Goal: Information Seeking & Learning: Learn about a topic

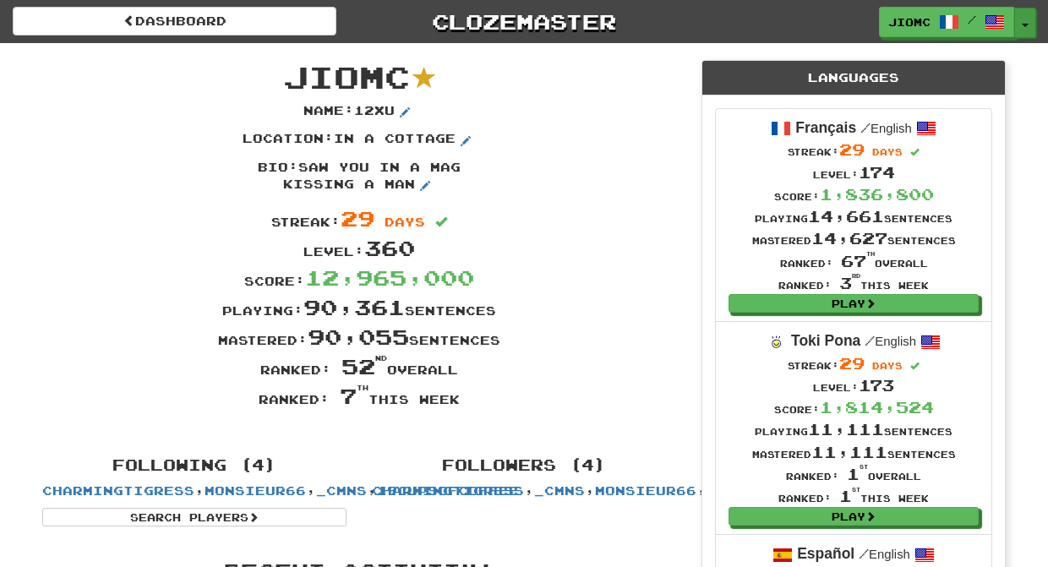
click at [1025, 24] on span "button" at bounding box center [1024, 25] width 7 height 3
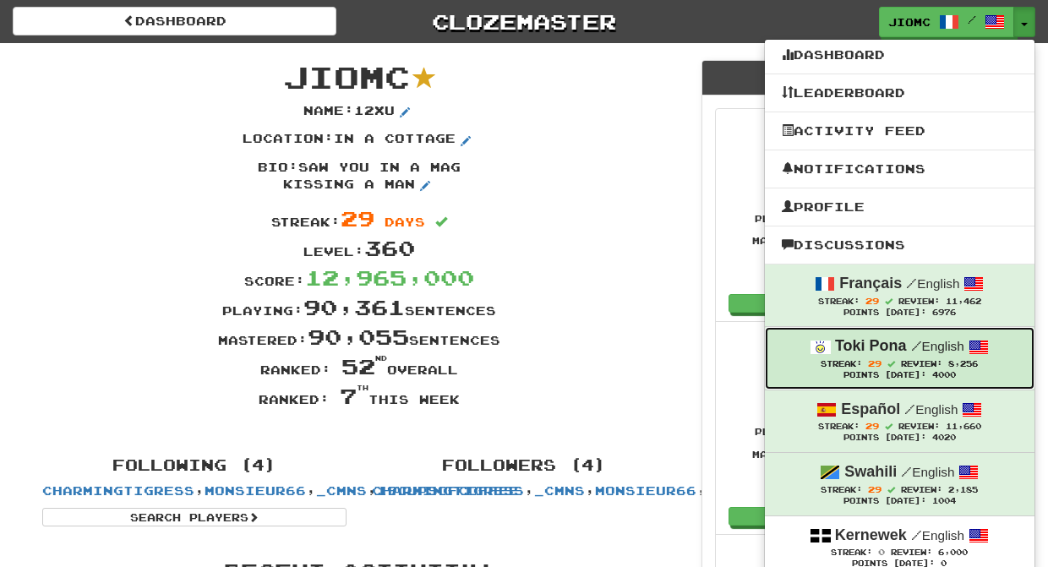
click at [902, 353] on strong "Toki Pona" at bounding box center [871, 345] width 72 height 17
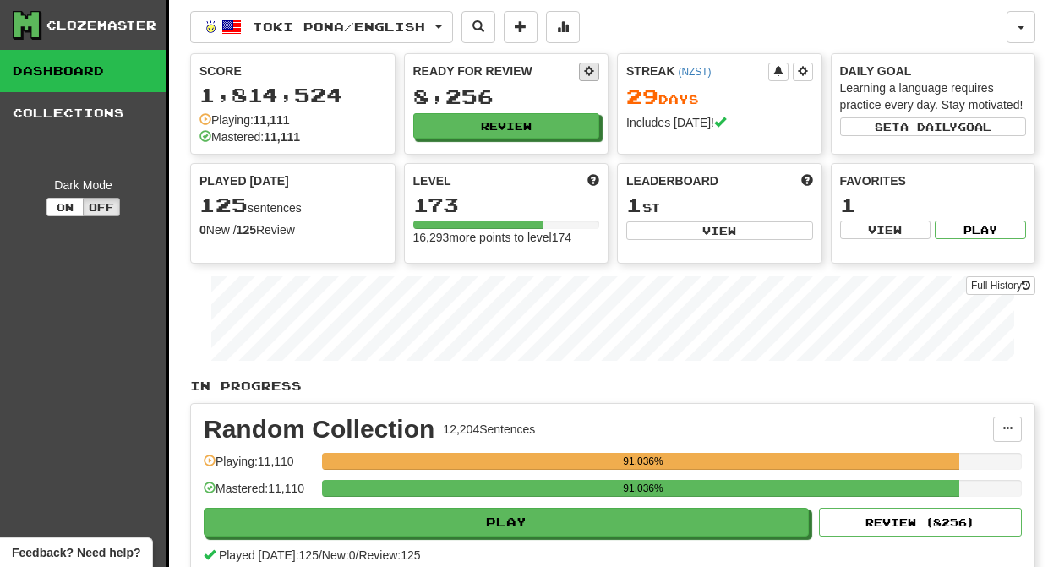
click at [591, 72] on span at bounding box center [589, 71] width 10 height 10
select select "*"
select select "**"
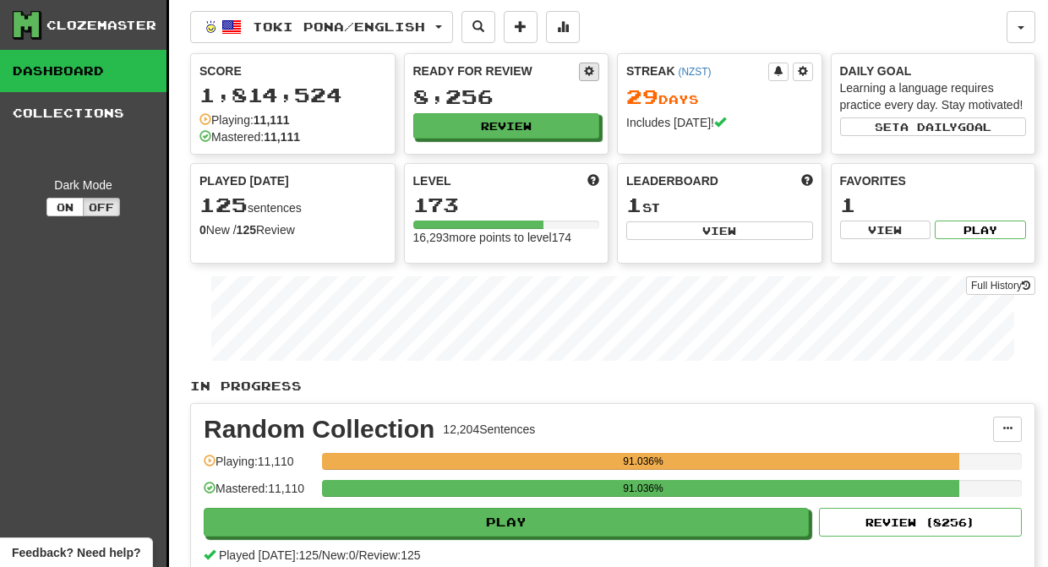
select select "***"
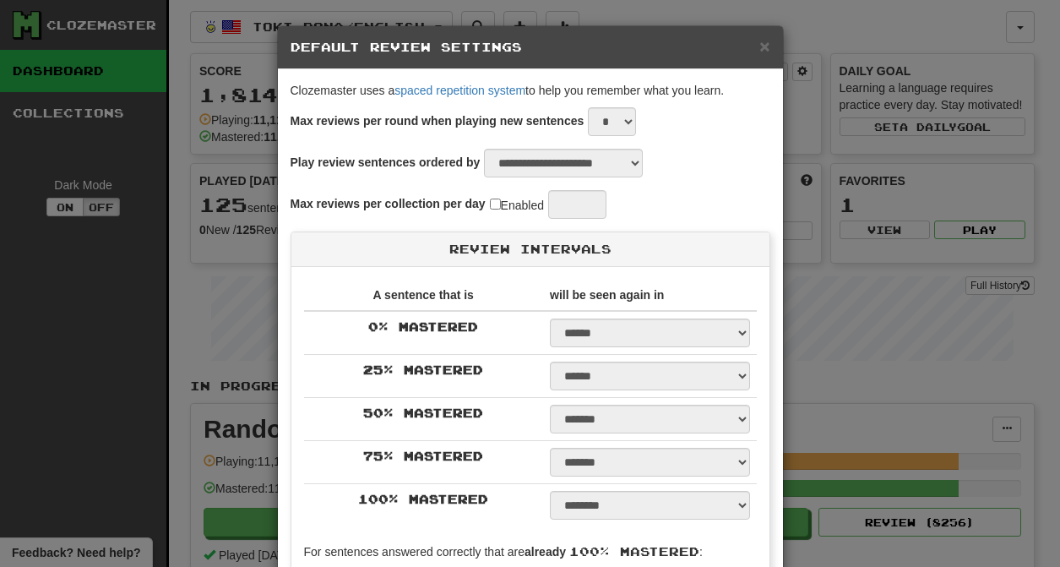
select select "*"
select select "*********"
select select "*"
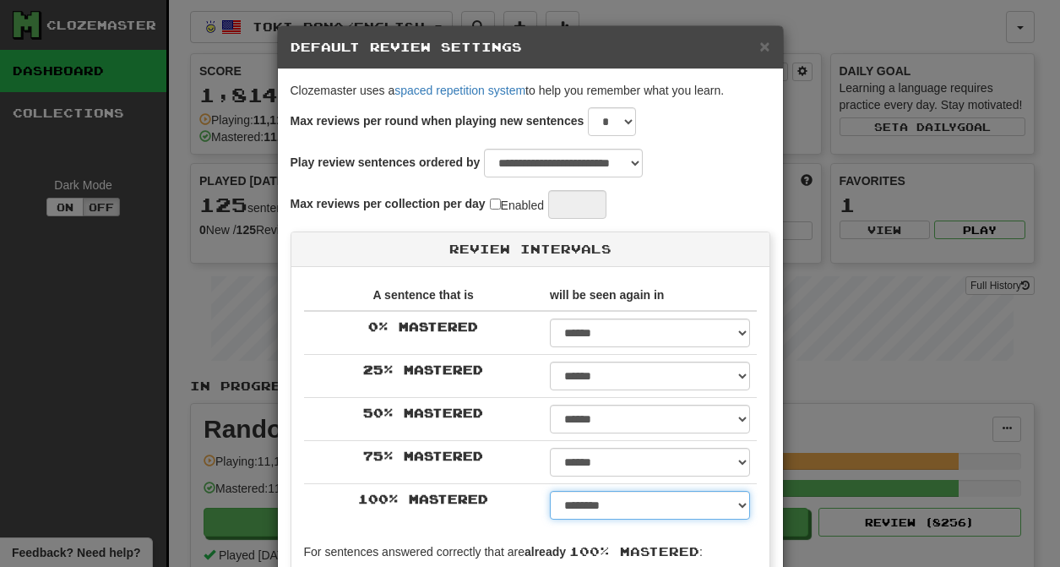
select select "**"
click at [0, 0] on option "*******" at bounding box center [0, 0] width 0 height 0
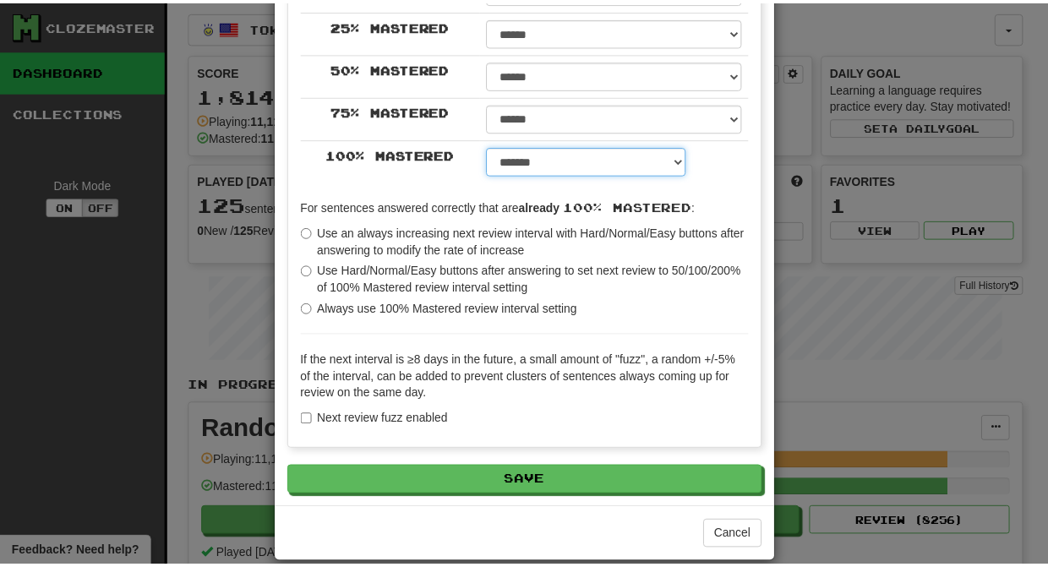
scroll to position [367, 0]
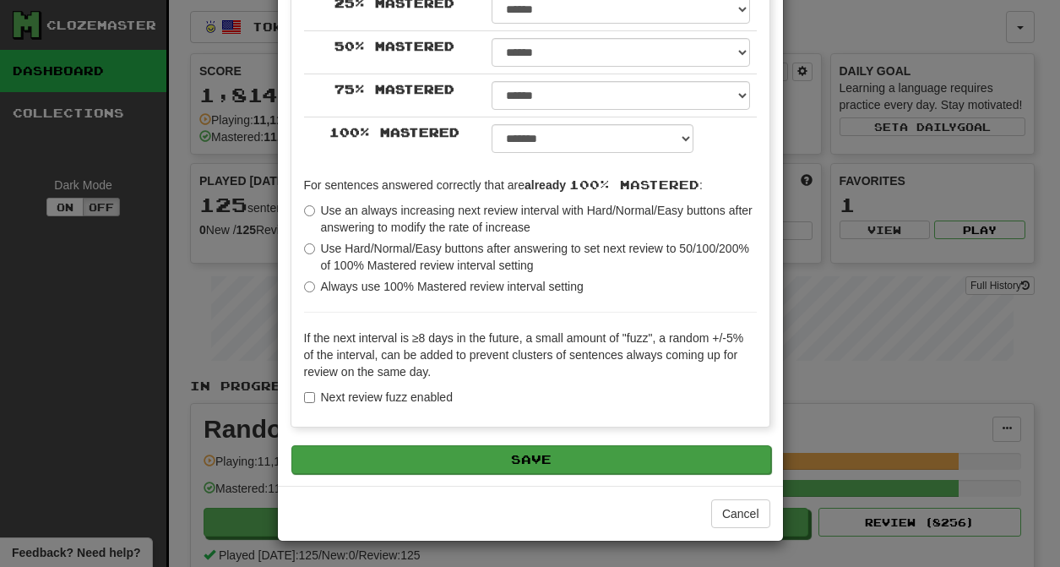
click at [502, 462] on button "Save" at bounding box center [531, 459] width 480 height 29
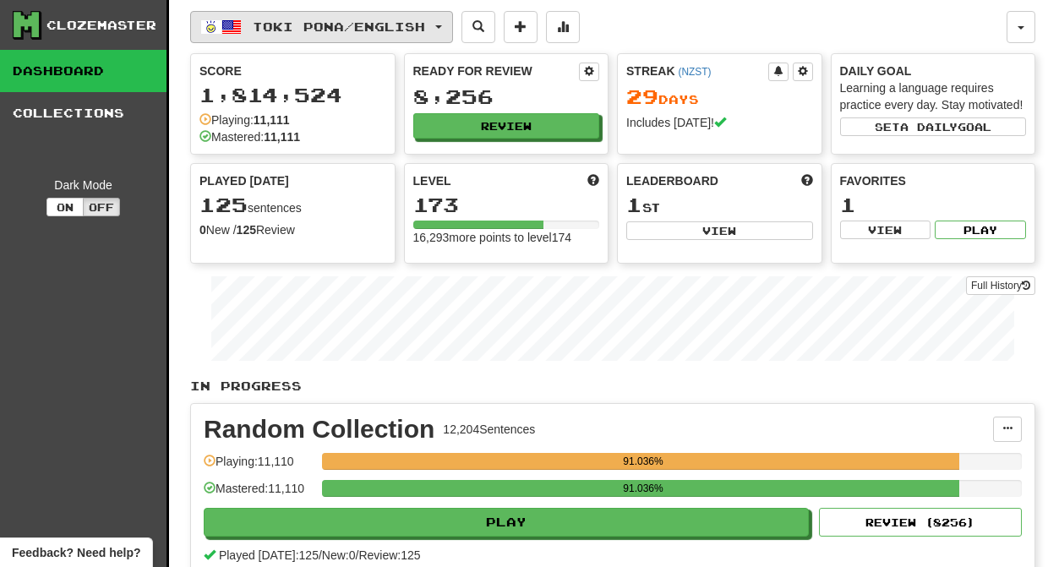
click at [380, 24] on span "Toki Pona / English" at bounding box center [339, 26] width 172 height 14
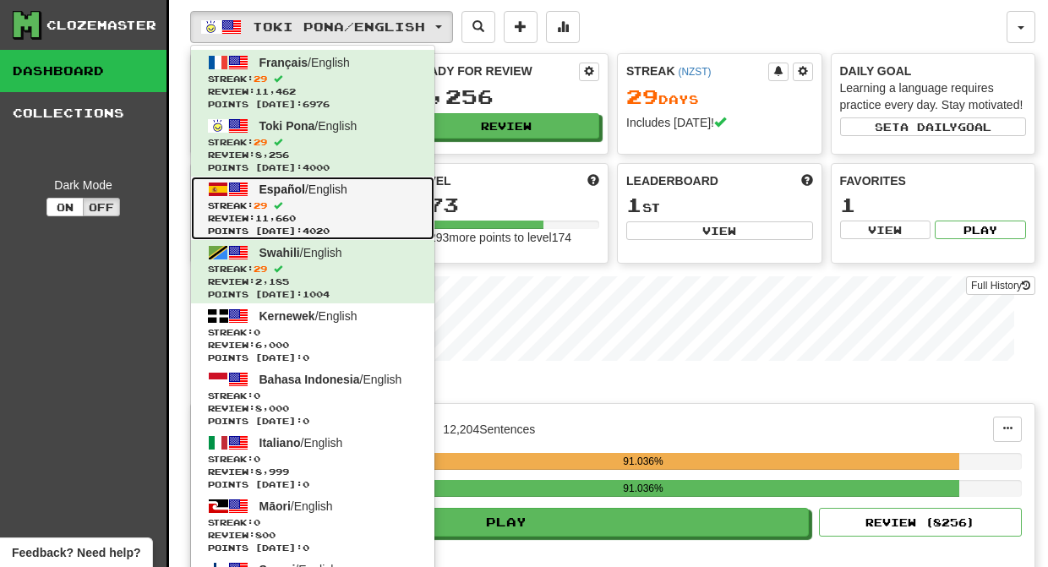
click at [267, 206] on span "29" at bounding box center [260, 205] width 14 height 10
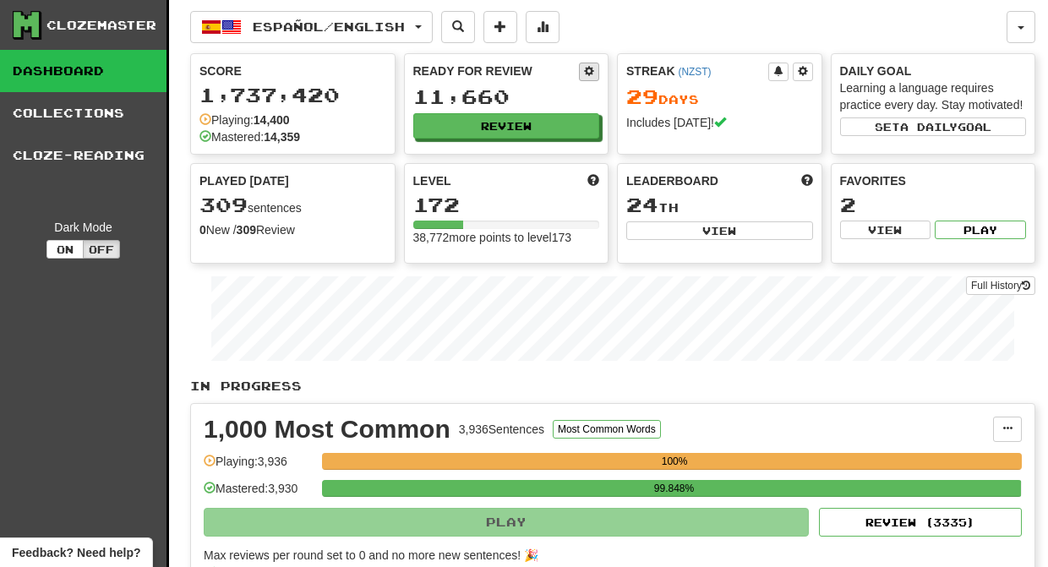
click at [591, 73] on span at bounding box center [589, 71] width 10 height 10
select select "*"
select select "**"
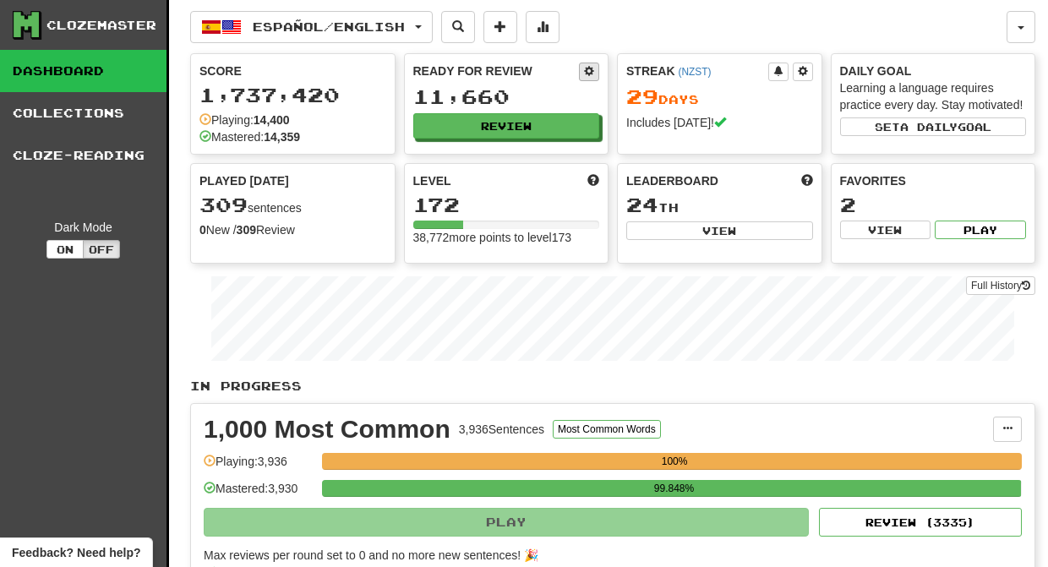
select select "***"
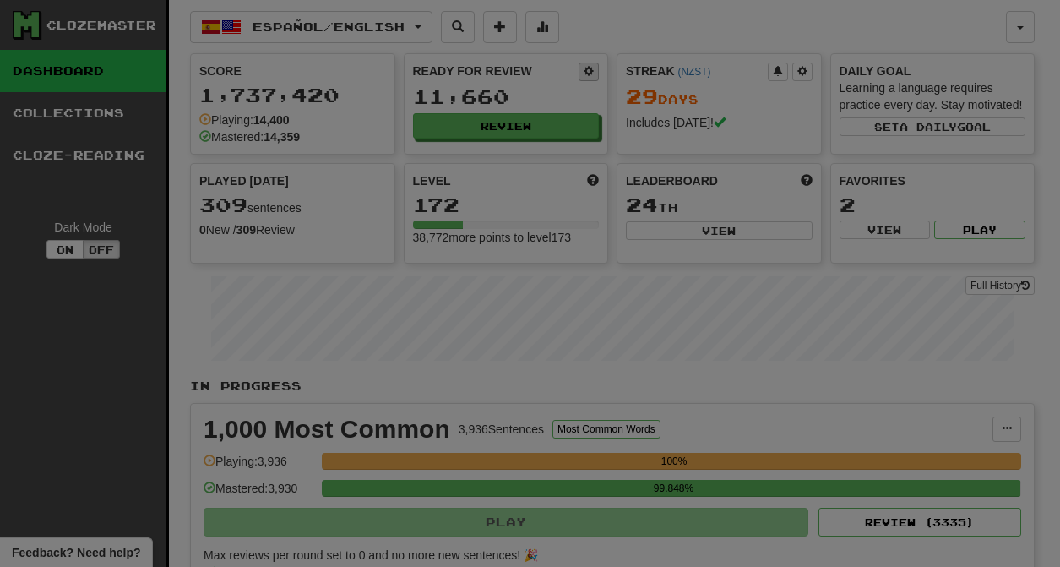
select select "*"
select select "*********"
select select "*"
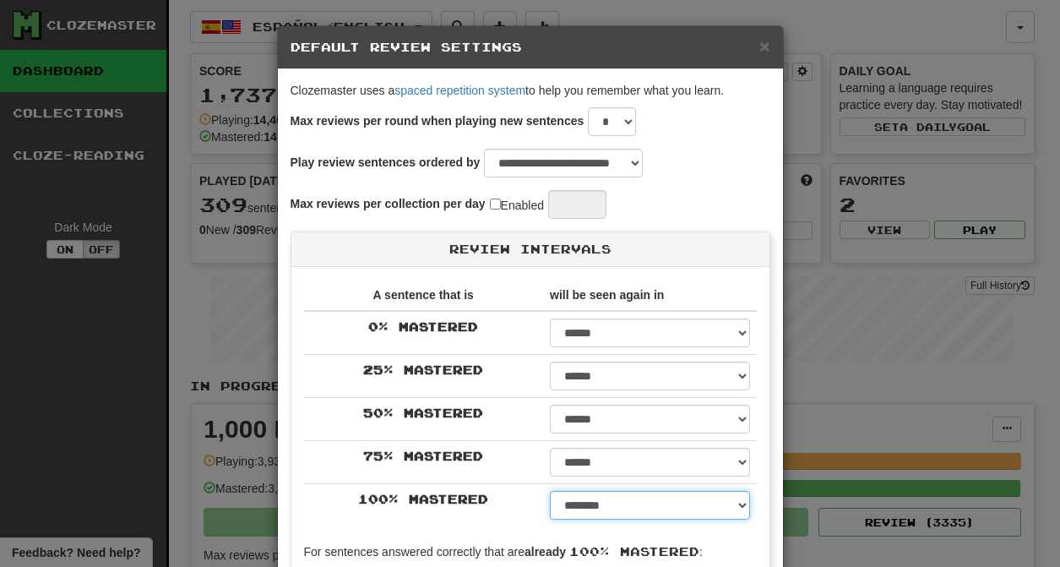
select select "**"
click at [0, 0] on option "*******" at bounding box center [0, 0] width 0 height 0
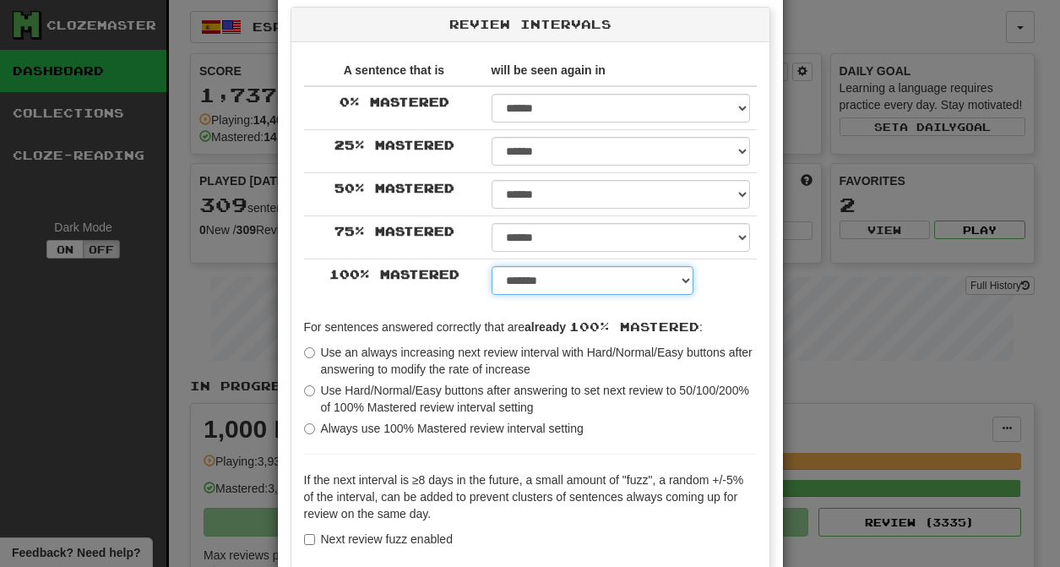
scroll to position [367, 0]
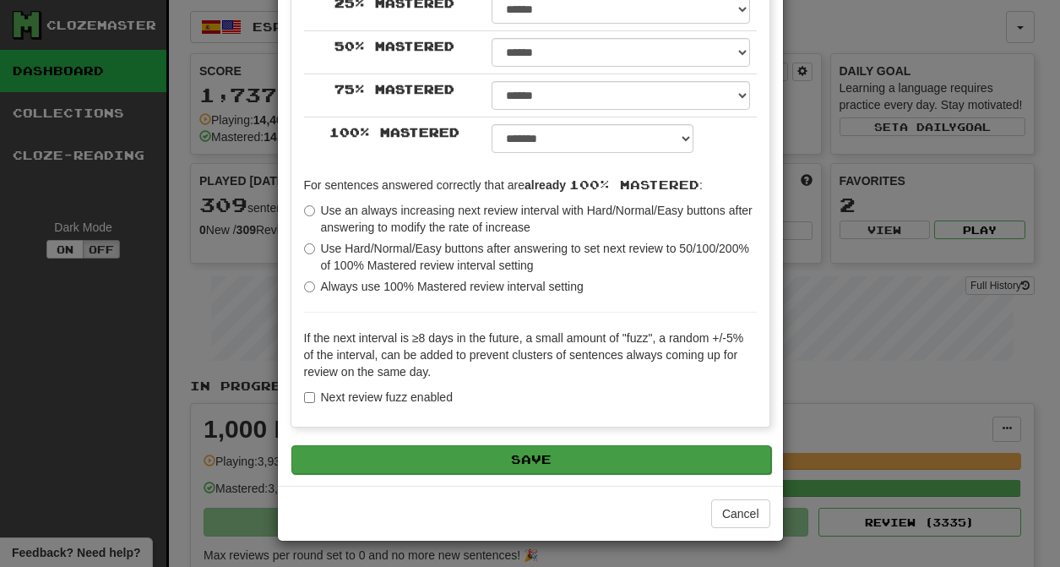
click at [506, 460] on button "Save" at bounding box center [531, 459] width 480 height 29
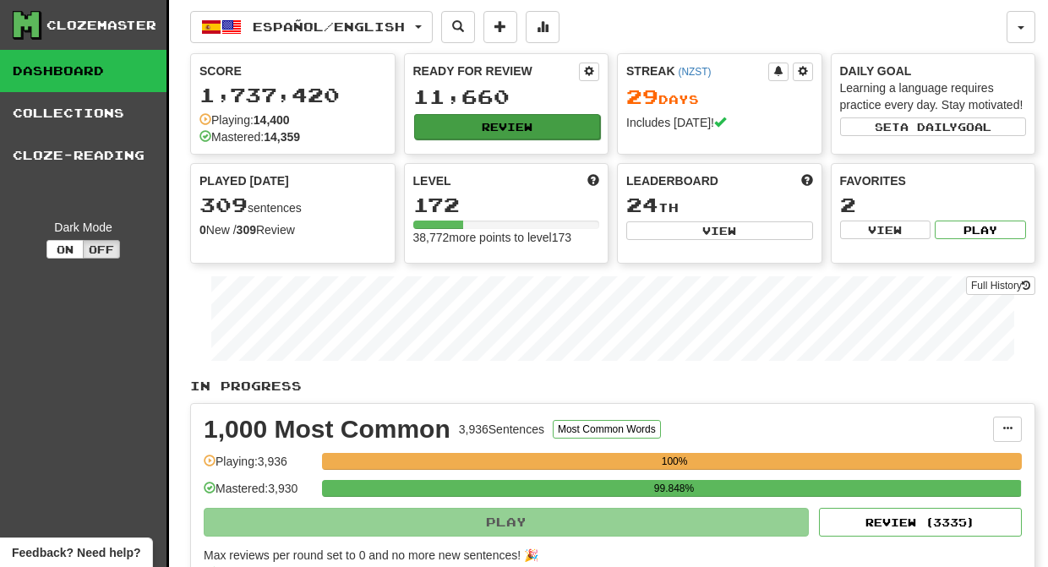
click at [475, 129] on button "Review" at bounding box center [507, 126] width 187 height 25
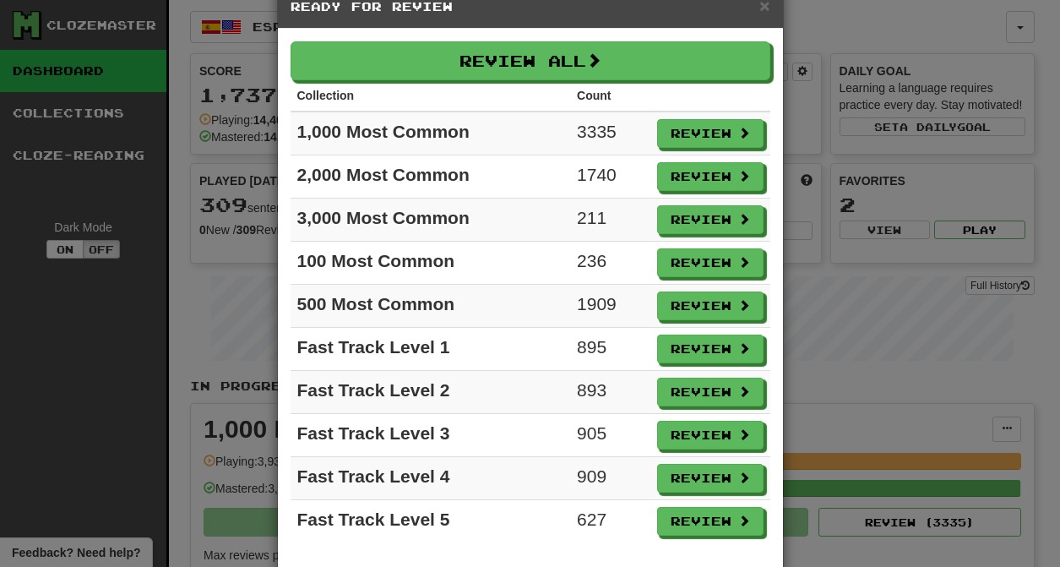
scroll to position [72, 0]
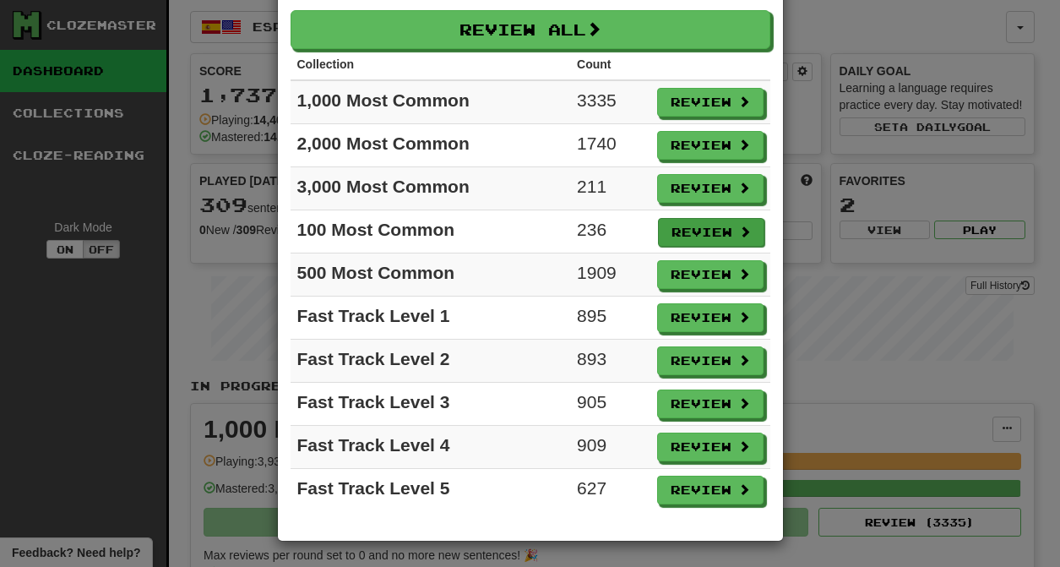
click at [696, 230] on button "Review" at bounding box center [711, 232] width 106 height 29
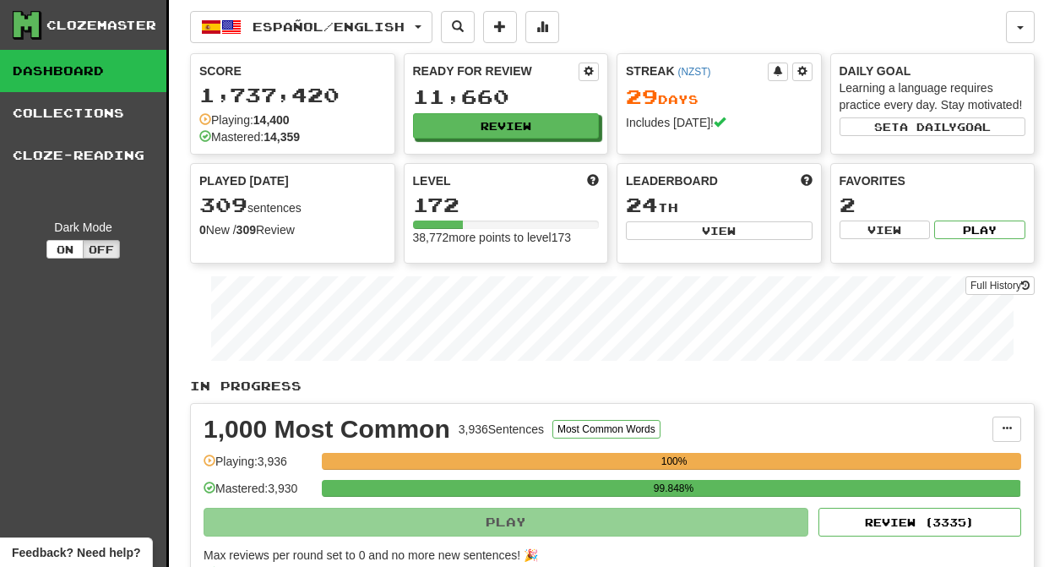
select select "********"
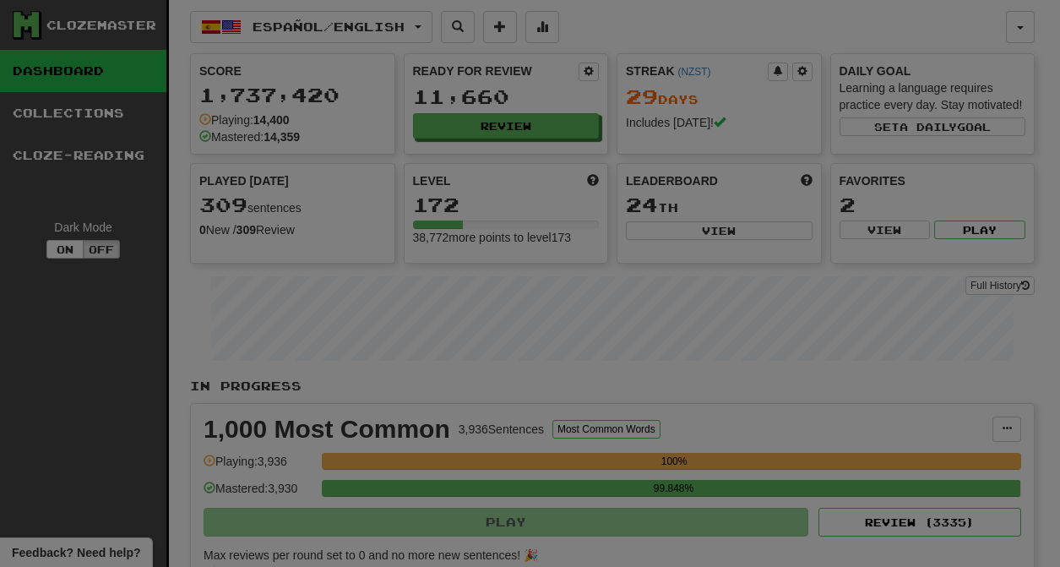
scroll to position [0, 0]
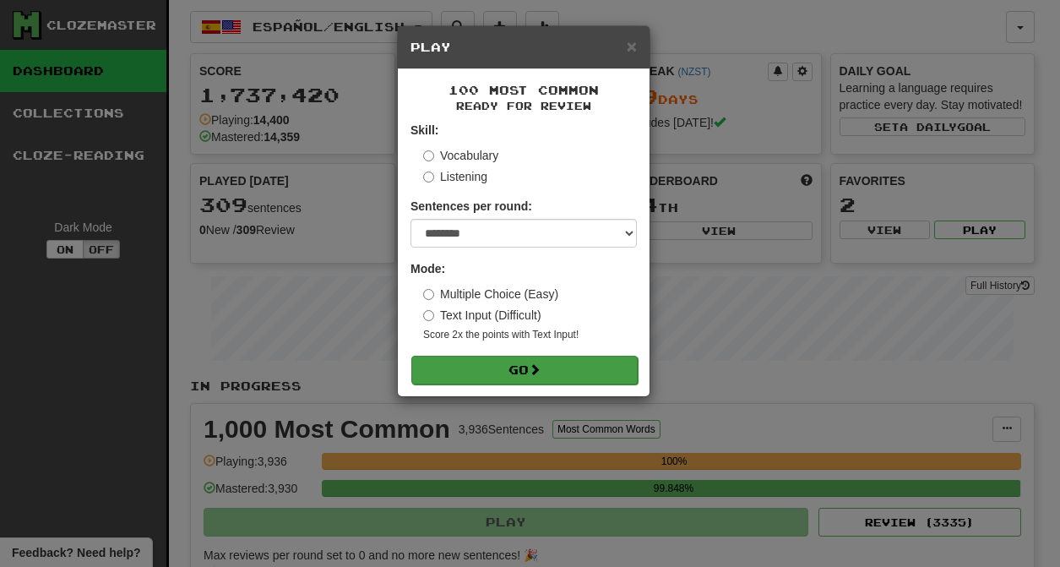
click at [533, 367] on button "Go" at bounding box center [524, 370] width 226 height 29
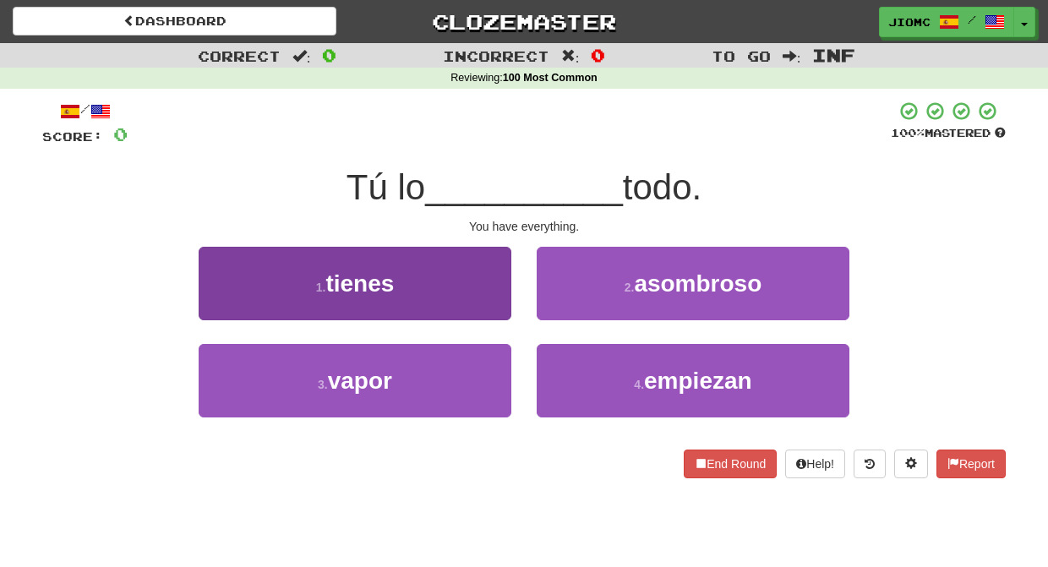
click at [478, 312] on button "1 . tienes" at bounding box center [355, 283] width 313 height 73
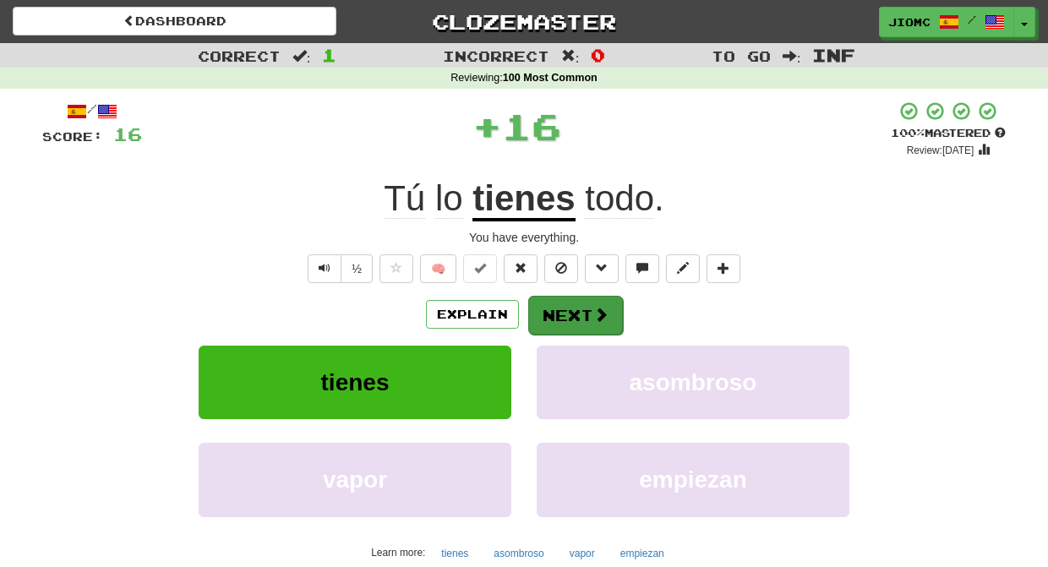
click at [547, 316] on button "Next" at bounding box center [575, 315] width 95 height 39
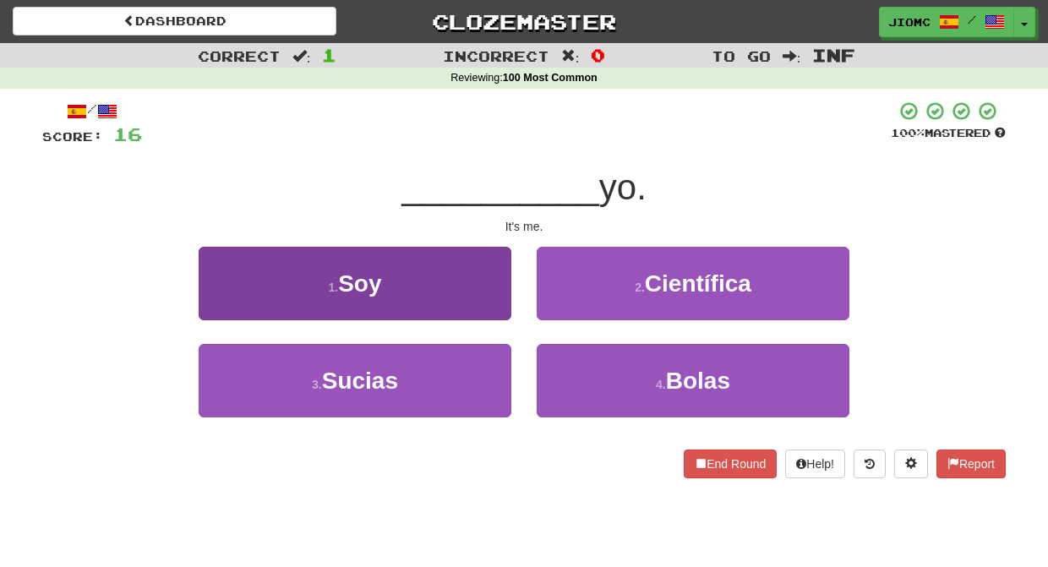
click at [486, 316] on button "1 . Soy" at bounding box center [355, 283] width 313 height 73
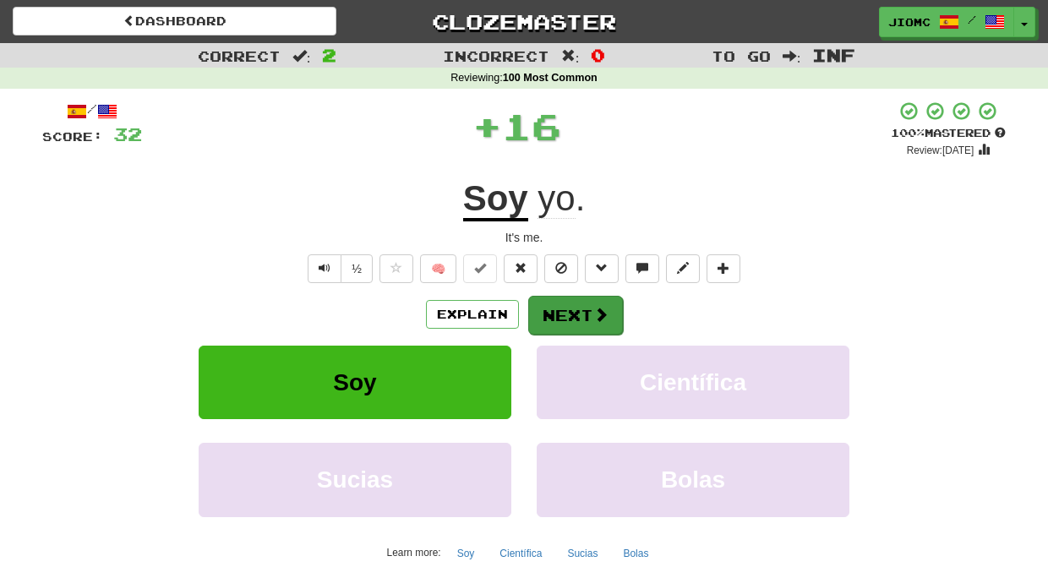
click at [585, 312] on button "Next" at bounding box center [575, 315] width 95 height 39
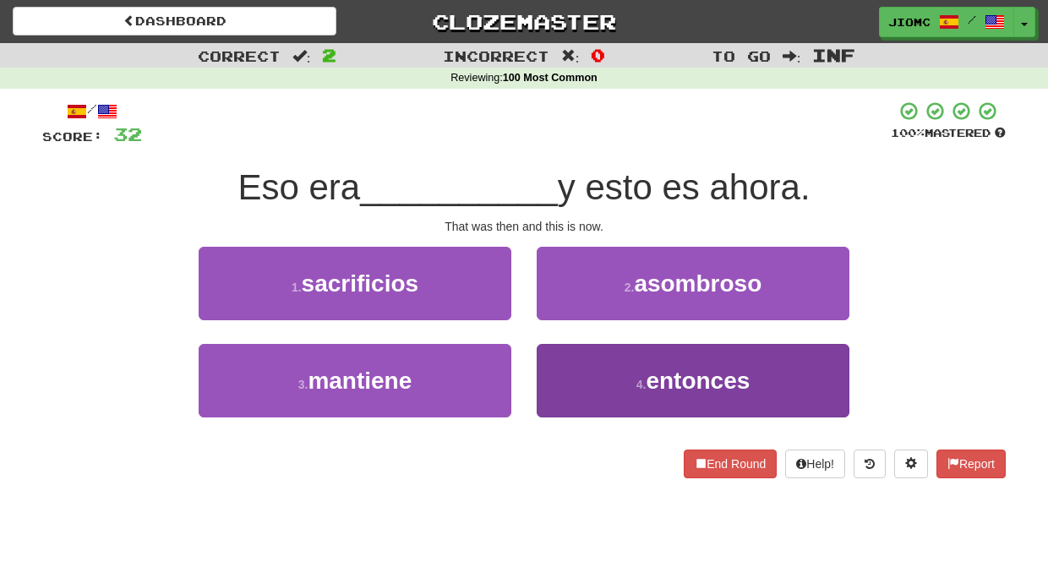
click at [580, 365] on button "4 . entonces" at bounding box center [692, 380] width 313 height 73
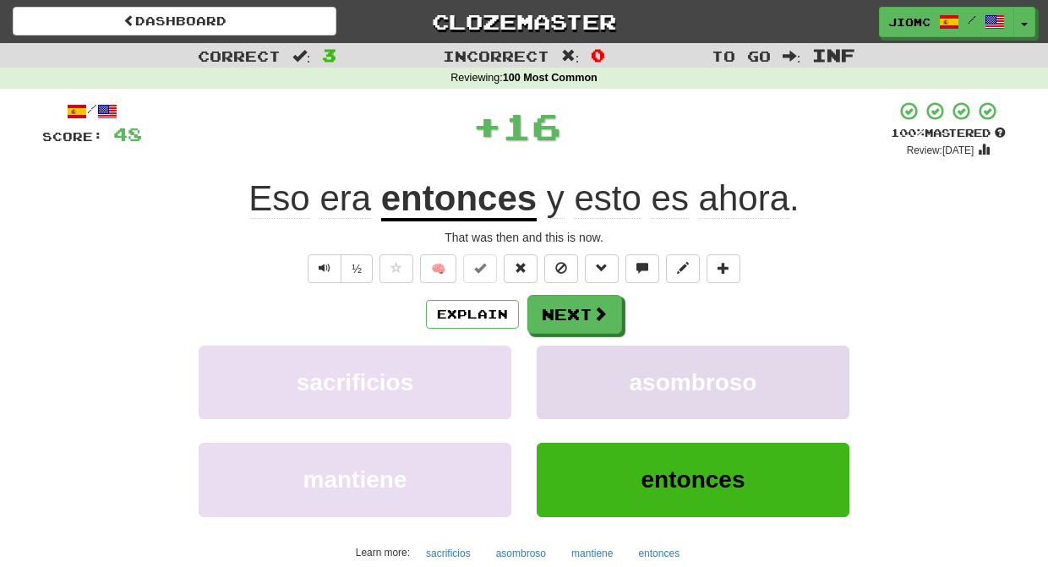
click at [566, 351] on button "asombroso" at bounding box center [692, 382] width 313 height 73
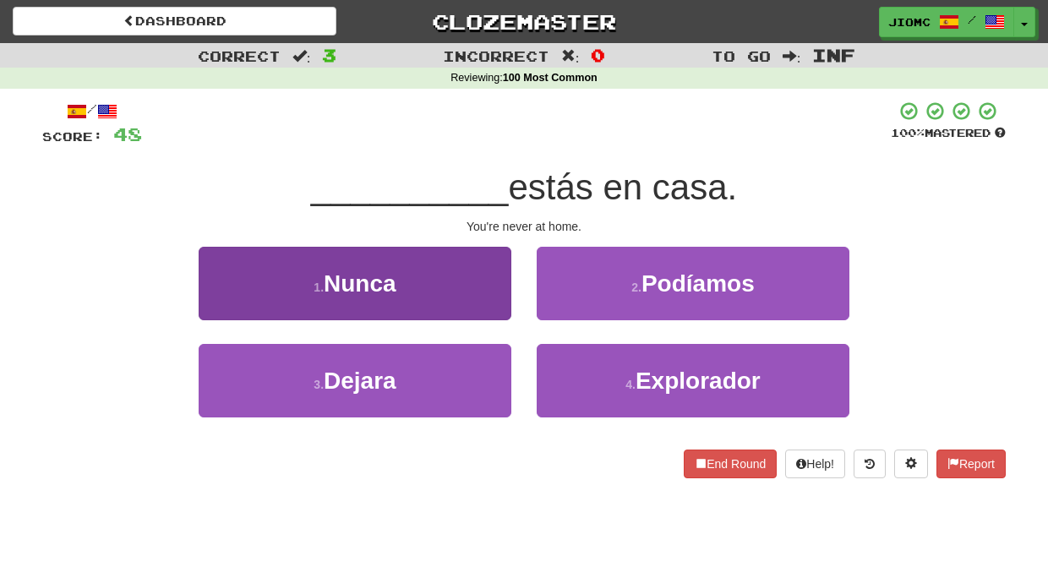
click at [483, 306] on button "1 . Nunca" at bounding box center [355, 283] width 313 height 73
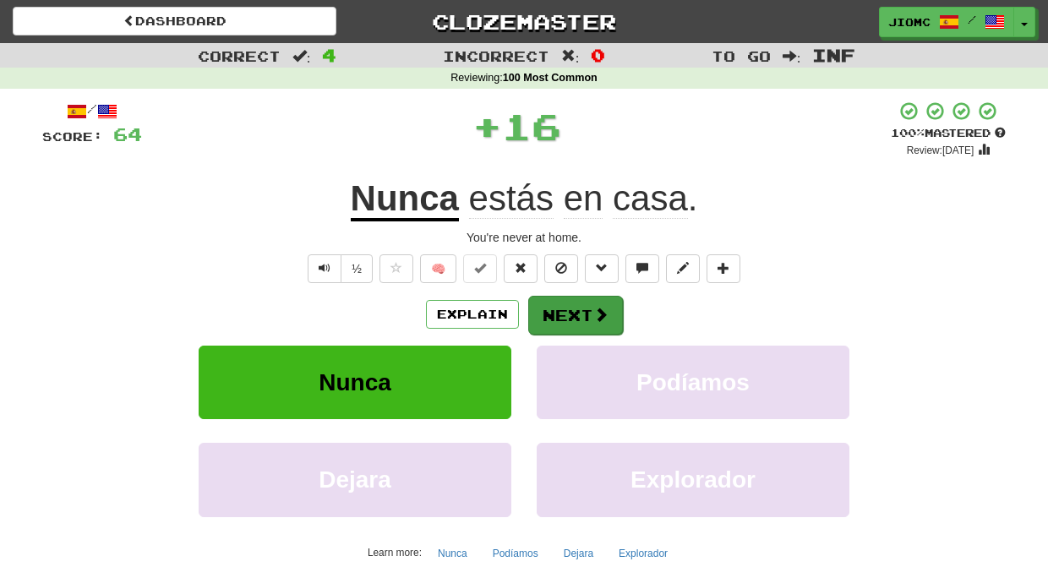
click at [572, 316] on button "Next" at bounding box center [575, 315] width 95 height 39
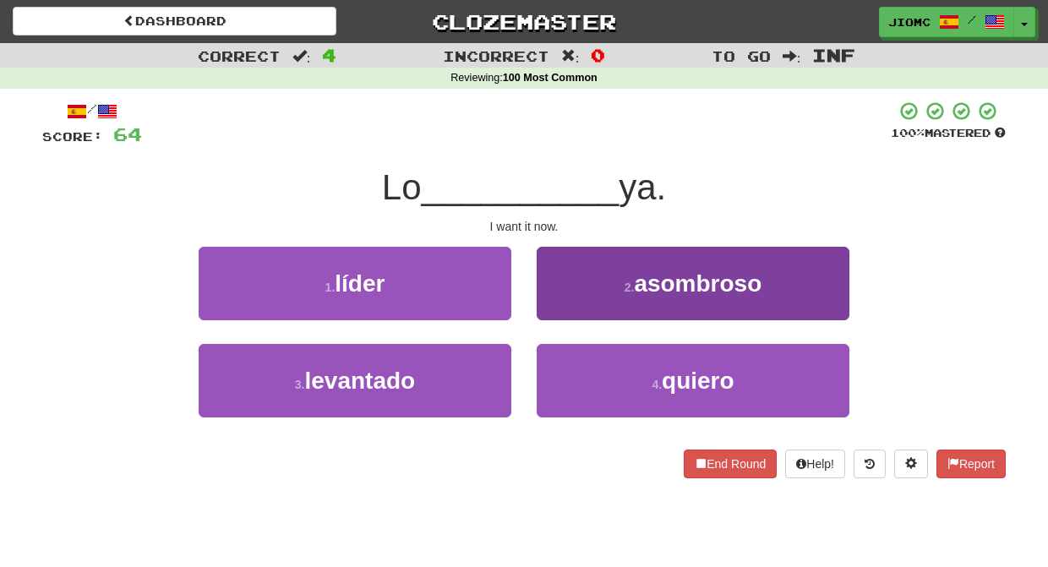
click at [574, 375] on button "4 . quiero" at bounding box center [692, 380] width 313 height 73
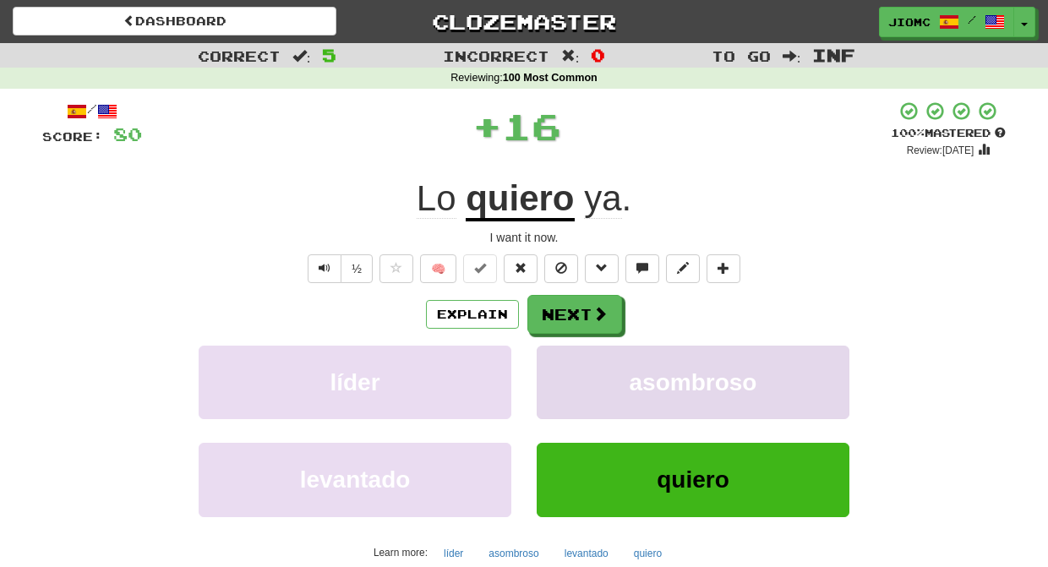
click at [574, 355] on button "asombroso" at bounding box center [692, 382] width 313 height 73
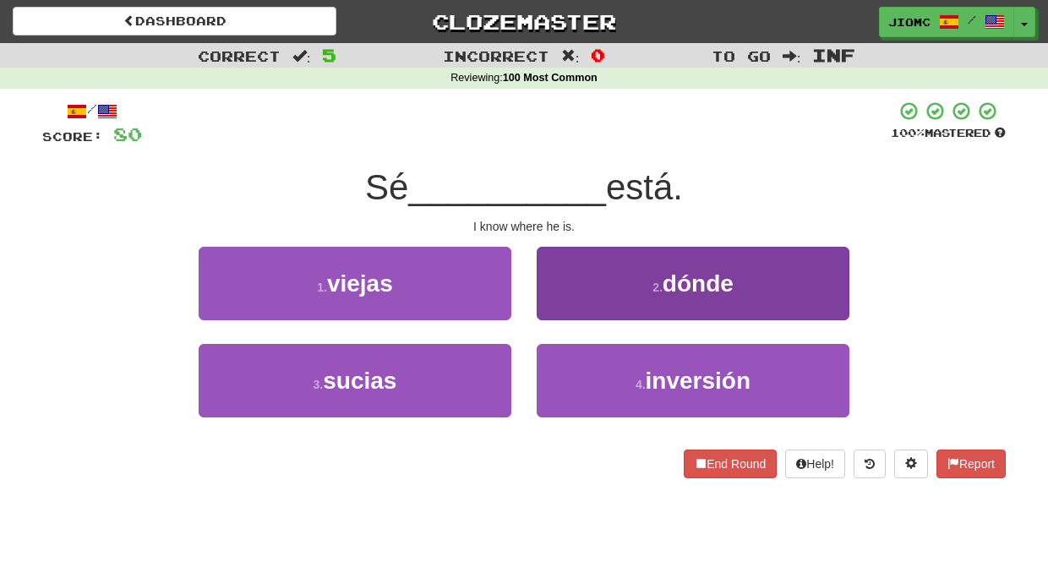
click at [558, 310] on button "2 . dónde" at bounding box center [692, 283] width 313 height 73
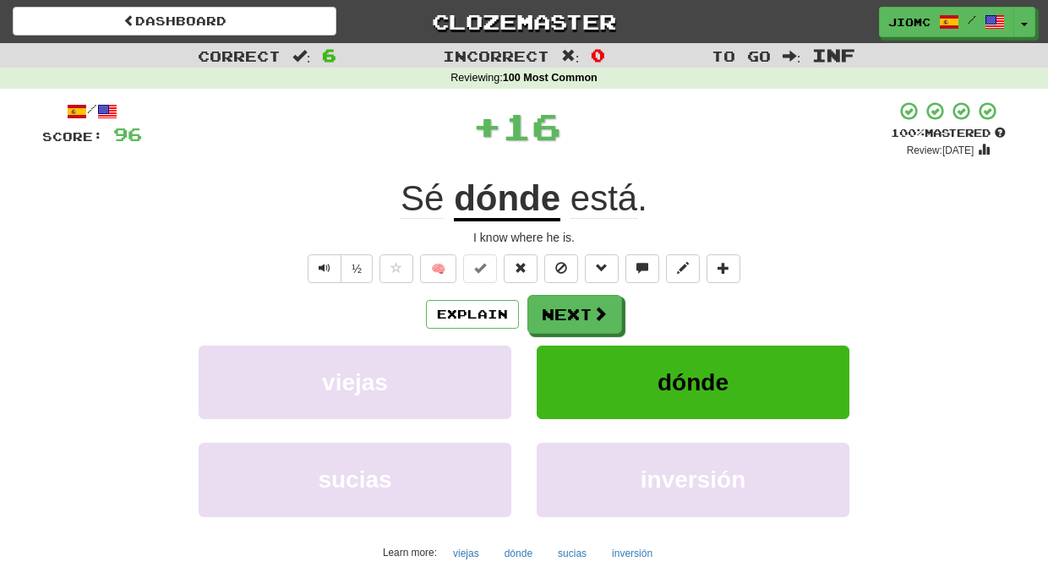
click at [559, 313] on button "Next" at bounding box center [574, 314] width 95 height 39
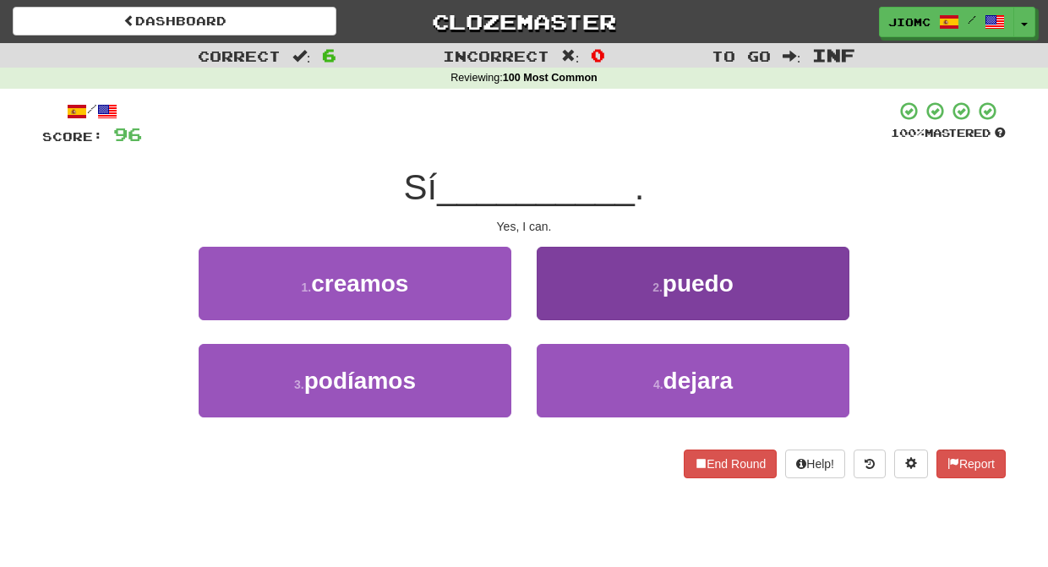
click at [562, 314] on button "2 . puedo" at bounding box center [692, 283] width 313 height 73
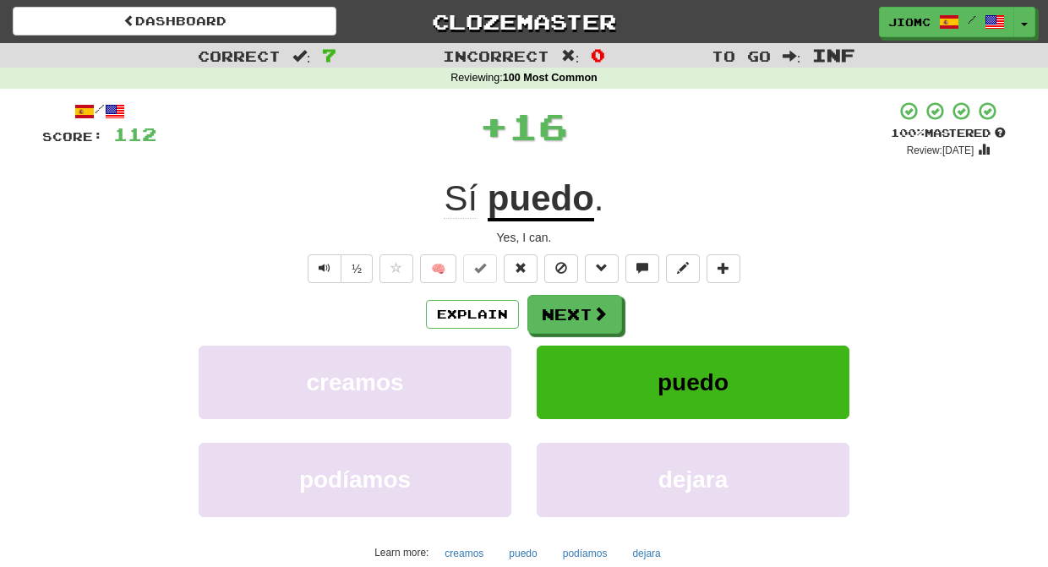
click at [562, 314] on button "Next" at bounding box center [574, 314] width 95 height 39
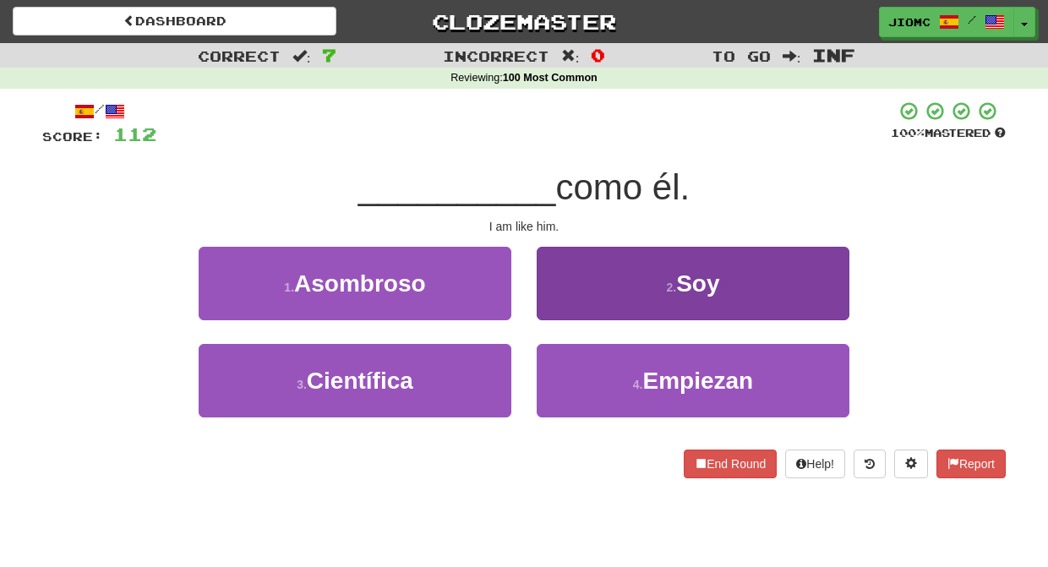
click at [562, 313] on button "2 . Soy" at bounding box center [692, 283] width 313 height 73
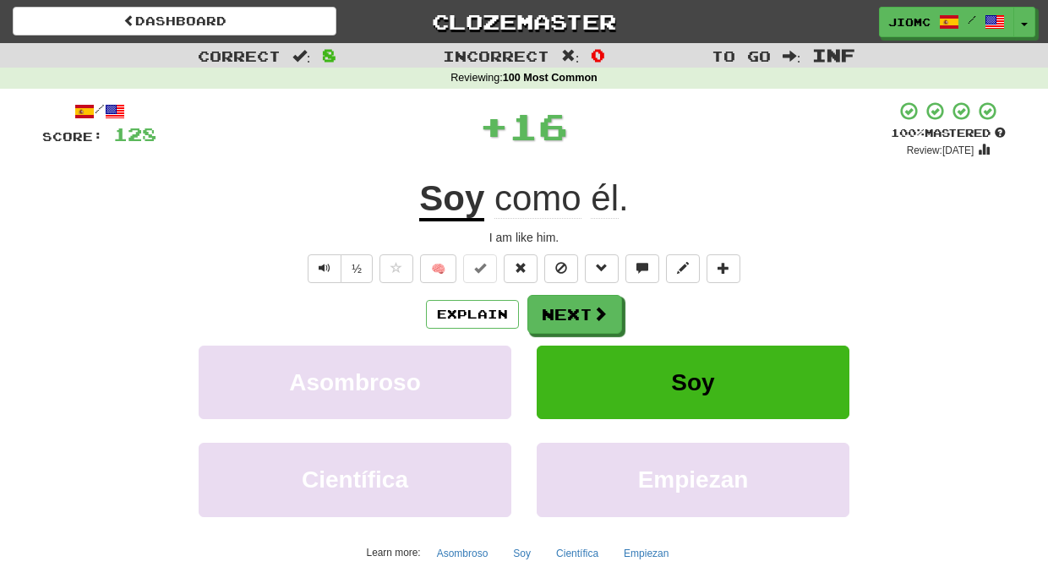
click at [562, 313] on button "Next" at bounding box center [574, 314] width 95 height 39
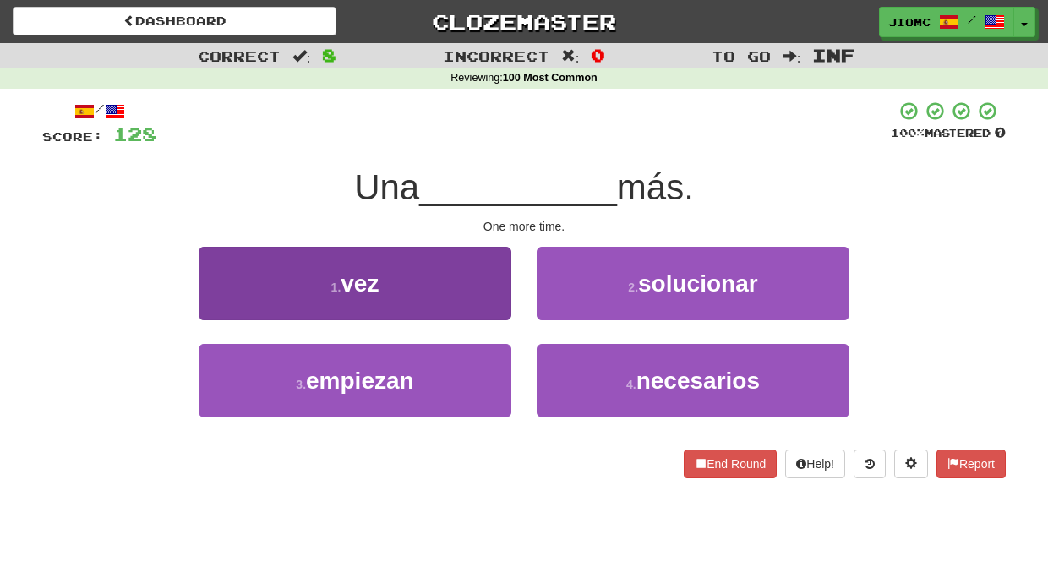
click at [476, 299] on button "1 . vez" at bounding box center [355, 283] width 313 height 73
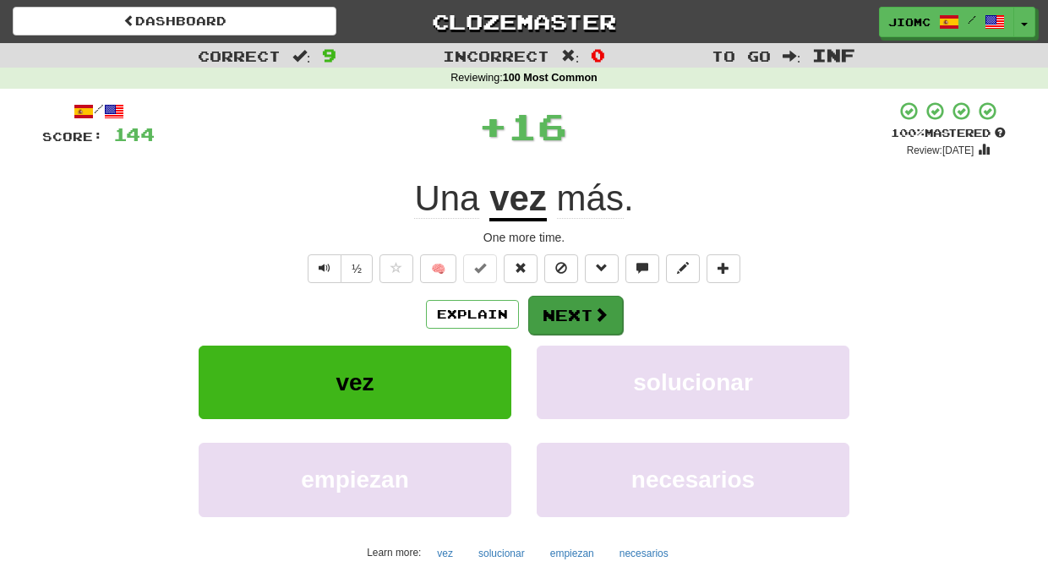
click at [556, 309] on button "Next" at bounding box center [575, 315] width 95 height 39
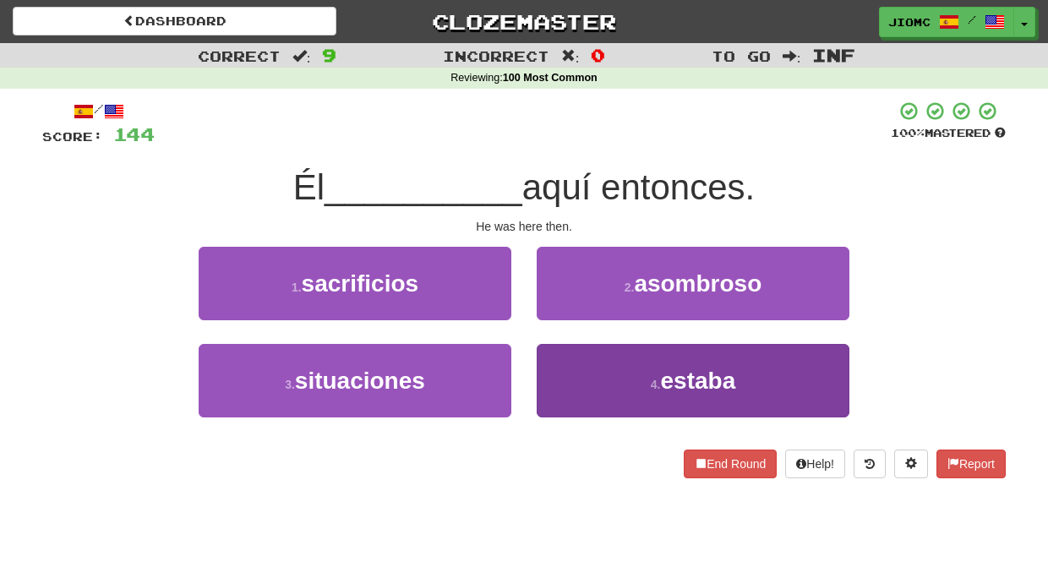
click at [570, 368] on button "4 . estaba" at bounding box center [692, 380] width 313 height 73
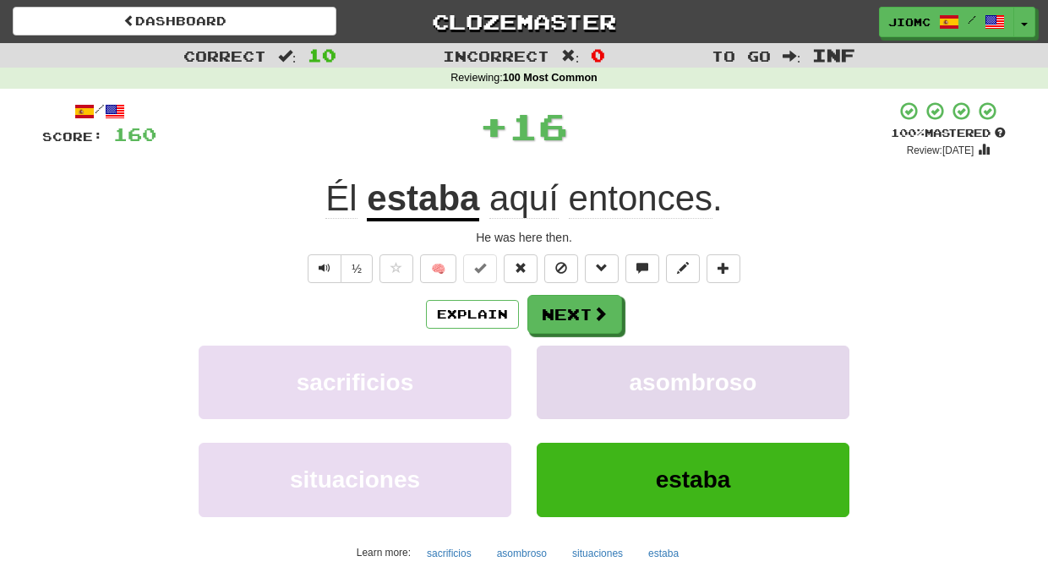
click at [563, 351] on button "asombroso" at bounding box center [692, 382] width 313 height 73
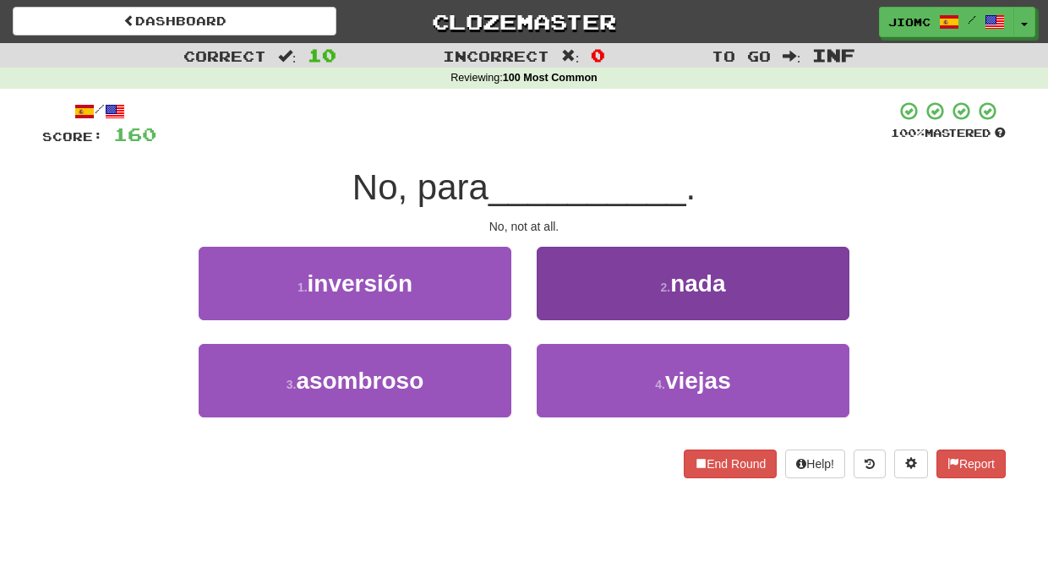
click at [557, 306] on button "2 . nada" at bounding box center [692, 283] width 313 height 73
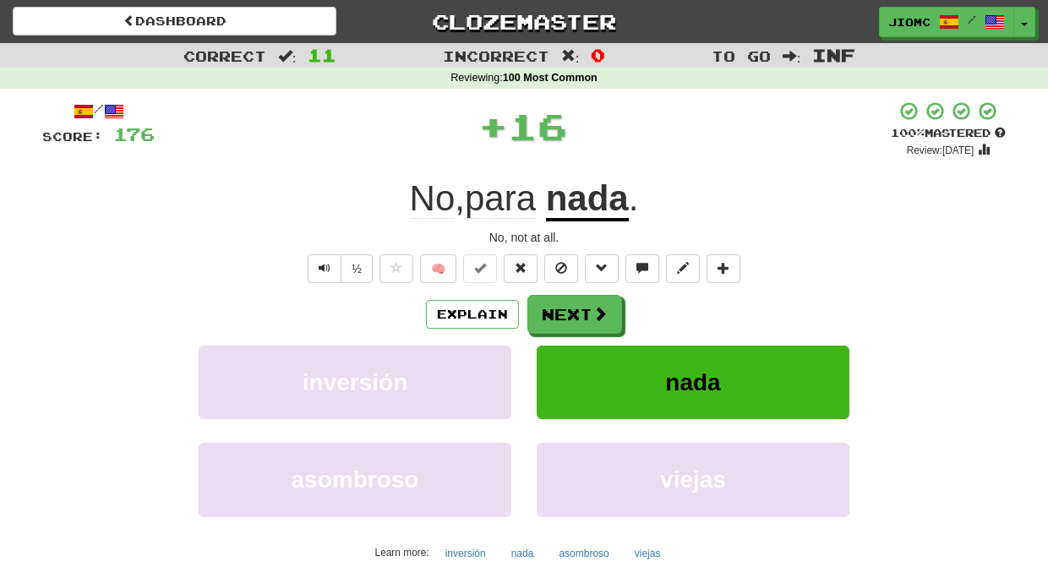
click at [557, 306] on button "Next" at bounding box center [574, 314] width 95 height 39
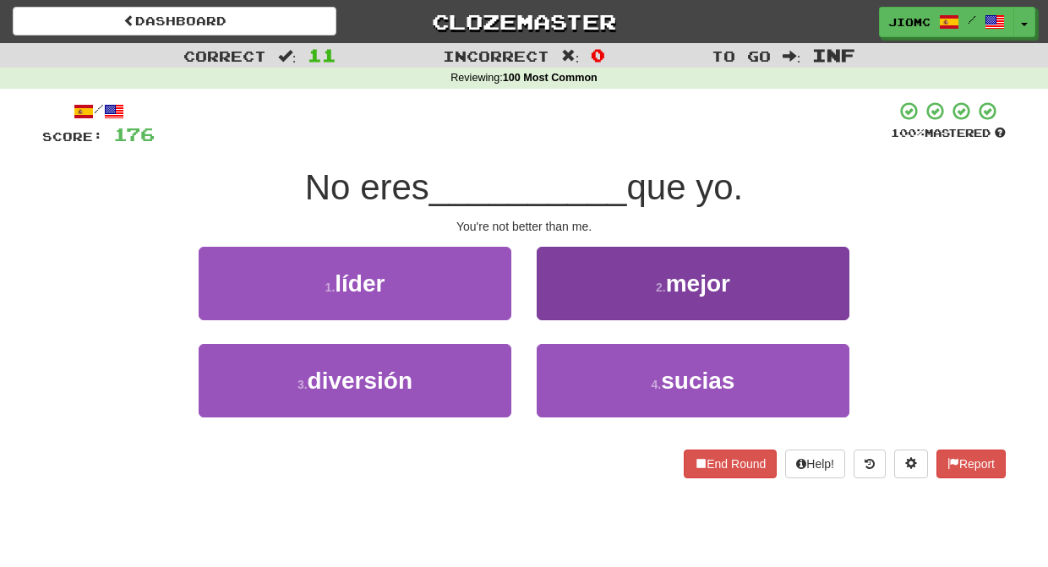
click at [560, 313] on button "2 . mejor" at bounding box center [692, 283] width 313 height 73
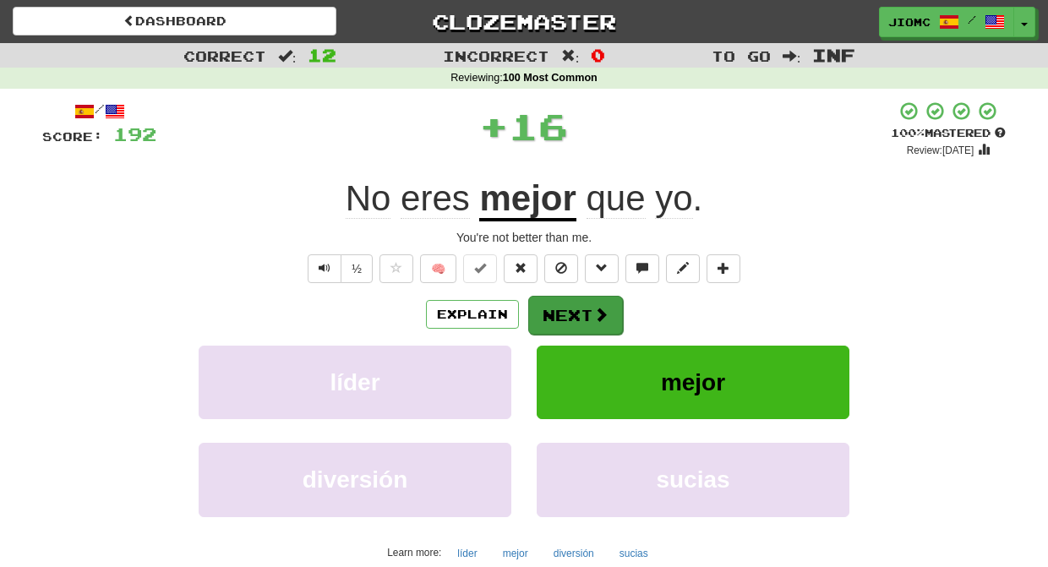
click at [561, 314] on button "Next" at bounding box center [575, 315] width 95 height 39
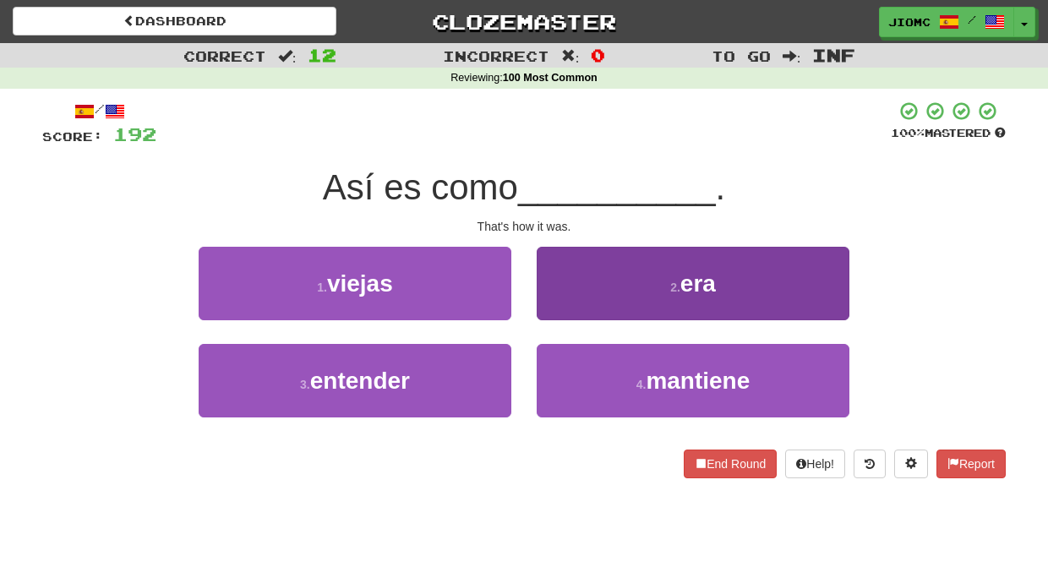
click at [561, 312] on button "2 . era" at bounding box center [692, 283] width 313 height 73
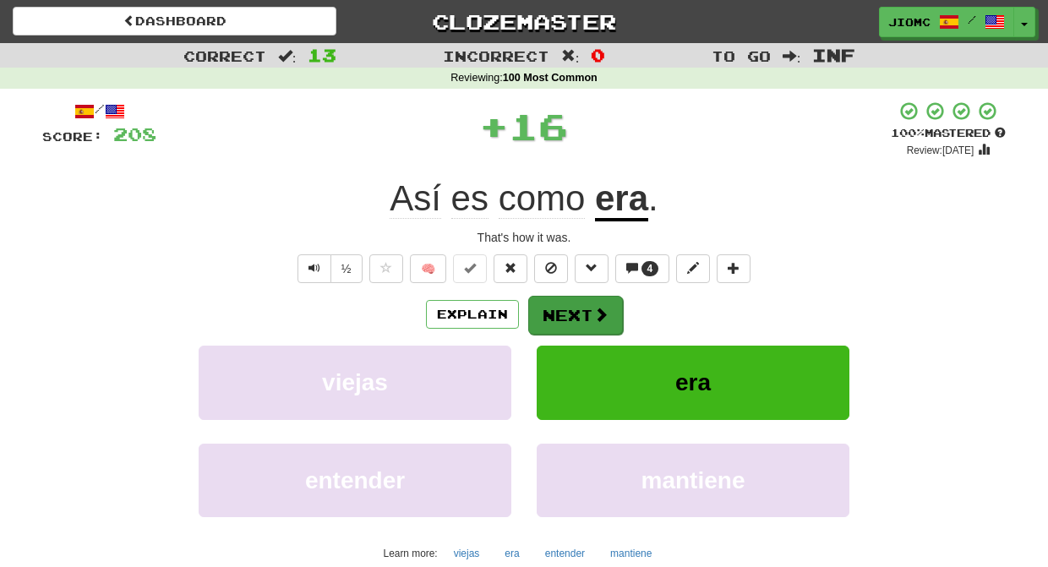
click at [562, 312] on button "Next" at bounding box center [575, 315] width 95 height 39
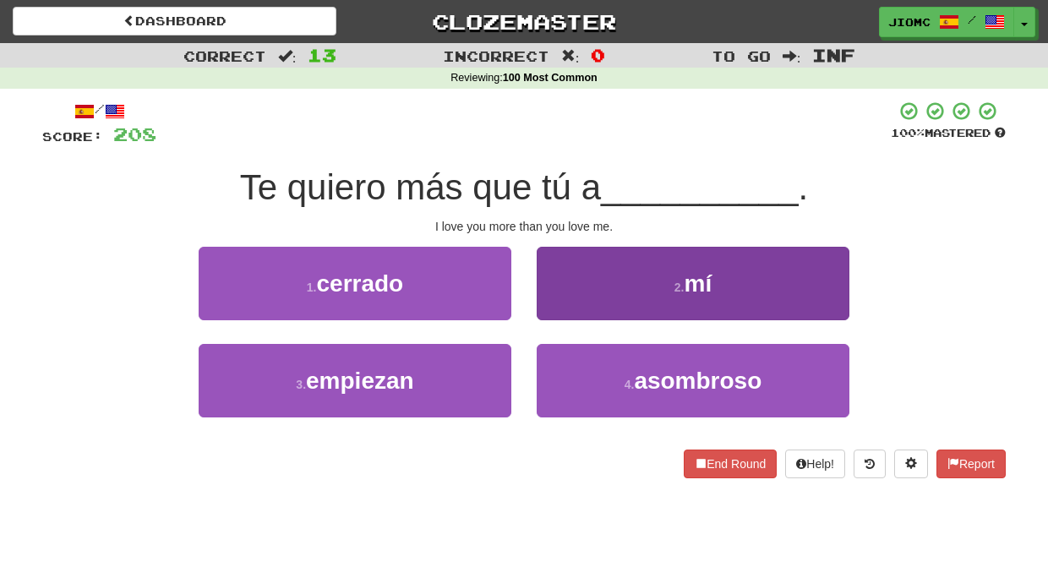
click at [565, 306] on button "2 . mí" at bounding box center [692, 283] width 313 height 73
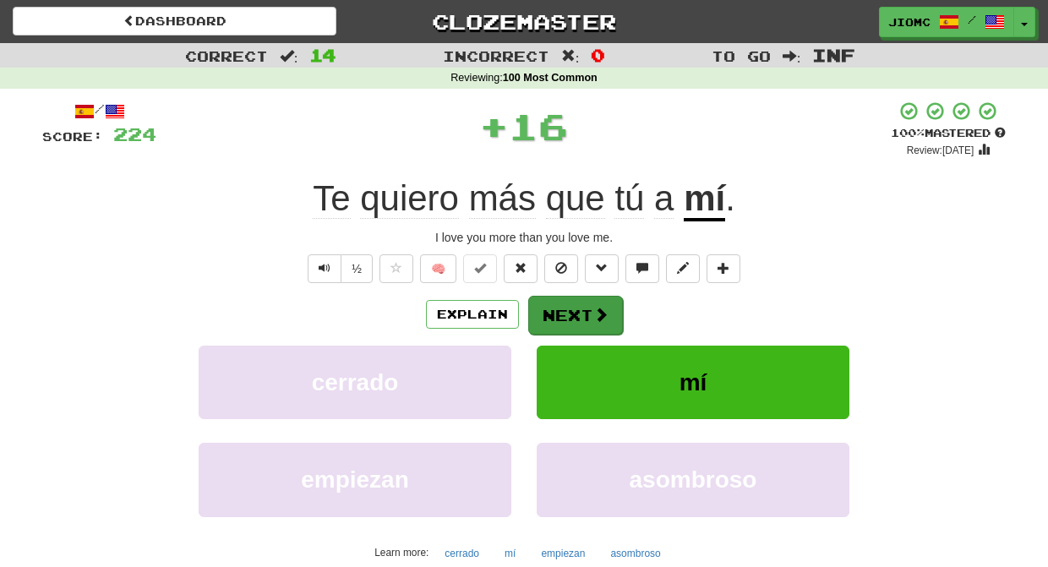
click at [567, 308] on button "Next" at bounding box center [575, 315] width 95 height 39
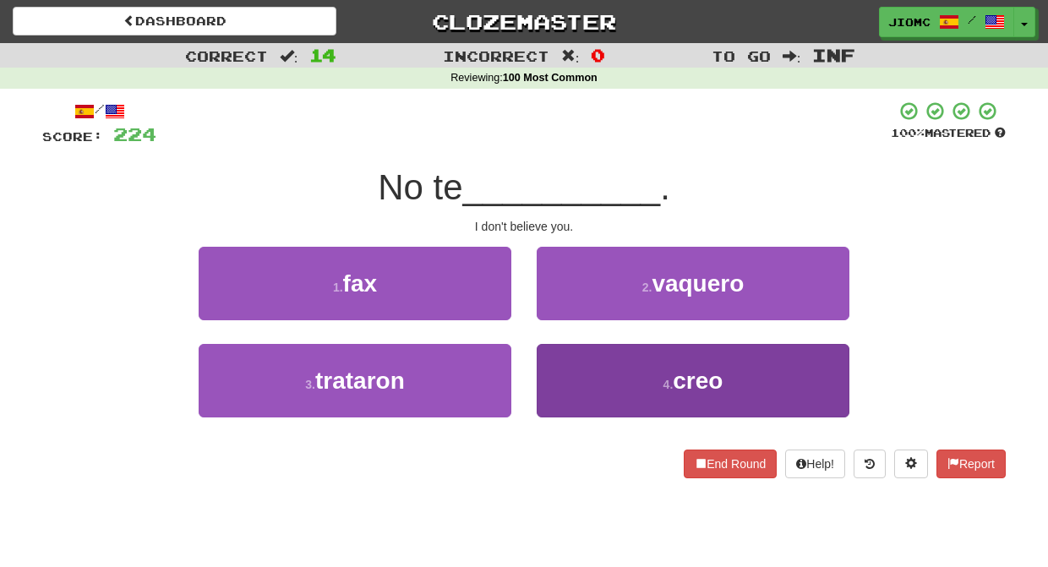
click at [563, 372] on button "4 . creo" at bounding box center [692, 380] width 313 height 73
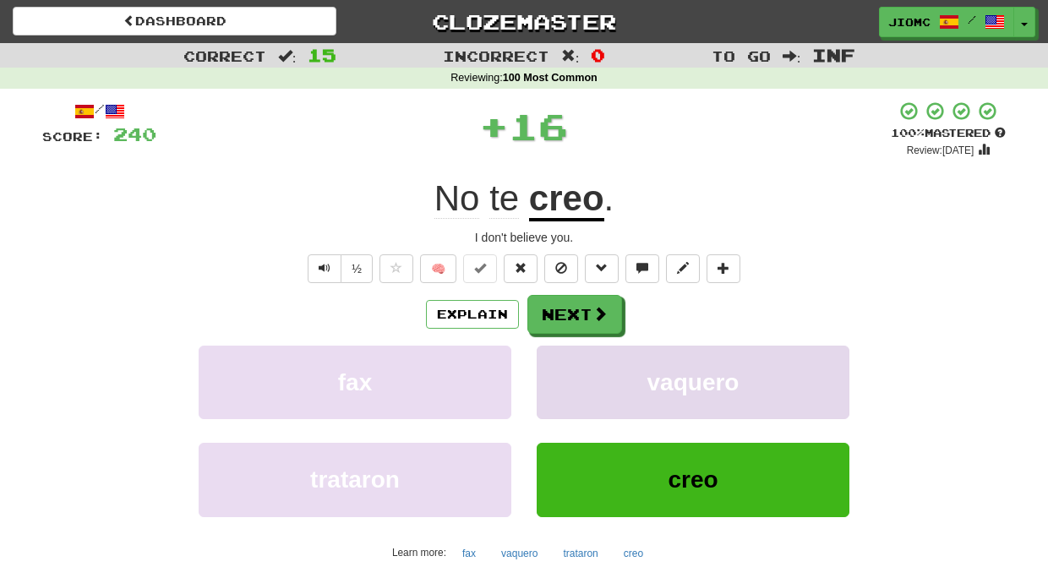
click at [564, 364] on button "vaquero" at bounding box center [692, 382] width 313 height 73
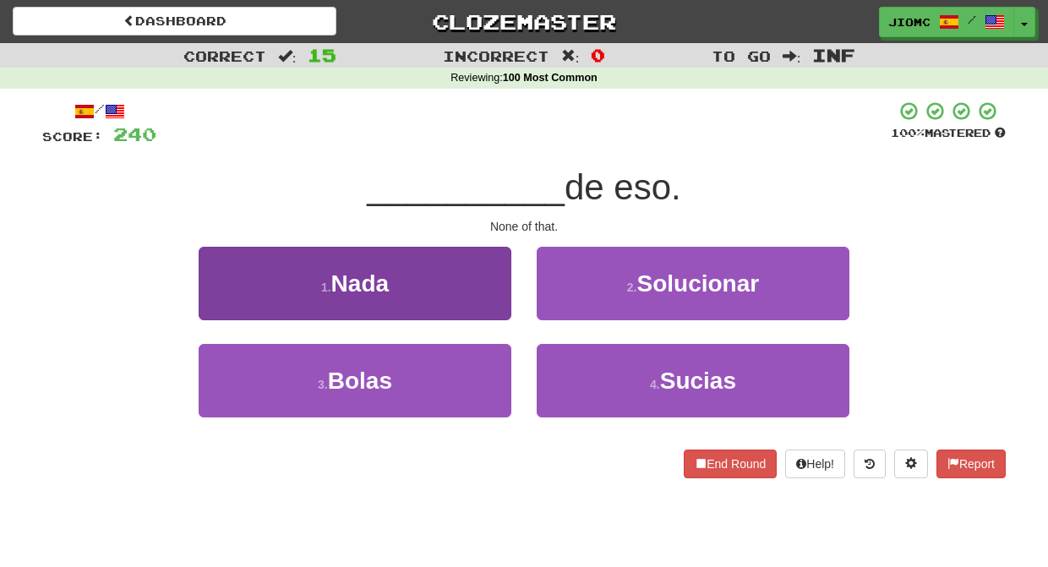
click at [495, 302] on button "1 . Nada" at bounding box center [355, 283] width 313 height 73
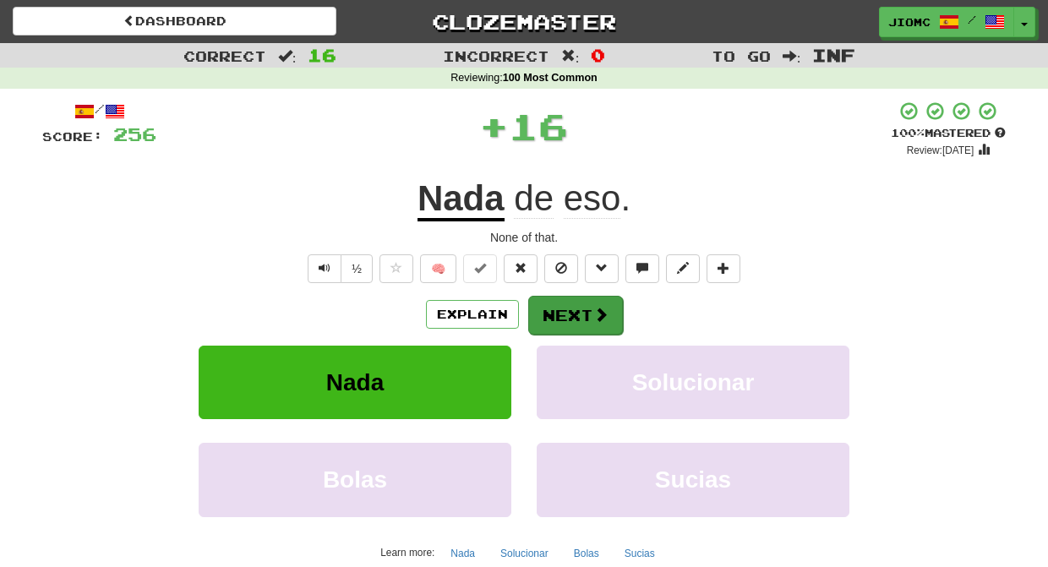
click at [589, 314] on button "Next" at bounding box center [575, 315] width 95 height 39
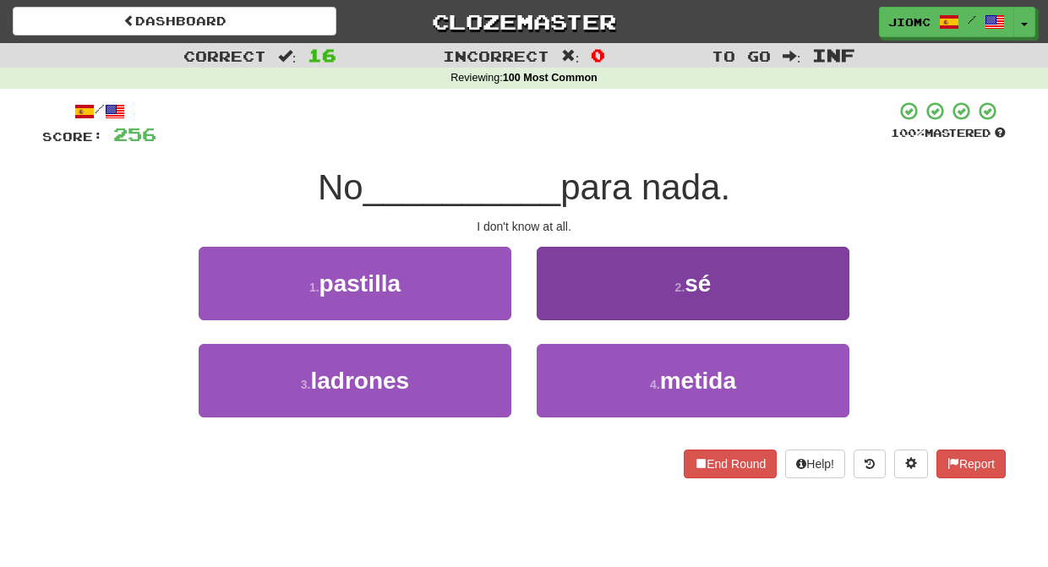
click at [567, 313] on button "2 . sé" at bounding box center [692, 283] width 313 height 73
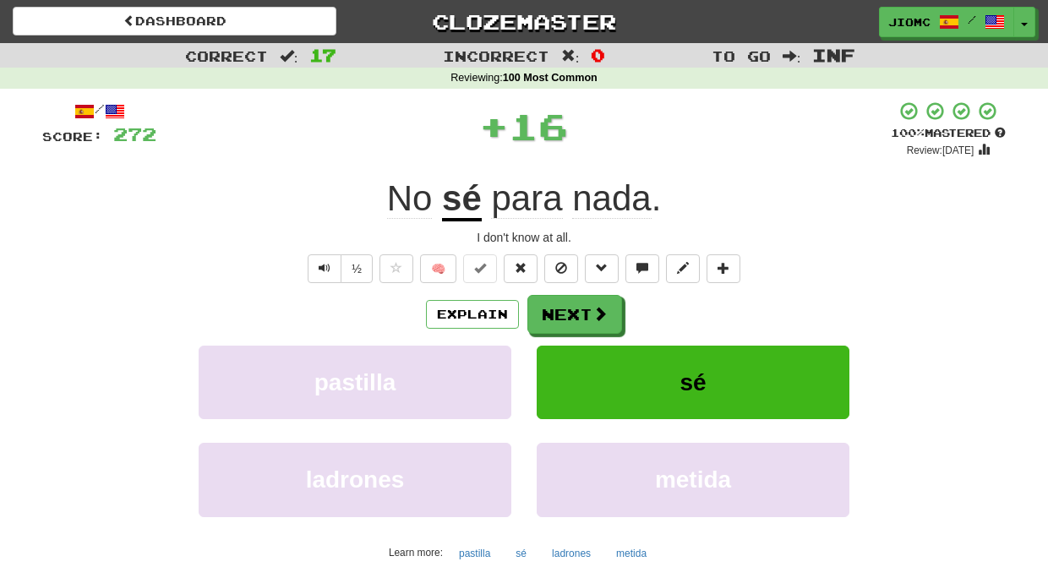
click at [567, 313] on button "Next" at bounding box center [574, 314] width 95 height 39
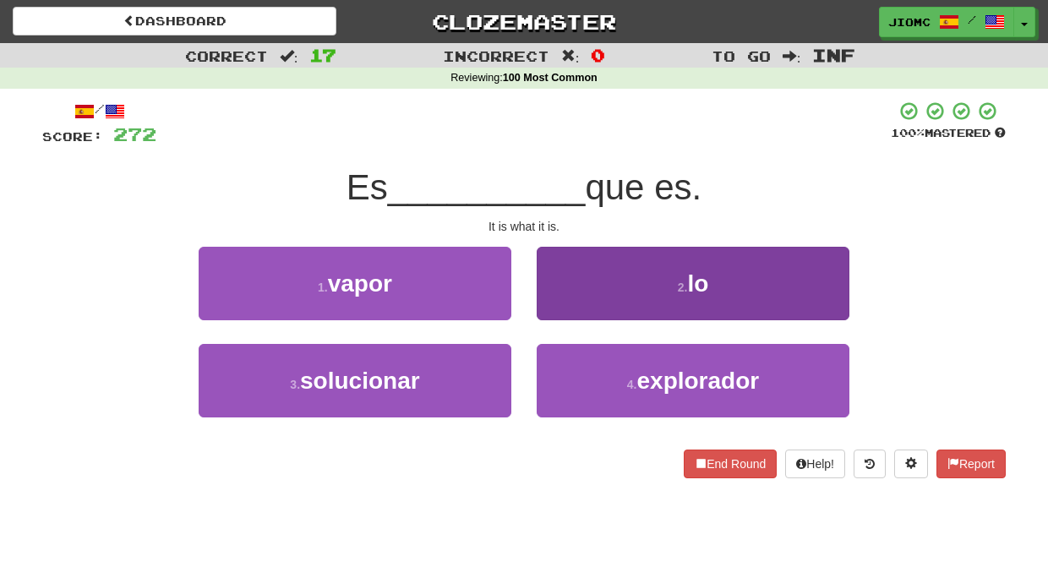
click at [565, 305] on button "2 . lo" at bounding box center [692, 283] width 313 height 73
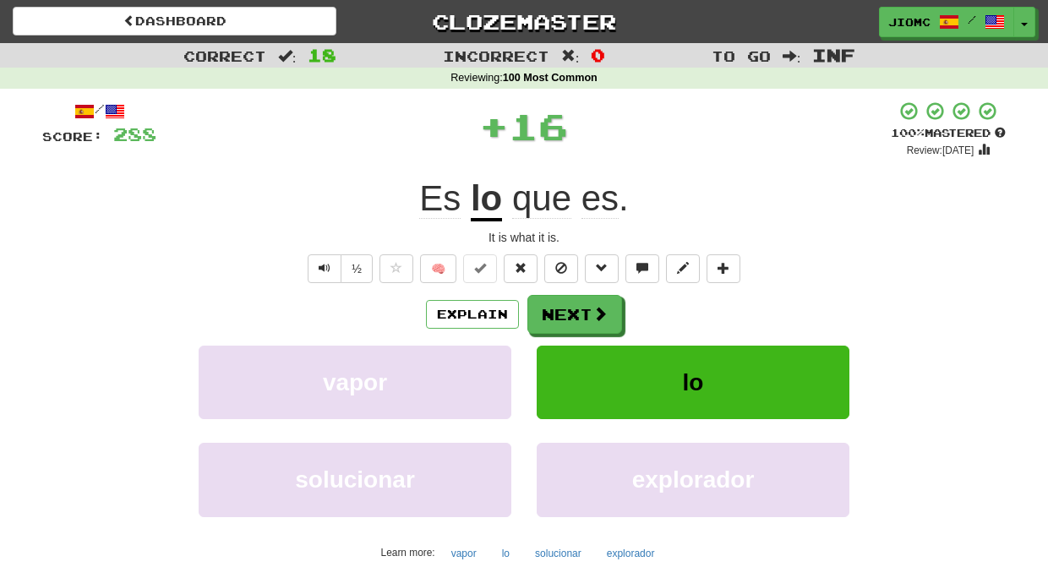
click at [565, 305] on button "Next" at bounding box center [574, 314] width 95 height 39
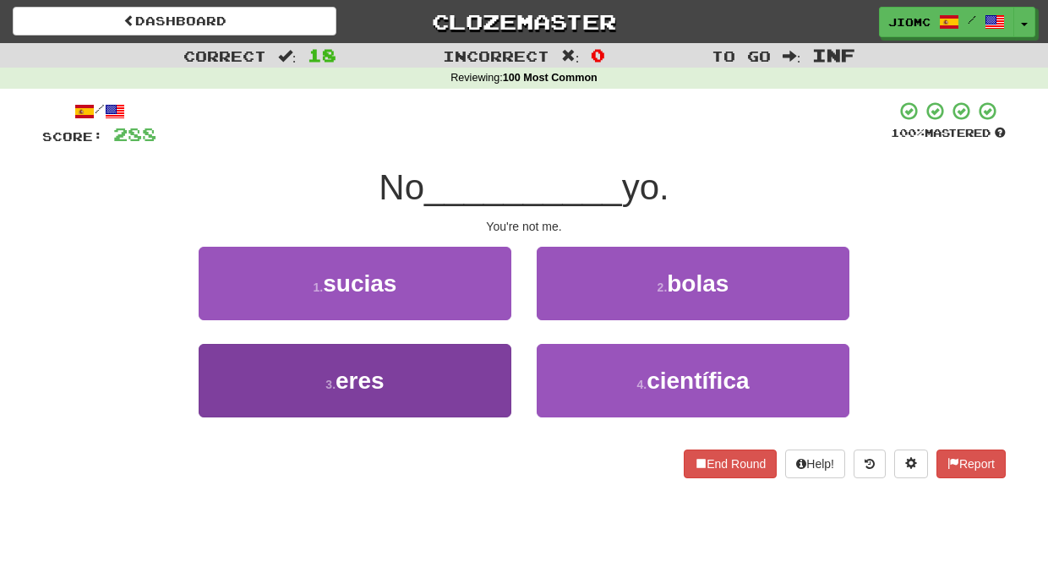
click at [480, 362] on button "3 . eres" at bounding box center [355, 380] width 313 height 73
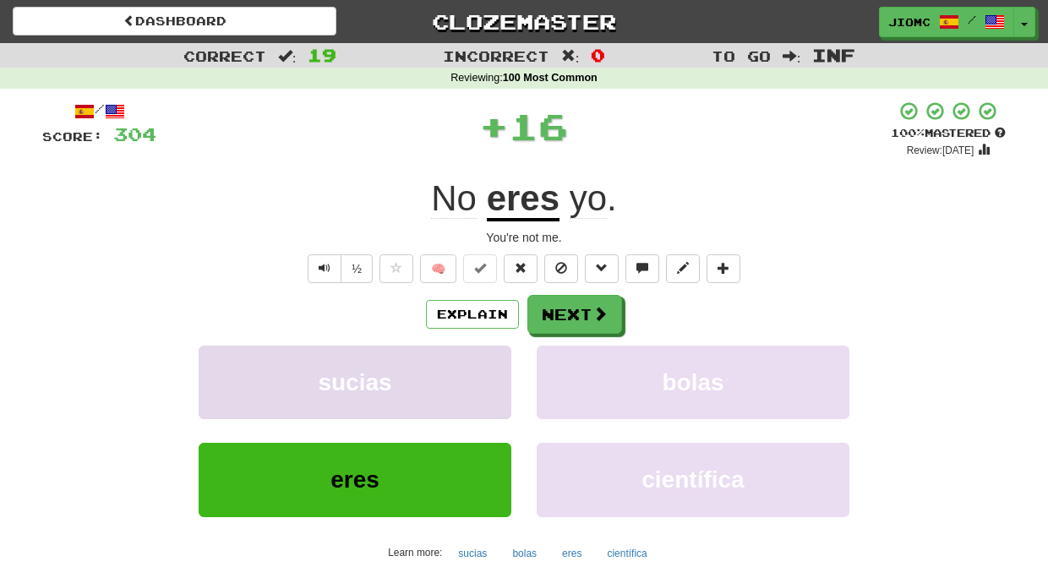
click at [481, 360] on button "sucias" at bounding box center [355, 382] width 313 height 73
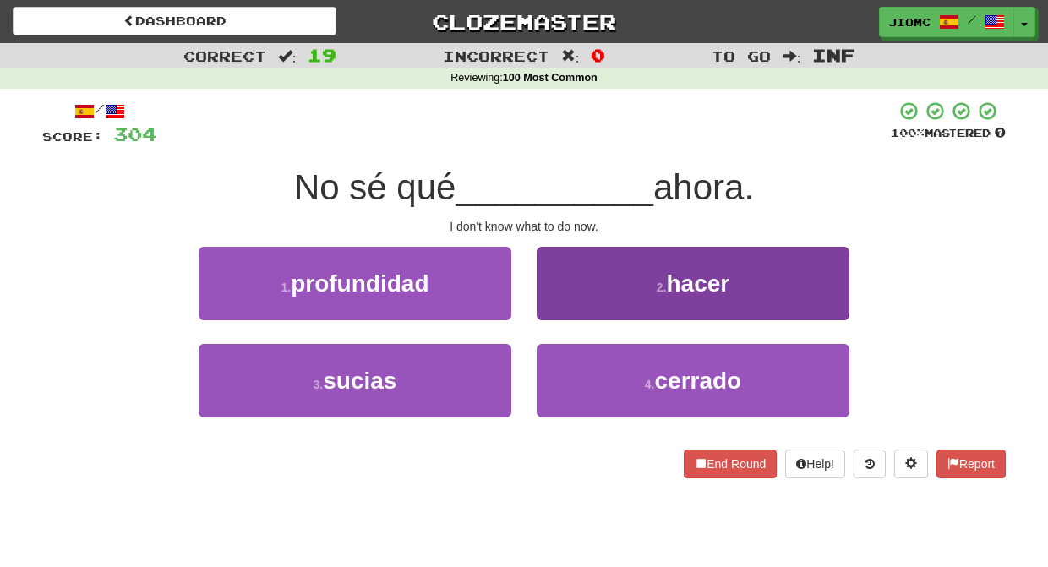
click at [550, 311] on button "2 . hacer" at bounding box center [692, 283] width 313 height 73
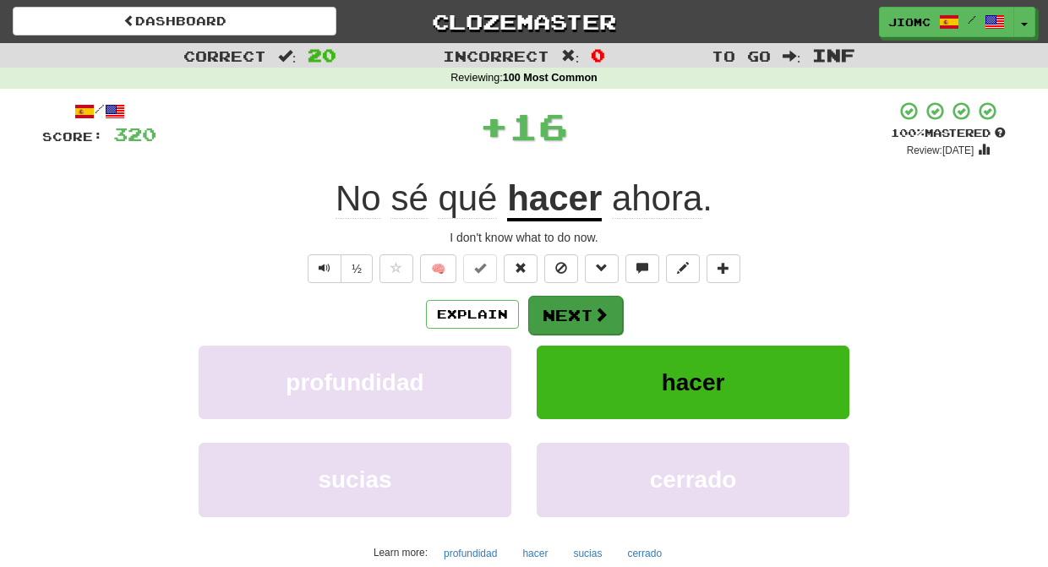
click at [552, 310] on button "Next" at bounding box center [575, 315] width 95 height 39
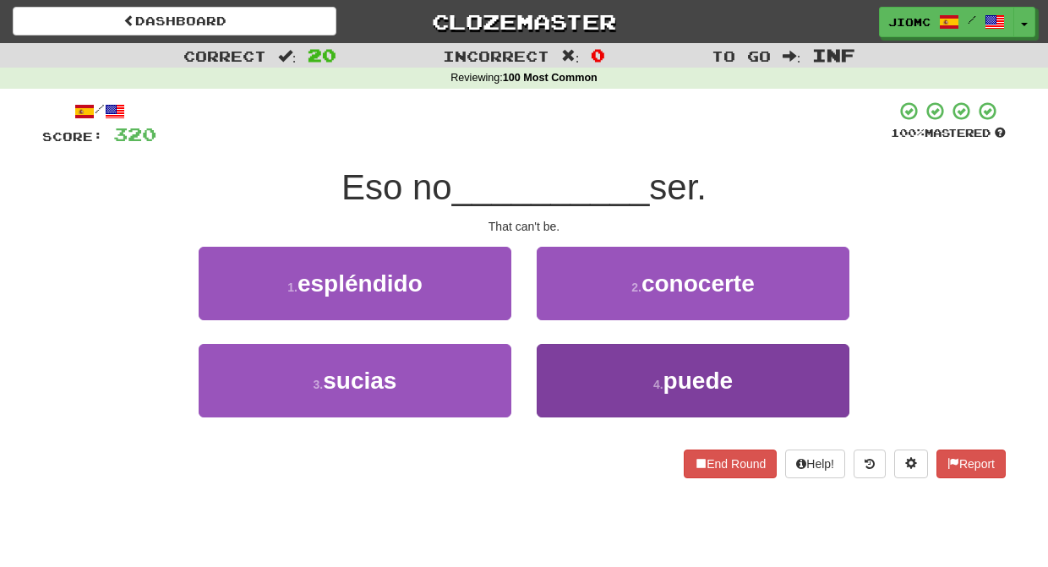
click at [574, 368] on button "4 . puede" at bounding box center [692, 380] width 313 height 73
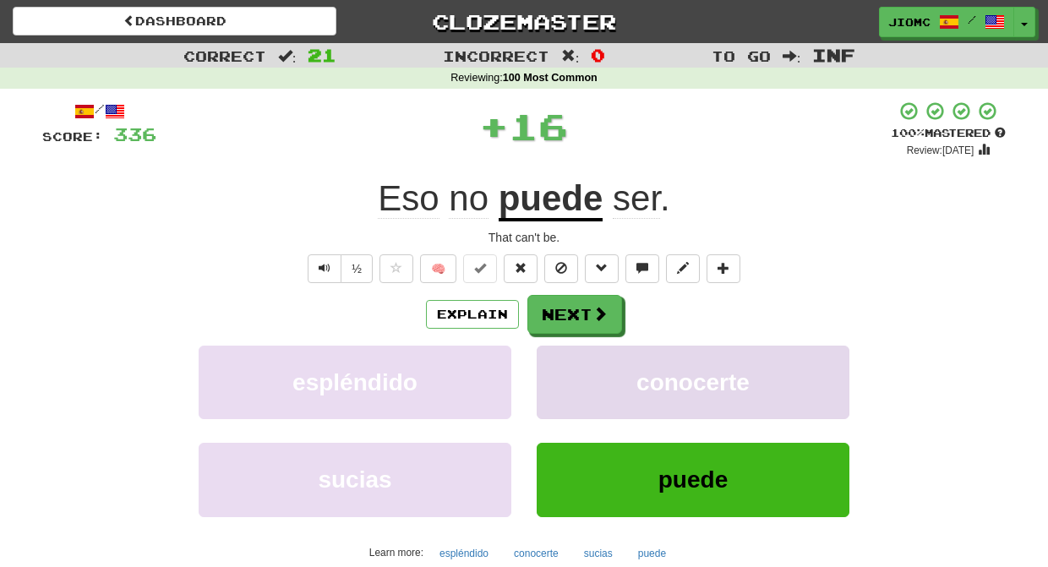
click at [574, 367] on button "conocerte" at bounding box center [692, 382] width 313 height 73
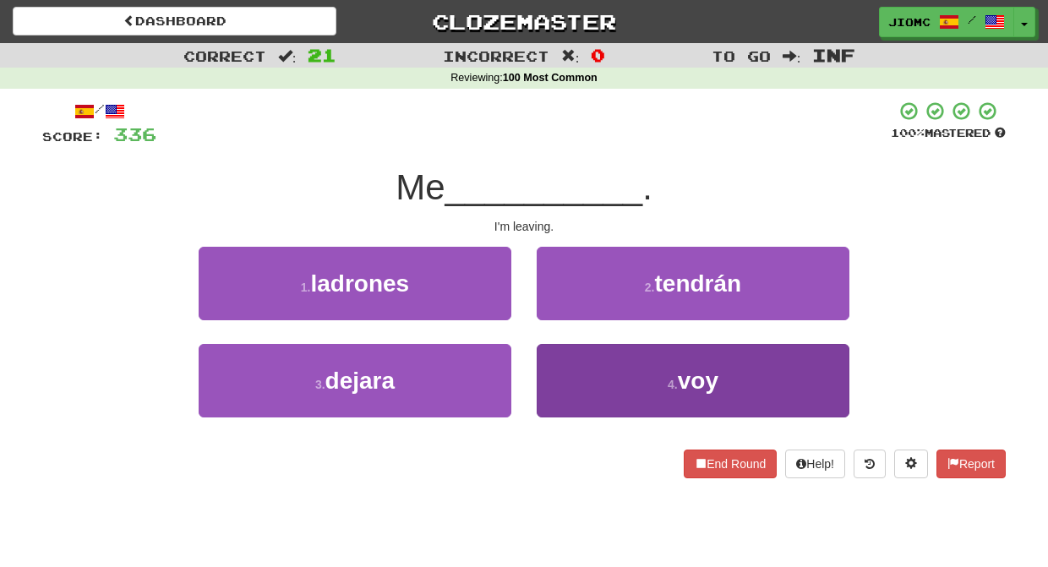
click at [566, 362] on button "4 . voy" at bounding box center [692, 380] width 313 height 73
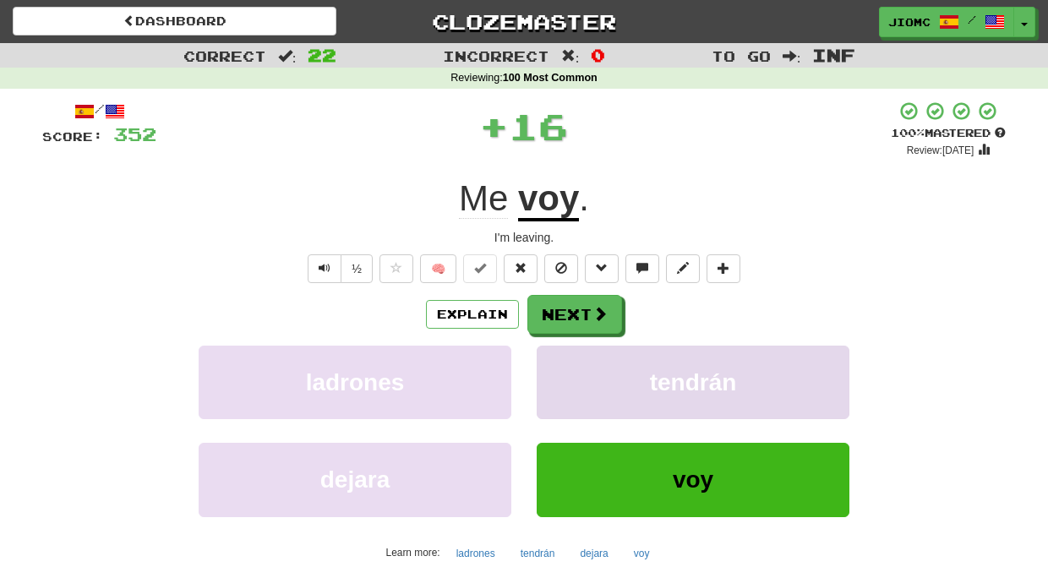
click at [566, 360] on button "tendrán" at bounding box center [692, 382] width 313 height 73
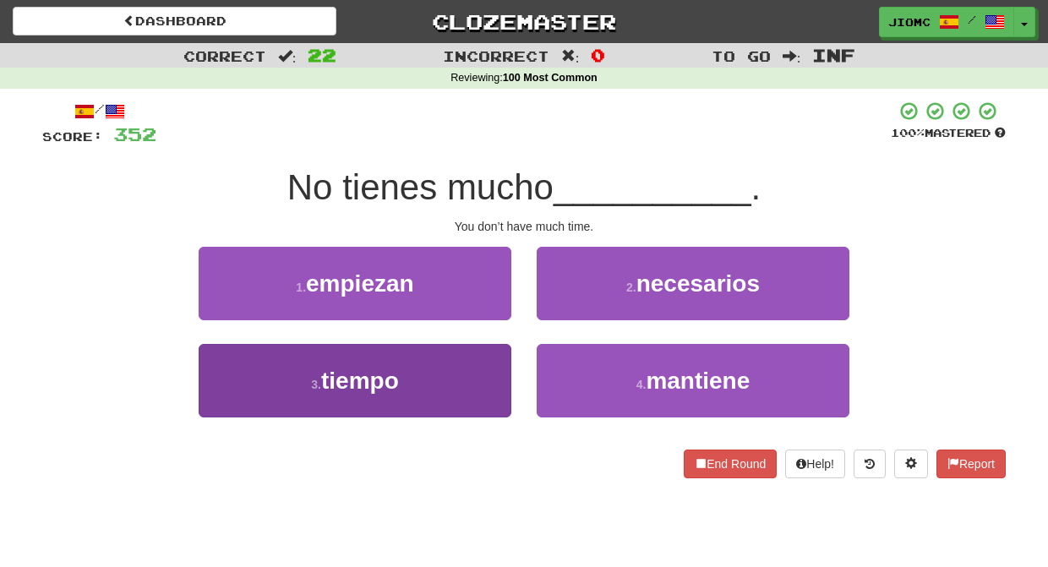
click at [488, 355] on button "3 . tiempo" at bounding box center [355, 380] width 313 height 73
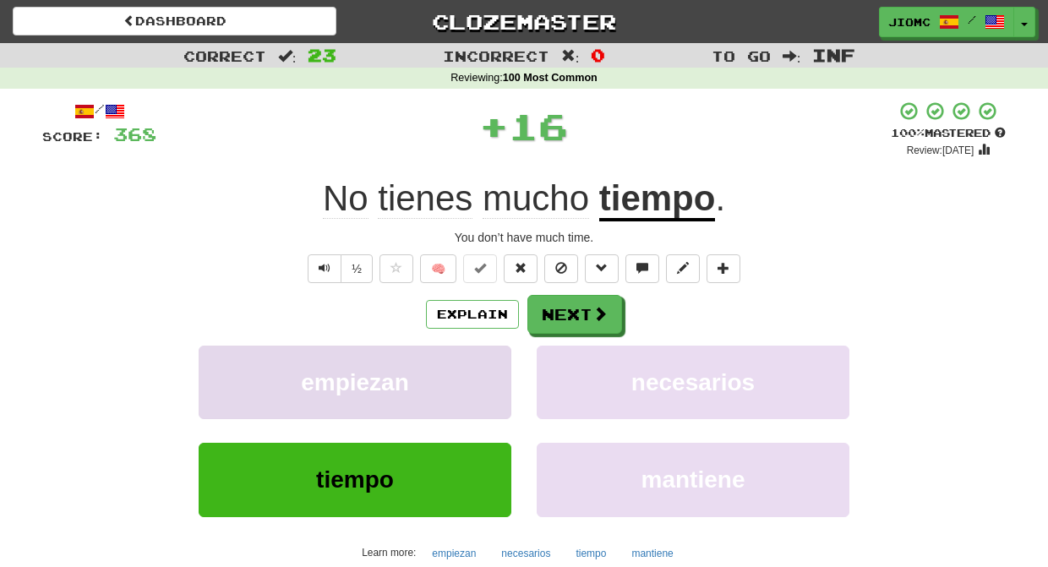
click at [490, 355] on button "empiezan" at bounding box center [355, 382] width 313 height 73
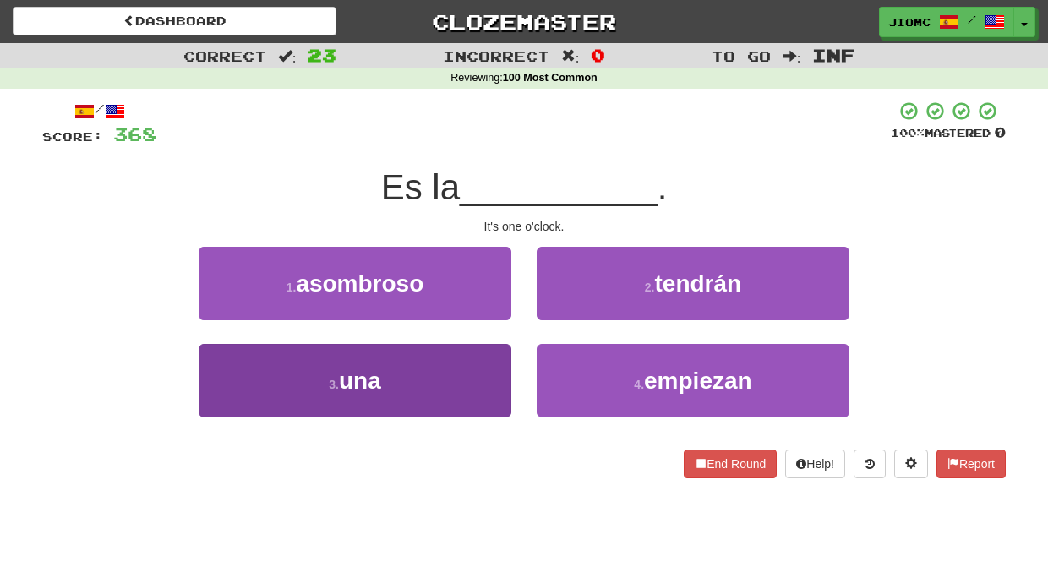
click at [495, 362] on button "3 . una" at bounding box center [355, 380] width 313 height 73
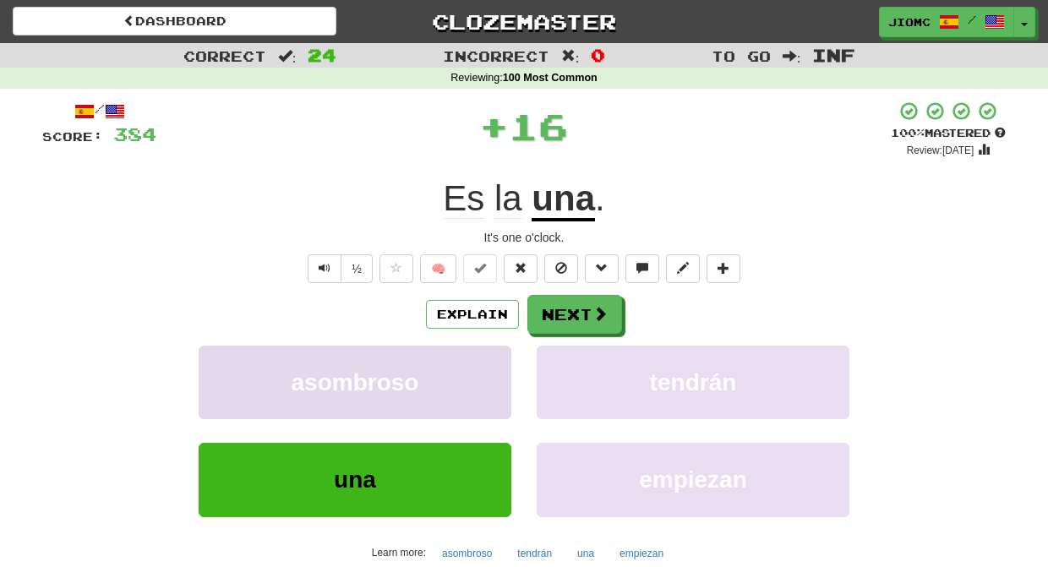
click at [495, 362] on button "asombroso" at bounding box center [355, 382] width 313 height 73
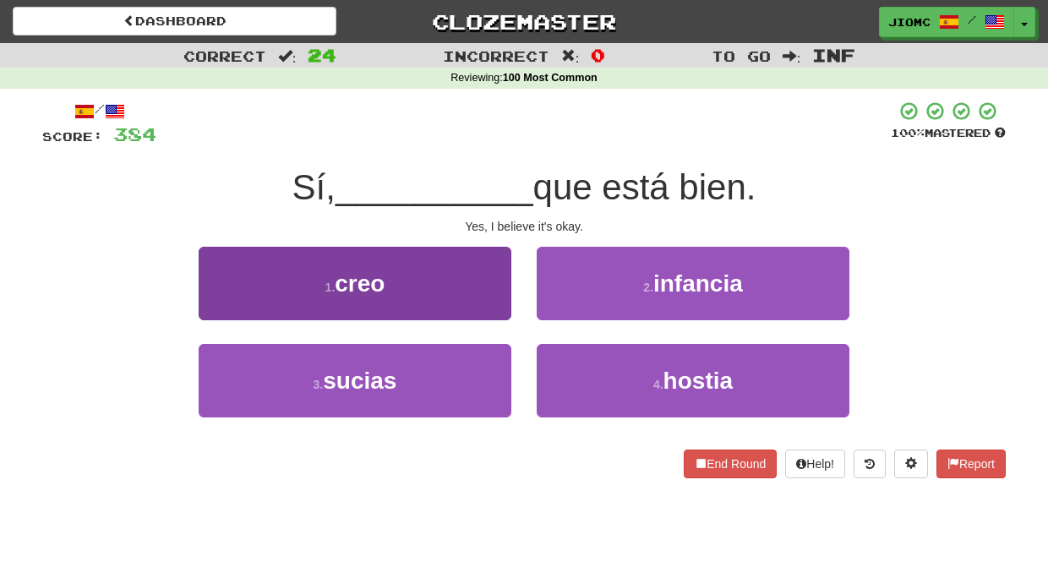
click at [496, 297] on button "1 . creo" at bounding box center [355, 283] width 313 height 73
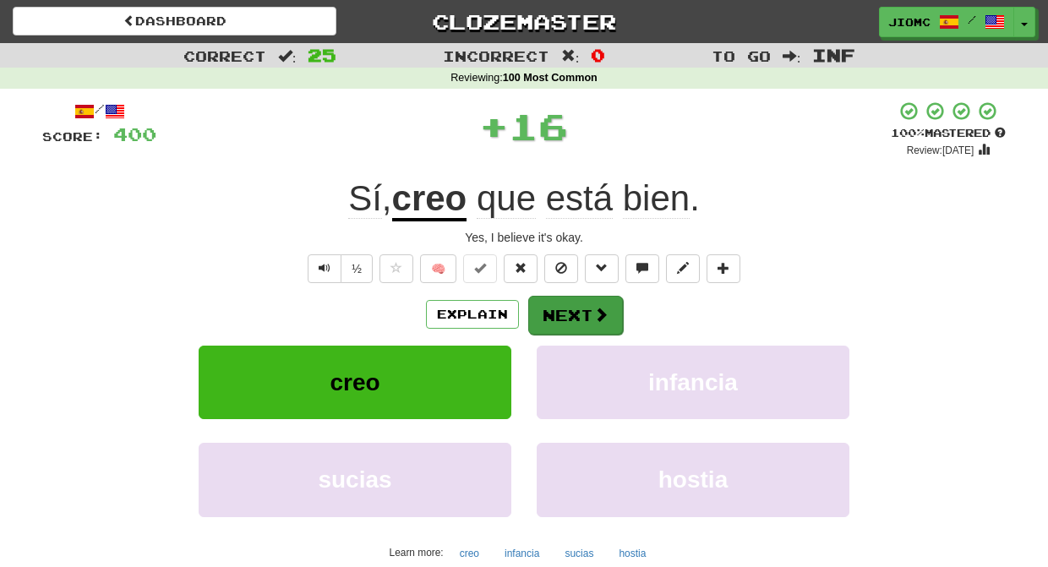
click at [543, 307] on button "Next" at bounding box center [575, 315] width 95 height 39
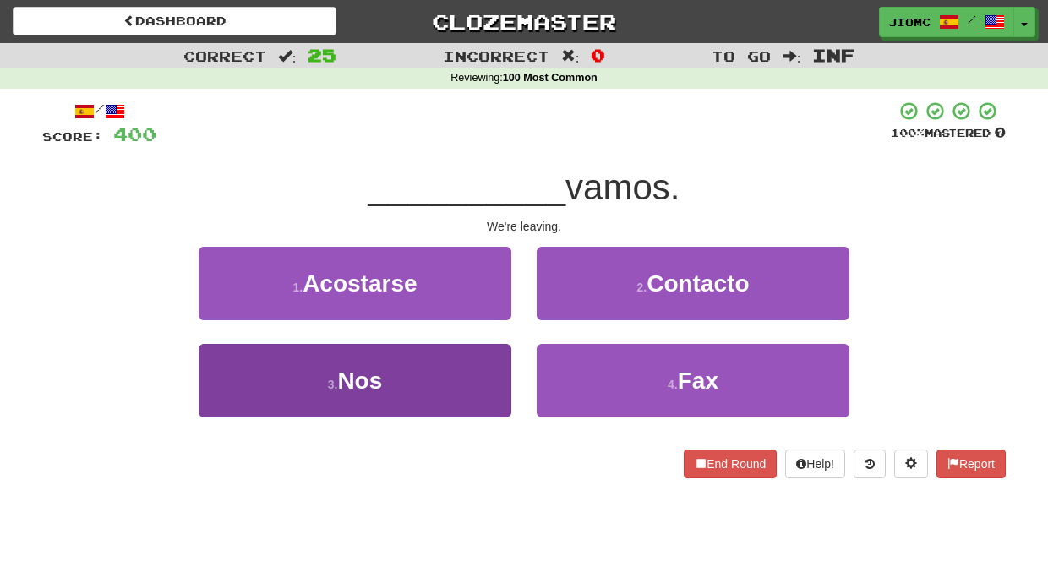
click at [498, 351] on button "3 . Nos" at bounding box center [355, 380] width 313 height 73
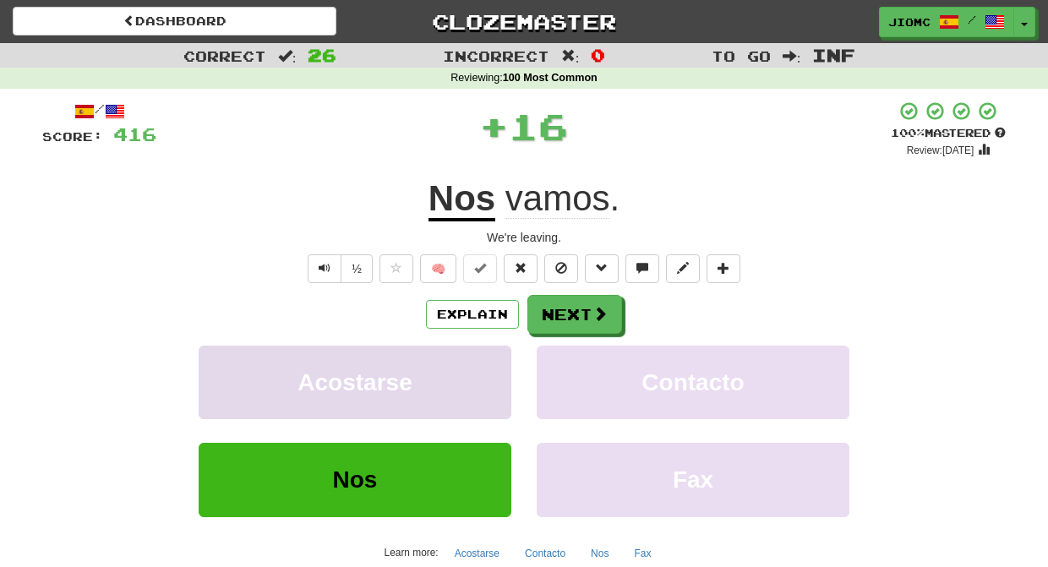
click at [498, 350] on button "Acostarse" at bounding box center [355, 382] width 313 height 73
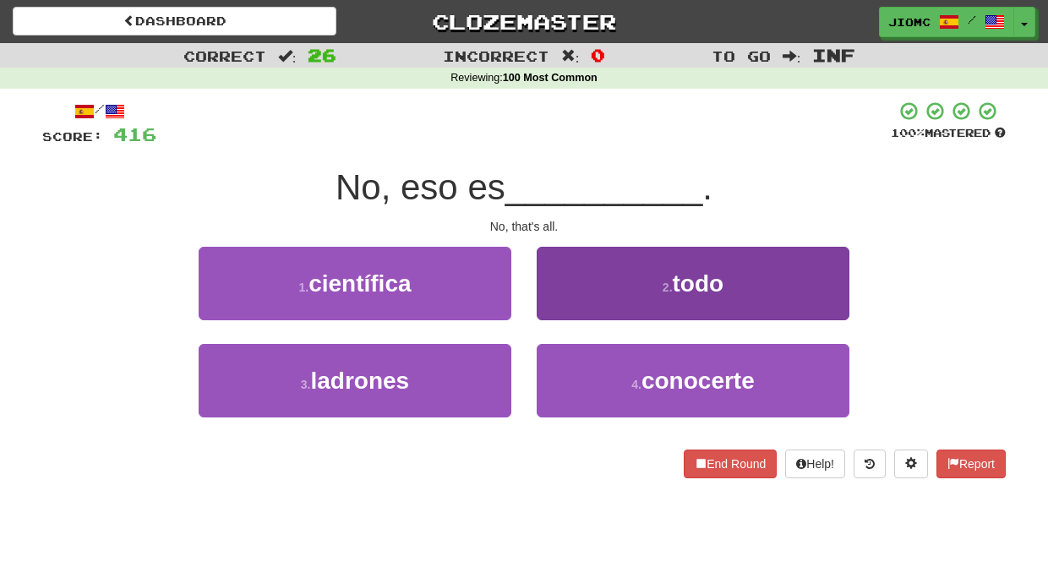
click at [569, 309] on button "2 . todo" at bounding box center [692, 283] width 313 height 73
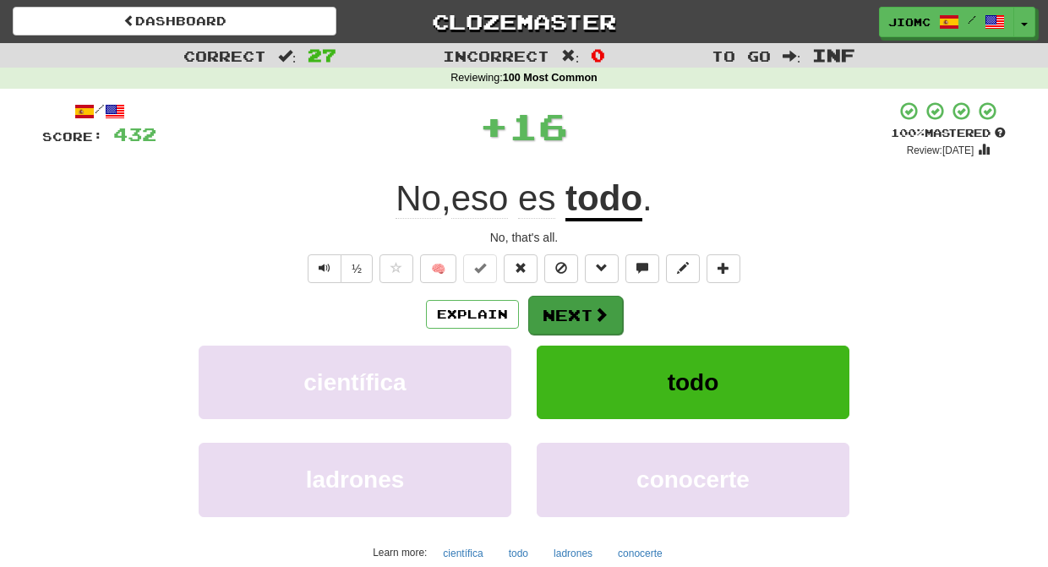
click at [565, 310] on button "Next" at bounding box center [575, 315] width 95 height 39
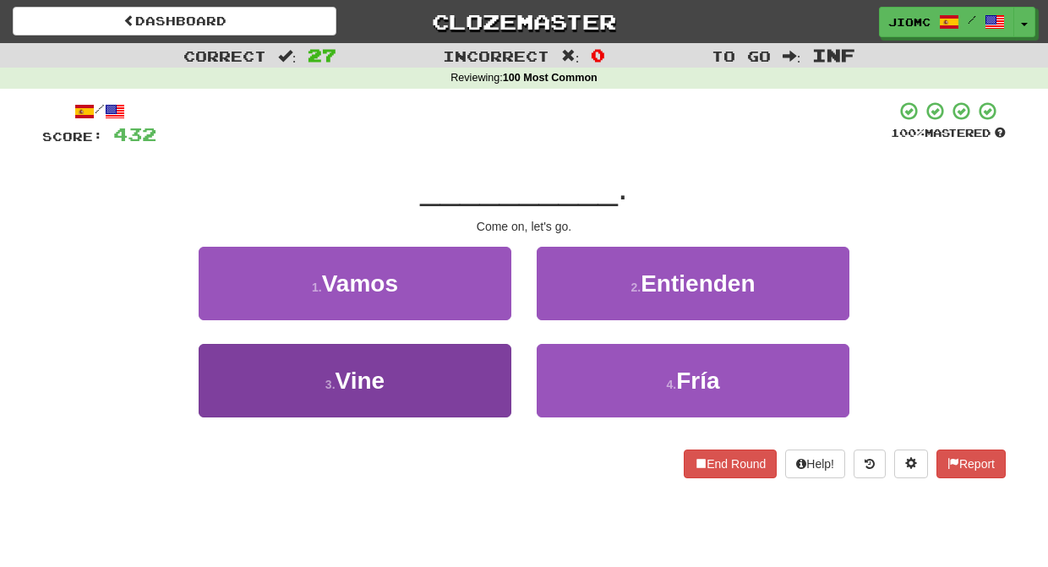
click at [498, 367] on button "3 . Vine" at bounding box center [355, 380] width 313 height 73
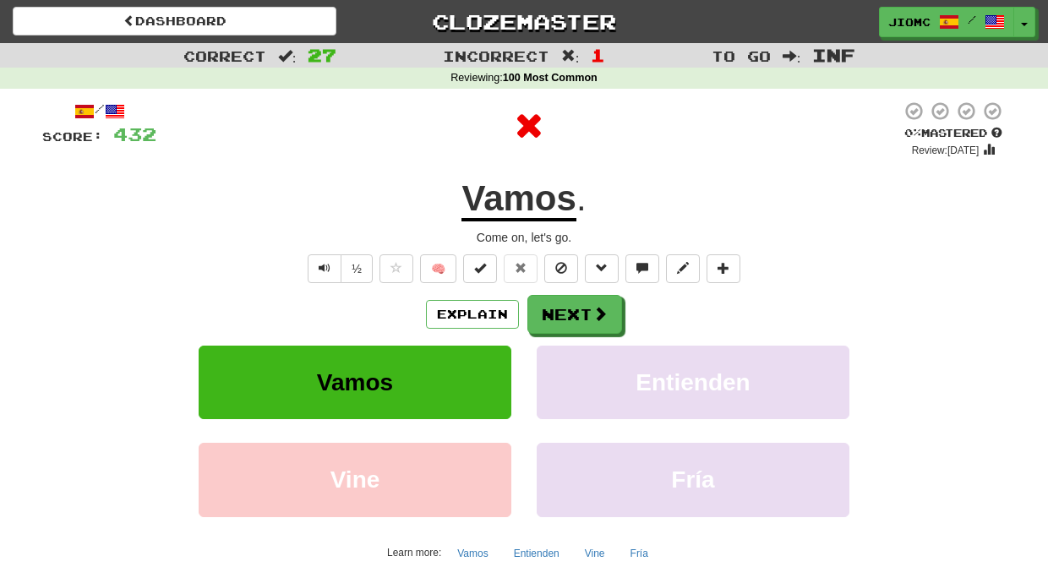
click at [498, 367] on button "Vamos" at bounding box center [355, 382] width 313 height 73
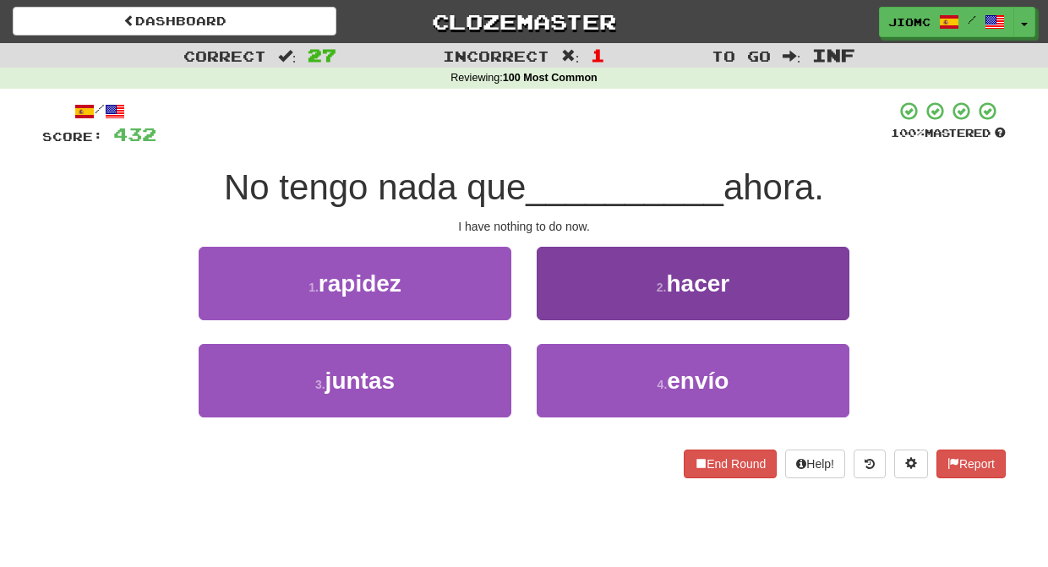
click at [570, 312] on button "2 . hacer" at bounding box center [692, 283] width 313 height 73
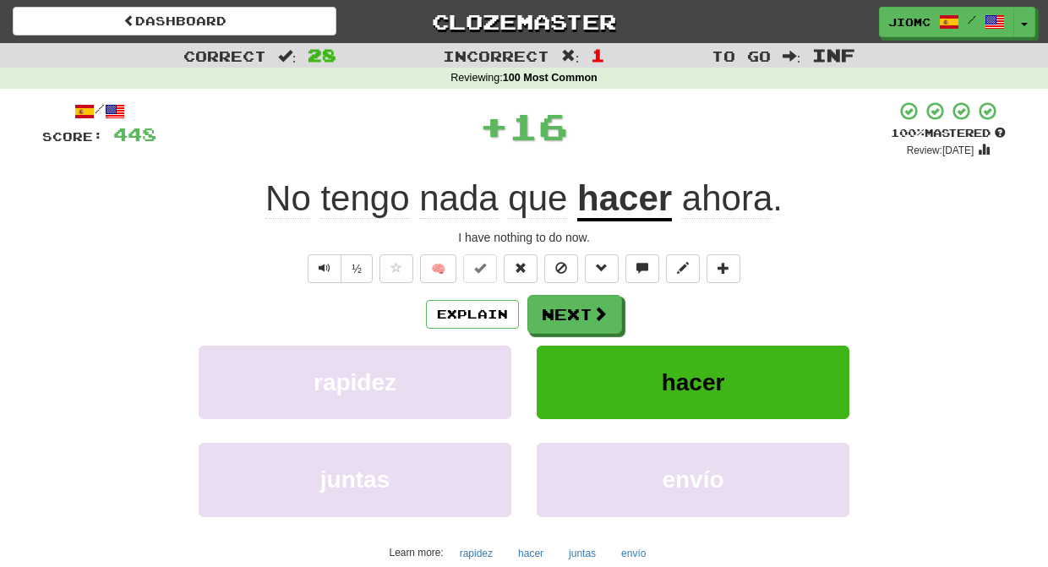
click at [570, 312] on button "Next" at bounding box center [574, 314] width 95 height 39
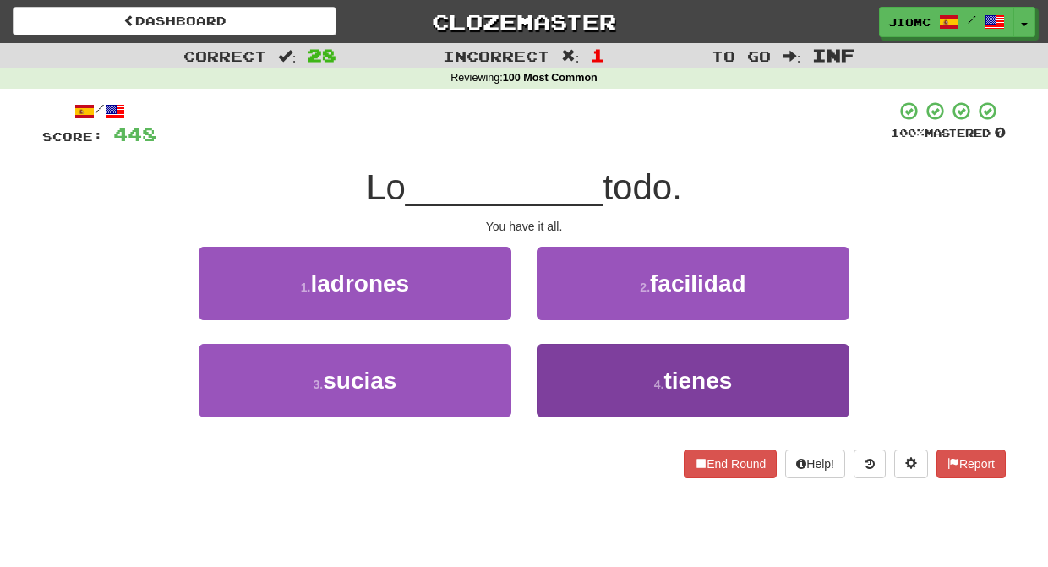
click at [572, 368] on button "4 . tienes" at bounding box center [692, 380] width 313 height 73
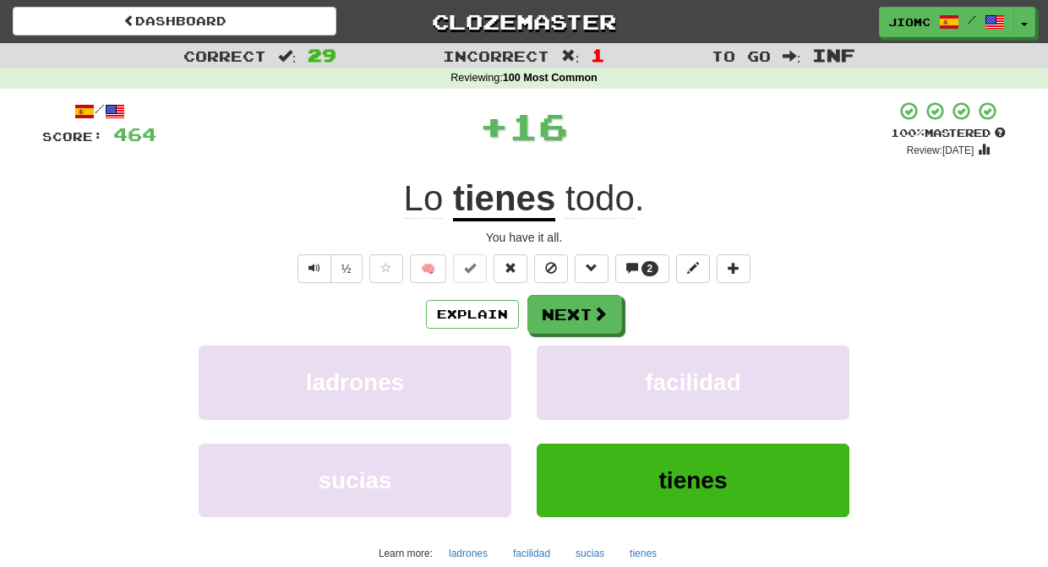
click at [572, 368] on button "facilidad" at bounding box center [692, 382] width 313 height 73
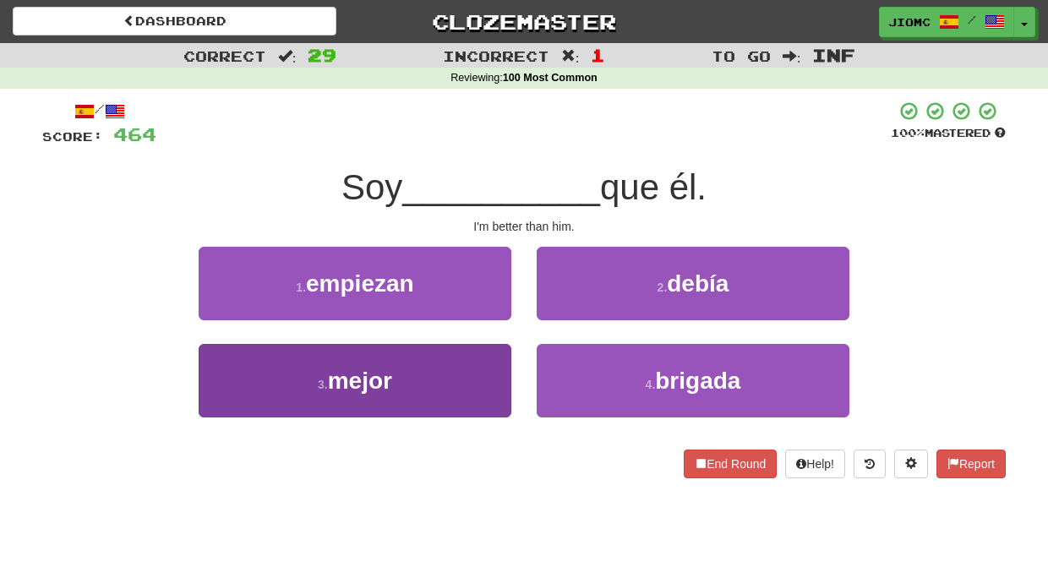
click at [495, 377] on button "3 . mejor" at bounding box center [355, 380] width 313 height 73
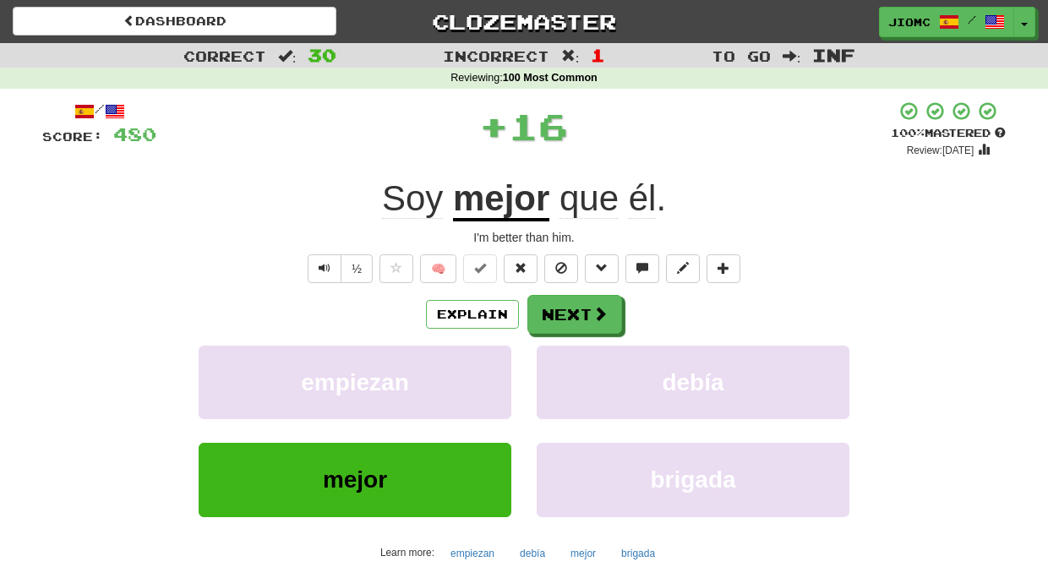
click at [495, 377] on button "empiezan" at bounding box center [355, 382] width 313 height 73
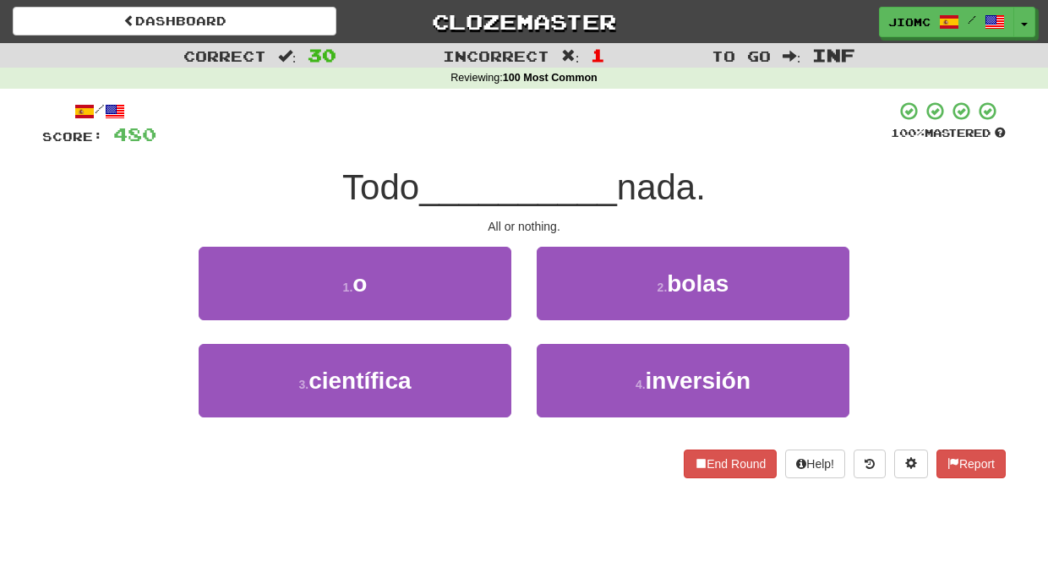
click at [501, 322] on div "1 . o" at bounding box center [355, 295] width 338 height 97
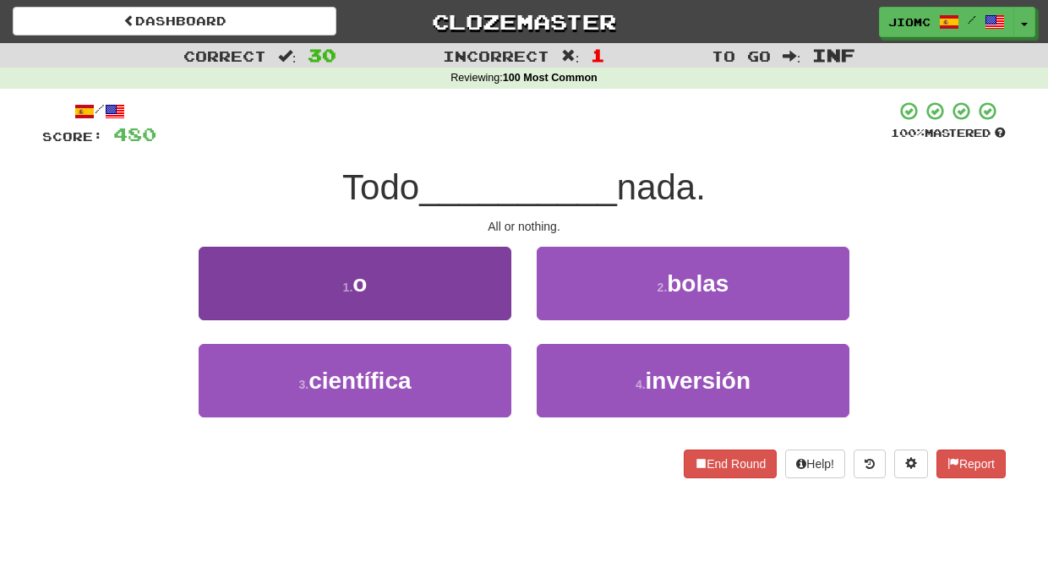
click at [508, 313] on button "1 . o" at bounding box center [355, 283] width 313 height 73
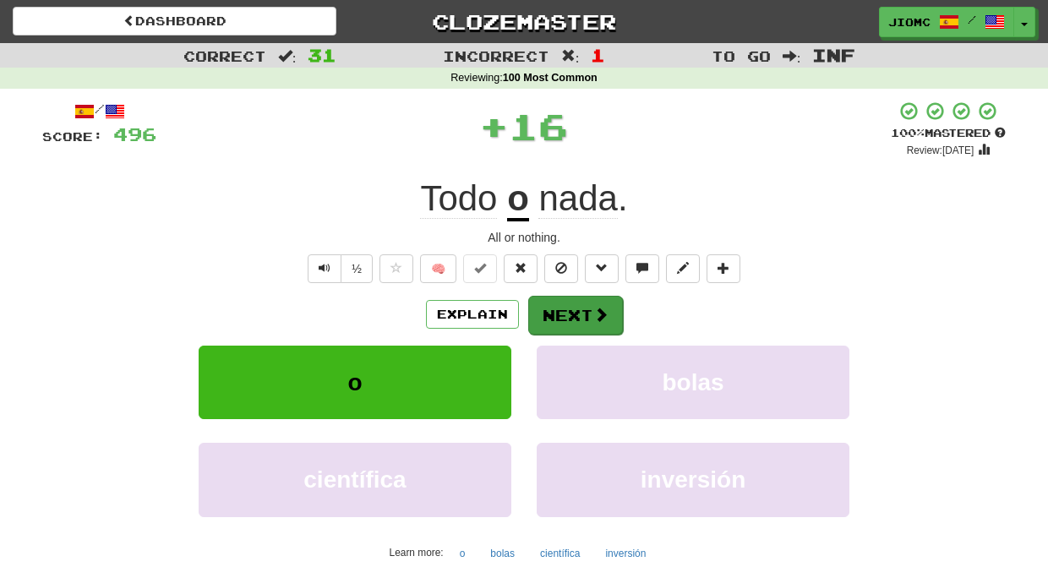
click at [563, 313] on button "Next" at bounding box center [575, 315] width 95 height 39
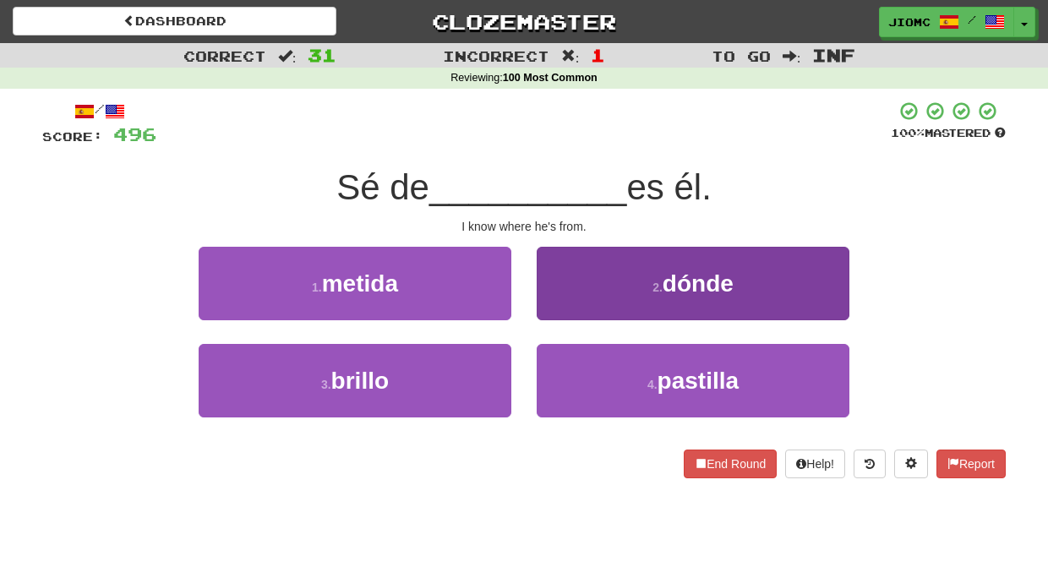
click at [555, 295] on button "2 . dónde" at bounding box center [692, 283] width 313 height 73
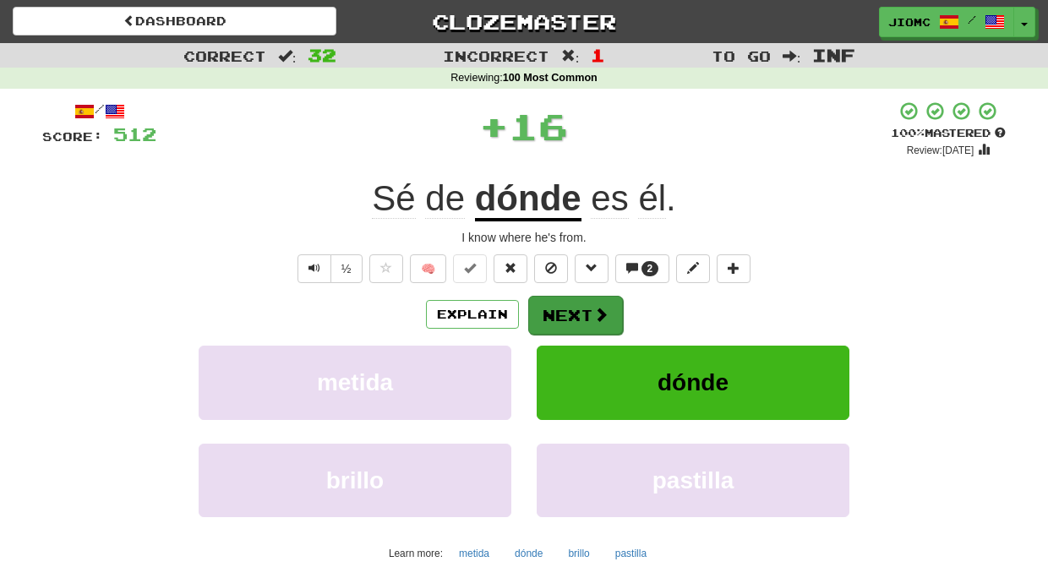
click at [558, 313] on button "Next" at bounding box center [575, 315] width 95 height 39
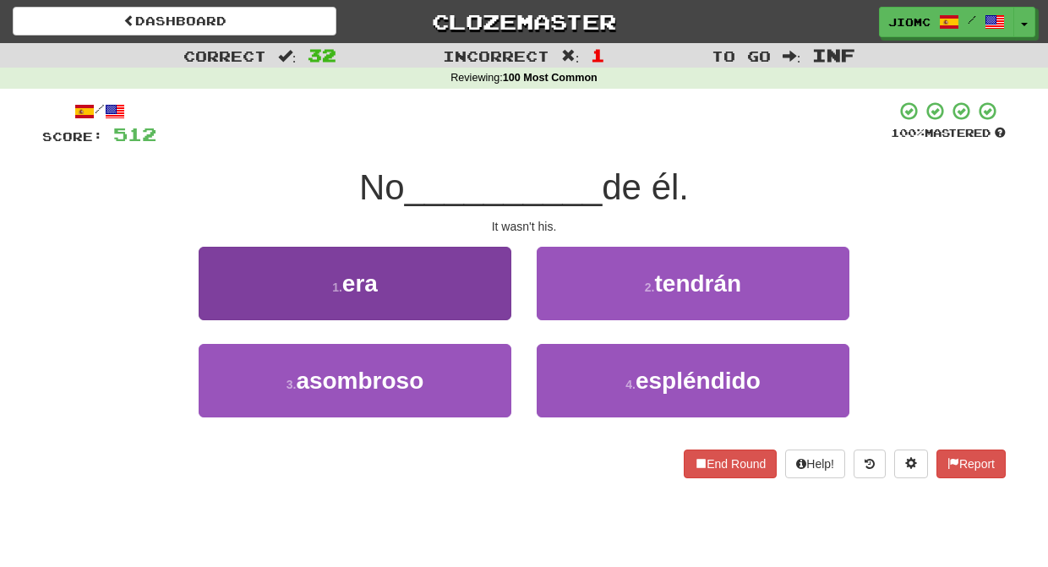
click at [486, 314] on button "1 . era" at bounding box center [355, 283] width 313 height 73
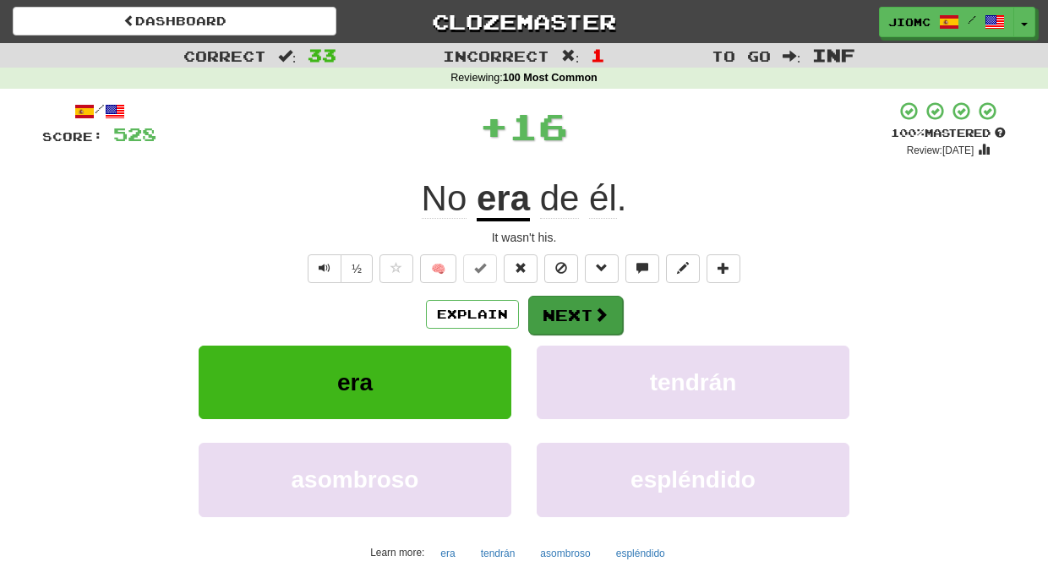
click at [563, 307] on button "Next" at bounding box center [575, 315] width 95 height 39
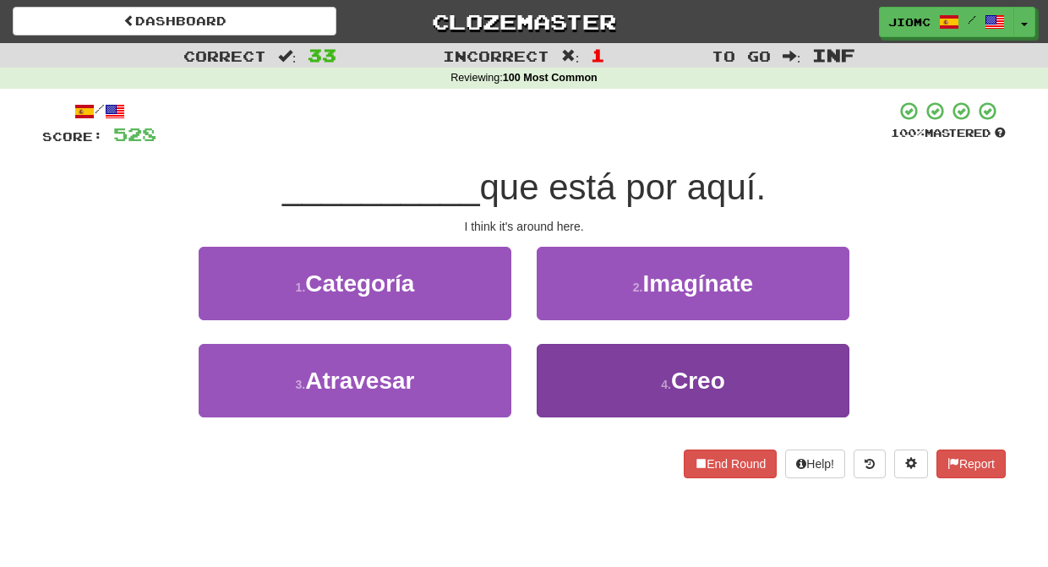
click at [553, 367] on button "4 . Creo" at bounding box center [692, 380] width 313 height 73
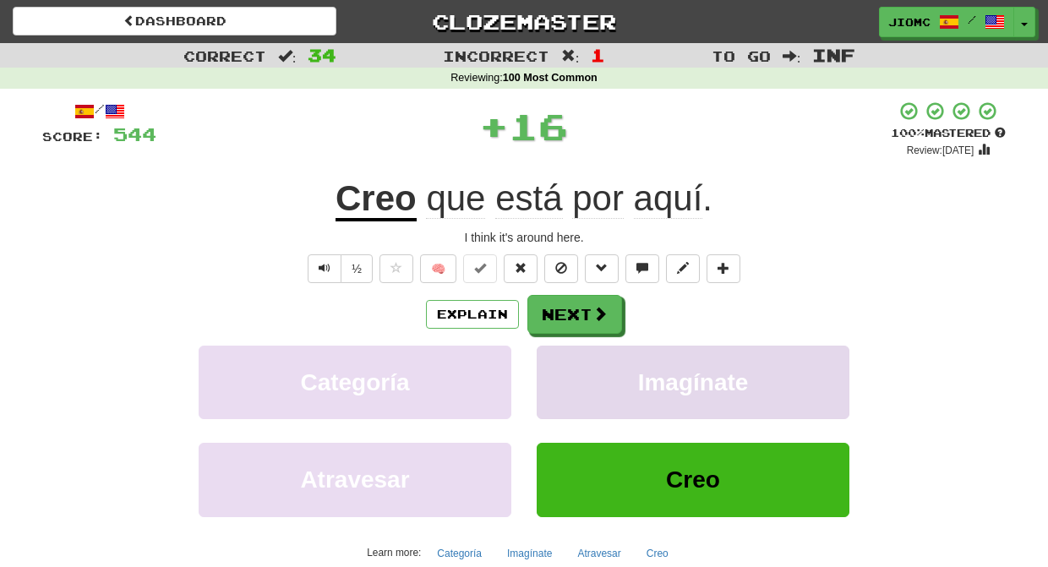
click at [554, 365] on button "Imagínate" at bounding box center [692, 382] width 313 height 73
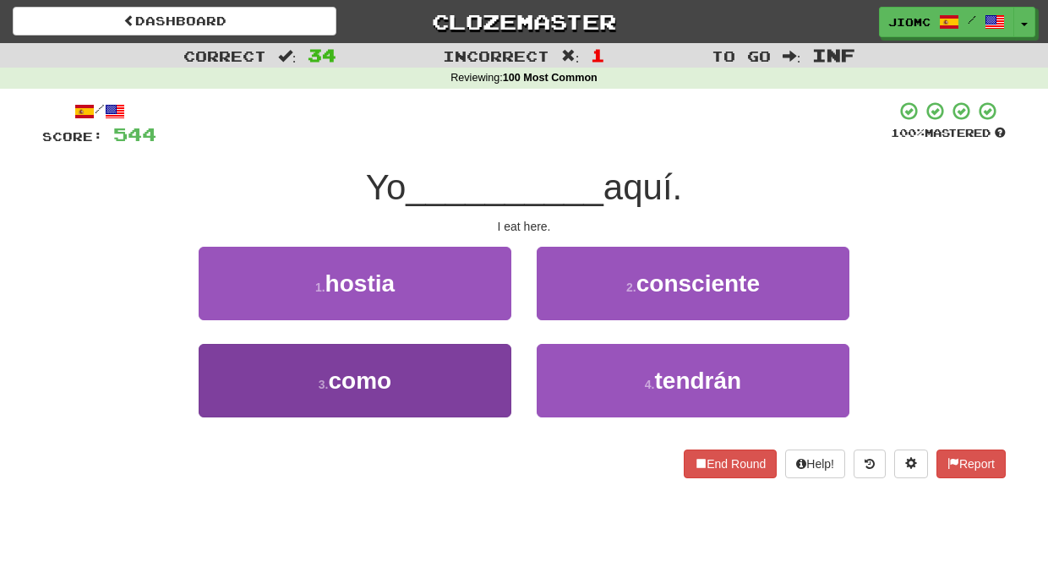
click at [496, 357] on button "3 . como" at bounding box center [355, 380] width 313 height 73
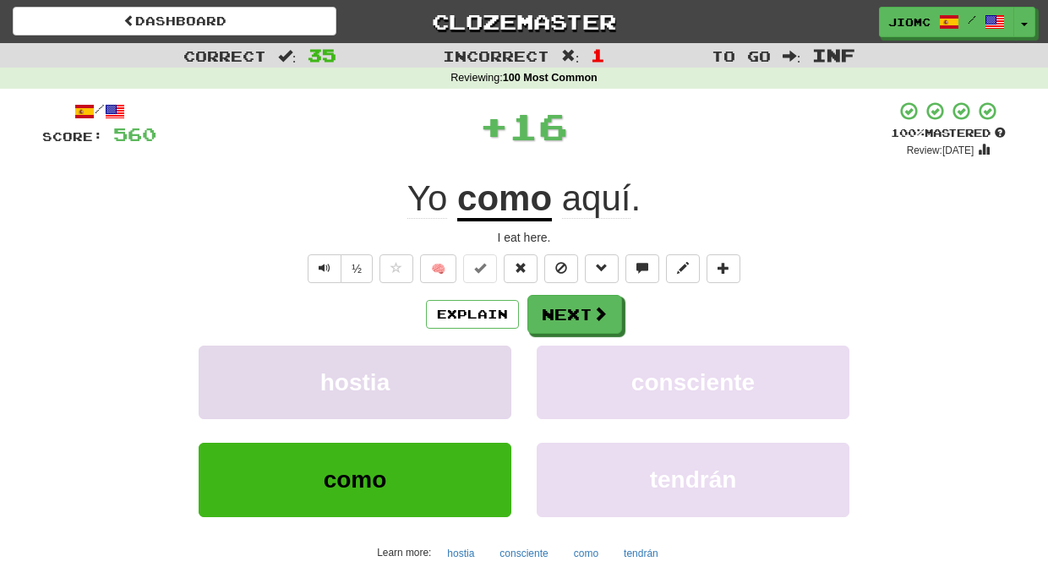
click at [497, 356] on button "hostia" at bounding box center [355, 382] width 313 height 73
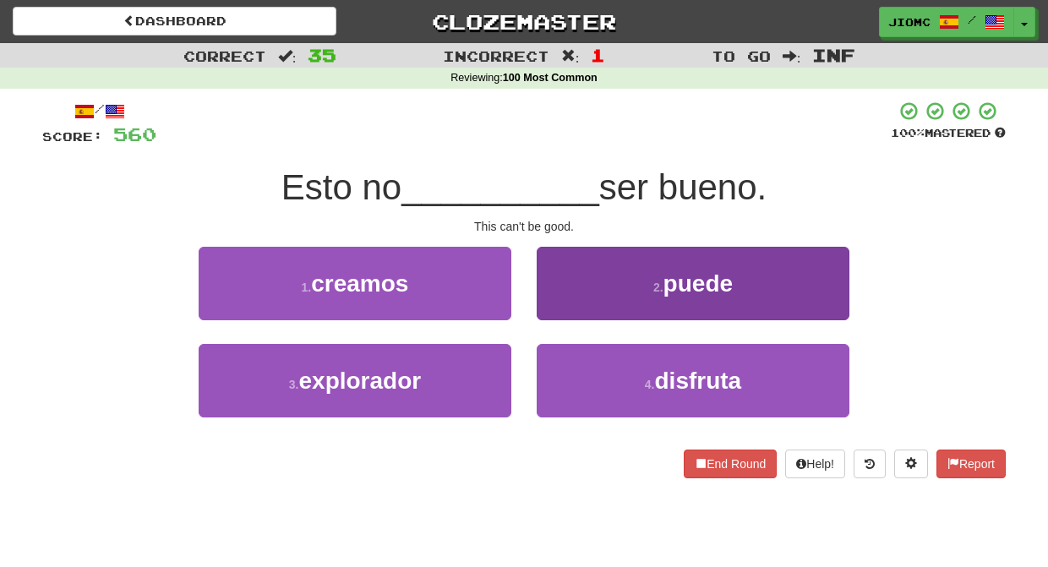
click at [566, 302] on button "2 . puede" at bounding box center [692, 283] width 313 height 73
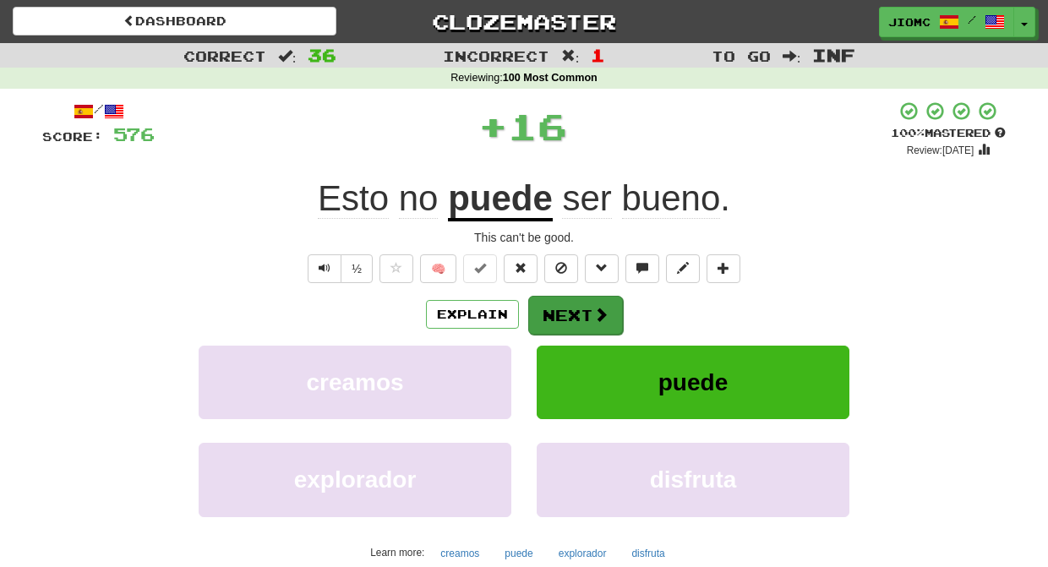
click at [565, 303] on button "Next" at bounding box center [575, 315] width 95 height 39
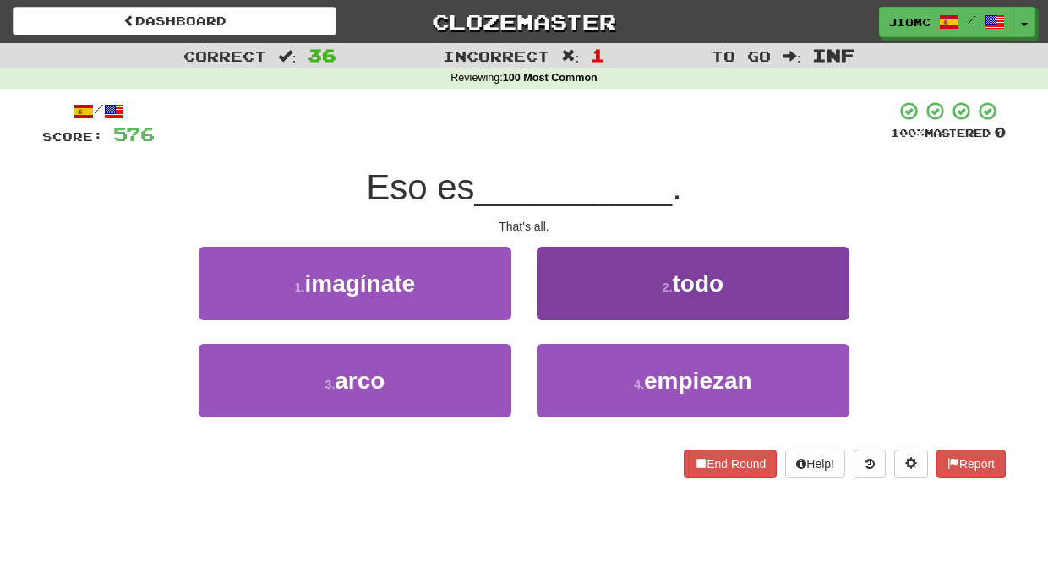
click at [560, 313] on button "2 . todo" at bounding box center [692, 283] width 313 height 73
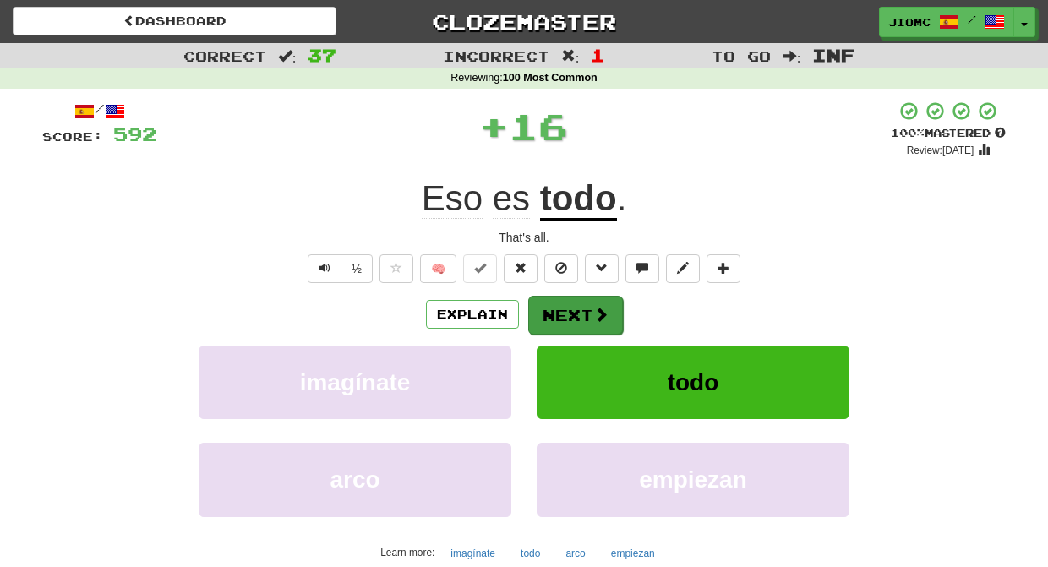
click at [561, 307] on button "Next" at bounding box center [575, 315] width 95 height 39
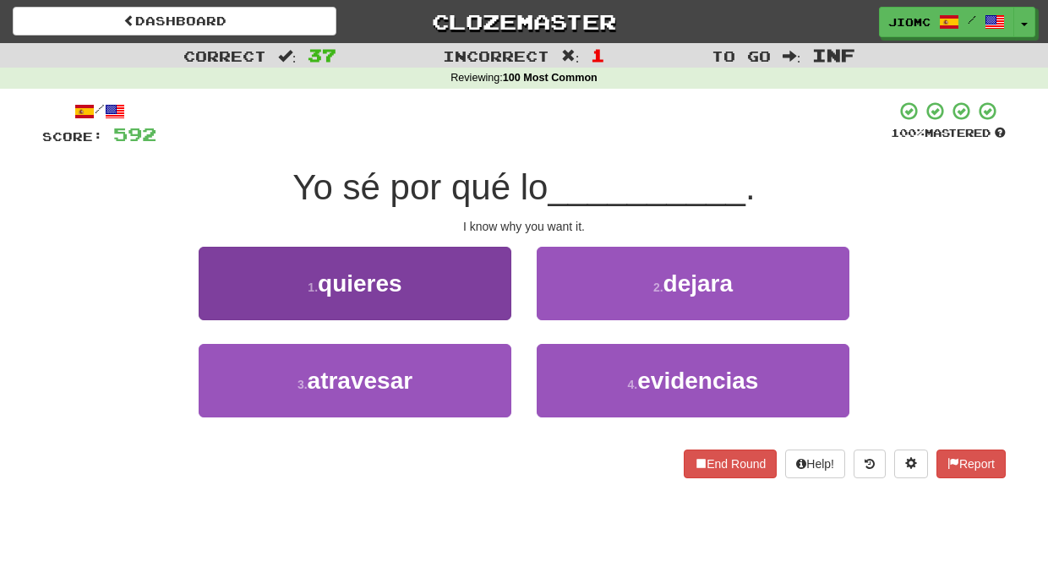
click at [492, 298] on button "1 . quieres" at bounding box center [355, 283] width 313 height 73
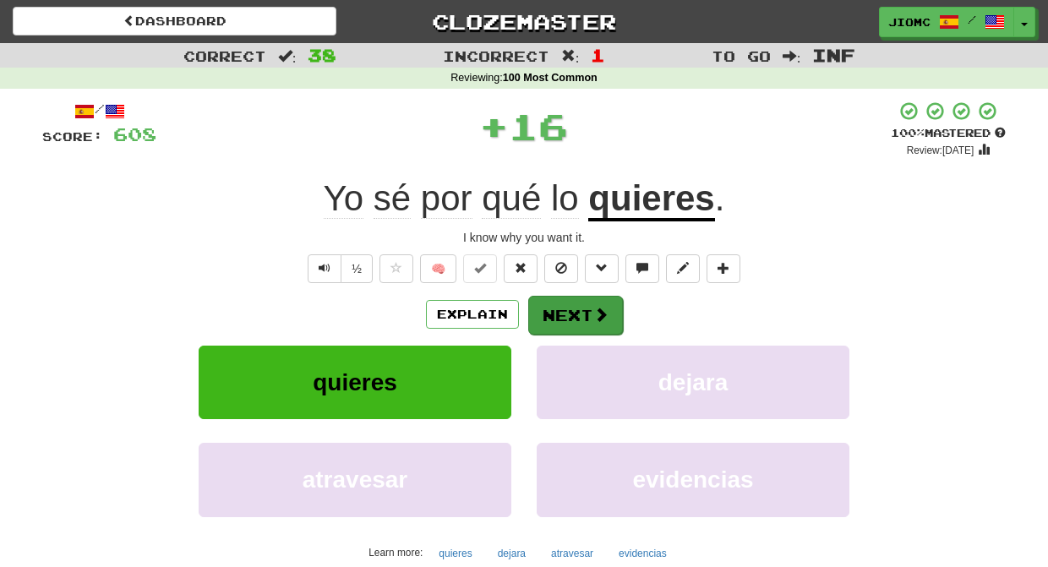
click at [574, 303] on button "Next" at bounding box center [575, 315] width 95 height 39
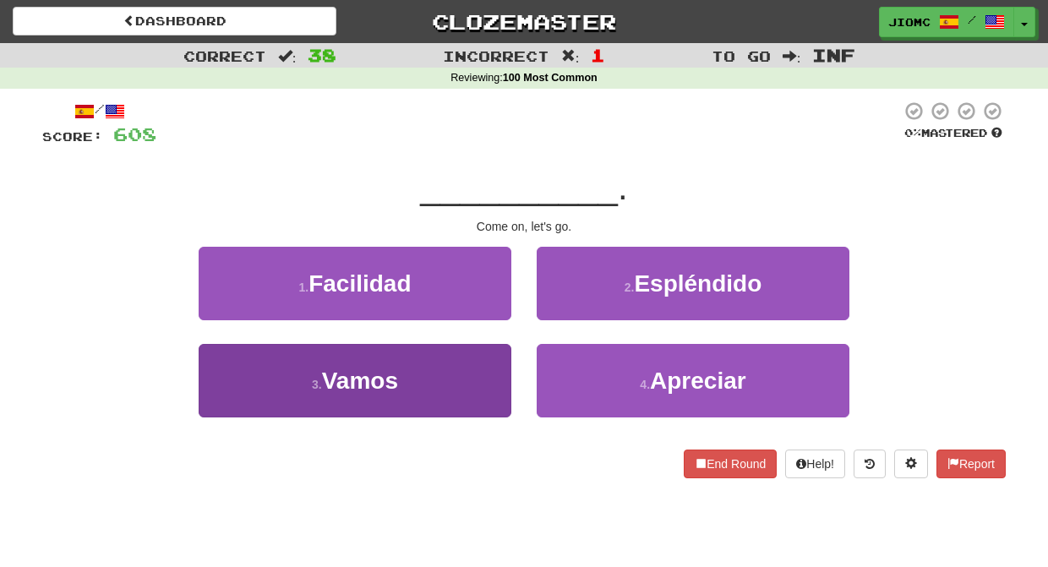
click at [493, 360] on button "3 . Vamos" at bounding box center [355, 380] width 313 height 73
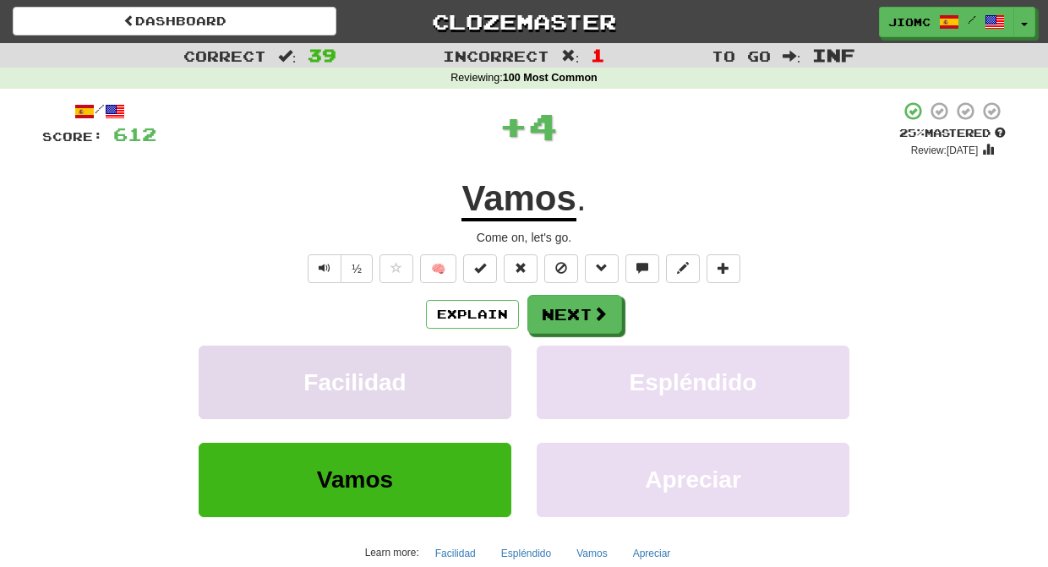
click at [493, 358] on button "Facilidad" at bounding box center [355, 382] width 313 height 73
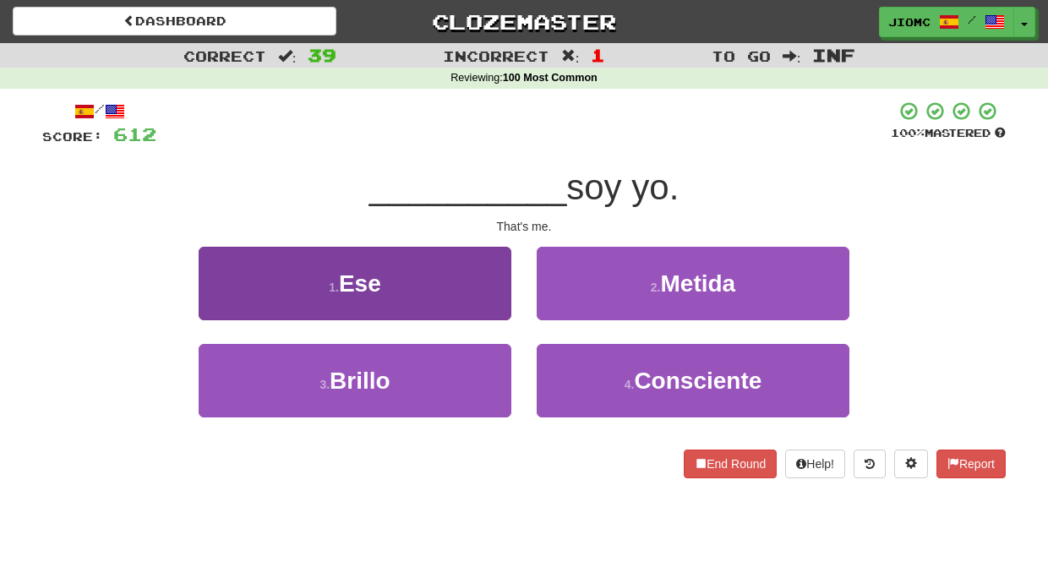
click at [494, 307] on button "1 . Ese" at bounding box center [355, 283] width 313 height 73
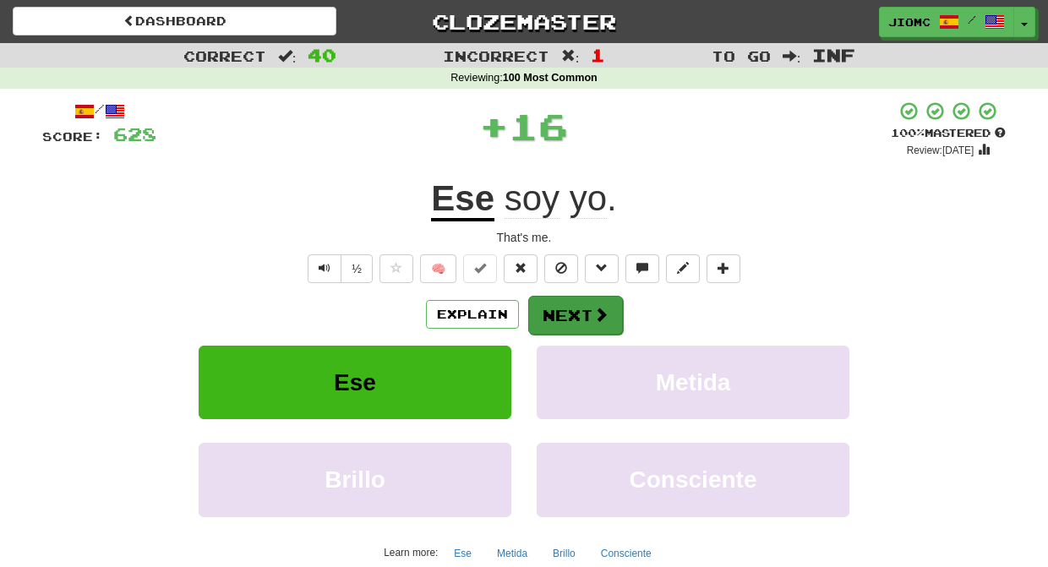
click at [537, 307] on button "Next" at bounding box center [575, 315] width 95 height 39
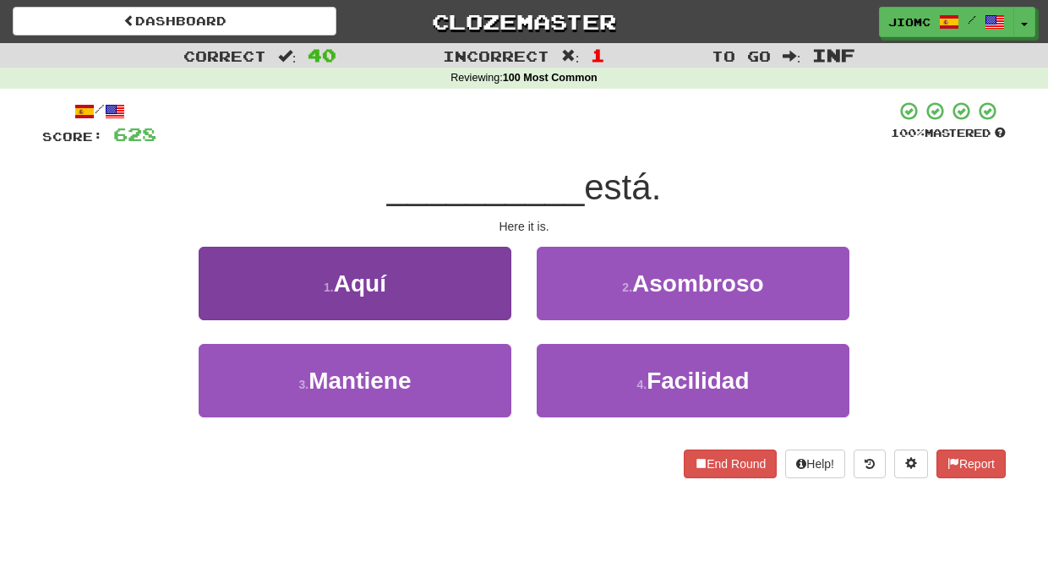
click at [482, 307] on button "1 . Aquí" at bounding box center [355, 283] width 313 height 73
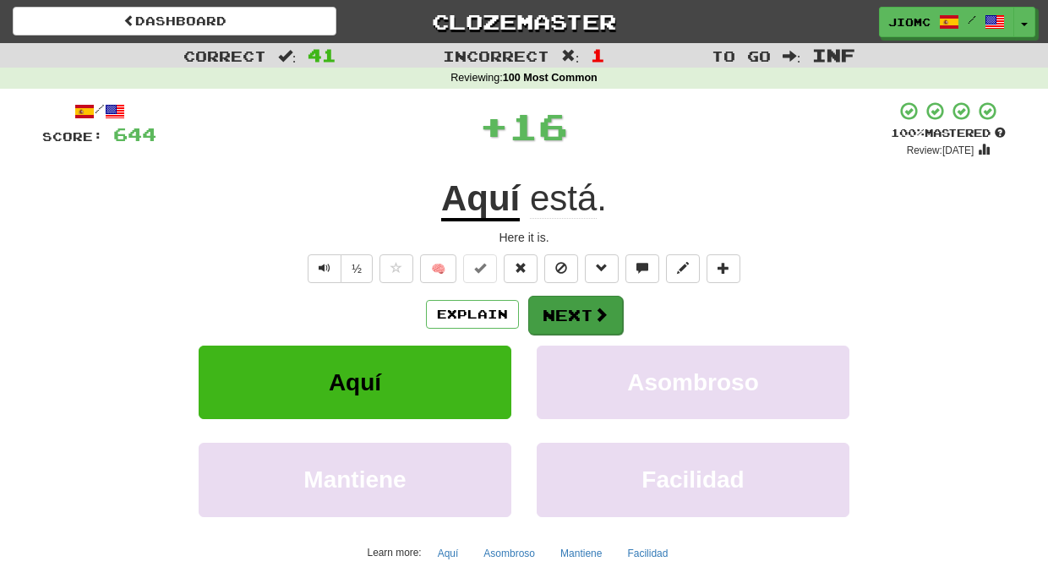
click at [558, 310] on button "Next" at bounding box center [575, 315] width 95 height 39
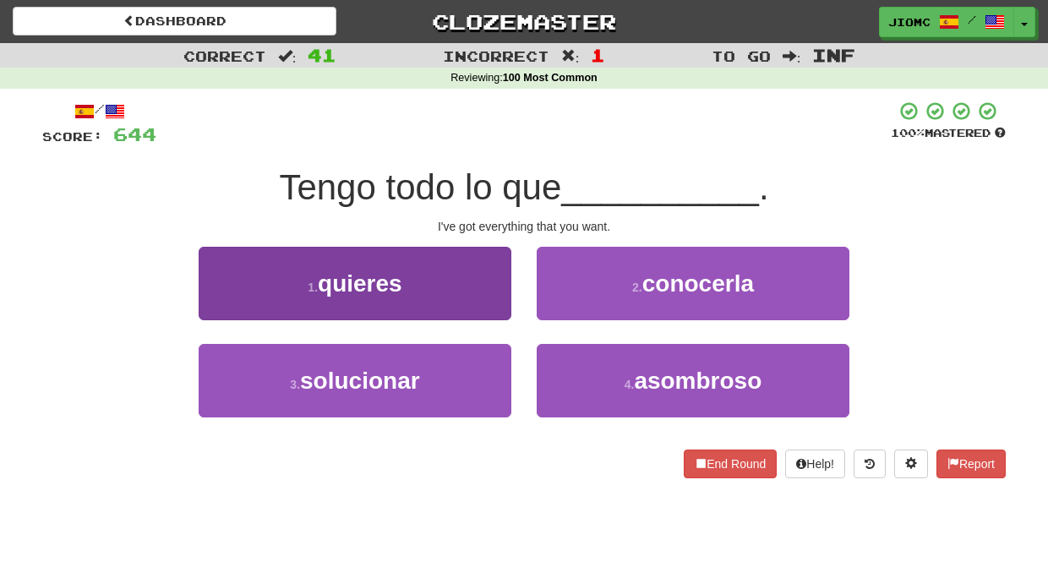
click at [500, 304] on button "1 . quieres" at bounding box center [355, 283] width 313 height 73
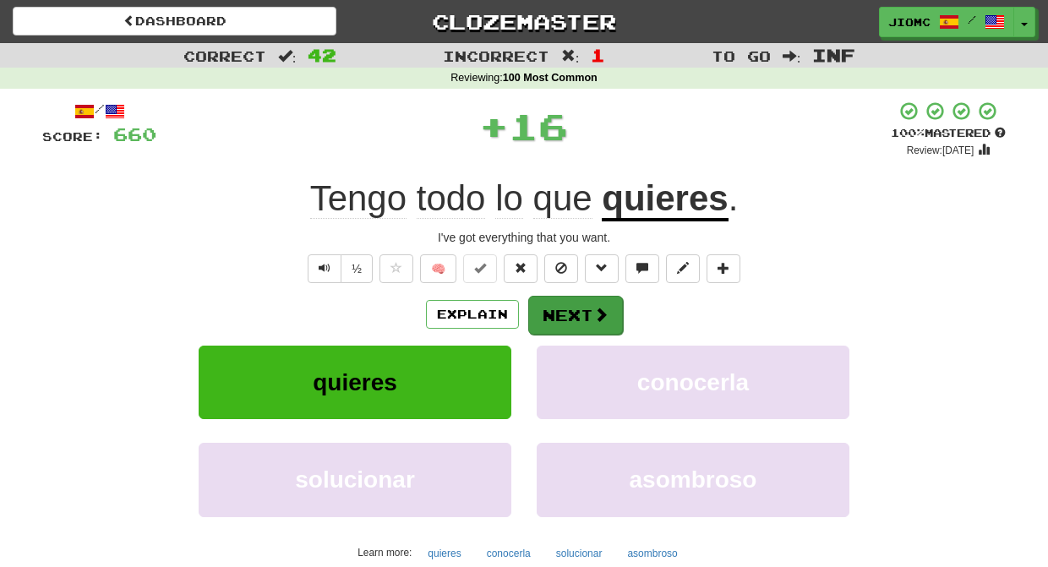
click at [570, 309] on button "Next" at bounding box center [575, 315] width 95 height 39
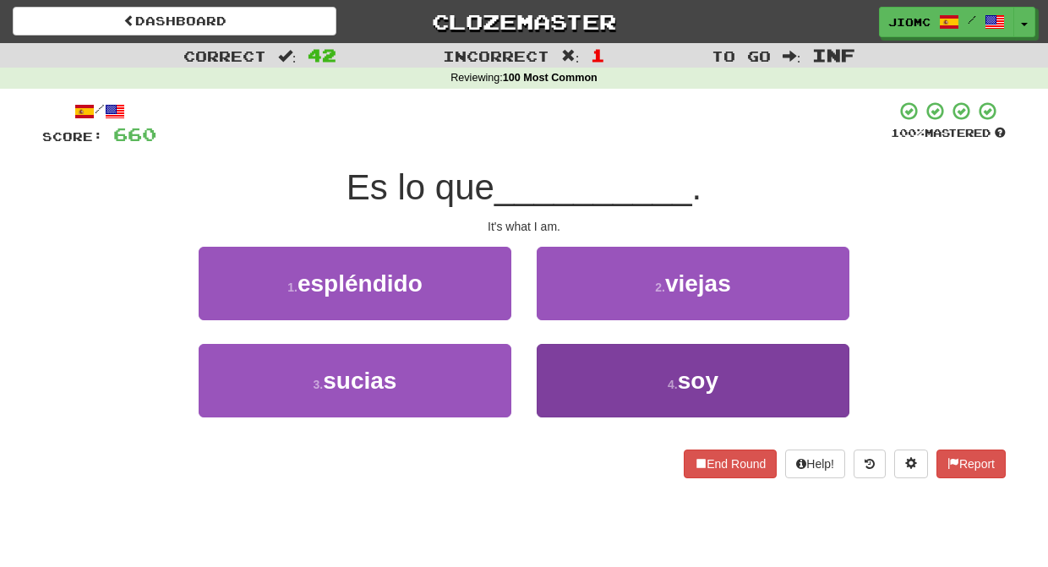
click at [572, 378] on button "4 . soy" at bounding box center [692, 380] width 313 height 73
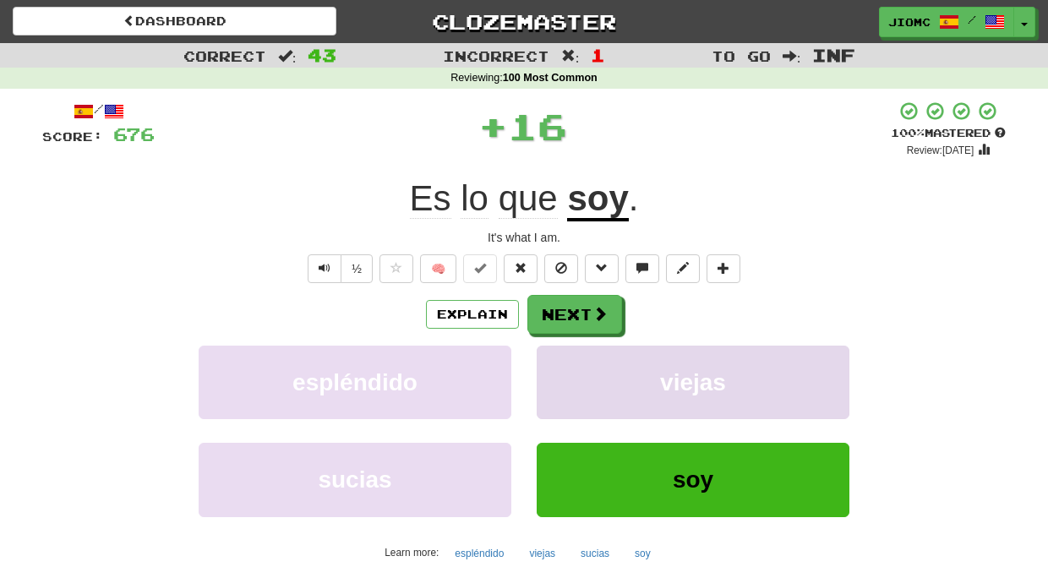
click at [567, 364] on button "viejas" at bounding box center [692, 382] width 313 height 73
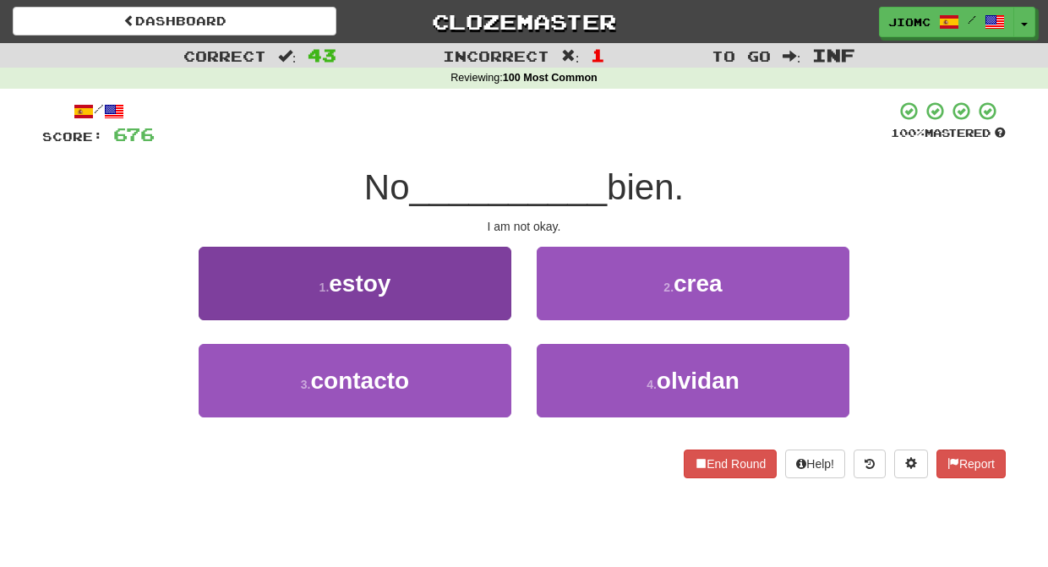
click at [494, 302] on button "1 . estoy" at bounding box center [355, 283] width 313 height 73
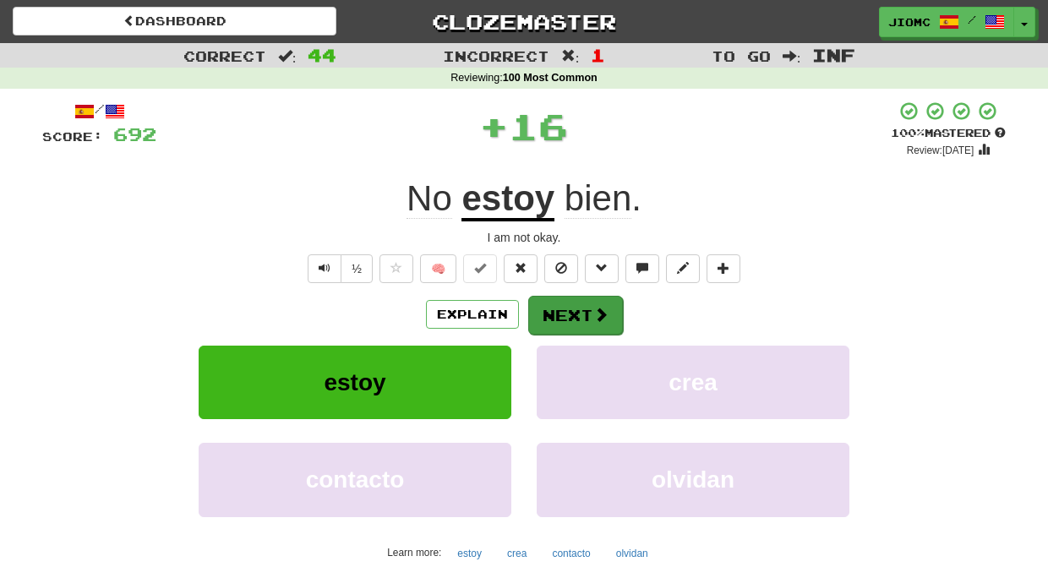
click at [578, 312] on button "Next" at bounding box center [575, 315] width 95 height 39
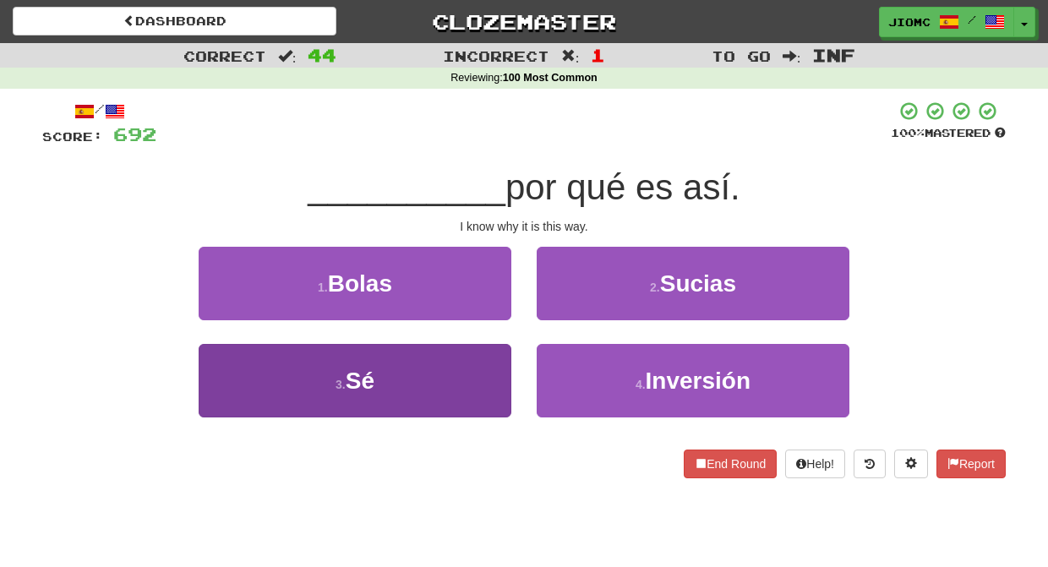
click at [490, 356] on button "3 . Sé" at bounding box center [355, 380] width 313 height 73
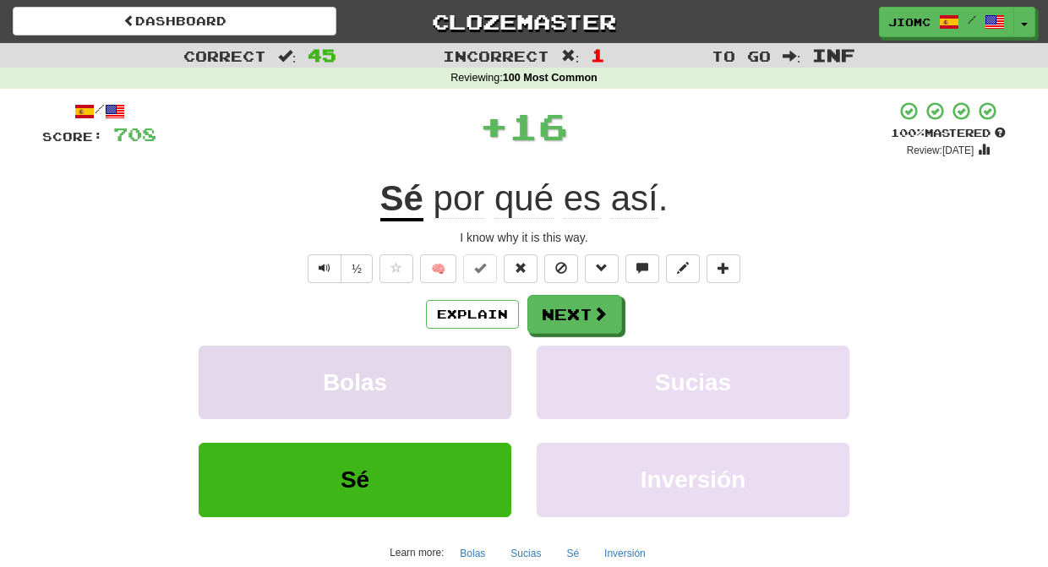
click at [498, 349] on button "Bolas" at bounding box center [355, 382] width 313 height 73
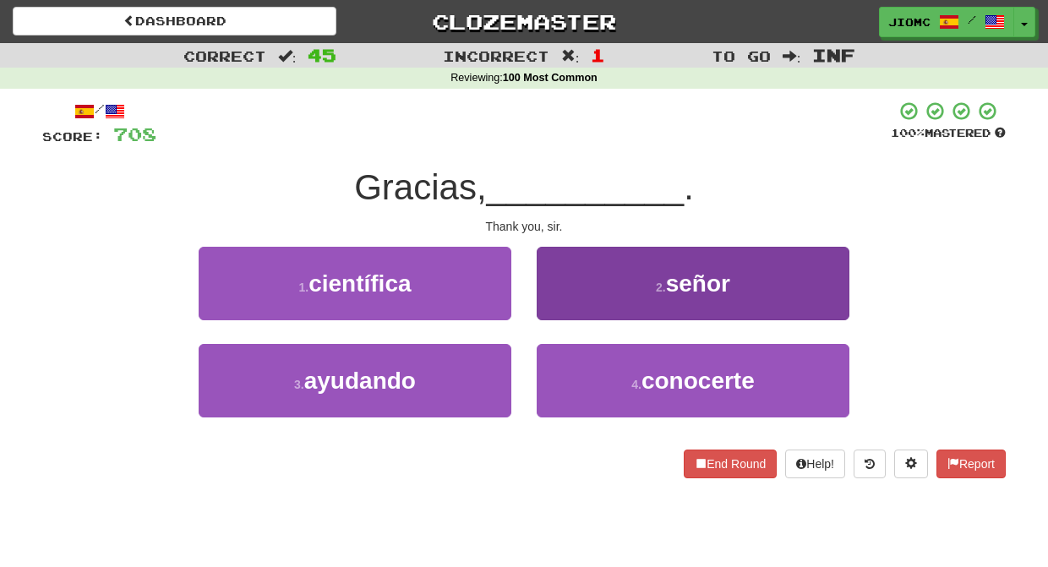
click at [550, 294] on button "2 . señor" at bounding box center [692, 283] width 313 height 73
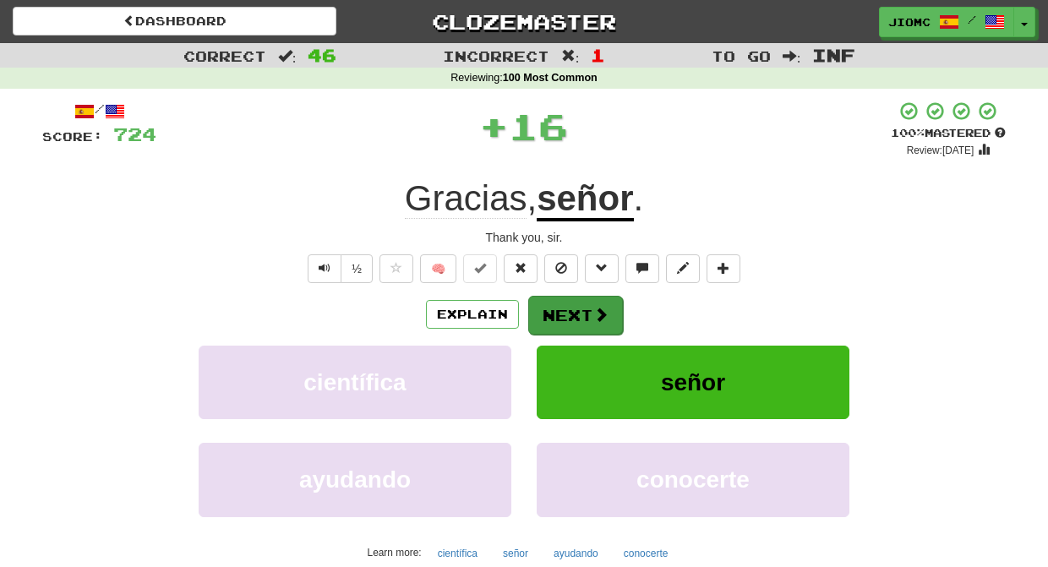
click at [547, 304] on button "Next" at bounding box center [575, 315] width 95 height 39
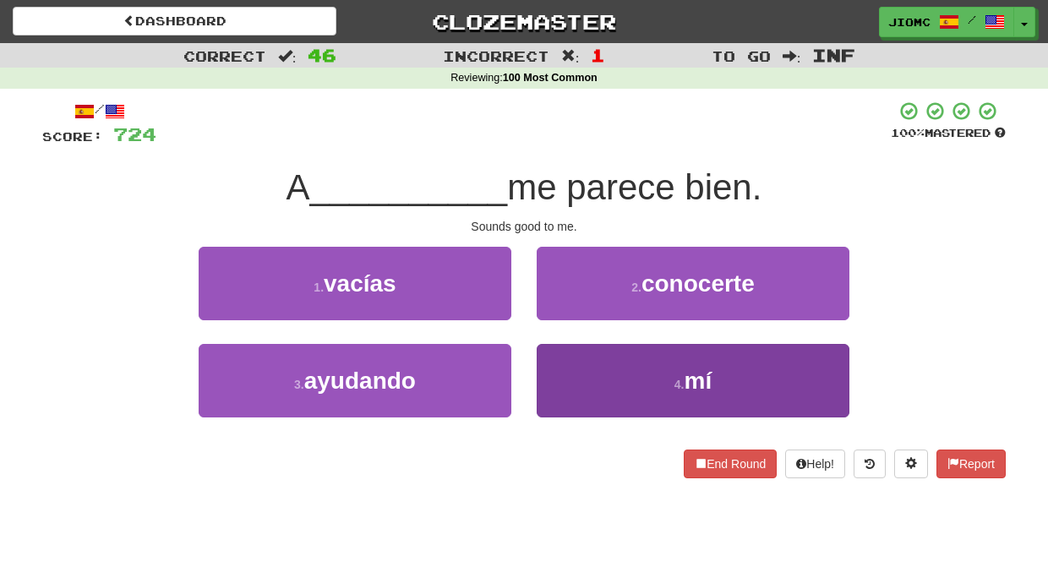
click at [563, 353] on button "4 . mí" at bounding box center [692, 380] width 313 height 73
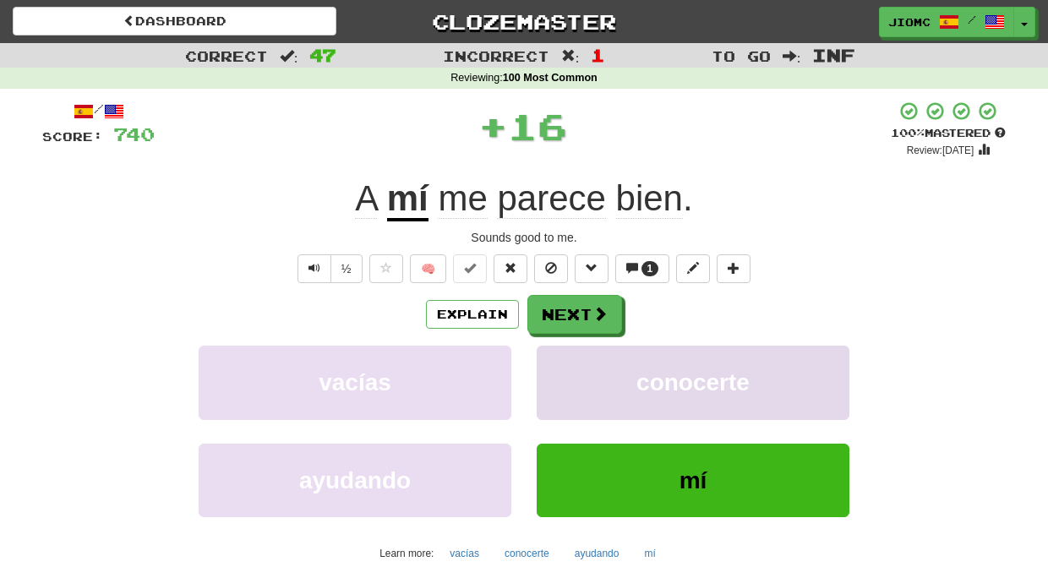
click at [564, 353] on button "conocerte" at bounding box center [692, 382] width 313 height 73
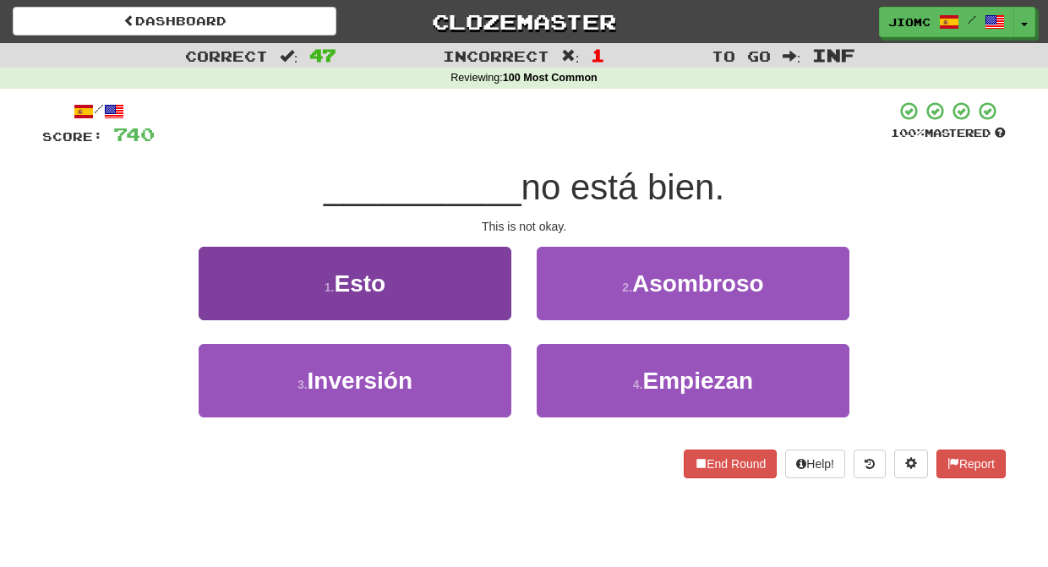
click at [500, 310] on button "1 . Esto" at bounding box center [355, 283] width 313 height 73
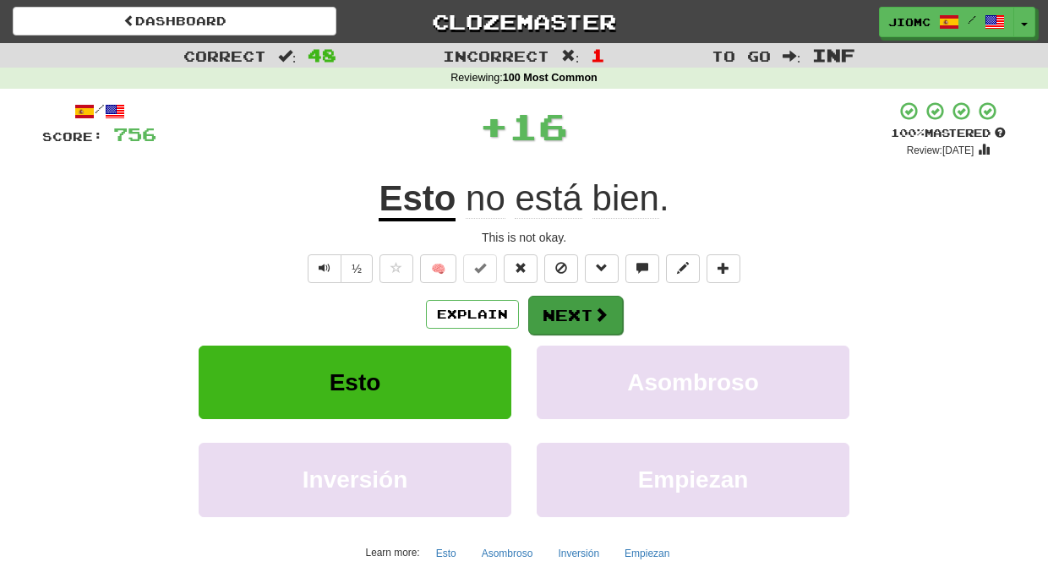
click at [557, 308] on button "Next" at bounding box center [575, 315] width 95 height 39
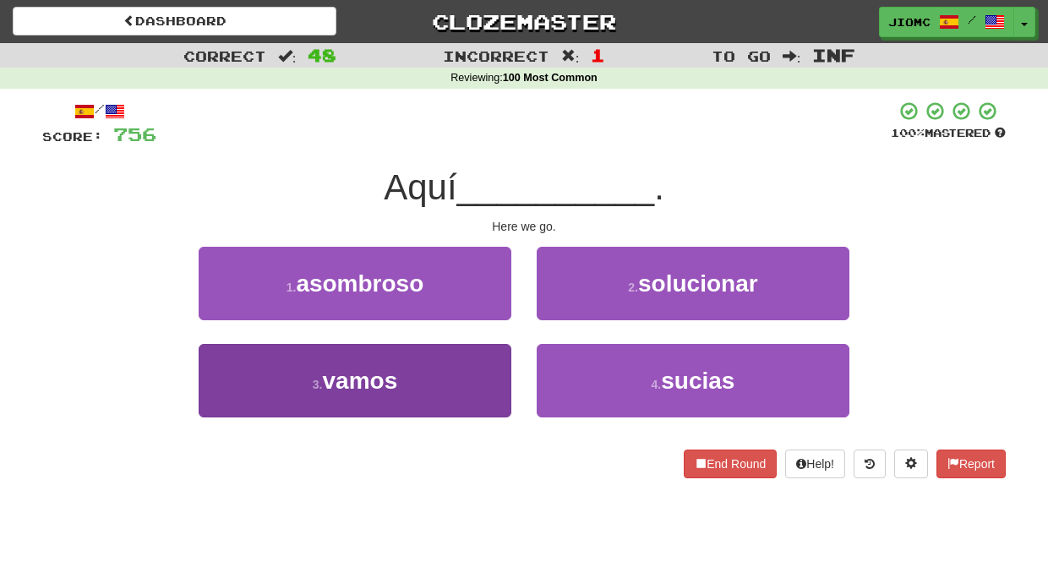
click at [505, 351] on button "3 . vamos" at bounding box center [355, 380] width 313 height 73
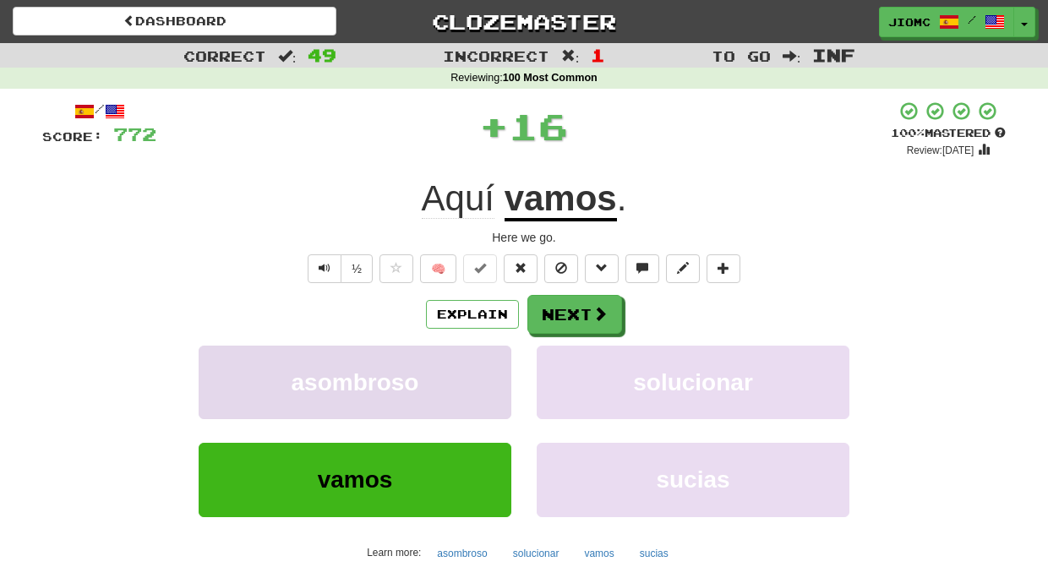
click at [505, 351] on button "asombroso" at bounding box center [355, 382] width 313 height 73
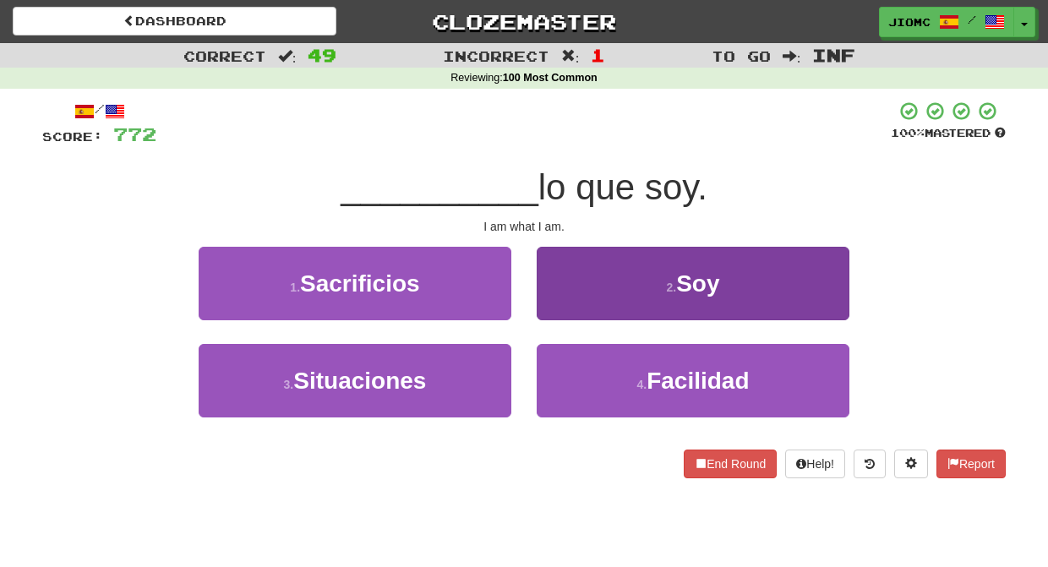
click at [575, 300] on button "2 . Soy" at bounding box center [692, 283] width 313 height 73
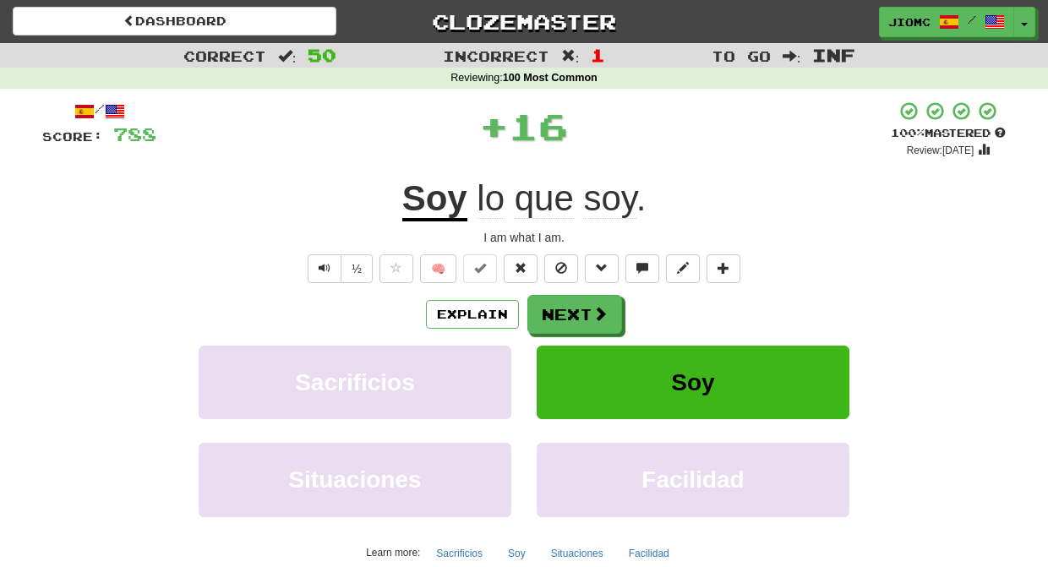
click at [574, 300] on button "Next" at bounding box center [574, 314] width 95 height 39
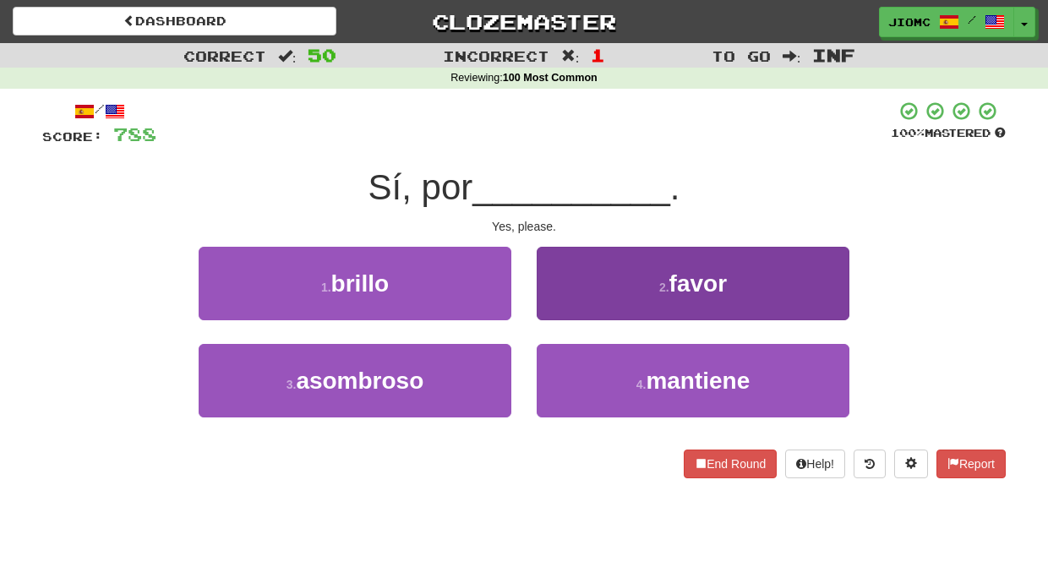
click at [563, 306] on button "2 . favor" at bounding box center [692, 283] width 313 height 73
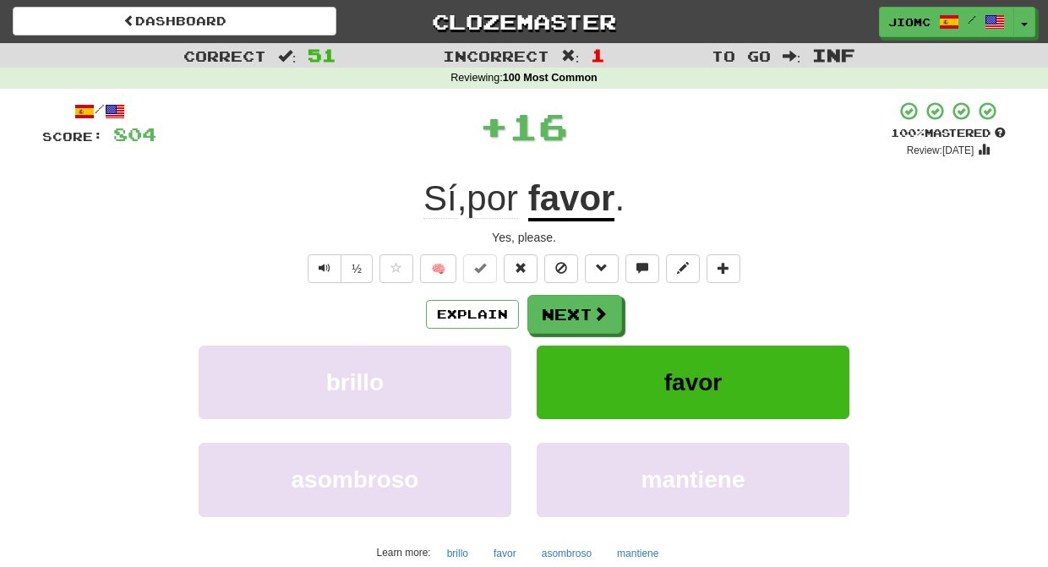
click at [563, 306] on button "Next" at bounding box center [574, 314] width 95 height 39
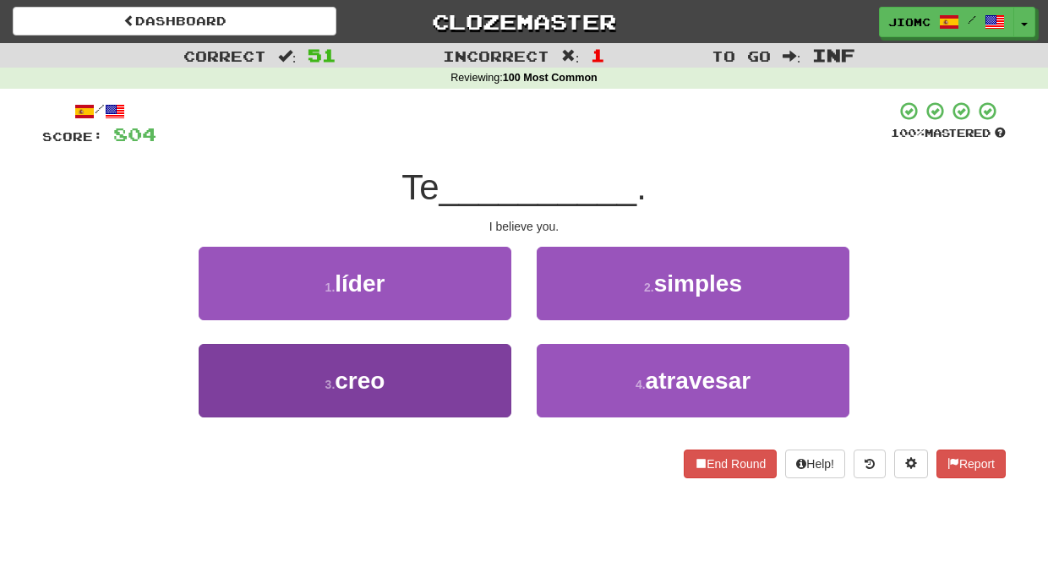
click at [487, 368] on button "3 . creo" at bounding box center [355, 380] width 313 height 73
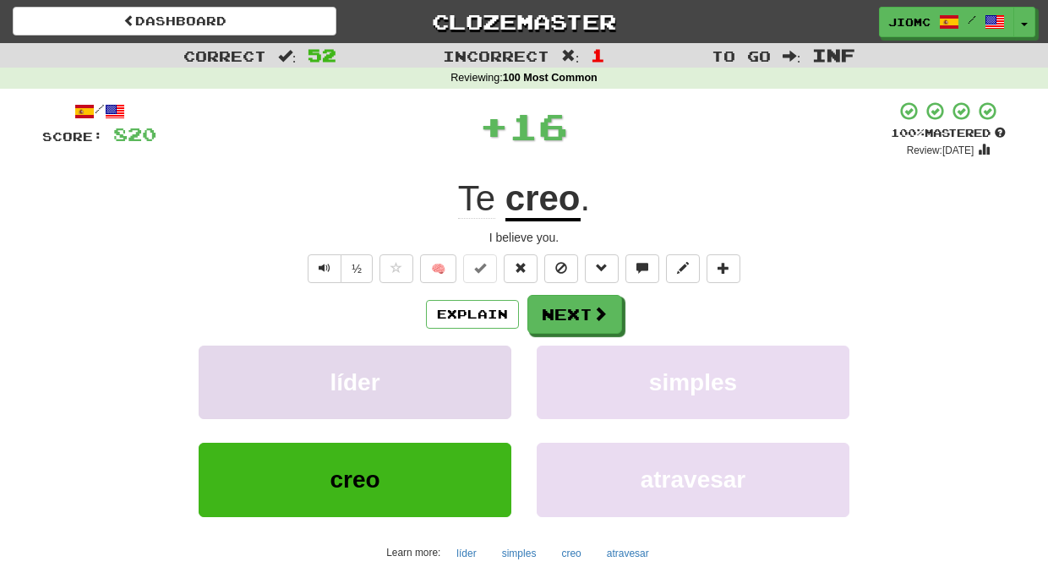
click at [489, 360] on button "líder" at bounding box center [355, 382] width 313 height 73
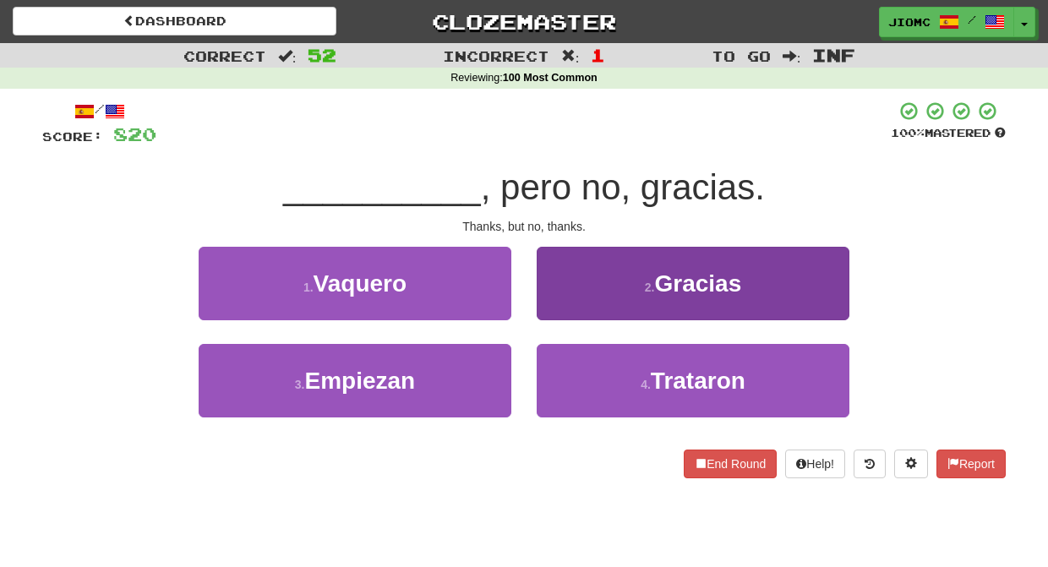
click at [557, 300] on button "2 . Gracias" at bounding box center [692, 283] width 313 height 73
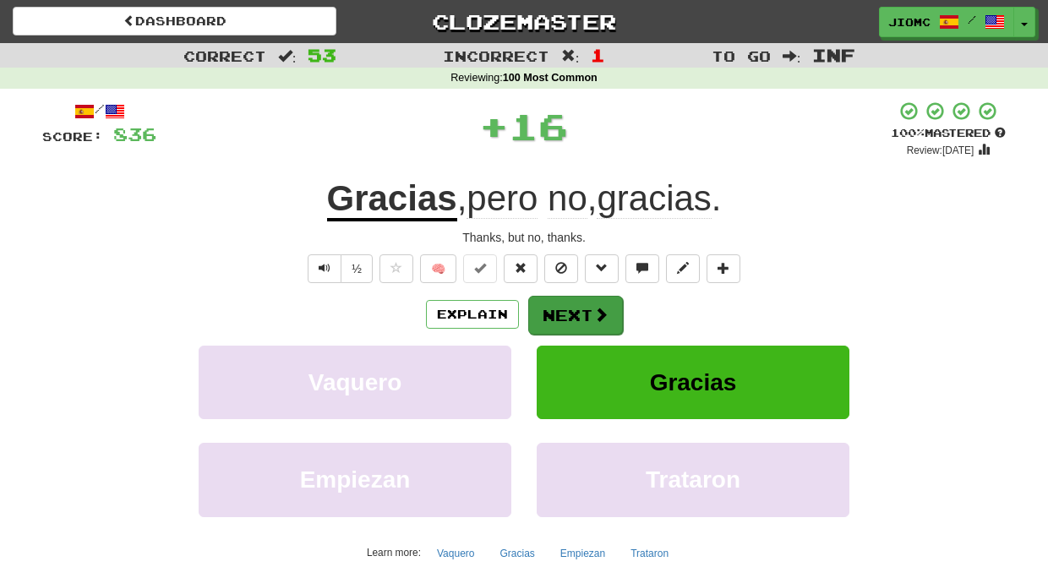
click at [554, 306] on button "Next" at bounding box center [575, 315] width 95 height 39
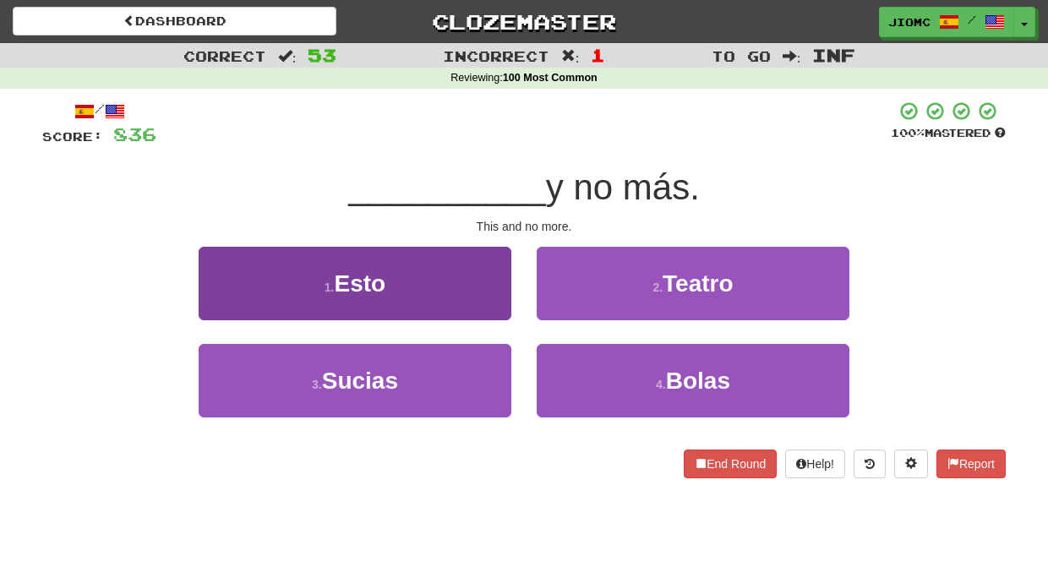
click at [494, 308] on button "1 . Esto" at bounding box center [355, 283] width 313 height 73
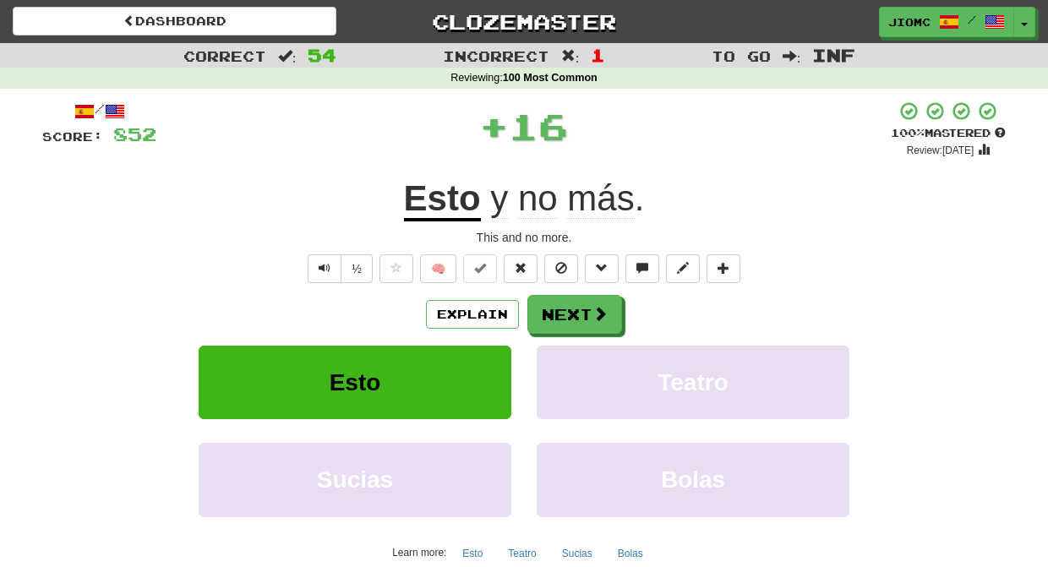
click at [556, 308] on button "Next" at bounding box center [574, 314] width 95 height 39
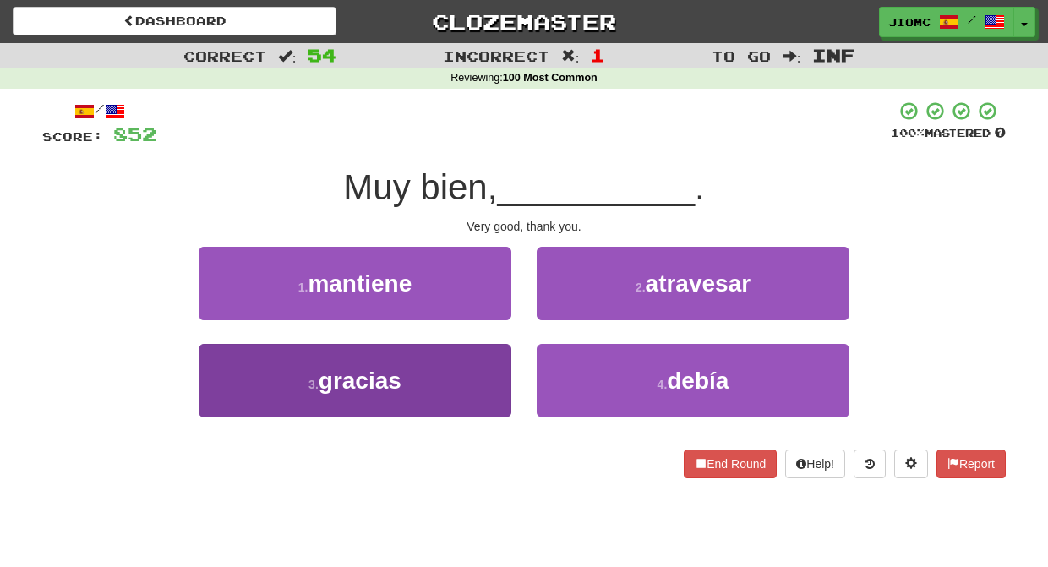
click at [505, 348] on button "3 . gracias" at bounding box center [355, 380] width 313 height 73
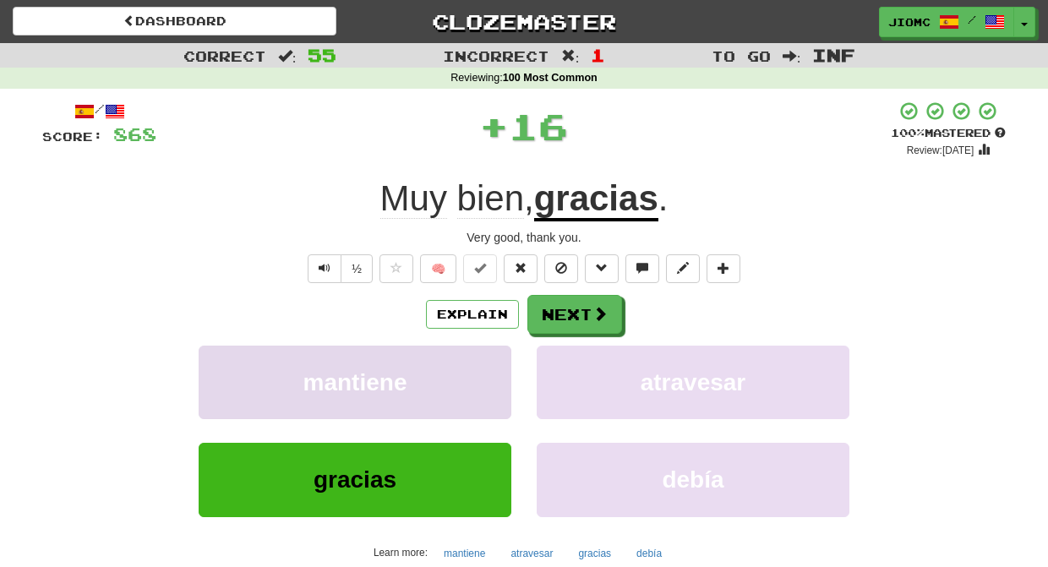
click at [505, 349] on button "mantiene" at bounding box center [355, 382] width 313 height 73
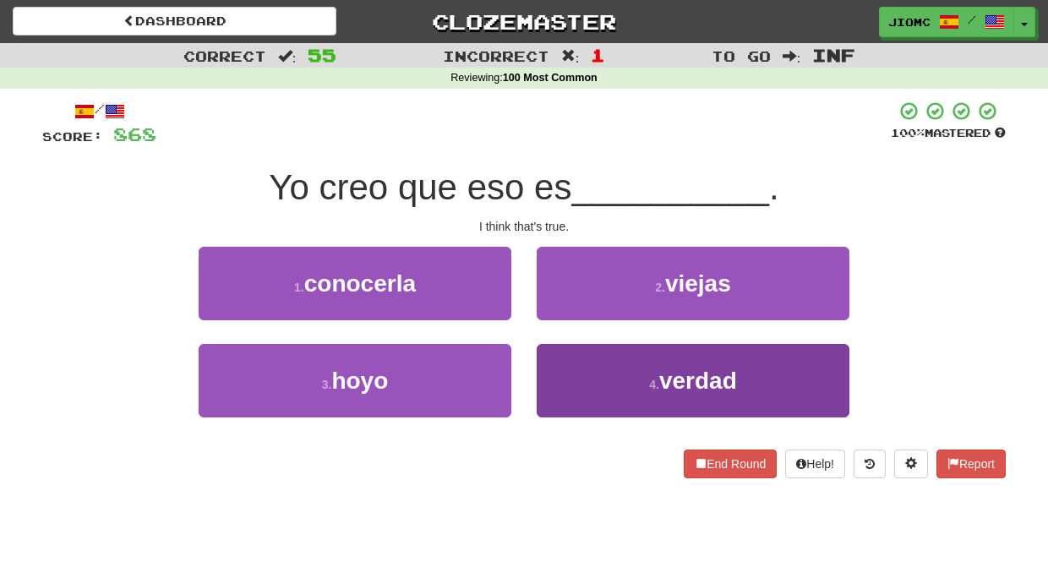
click at [569, 351] on button "4 . verdad" at bounding box center [692, 380] width 313 height 73
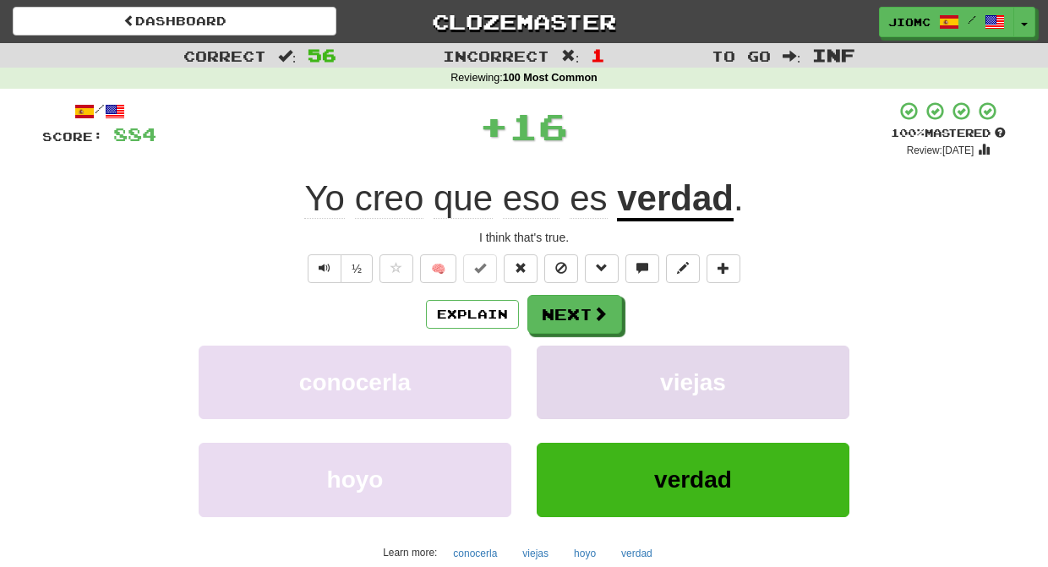
click at [569, 351] on button "viejas" at bounding box center [692, 382] width 313 height 73
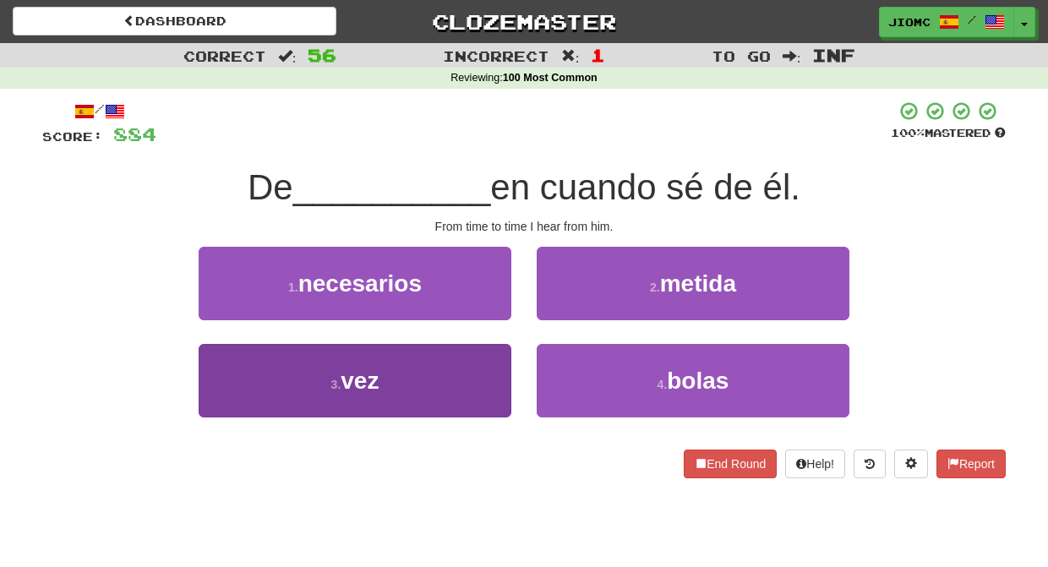
click at [489, 352] on button "3 . vez" at bounding box center [355, 380] width 313 height 73
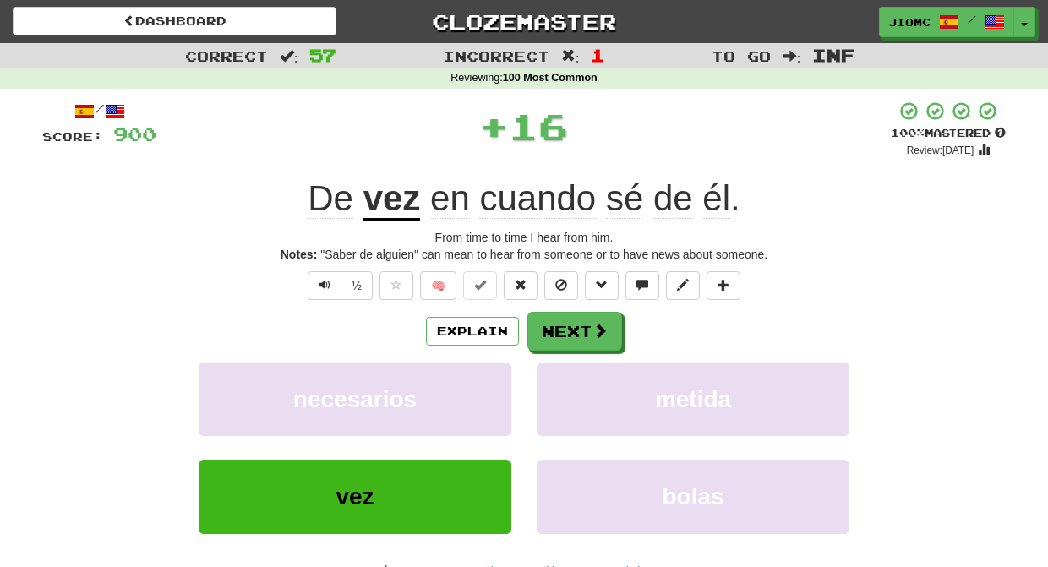
click at [491, 352] on div "Explain Next necesarios metida vez bolas Learn more: necesarios metida vez bolas" at bounding box center [523, 447] width 963 height 271
click at [489, 367] on button "necesarios" at bounding box center [355, 398] width 313 height 73
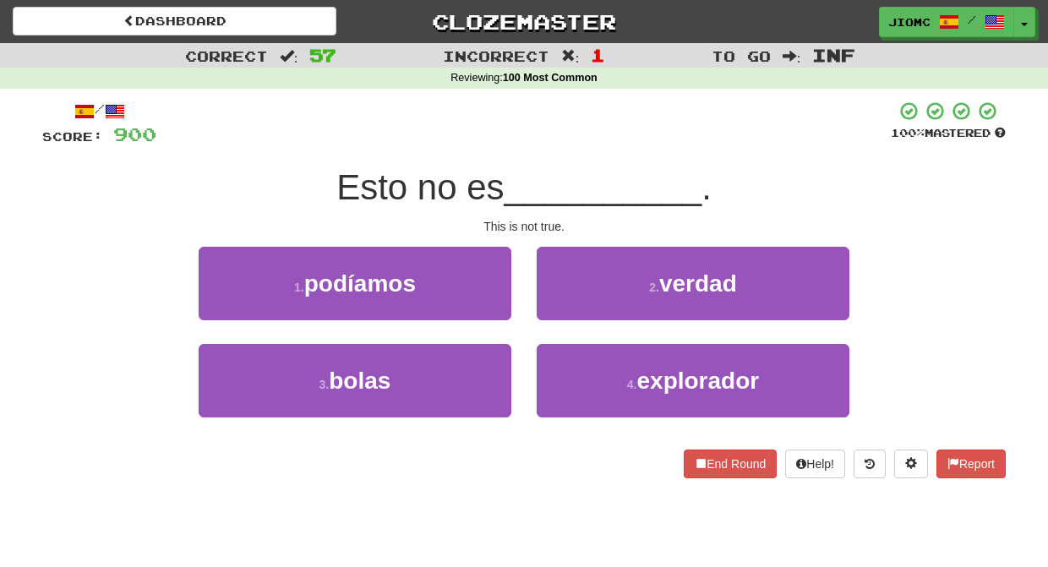
drag, startPoint x: 592, startPoint y: 290, endPoint x: 579, endPoint y: 291, distance: 13.5
click at [591, 290] on button "2 . verdad" at bounding box center [692, 283] width 313 height 73
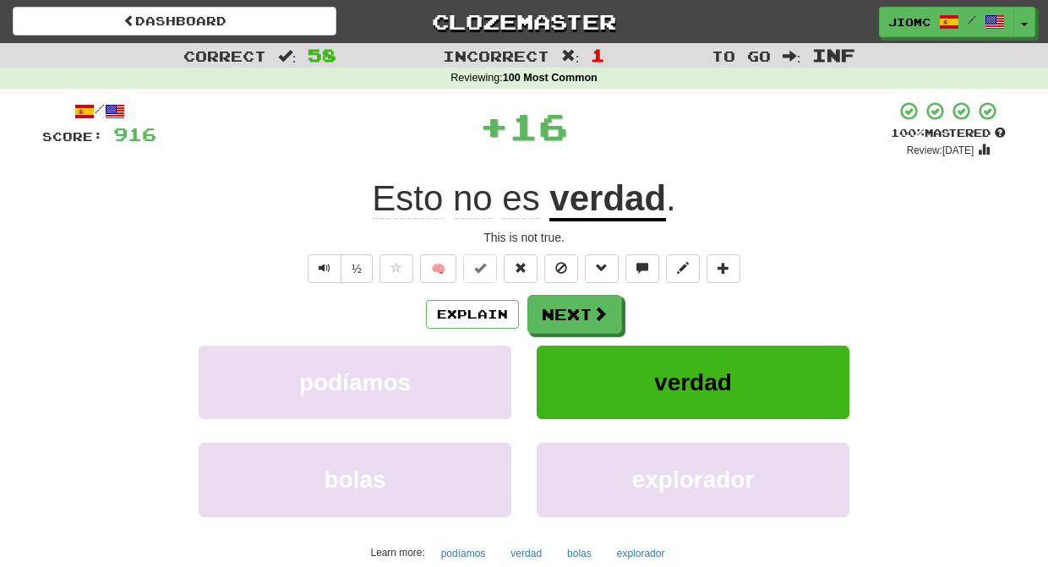
click at [578, 291] on div "/ Score: 916 + 16 100 % Mastered Review: 2025-11-17 Esto no es verdad . This is…" at bounding box center [523, 366] width 963 height 530
click at [576, 305] on button "Next" at bounding box center [575, 315] width 95 height 39
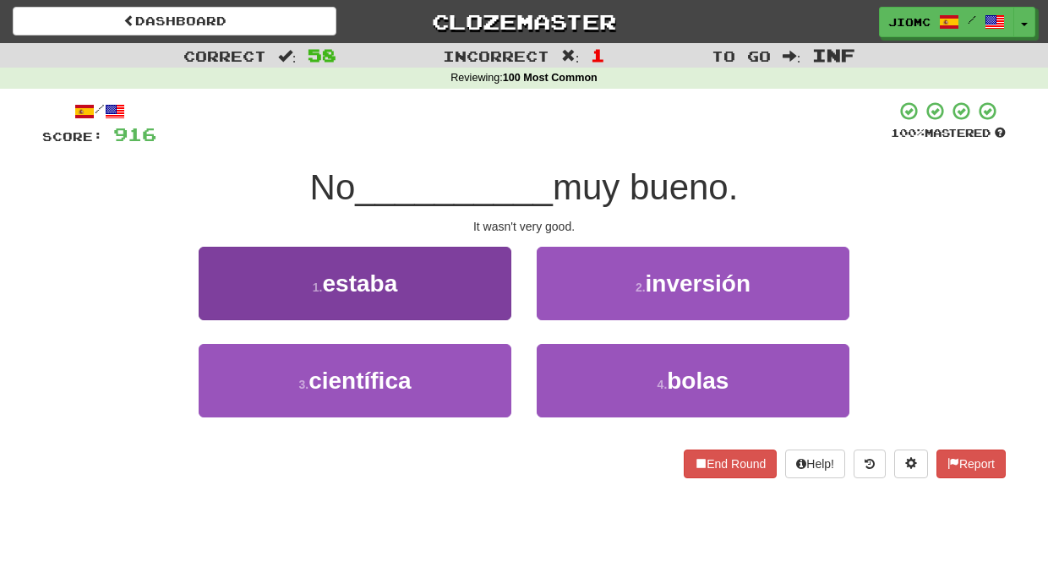
click at [495, 300] on button "1 . estaba" at bounding box center [355, 283] width 313 height 73
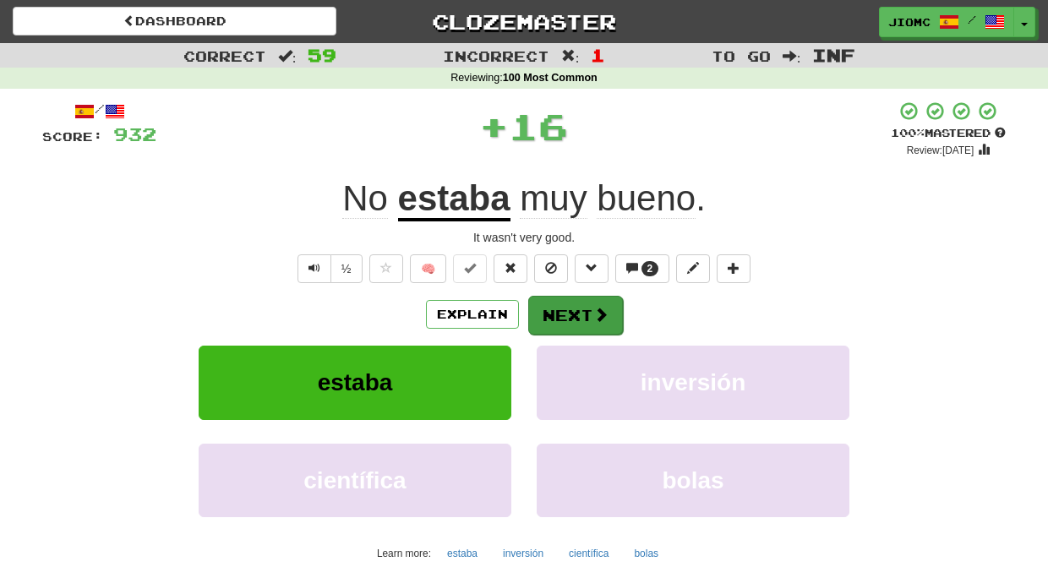
click at [545, 306] on button "Next" at bounding box center [575, 315] width 95 height 39
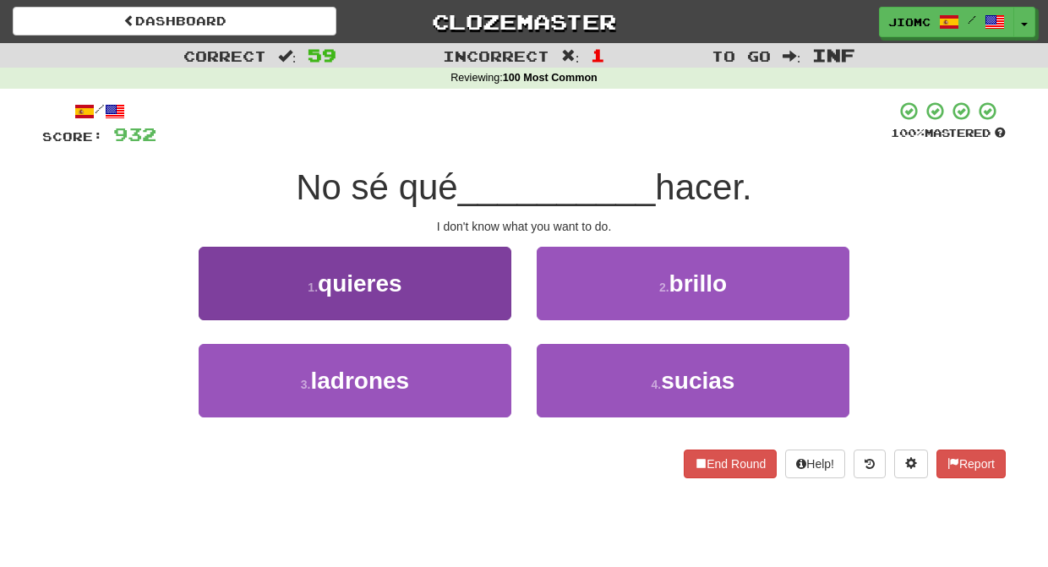
click at [448, 300] on button "1 . quieres" at bounding box center [355, 283] width 313 height 73
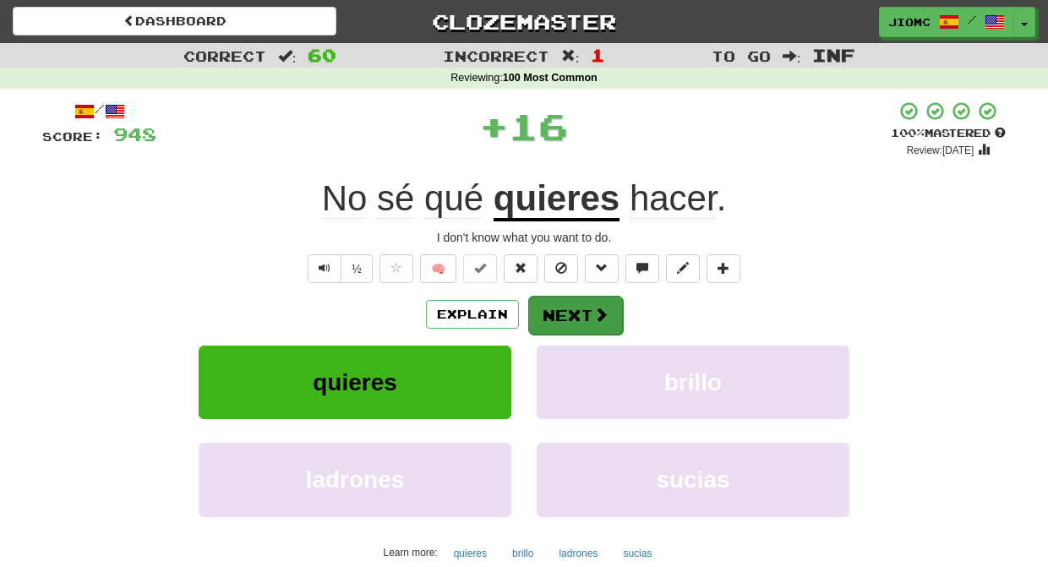
click at [531, 313] on button "Next" at bounding box center [575, 315] width 95 height 39
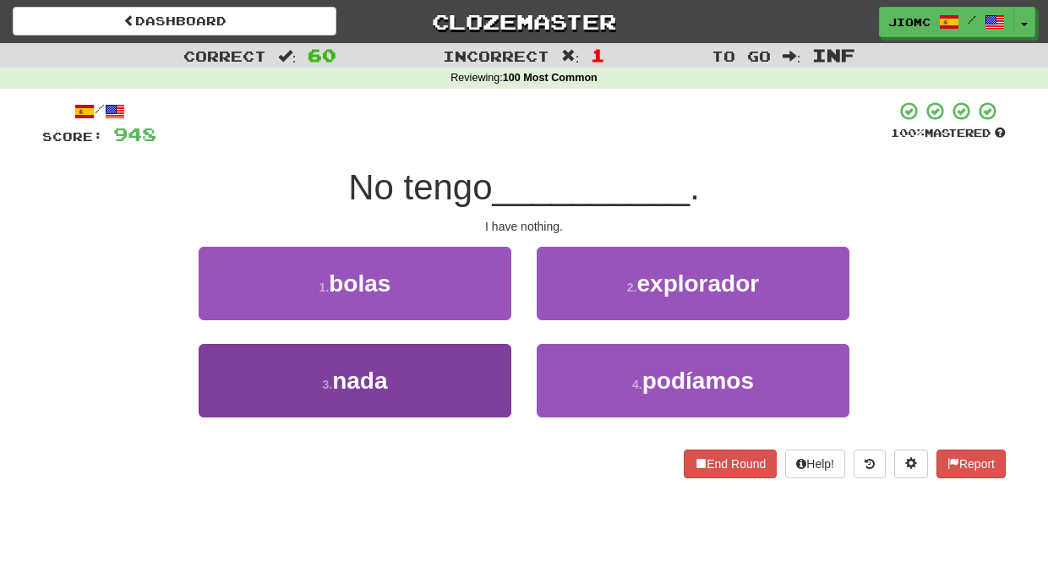
click at [482, 367] on button "3 . nada" at bounding box center [355, 380] width 313 height 73
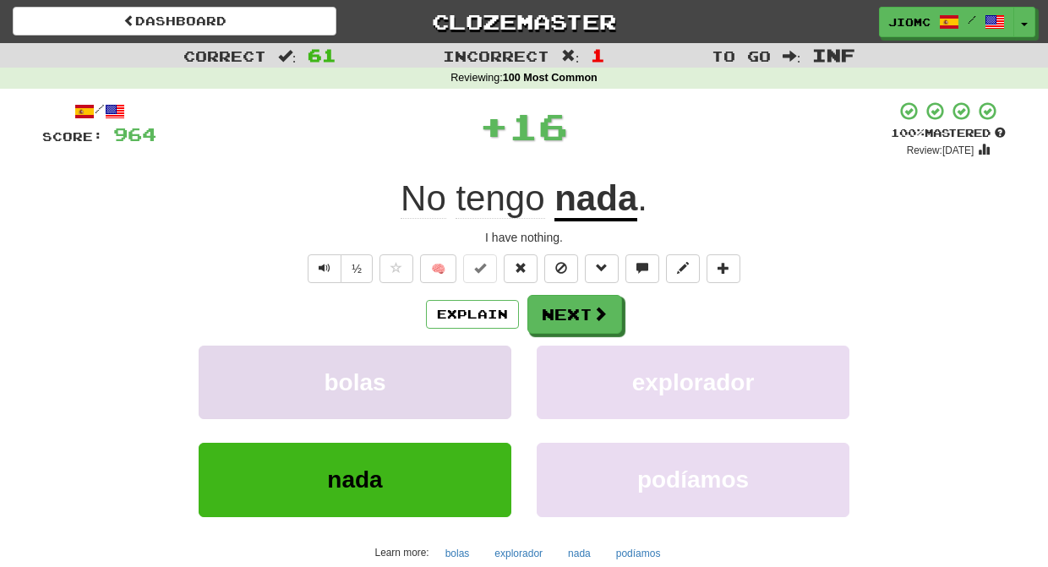
click at [484, 367] on button "bolas" at bounding box center [355, 382] width 313 height 73
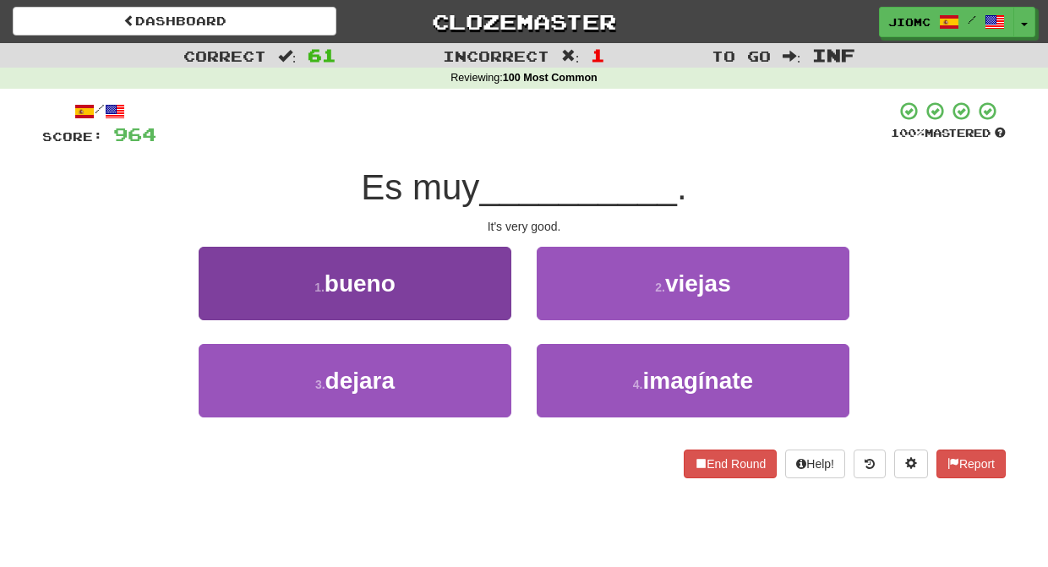
click at [497, 295] on button "1 . bueno" at bounding box center [355, 283] width 313 height 73
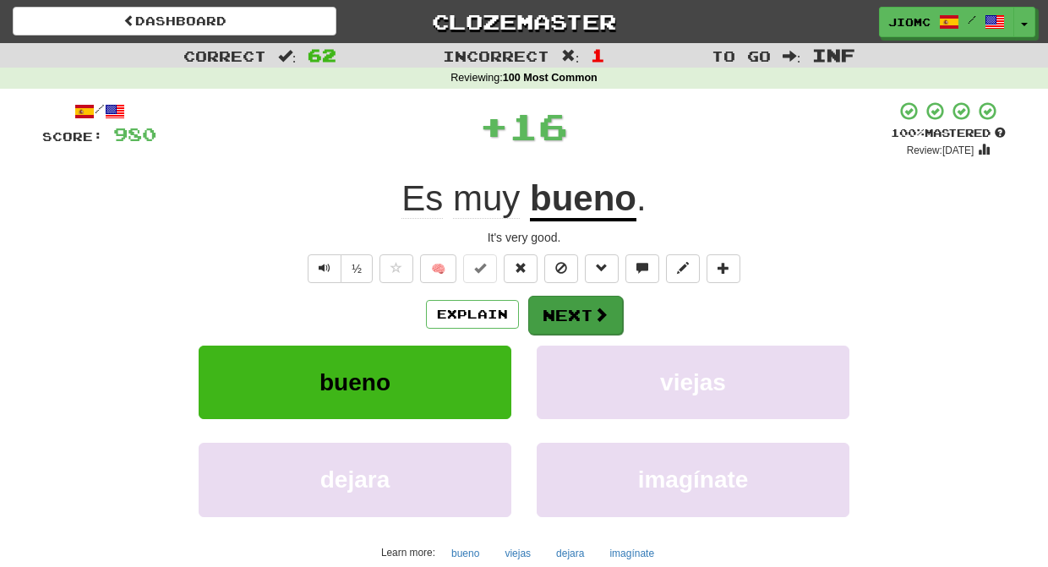
click at [541, 305] on button "Next" at bounding box center [575, 315] width 95 height 39
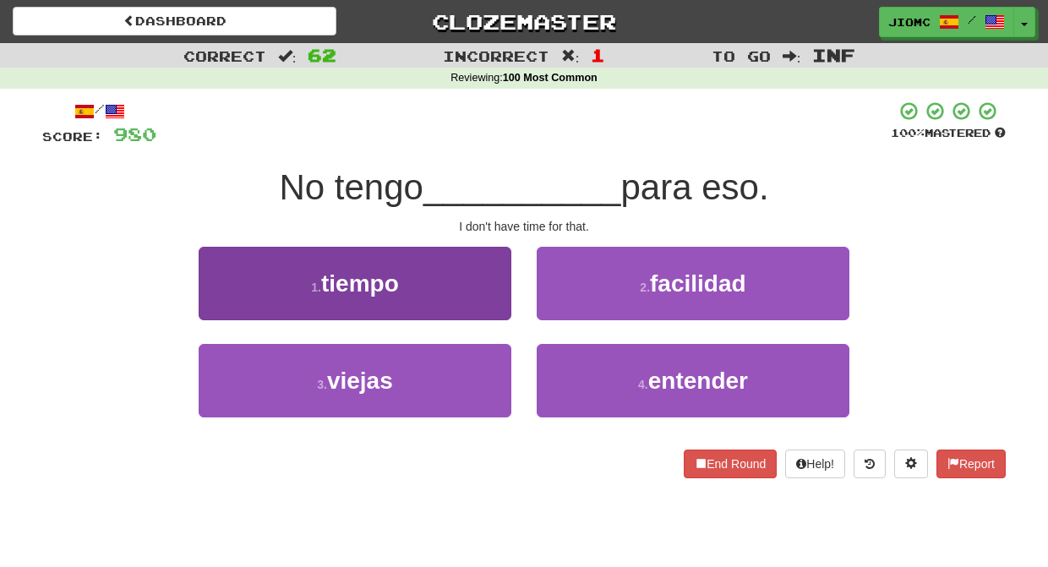
click at [482, 306] on button "1 . tiempo" at bounding box center [355, 283] width 313 height 73
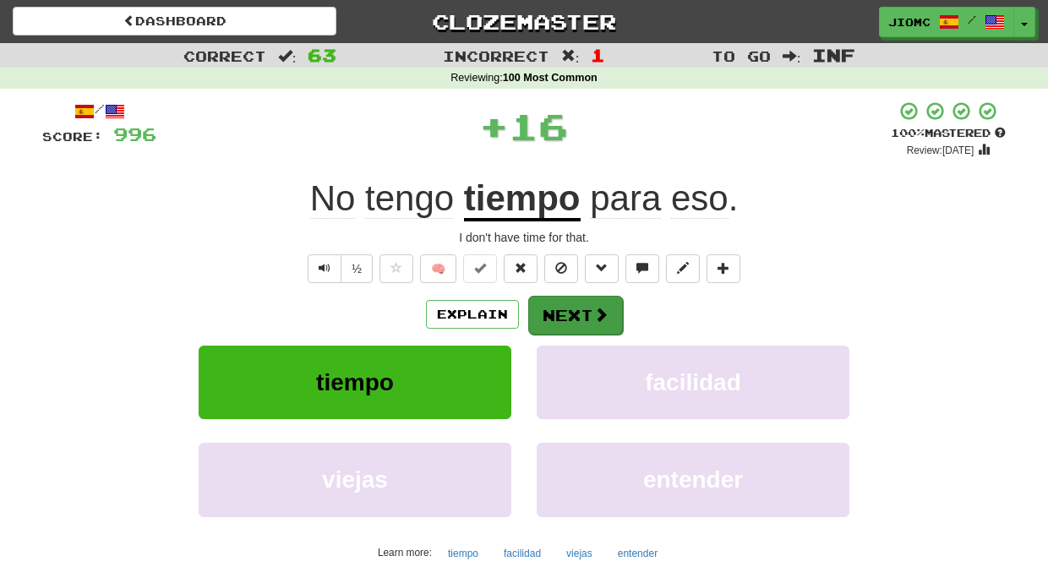
click at [528, 313] on button "Next" at bounding box center [575, 315] width 95 height 39
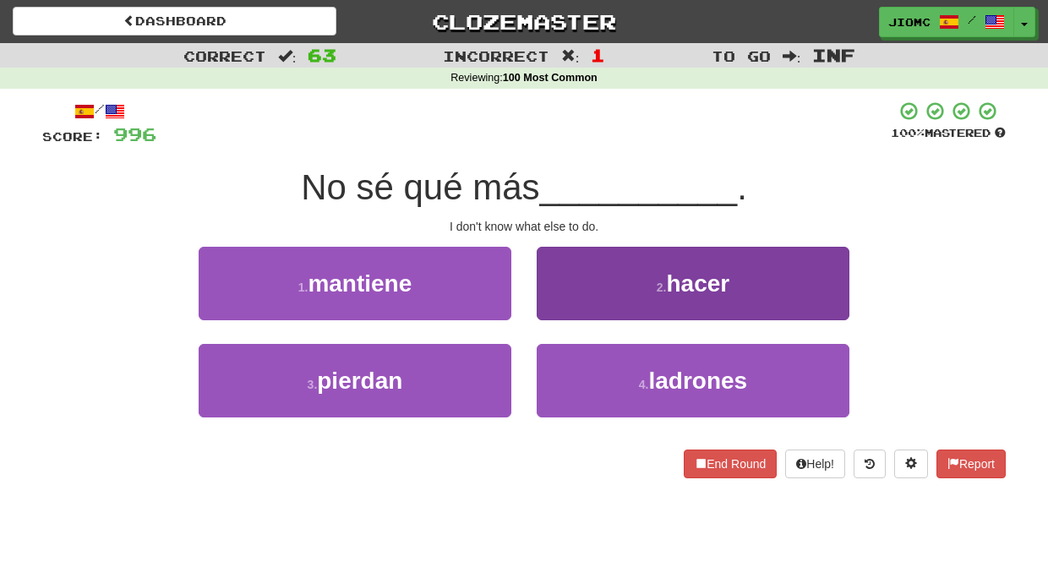
click at [548, 310] on button "2 . hacer" at bounding box center [692, 283] width 313 height 73
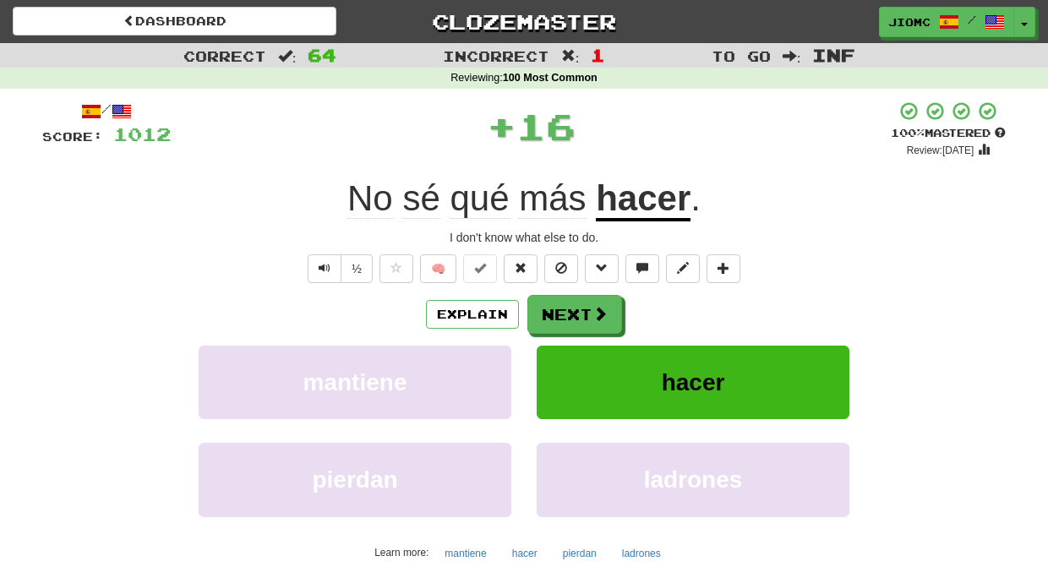
click at [552, 317] on button "Next" at bounding box center [574, 314] width 95 height 39
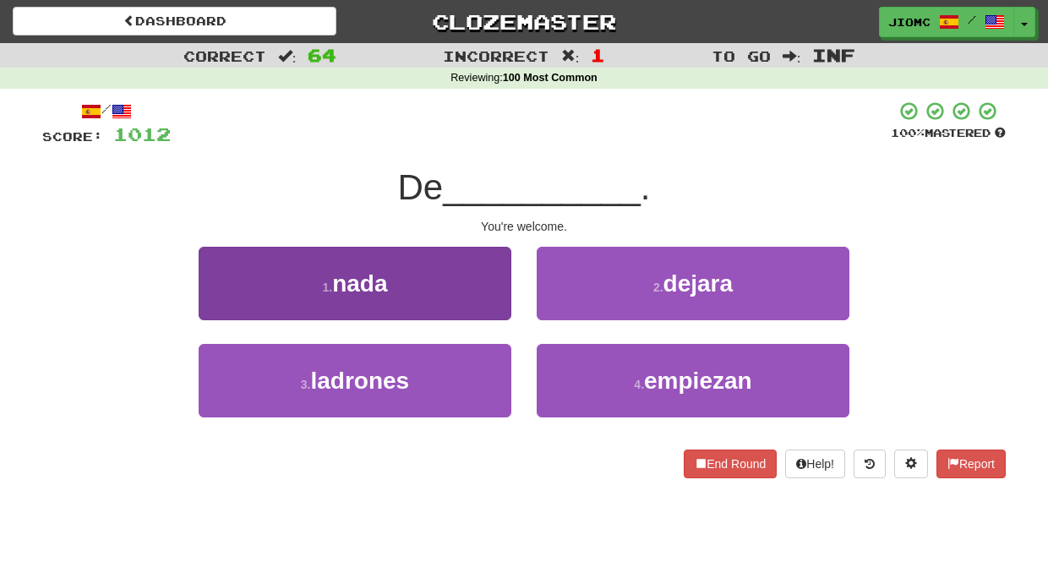
click at [496, 306] on button "1 . nada" at bounding box center [355, 283] width 313 height 73
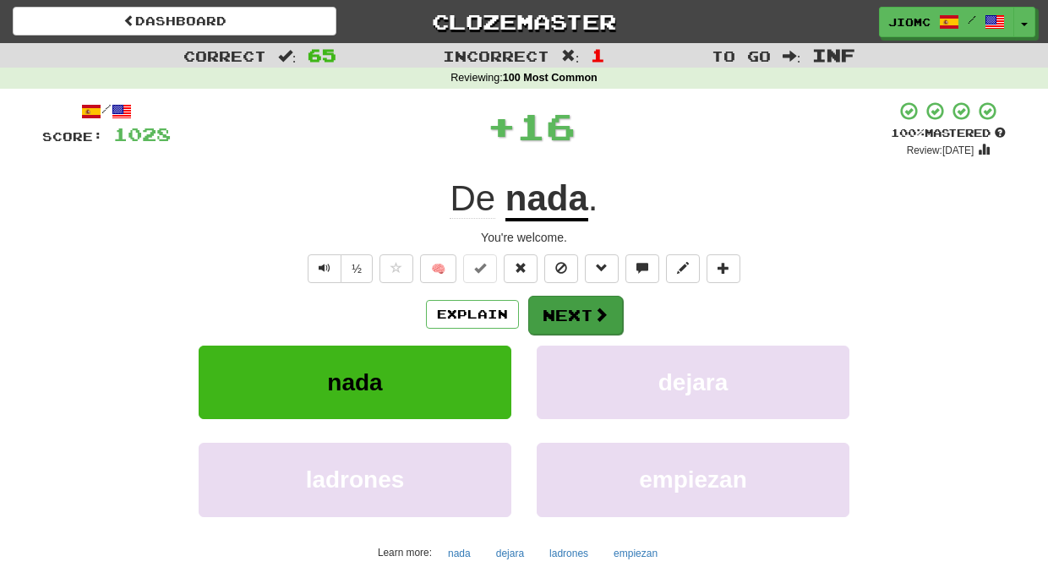
click at [585, 319] on button "Next" at bounding box center [575, 315] width 95 height 39
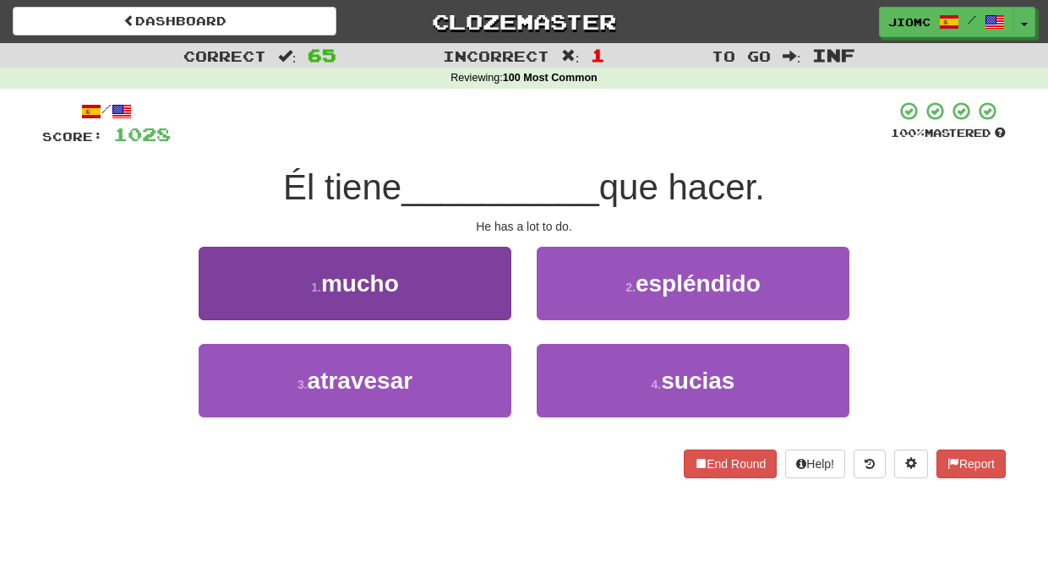
click at [501, 295] on button "1 . mucho" at bounding box center [355, 283] width 313 height 73
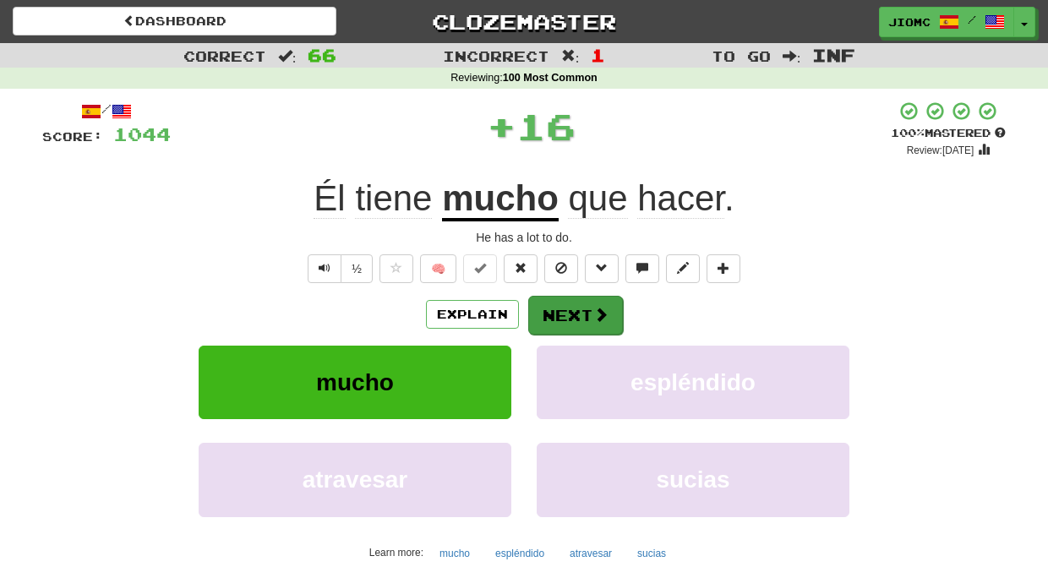
click at [552, 300] on button "Next" at bounding box center [575, 315] width 95 height 39
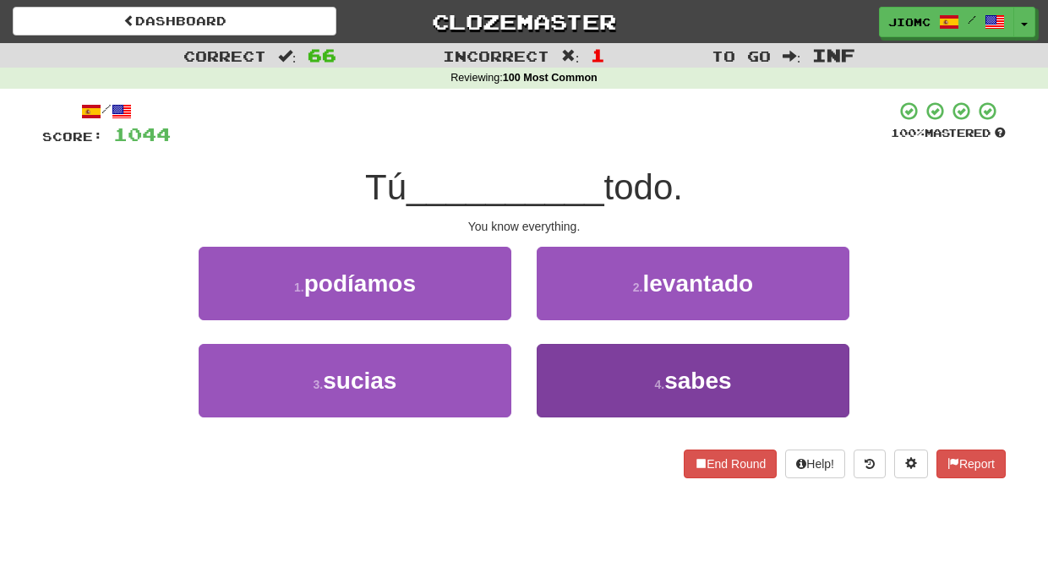
click at [554, 362] on button "4 . sabes" at bounding box center [692, 380] width 313 height 73
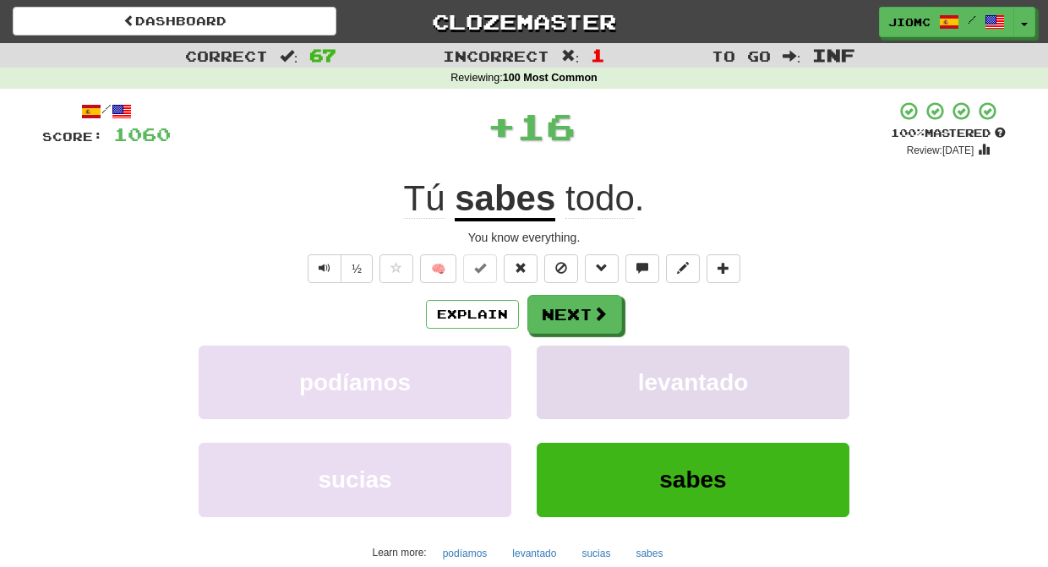
click at [554, 361] on button "levantado" at bounding box center [692, 382] width 313 height 73
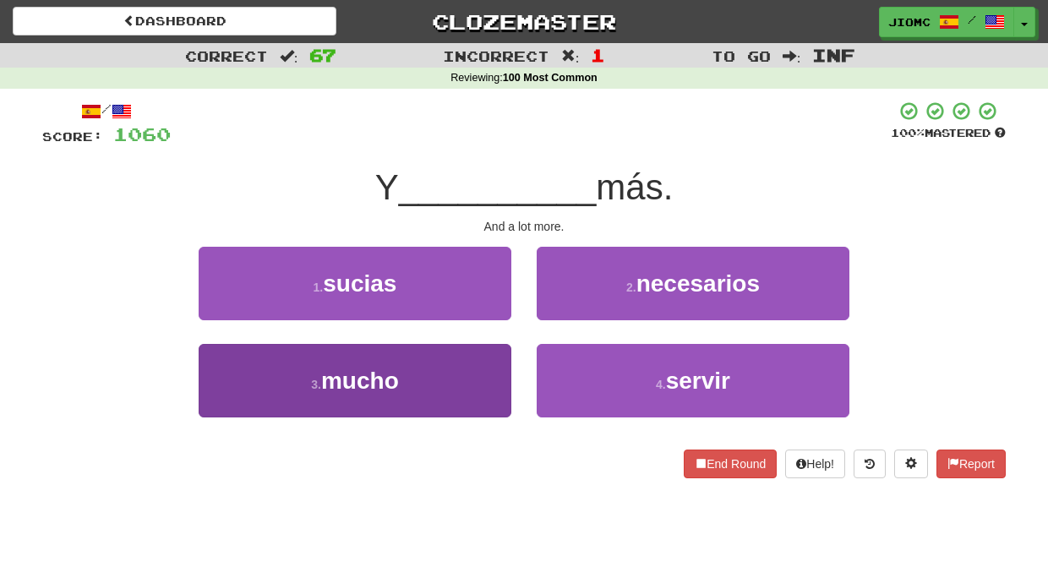
click at [508, 368] on button "3 . mucho" at bounding box center [355, 380] width 313 height 73
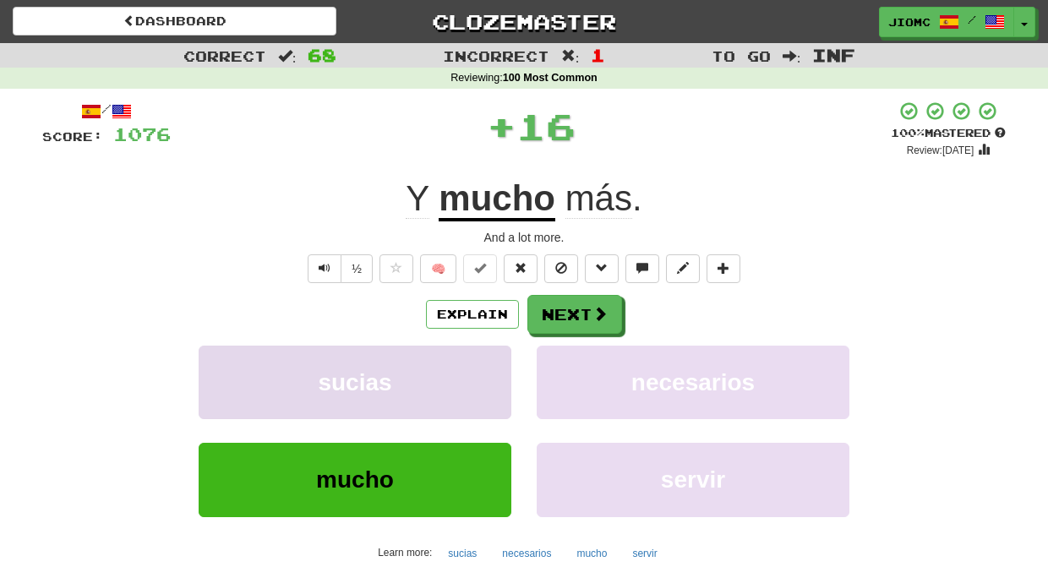
click at [508, 365] on button "sucias" at bounding box center [355, 382] width 313 height 73
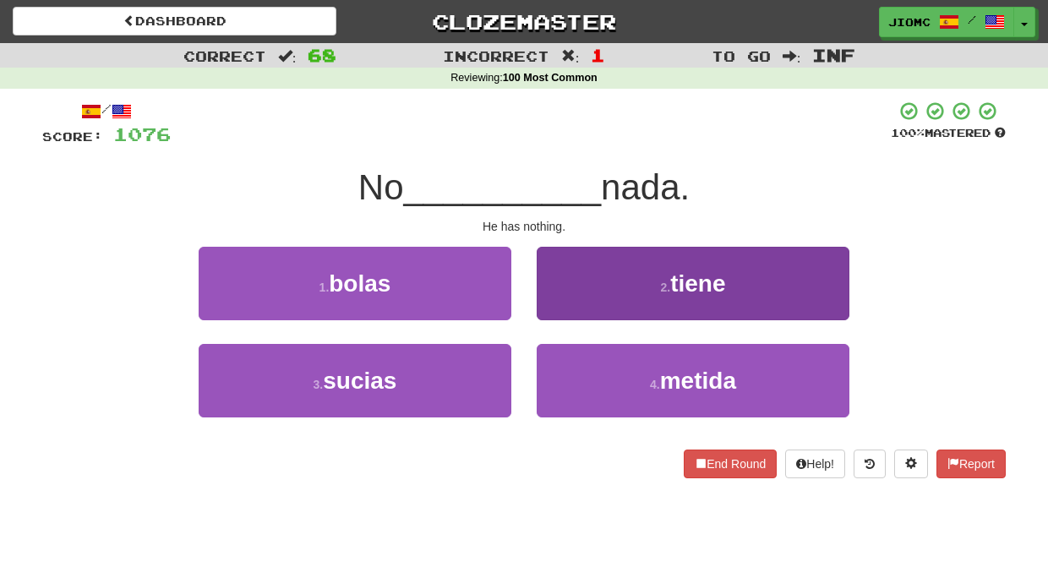
drag, startPoint x: 547, startPoint y: 310, endPoint x: 555, endPoint y: 308, distance: 8.6
click at [555, 308] on button "2 . tiene" at bounding box center [692, 283] width 313 height 73
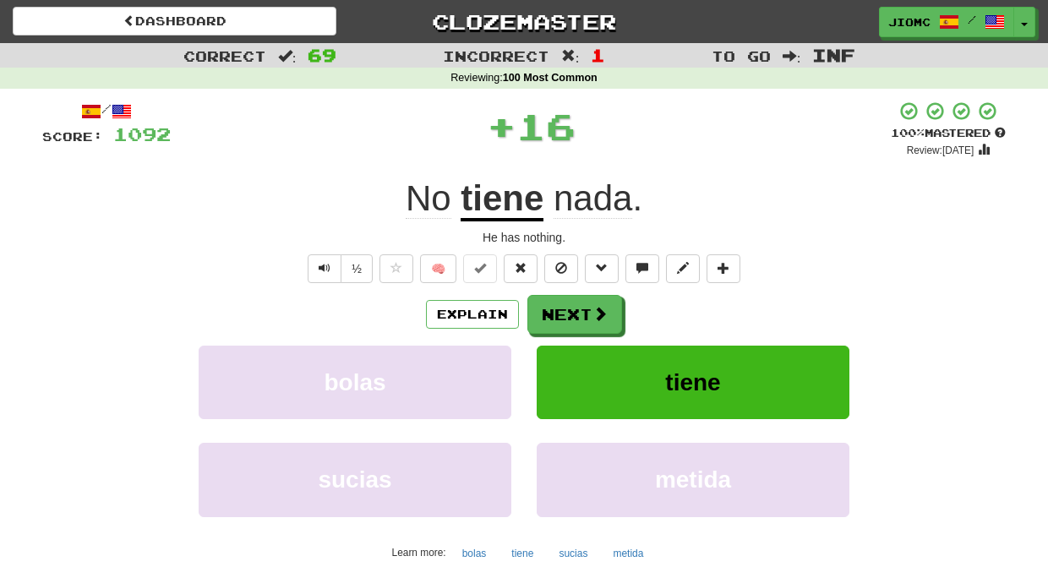
click at [555, 308] on button "Next" at bounding box center [574, 314] width 95 height 39
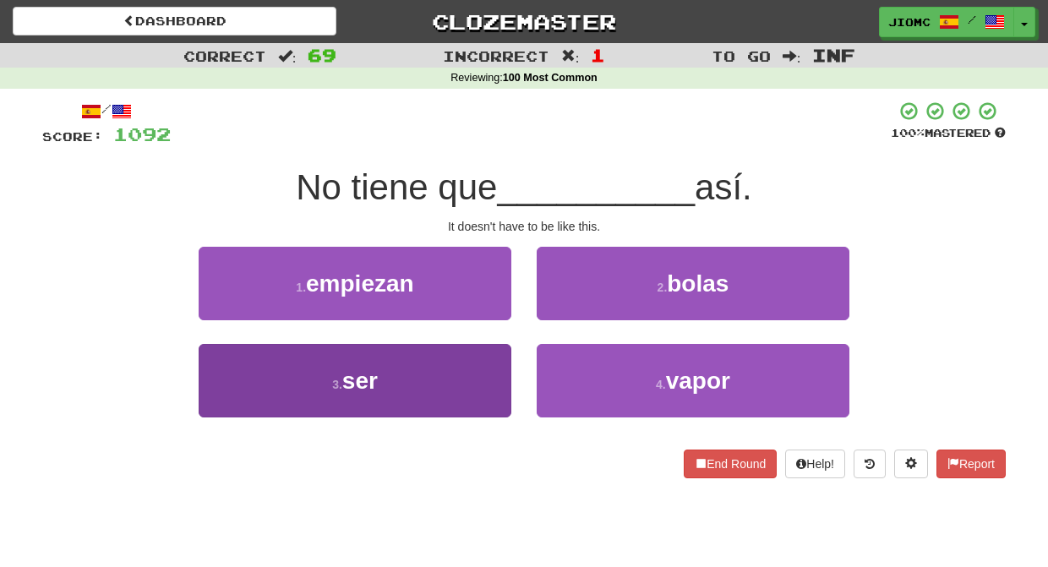
click at [489, 367] on button "3 . ser" at bounding box center [355, 380] width 313 height 73
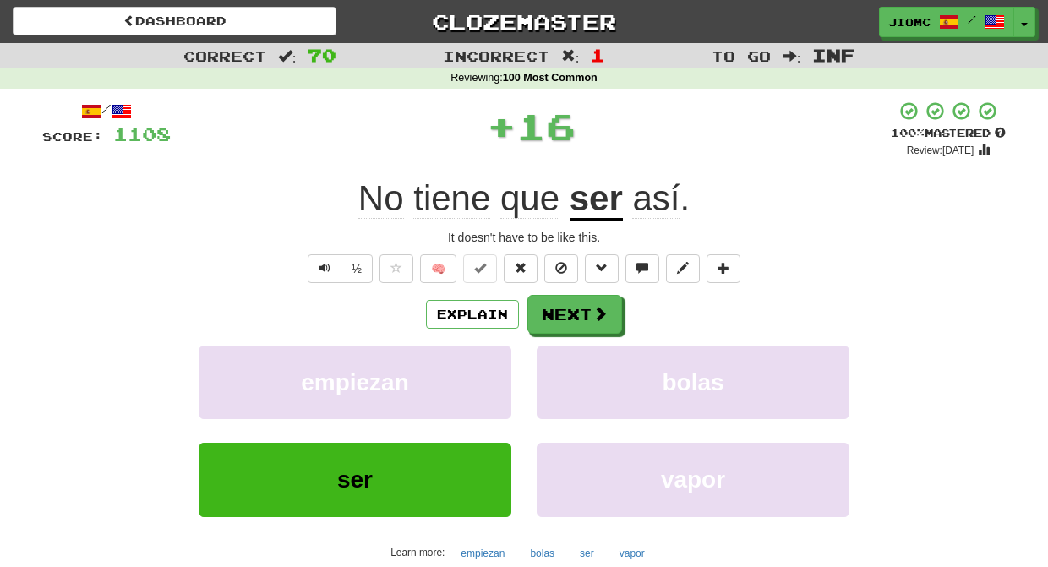
click at [489, 367] on button "empiezan" at bounding box center [355, 382] width 313 height 73
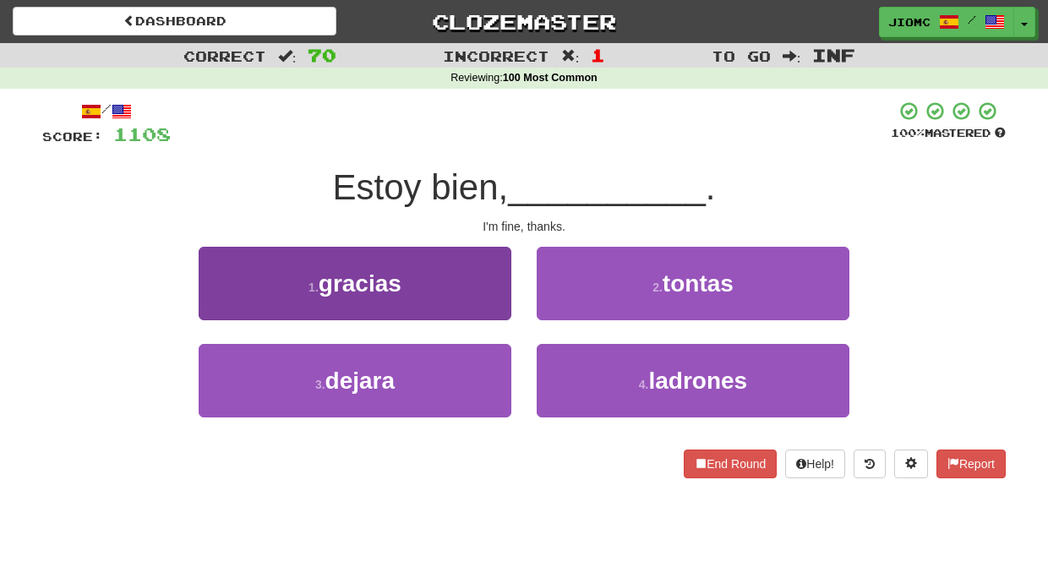
click at [490, 302] on button "1 . gracias" at bounding box center [355, 283] width 313 height 73
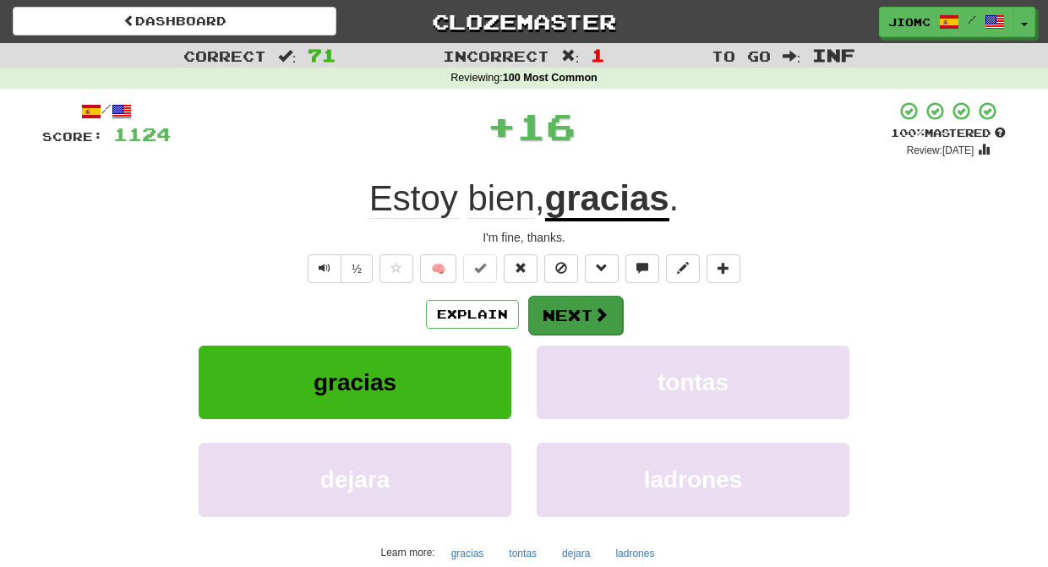
click at [547, 305] on button "Next" at bounding box center [575, 315] width 95 height 39
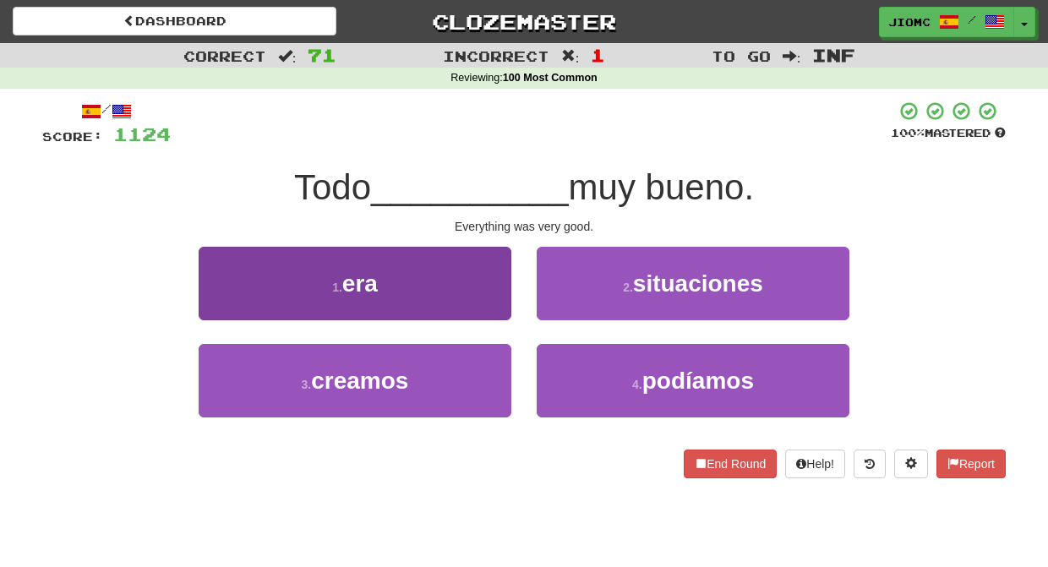
click at [484, 299] on button "1 . era" at bounding box center [355, 283] width 313 height 73
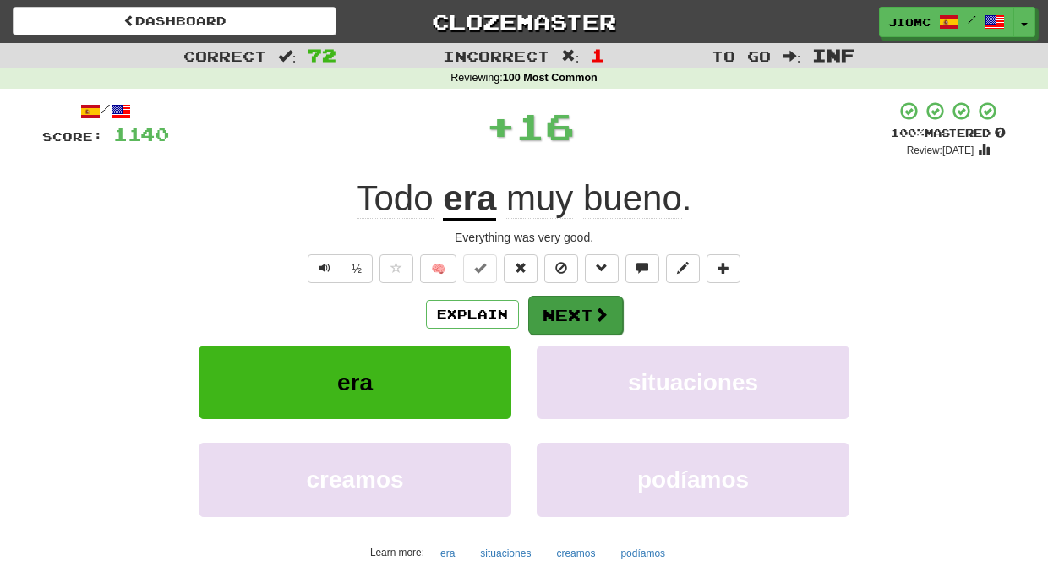
click at [564, 310] on button "Next" at bounding box center [575, 315] width 95 height 39
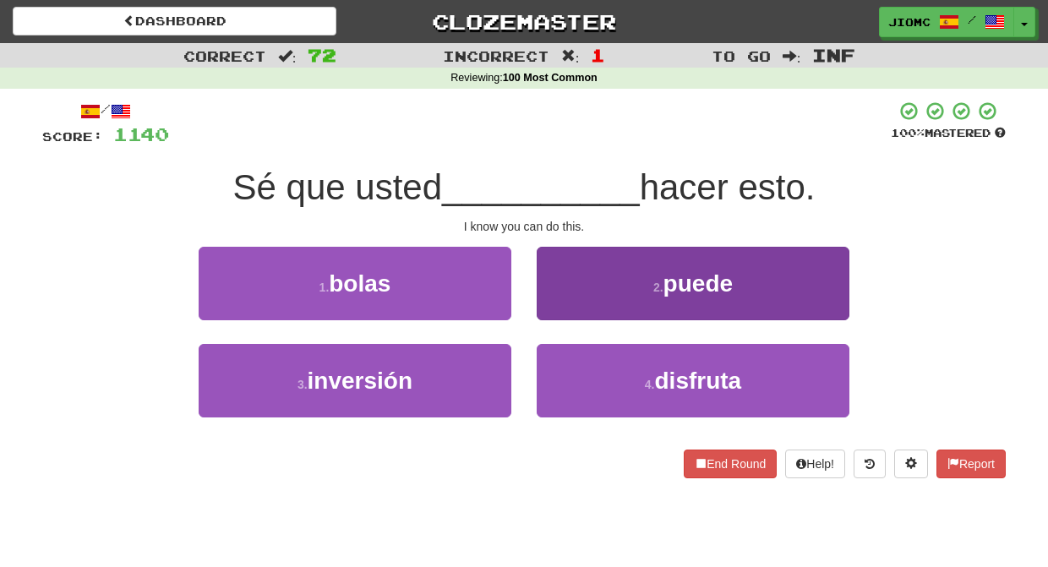
click at [563, 313] on button "2 . puede" at bounding box center [692, 283] width 313 height 73
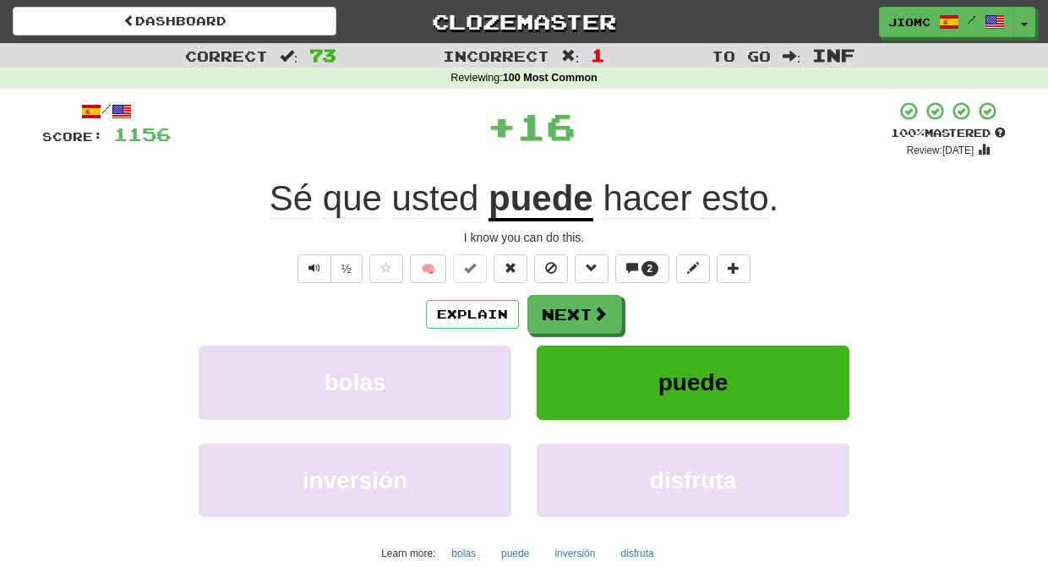
click at [563, 313] on button "Next" at bounding box center [574, 314] width 95 height 39
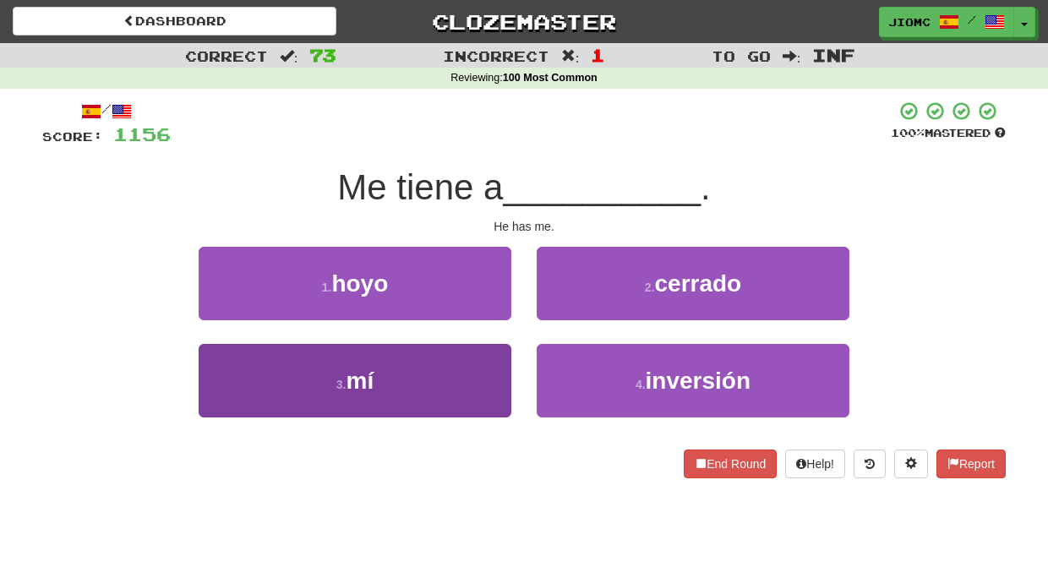
click at [495, 359] on button "3 . mí" at bounding box center [355, 380] width 313 height 73
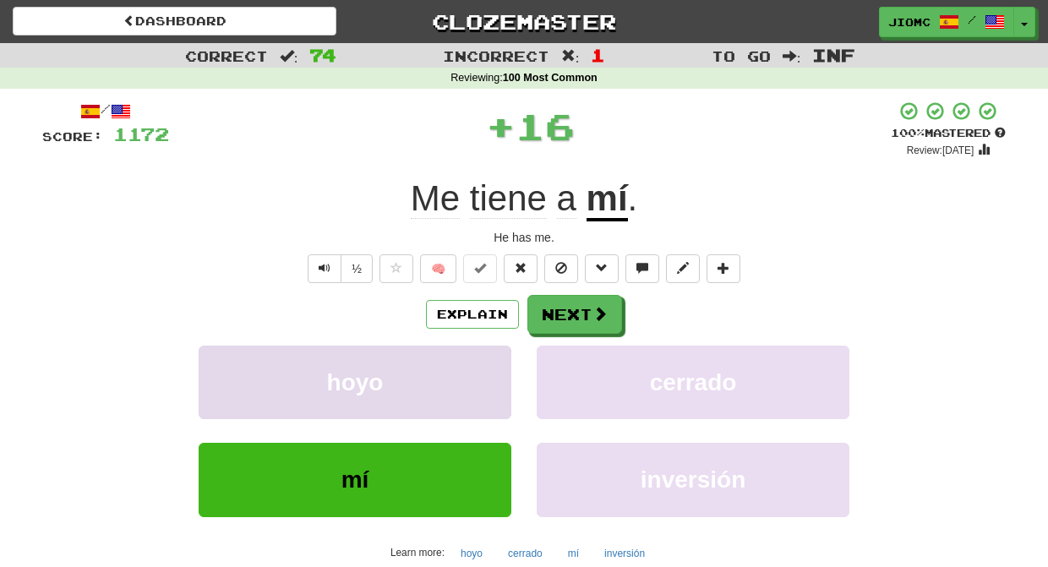
click at [495, 358] on button "hoyo" at bounding box center [355, 382] width 313 height 73
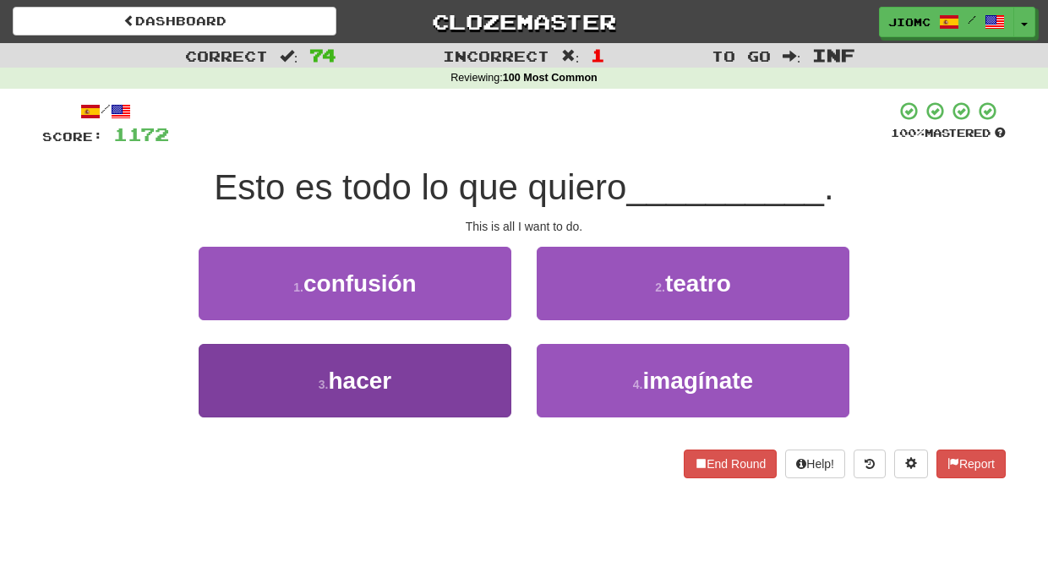
click at [475, 366] on button "3 . hacer" at bounding box center [355, 380] width 313 height 73
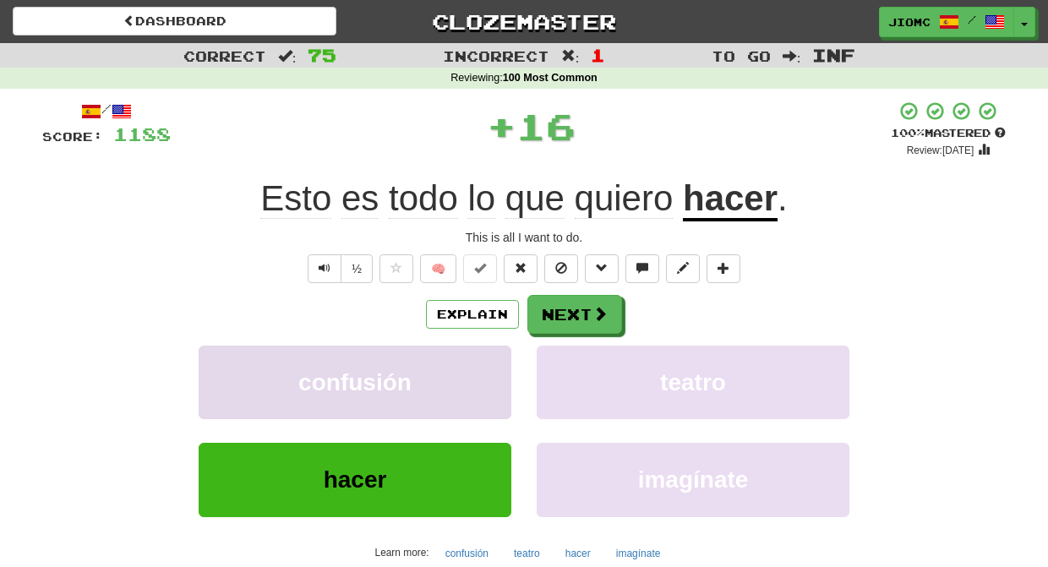
click at [476, 366] on button "confusión" at bounding box center [355, 382] width 313 height 73
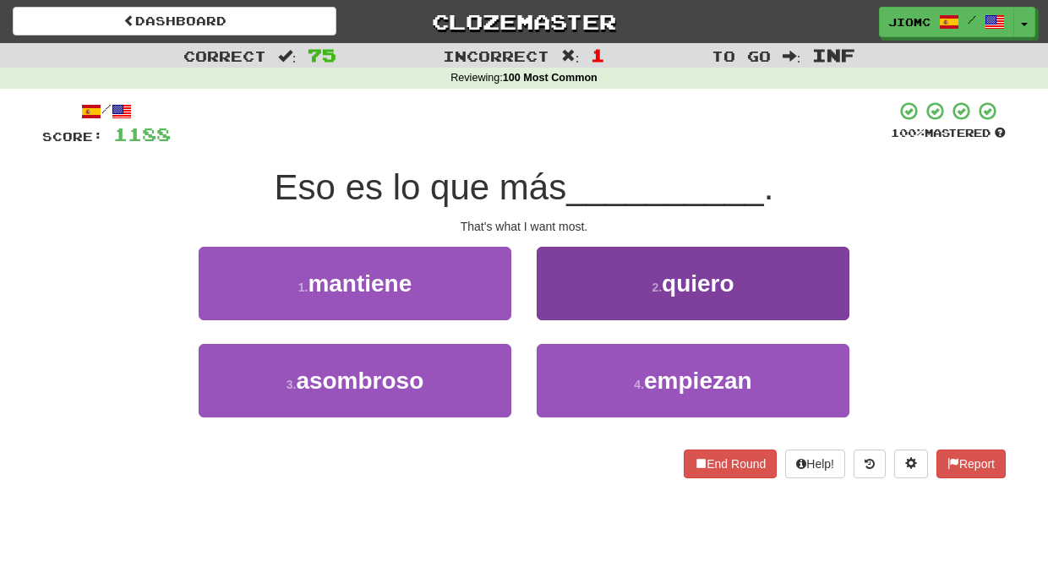
click at [552, 310] on button "2 . quiero" at bounding box center [692, 283] width 313 height 73
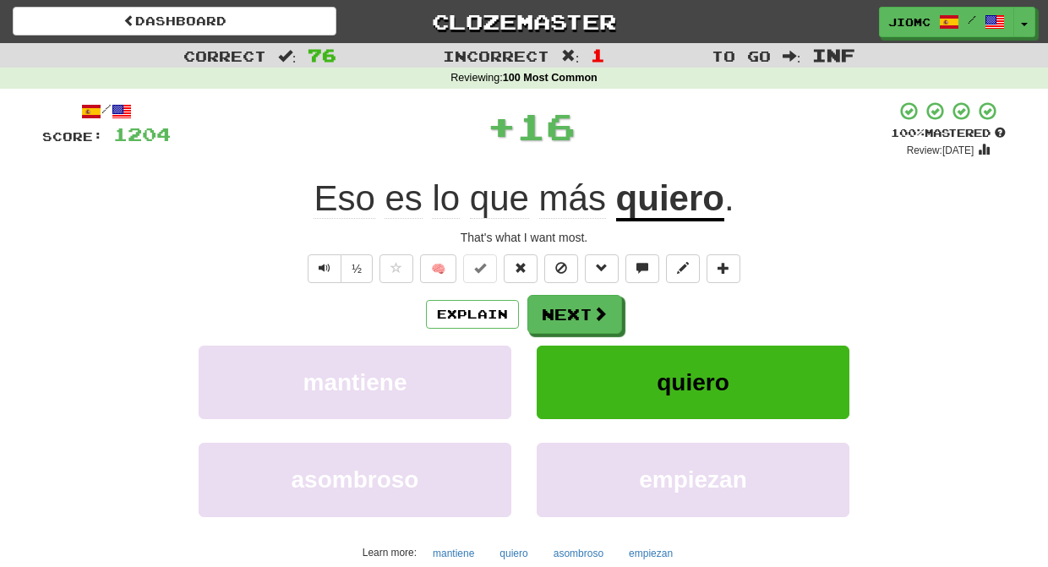
click at [552, 310] on button "Next" at bounding box center [574, 314] width 95 height 39
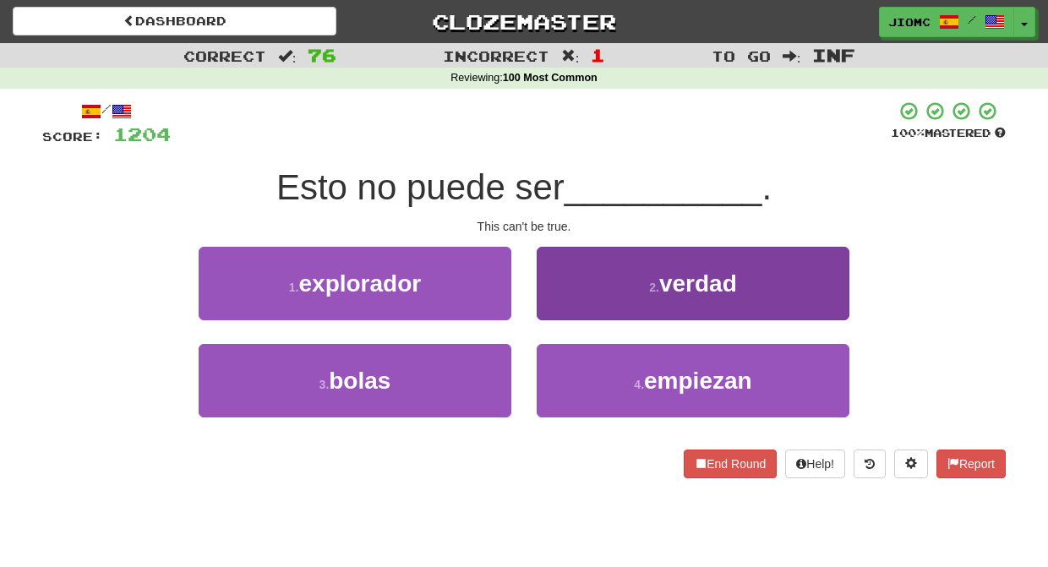
click at [558, 310] on button "2 . verdad" at bounding box center [692, 283] width 313 height 73
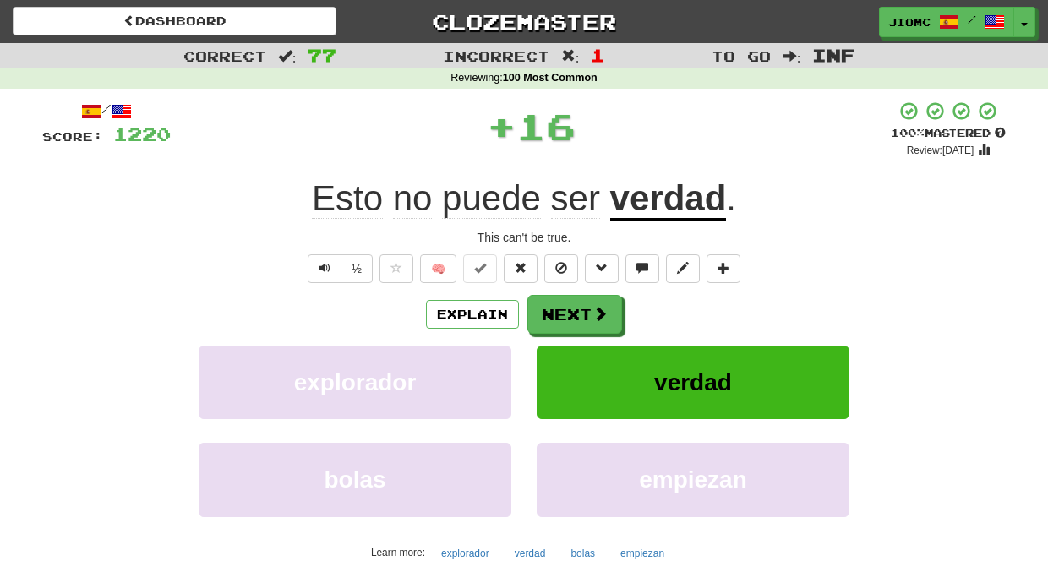
click at [556, 314] on button "Next" at bounding box center [574, 314] width 95 height 39
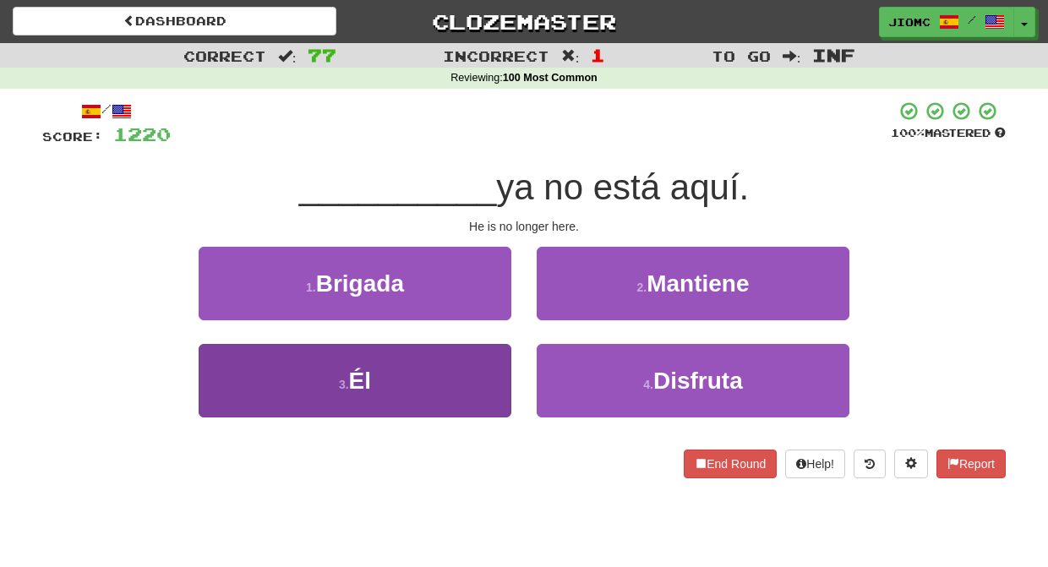
click at [482, 375] on button "3 . Él" at bounding box center [355, 380] width 313 height 73
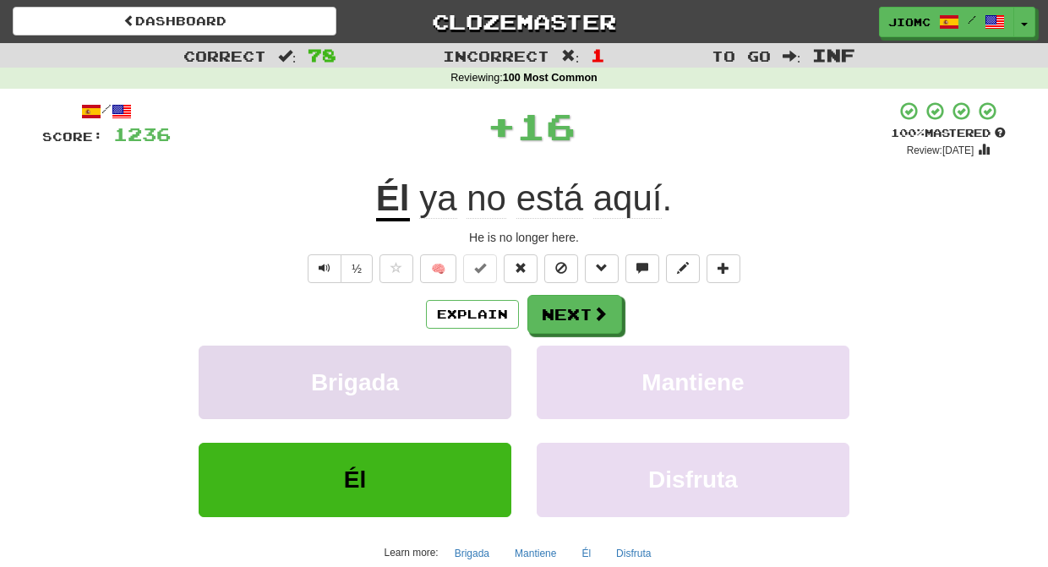
click at [482, 372] on button "Brigada" at bounding box center [355, 382] width 313 height 73
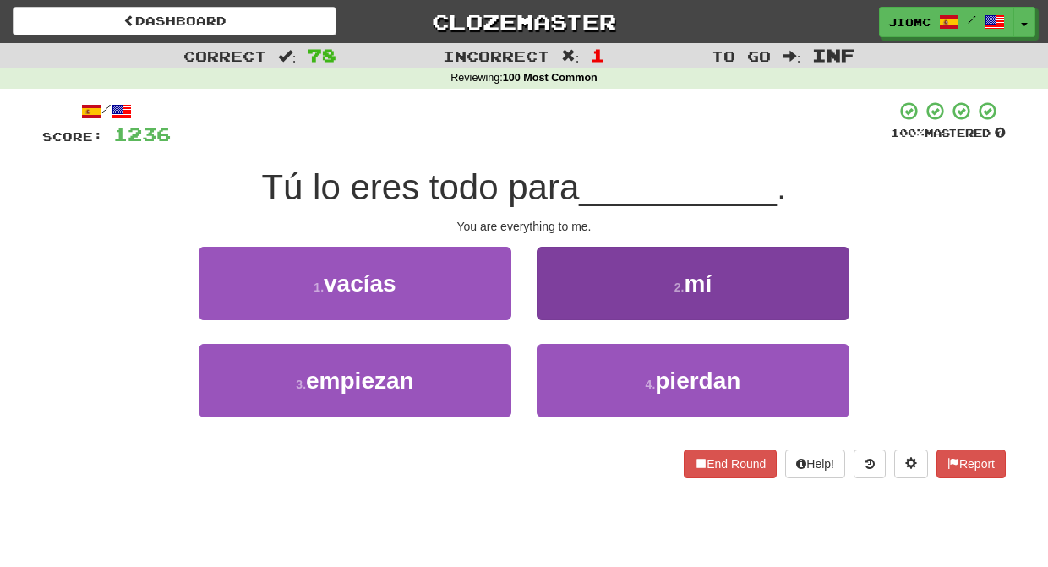
click at [539, 310] on button "2 . mí" at bounding box center [692, 283] width 313 height 73
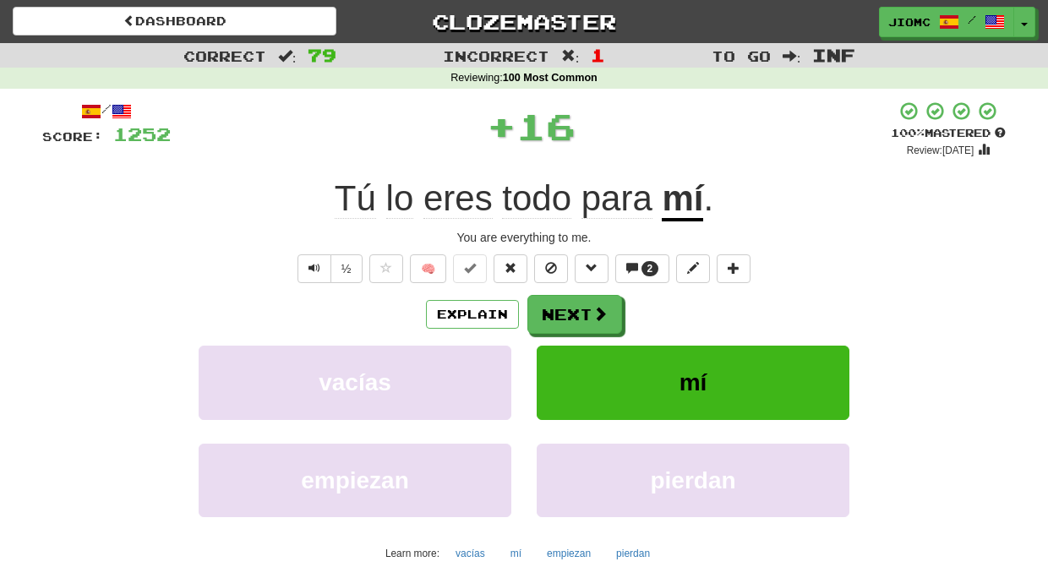
click at [539, 310] on button "Next" at bounding box center [574, 314] width 95 height 39
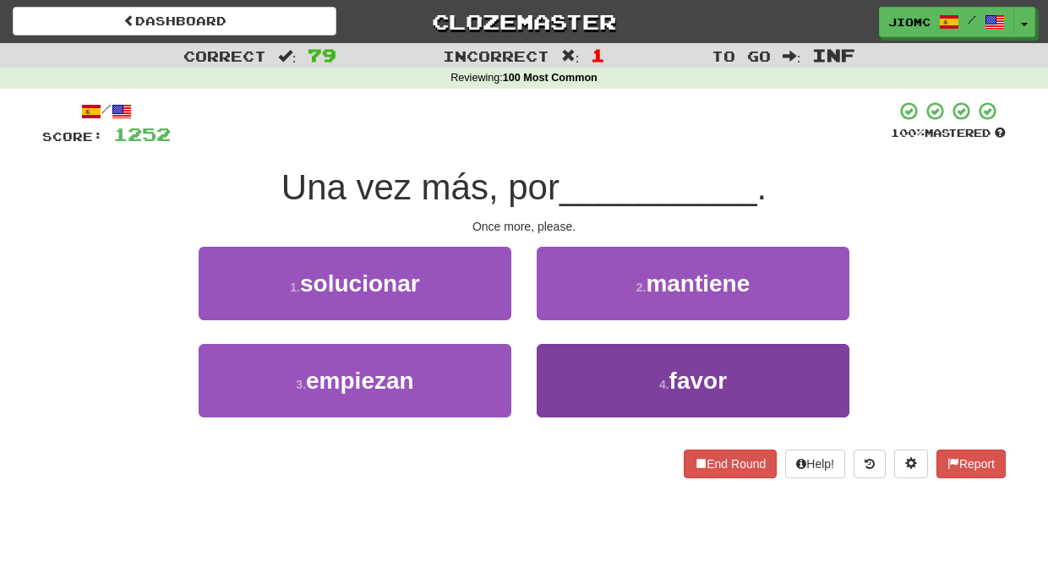
click at [563, 349] on button "4 . favor" at bounding box center [692, 380] width 313 height 73
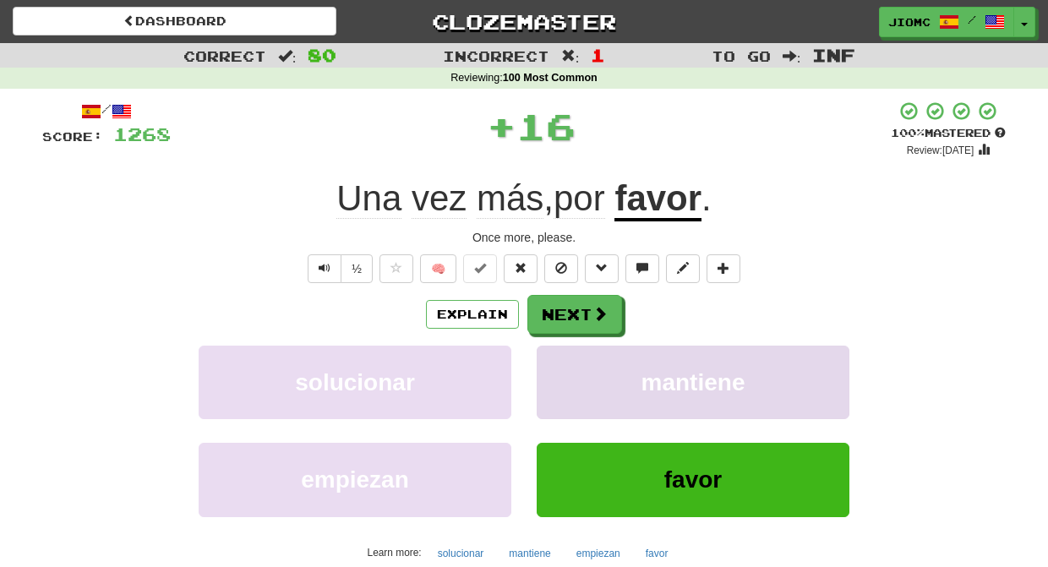
click at [563, 349] on button "mantiene" at bounding box center [692, 382] width 313 height 73
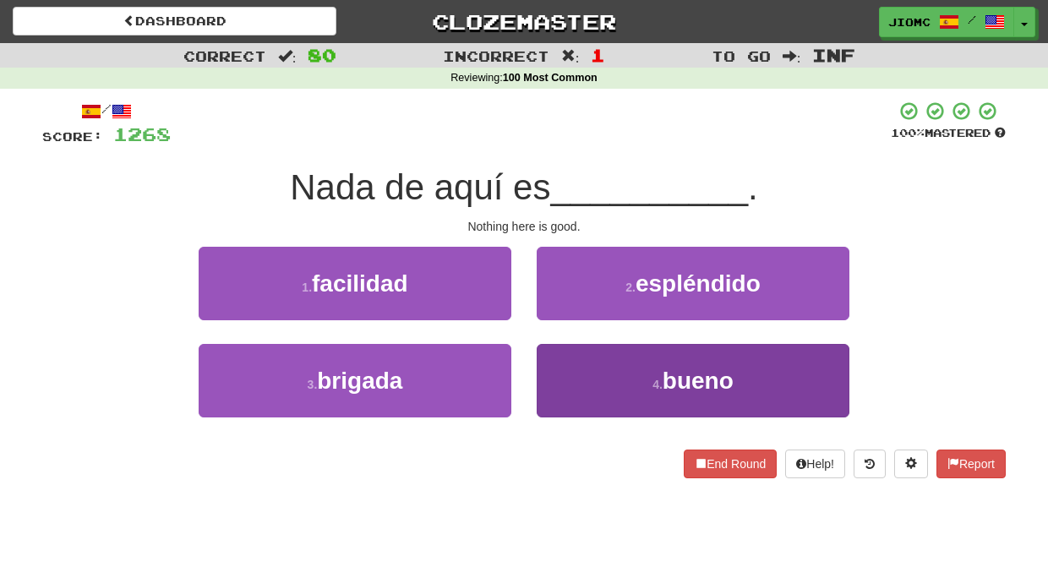
click at [564, 347] on button "4 . bueno" at bounding box center [692, 380] width 313 height 73
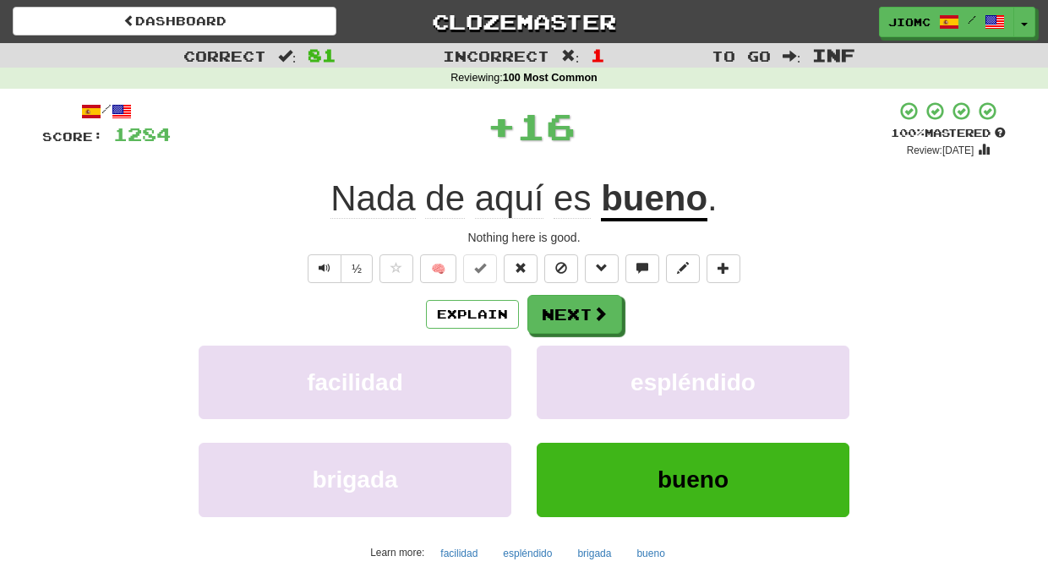
click at [564, 347] on button "espléndido" at bounding box center [692, 382] width 313 height 73
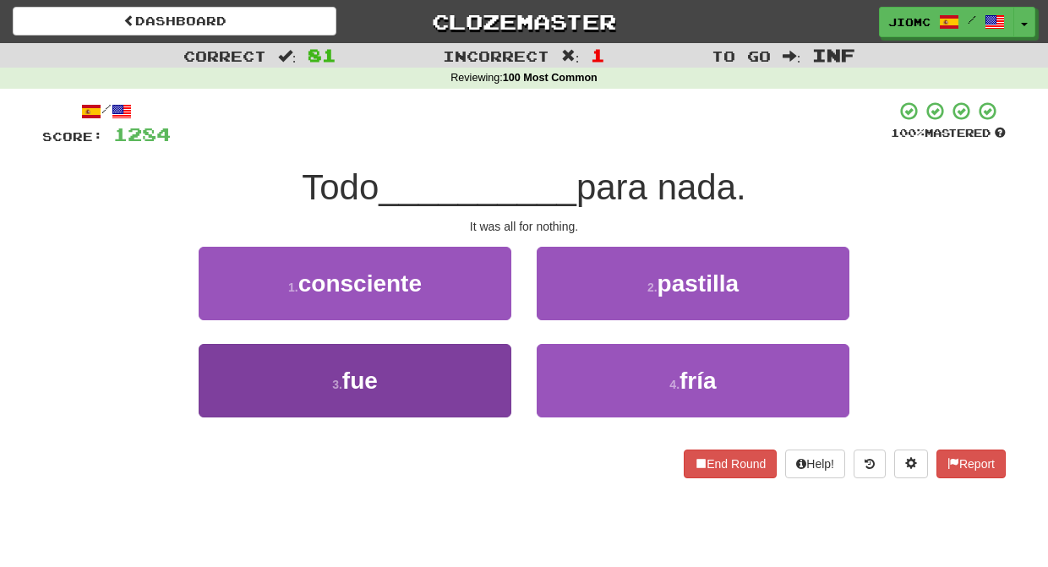
click at [501, 354] on button "3 . fue" at bounding box center [355, 380] width 313 height 73
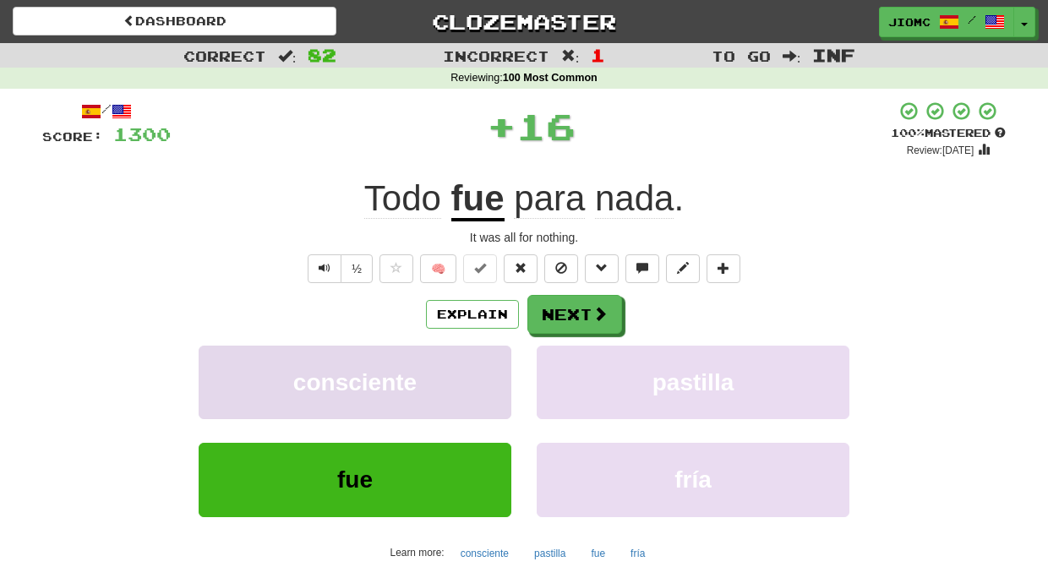
click at [502, 353] on button "consciente" at bounding box center [355, 382] width 313 height 73
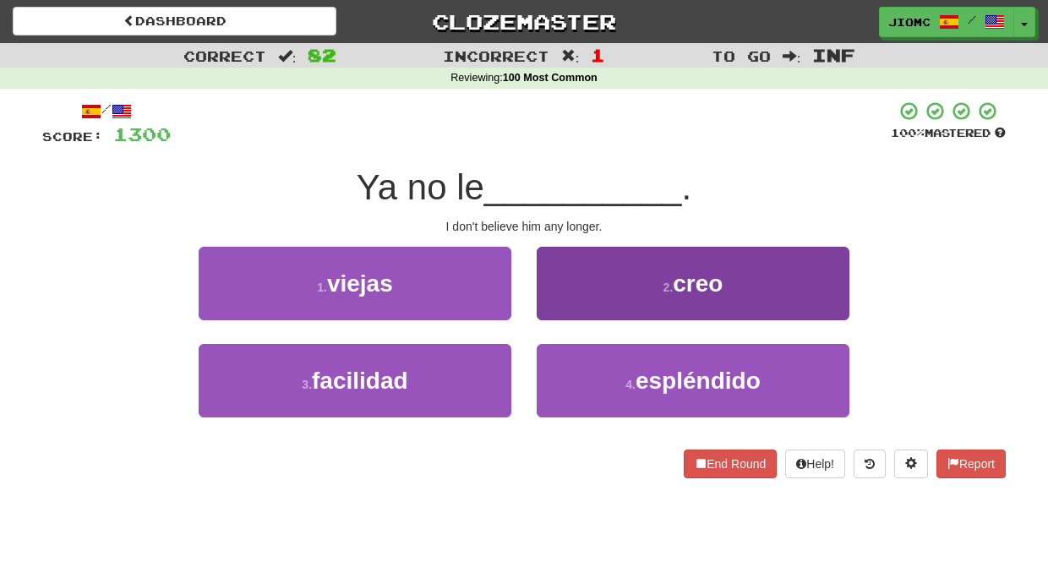
click at [560, 308] on button "2 . creo" at bounding box center [692, 283] width 313 height 73
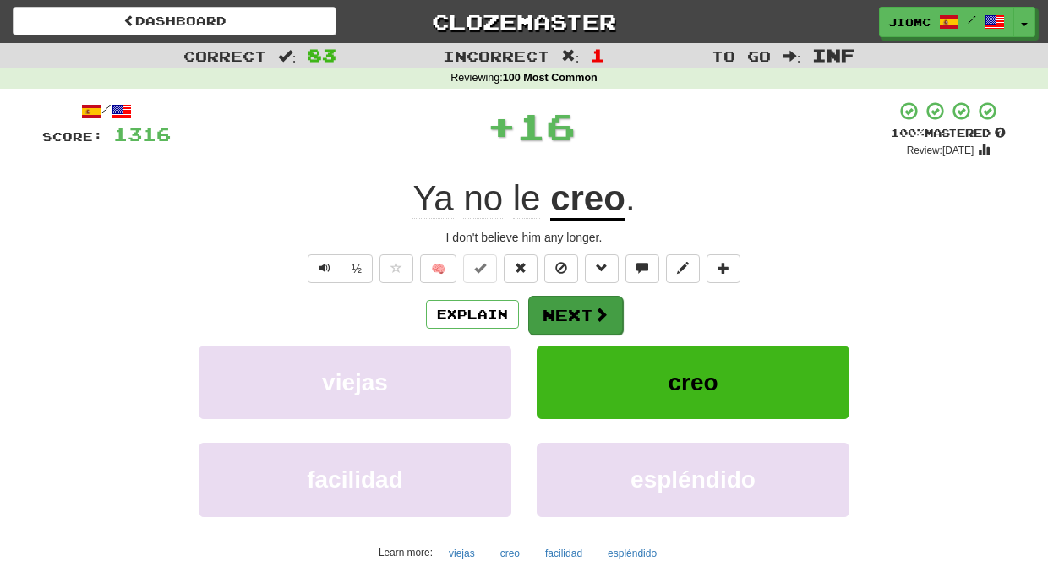
click at [560, 307] on button "Next" at bounding box center [575, 315] width 95 height 39
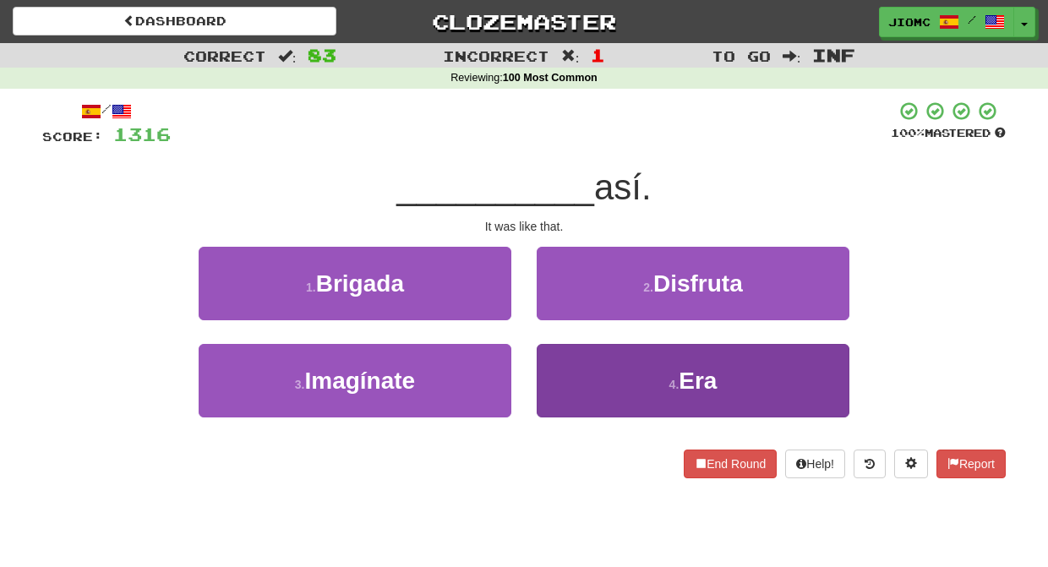
click at [565, 347] on button "4 . Era" at bounding box center [692, 380] width 313 height 73
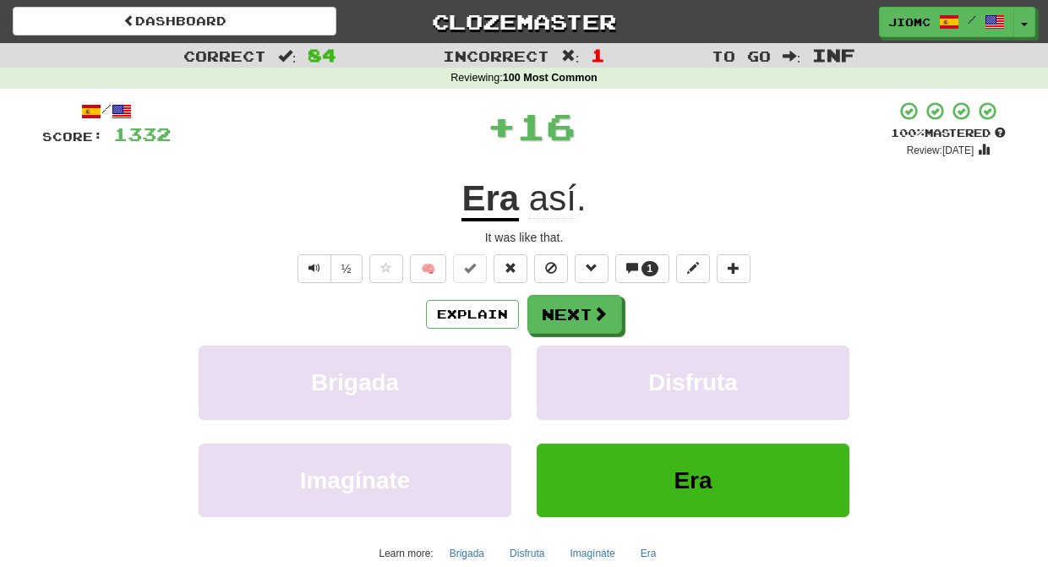
click at [565, 347] on button "Disfruta" at bounding box center [692, 382] width 313 height 73
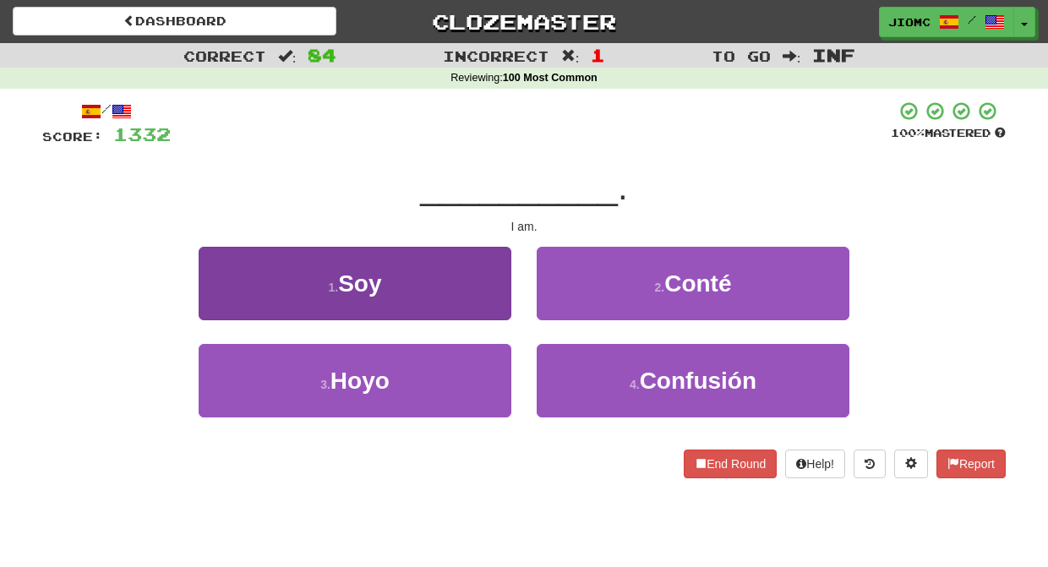
click at [494, 295] on button "1 . Soy" at bounding box center [355, 283] width 313 height 73
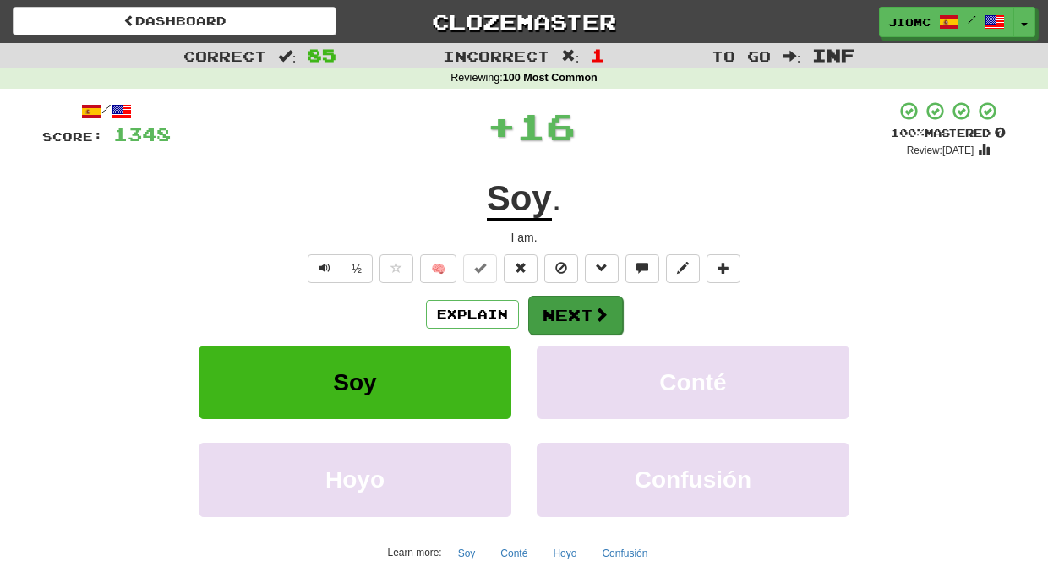
click at [555, 298] on button "Next" at bounding box center [575, 315] width 95 height 39
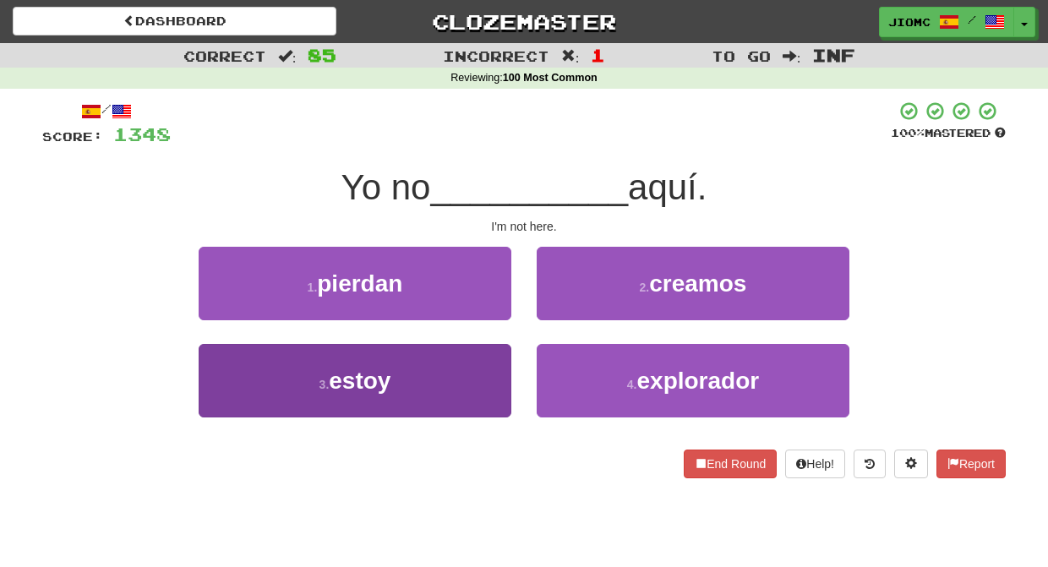
click at [495, 363] on button "3 . estoy" at bounding box center [355, 380] width 313 height 73
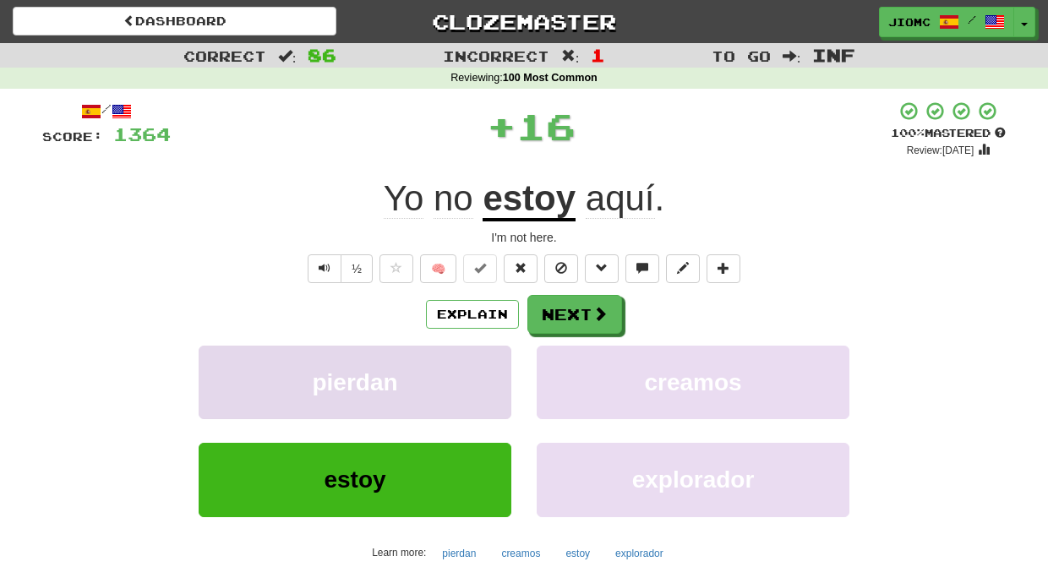
click at [494, 362] on button "pierdan" at bounding box center [355, 382] width 313 height 73
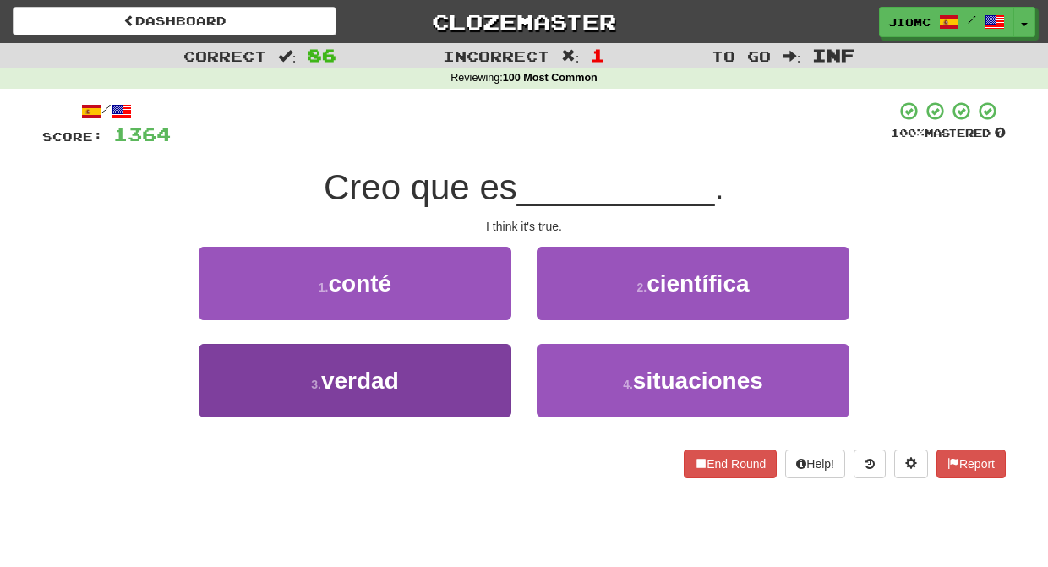
click at [493, 351] on button "3 . verdad" at bounding box center [355, 380] width 313 height 73
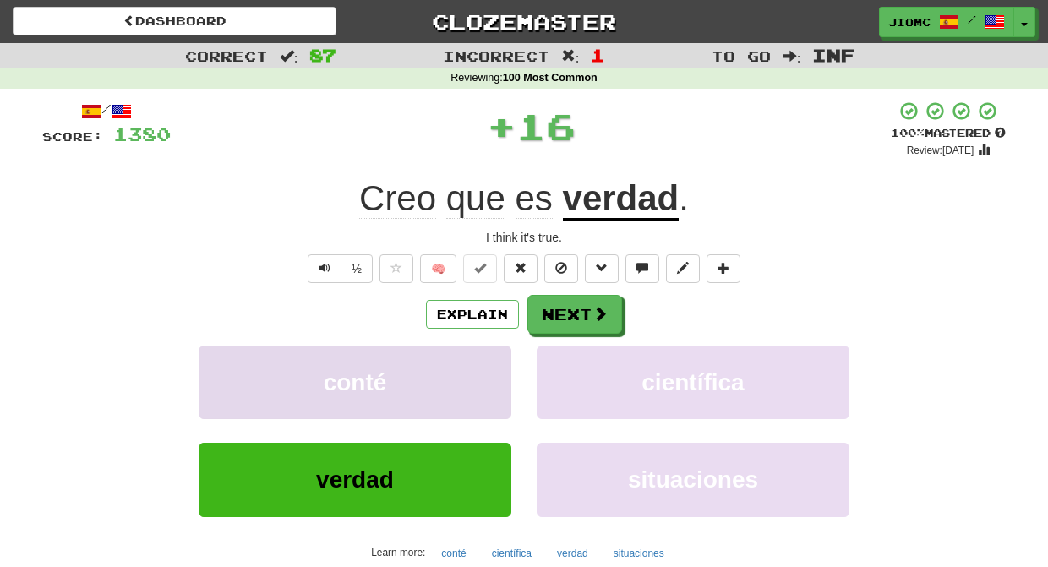
click at [493, 351] on button "conté" at bounding box center [355, 382] width 313 height 73
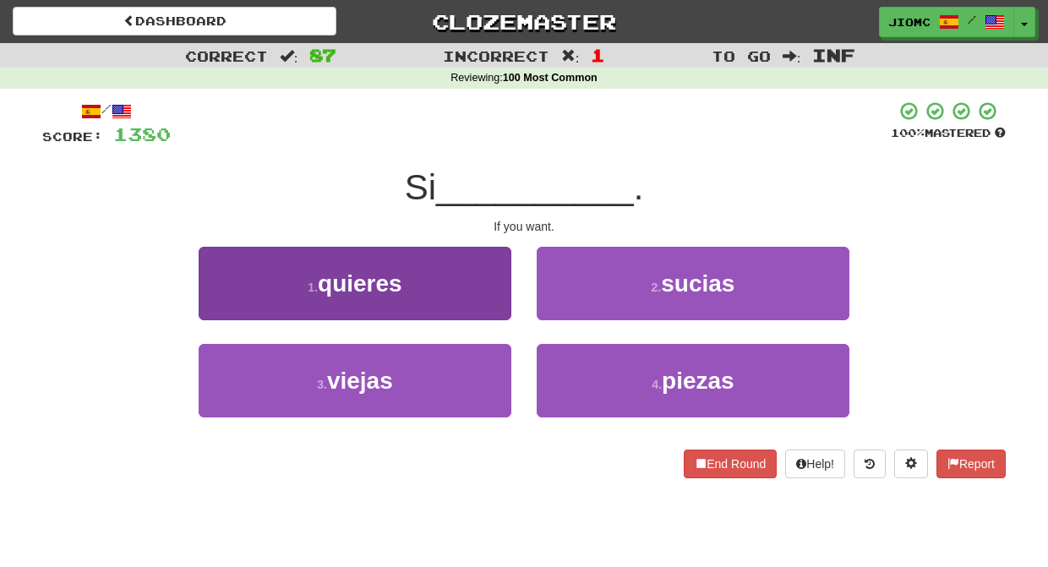
click at [498, 294] on button "1 . quieres" at bounding box center [355, 283] width 313 height 73
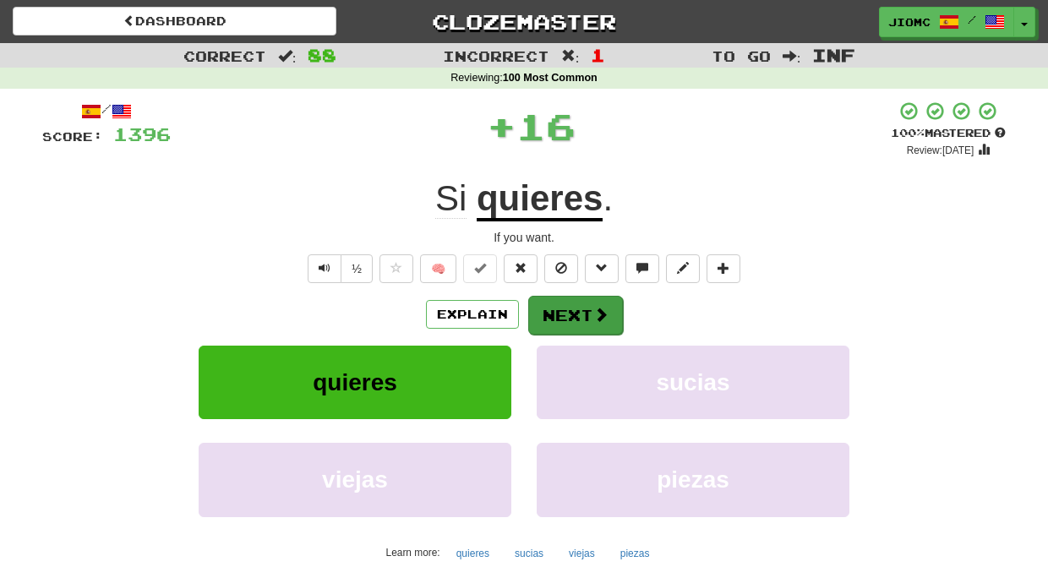
click at [557, 306] on button "Next" at bounding box center [575, 315] width 95 height 39
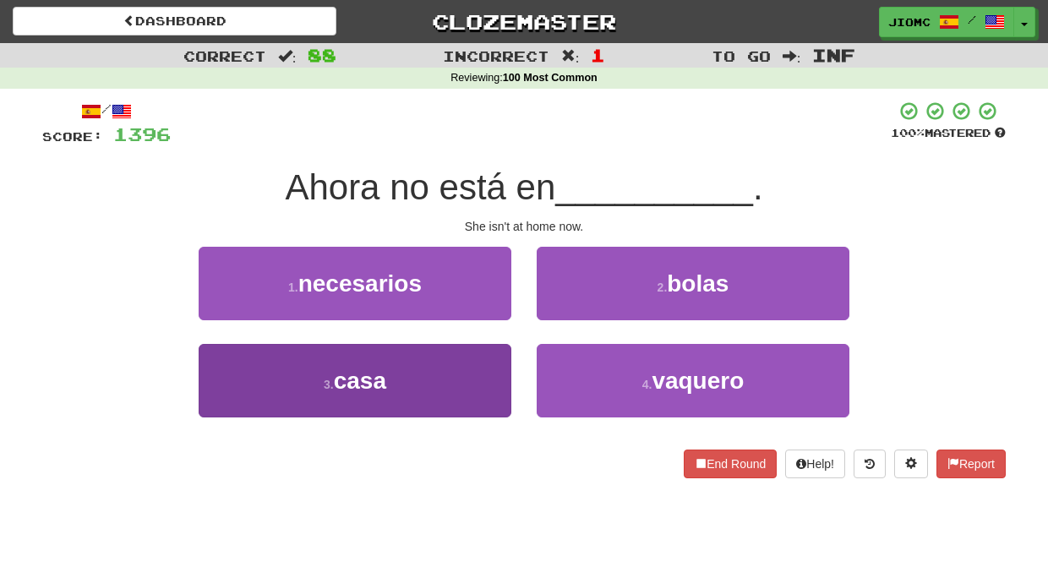
click at [503, 347] on button "3 . casa" at bounding box center [355, 380] width 313 height 73
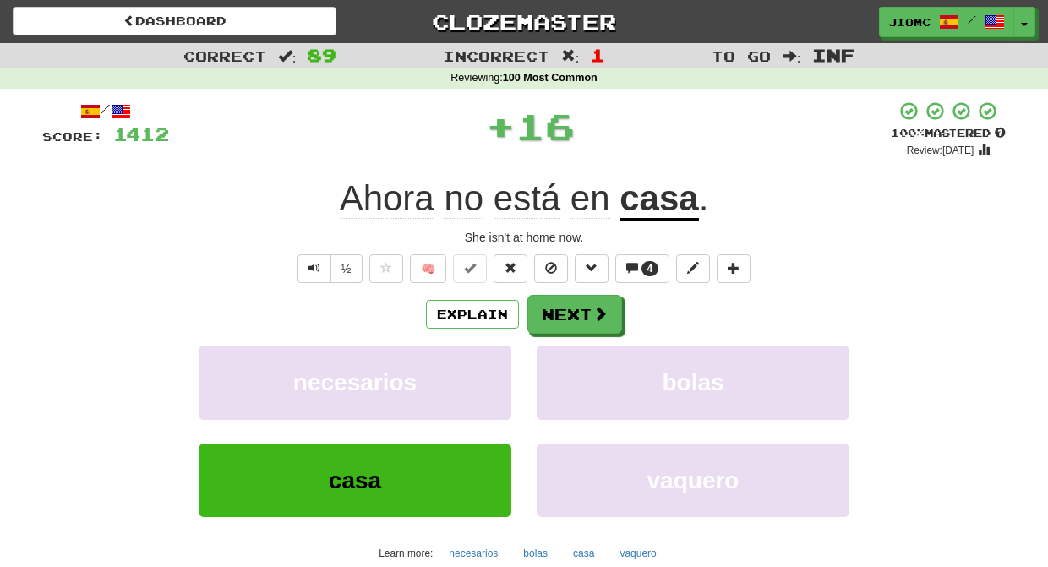
click at [503, 347] on button "necesarios" at bounding box center [355, 382] width 313 height 73
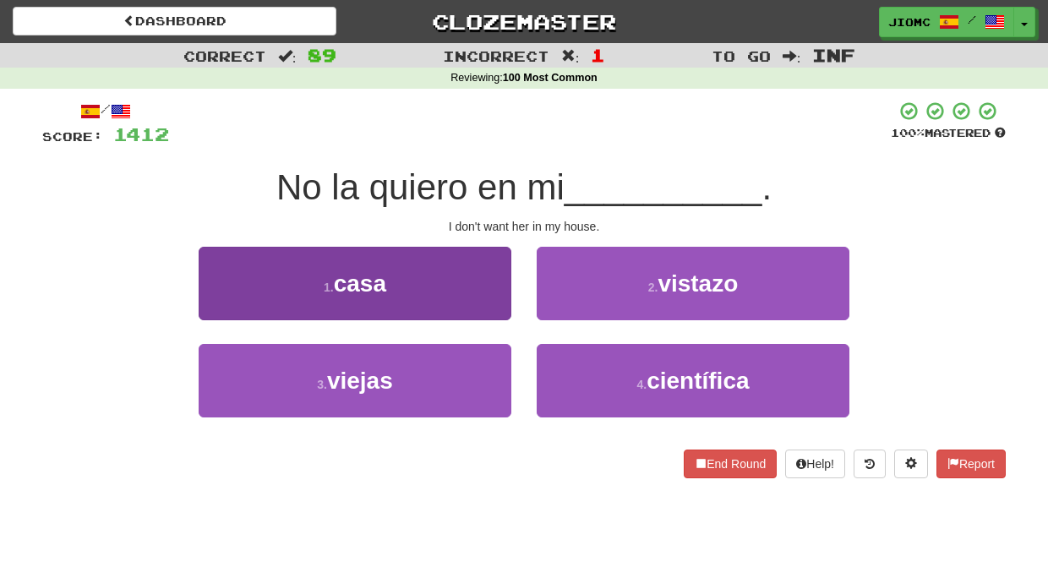
click at [494, 294] on button "1 . casa" at bounding box center [355, 283] width 313 height 73
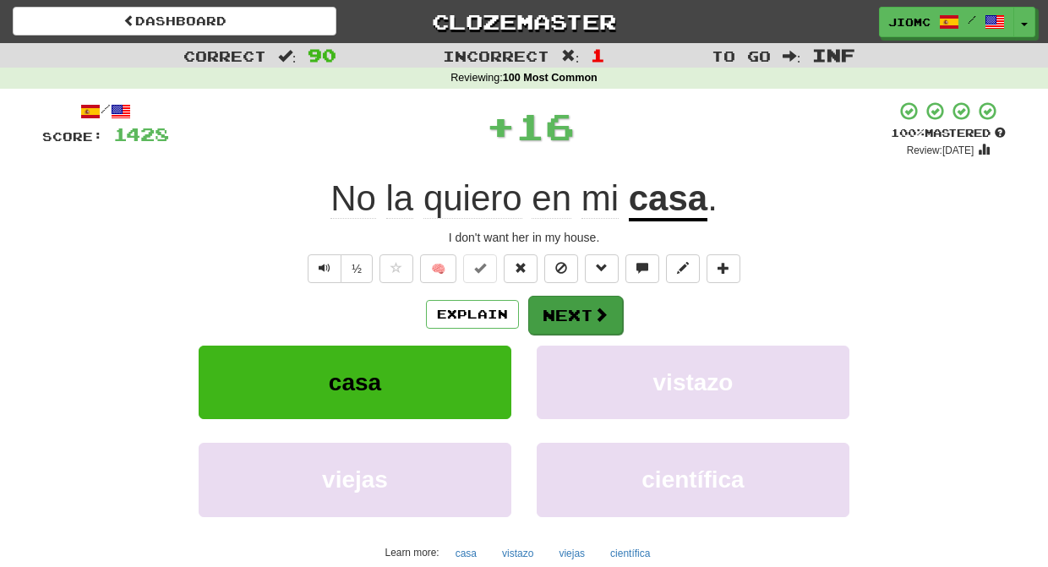
click at [548, 308] on button "Next" at bounding box center [575, 315] width 95 height 39
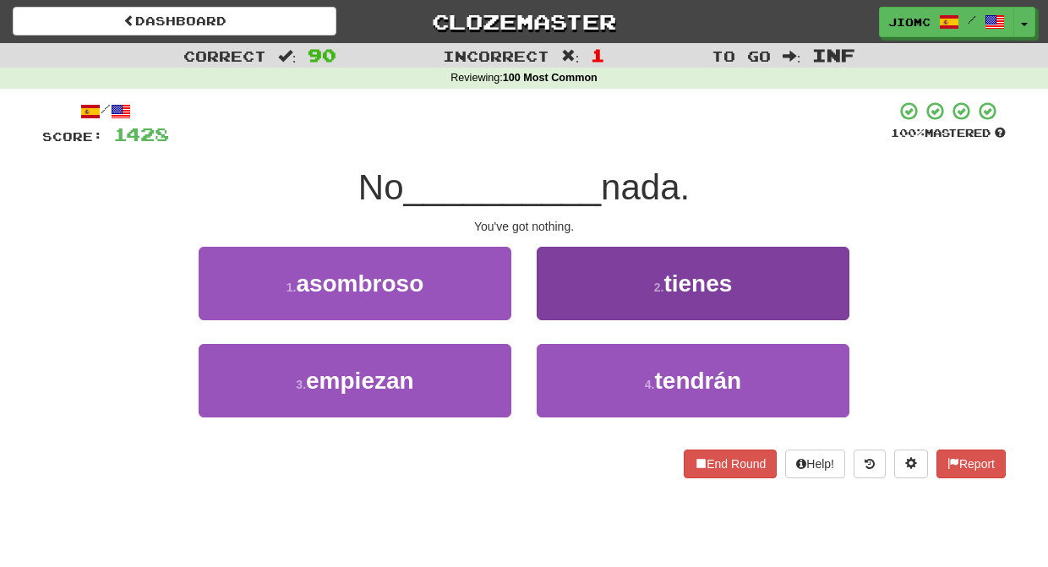
click at [552, 309] on button "2 . tienes" at bounding box center [692, 283] width 313 height 73
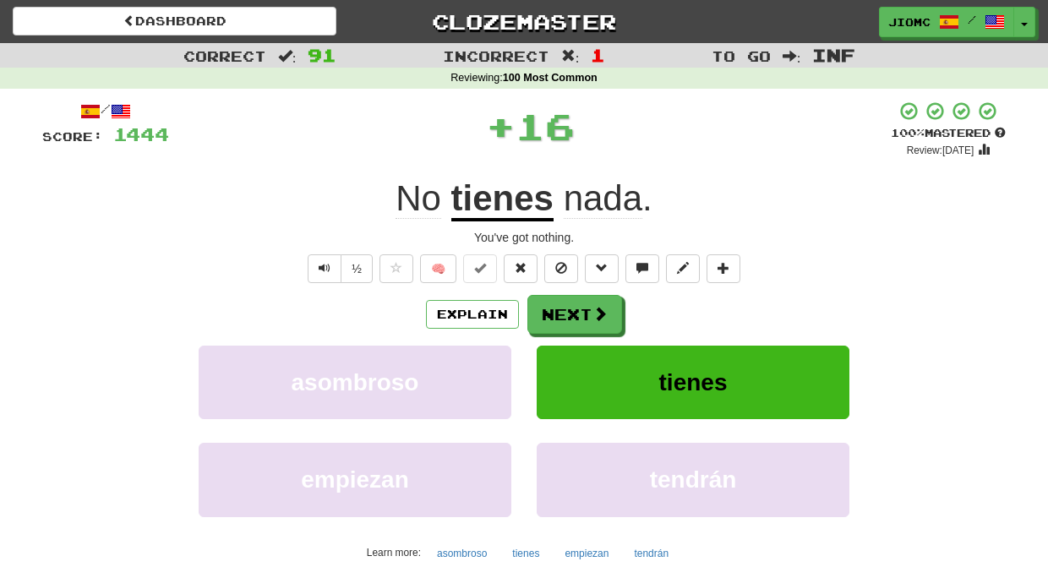
click at [552, 308] on button "Next" at bounding box center [574, 314] width 95 height 39
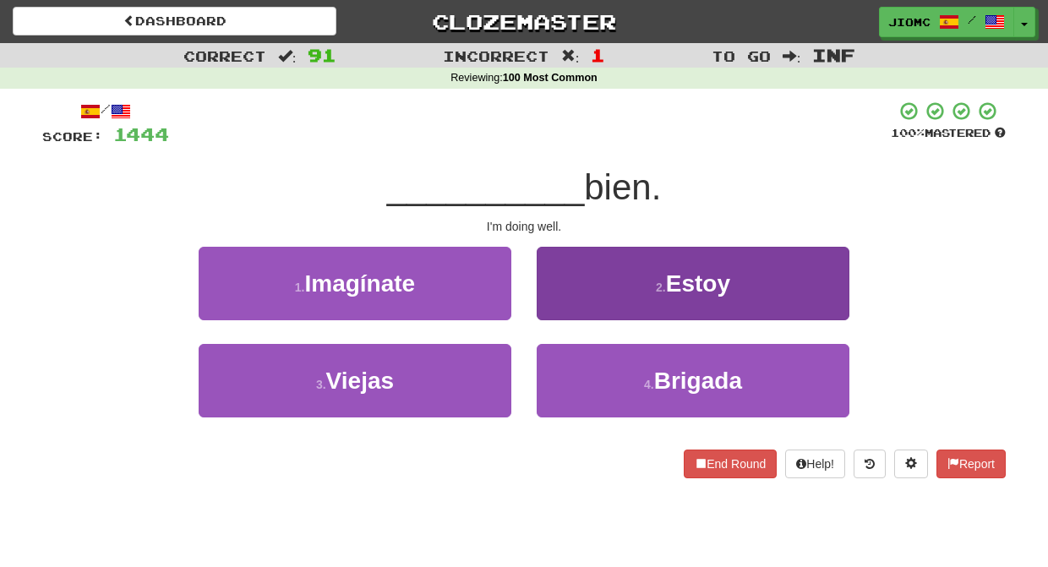
click at [558, 307] on button "2 . Estoy" at bounding box center [692, 283] width 313 height 73
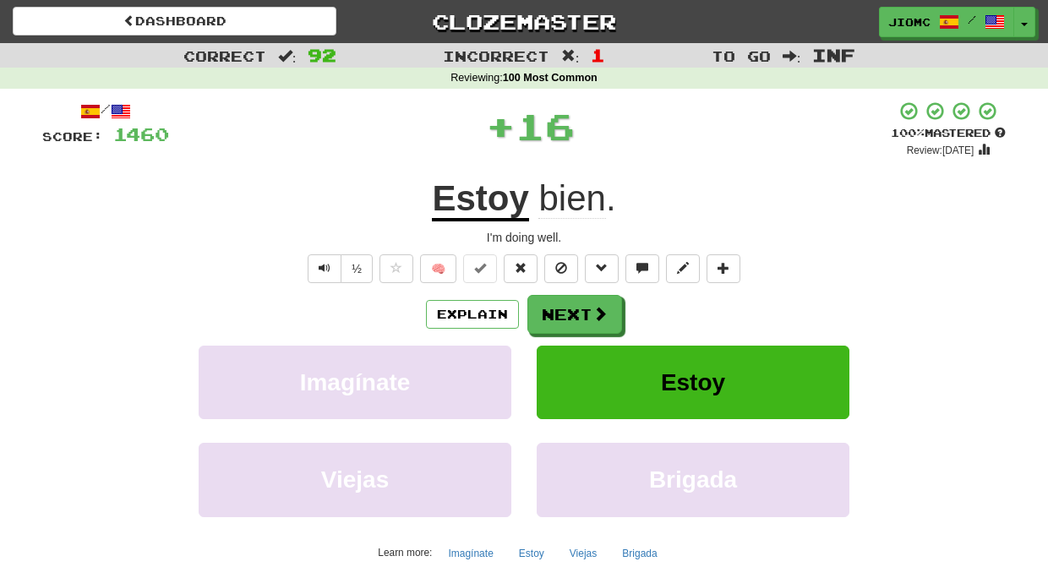
click at [556, 310] on button "Next" at bounding box center [574, 314] width 95 height 39
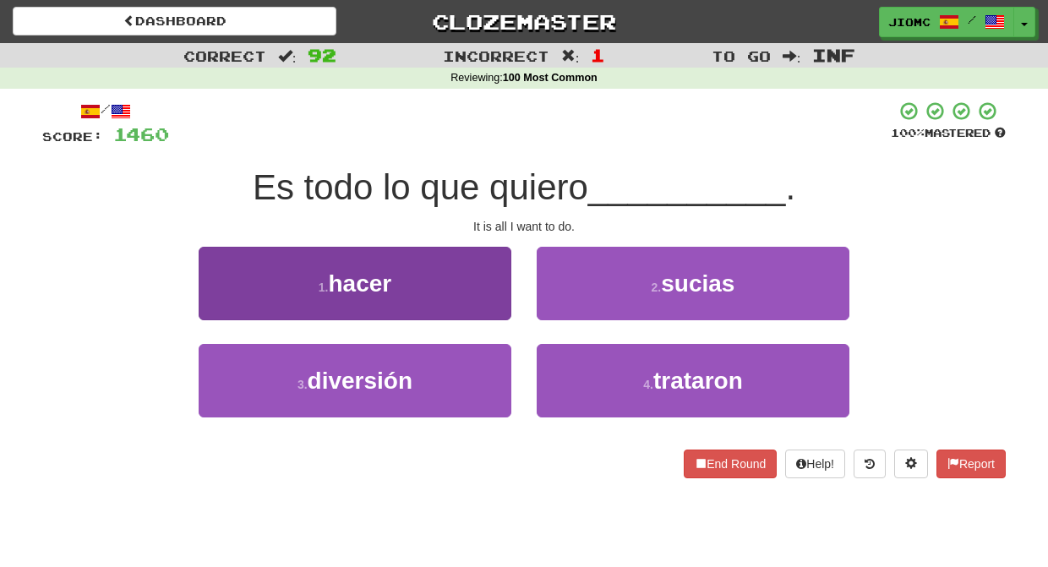
click at [499, 310] on button "1 . hacer" at bounding box center [355, 283] width 313 height 73
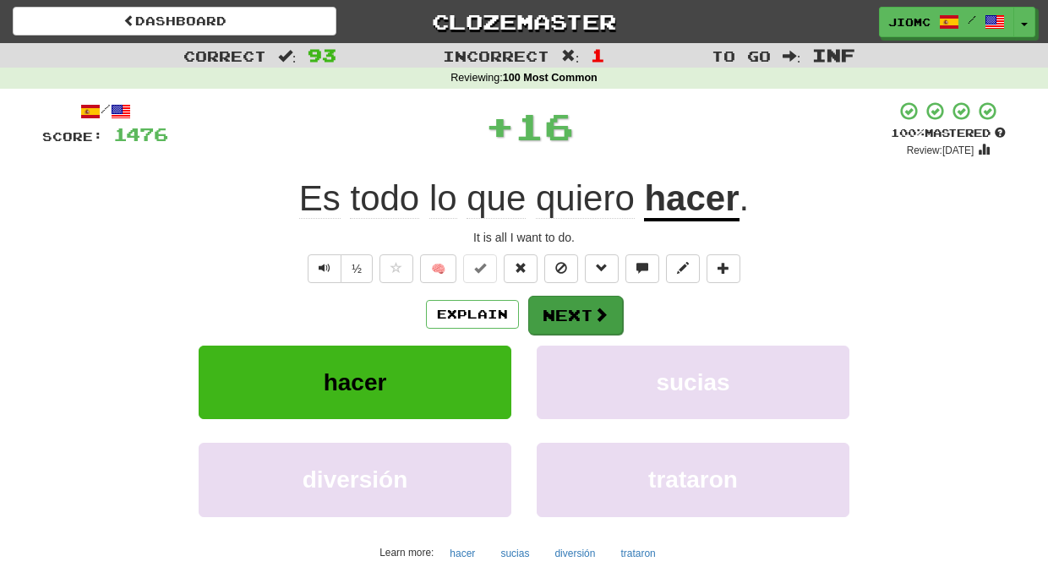
click at [552, 309] on button "Next" at bounding box center [575, 315] width 95 height 39
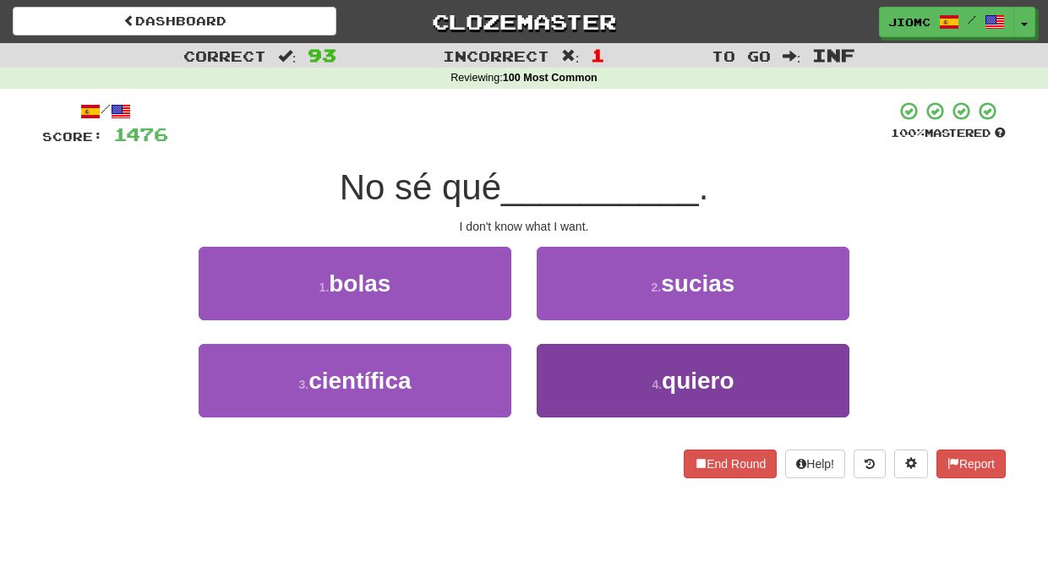
click at [553, 362] on button "4 . quiero" at bounding box center [692, 380] width 313 height 73
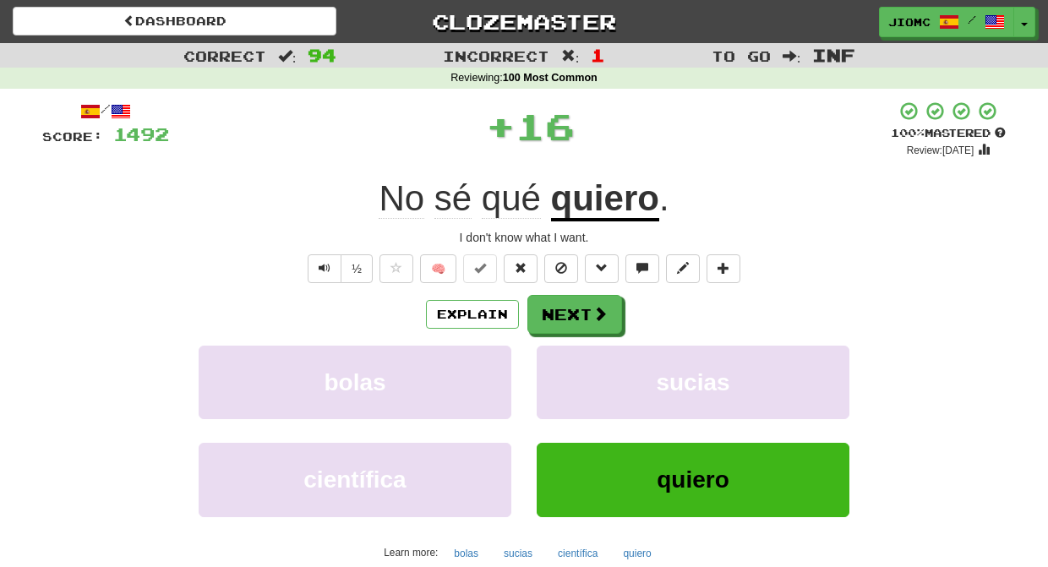
click at [553, 362] on button "sucias" at bounding box center [692, 382] width 313 height 73
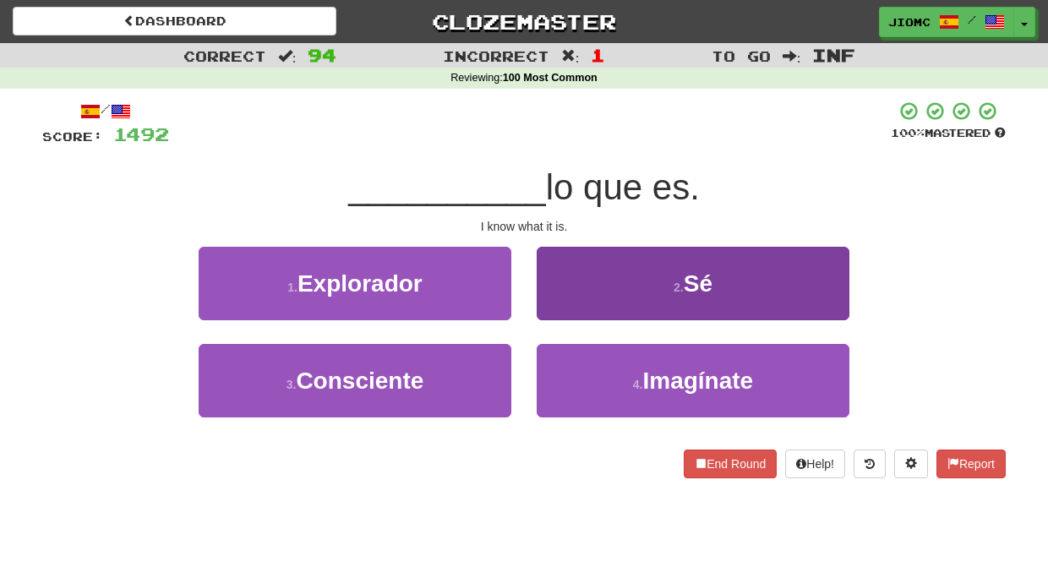
click at [554, 315] on button "2 . Sé" at bounding box center [692, 283] width 313 height 73
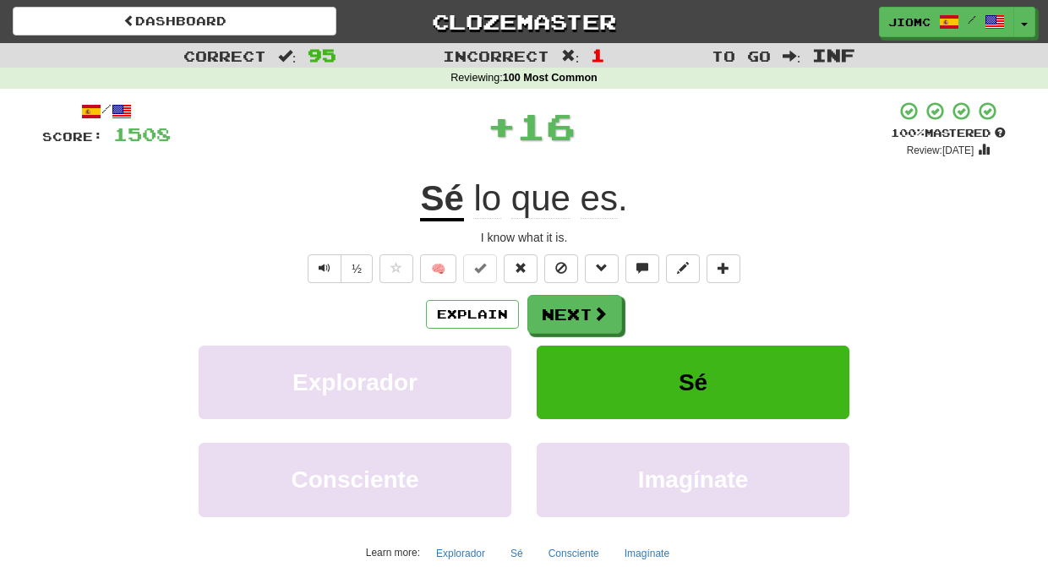
click at [551, 318] on button "Next" at bounding box center [574, 314] width 95 height 39
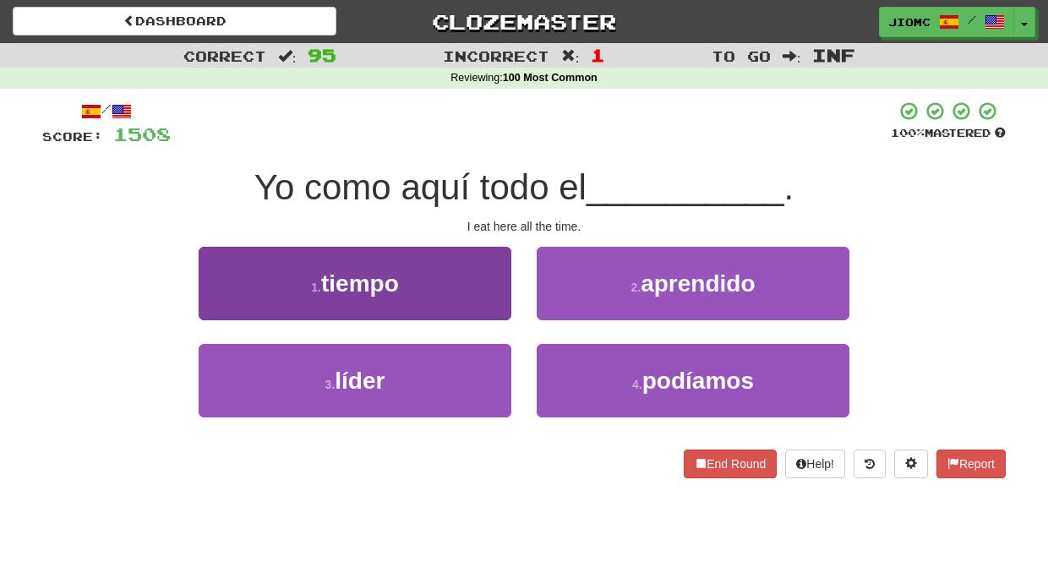
click at [497, 312] on button "1 . tiempo" at bounding box center [355, 283] width 313 height 73
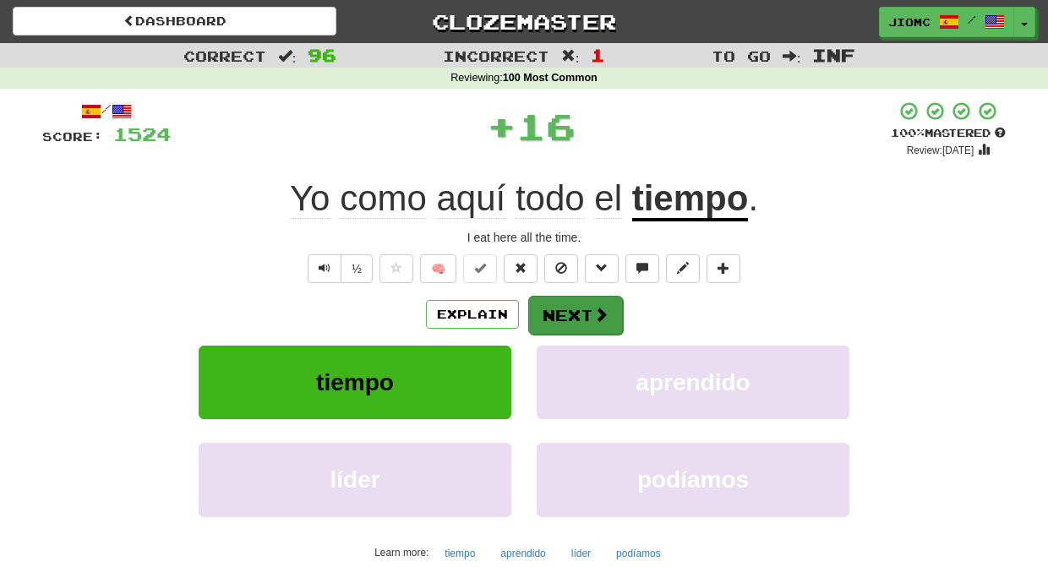
click at [541, 313] on button "Next" at bounding box center [575, 315] width 95 height 39
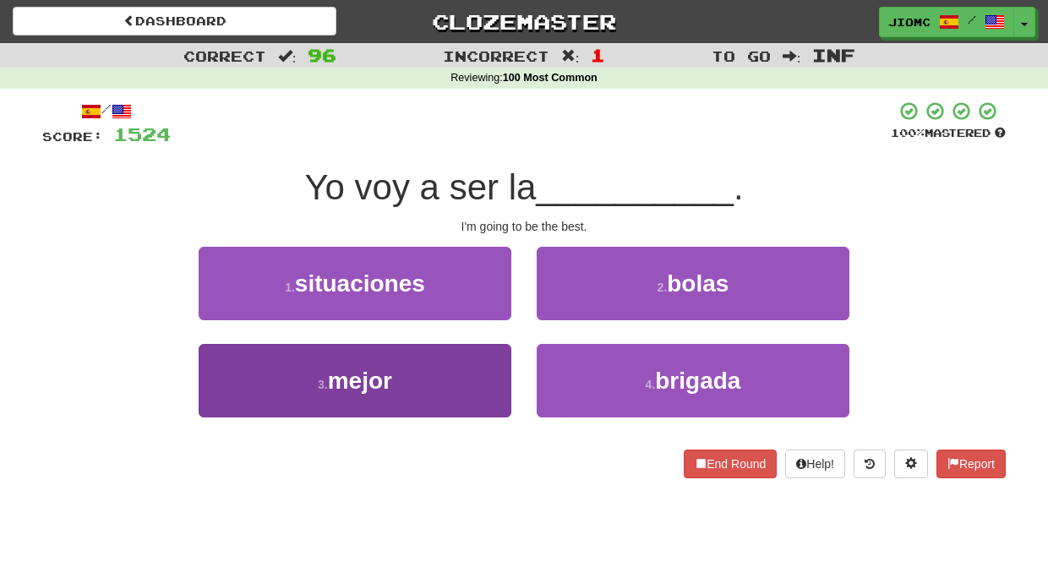
click at [500, 365] on button "3 . mejor" at bounding box center [355, 380] width 313 height 73
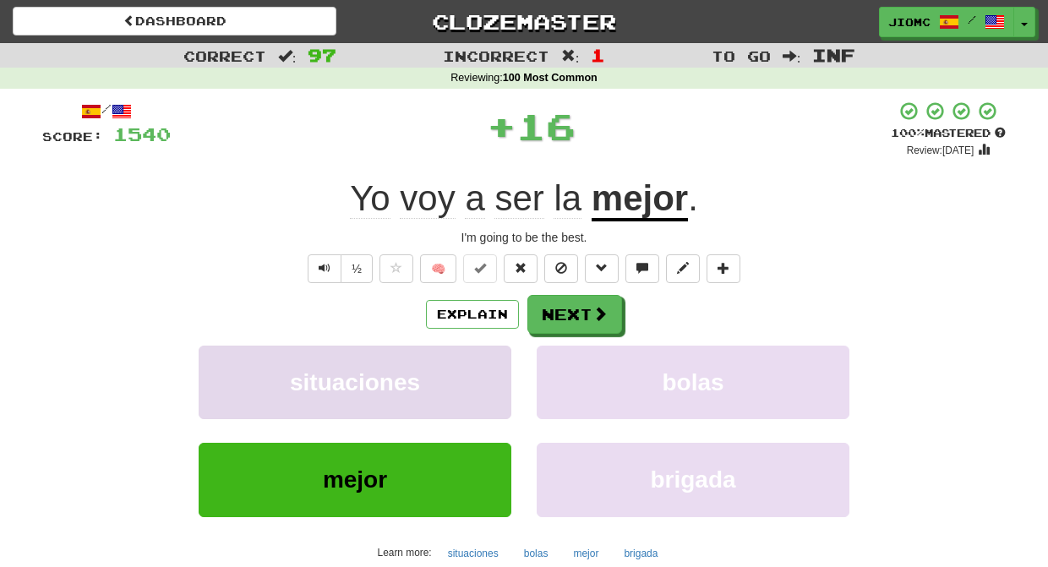
click at [500, 364] on button "situaciones" at bounding box center [355, 382] width 313 height 73
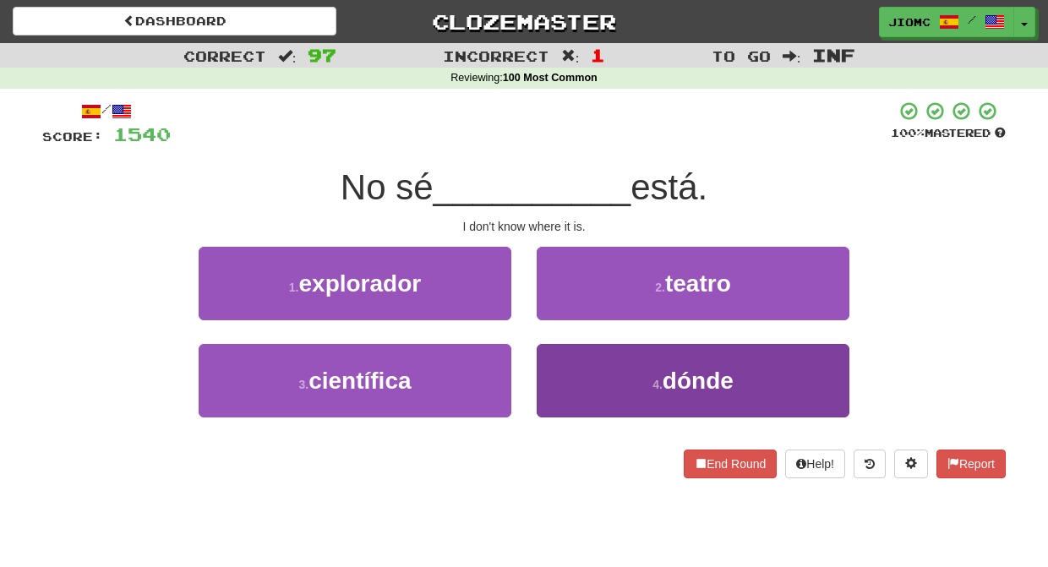
click at [554, 367] on button "4 . dónde" at bounding box center [692, 380] width 313 height 73
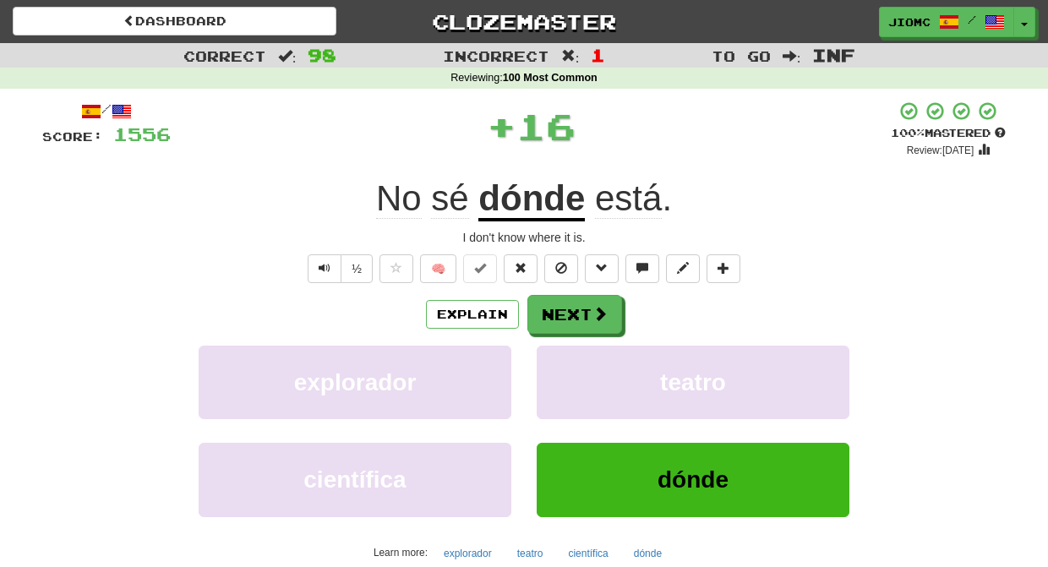
click at [554, 367] on button "teatro" at bounding box center [692, 382] width 313 height 73
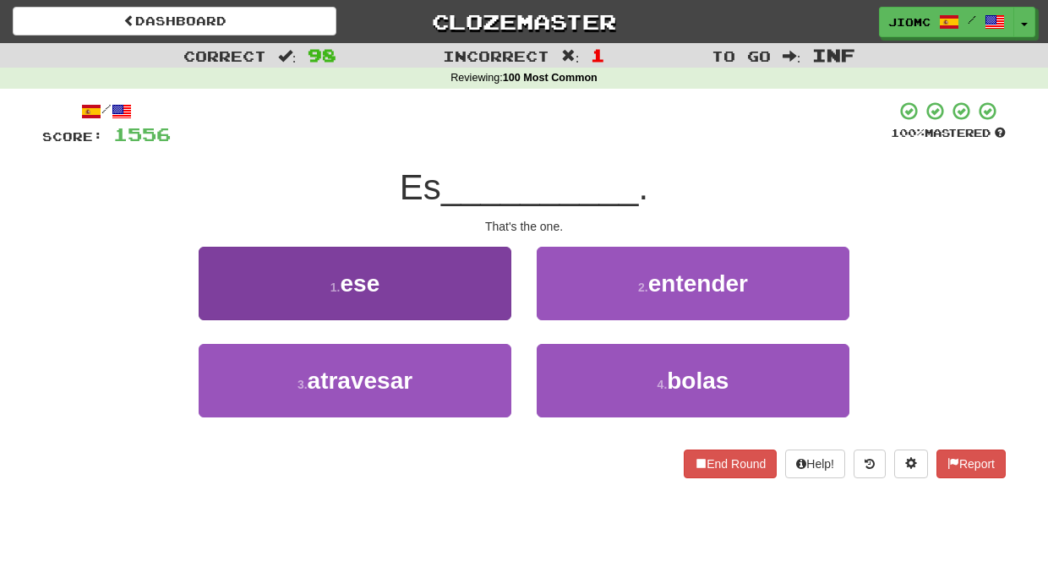
click at [502, 308] on button "1 . ese" at bounding box center [355, 283] width 313 height 73
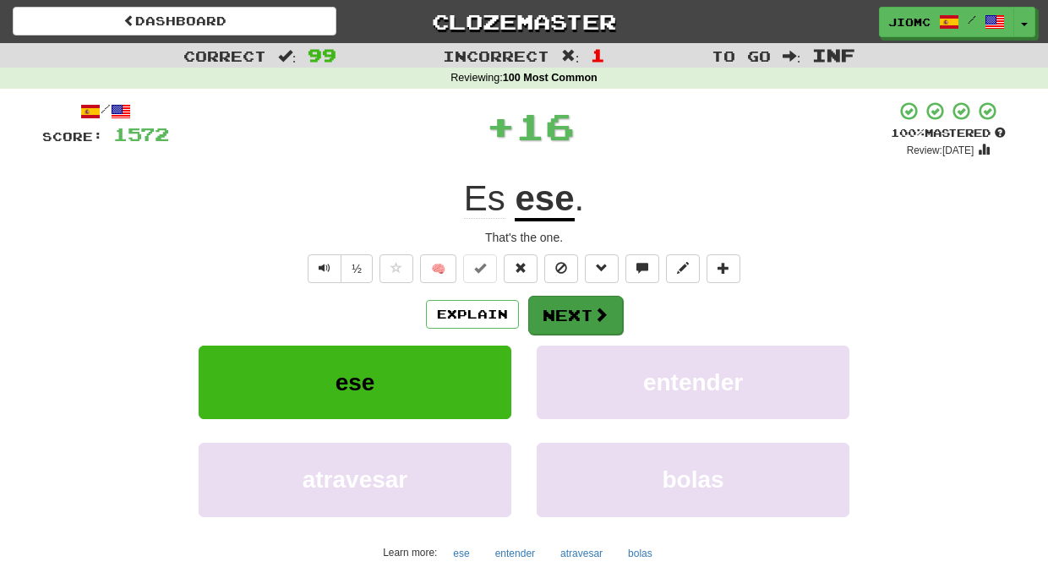
click at [547, 308] on button "Next" at bounding box center [575, 315] width 95 height 39
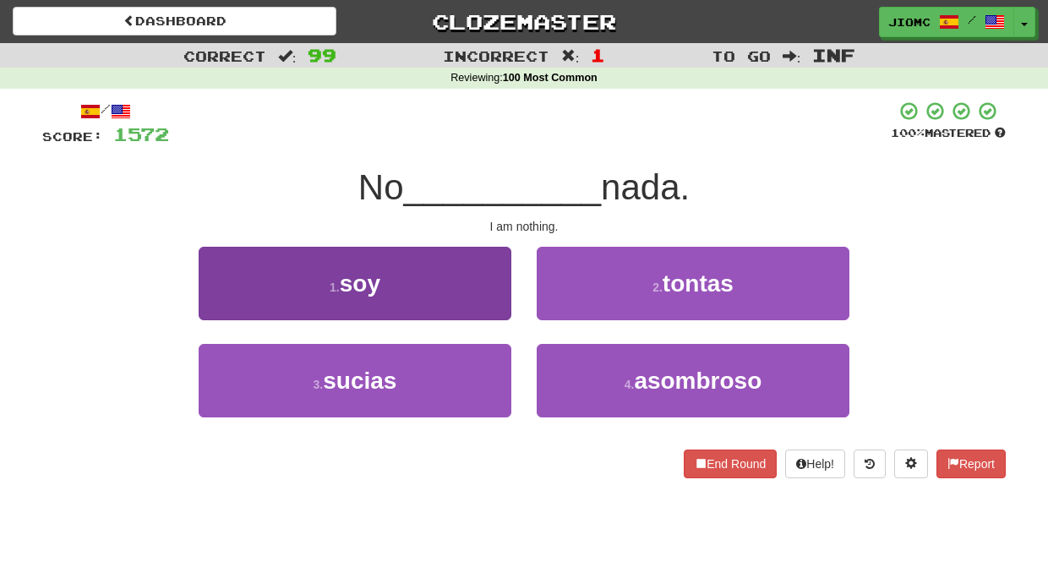
click at [476, 304] on button "1 . soy" at bounding box center [355, 283] width 313 height 73
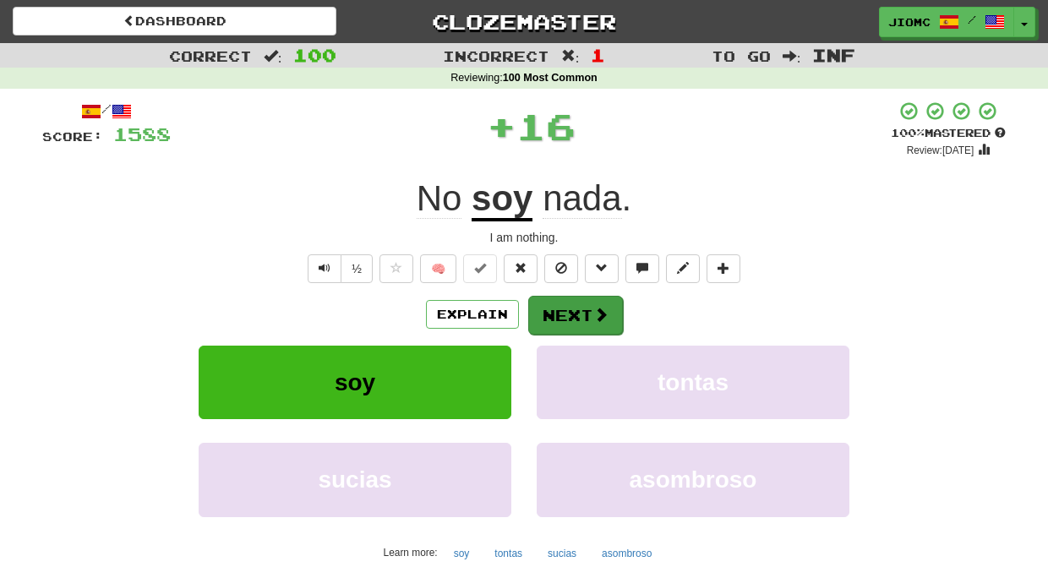
click at [544, 307] on button "Next" at bounding box center [575, 315] width 95 height 39
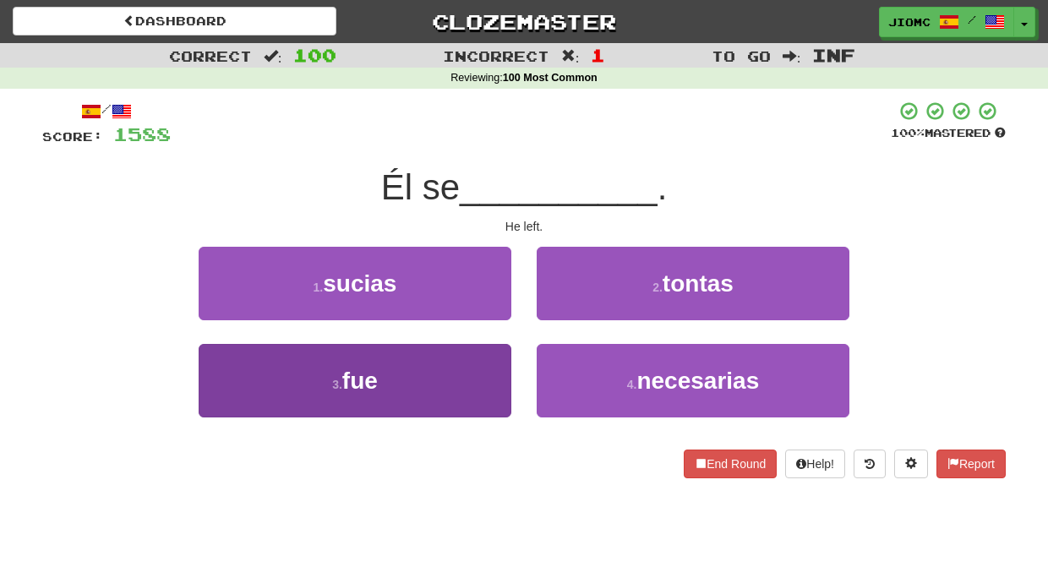
click at [496, 359] on button "3 . fue" at bounding box center [355, 380] width 313 height 73
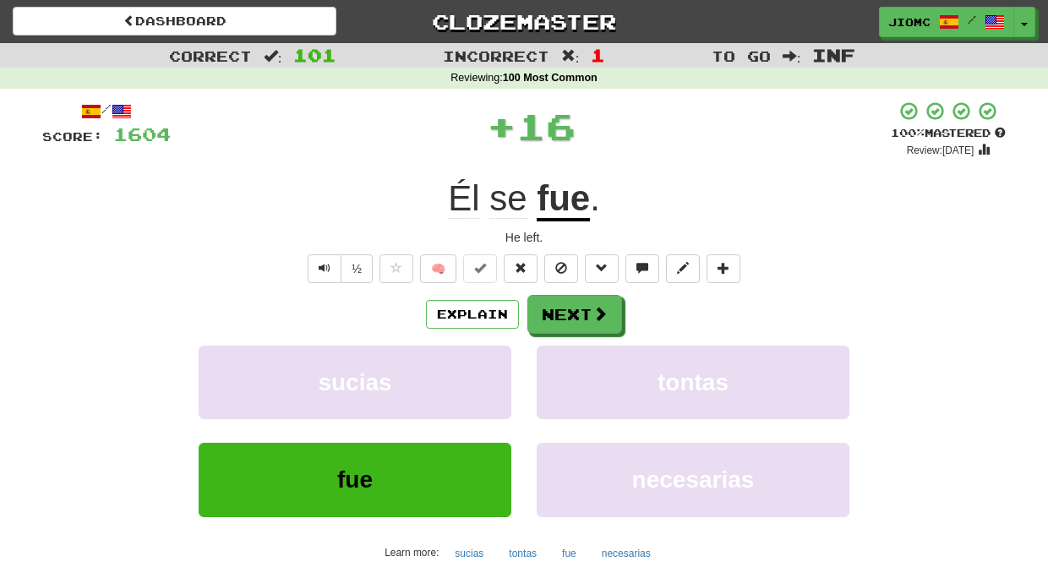
click at [496, 359] on button "sucias" at bounding box center [355, 382] width 313 height 73
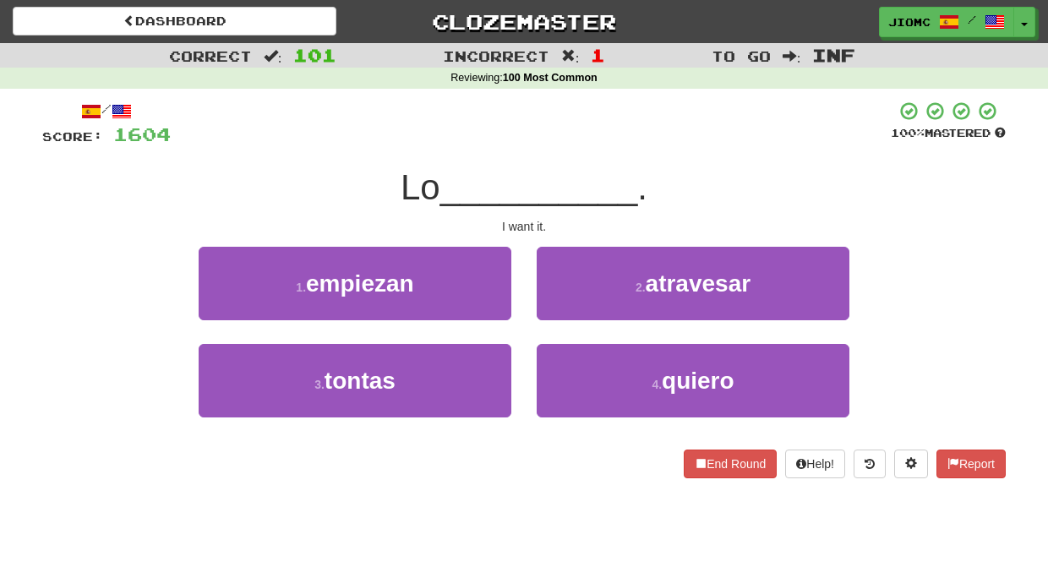
click at [496, 359] on button "3 . tontas" at bounding box center [355, 380] width 313 height 73
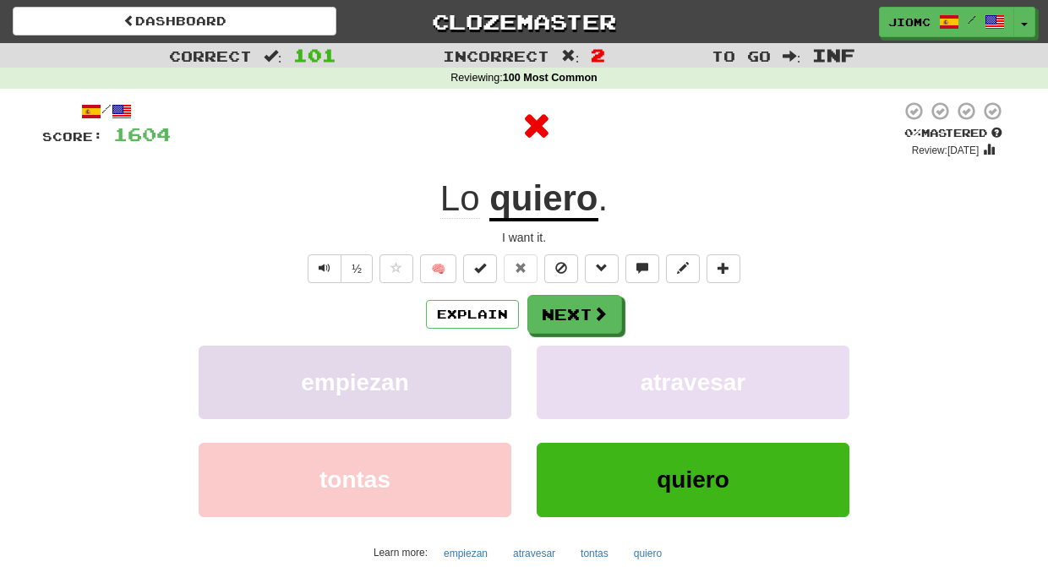
click at [497, 361] on button "empiezan" at bounding box center [355, 382] width 313 height 73
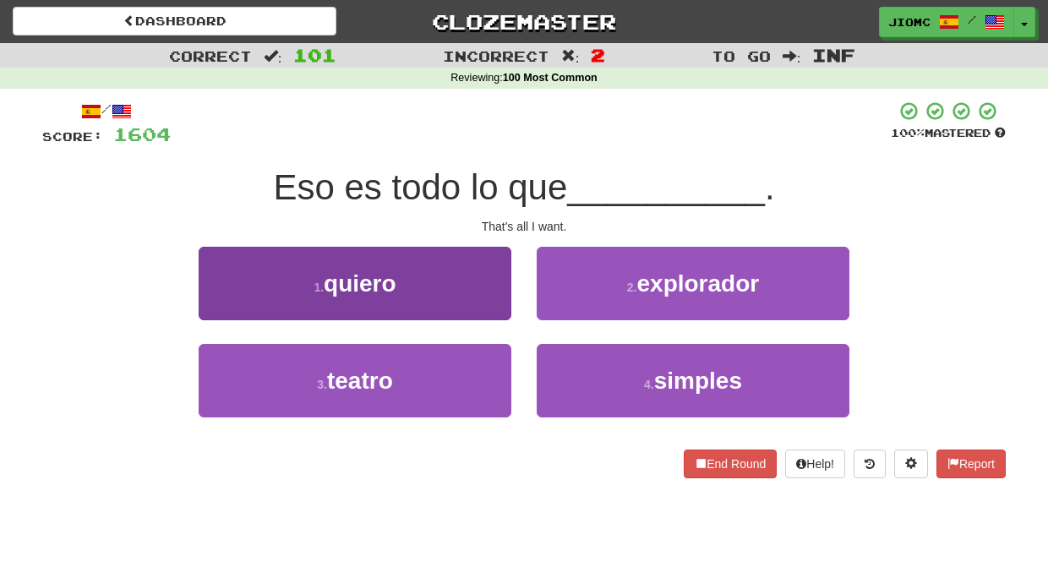
click at [495, 291] on button "1 . quiero" at bounding box center [355, 283] width 313 height 73
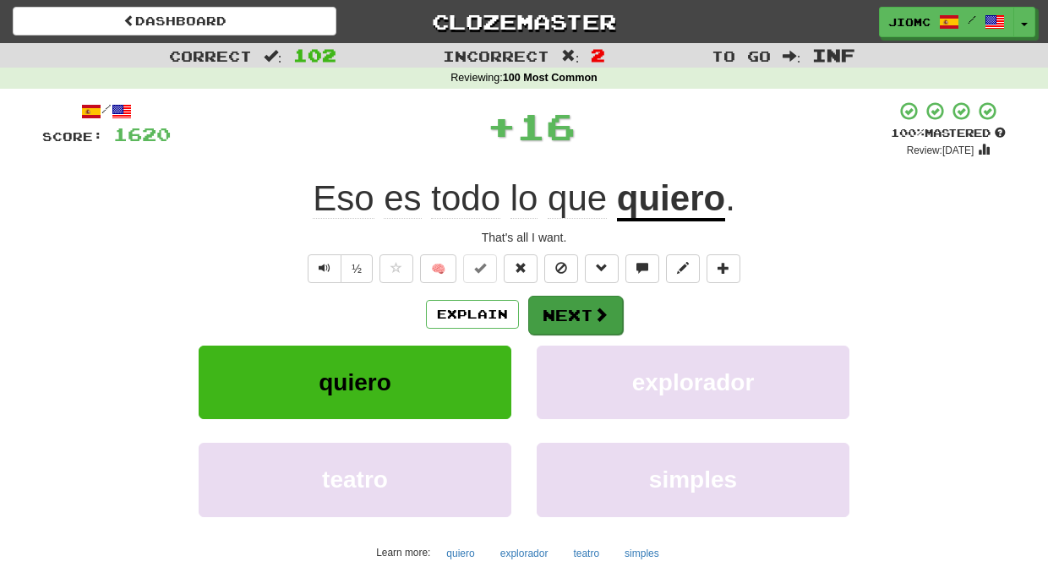
click at [574, 301] on button "Next" at bounding box center [575, 315] width 95 height 39
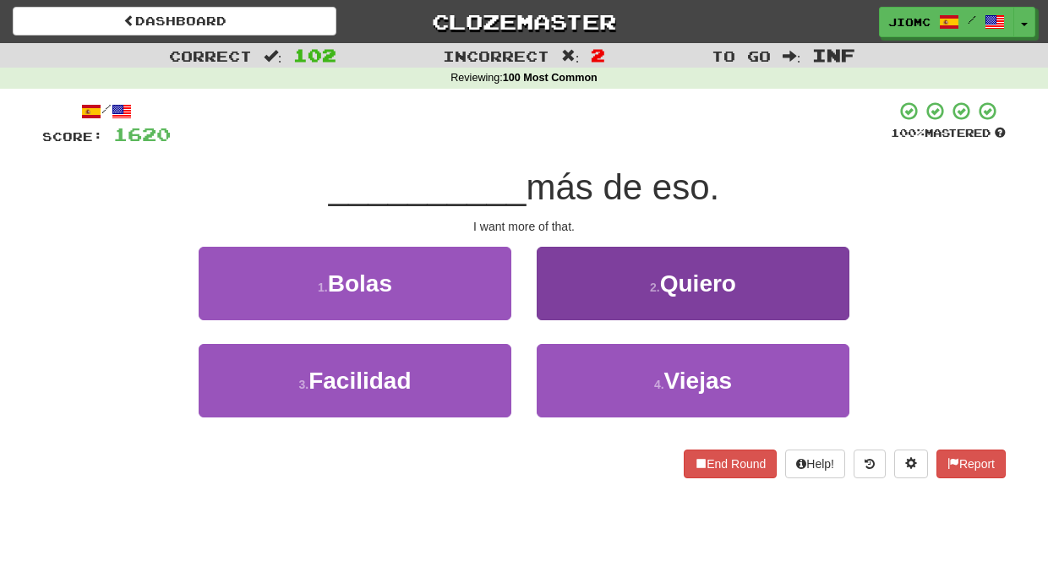
click at [572, 300] on button "2 . Quiero" at bounding box center [692, 283] width 313 height 73
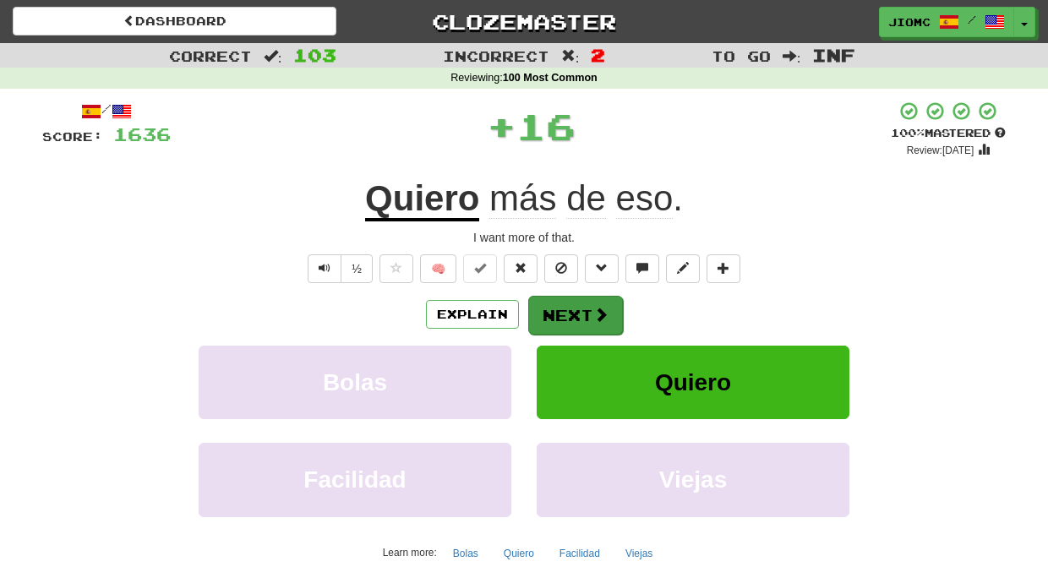
click at [564, 307] on button "Next" at bounding box center [575, 315] width 95 height 39
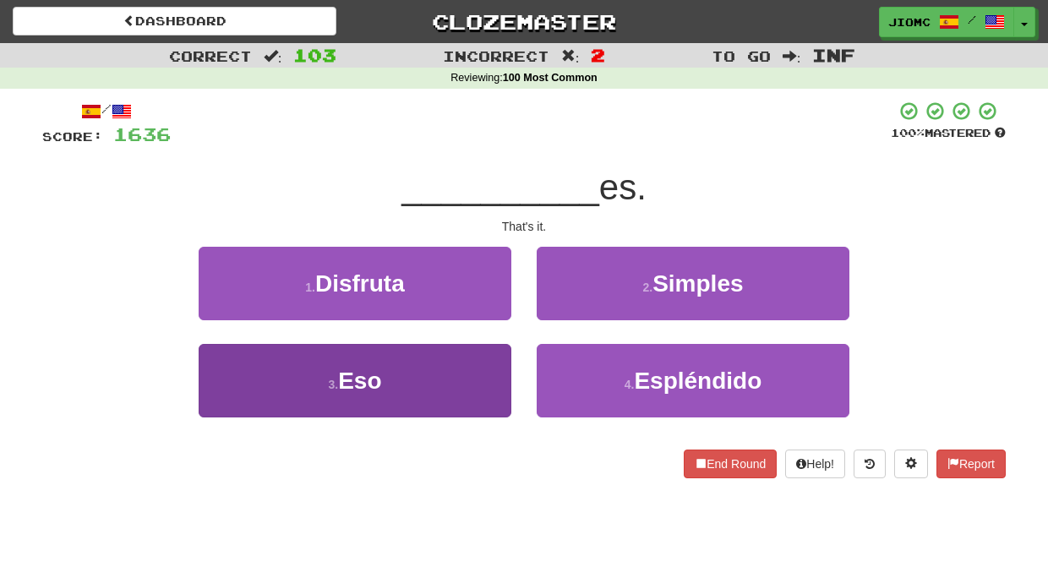
click at [473, 356] on button "3 . Eso" at bounding box center [355, 380] width 313 height 73
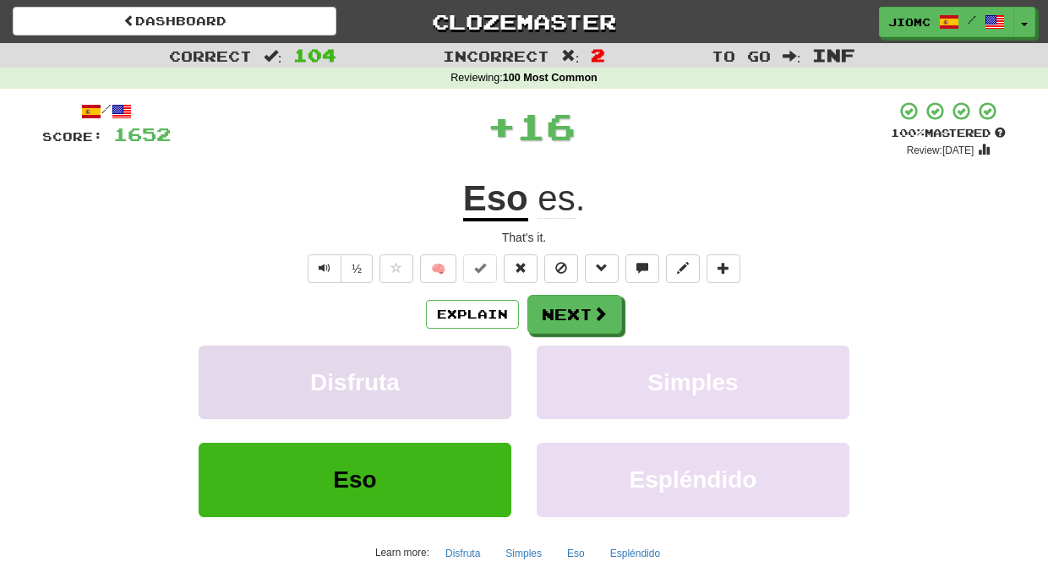
click at [477, 358] on button "Disfruta" at bounding box center [355, 382] width 313 height 73
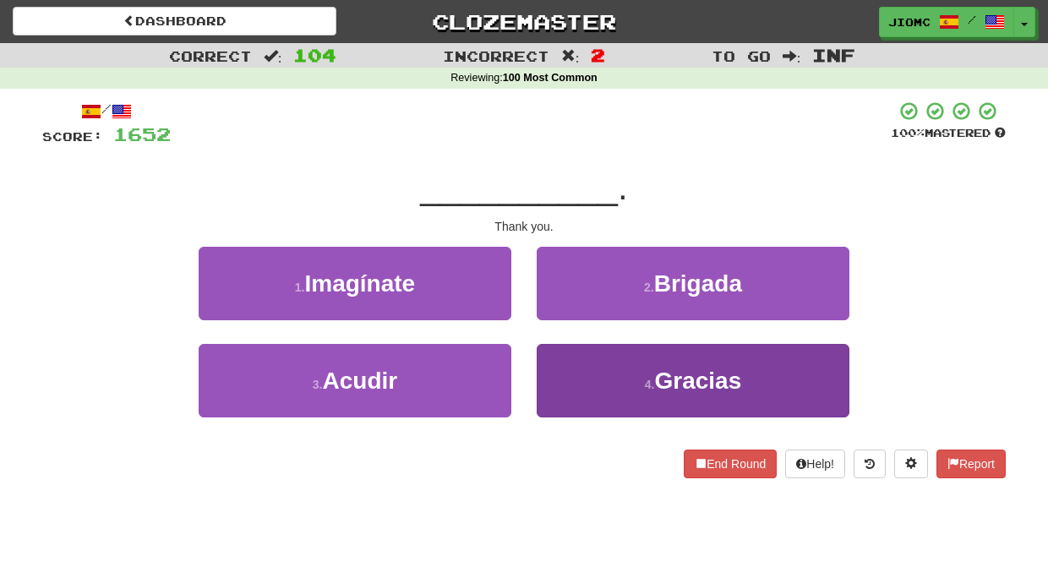
click at [556, 361] on button "4 . Gracias" at bounding box center [692, 380] width 313 height 73
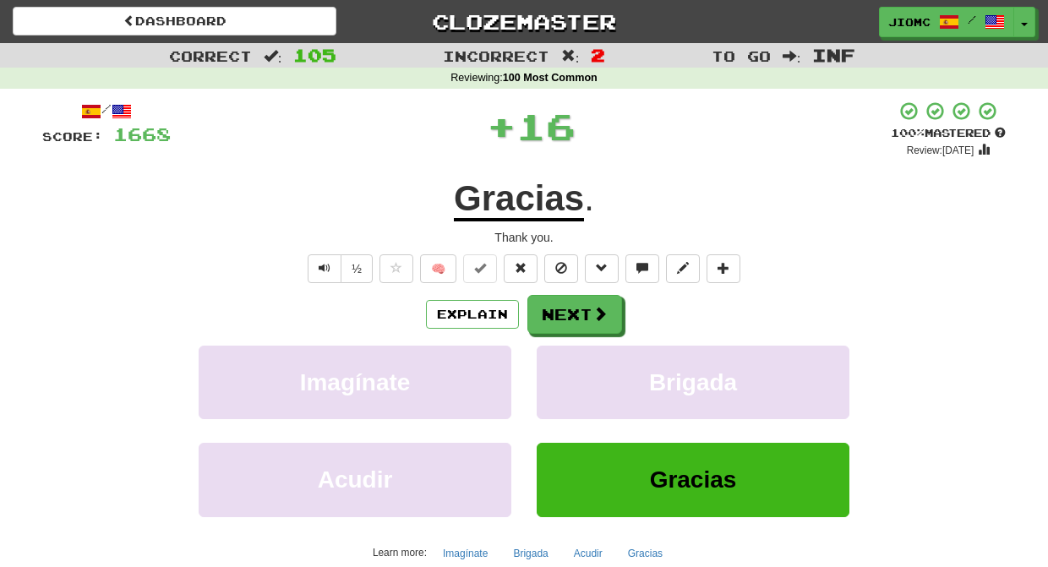
click at [556, 361] on button "Brigada" at bounding box center [692, 382] width 313 height 73
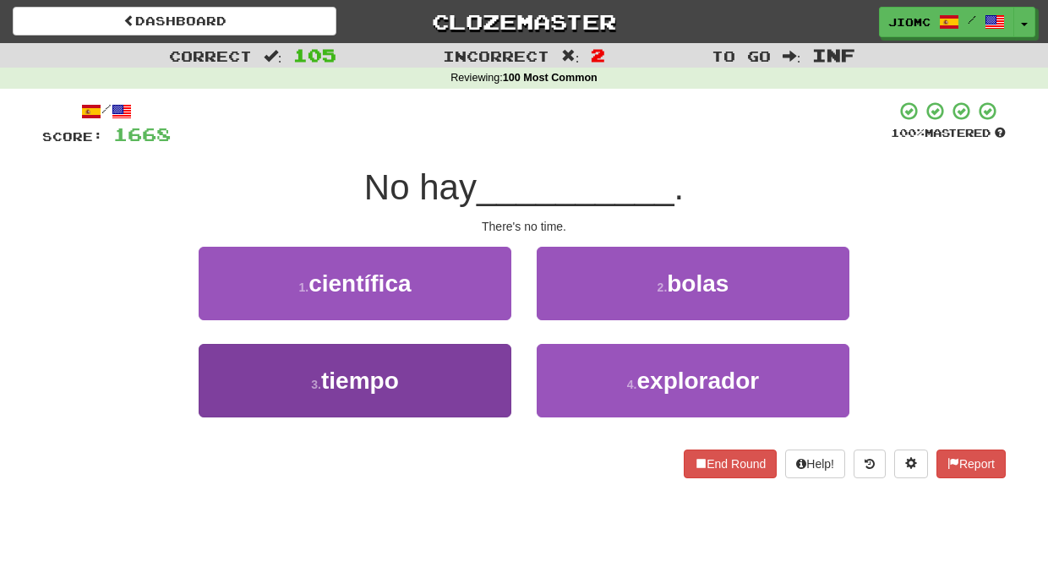
click at [475, 360] on button "3 . tiempo" at bounding box center [355, 380] width 313 height 73
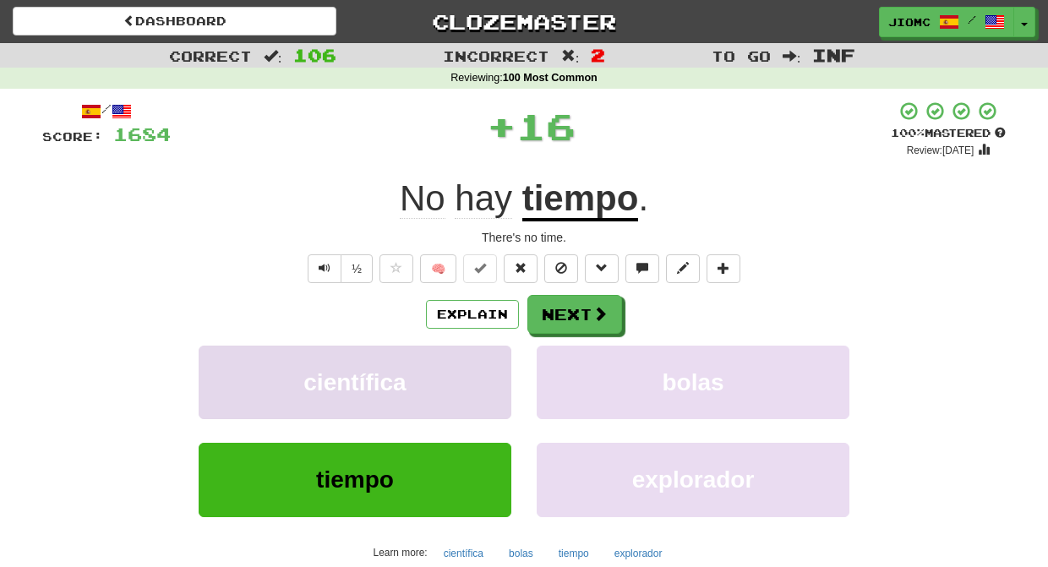
click at [481, 357] on button "científica" at bounding box center [355, 382] width 313 height 73
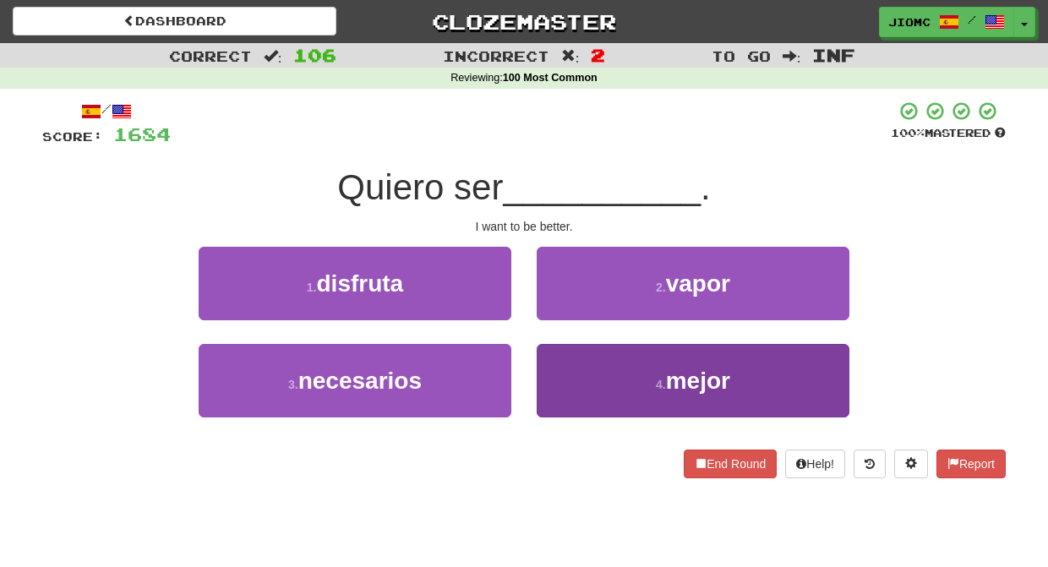
click at [558, 362] on button "4 . mejor" at bounding box center [692, 380] width 313 height 73
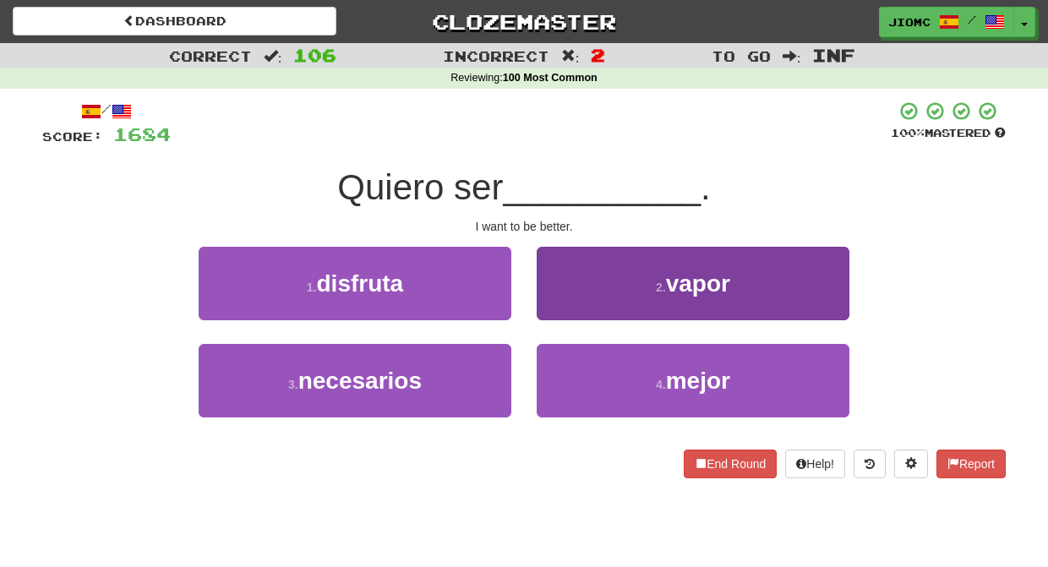
click at [558, 320] on button "2 . vapor" at bounding box center [692, 283] width 313 height 73
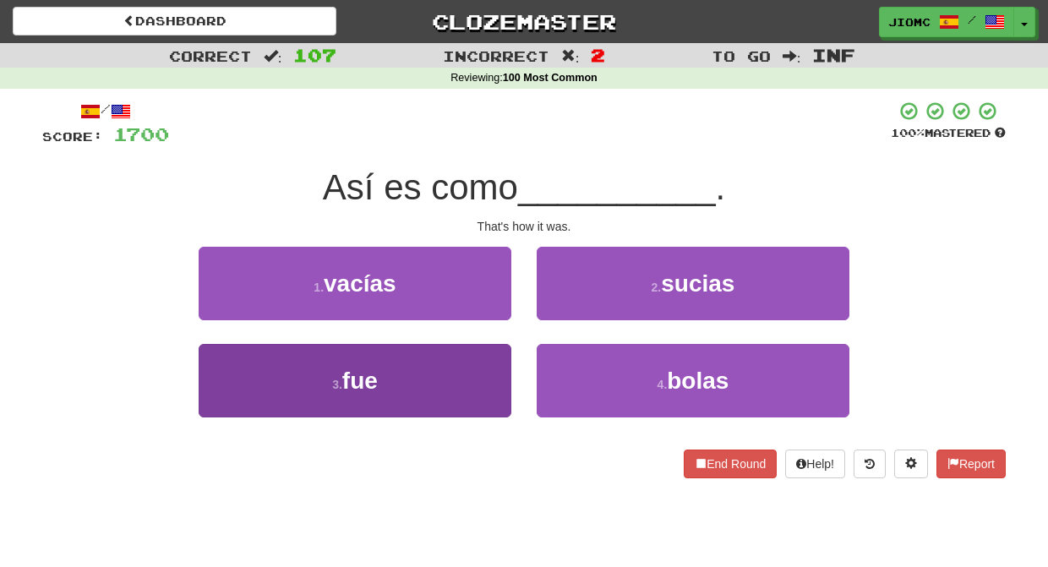
click at [498, 362] on button "3 . fue" at bounding box center [355, 380] width 313 height 73
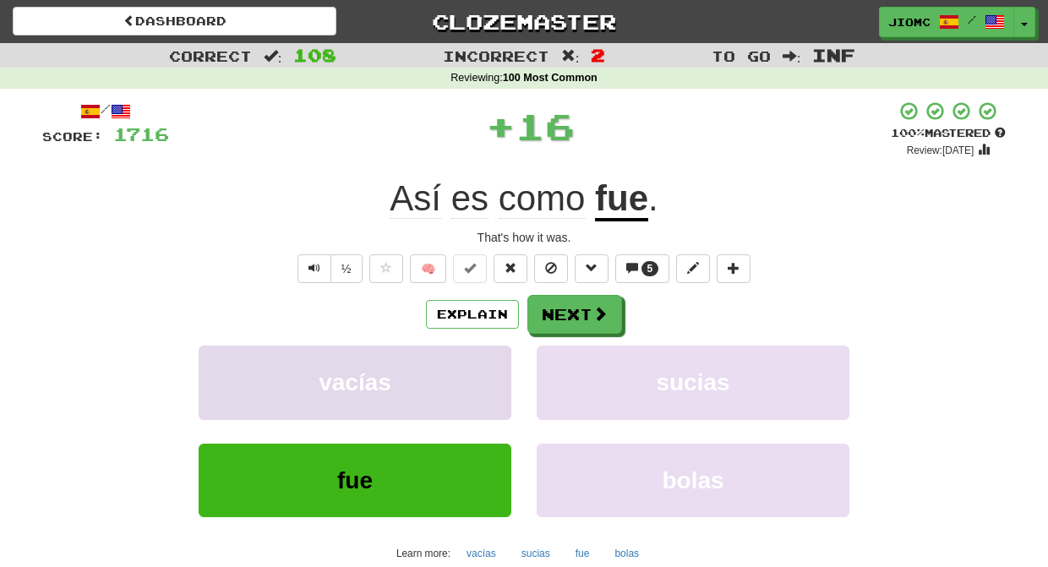
click at [498, 355] on button "vacías" at bounding box center [355, 382] width 313 height 73
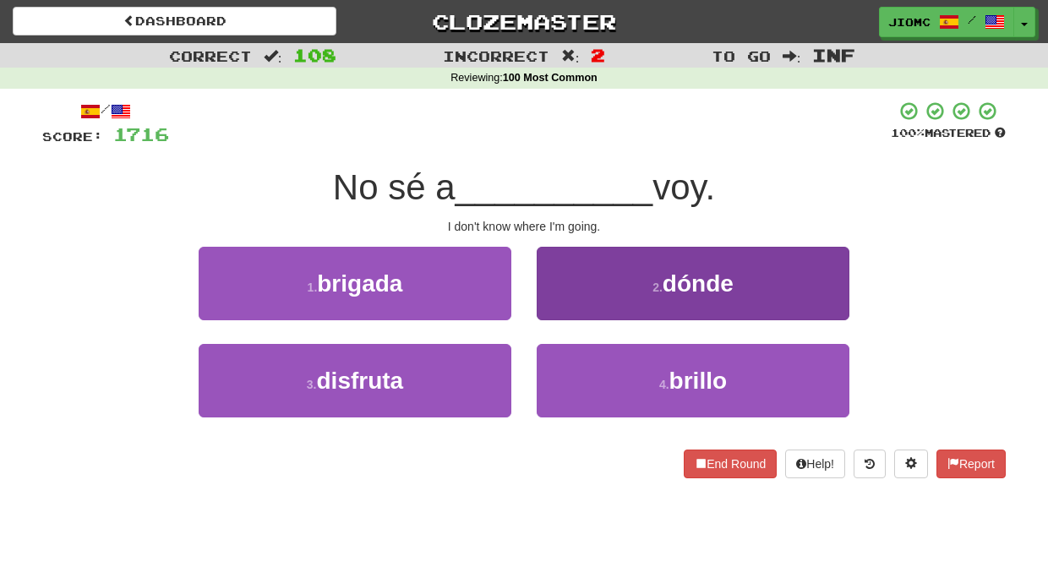
click at [561, 307] on button "2 . dónde" at bounding box center [692, 283] width 313 height 73
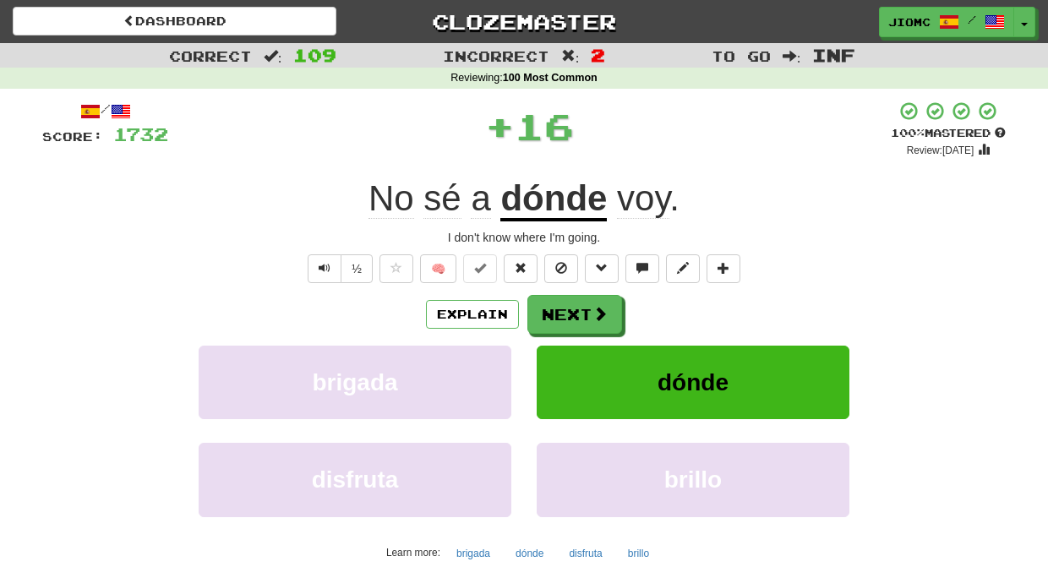
click at [558, 312] on button "Next" at bounding box center [574, 314] width 95 height 39
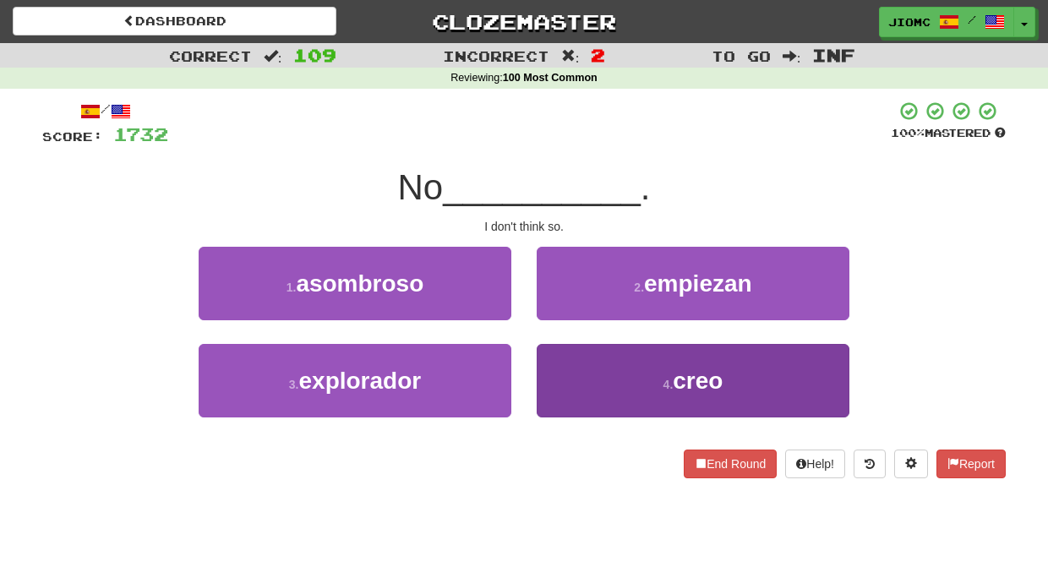
click at [570, 349] on button "4 . creo" at bounding box center [692, 380] width 313 height 73
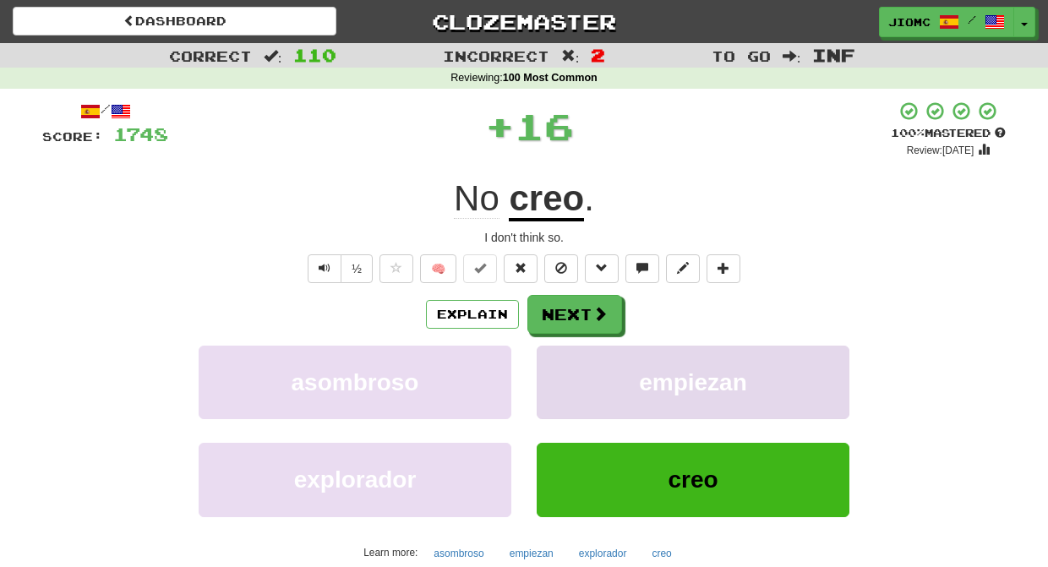
click at [566, 349] on button "empiezan" at bounding box center [692, 382] width 313 height 73
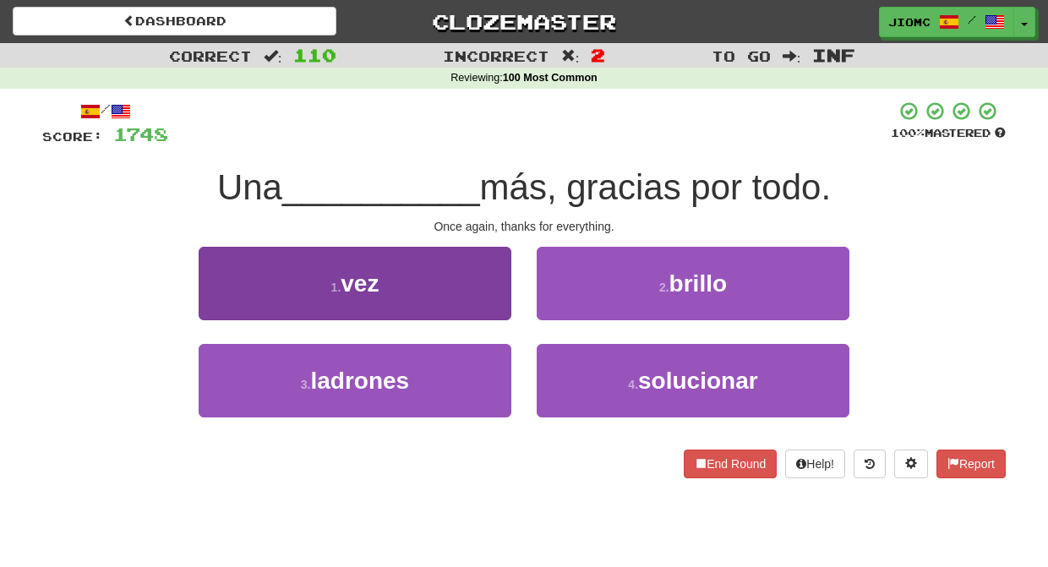
click at [493, 280] on button "1 . vez" at bounding box center [355, 283] width 313 height 73
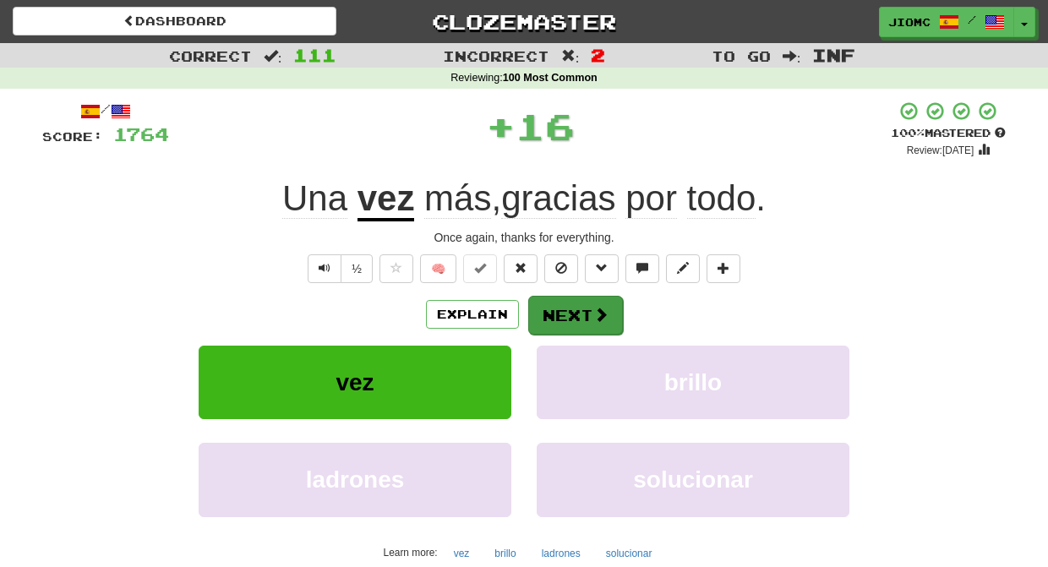
click at [569, 303] on button "Next" at bounding box center [575, 315] width 95 height 39
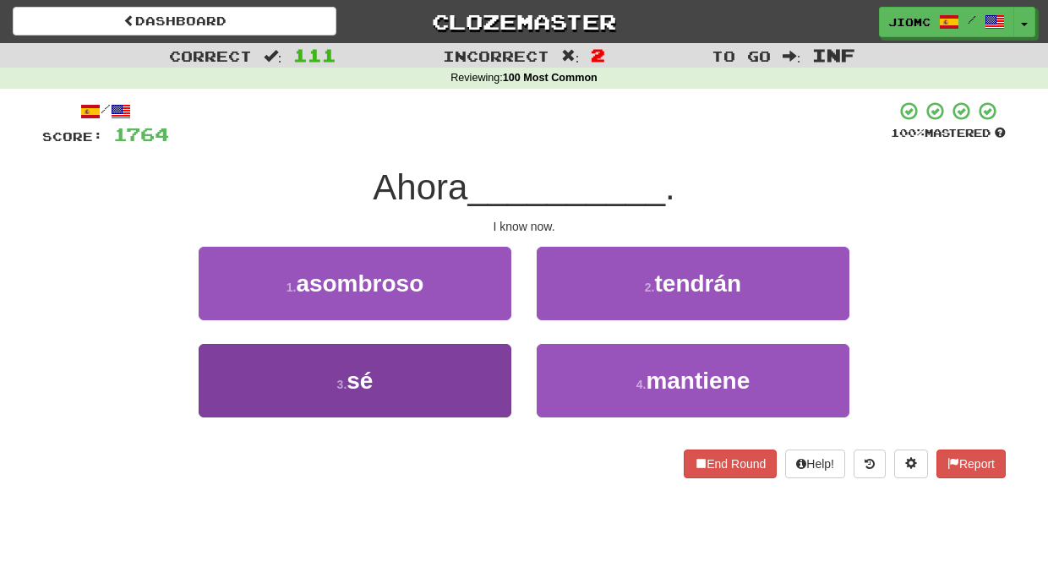
click at [488, 356] on button "3 . sé" at bounding box center [355, 380] width 313 height 73
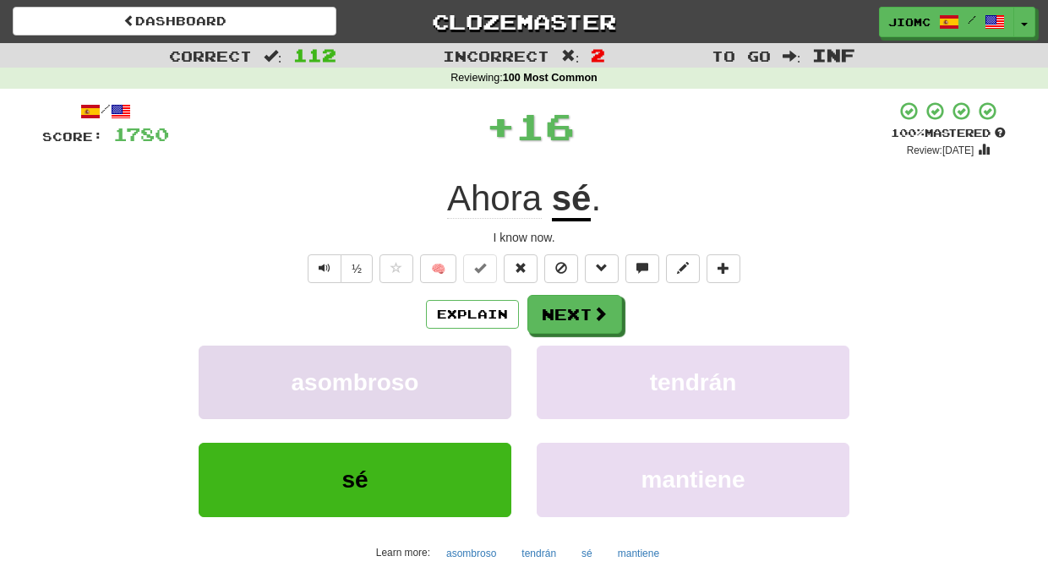
click at [493, 356] on button "asombroso" at bounding box center [355, 382] width 313 height 73
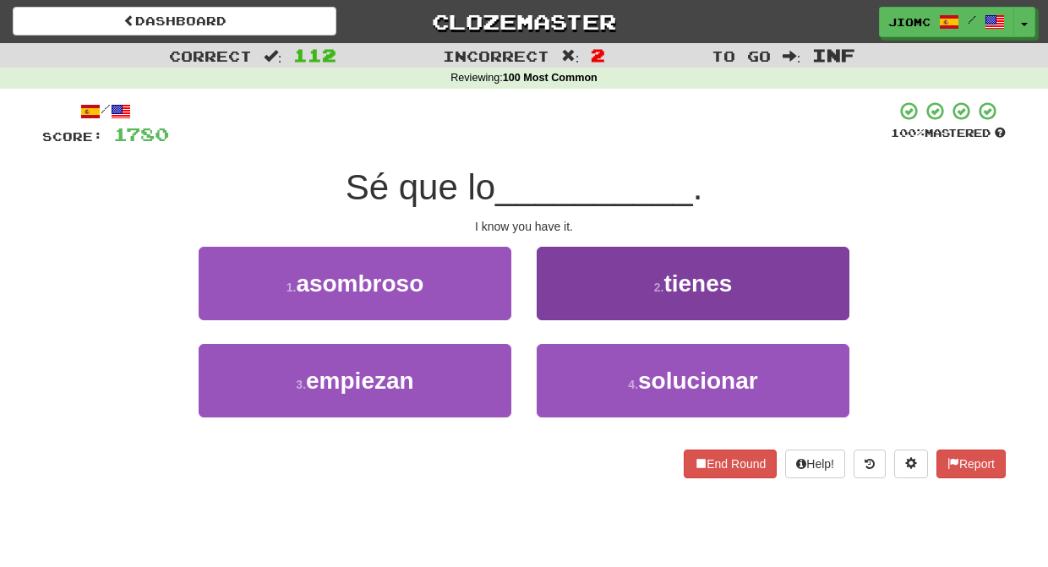
click at [552, 302] on button "2 . tienes" at bounding box center [692, 283] width 313 height 73
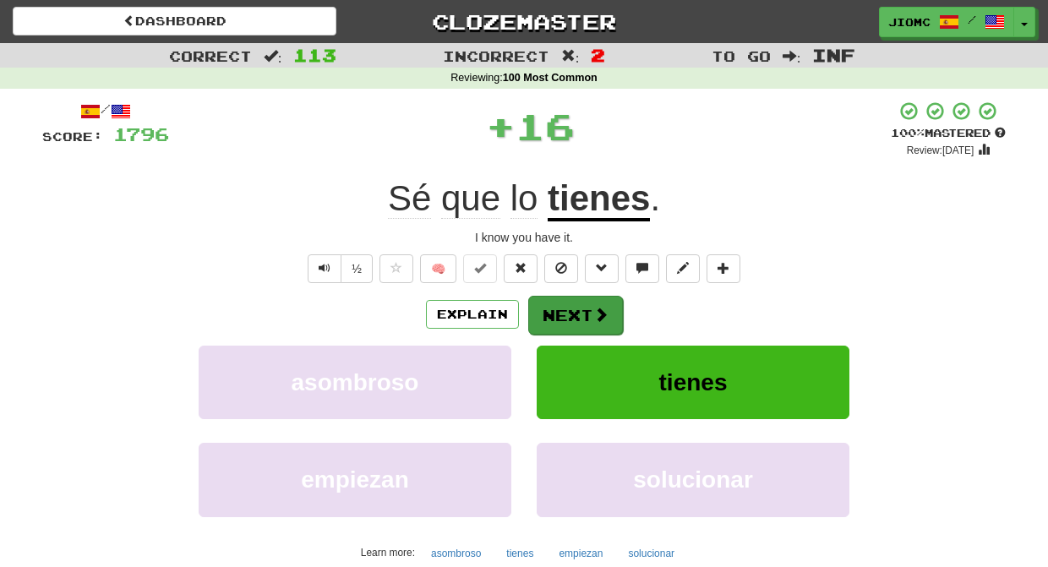
click at [553, 302] on button "Next" at bounding box center [575, 315] width 95 height 39
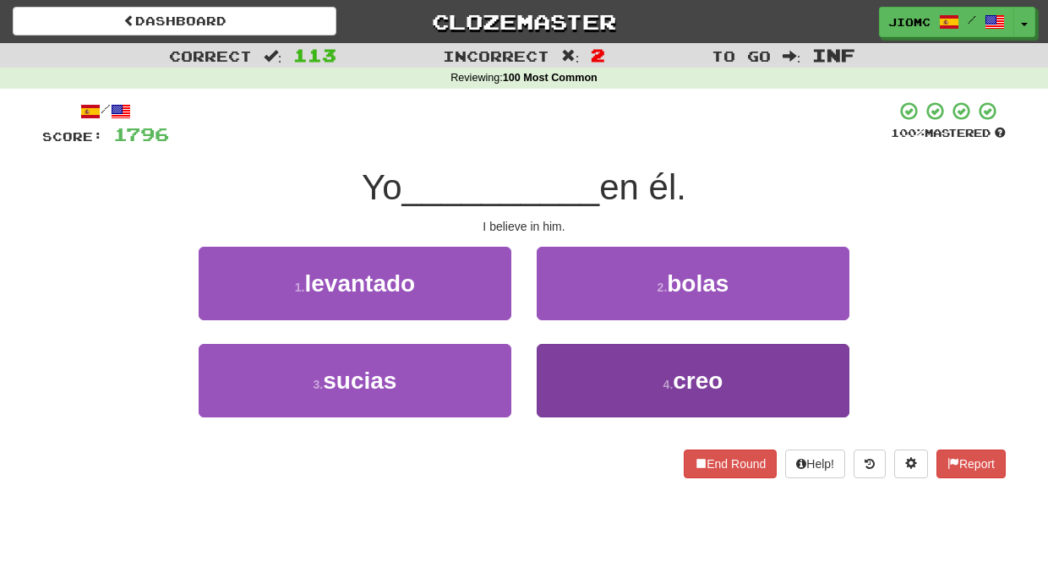
click at [560, 355] on button "4 . creo" at bounding box center [692, 380] width 313 height 73
click at [560, 320] on button "2 . bolas" at bounding box center [692, 283] width 313 height 73
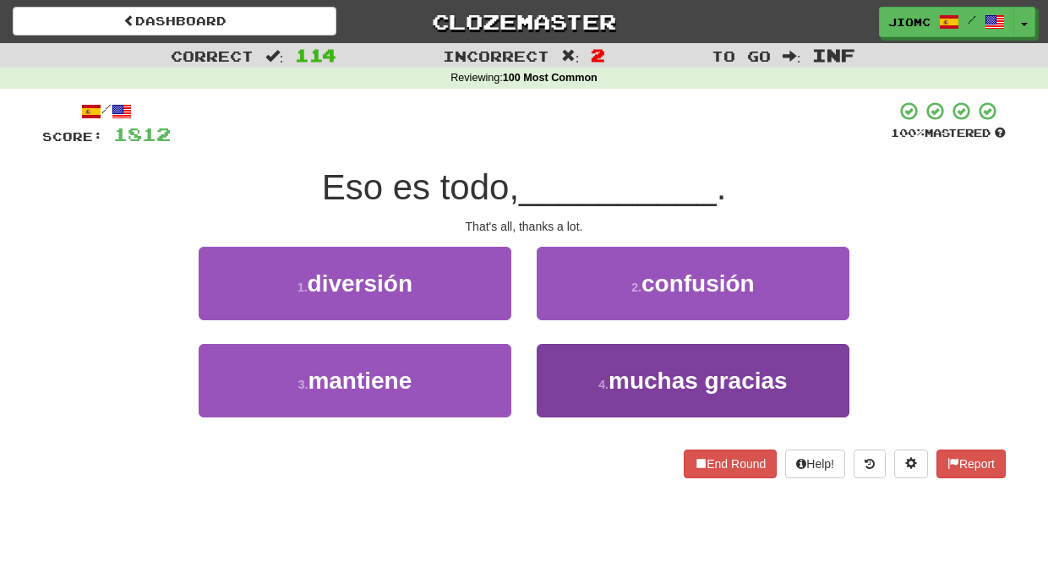
click at [558, 369] on button "4 . muchas gracias" at bounding box center [692, 380] width 313 height 73
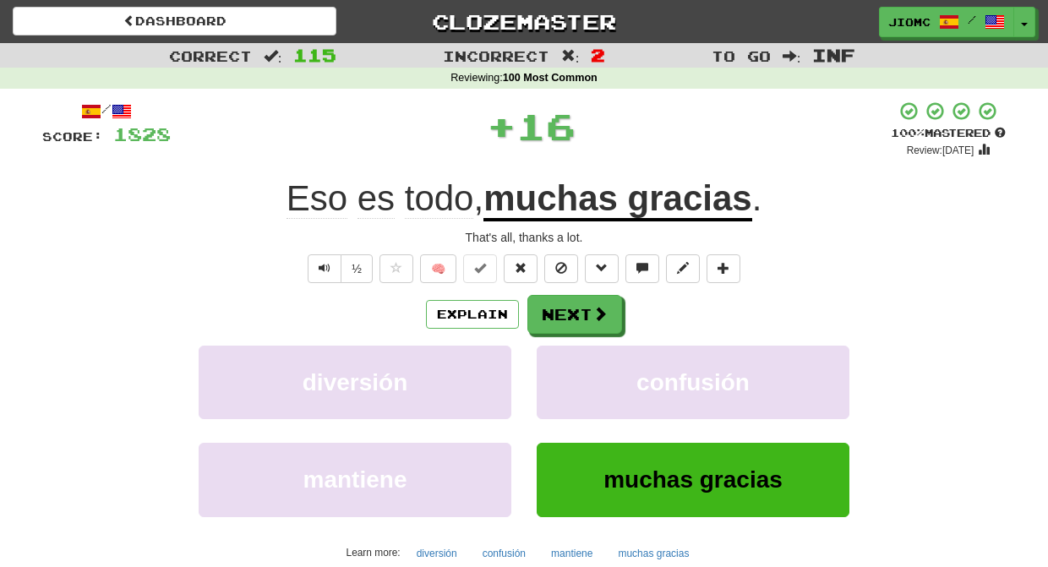
click at [558, 369] on button "confusión" at bounding box center [692, 382] width 313 height 73
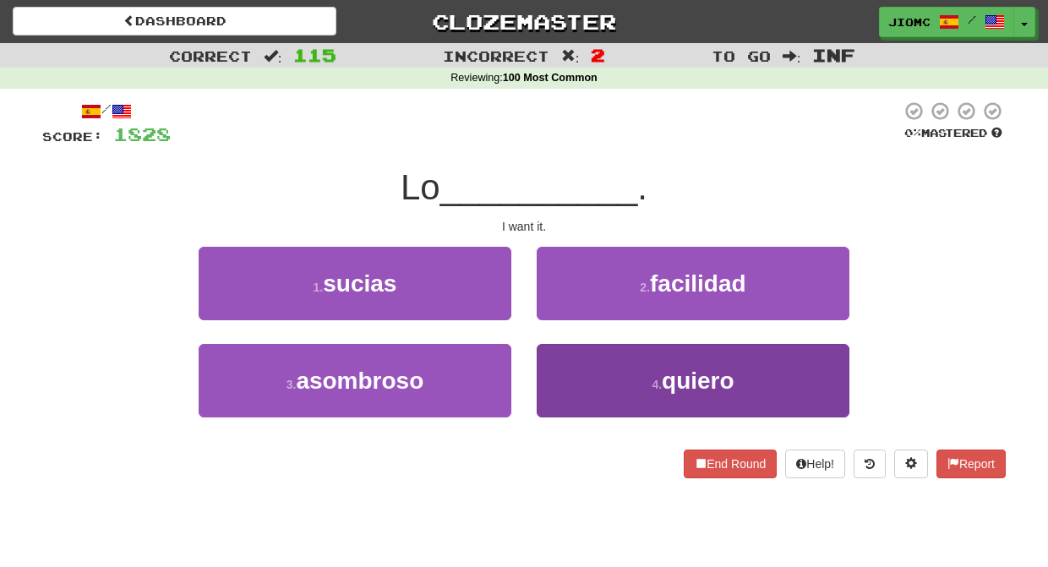
click at [557, 368] on button "4 . quiero" at bounding box center [692, 380] width 313 height 73
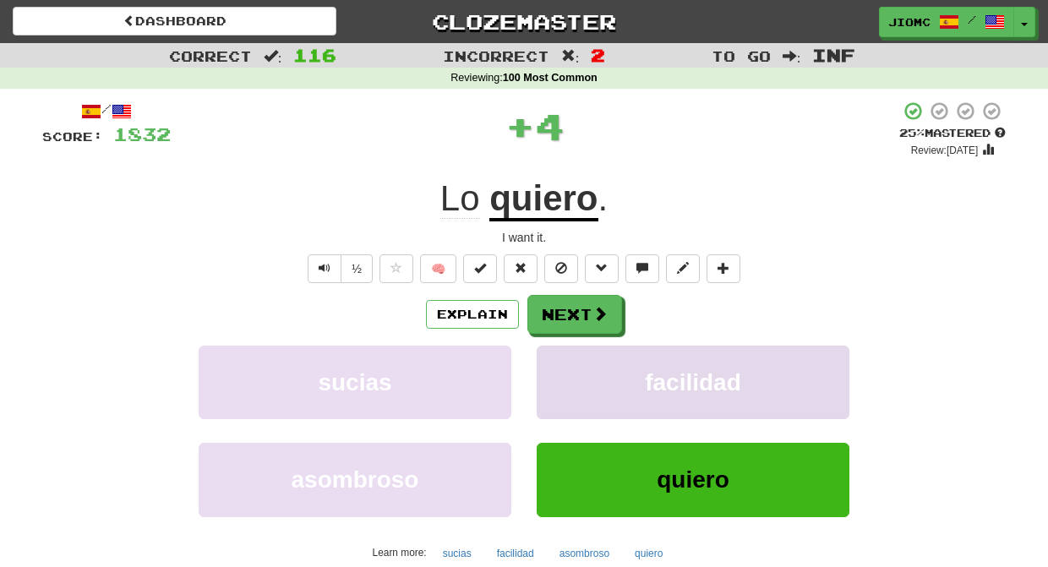
click at [559, 367] on button "facilidad" at bounding box center [692, 382] width 313 height 73
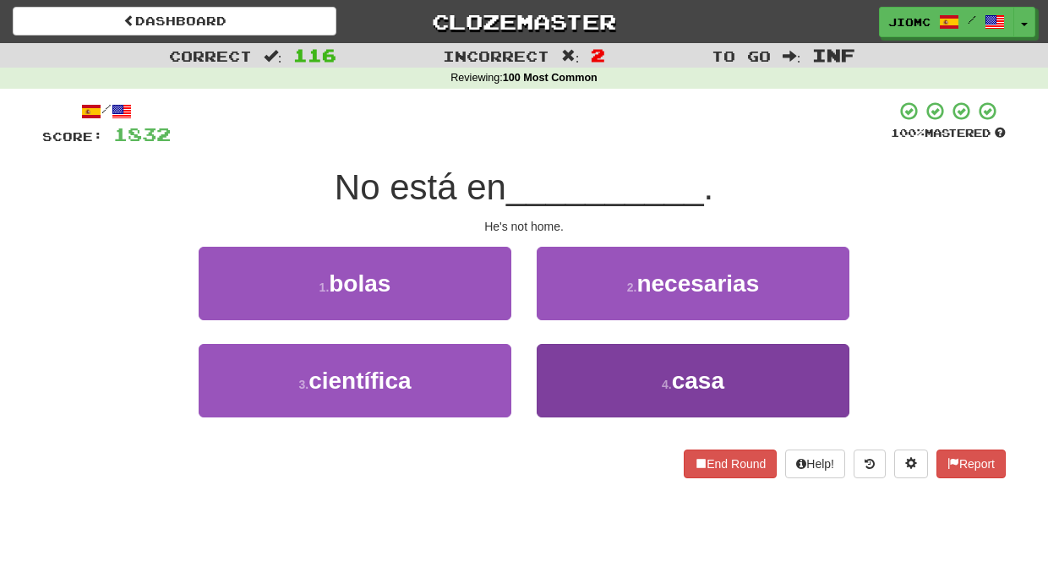
click at [558, 369] on button "4 . casa" at bounding box center [692, 380] width 313 height 73
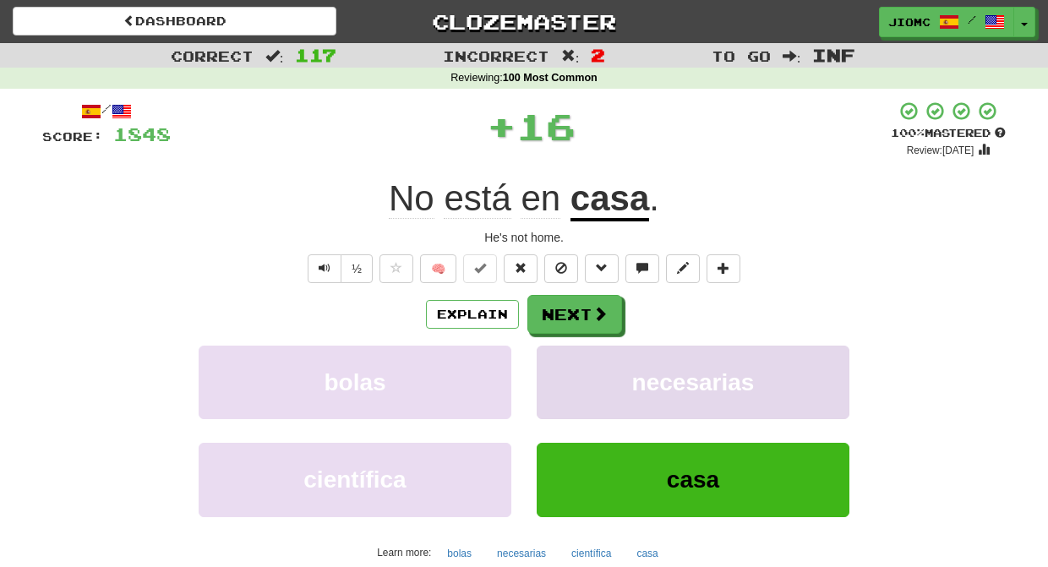
click at [559, 369] on button "necesarias" at bounding box center [692, 382] width 313 height 73
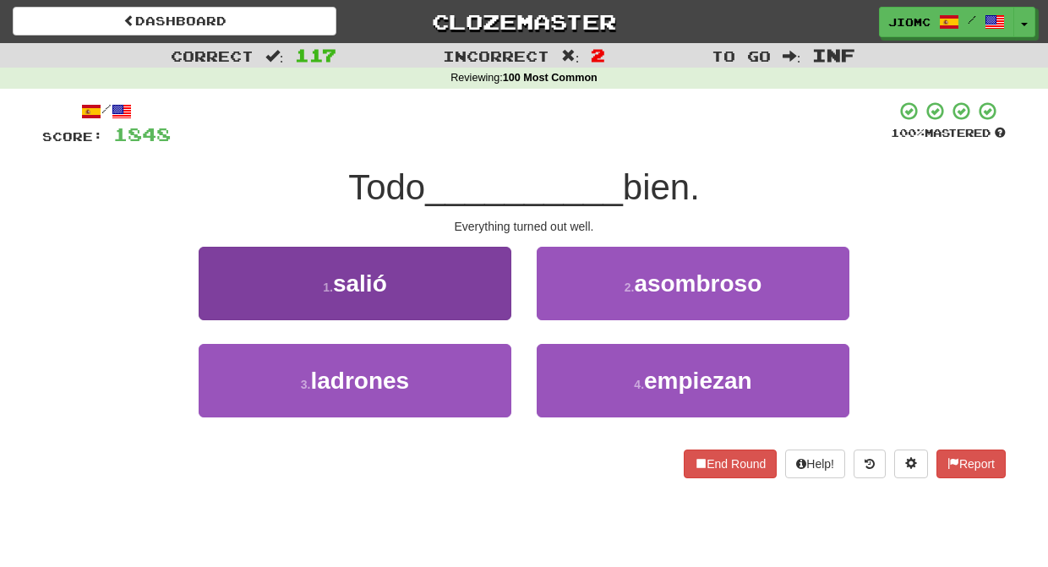
drag, startPoint x: 482, startPoint y: 301, endPoint x: 493, endPoint y: 305, distance: 11.0
click at [493, 305] on button "1 . salió" at bounding box center [355, 283] width 313 height 73
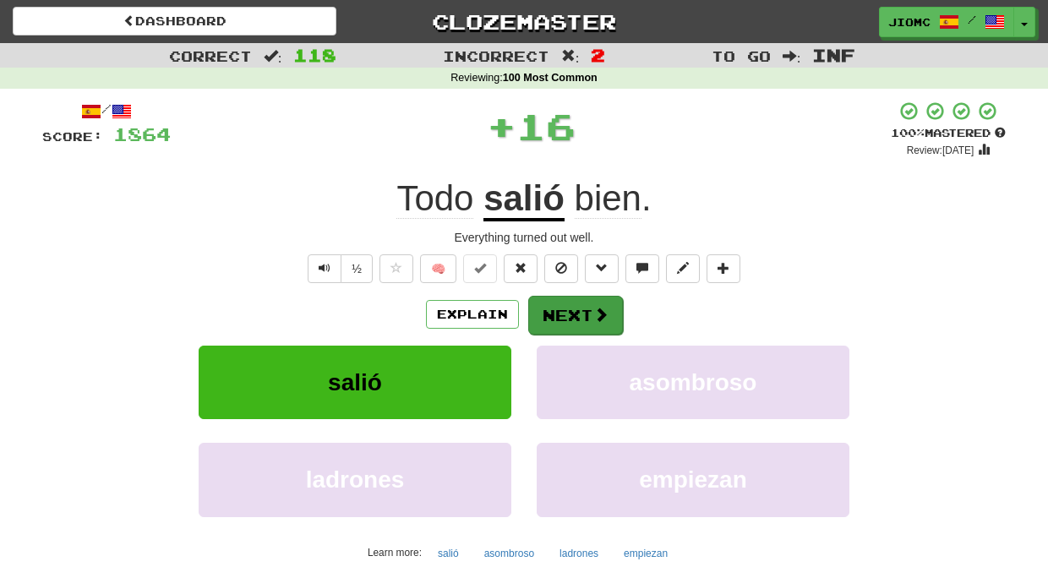
click at [571, 314] on button "Next" at bounding box center [575, 315] width 95 height 39
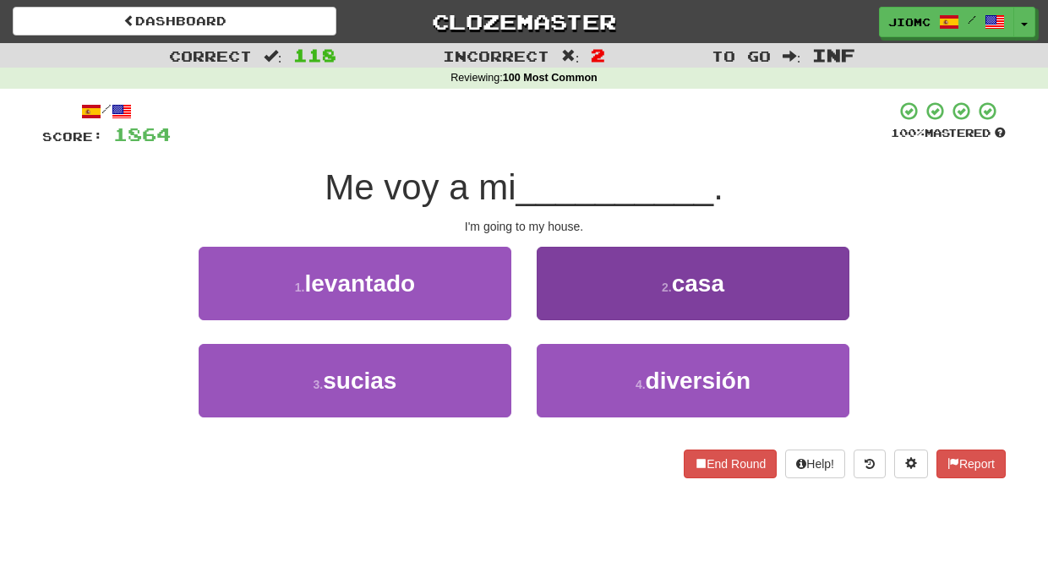
click at [569, 305] on button "2 . casa" at bounding box center [692, 283] width 313 height 73
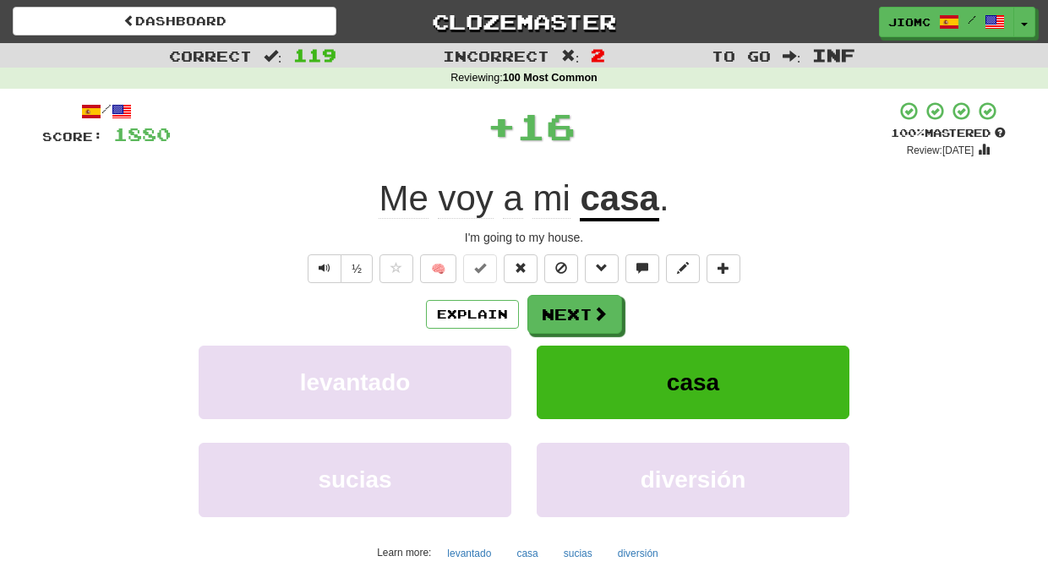
click at [568, 306] on button "Next" at bounding box center [574, 314] width 95 height 39
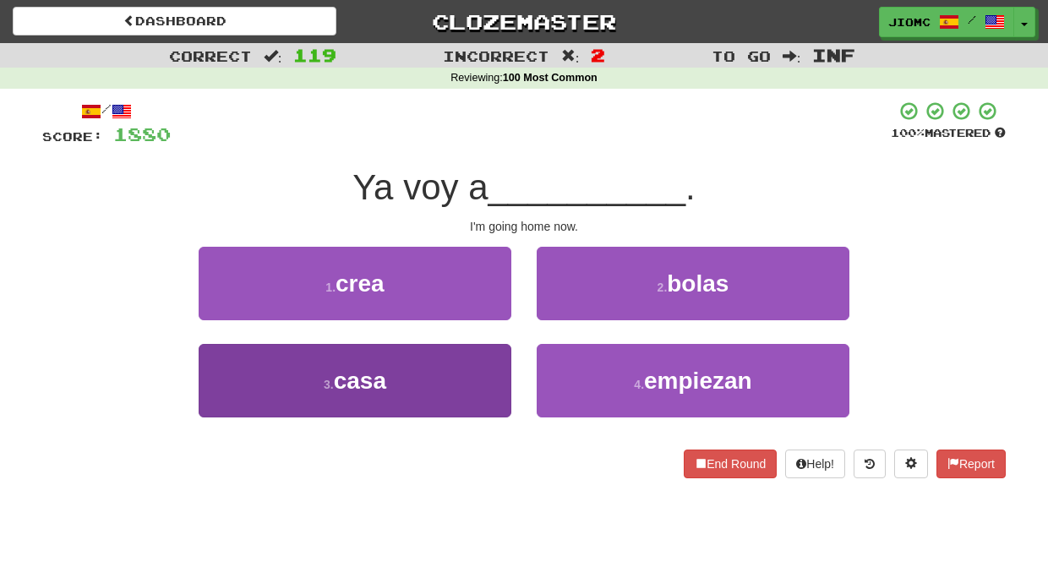
click at [497, 372] on button "3 . casa" at bounding box center [355, 380] width 313 height 73
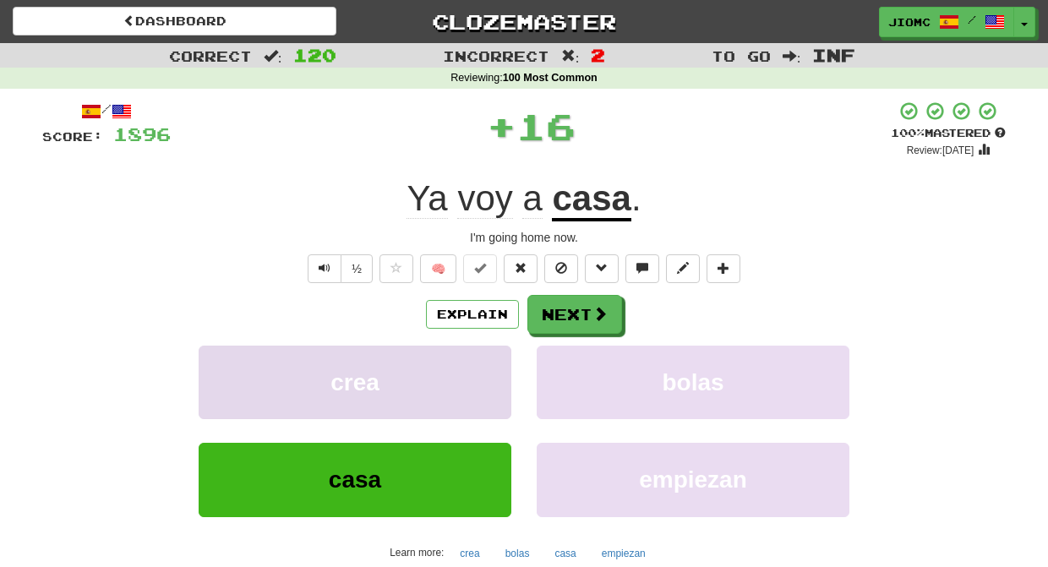
click at [497, 370] on button "crea" at bounding box center [355, 382] width 313 height 73
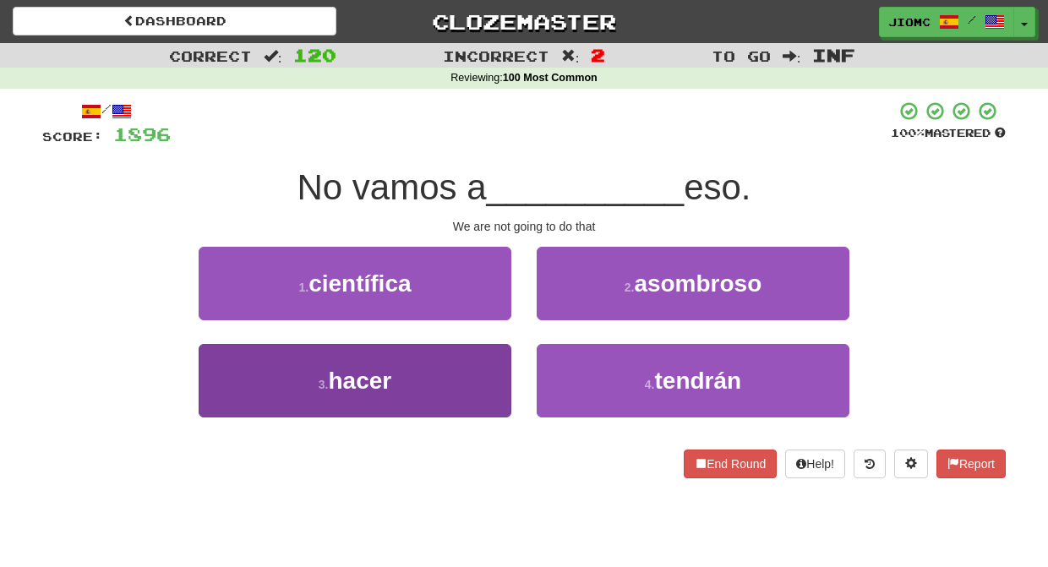
click at [487, 368] on button "3 . hacer" at bounding box center [355, 380] width 313 height 73
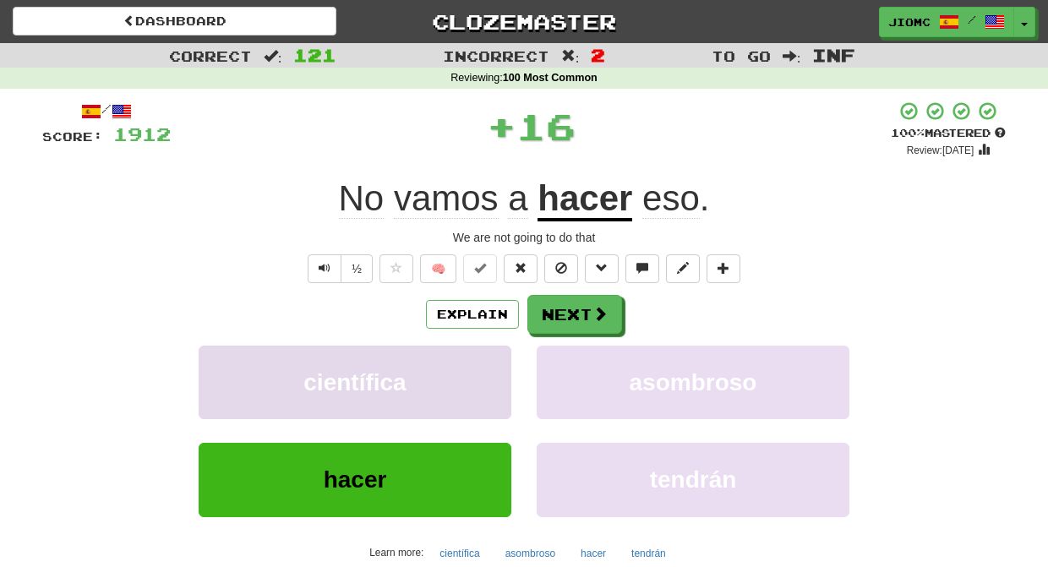
click at [492, 366] on button "científica" at bounding box center [355, 382] width 313 height 73
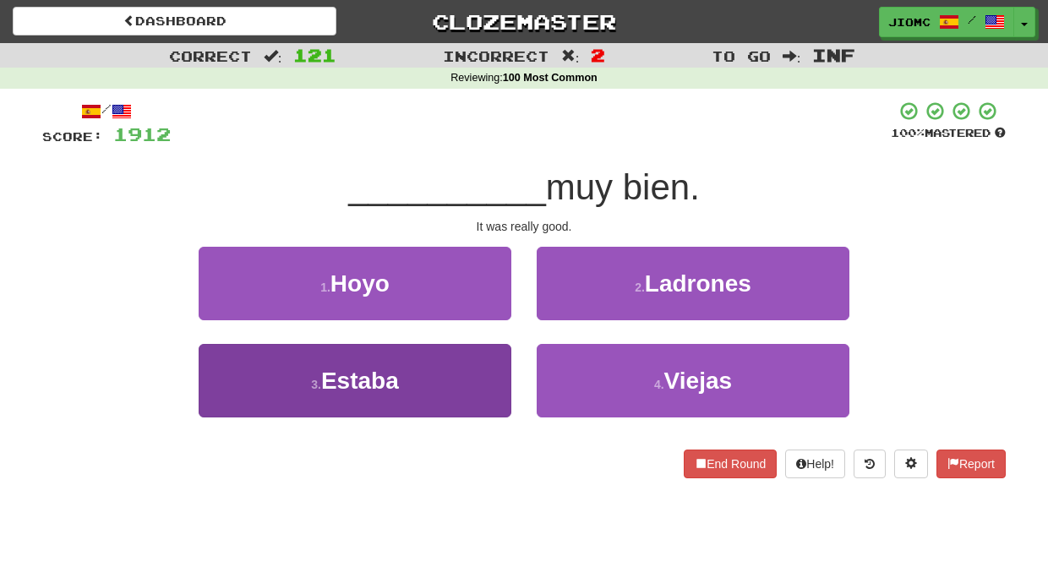
click at [488, 373] on button "3 . Estaba" at bounding box center [355, 380] width 313 height 73
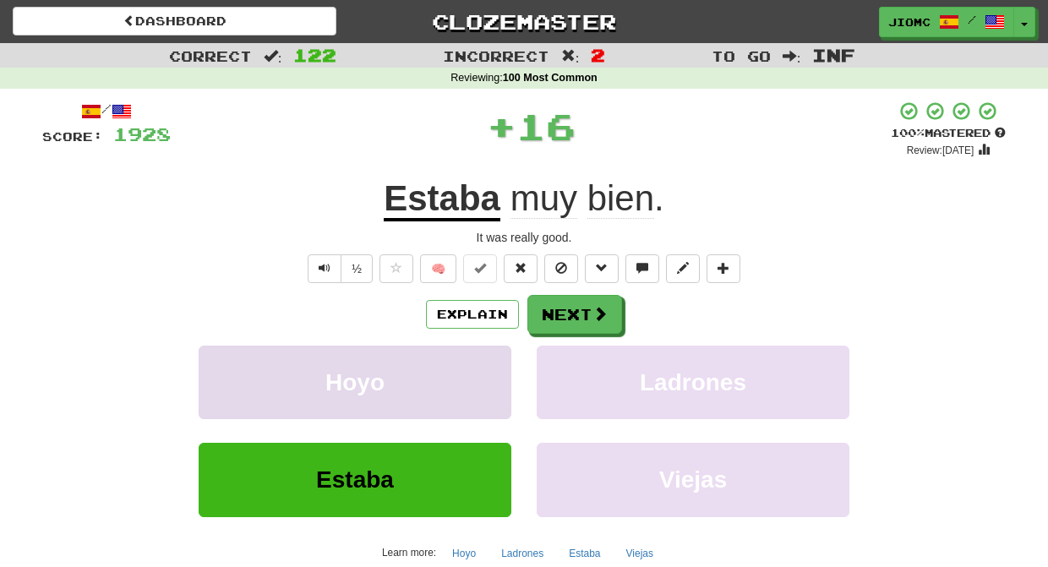
click at [490, 370] on button "Hoyo" at bounding box center [355, 382] width 313 height 73
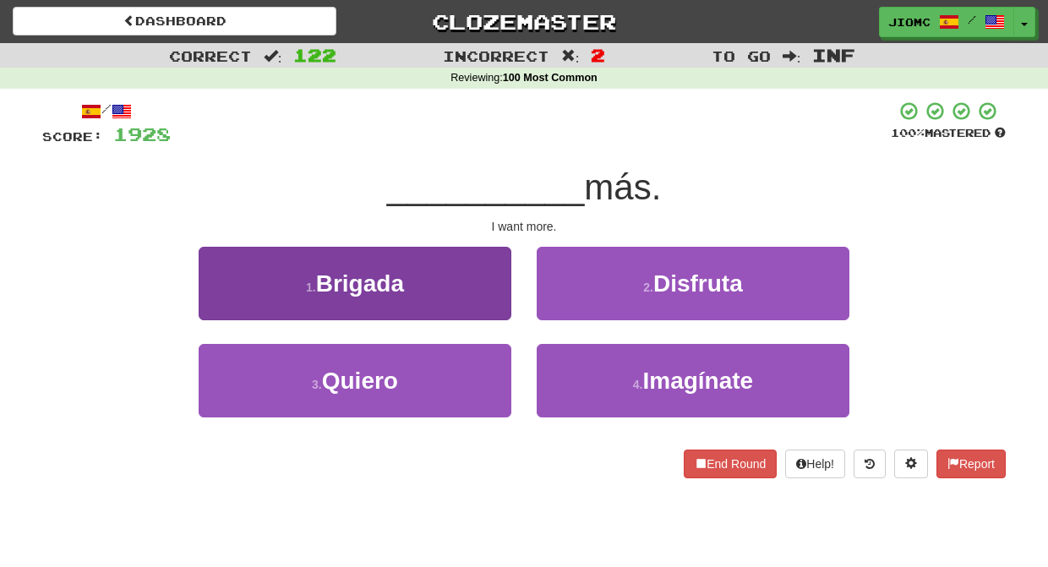
click at [482, 375] on button "3 . Quiero" at bounding box center [355, 380] width 313 height 73
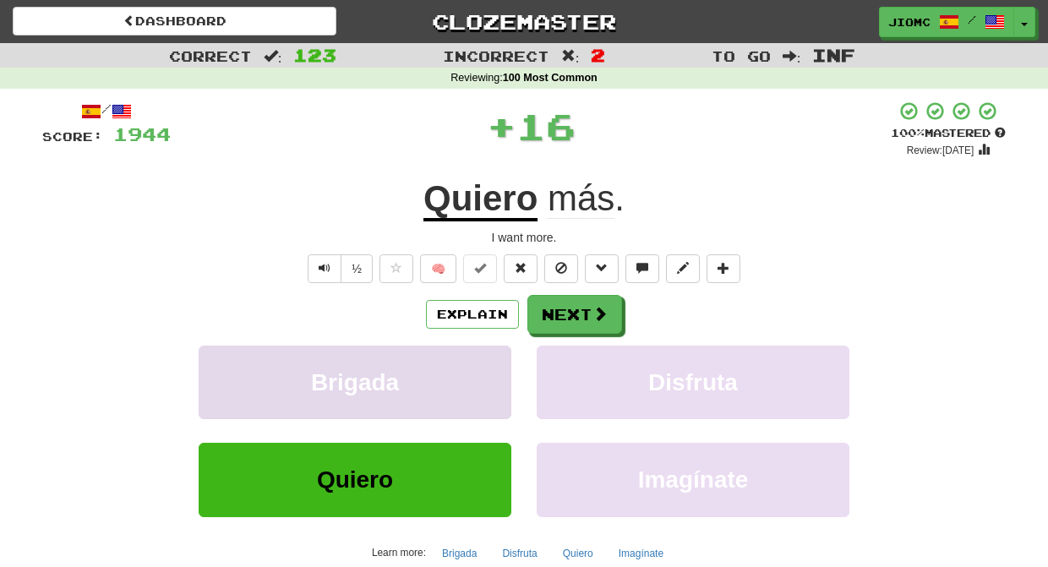
click at [486, 371] on button "Brigada" at bounding box center [355, 382] width 313 height 73
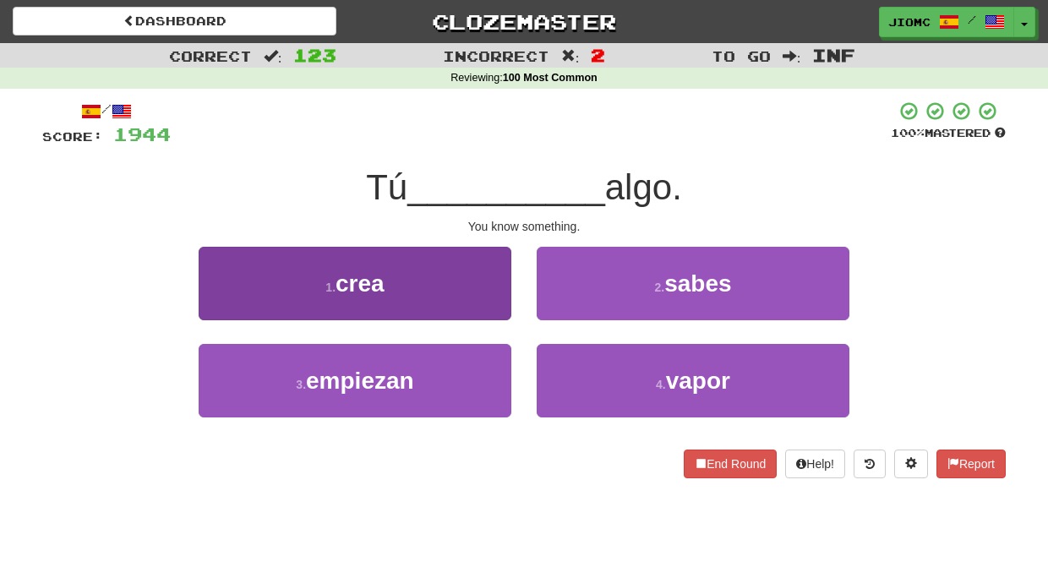
click at [494, 293] on button "1 . crea" at bounding box center [355, 283] width 313 height 73
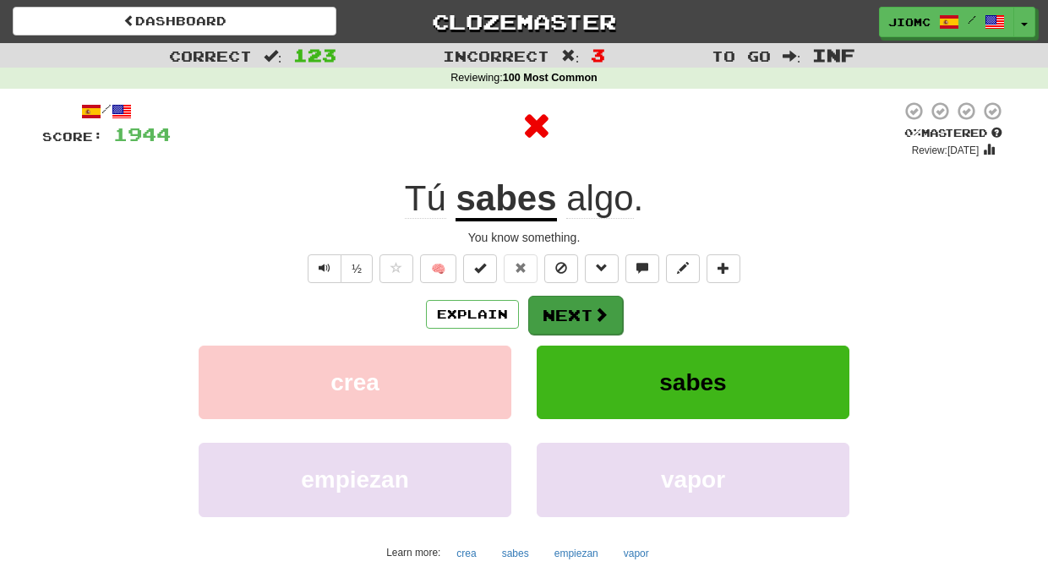
click at [557, 313] on button "Next" at bounding box center [575, 315] width 95 height 39
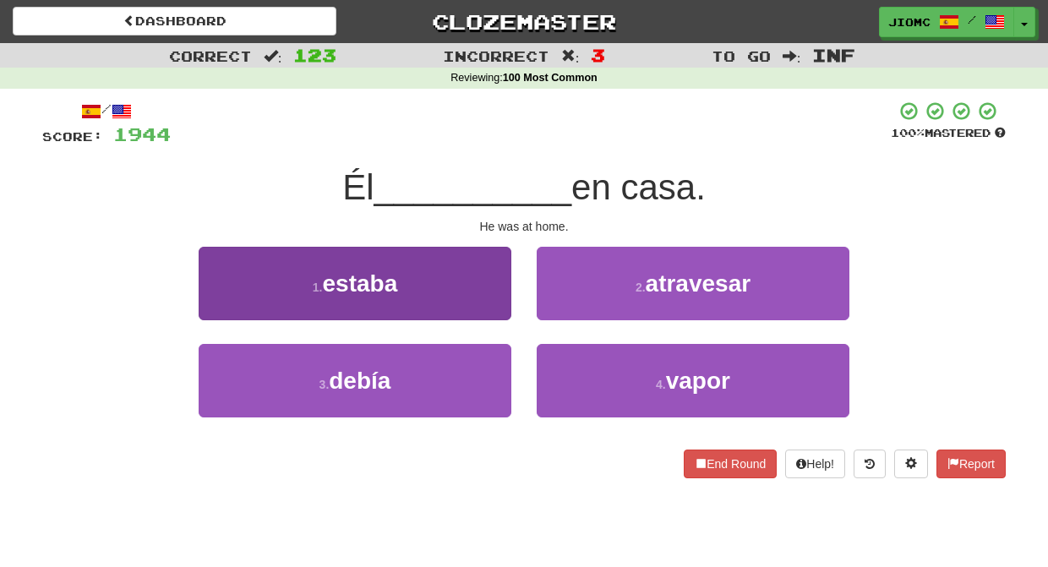
click at [487, 302] on button "1 . estaba" at bounding box center [355, 283] width 313 height 73
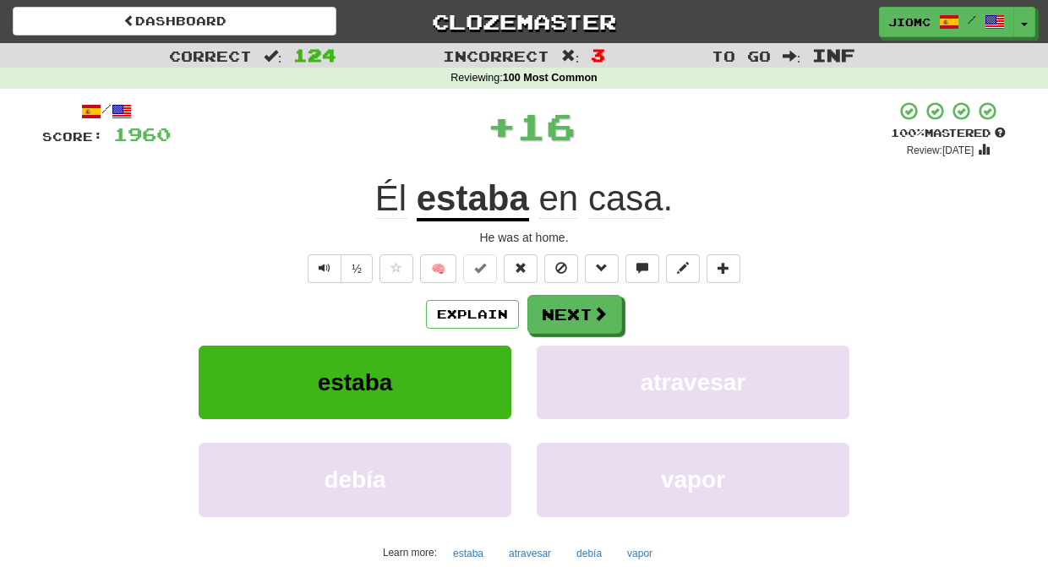
click at [564, 307] on button "Next" at bounding box center [574, 314] width 95 height 39
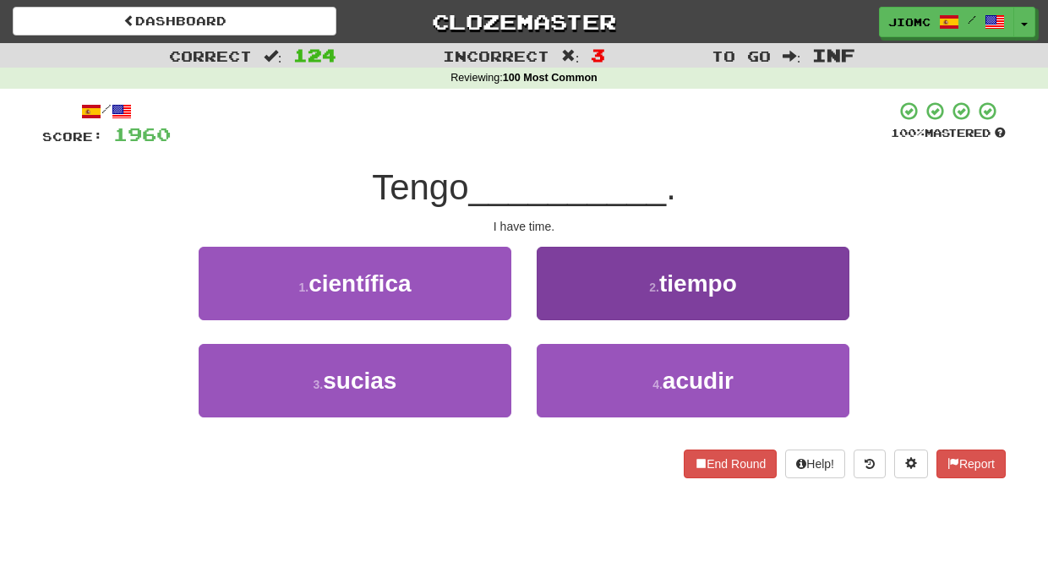
click at [552, 306] on button "2 . tiempo" at bounding box center [692, 283] width 313 height 73
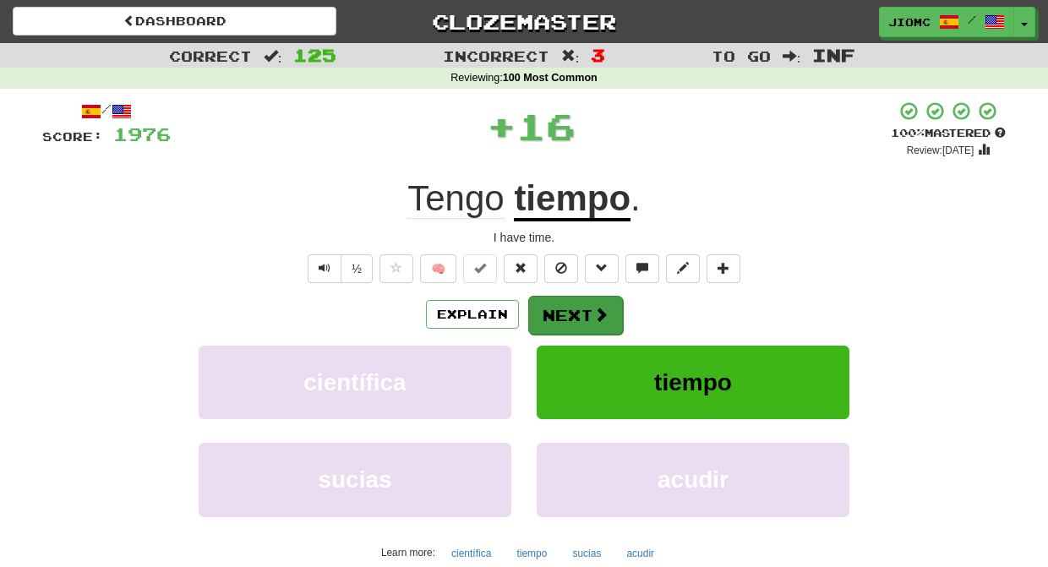
click at [557, 309] on button "Next" at bounding box center [575, 315] width 95 height 39
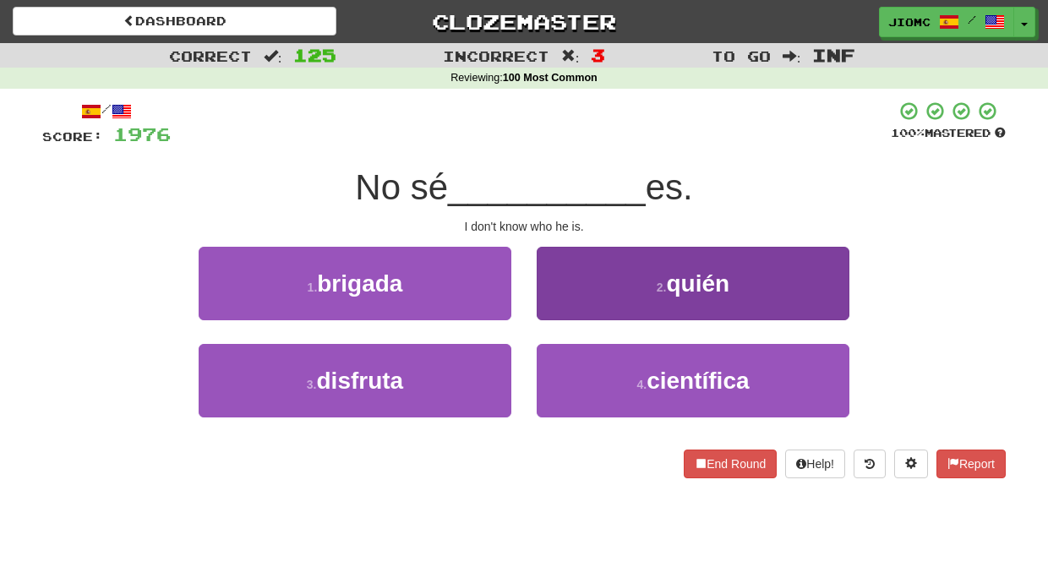
click at [556, 301] on button "2 . quién" at bounding box center [692, 283] width 313 height 73
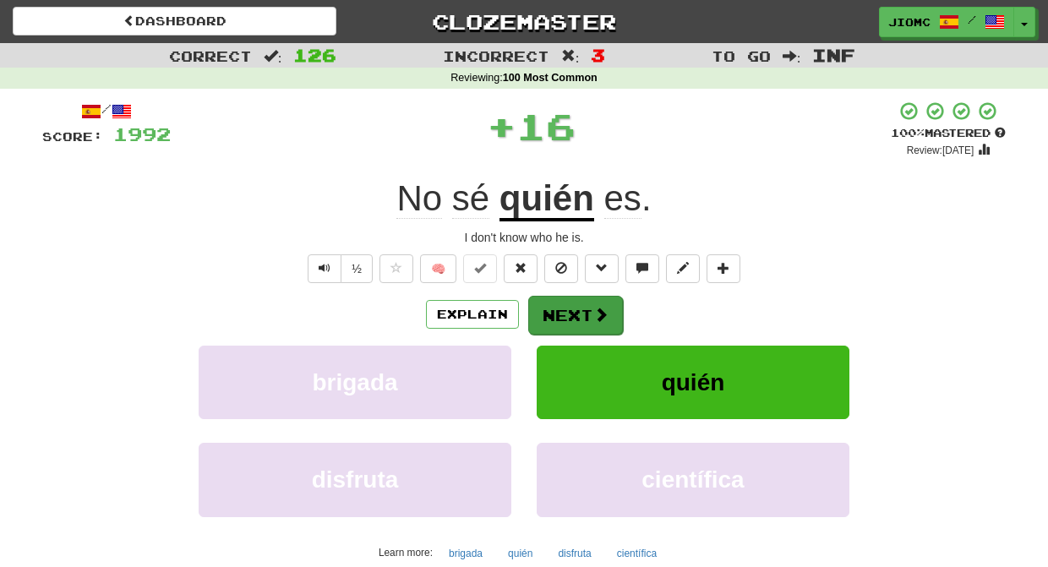
click at [556, 302] on button "Next" at bounding box center [575, 315] width 95 height 39
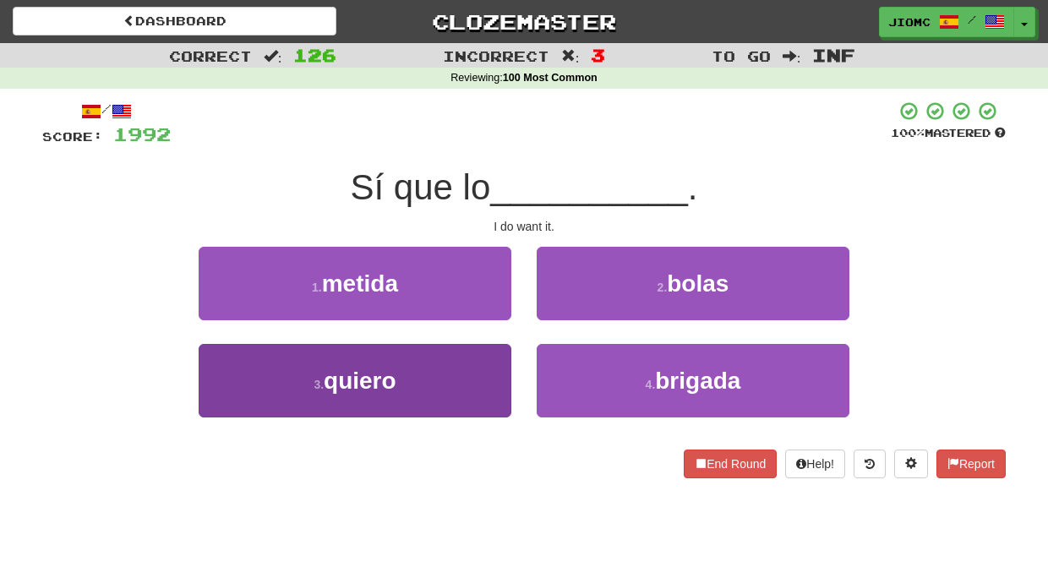
click at [475, 369] on button "3 . quiero" at bounding box center [355, 380] width 313 height 73
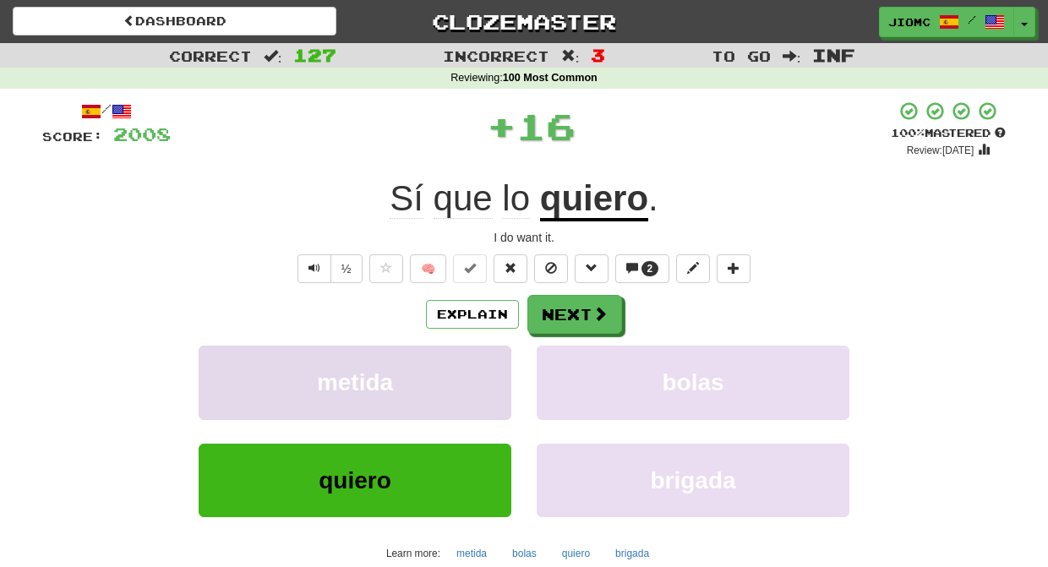
click at [477, 366] on button "metida" at bounding box center [355, 382] width 313 height 73
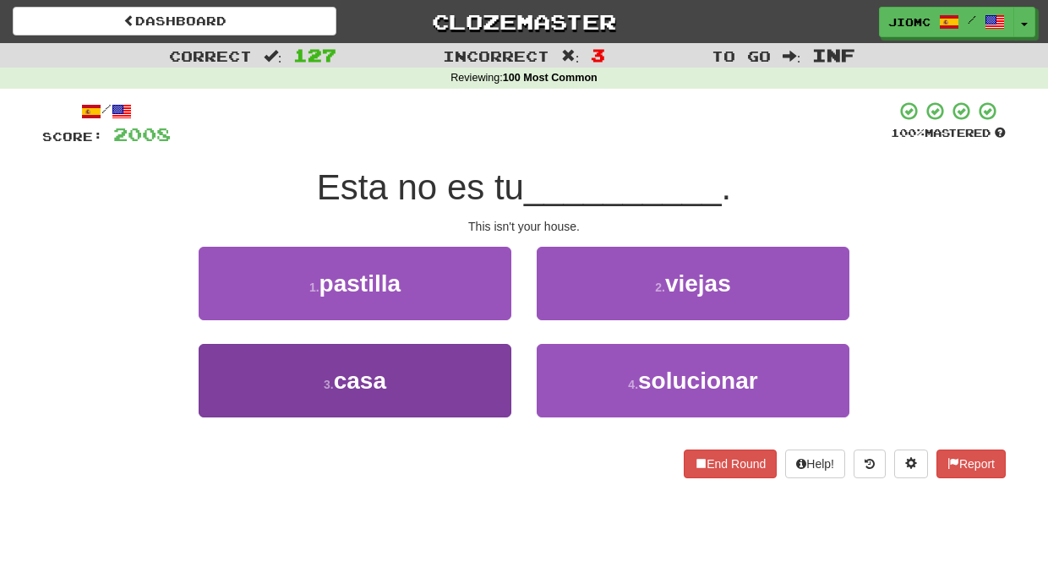
click at [471, 367] on button "3 . casa" at bounding box center [355, 380] width 313 height 73
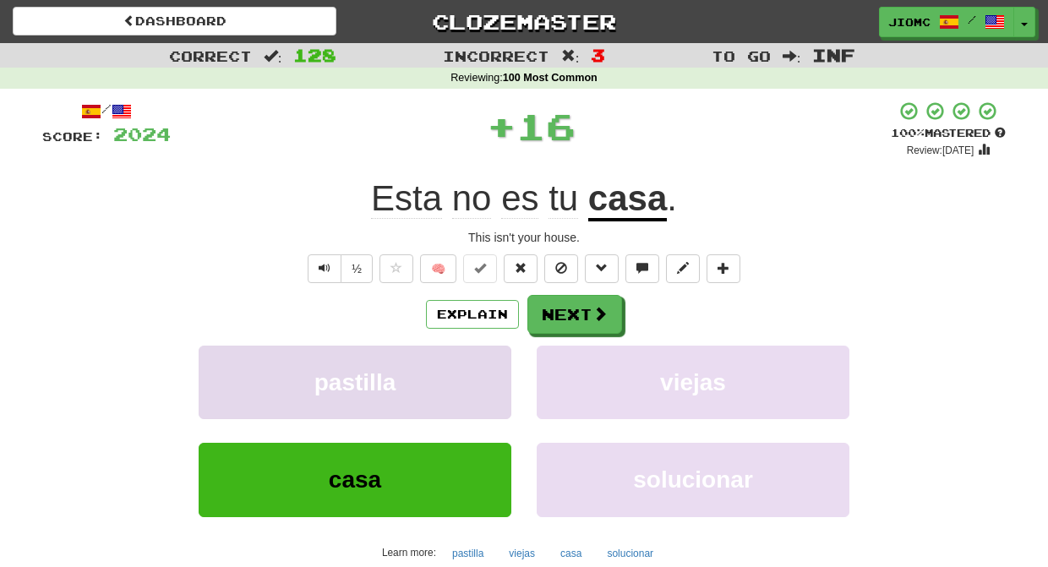
click at [475, 365] on button "pastilla" at bounding box center [355, 382] width 313 height 73
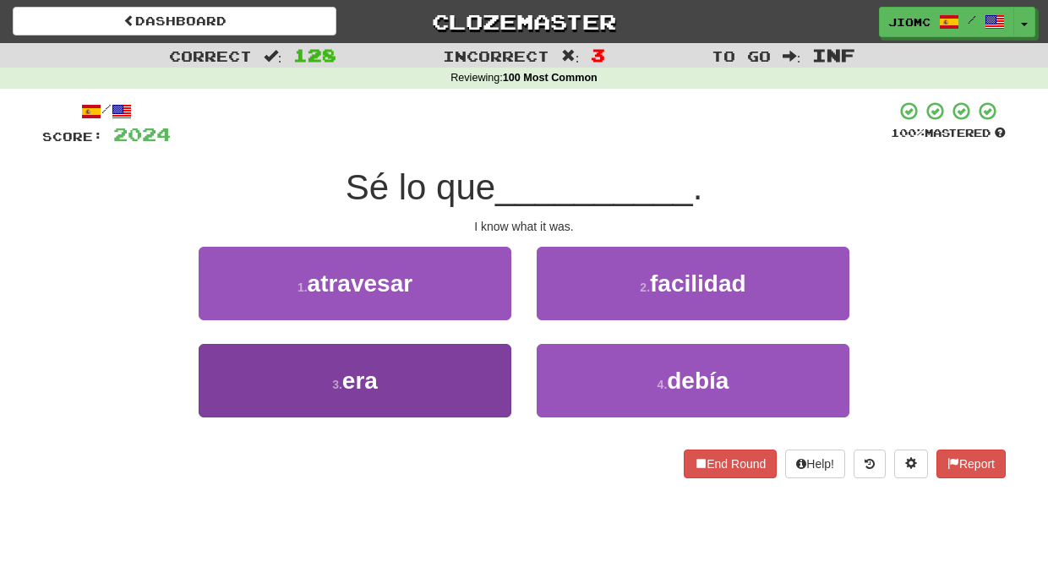
click at [498, 373] on button "3 . era" at bounding box center [355, 380] width 313 height 73
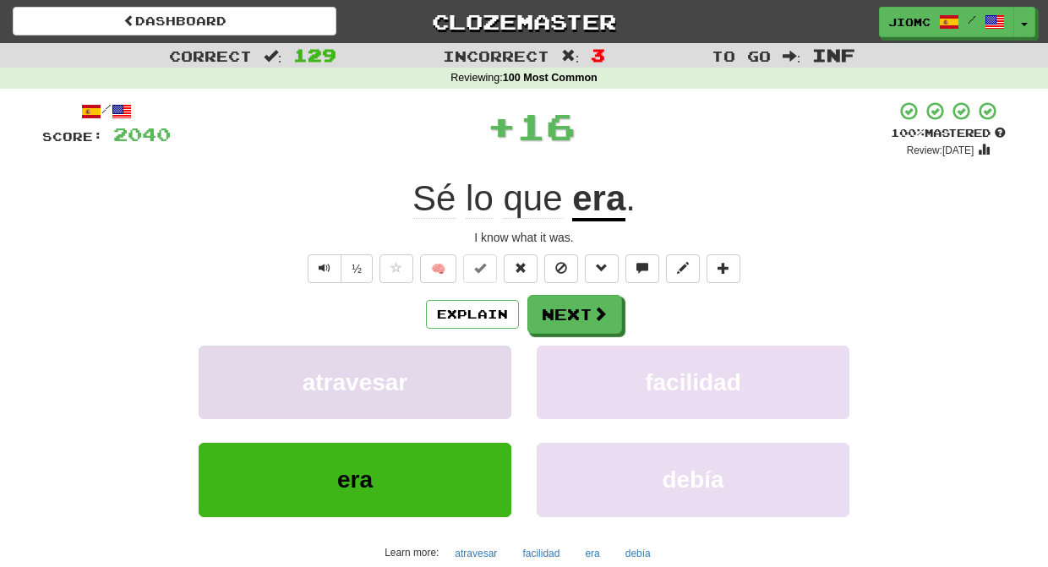
click at [498, 373] on button "atravesar" at bounding box center [355, 382] width 313 height 73
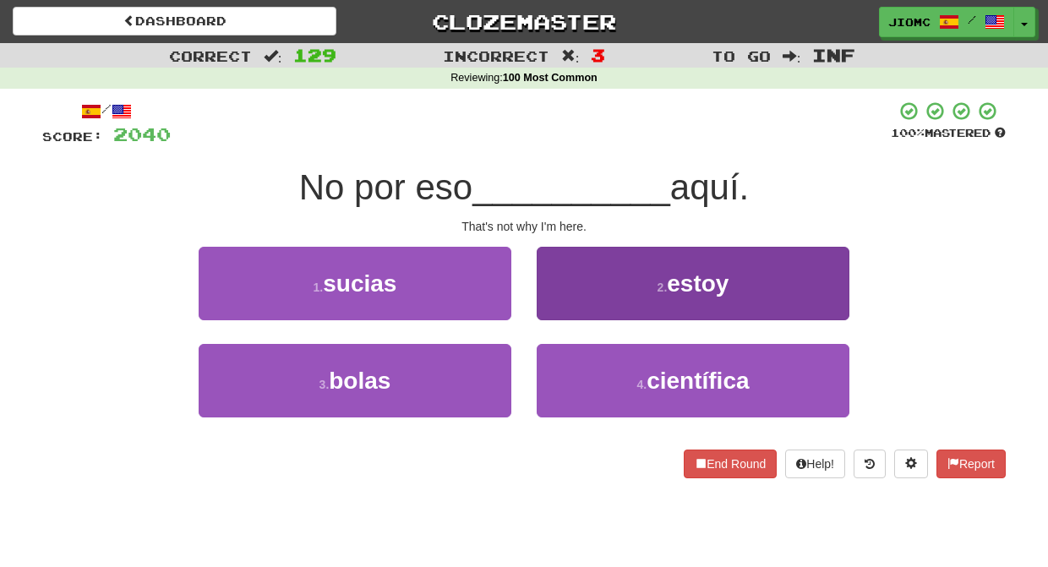
click at [554, 310] on button "2 . estoy" at bounding box center [692, 283] width 313 height 73
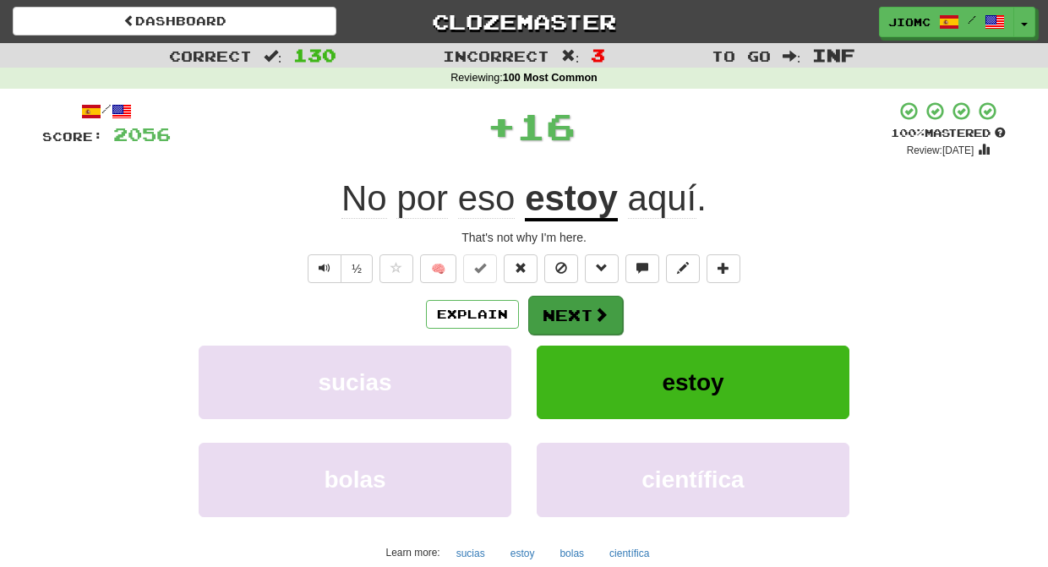
click at [552, 313] on button "Next" at bounding box center [575, 315] width 95 height 39
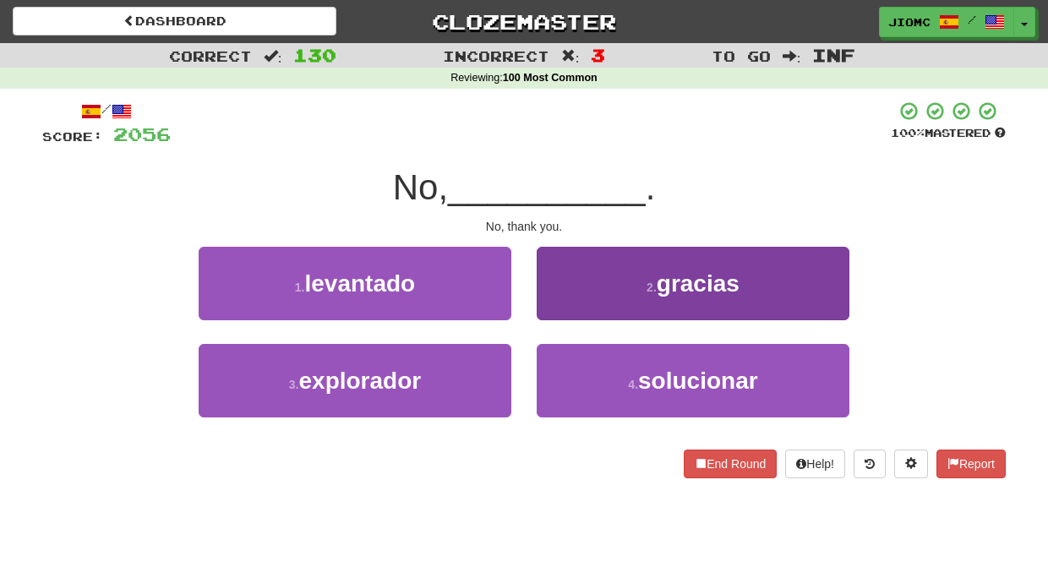
click at [559, 312] on button "2 . gracias" at bounding box center [692, 283] width 313 height 73
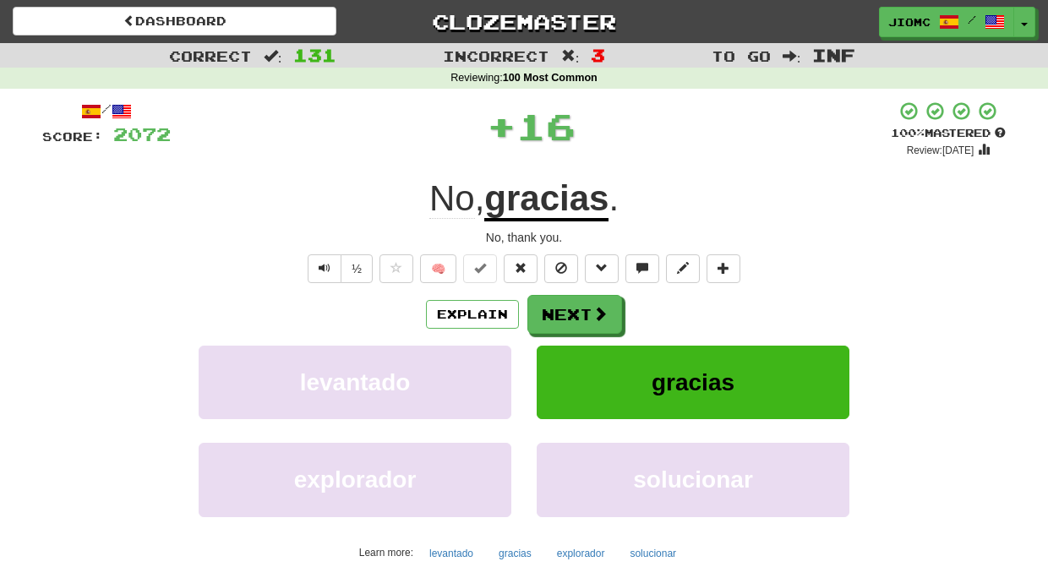
click at [556, 312] on button "Next" at bounding box center [574, 314] width 95 height 39
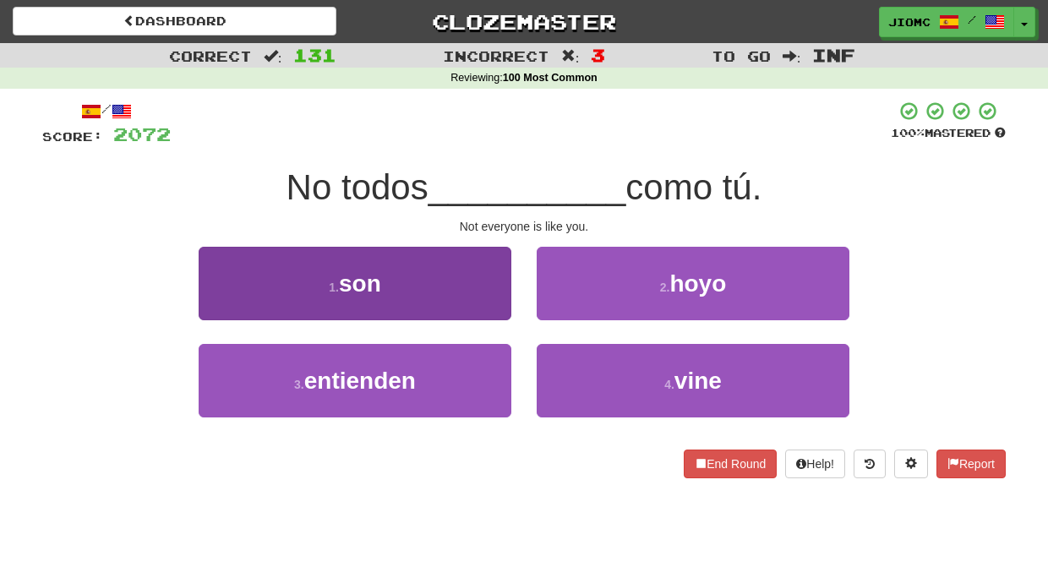
click at [487, 302] on button "1 . son" at bounding box center [355, 283] width 313 height 73
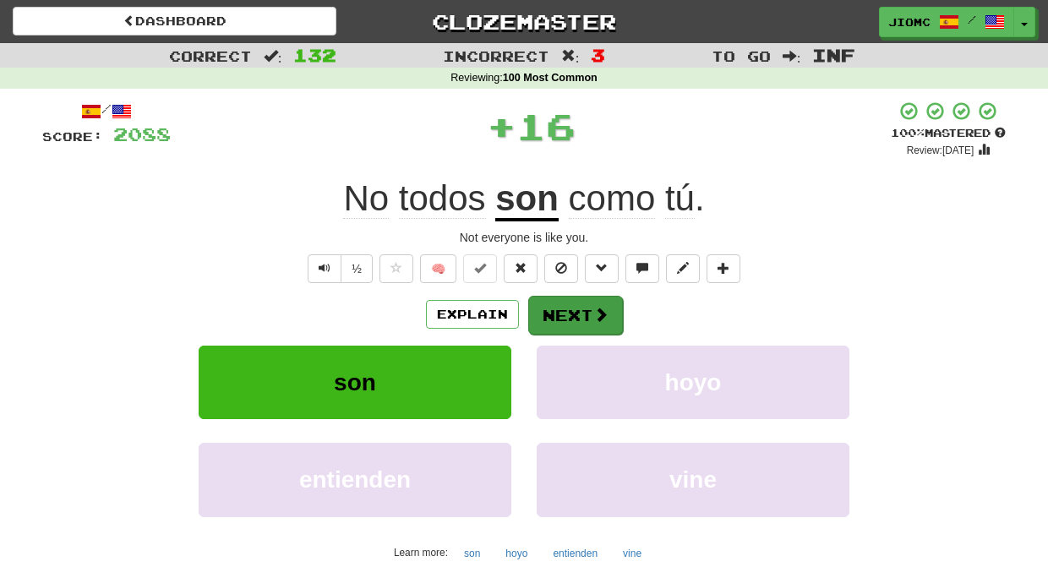
click at [562, 302] on button "Next" at bounding box center [575, 315] width 95 height 39
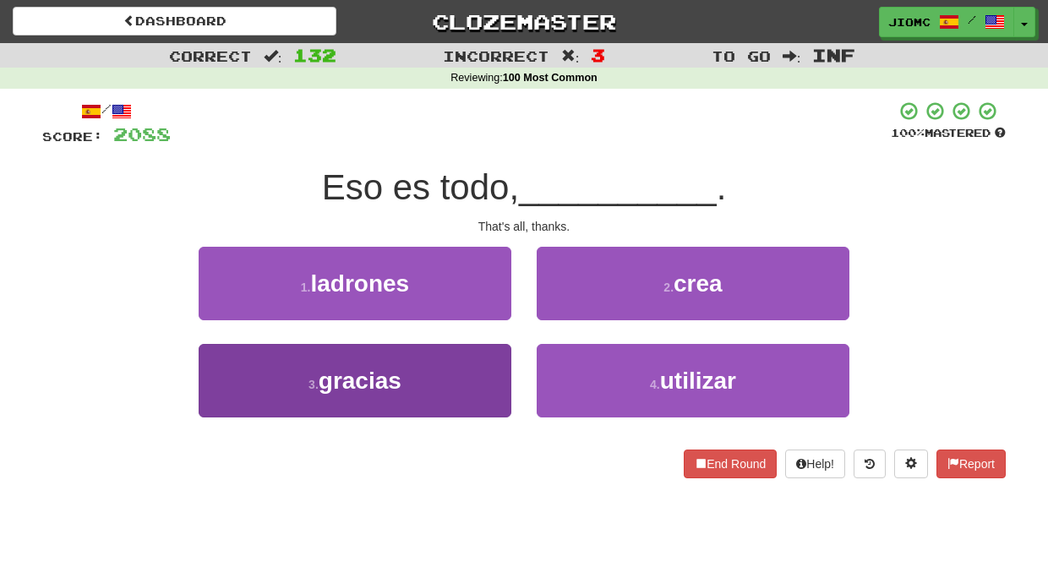
click at [492, 356] on button "3 . gracias" at bounding box center [355, 380] width 313 height 73
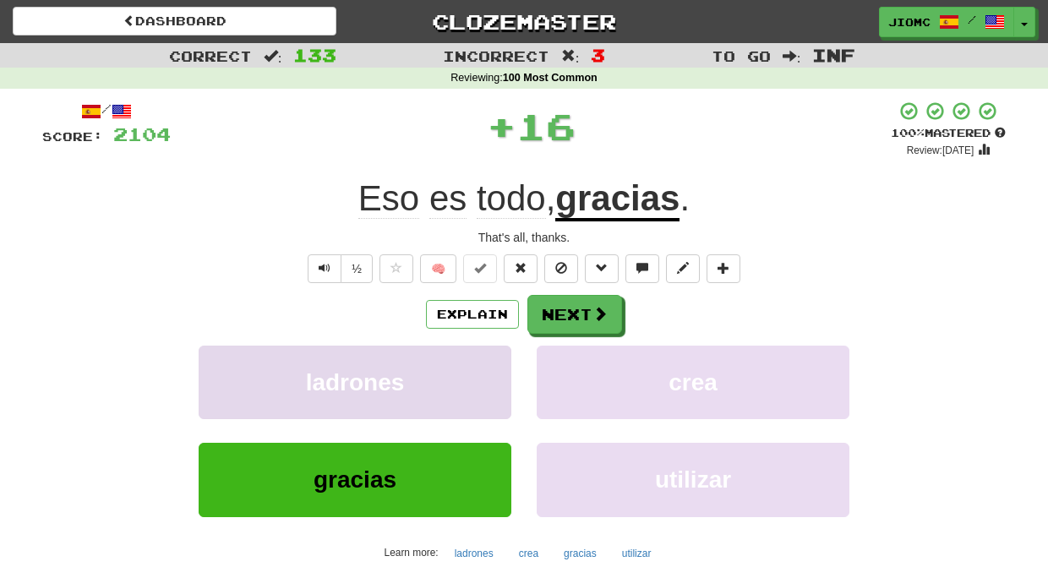
click at [491, 356] on button "ladrones" at bounding box center [355, 382] width 313 height 73
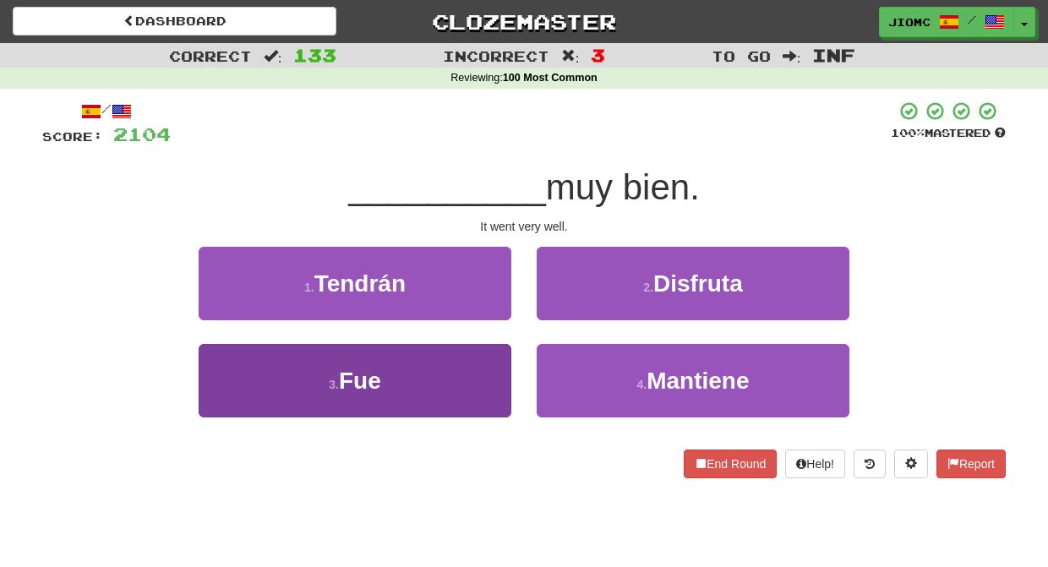
click at [504, 364] on button "3 . Fue" at bounding box center [355, 380] width 313 height 73
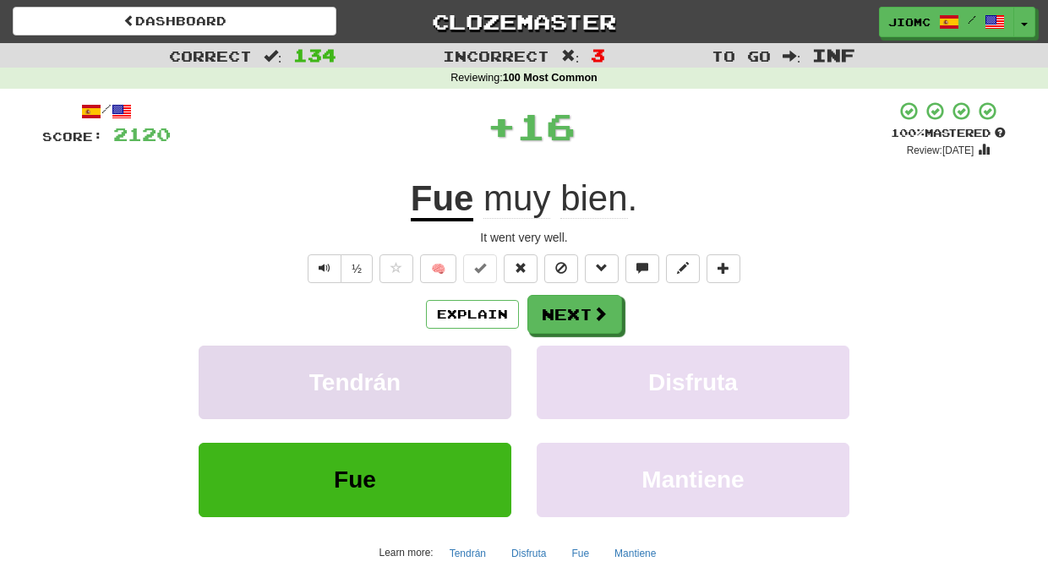
click at [500, 362] on button "Tendrán" at bounding box center [355, 382] width 313 height 73
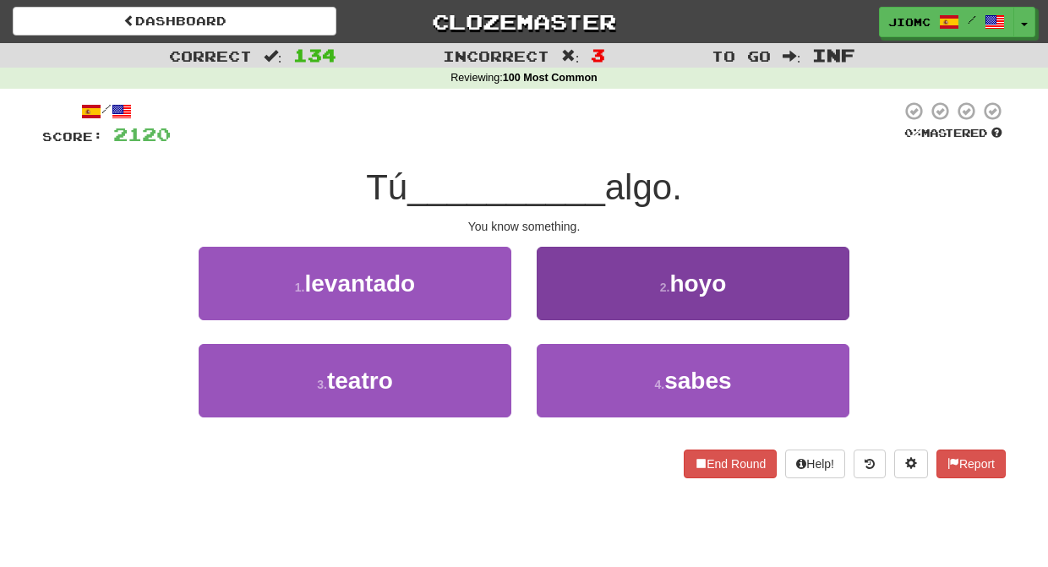
click at [551, 364] on button "4 . sabes" at bounding box center [692, 380] width 313 height 73
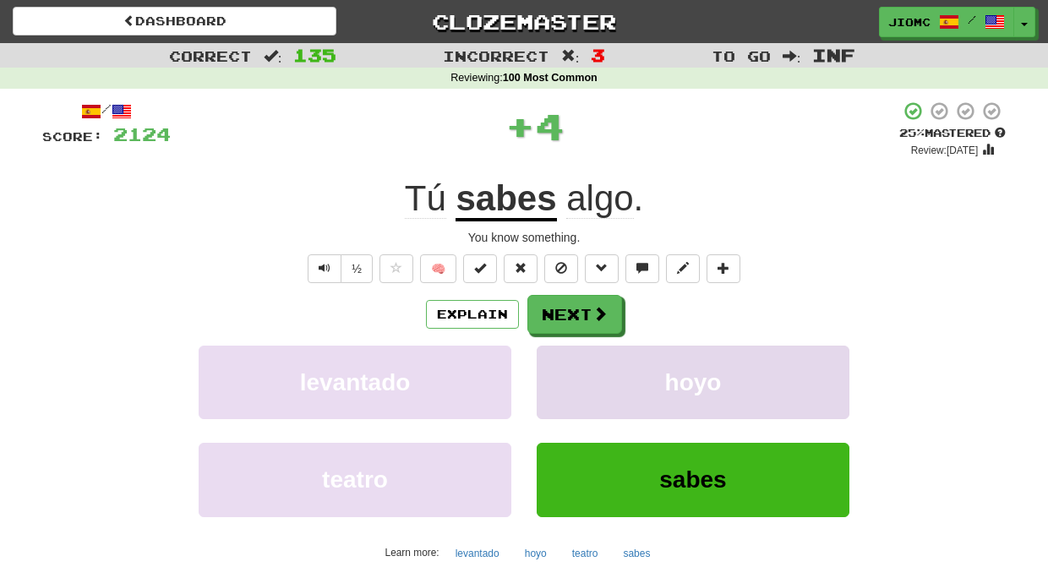
click at [553, 355] on button "hoyo" at bounding box center [692, 382] width 313 height 73
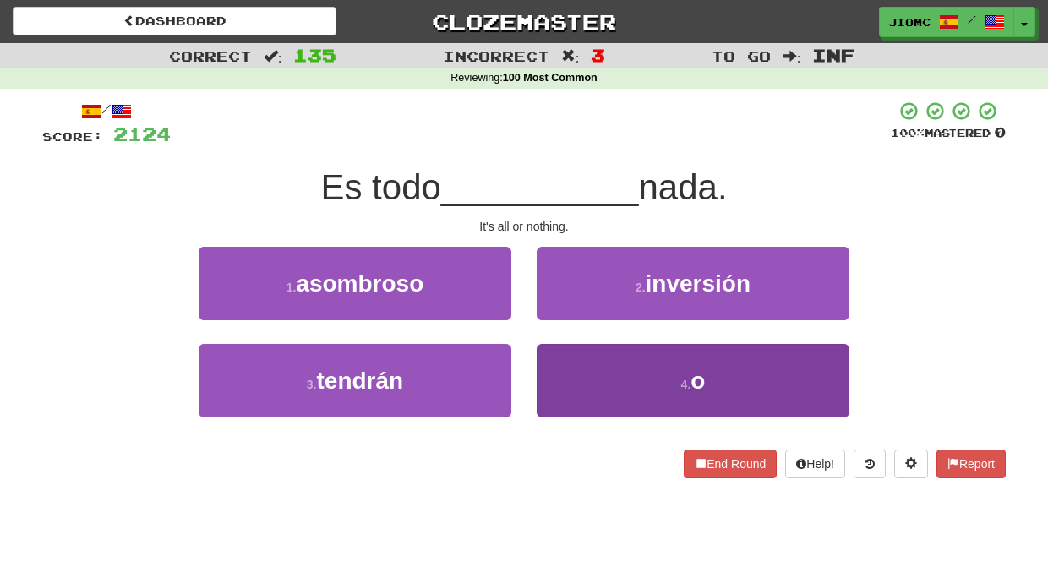
click at [559, 364] on button "4 . o" at bounding box center [692, 380] width 313 height 73
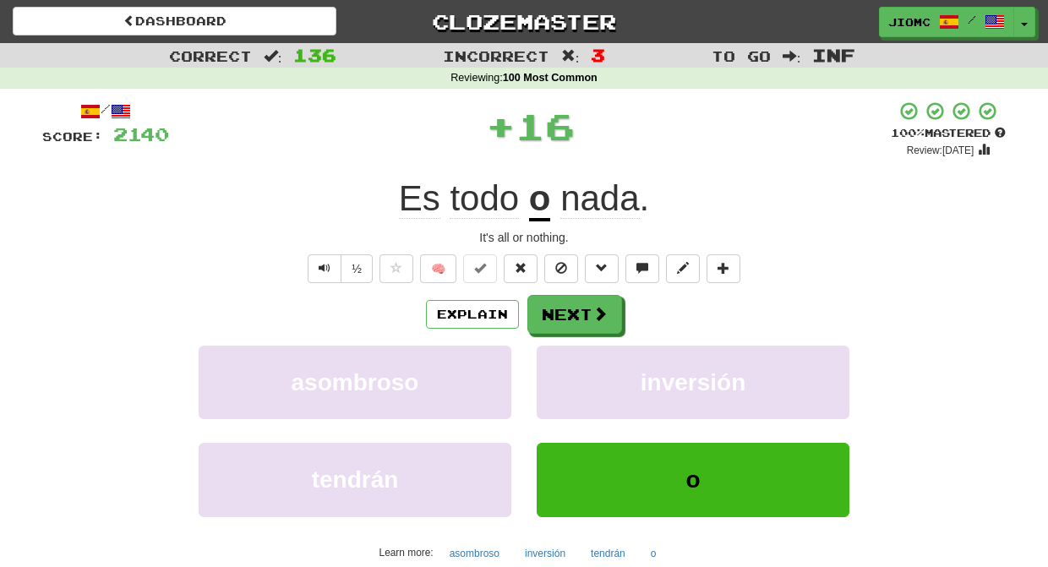
click at [559, 364] on button "inversión" at bounding box center [692, 382] width 313 height 73
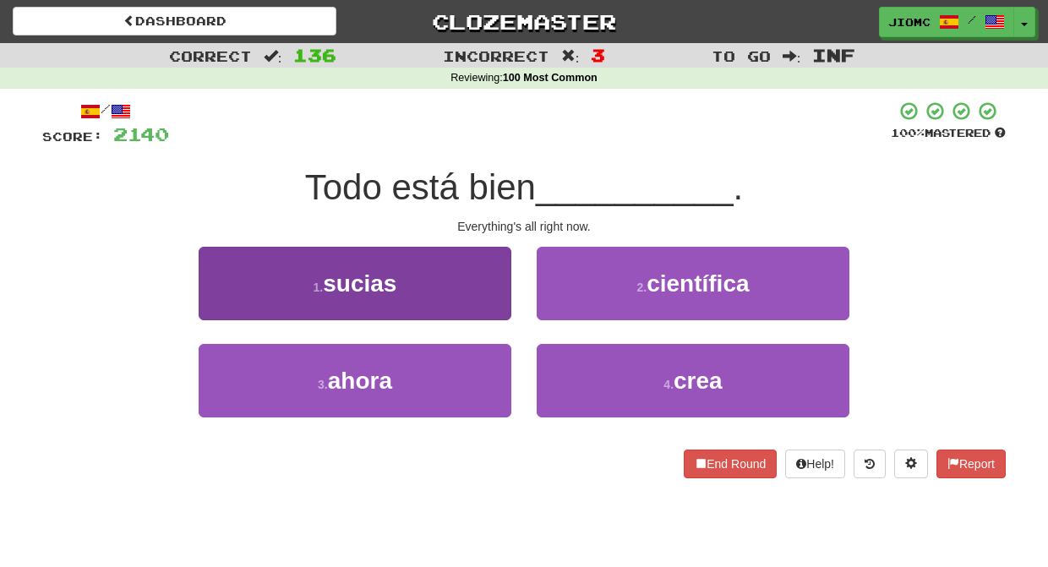
click at [486, 373] on button "3 . ahora" at bounding box center [355, 380] width 313 height 73
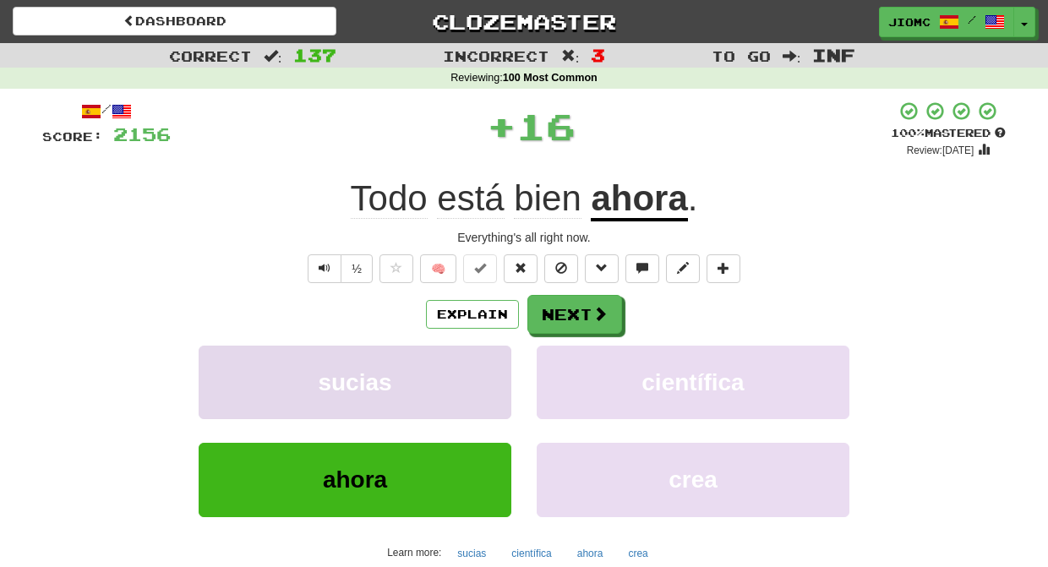
click at [494, 362] on button "sucias" at bounding box center [355, 382] width 313 height 73
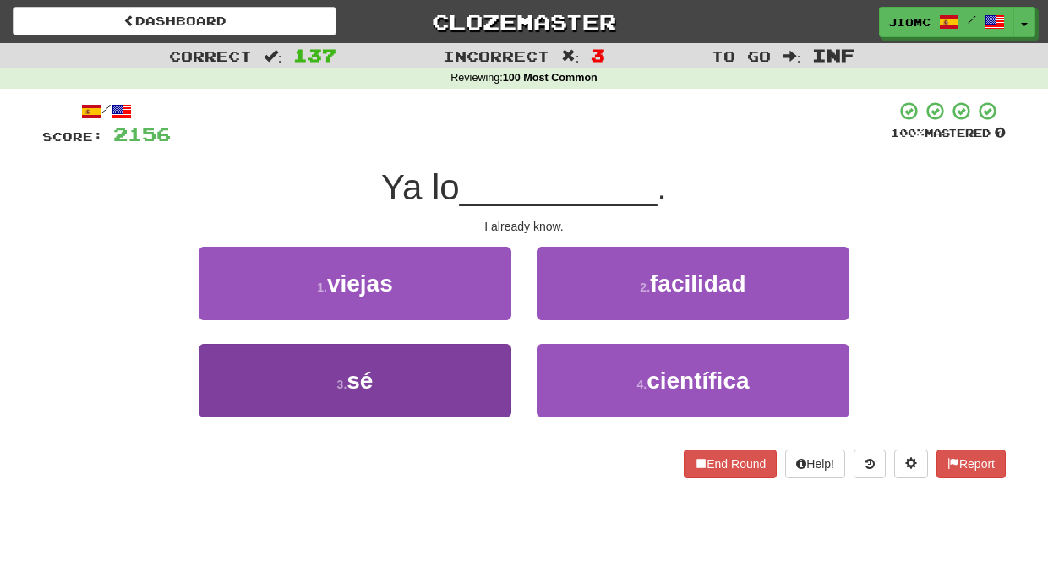
click at [493, 367] on button "3 . sé" at bounding box center [355, 380] width 313 height 73
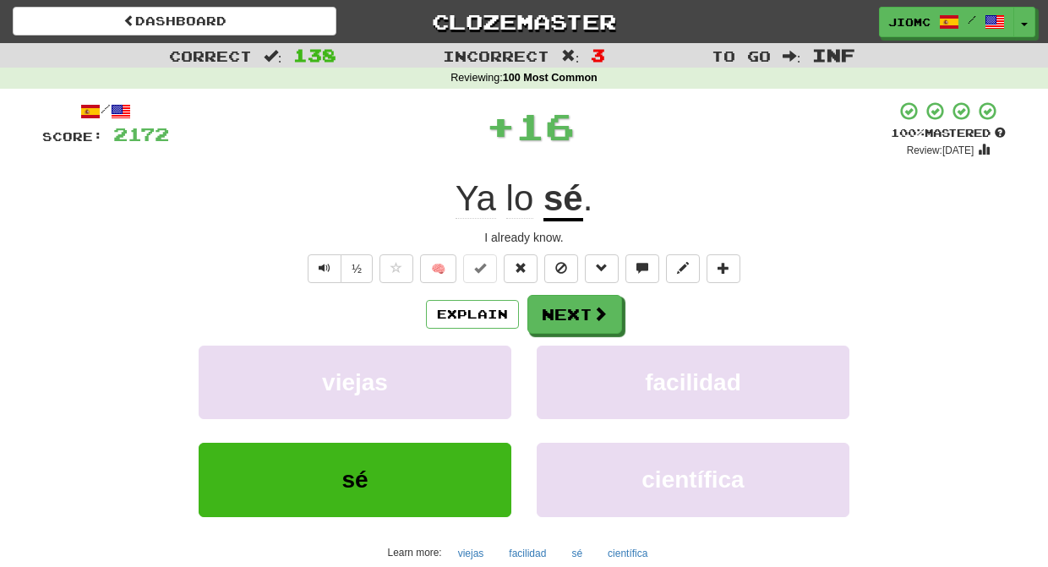
click at [493, 367] on button "viejas" at bounding box center [355, 382] width 313 height 73
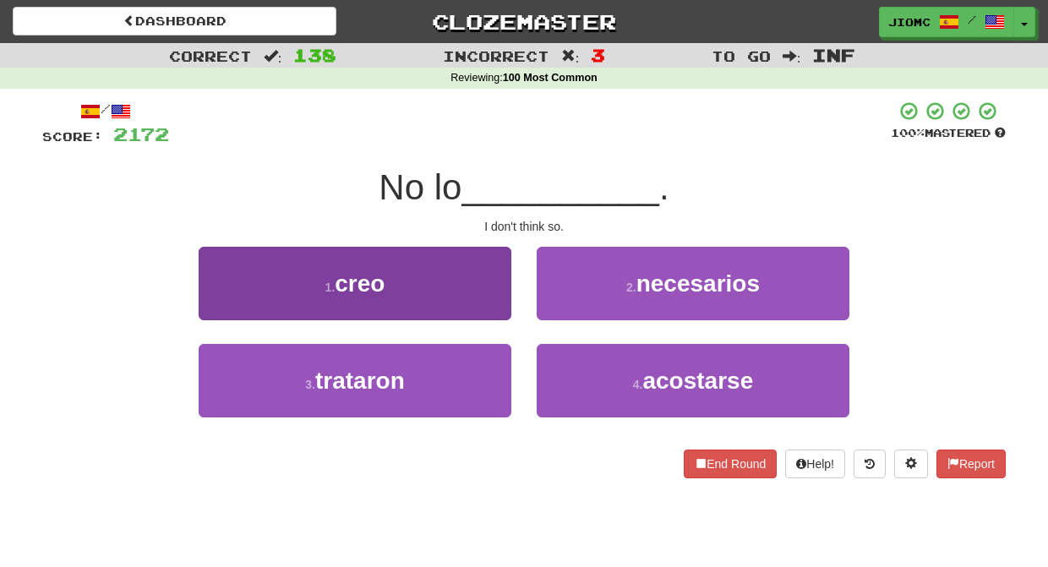
click at [493, 307] on button "1 . creo" at bounding box center [355, 283] width 313 height 73
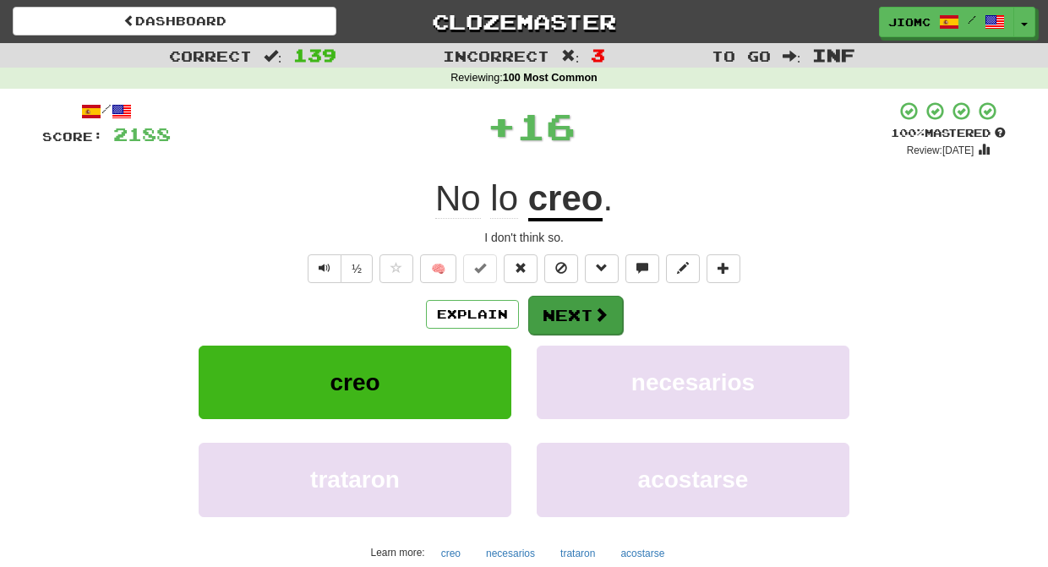
click at [560, 310] on button "Next" at bounding box center [575, 315] width 95 height 39
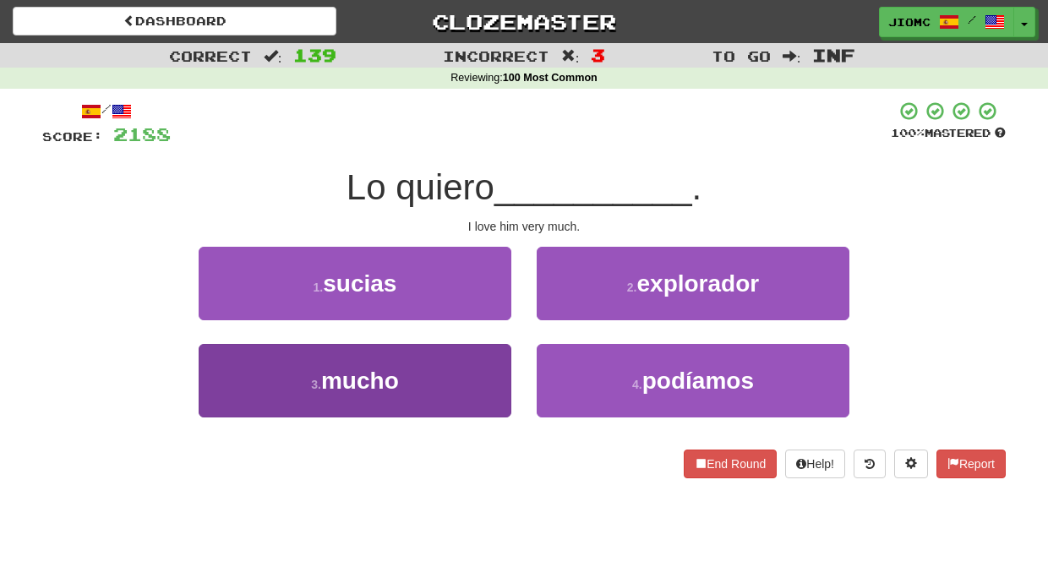
click at [508, 363] on button "3 . mucho" at bounding box center [355, 380] width 313 height 73
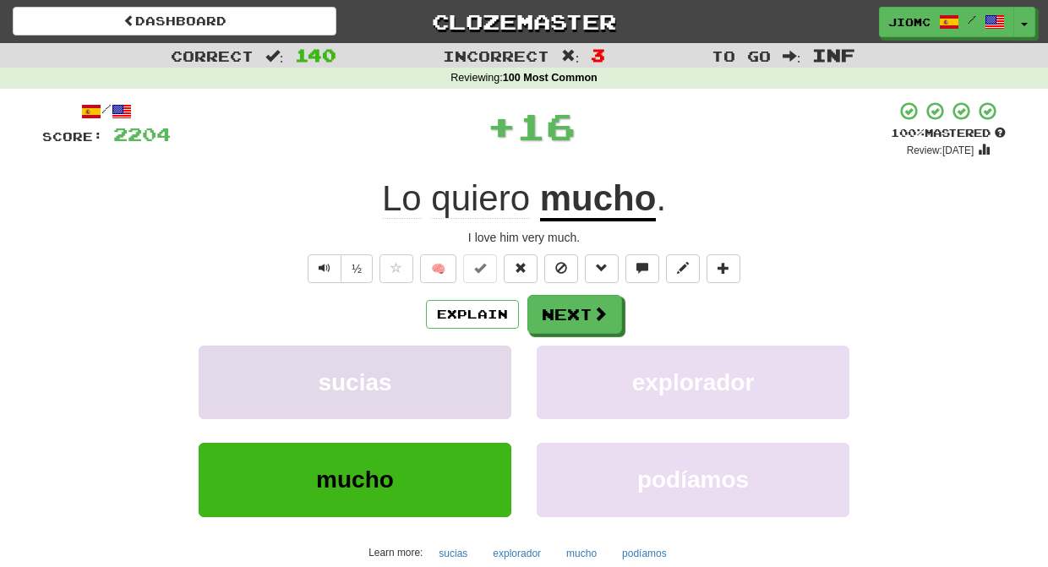
click at [503, 362] on button "sucias" at bounding box center [355, 382] width 313 height 73
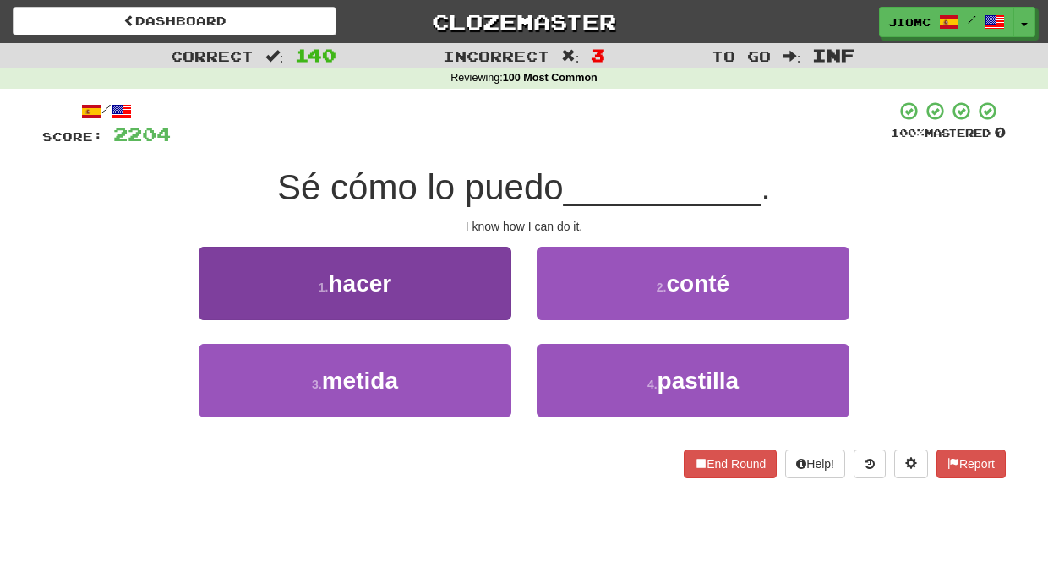
click at [484, 303] on button "1 . hacer" at bounding box center [355, 283] width 313 height 73
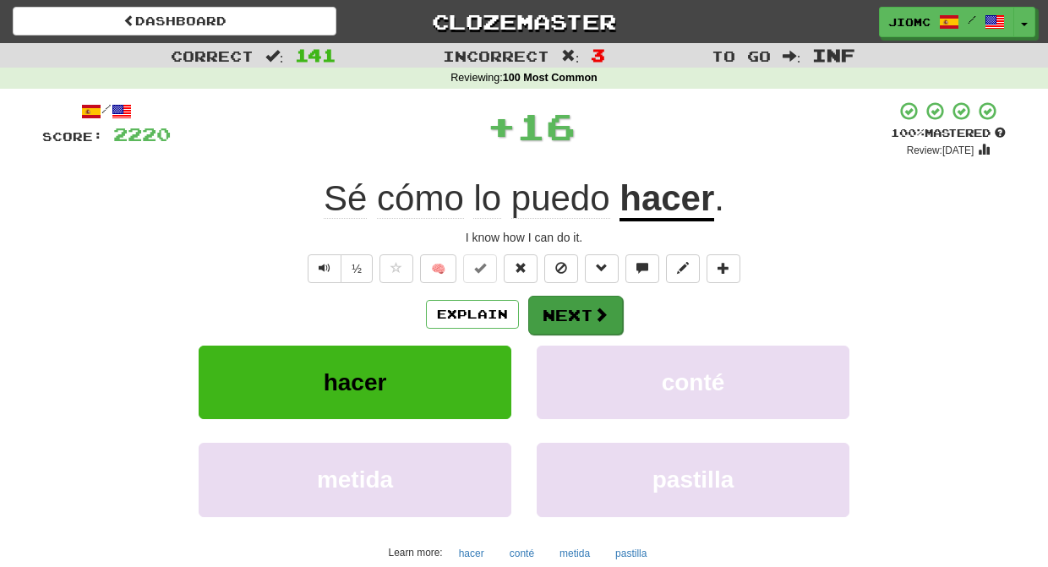
click at [563, 313] on button "Next" at bounding box center [575, 315] width 95 height 39
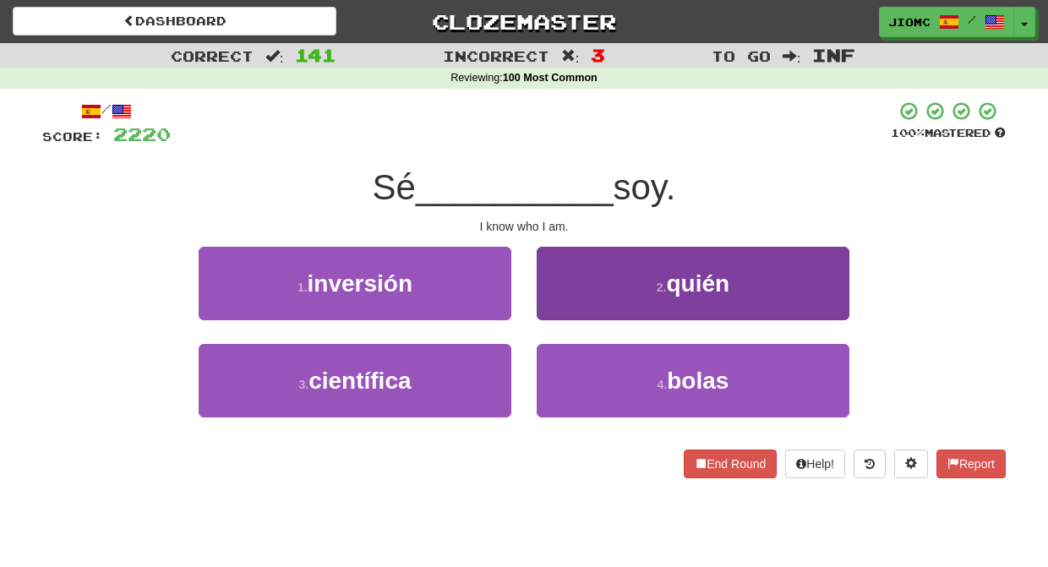
click at [558, 301] on button "2 . quién" at bounding box center [692, 283] width 313 height 73
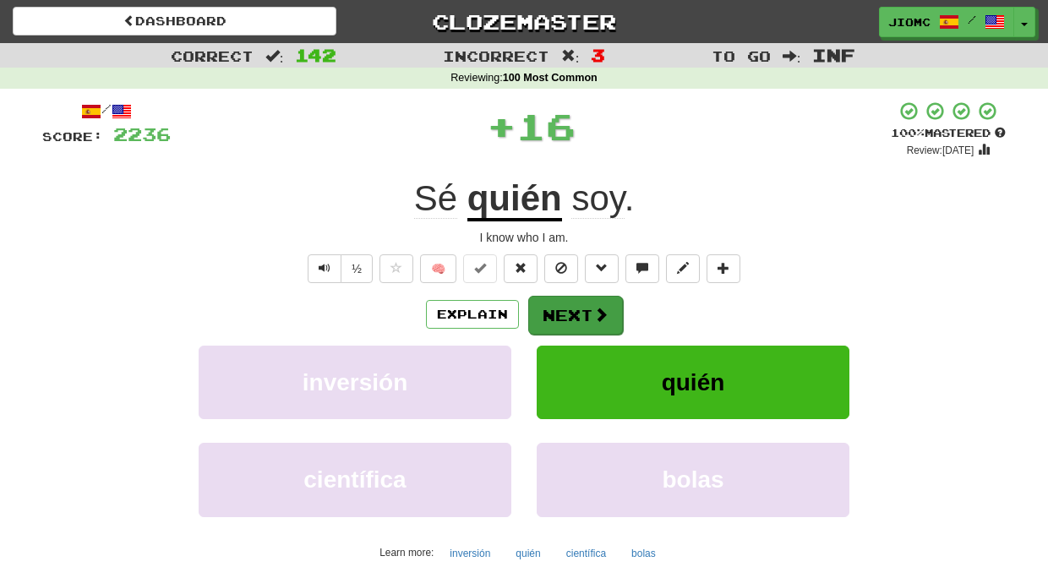
click at [559, 304] on button "Next" at bounding box center [575, 315] width 95 height 39
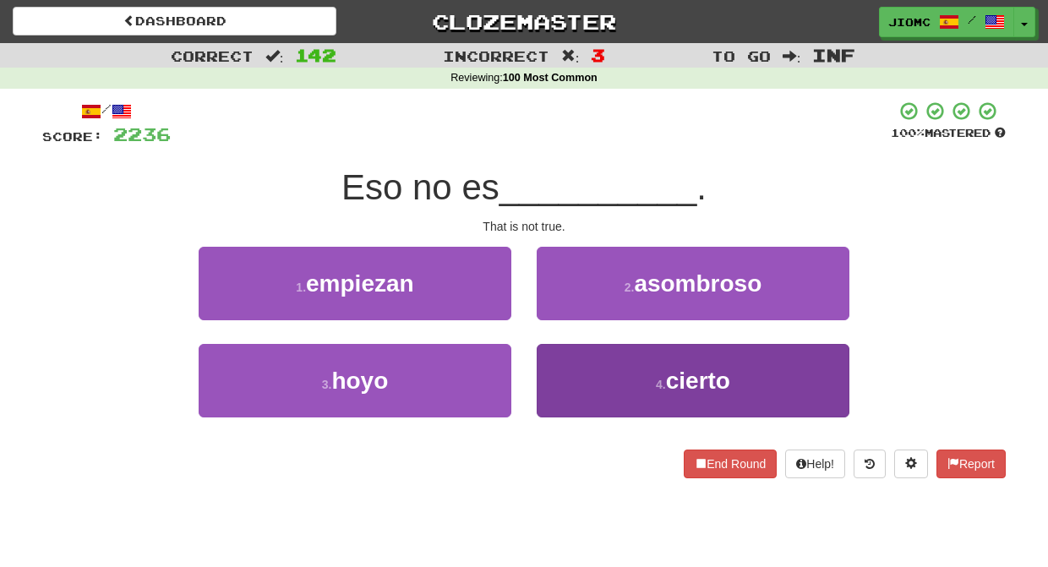
click at [555, 362] on button "4 . cierto" at bounding box center [692, 380] width 313 height 73
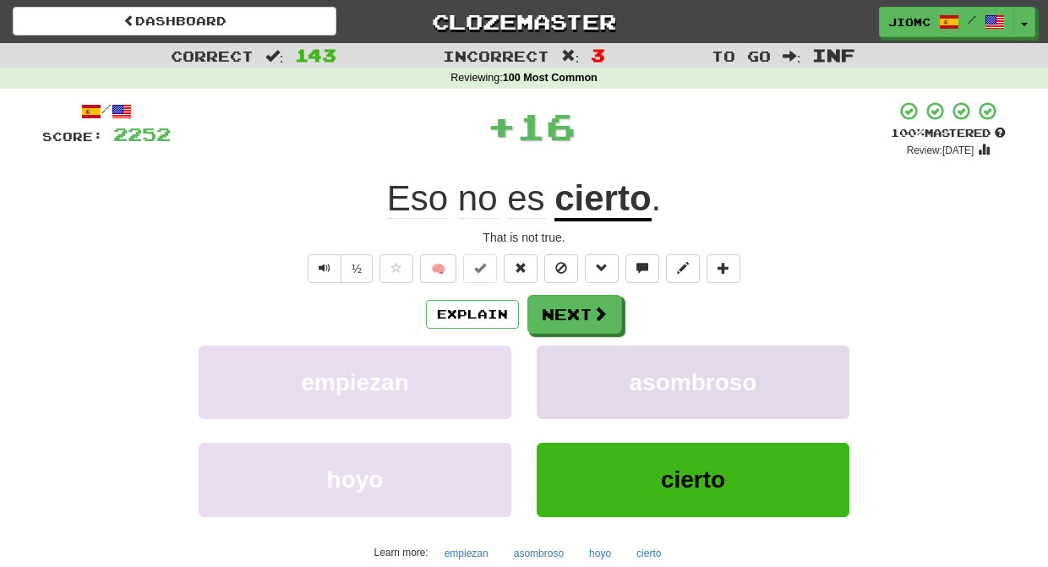
click at [558, 358] on button "asombroso" at bounding box center [692, 382] width 313 height 73
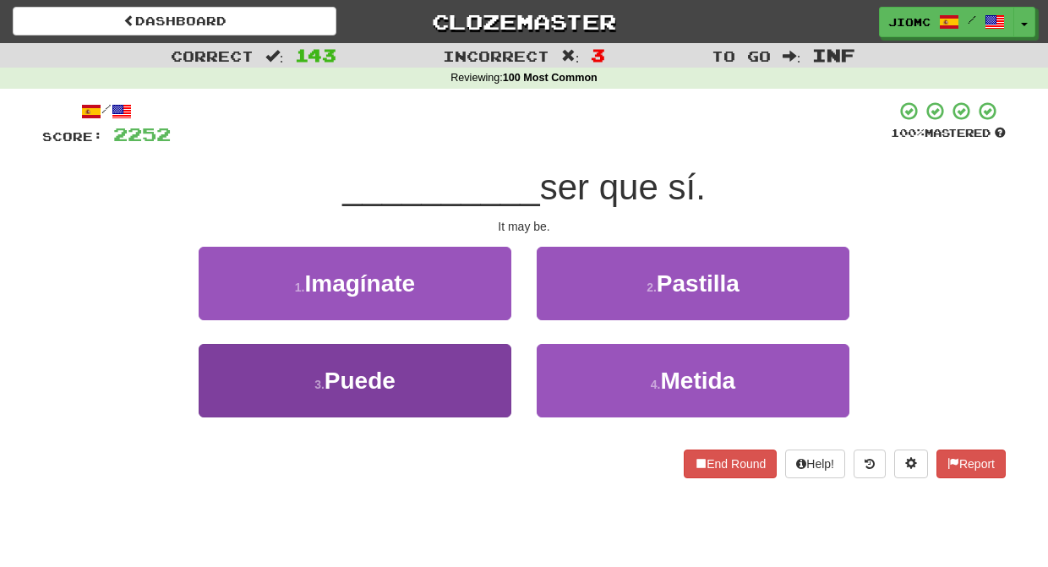
click at [503, 356] on button "3 . Puede" at bounding box center [355, 380] width 313 height 73
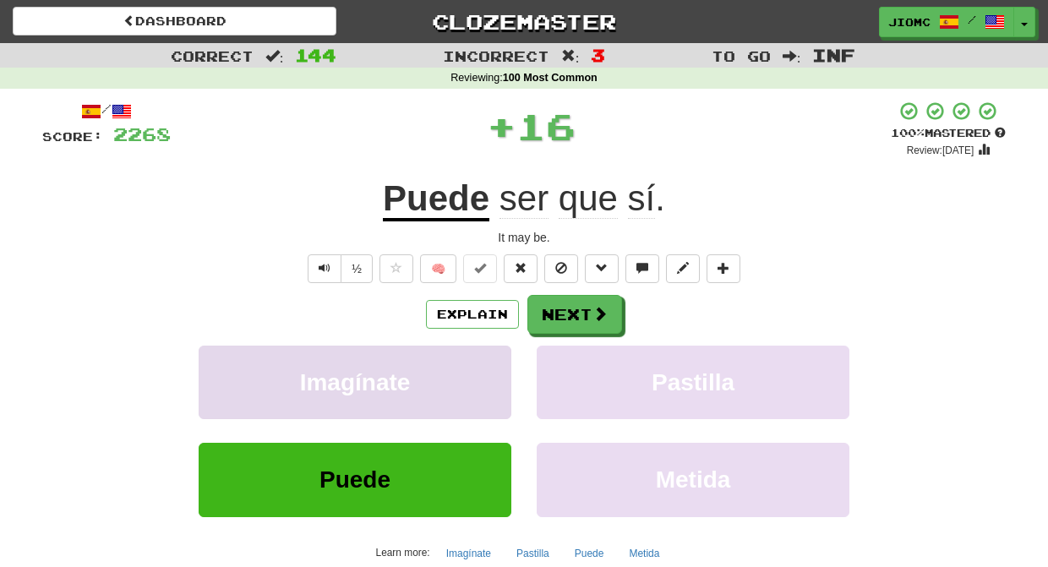
click at [500, 355] on button "Imagínate" at bounding box center [355, 382] width 313 height 73
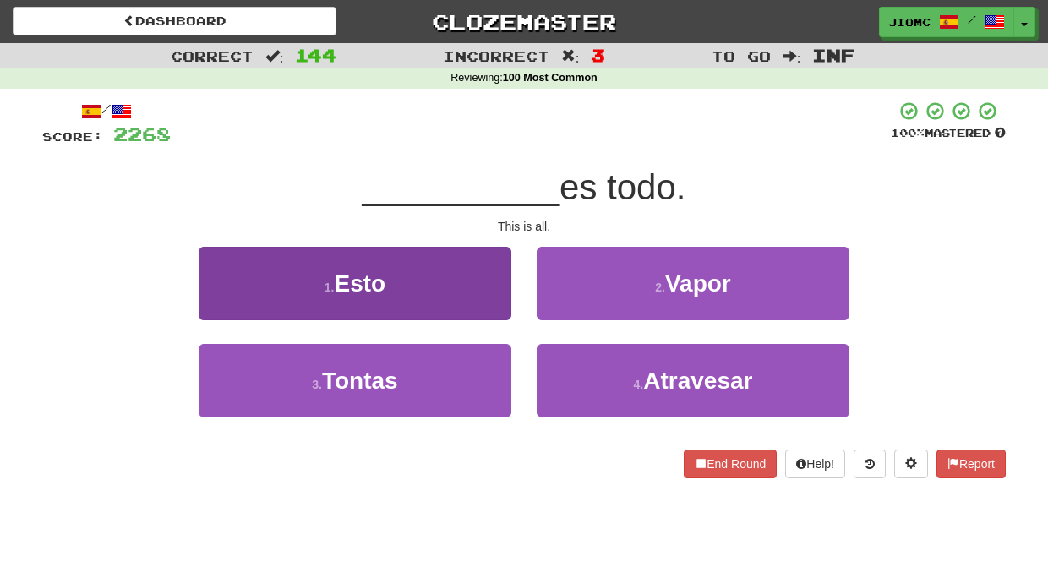
click at [498, 305] on button "1 . Esto" at bounding box center [355, 283] width 313 height 73
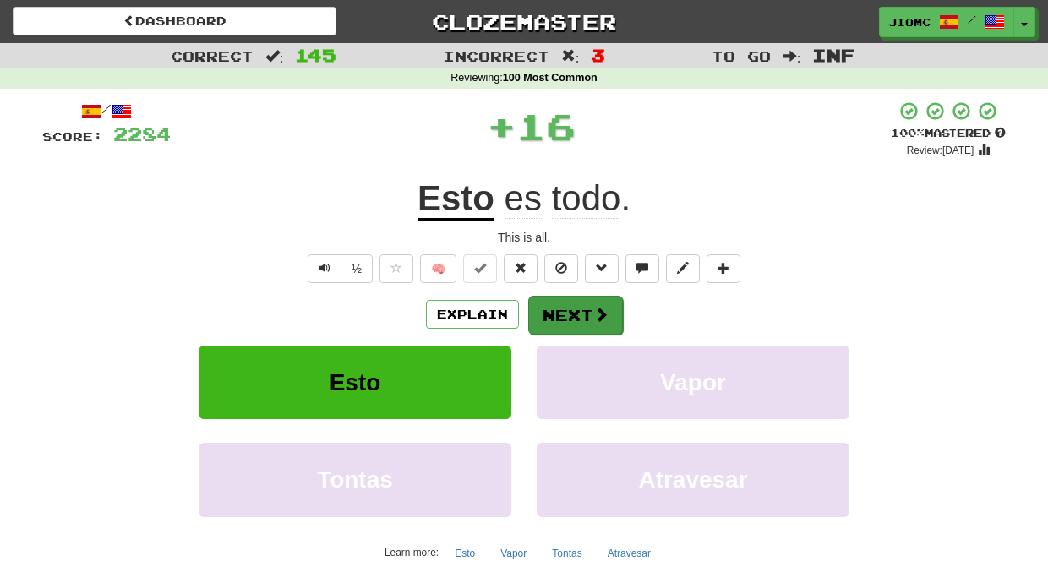
click at [548, 307] on button "Next" at bounding box center [575, 315] width 95 height 39
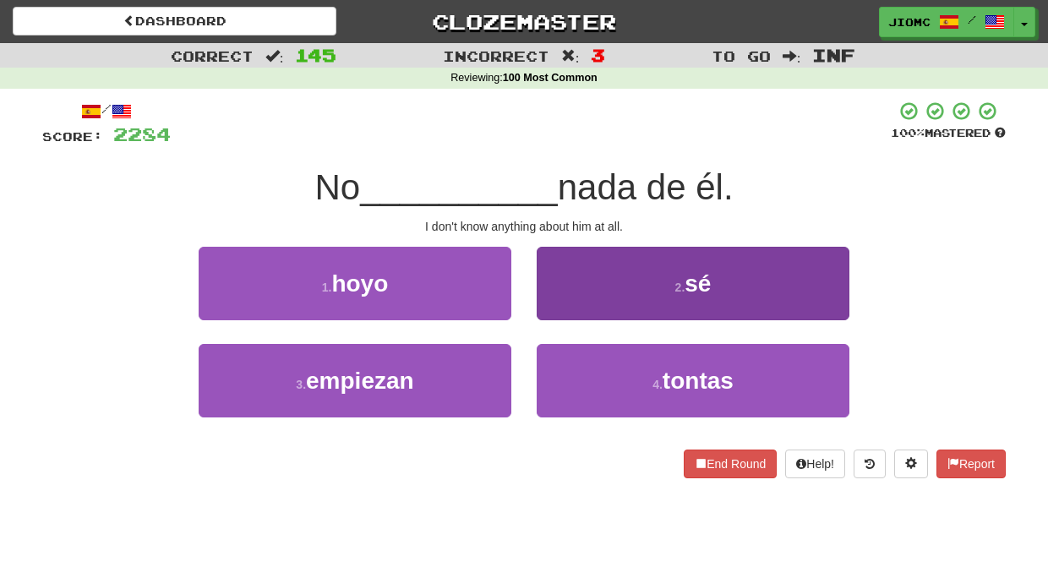
click at [552, 307] on button "2 . sé" at bounding box center [692, 283] width 313 height 73
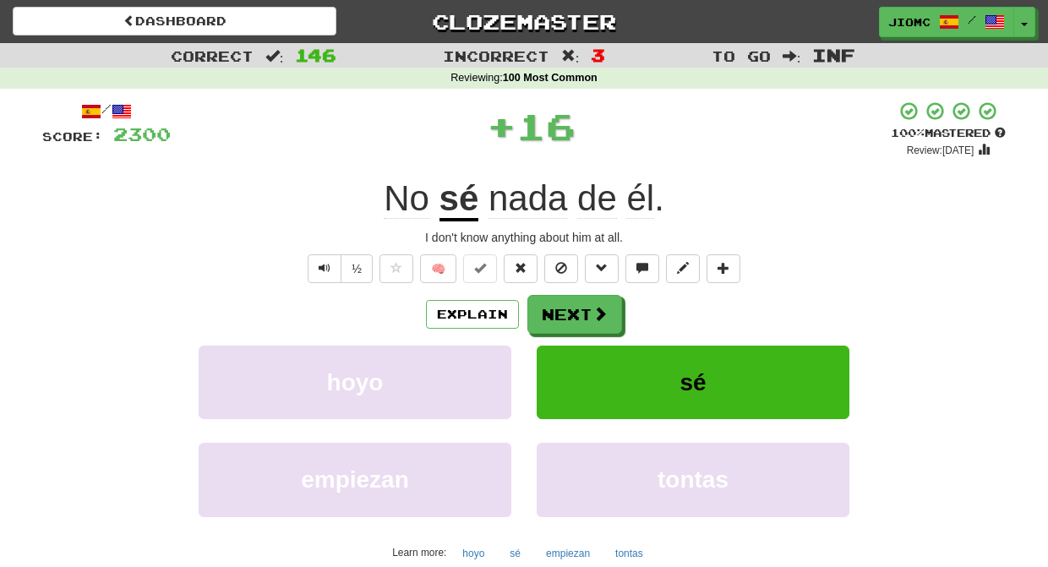
click at [552, 308] on button "Next" at bounding box center [574, 314] width 95 height 39
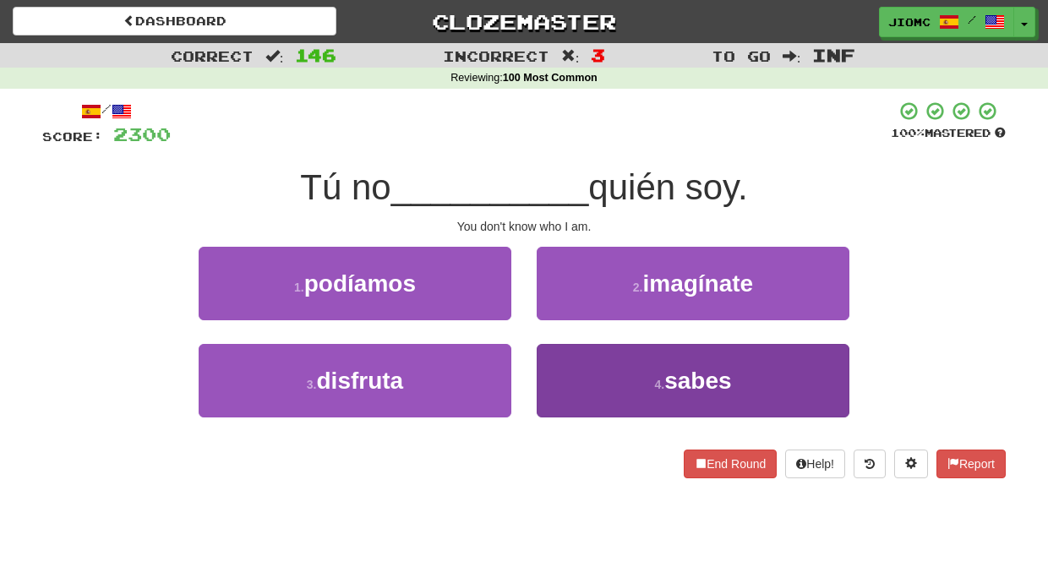
click at [573, 365] on button "4 . sabes" at bounding box center [692, 380] width 313 height 73
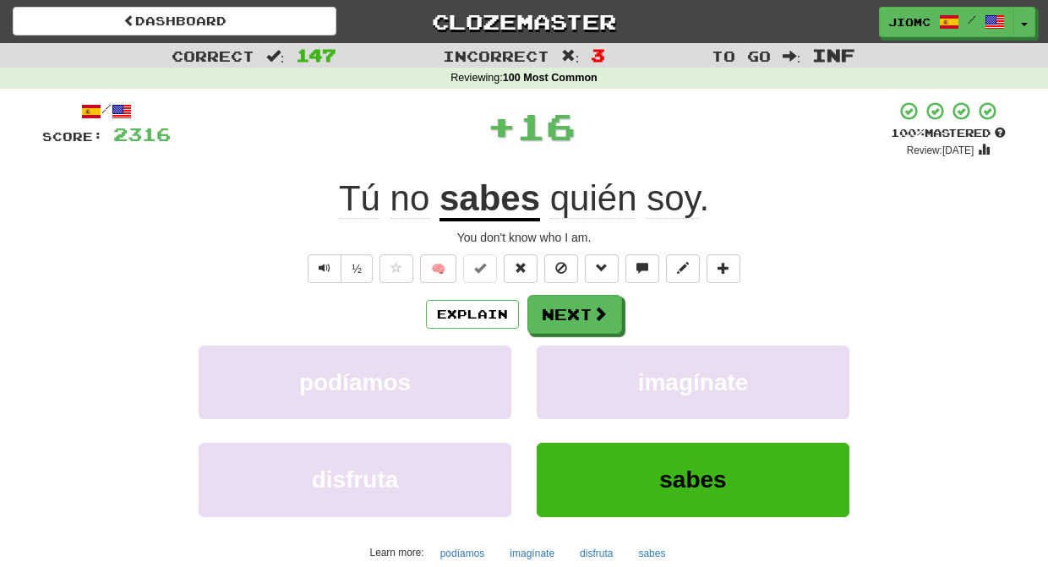
click at [573, 365] on button "imagínate" at bounding box center [692, 382] width 313 height 73
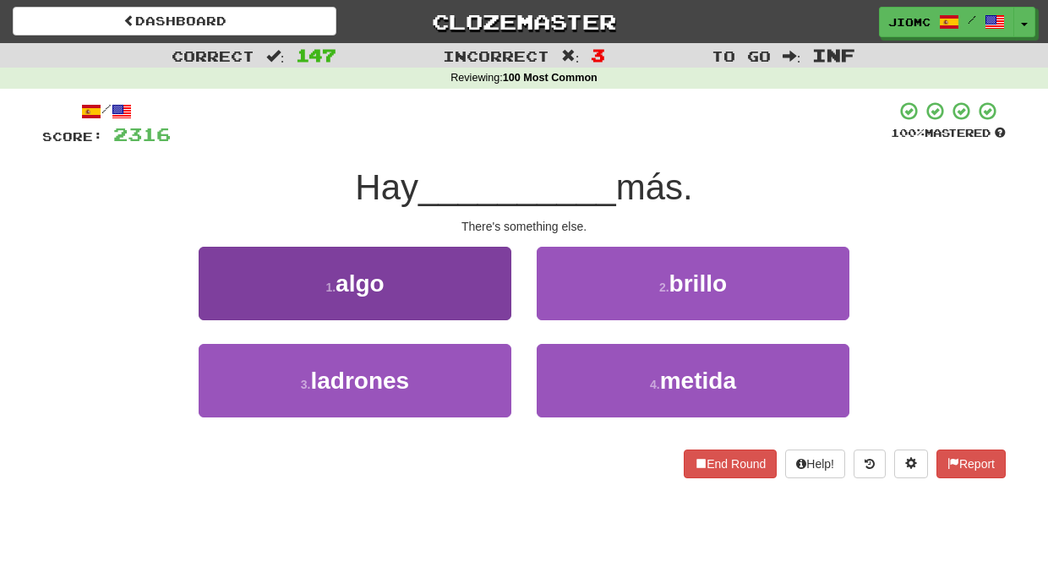
click at [492, 313] on button "1 . algo" at bounding box center [355, 283] width 313 height 73
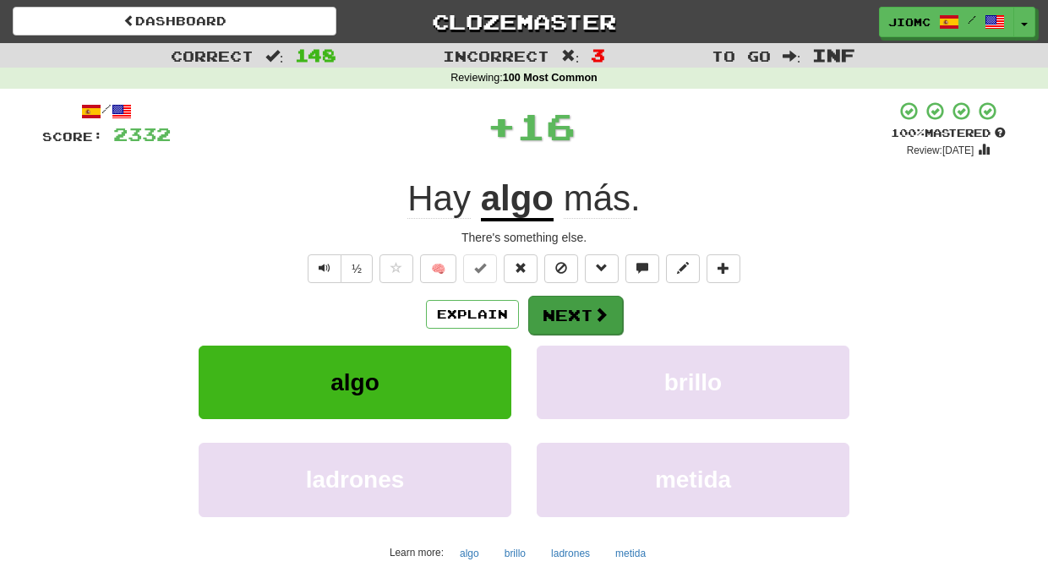
click at [574, 307] on button "Next" at bounding box center [575, 315] width 95 height 39
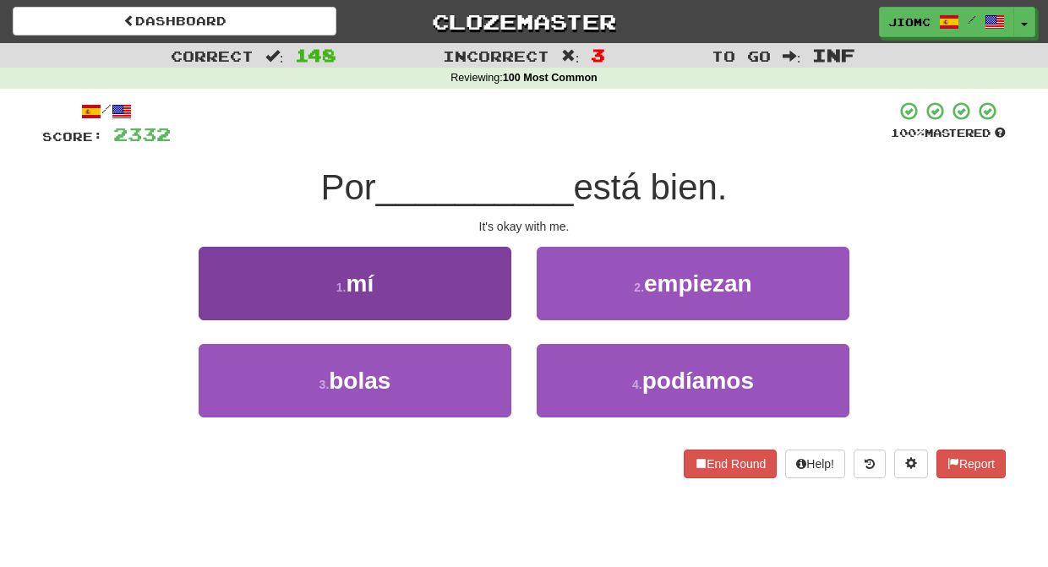
click at [480, 301] on button "1 . mí" at bounding box center [355, 283] width 313 height 73
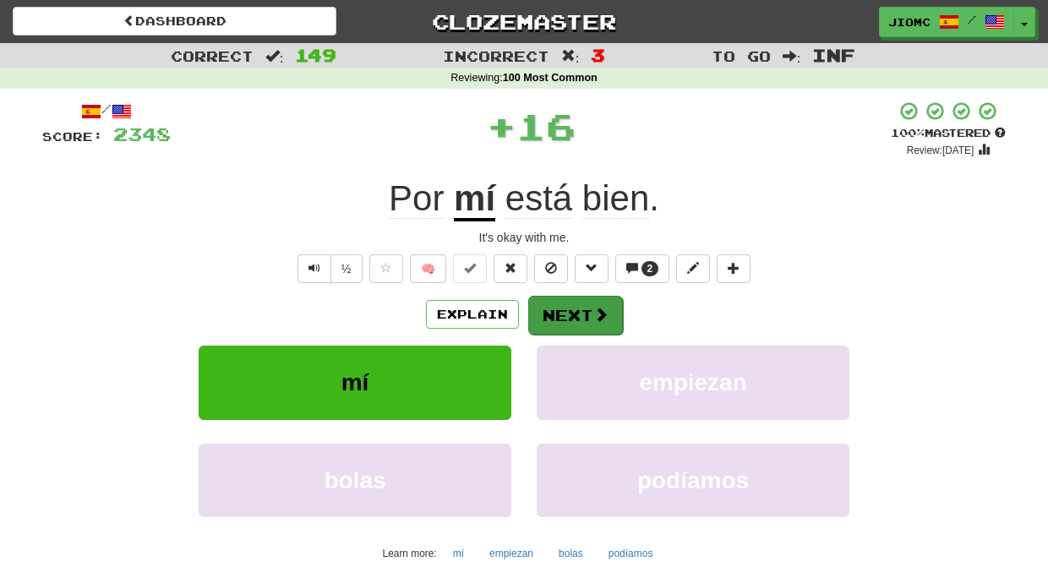
click at [559, 307] on button "Next" at bounding box center [575, 315] width 95 height 39
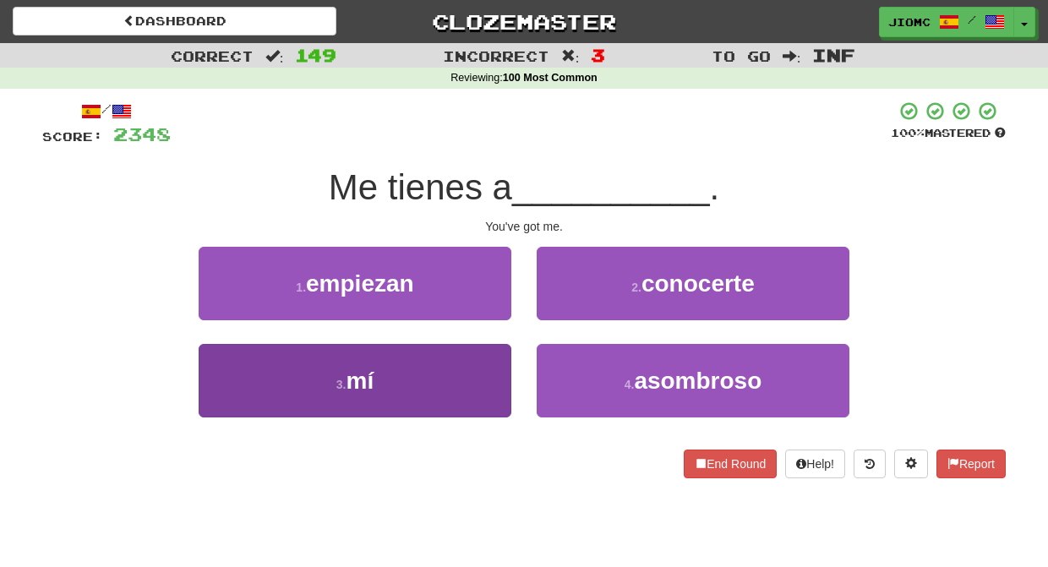
click at [487, 369] on button "3 . mí" at bounding box center [355, 380] width 313 height 73
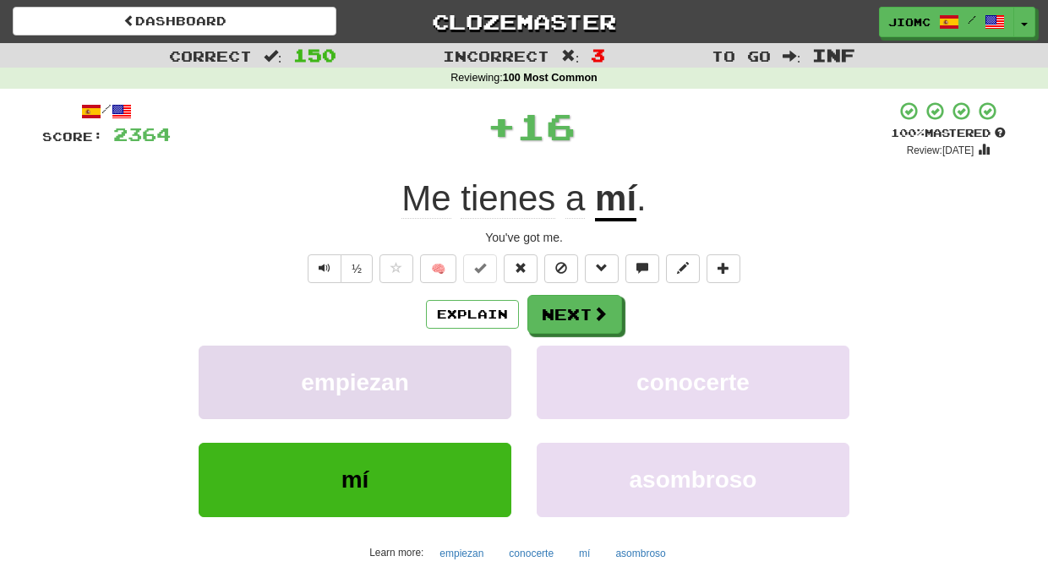
click at [488, 367] on button "empiezan" at bounding box center [355, 382] width 313 height 73
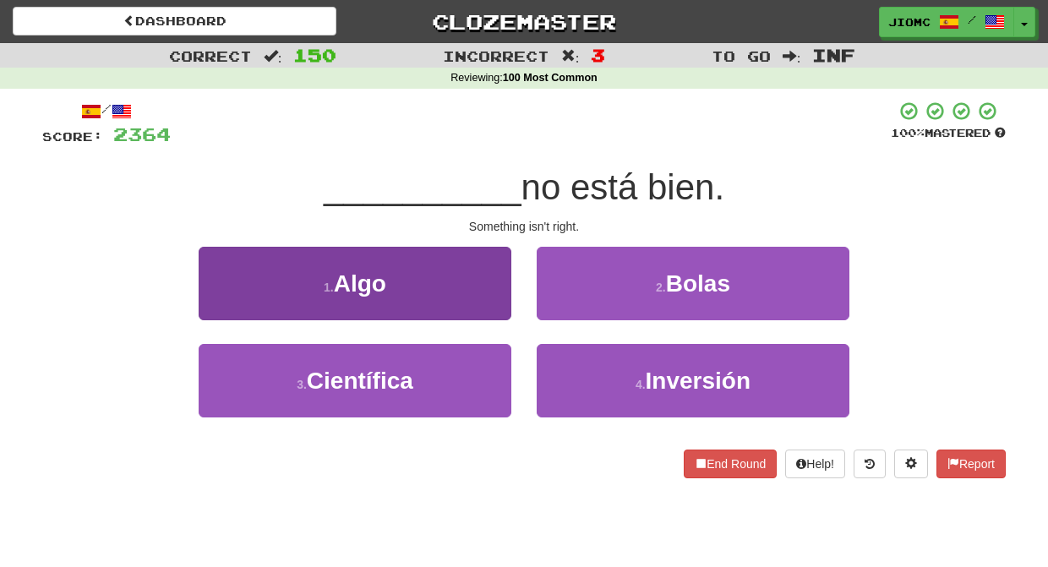
click at [492, 301] on button "1 . Algo" at bounding box center [355, 283] width 313 height 73
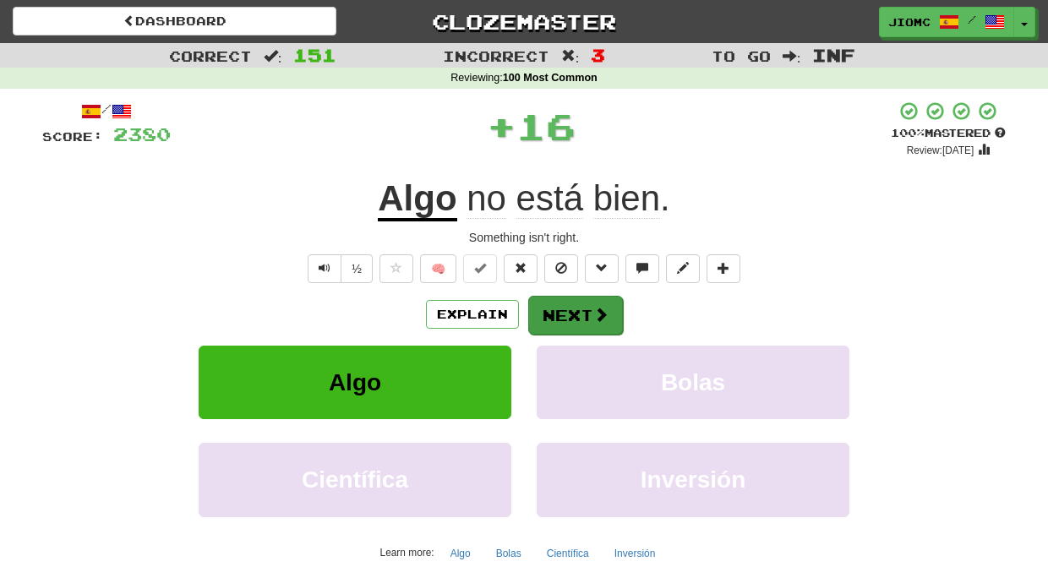
click at [549, 308] on button "Next" at bounding box center [575, 315] width 95 height 39
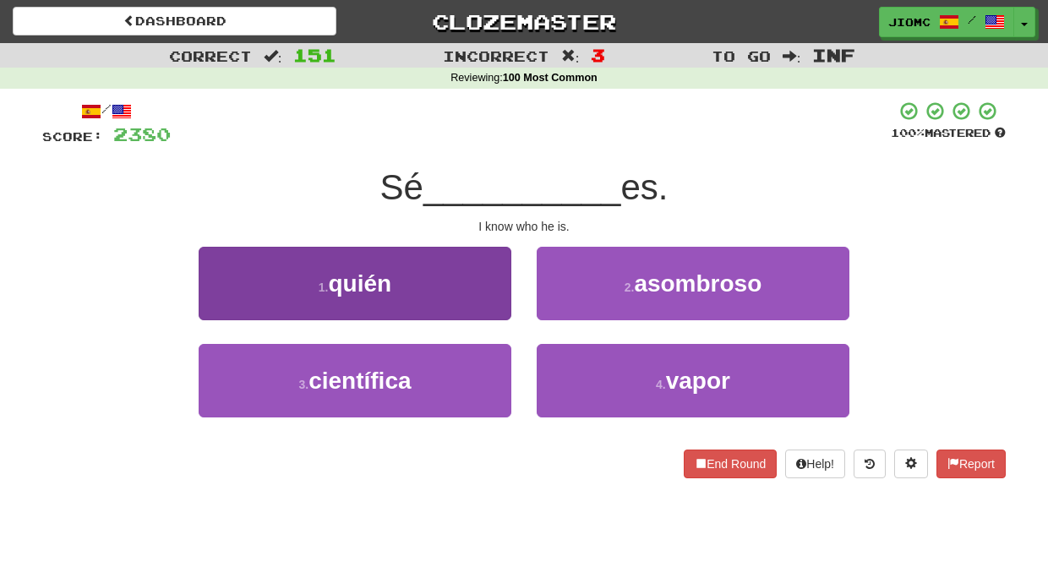
click at [475, 291] on button "1 . quién" at bounding box center [355, 283] width 313 height 73
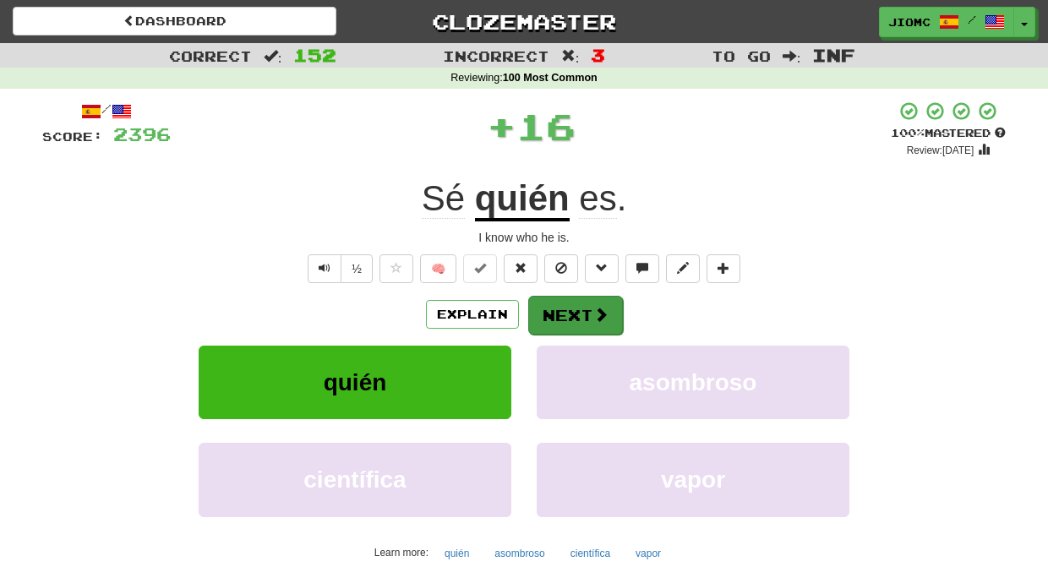
click at [555, 309] on button "Next" at bounding box center [575, 315] width 95 height 39
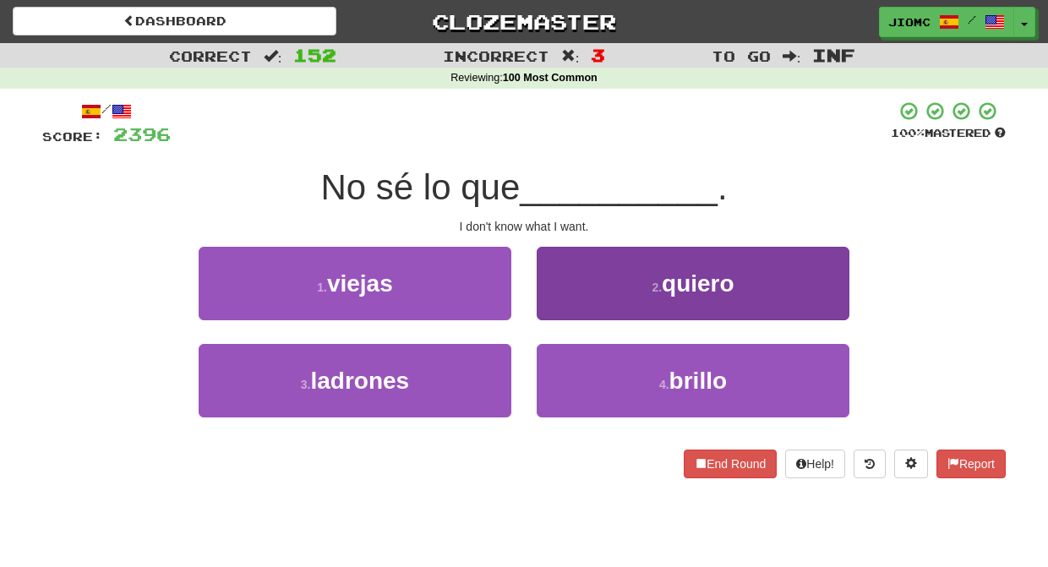
click at [562, 307] on button "2 . quiero" at bounding box center [692, 283] width 313 height 73
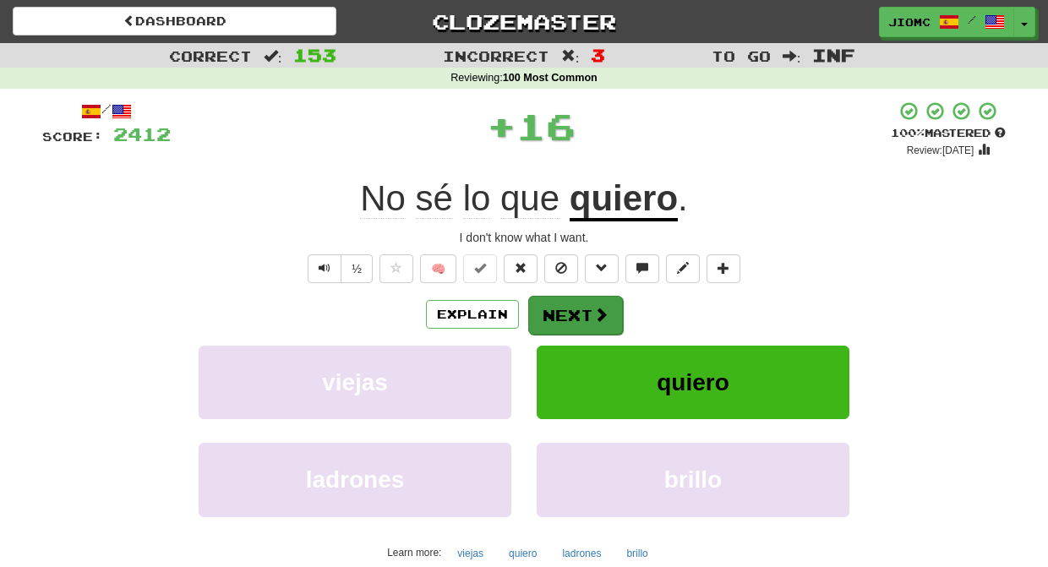
click at [562, 311] on button "Next" at bounding box center [575, 315] width 95 height 39
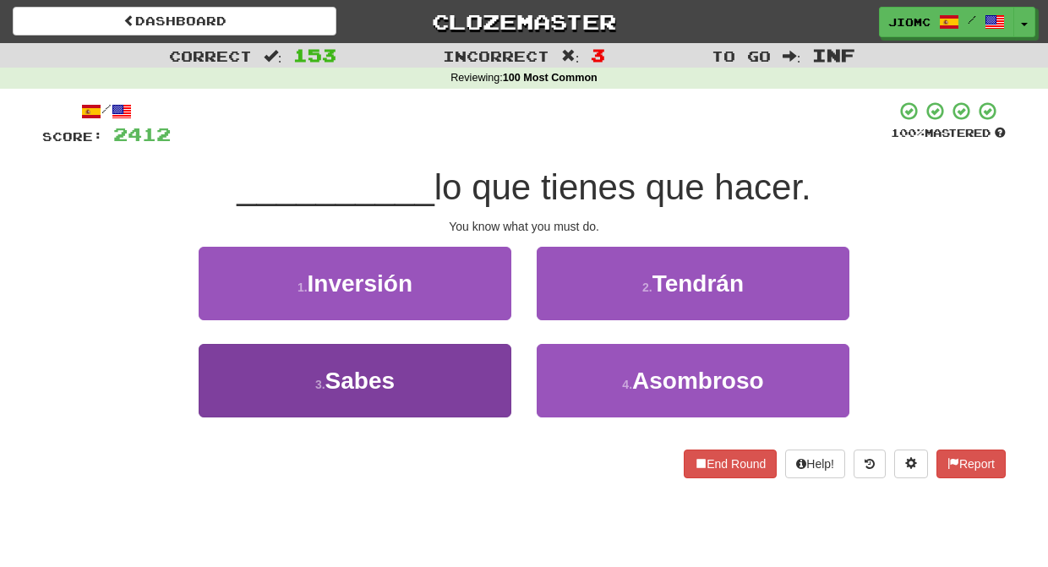
click at [494, 359] on button "3 . Sabes" at bounding box center [355, 380] width 313 height 73
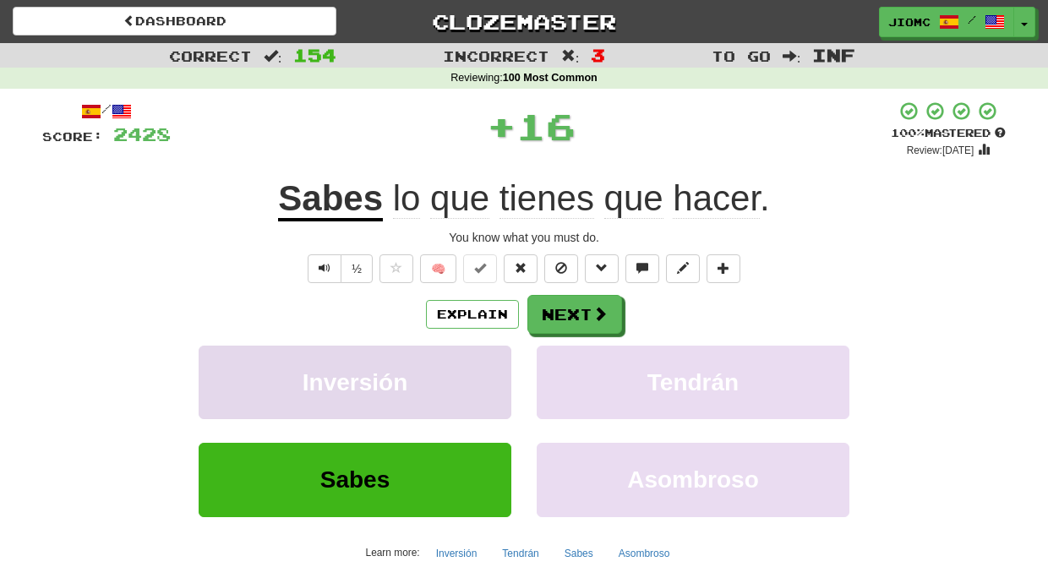
click at [494, 358] on button "Inversión" at bounding box center [355, 382] width 313 height 73
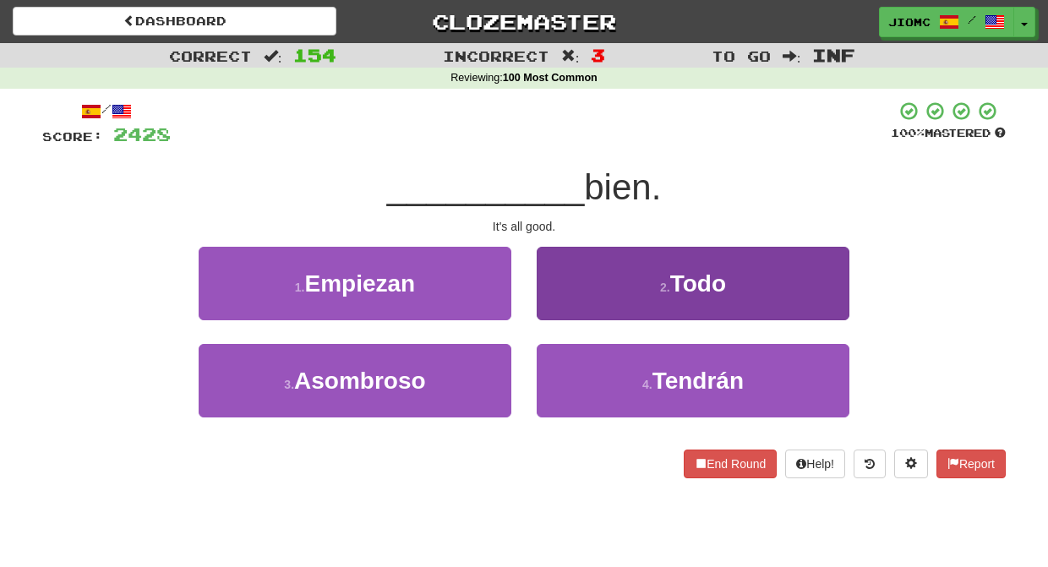
click at [579, 305] on button "2 . Todo" at bounding box center [692, 283] width 313 height 73
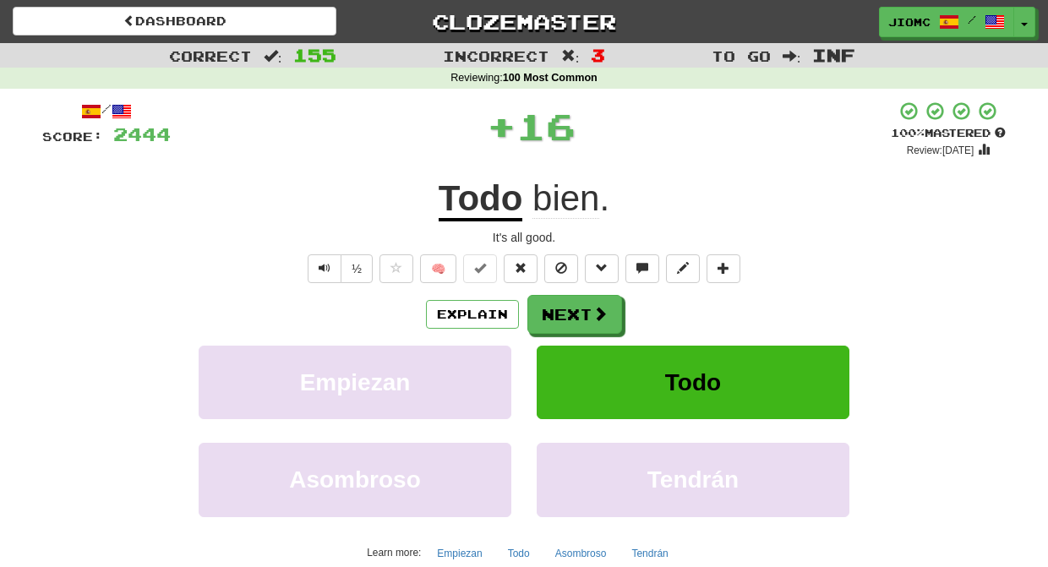
click at [576, 309] on button "Next" at bounding box center [574, 314] width 95 height 39
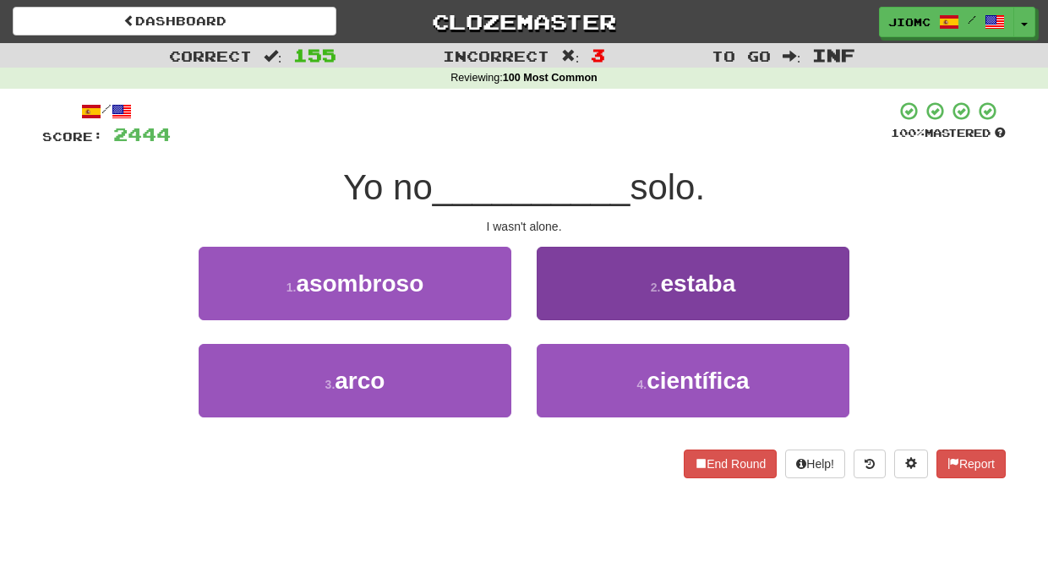
click at [554, 302] on button "2 . estaba" at bounding box center [692, 283] width 313 height 73
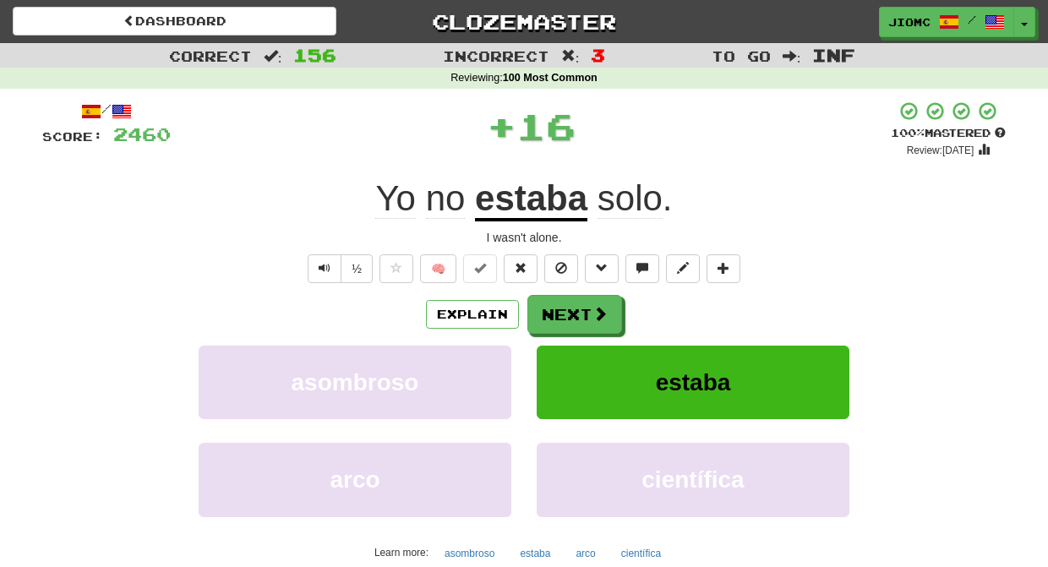
click at [554, 307] on button "Next" at bounding box center [574, 314] width 95 height 39
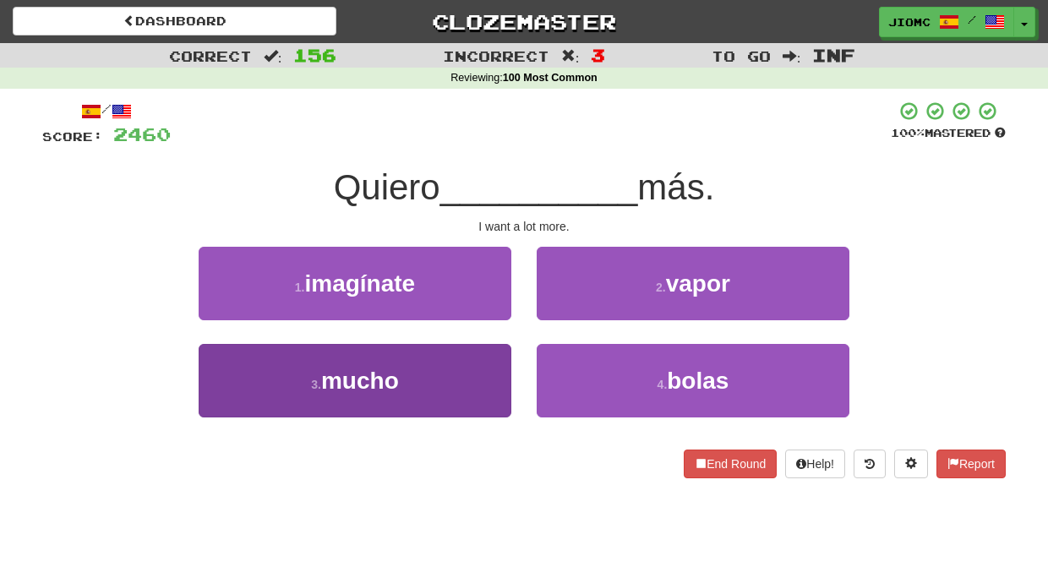
click at [494, 362] on button "3 . mucho" at bounding box center [355, 380] width 313 height 73
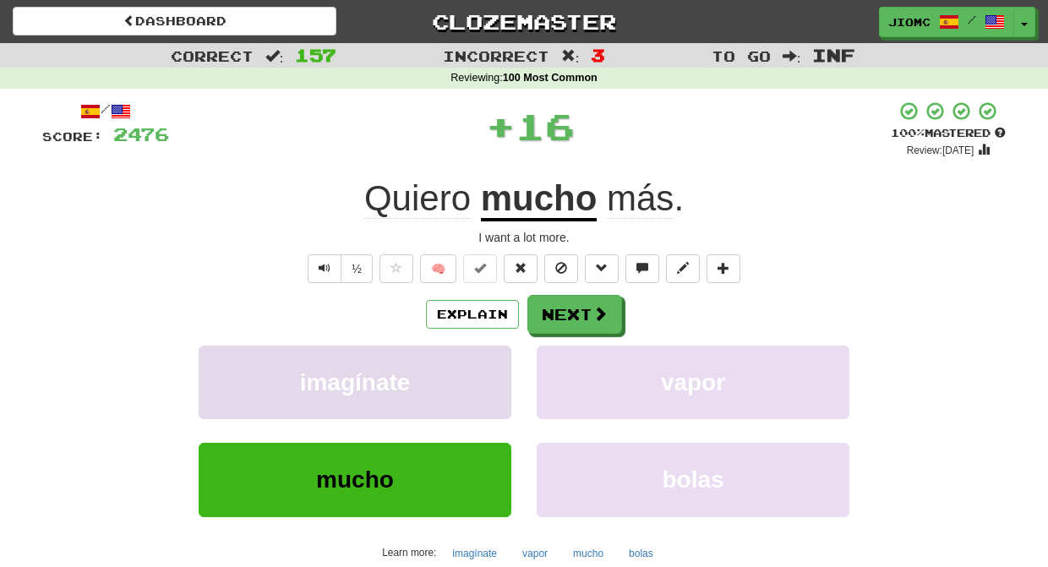
click at [493, 361] on button "imagínate" at bounding box center [355, 382] width 313 height 73
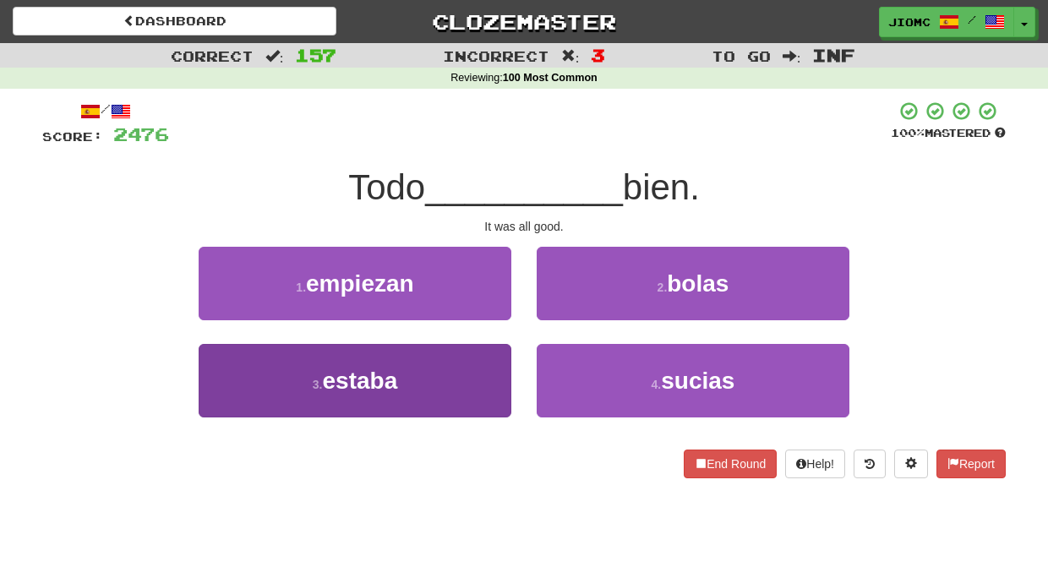
click at [500, 356] on button "3 . estaba" at bounding box center [355, 380] width 313 height 73
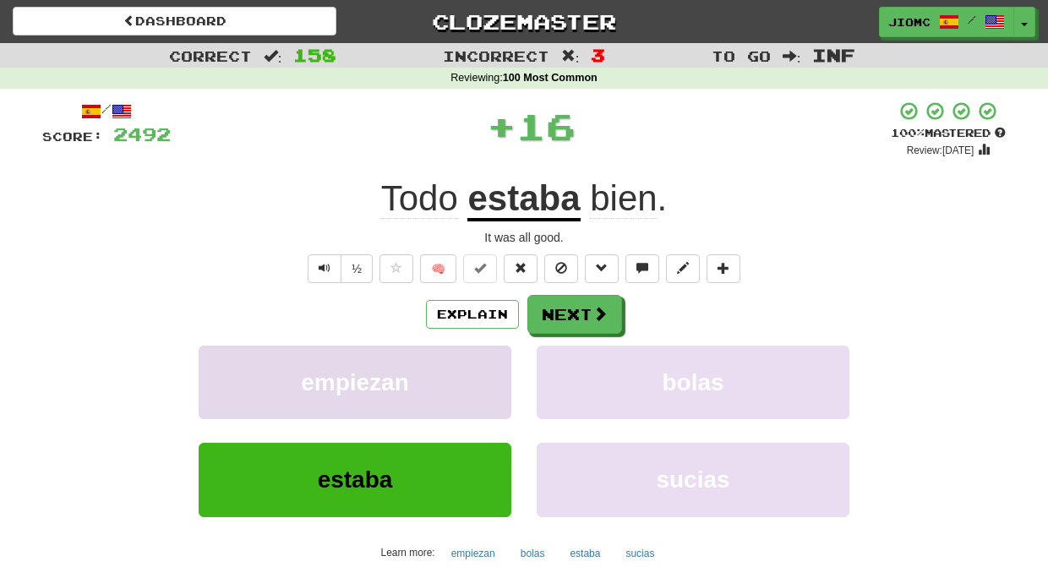
click at [499, 355] on button "empiezan" at bounding box center [355, 382] width 313 height 73
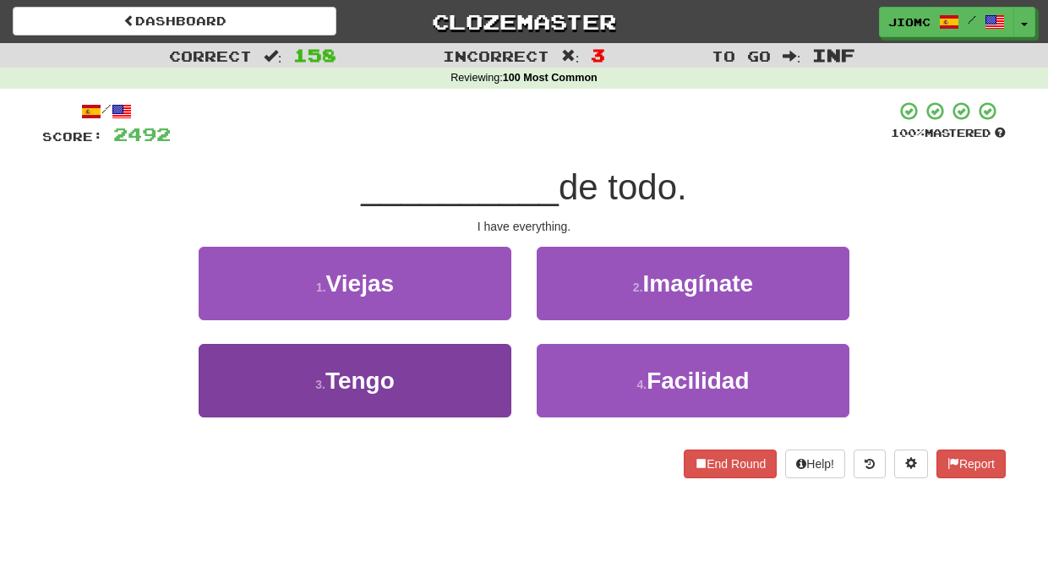
click at [491, 361] on button "3 . Tengo" at bounding box center [355, 380] width 313 height 73
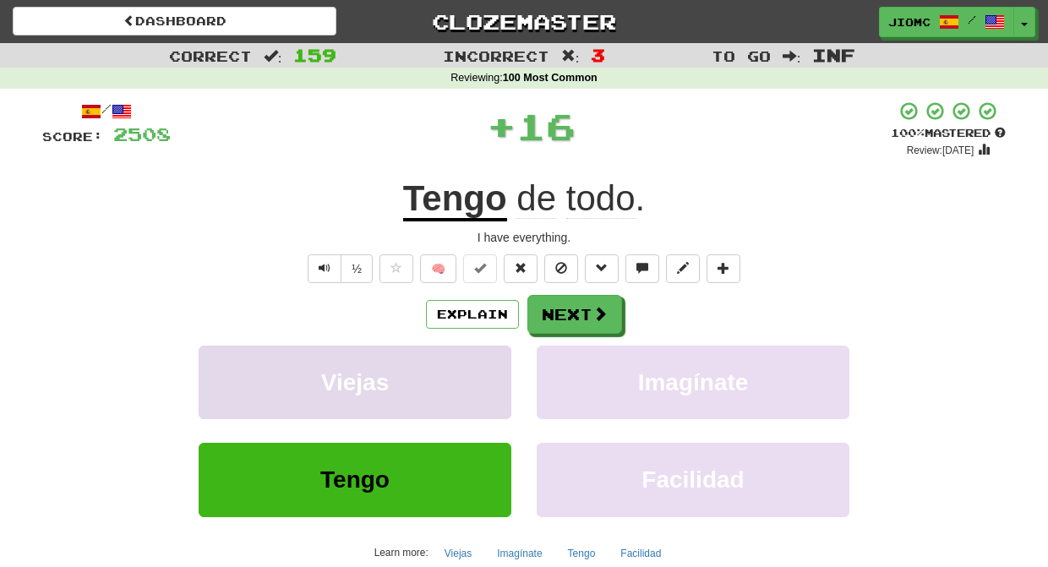
click at [491, 358] on button "Viejas" at bounding box center [355, 382] width 313 height 73
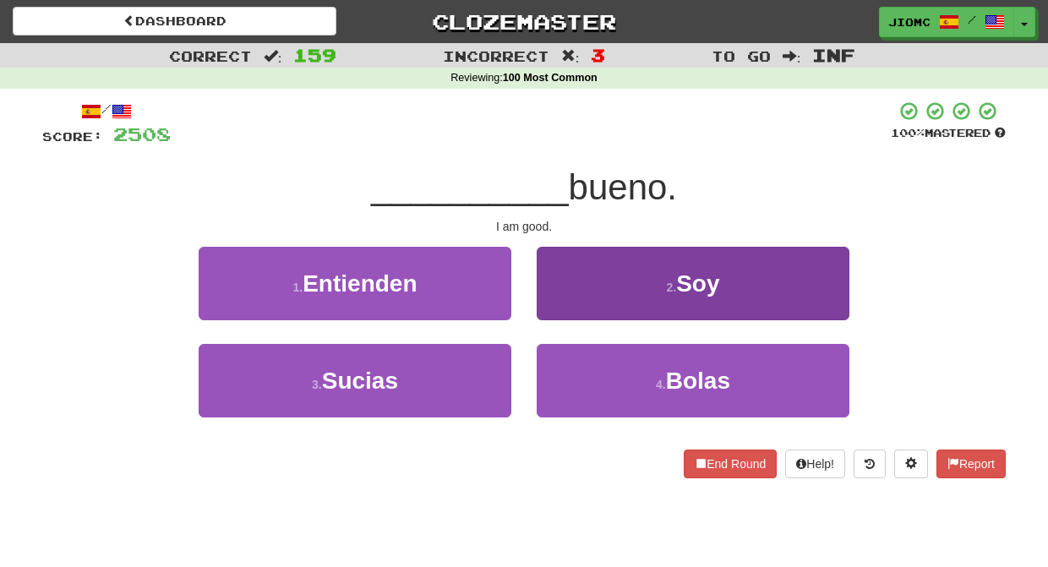
click at [565, 286] on button "2 . Soy" at bounding box center [692, 283] width 313 height 73
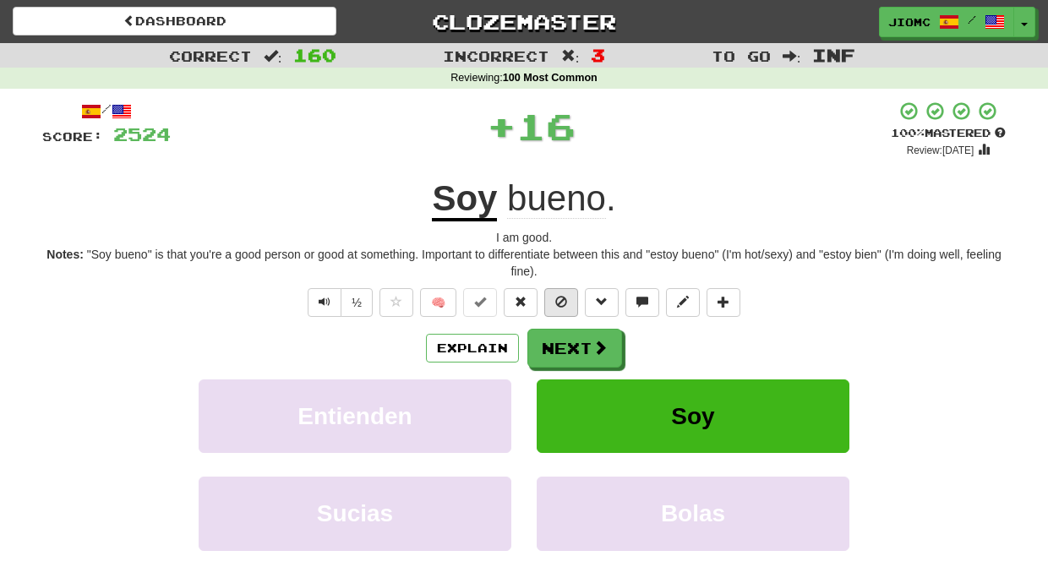
click at [560, 294] on button at bounding box center [561, 302] width 34 height 29
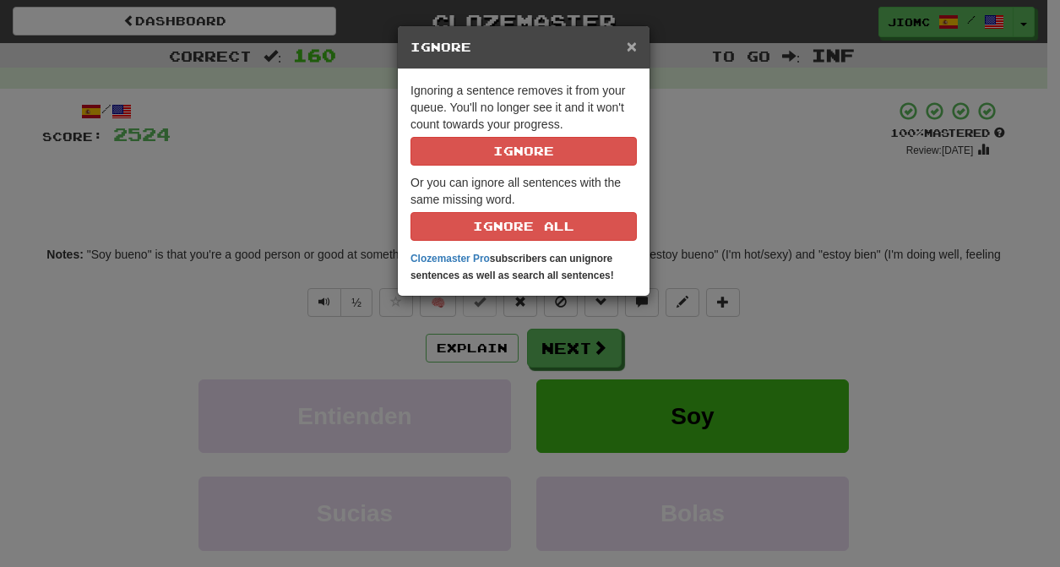
click at [630, 48] on span "×" at bounding box center [632, 45] width 10 height 19
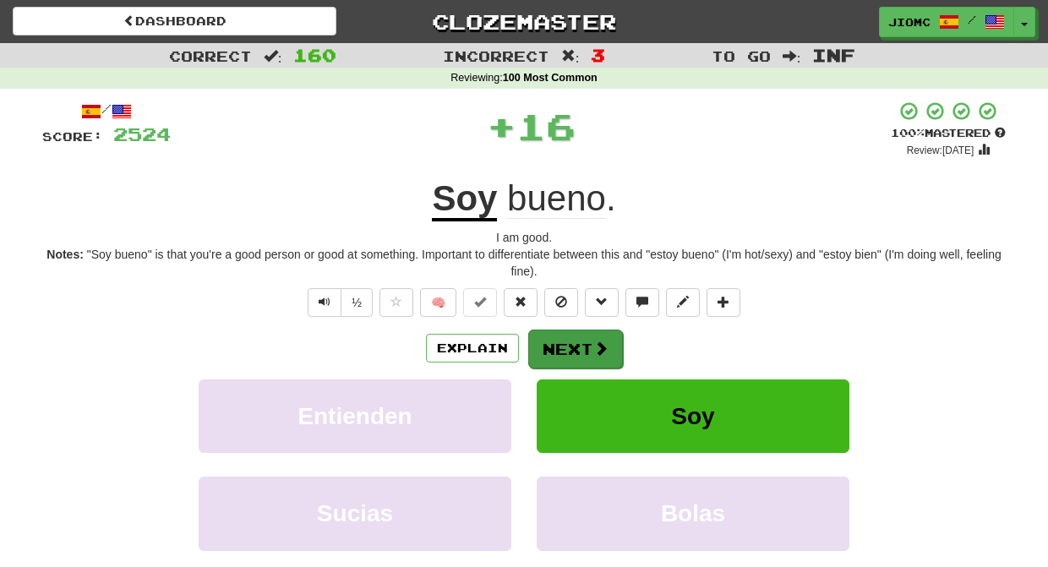
click at [569, 356] on button "Next" at bounding box center [575, 348] width 95 height 39
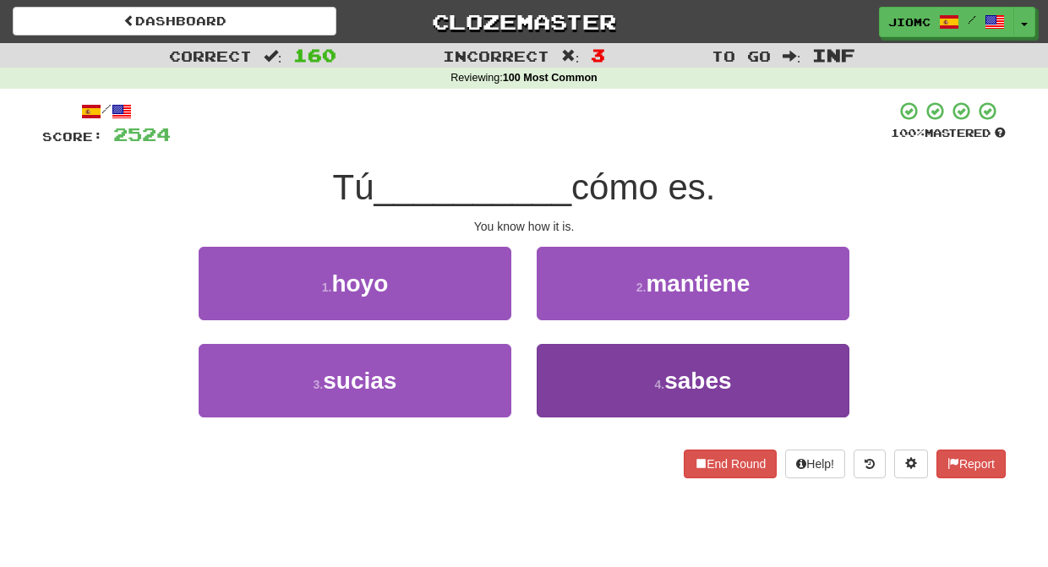
click at [569, 378] on button "4 . sabes" at bounding box center [692, 380] width 313 height 73
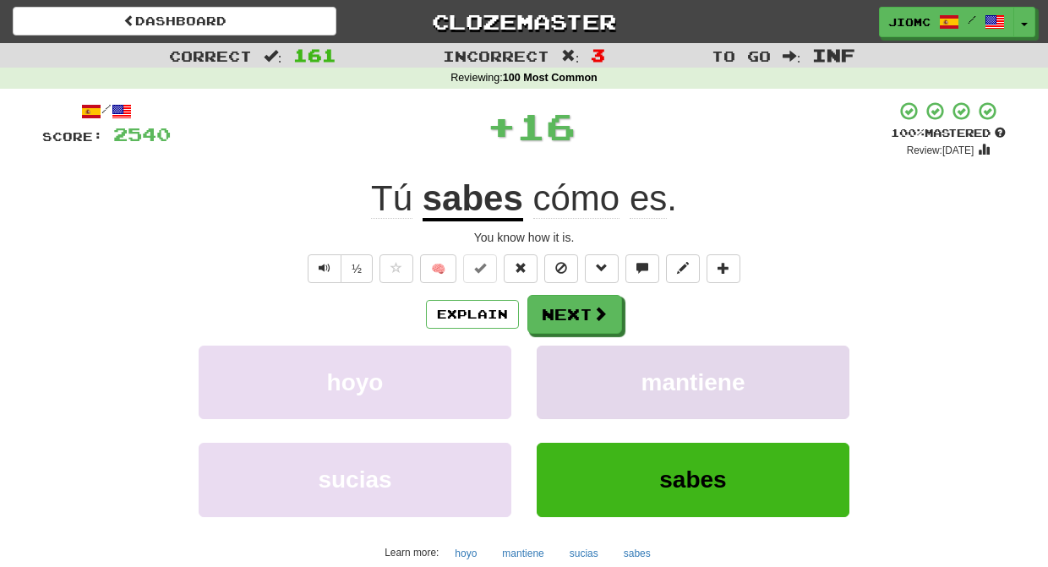
click at [572, 372] on button "mantiene" at bounding box center [692, 382] width 313 height 73
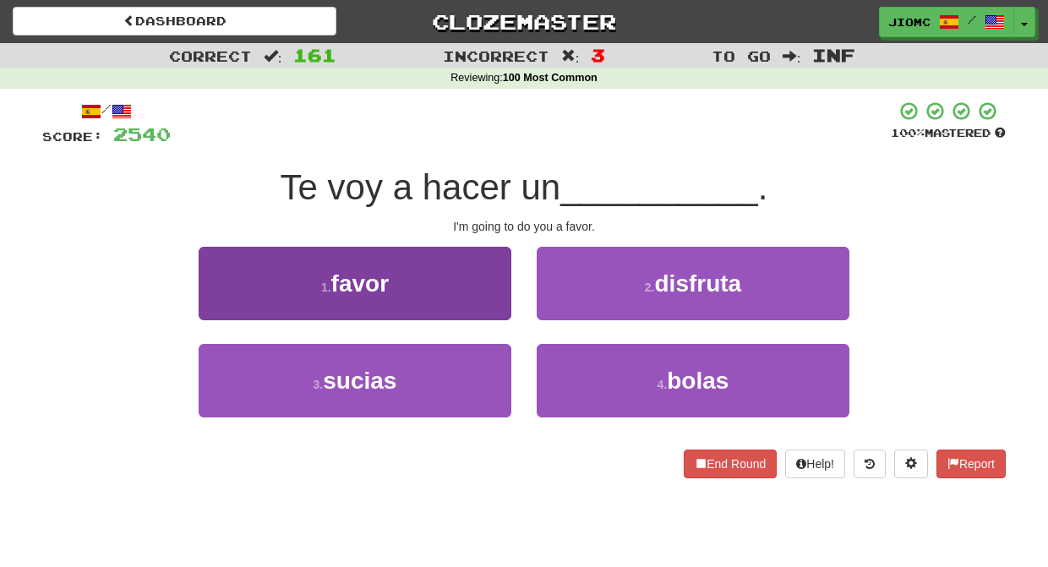
click at [490, 282] on button "1 . favor" at bounding box center [355, 283] width 313 height 73
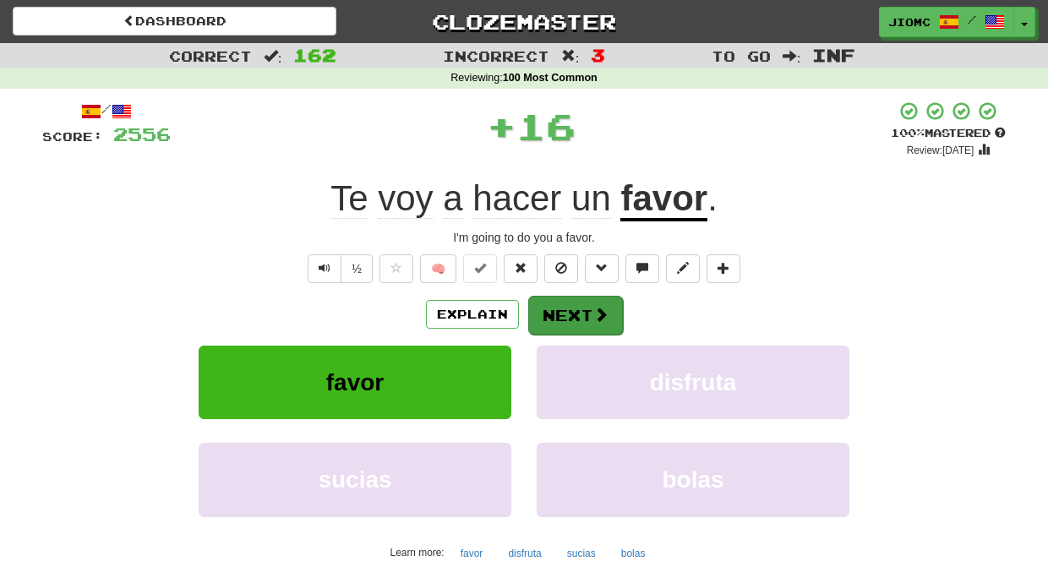
click at [580, 314] on button "Next" at bounding box center [575, 315] width 95 height 39
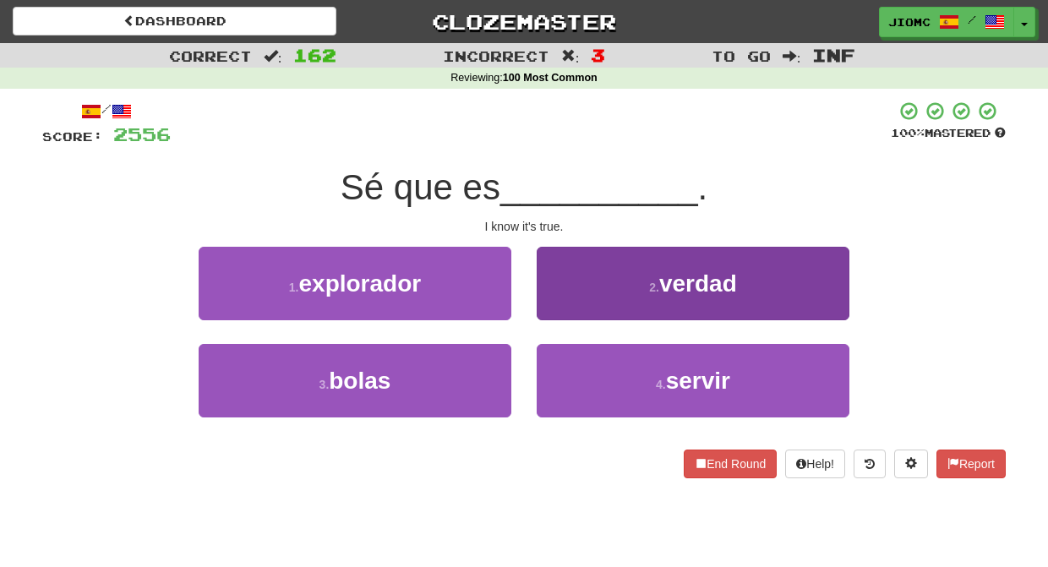
click at [564, 303] on button "2 . verdad" at bounding box center [692, 283] width 313 height 73
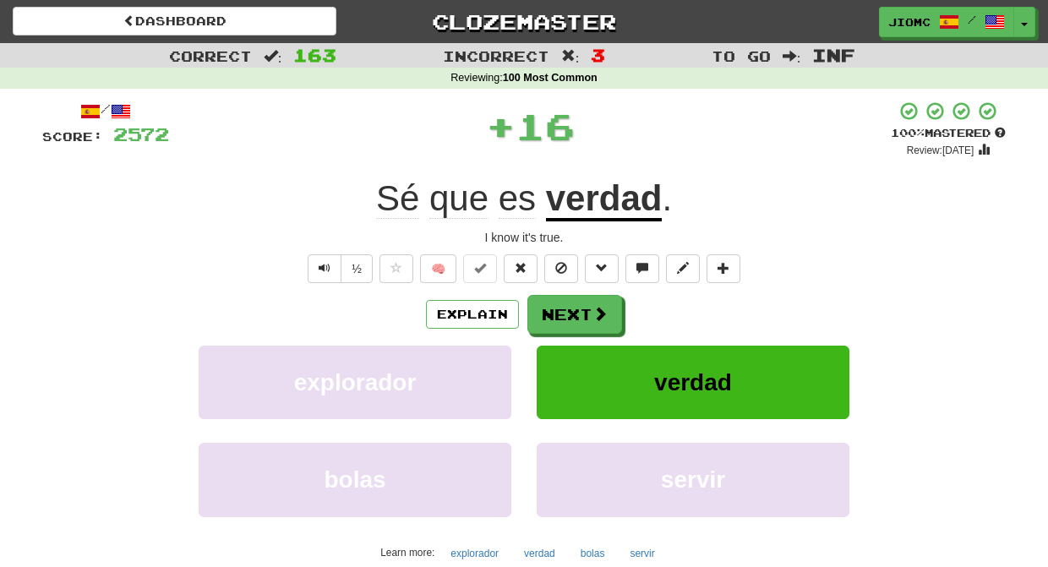
click at [563, 308] on button "Next" at bounding box center [574, 314] width 95 height 39
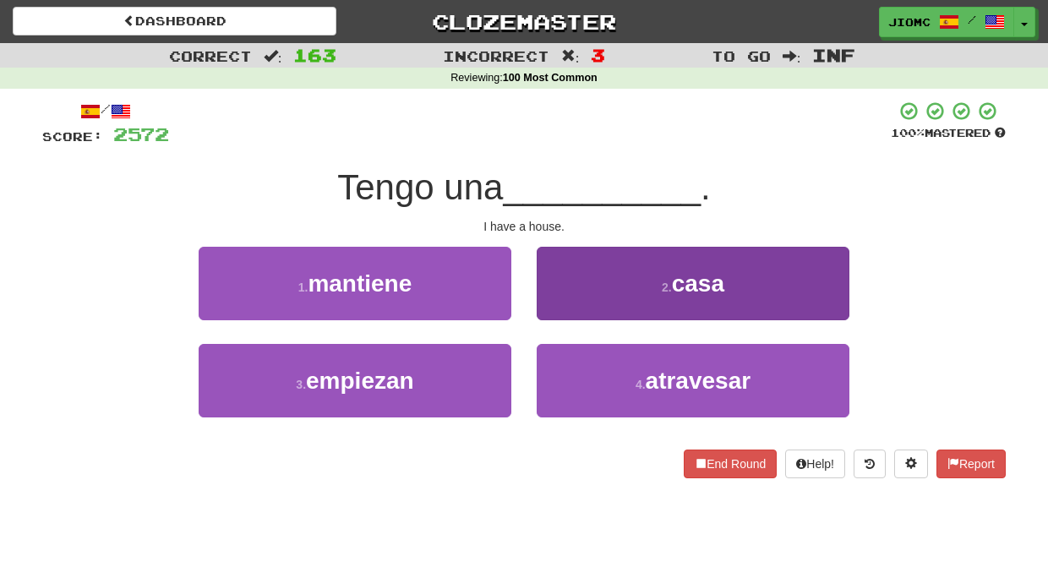
click at [567, 310] on button "2 . casa" at bounding box center [692, 283] width 313 height 73
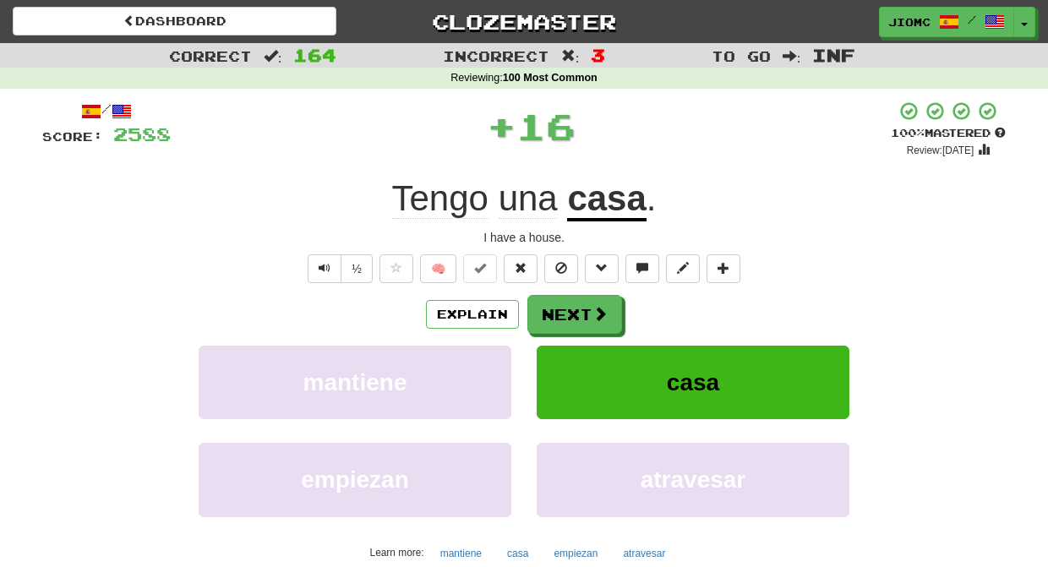
click at [567, 313] on button "Next" at bounding box center [574, 314] width 95 height 39
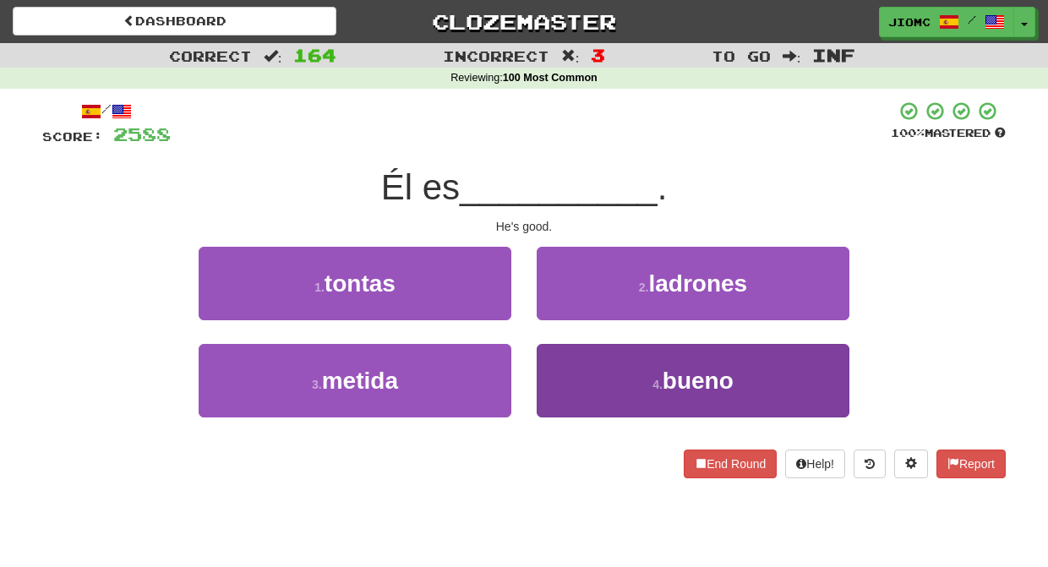
click at [558, 367] on button "4 . bueno" at bounding box center [692, 380] width 313 height 73
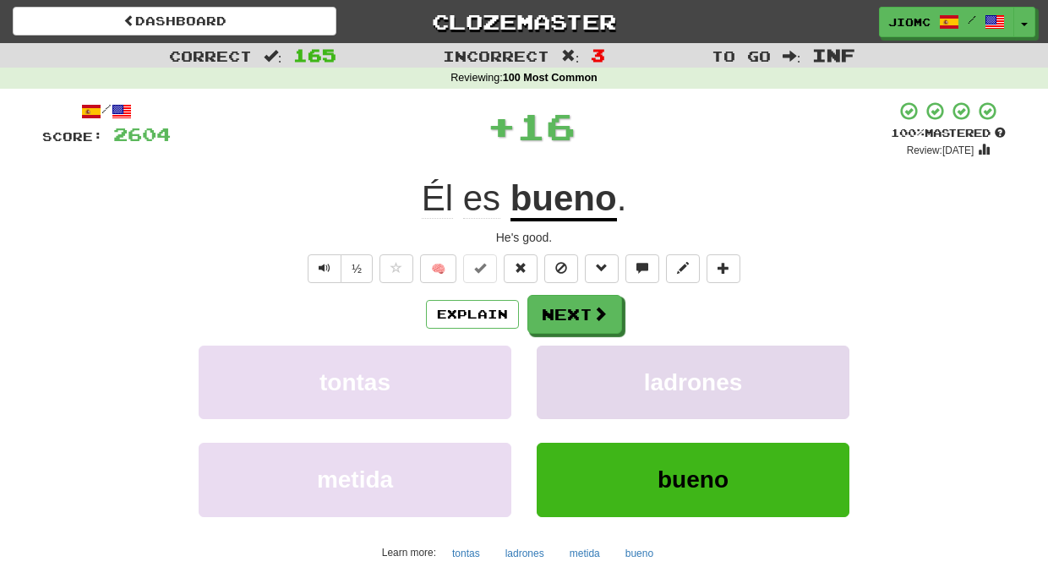
click at [560, 367] on button "ladrones" at bounding box center [692, 382] width 313 height 73
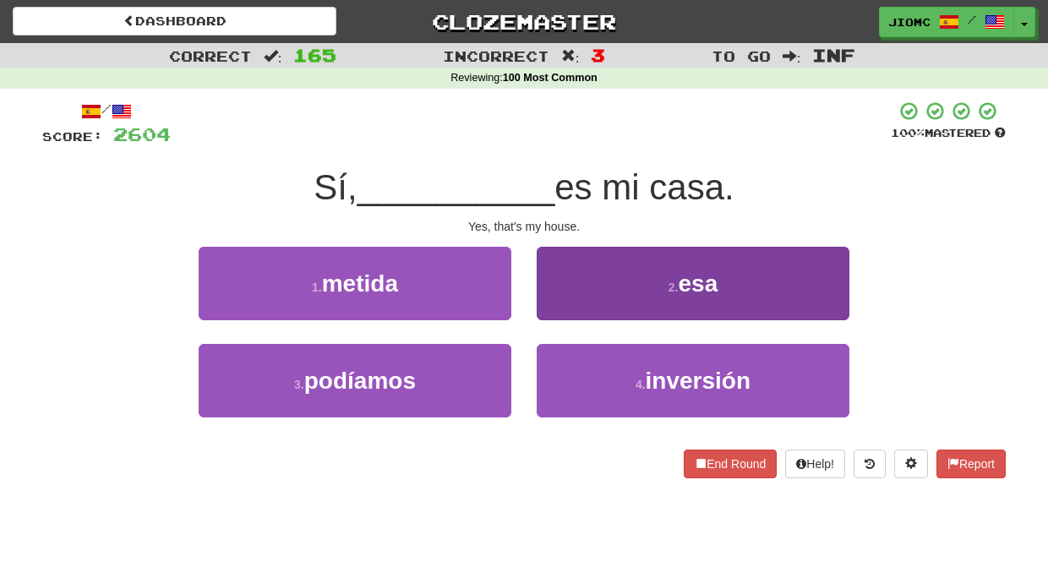
click at [556, 300] on button "2 . esa" at bounding box center [692, 283] width 313 height 73
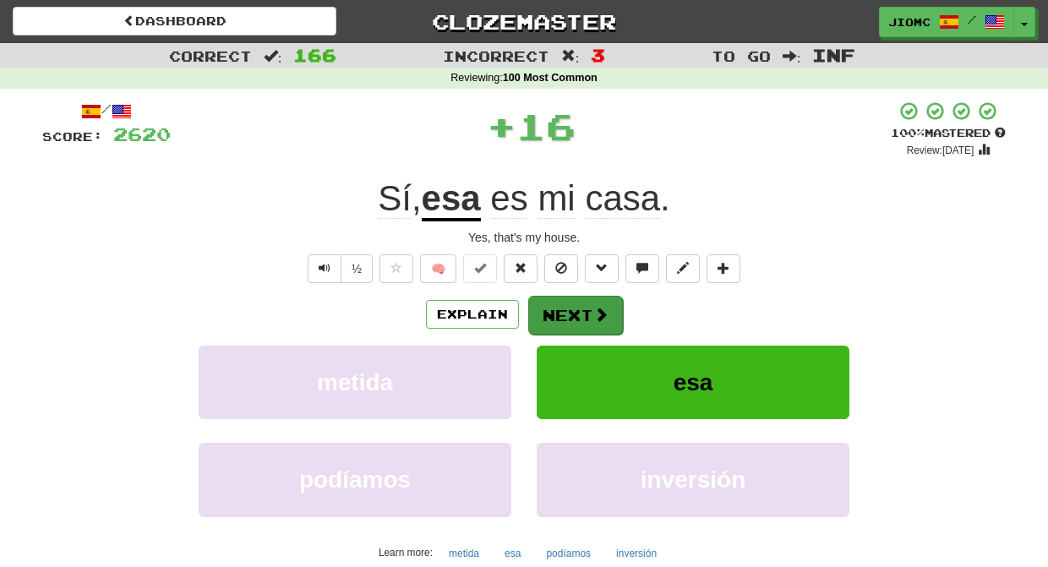
click at [560, 310] on button "Next" at bounding box center [575, 315] width 95 height 39
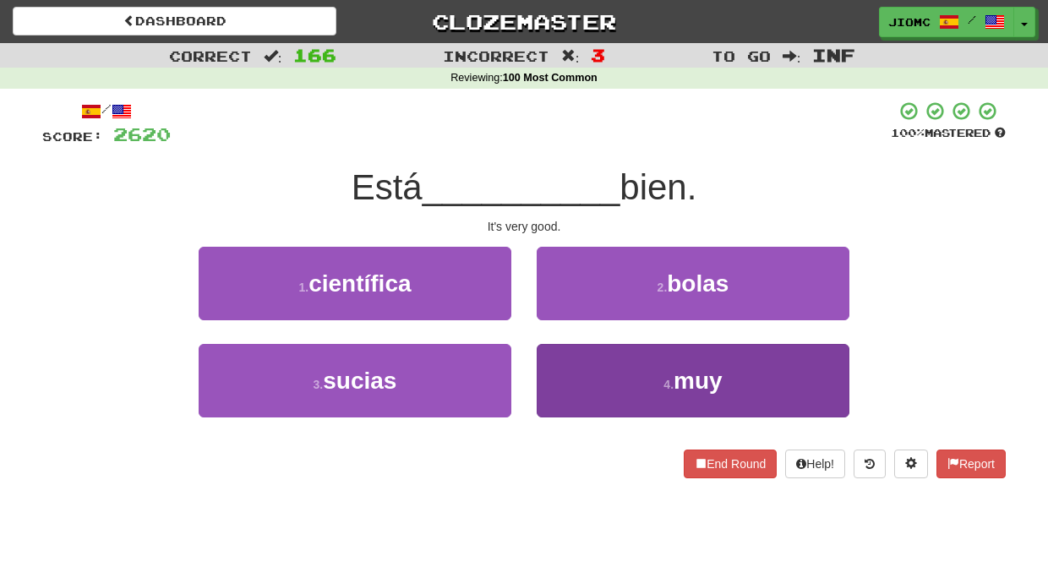
click at [559, 358] on button "4 . muy" at bounding box center [692, 380] width 313 height 73
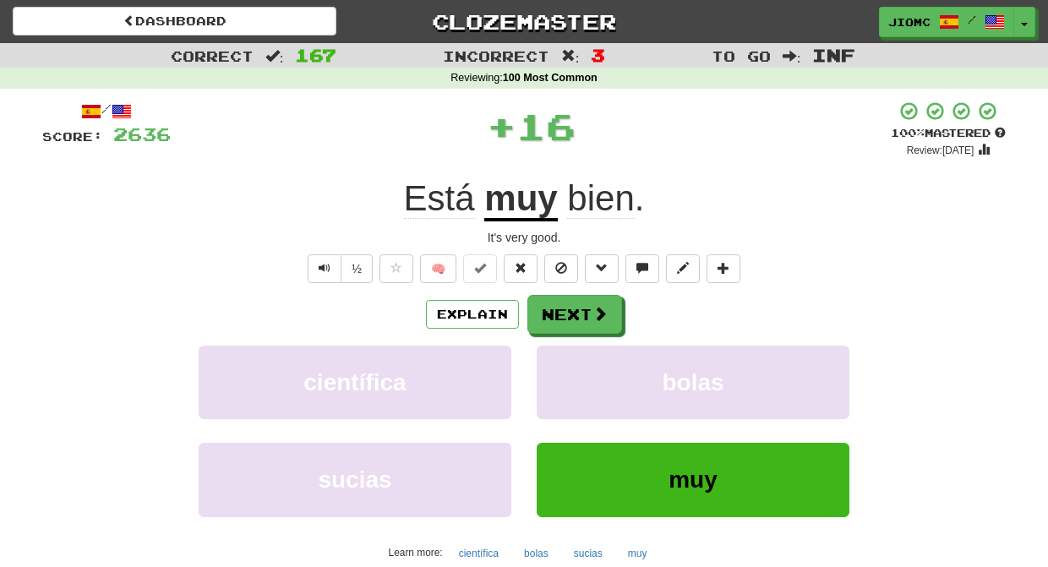
click at [559, 358] on button "bolas" at bounding box center [692, 382] width 313 height 73
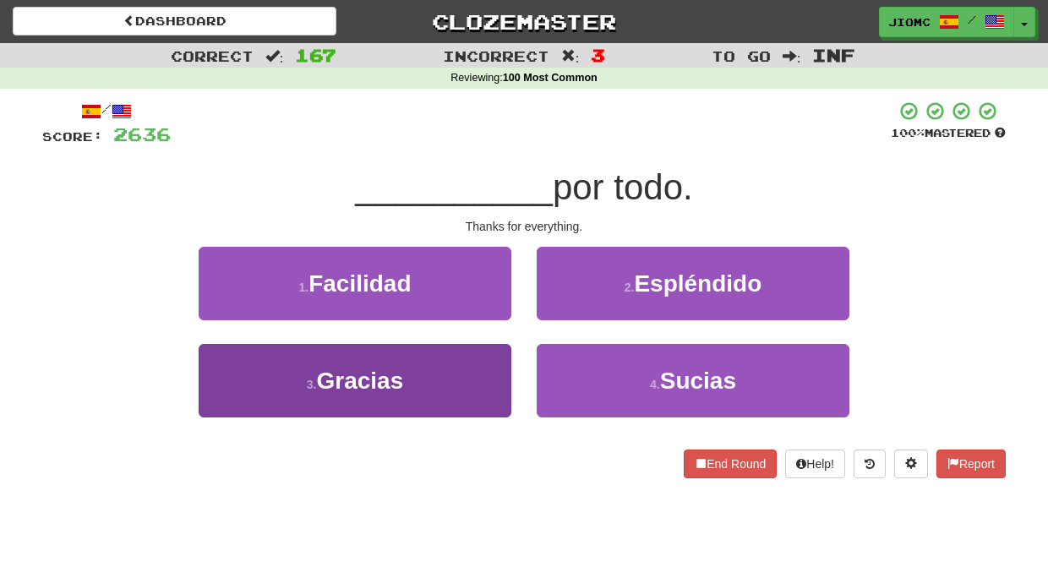
click at [476, 366] on button "3 . Gracias" at bounding box center [355, 380] width 313 height 73
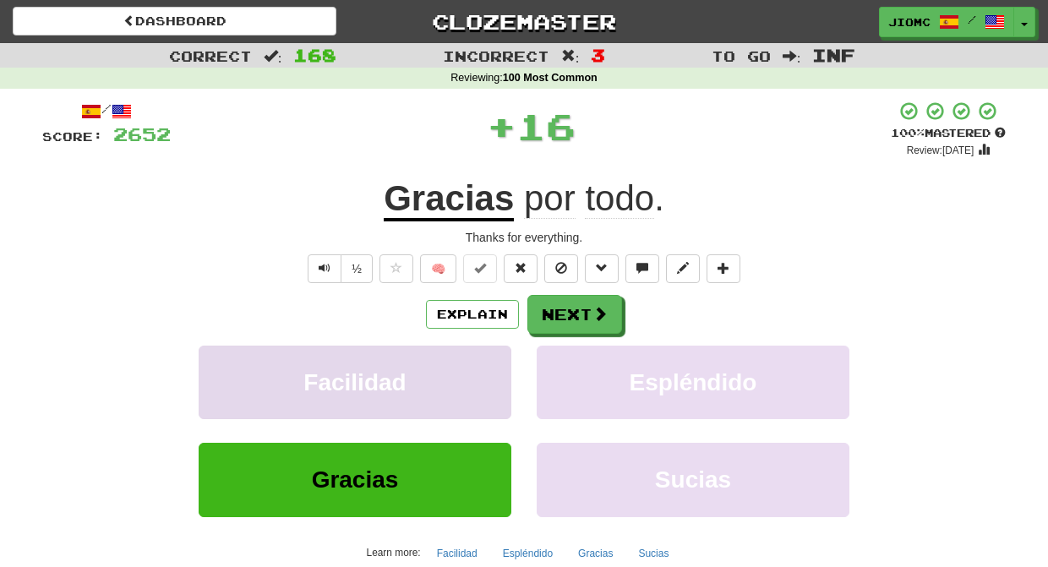
click at [482, 365] on button "Facilidad" at bounding box center [355, 382] width 313 height 73
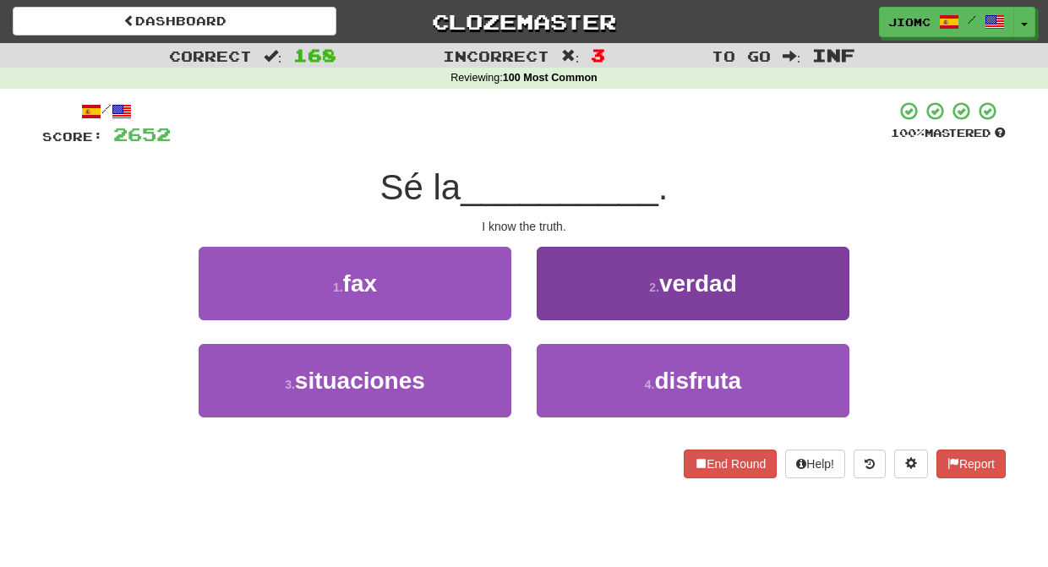
click at [551, 308] on button "2 . verdad" at bounding box center [692, 283] width 313 height 73
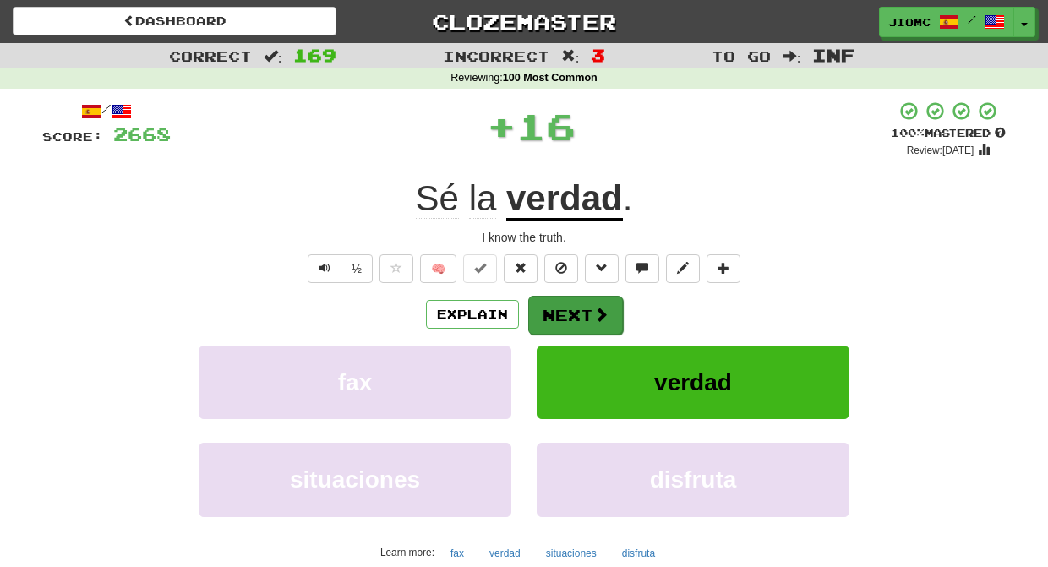
click at [552, 308] on button "Next" at bounding box center [575, 315] width 95 height 39
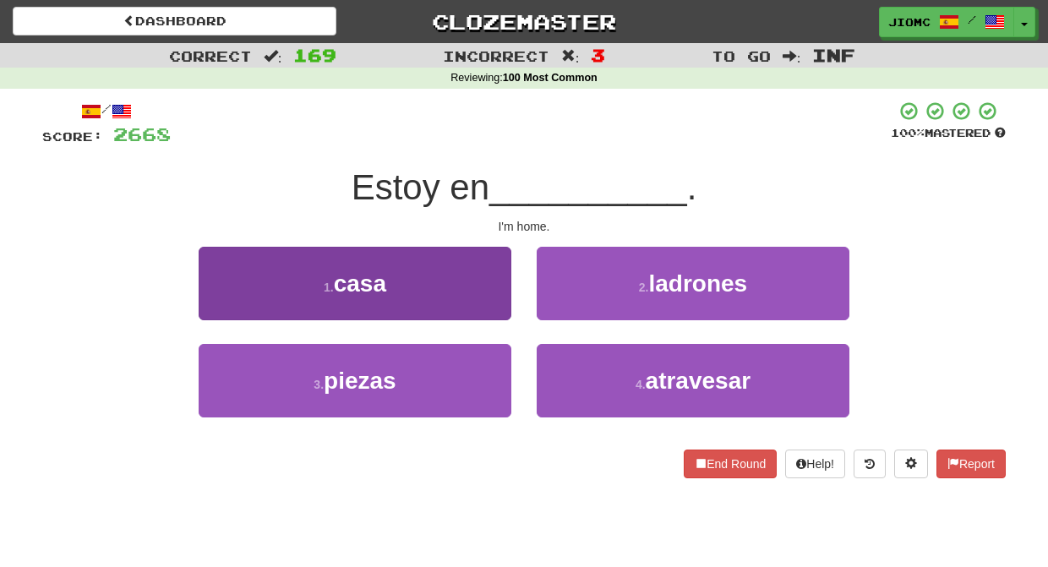
click at [494, 302] on button "1 . casa" at bounding box center [355, 283] width 313 height 73
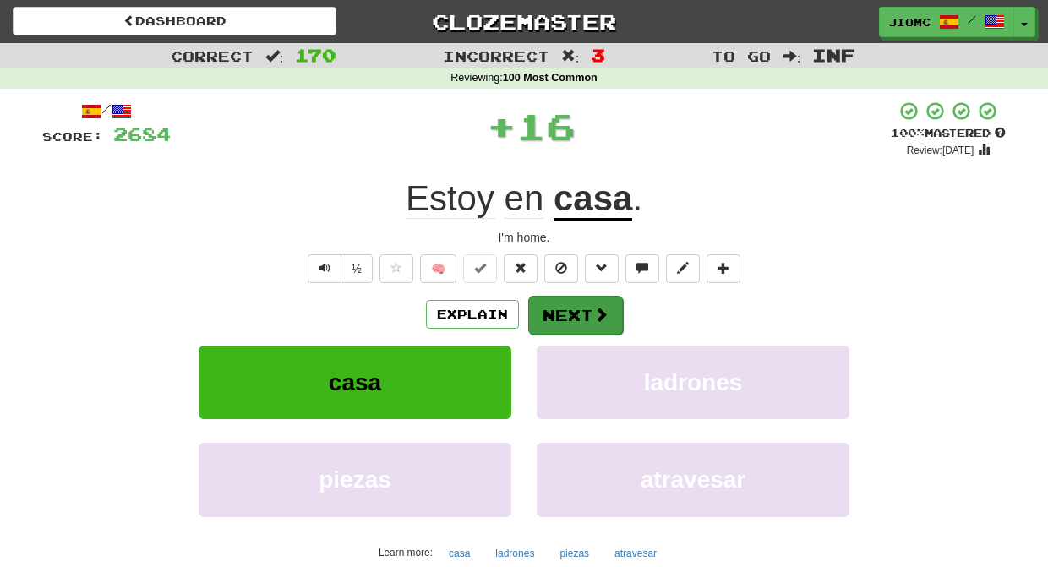
click at [552, 304] on button "Next" at bounding box center [575, 315] width 95 height 39
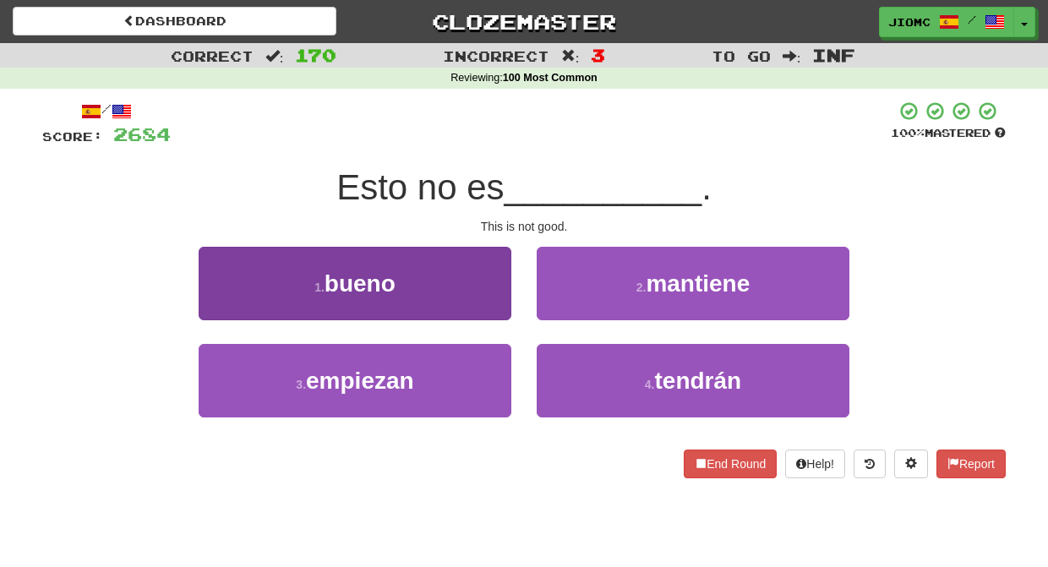
click at [486, 296] on button "1 . bueno" at bounding box center [355, 283] width 313 height 73
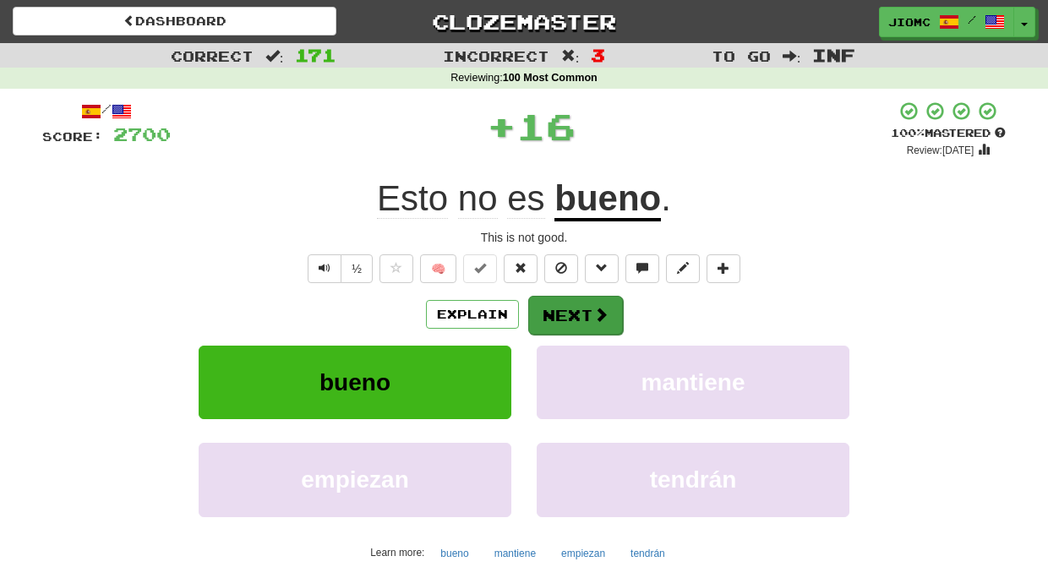
click at [552, 307] on button "Next" at bounding box center [575, 315] width 95 height 39
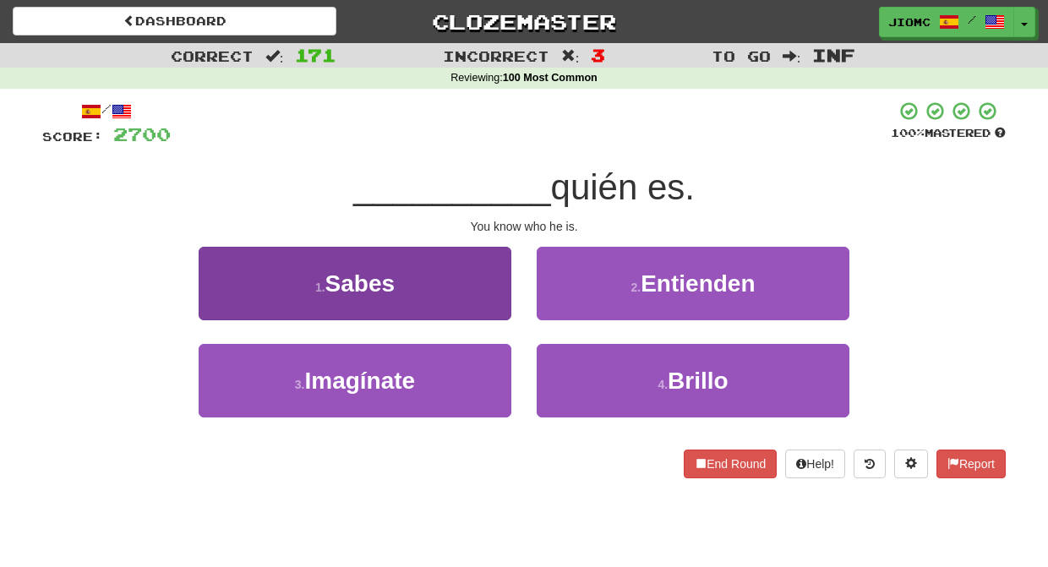
click at [482, 299] on button "1 . Sabes" at bounding box center [355, 283] width 313 height 73
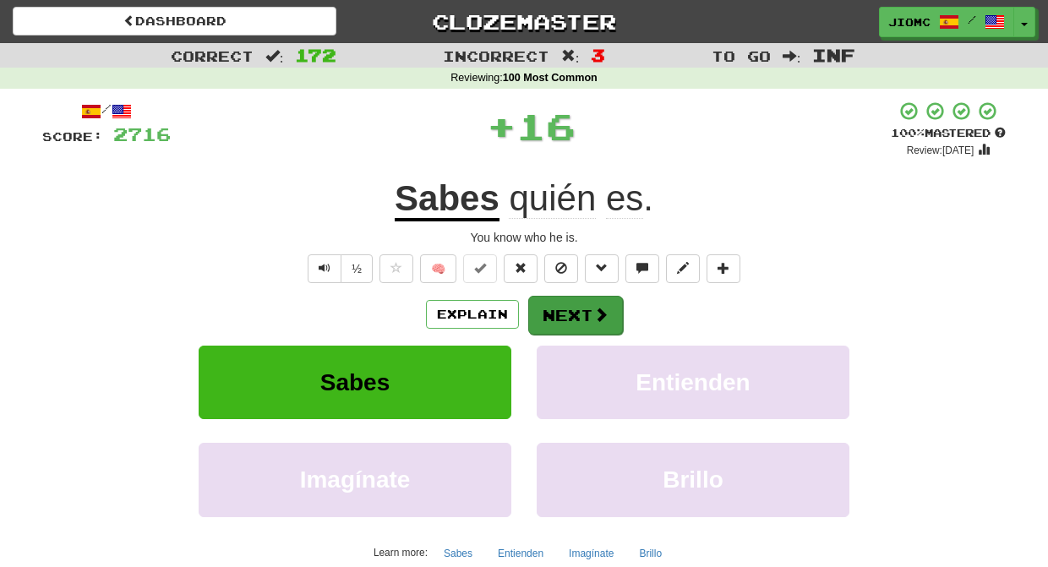
click at [562, 310] on button "Next" at bounding box center [575, 315] width 95 height 39
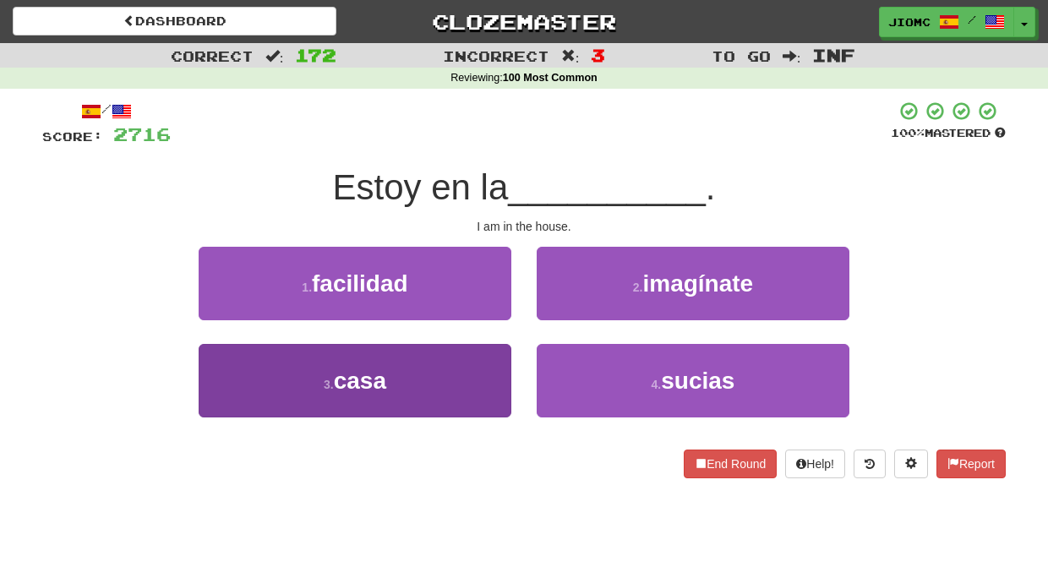
click at [493, 368] on button "3 . casa" at bounding box center [355, 380] width 313 height 73
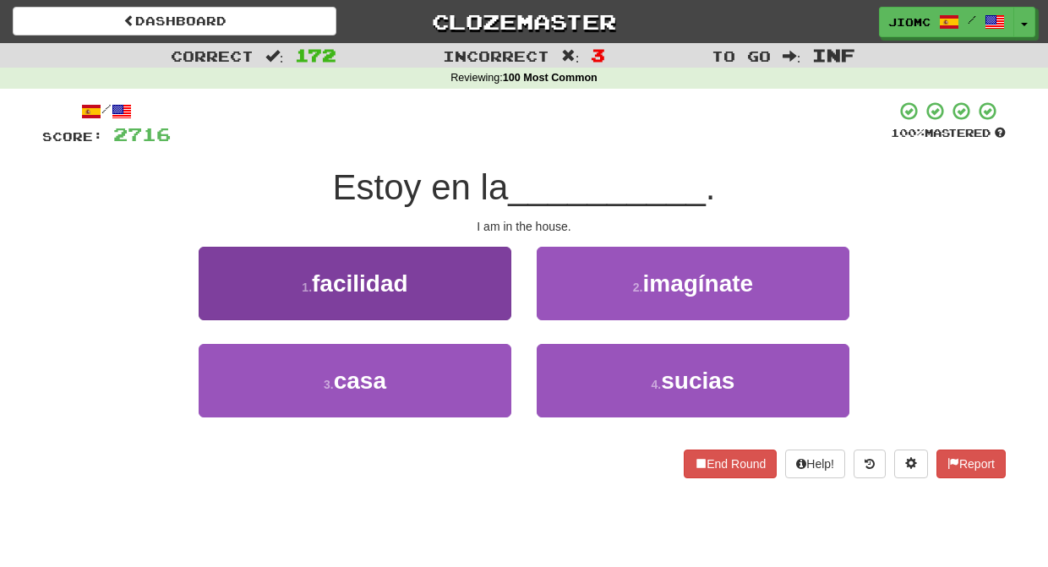
click at [495, 320] on button "1 . facilidad" at bounding box center [355, 283] width 313 height 73
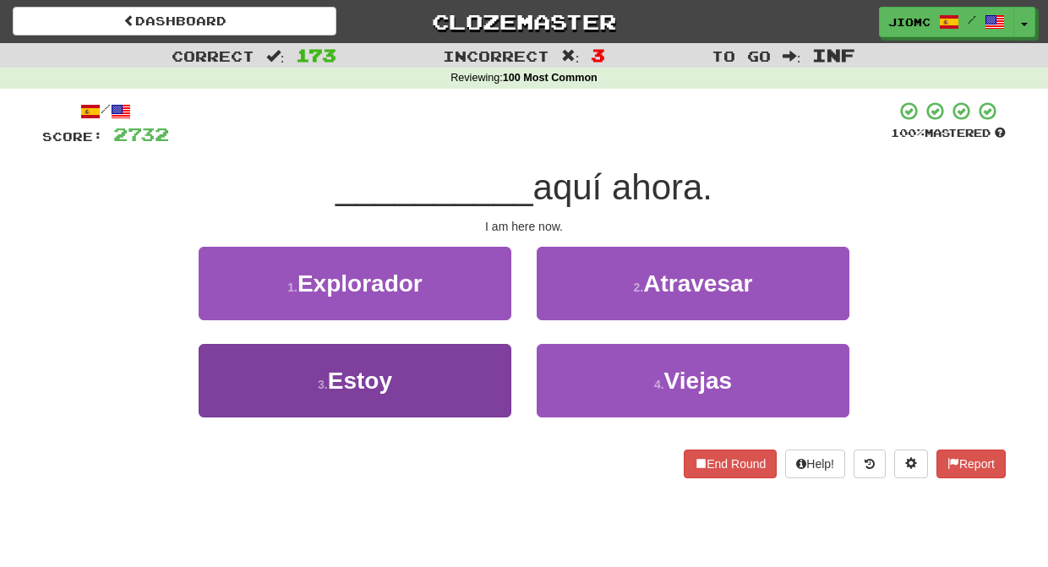
click at [498, 364] on button "3 . Estoy" at bounding box center [355, 380] width 313 height 73
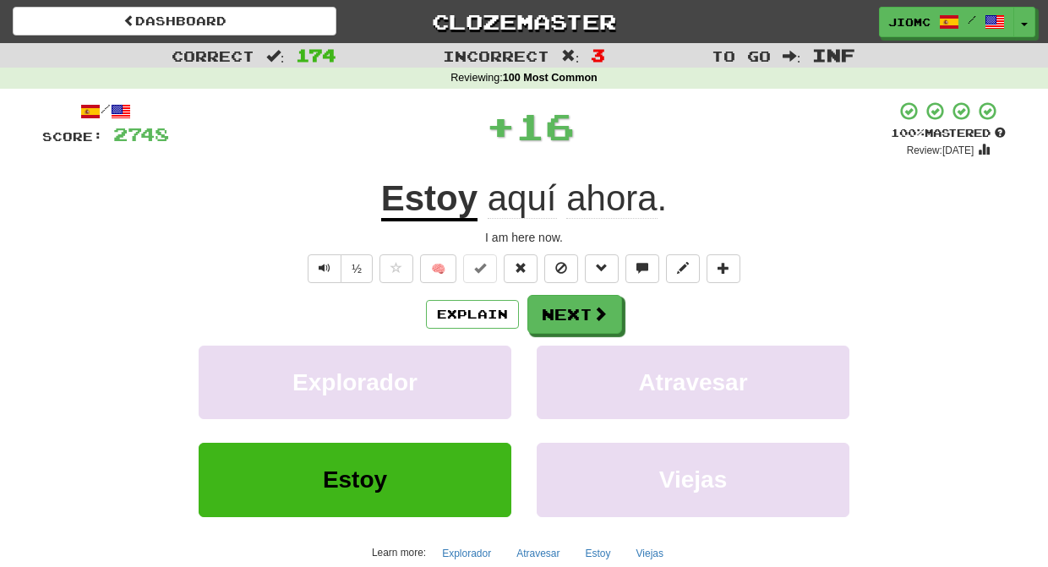
click at [498, 364] on button "Explorador" at bounding box center [355, 382] width 313 height 73
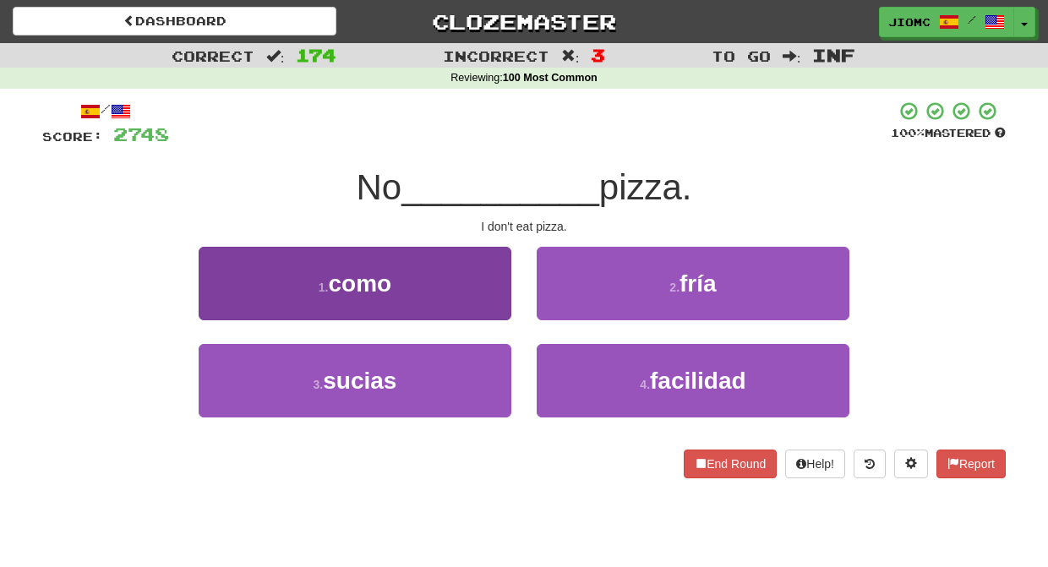
click at [491, 312] on button "1 . como" at bounding box center [355, 283] width 313 height 73
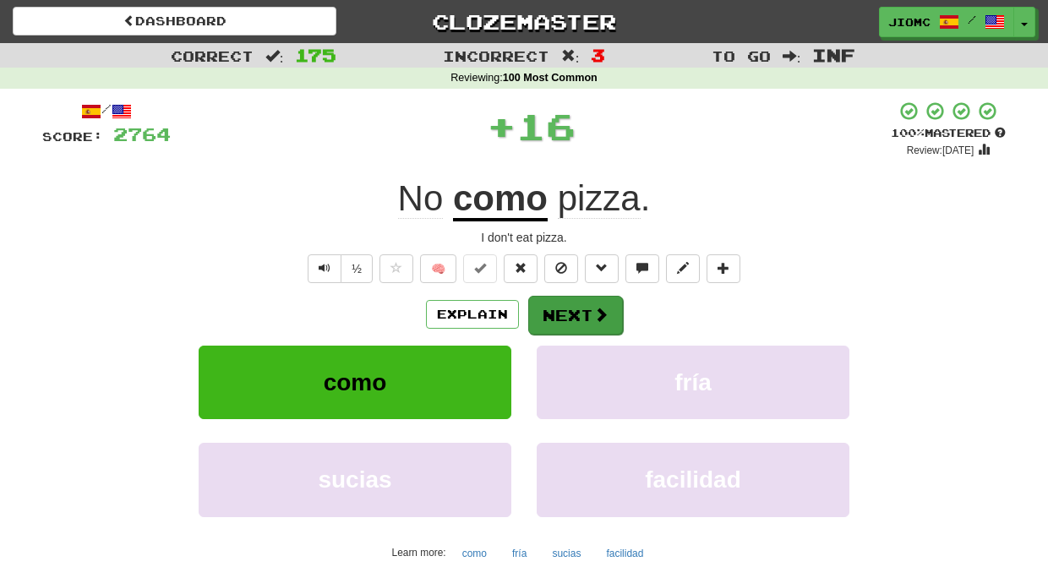
click at [540, 318] on button "Next" at bounding box center [575, 315] width 95 height 39
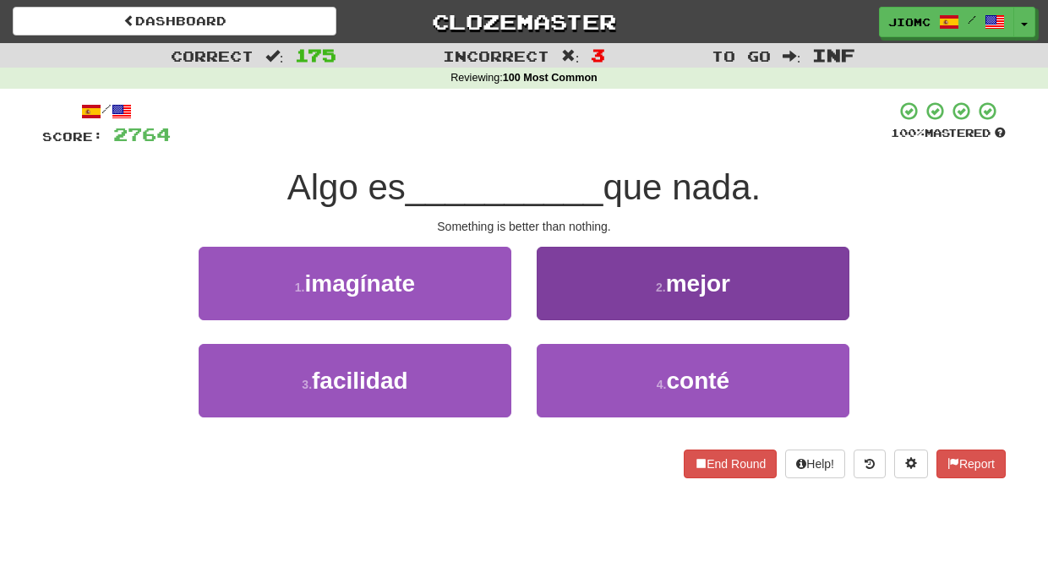
click at [571, 319] on button "2 . mejor" at bounding box center [692, 283] width 313 height 73
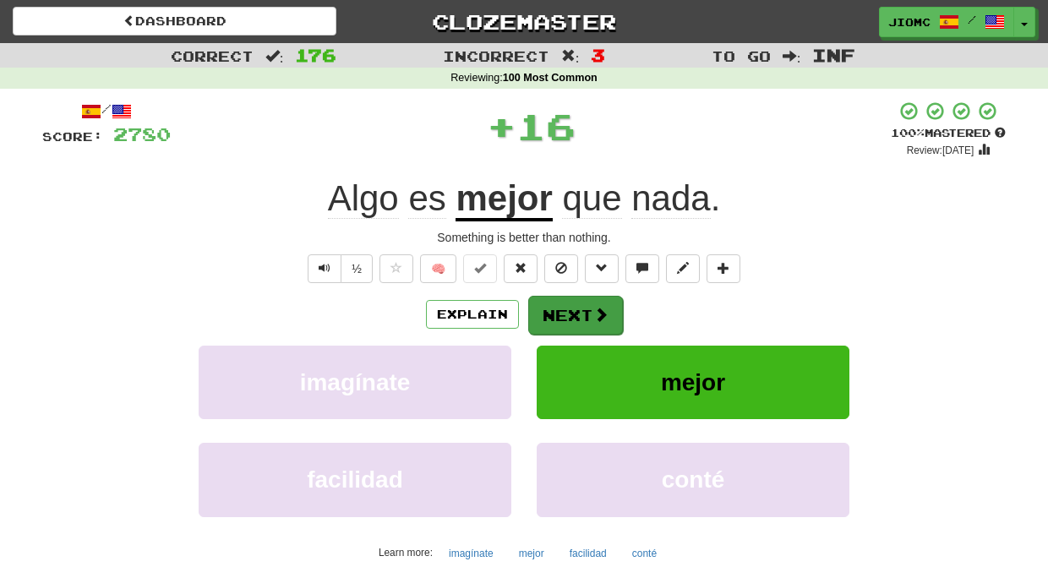
click at [570, 319] on button "Next" at bounding box center [575, 315] width 95 height 39
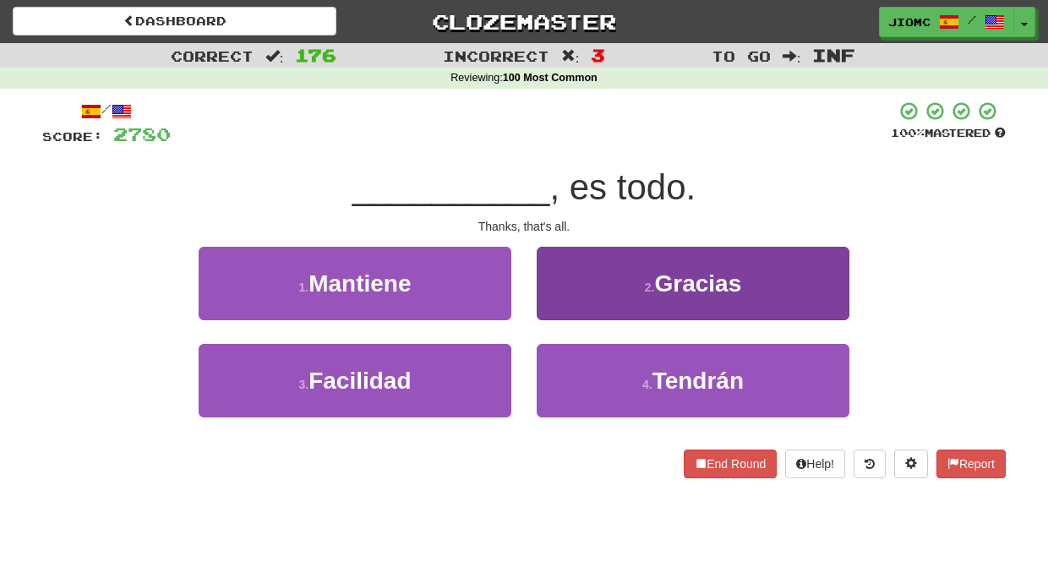
click at [551, 312] on button "2 . Gracias" at bounding box center [692, 283] width 313 height 73
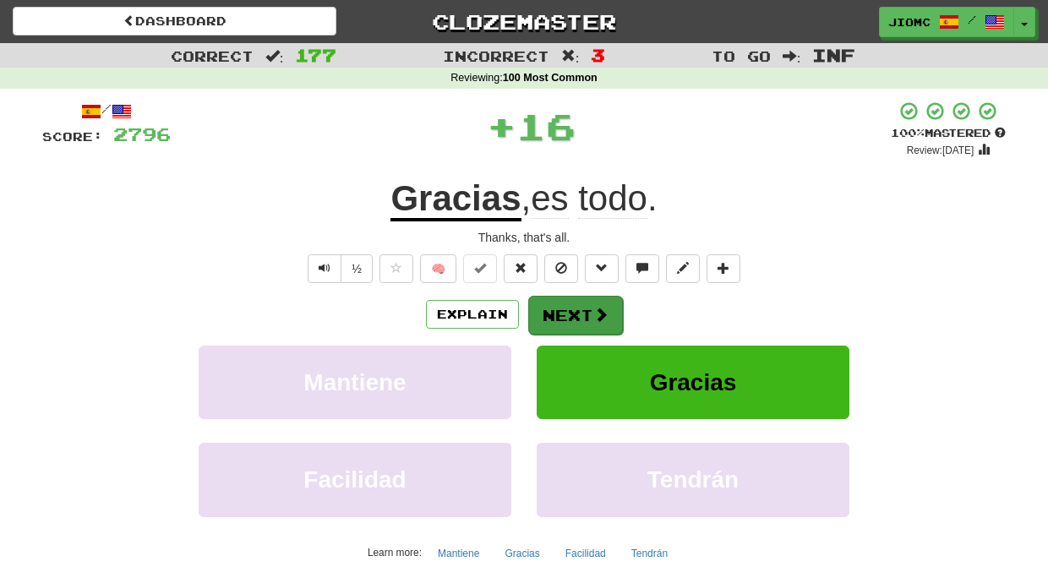
click at [551, 316] on button "Next" at bounding box center [575, 315] width 95 height 39
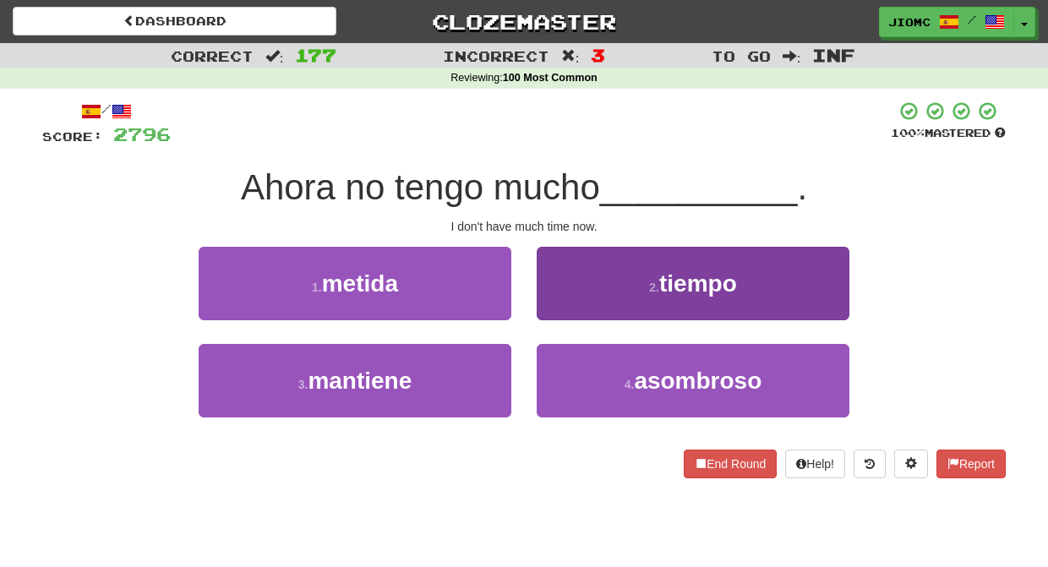
click at [561, 306] on button "2 . tiempo" at bounding box center [692, 283] width 313 height 73
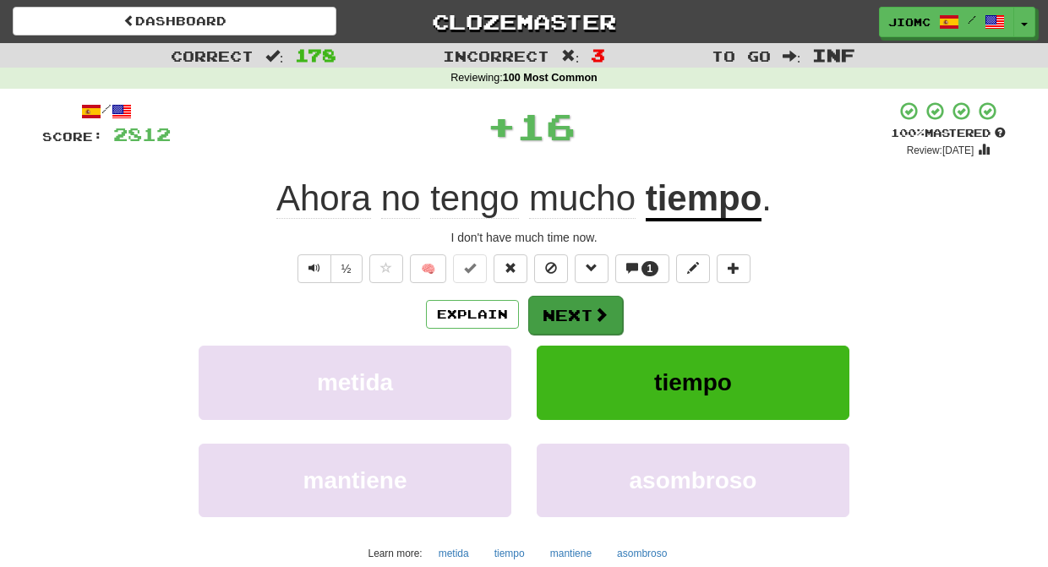
click at [561, 307] on button "Next" at bounding box center [575, 315] width 95 height 39
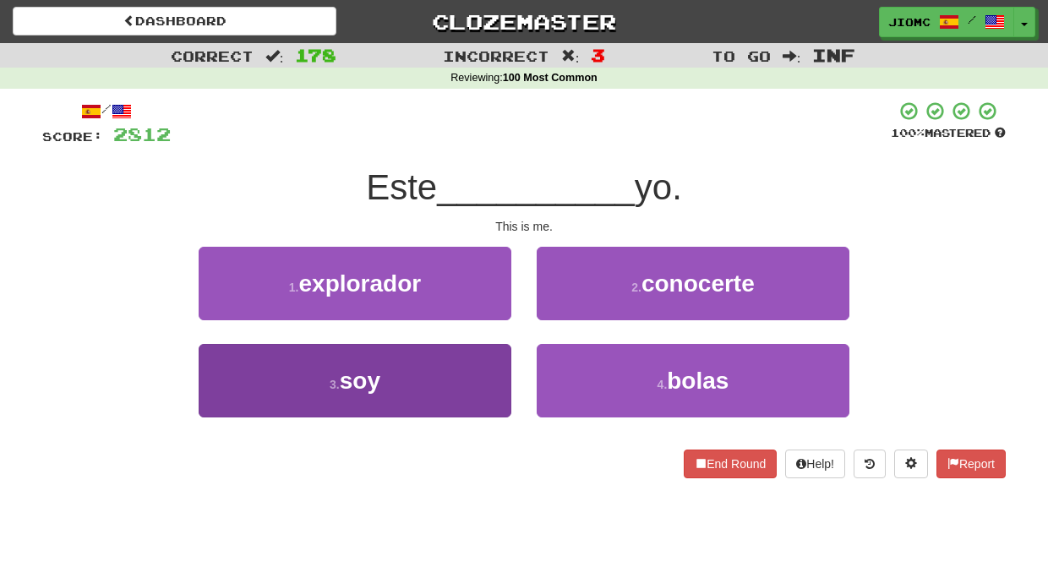
click at [509, 363] on button "3 . soy" at bounding box center [355, 380] width 313 height 73
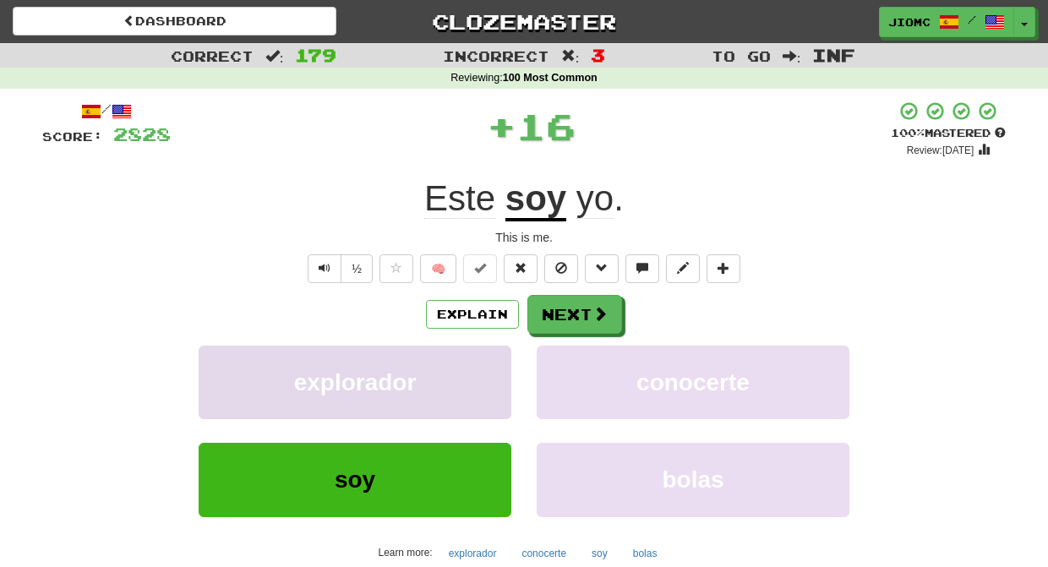
click at [501, 359] on button "explorador" at bounding box center [355, 382] width 313 height 73
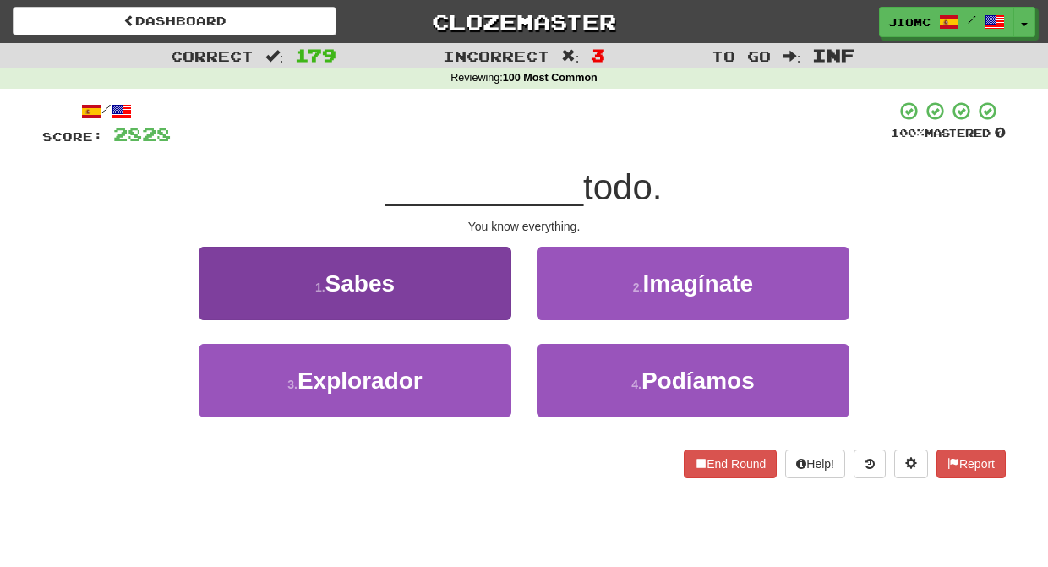
click at [498, 310] on button "1 . Sabes" at bounding box center [355, 283] width 313 height 73
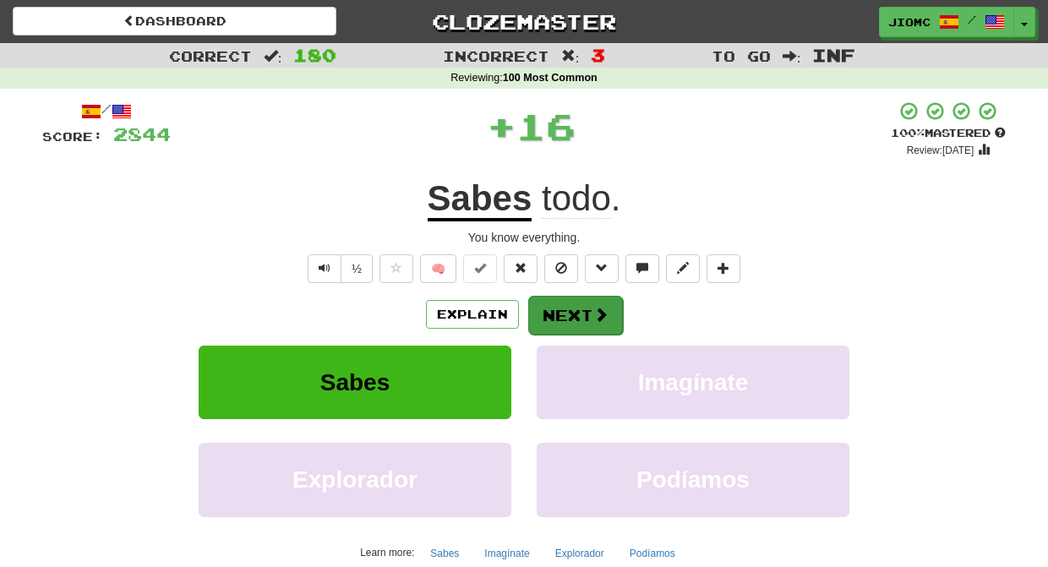
click at [562, 318] on button "Next" at bounding box center [575, 315] width 95 height 39
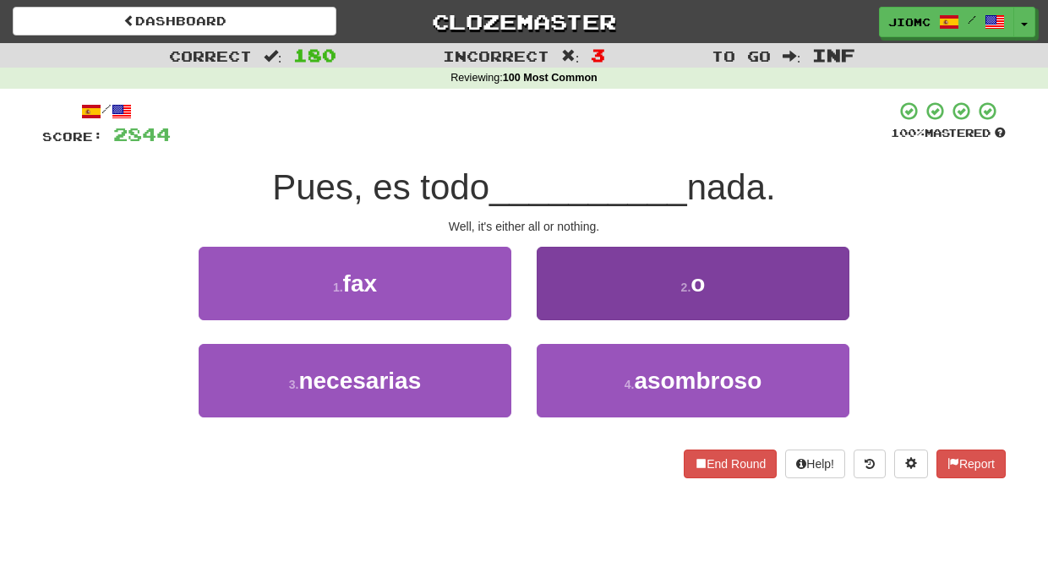
click at [558, 309] on button "2 . o" at bounding box center [692, 283] width 313 height 73
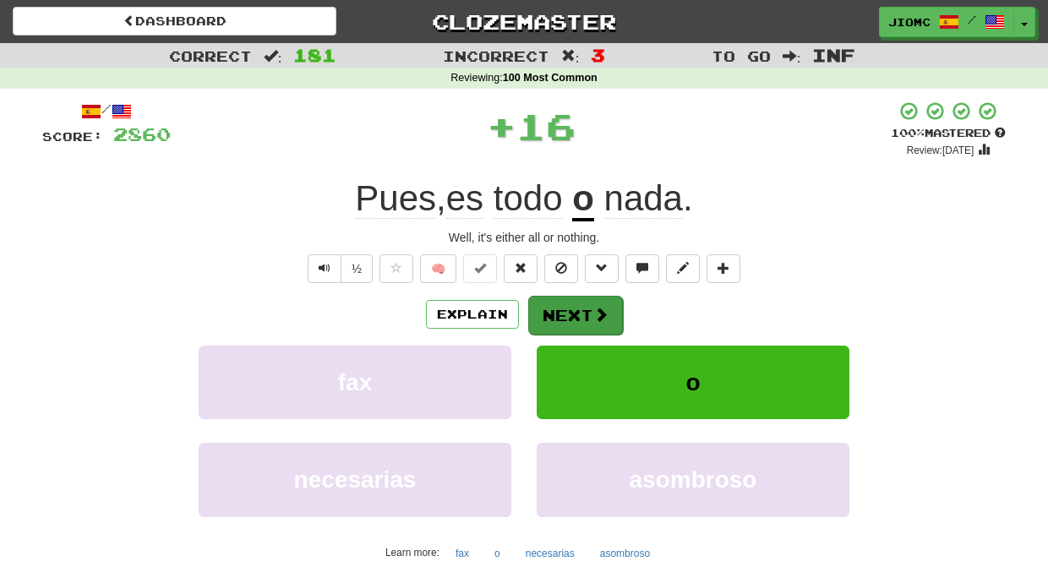
click at [558, 312] on button "Next" at bounding box center [575, 315] width 95 height 39
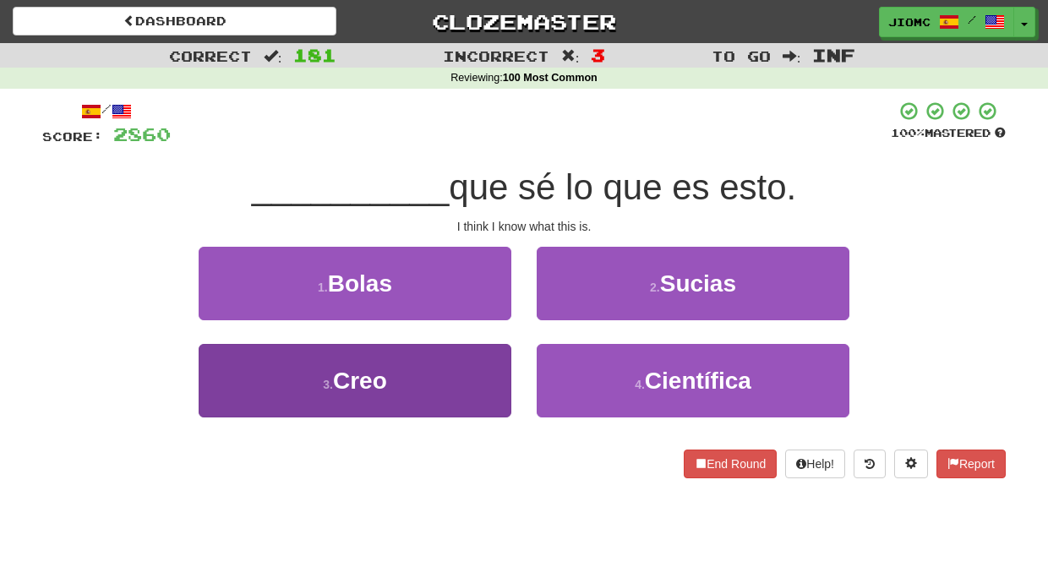
click at [494, 371] on button "3 . Creo" at bounding box center [355, 380] width 313 height 73
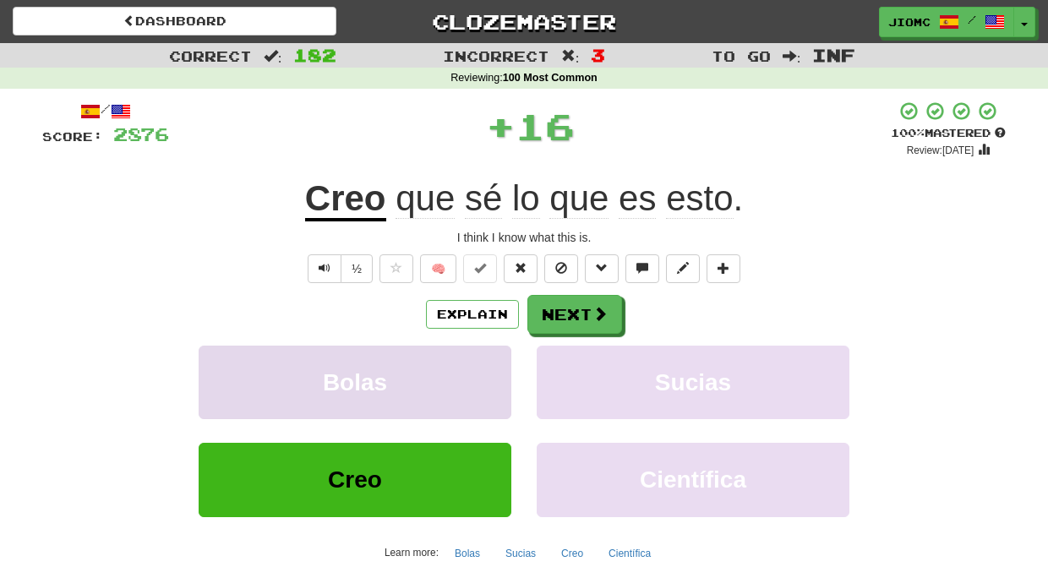
click at [496, 368] on button "Bolas" at bounding box center [355, 382] width 313 height 73
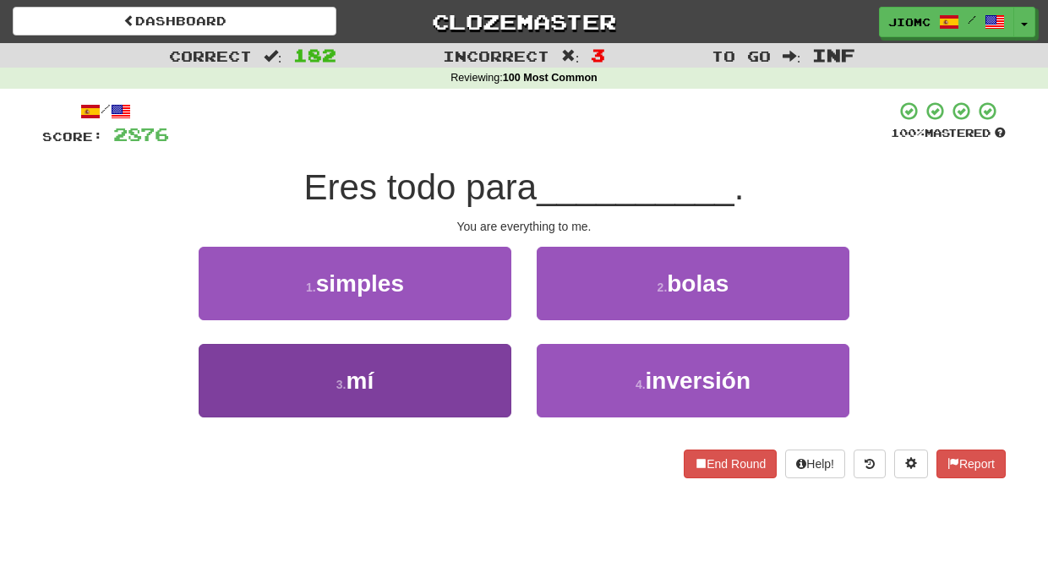
click at [488, 367] on button "3 . mí" at bounding box center [355, 380] width 313 height 73
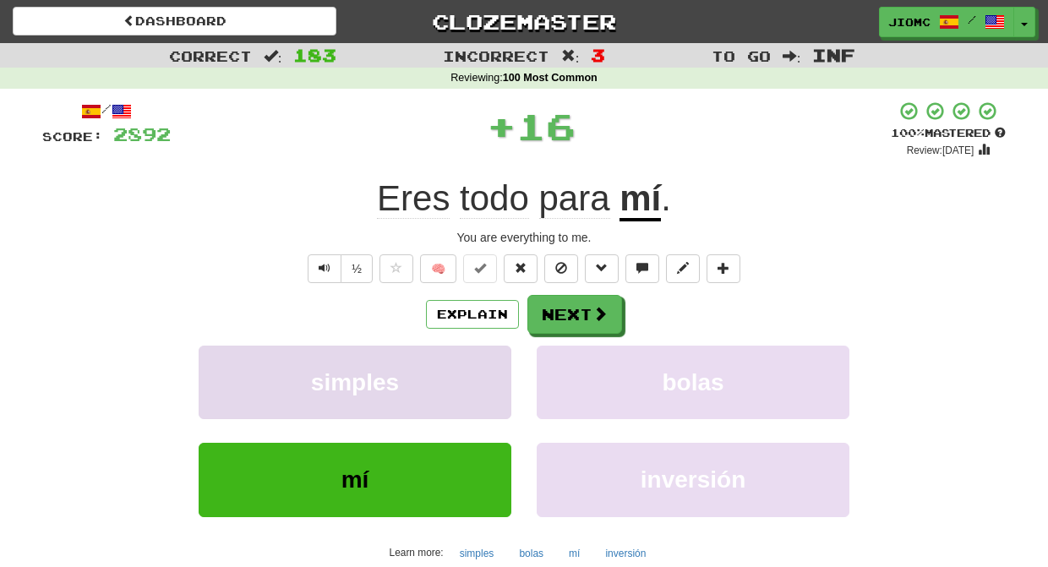
click at [492, 366] on button "simples" at bounding box center [355, 382] width 313 height 73
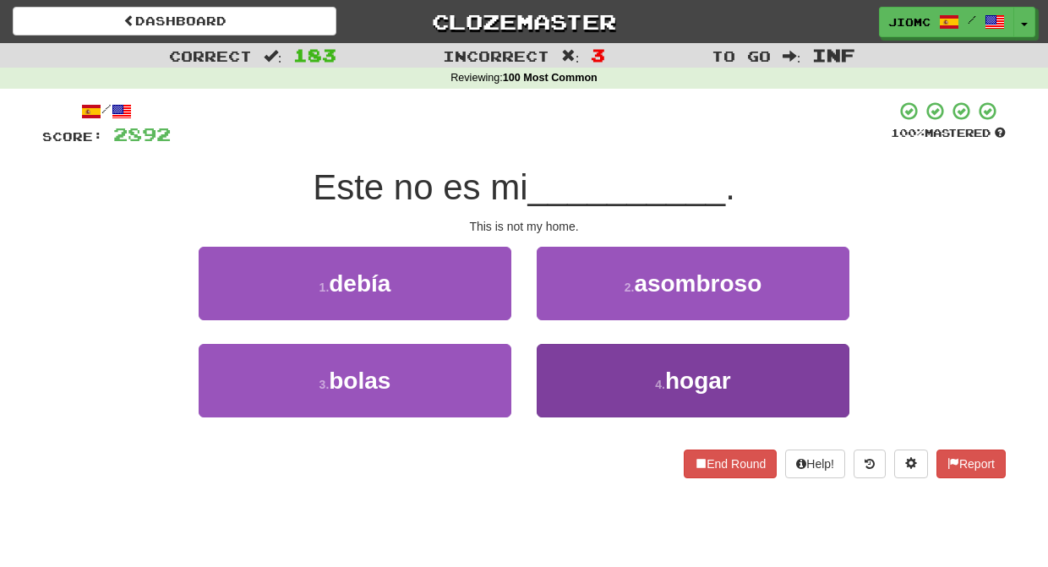
click at [557, 358] on button "4 . hogar" at bounding box center [692, 380] width 313 height 73
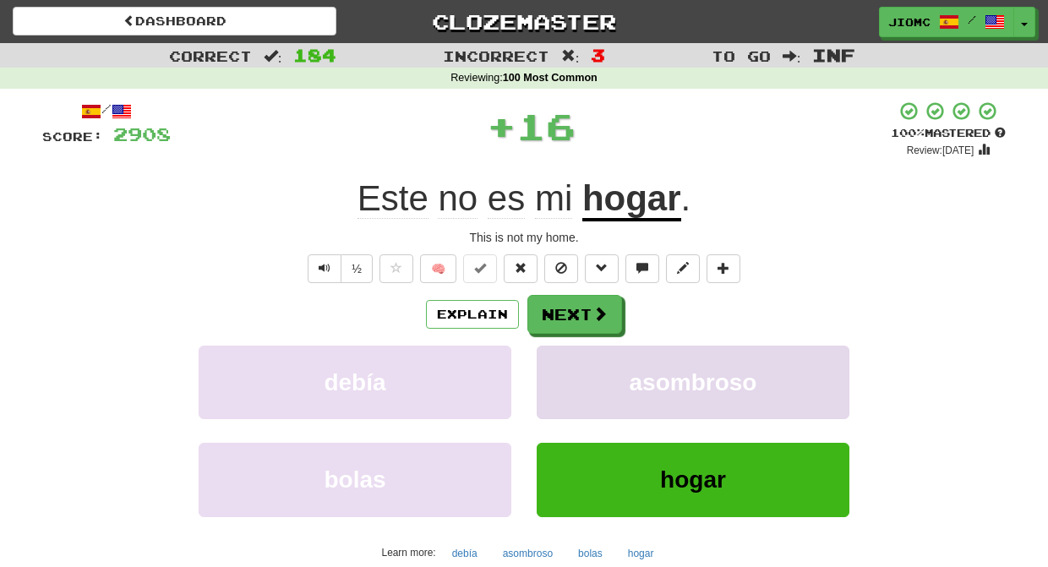
click at [556, 357] on button "asombroso" at bounding box center [692, 382] width 313 height 73
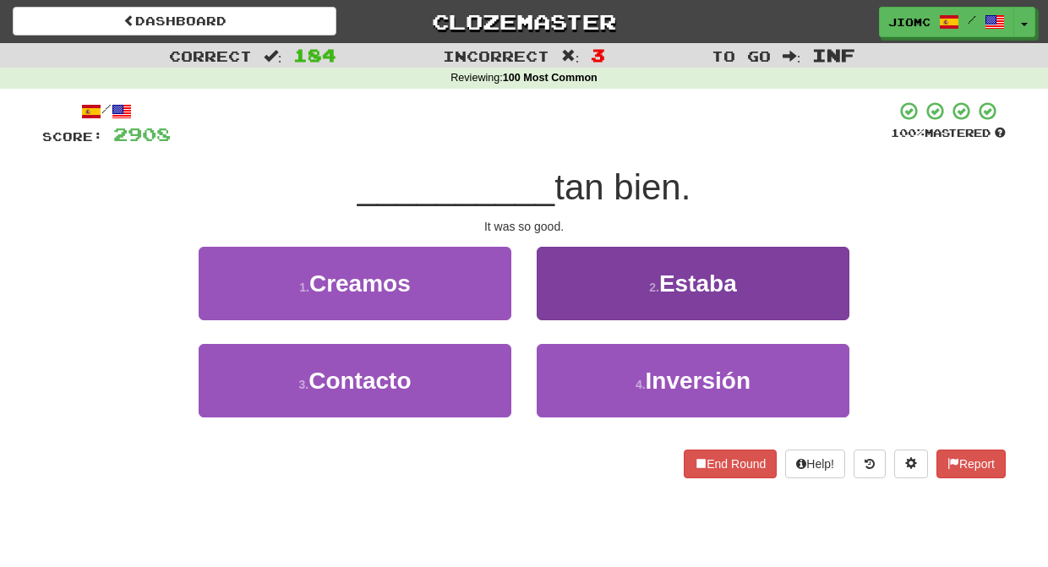
click at [556, 308] on button "2 . Estaba" at bounding box center [692, 283] width 313 height 73
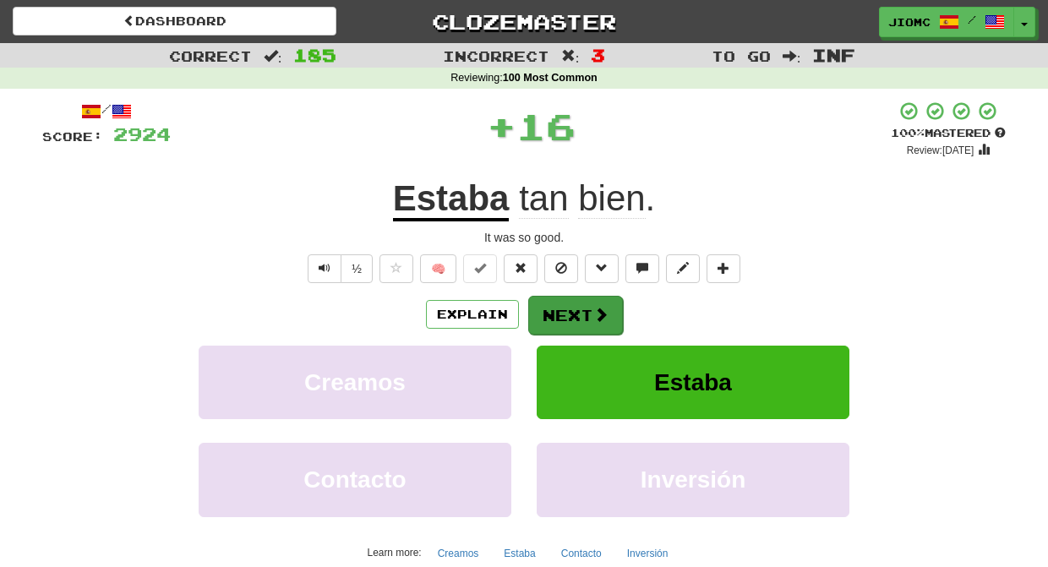
click at [557, 312] on button "Next" at bounding box center [575, 315] width 95 height 39
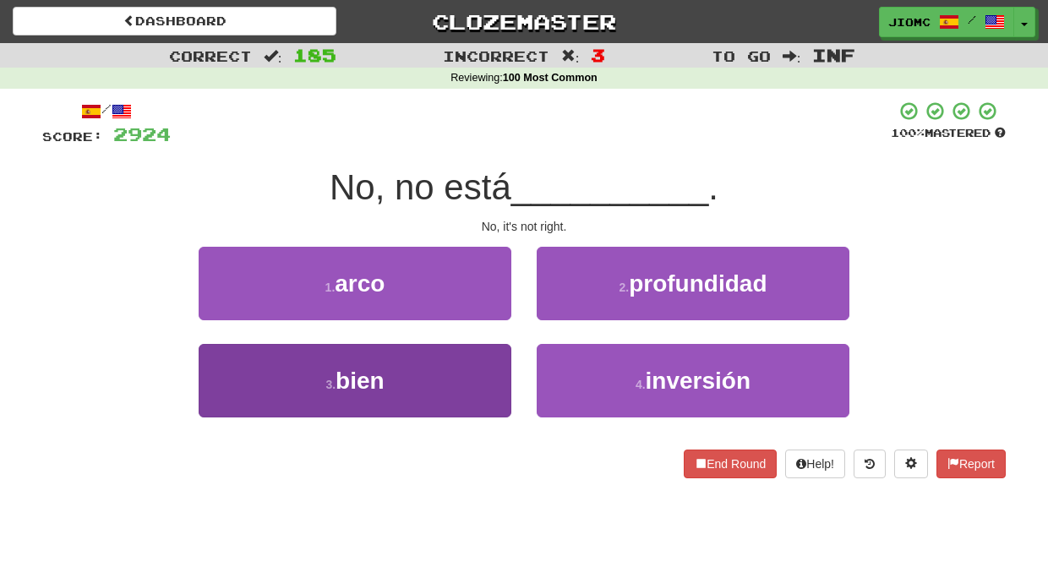
click at [499, 369] on button "3 . bien" at bounding box center [355, 380] width 313 height 73
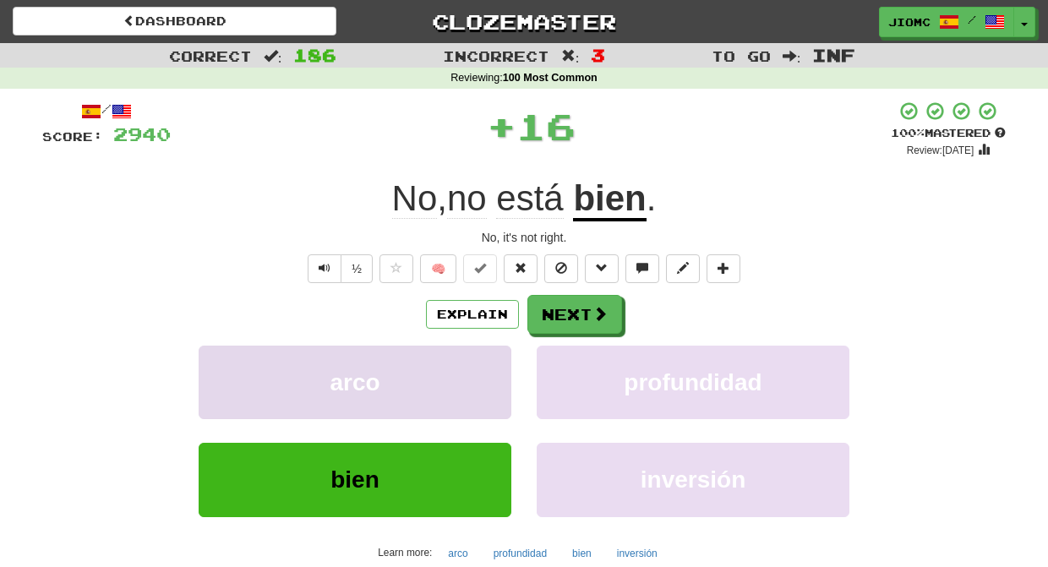
click at [501, 368] on button "arco" at bounding box center [355, 382] width 313 height 73
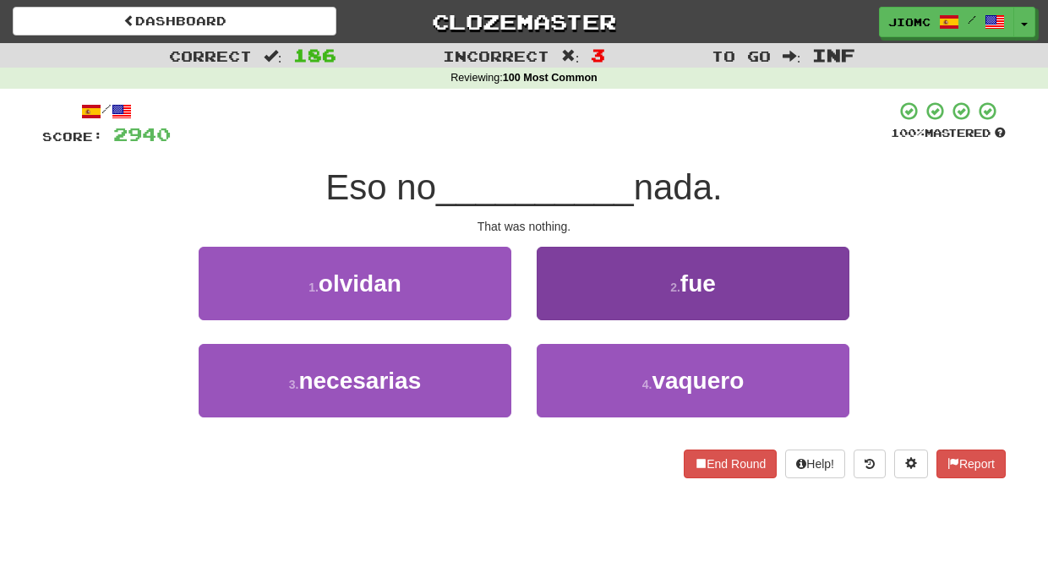
click at [565, 312] on button "2 . fue" at bounding box center [692, 283] width 313 height 73
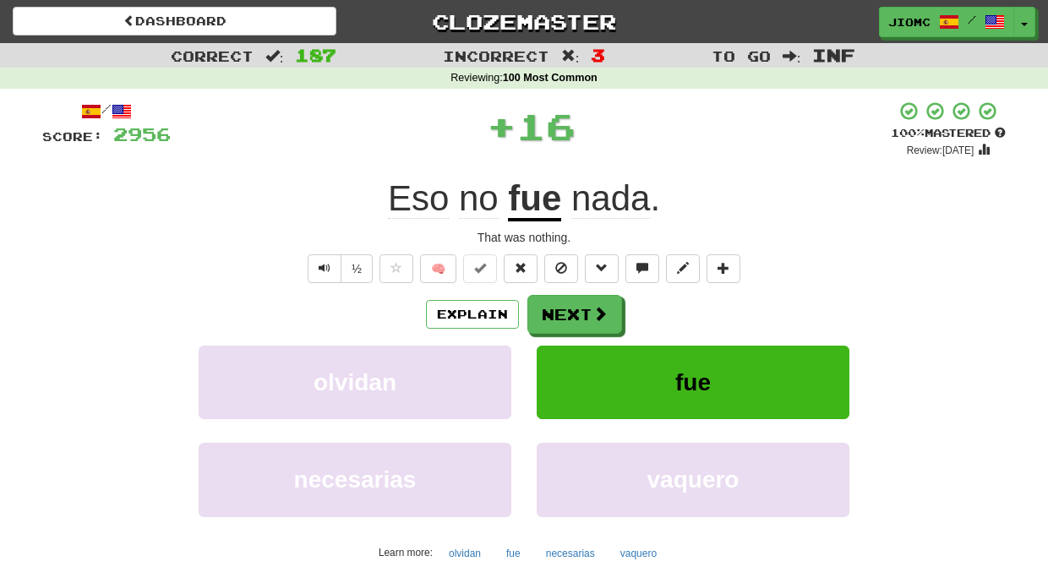
click at [565, 312] on button "Next" at bounding box center [574, 314] width 95 height 39
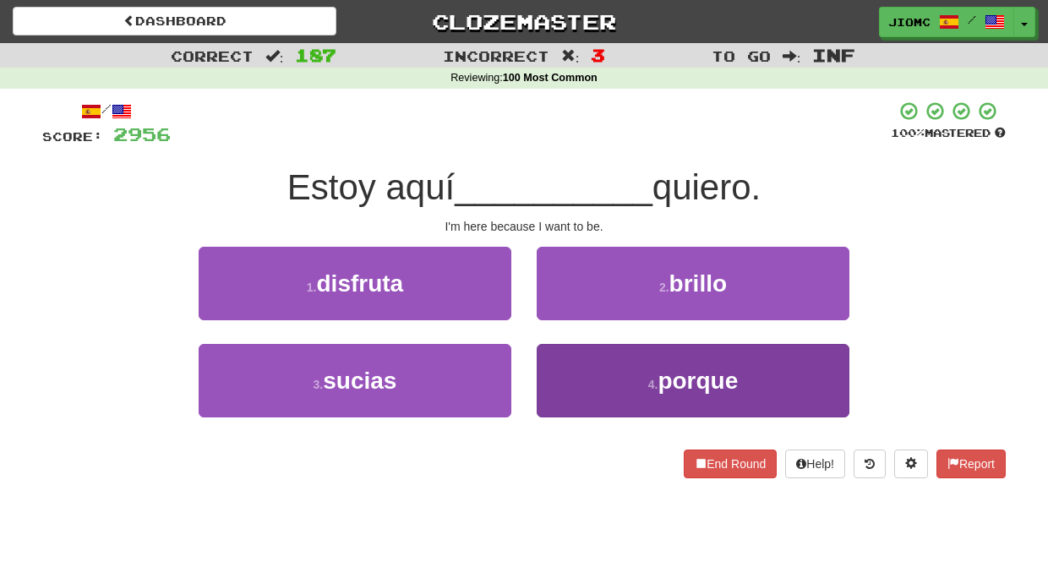
click at [570, 362] on button "4 . porque" at bounding box center [692, 380] width 313 height 73
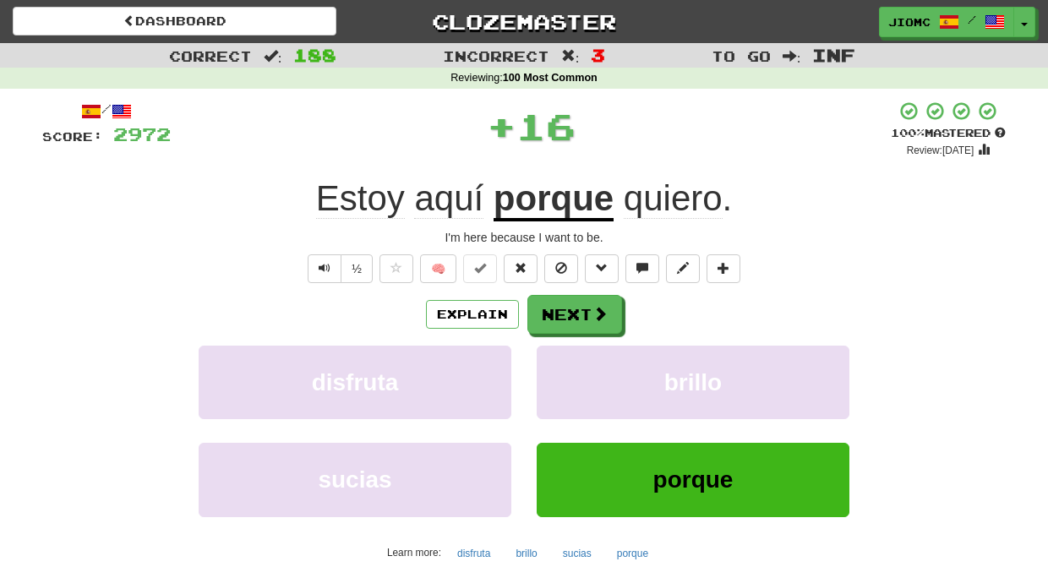
click at [564, 344] on div "Explain Next disfruta brillo sucias porque Learn more: disfruta brillo sucias p…" at bounding box center [523, 430] width 963 height 271
click at [558, 318] on button "Next" at bounding box center [575, 315] width 95 height 39
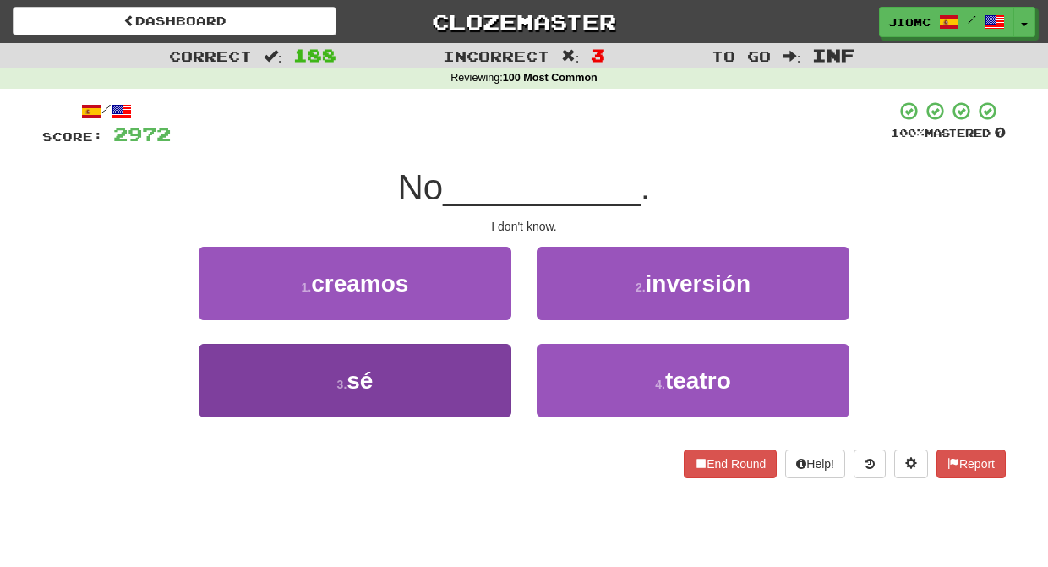
click at [483, 367] on button "3 . sé" at bounding box center [355, 380] width 313 height 73
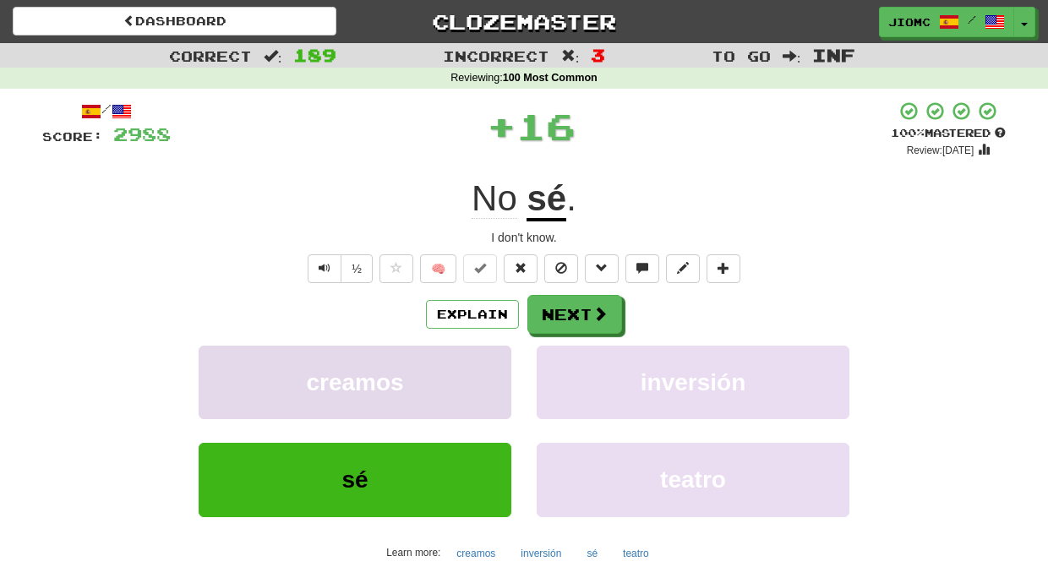
click at [482, 367] on button "creamos" at bounding box center [355, 382] width 313 height 73
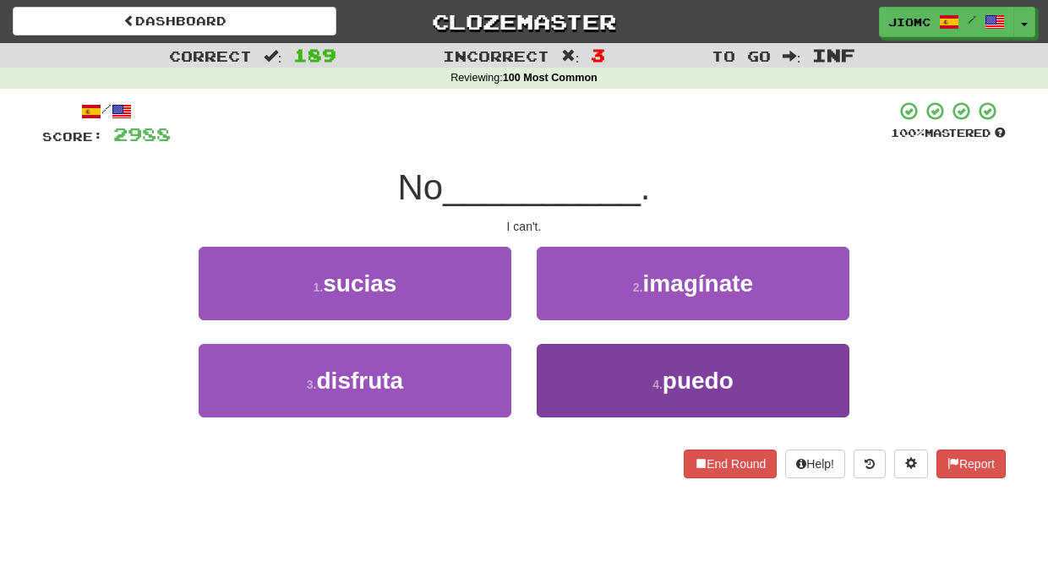
click at [569, 369] on button "4 . puedo" at bounding box center [692, 380] width 313 height 73
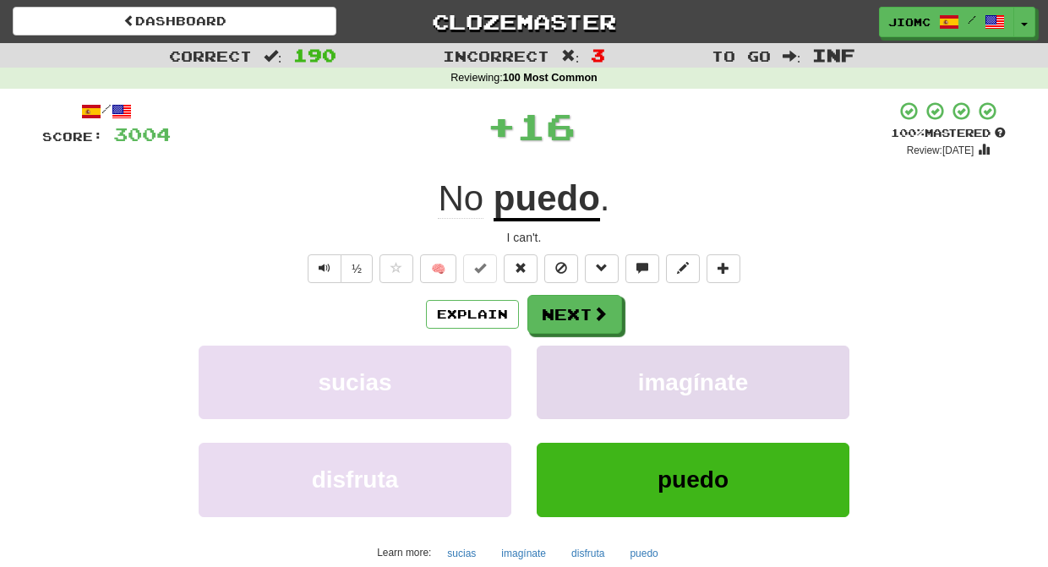
click at [568, 367] on button "imagínate" at bounding box center [692, 382] width 313 height 73
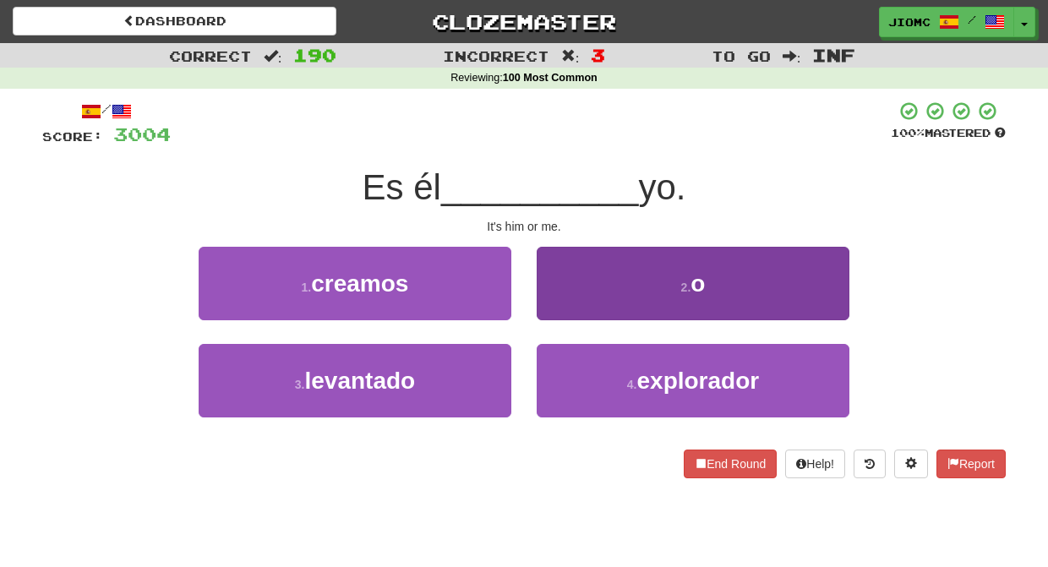
click at [574, 313] on button "2 . o" at bounding box center [692, 283] width 313 height 73
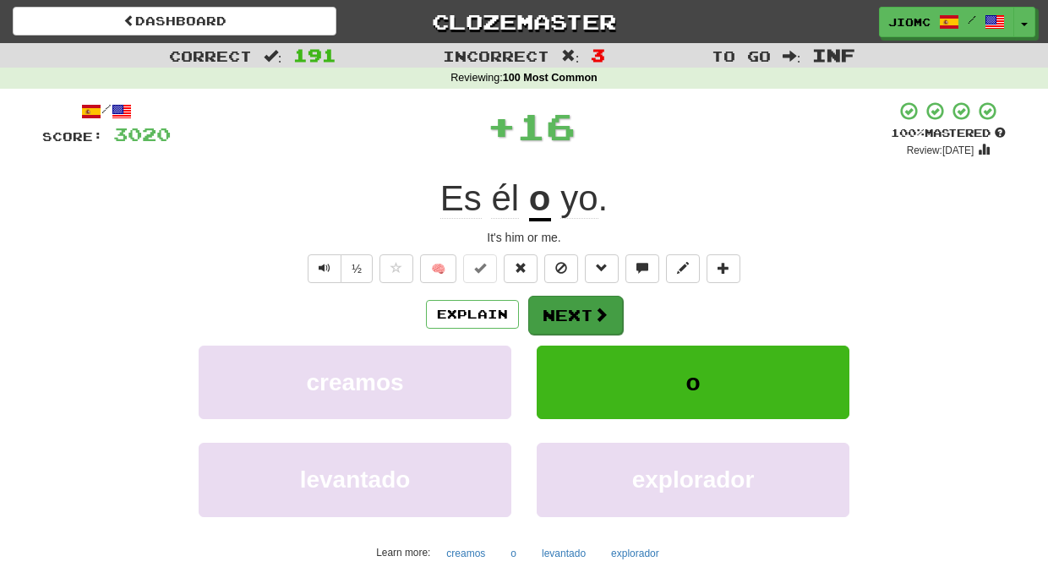
click at [569, 313] on button "Next" at bounding box center [575, 315] width 95 height 39
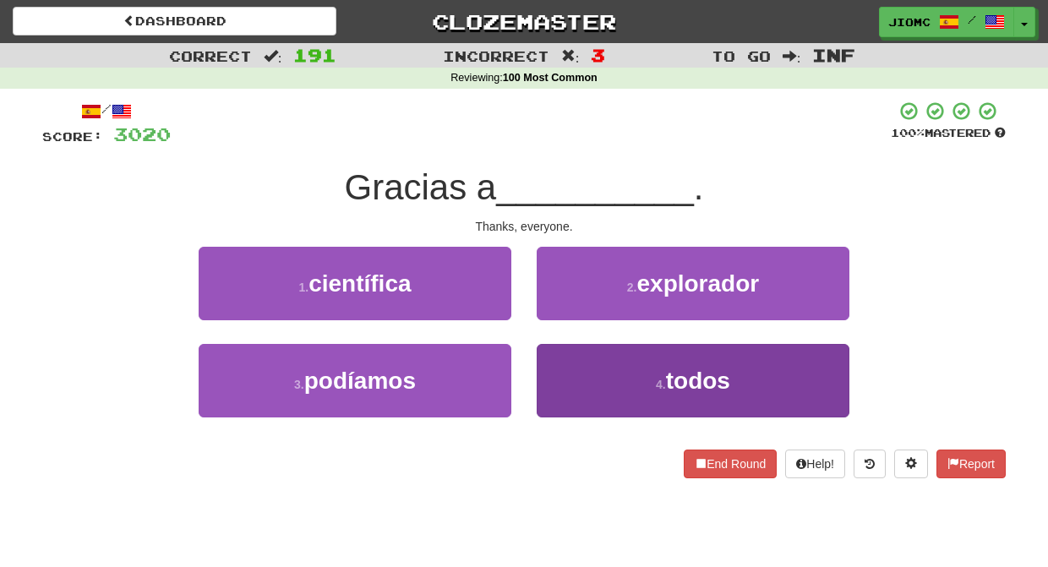
click at [569, 367] on button "4 . todos" at bounding box center [692, 380] width 313 height 73
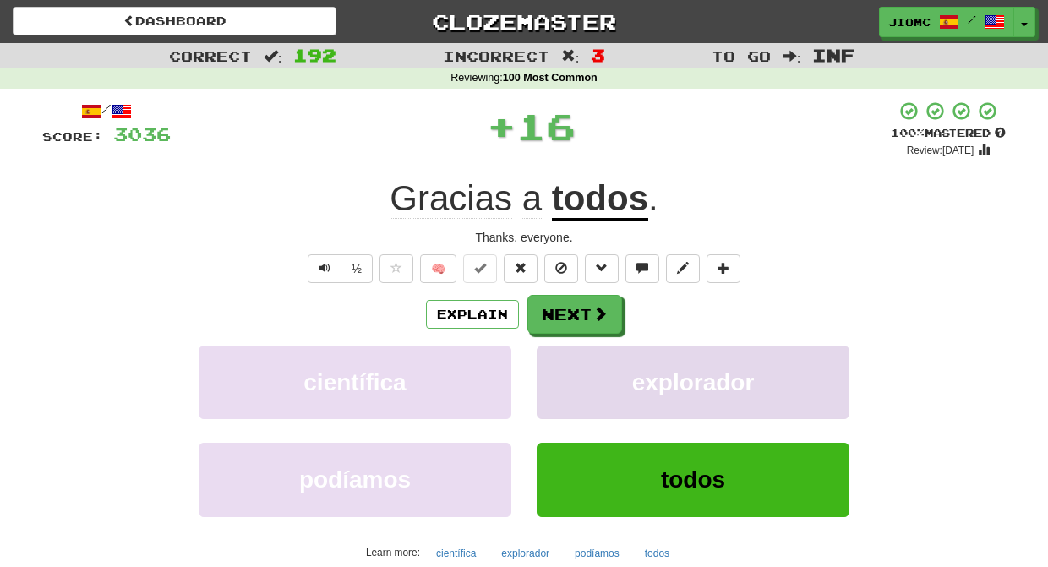
click at [570, 363] on button "explorador" at bounding box center [692, 382] width 313 height 73
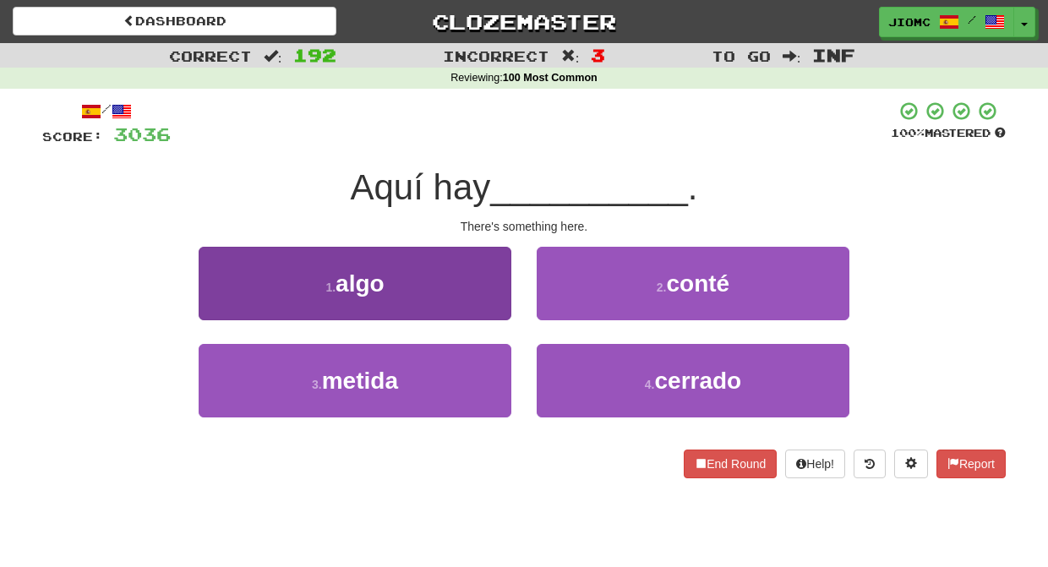
click at [501, 303] on button "1 . algo" at bounding box center [355, 283] width 313 height 73
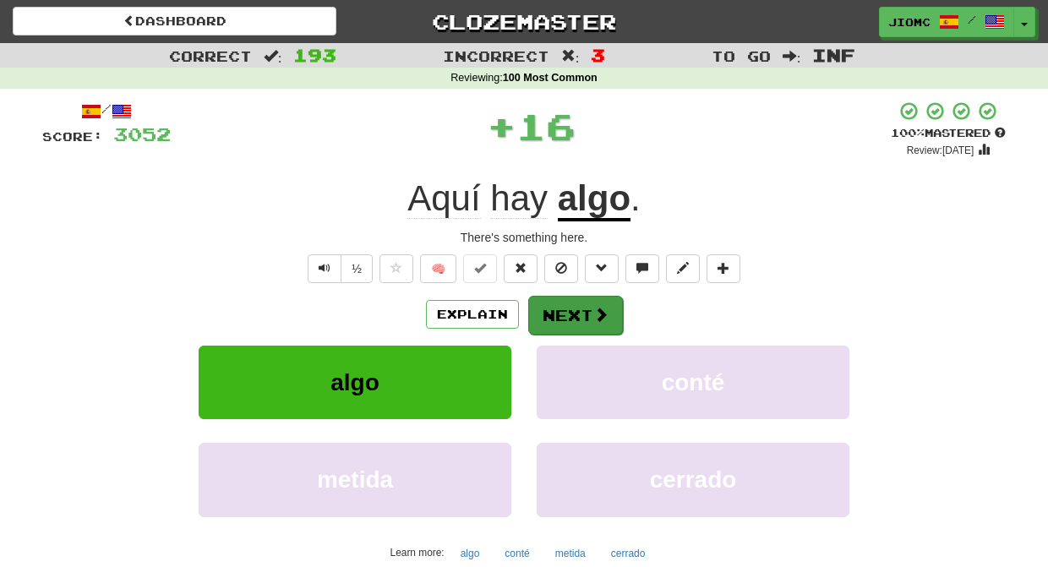
click at [567, 309] on button "Next" at bounding box center [575, 315] width 95 height 39
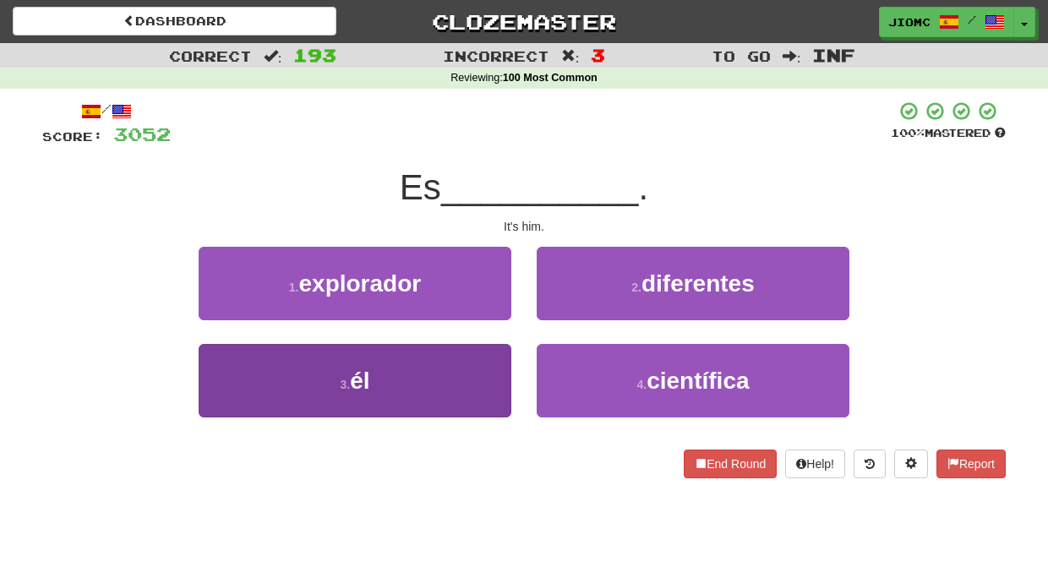
click at [471, 377] on button "3 . él" at bounding box center [355, 380] width 313 height 73
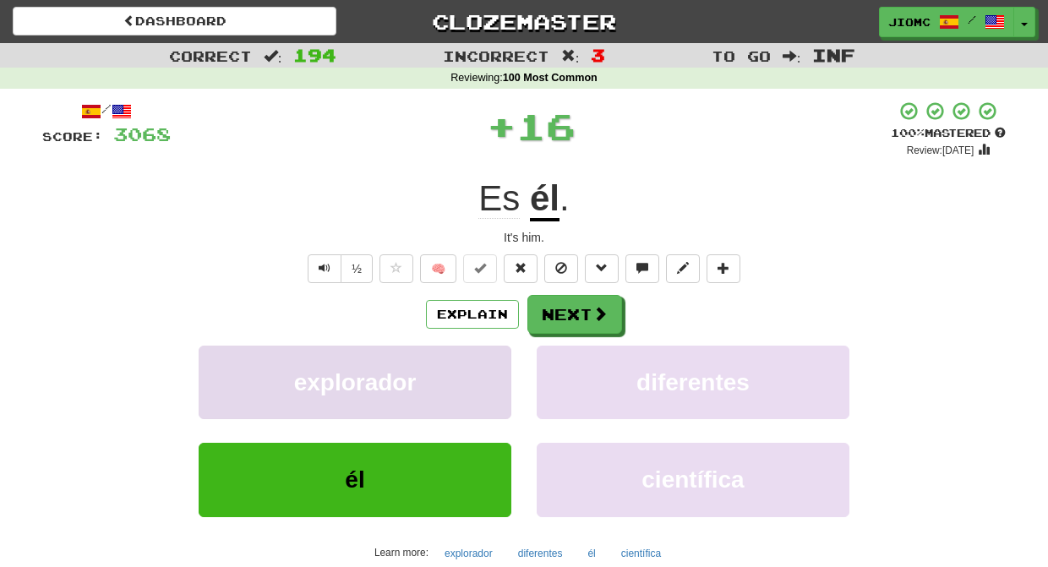
click at [473, 375] on button "explorador" at bounding box center [355, 382] width 313 height 73
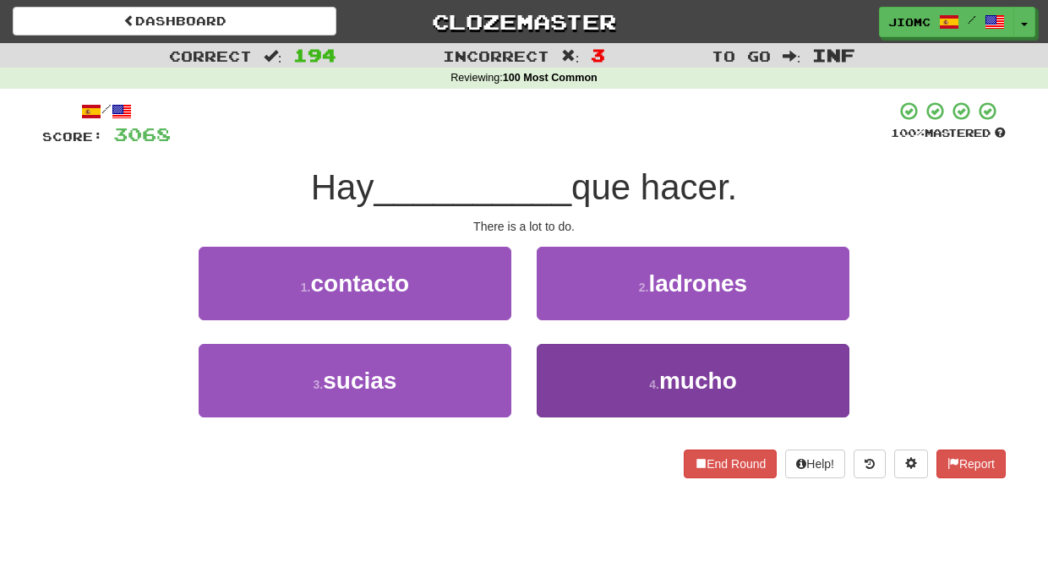
click at [554, 370] on button "4 . mucho" at bounding box center [692, 380] width 313 height 73
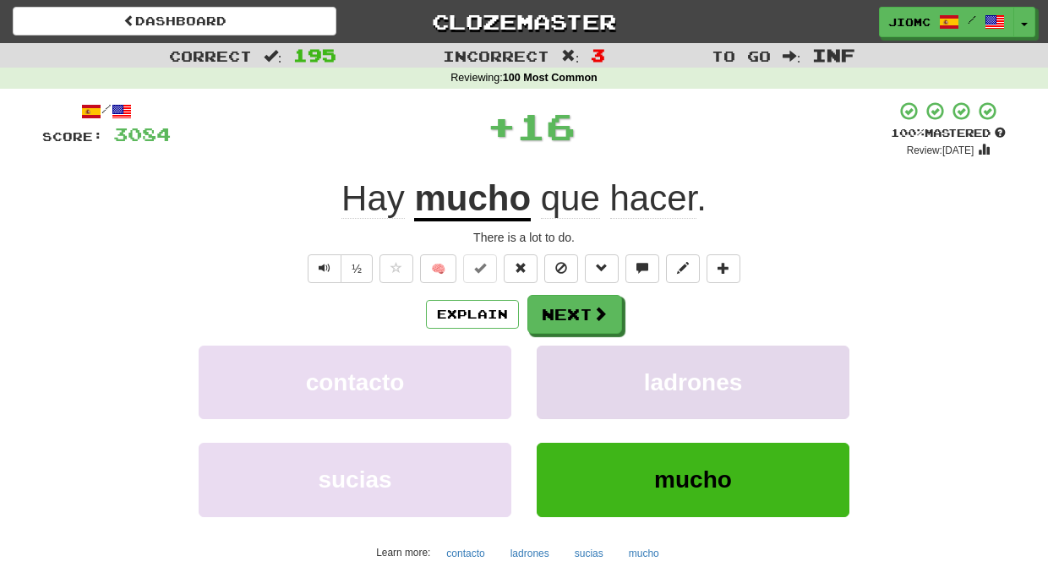
click at [553, 371] on button "ladrones" at bounding box center [692, 382] width 313 height 73
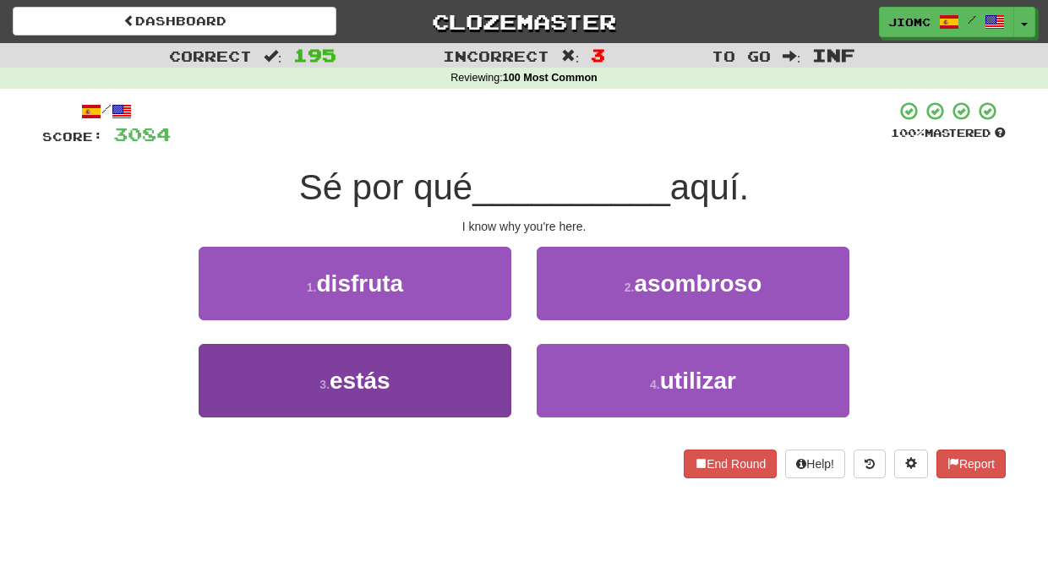
click at [484, 366] on button "3 . estás" at bounding box center [355, 380] width 313 height 73
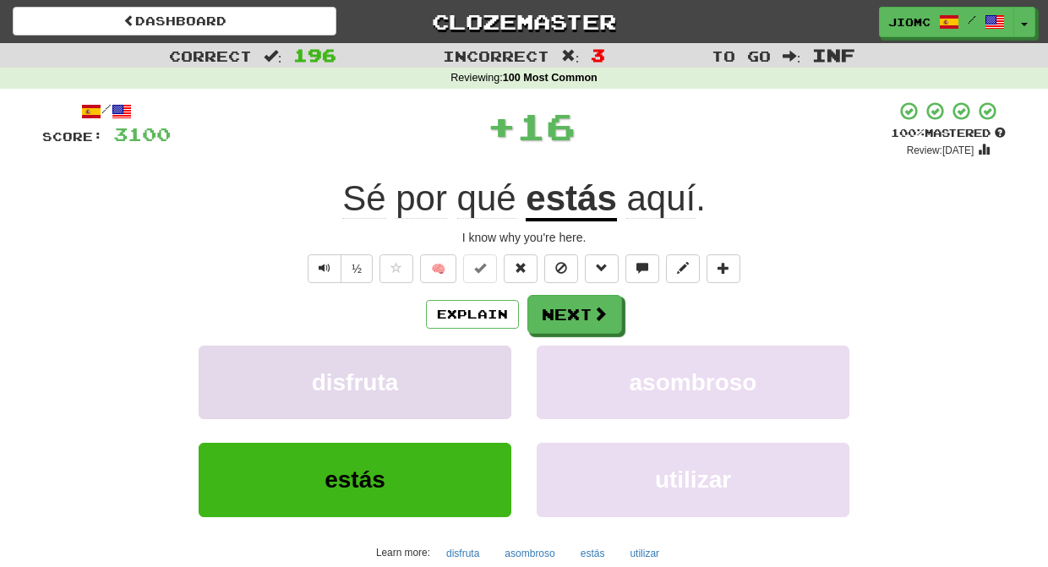
click at [487, 364] on button "disfruta" at bounding box center [355, 382] width 313 height 73
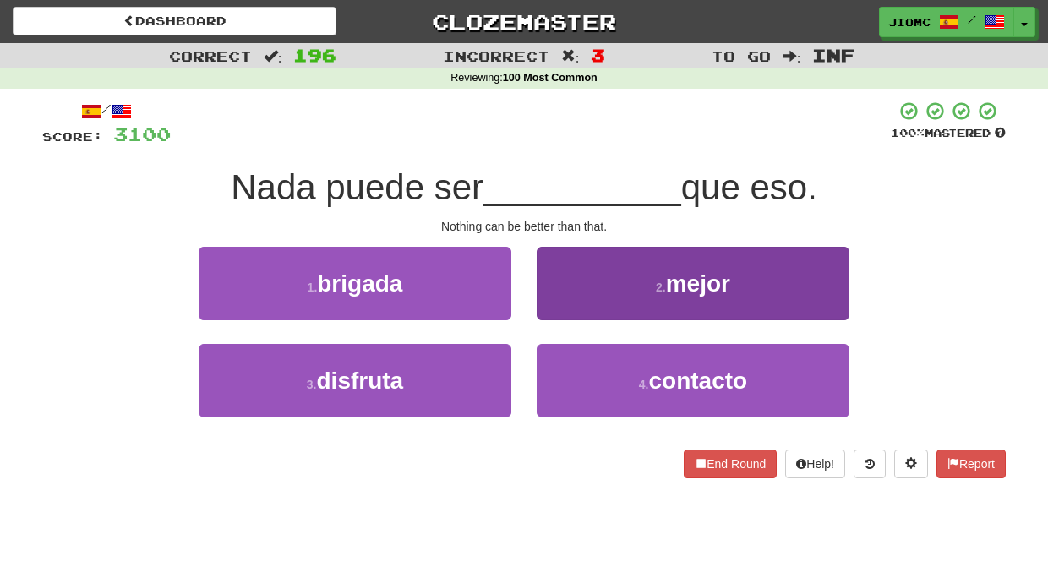
click at [569, 313] on button "2 . mejor" at bounding box center [692, 283] width 313 height 73
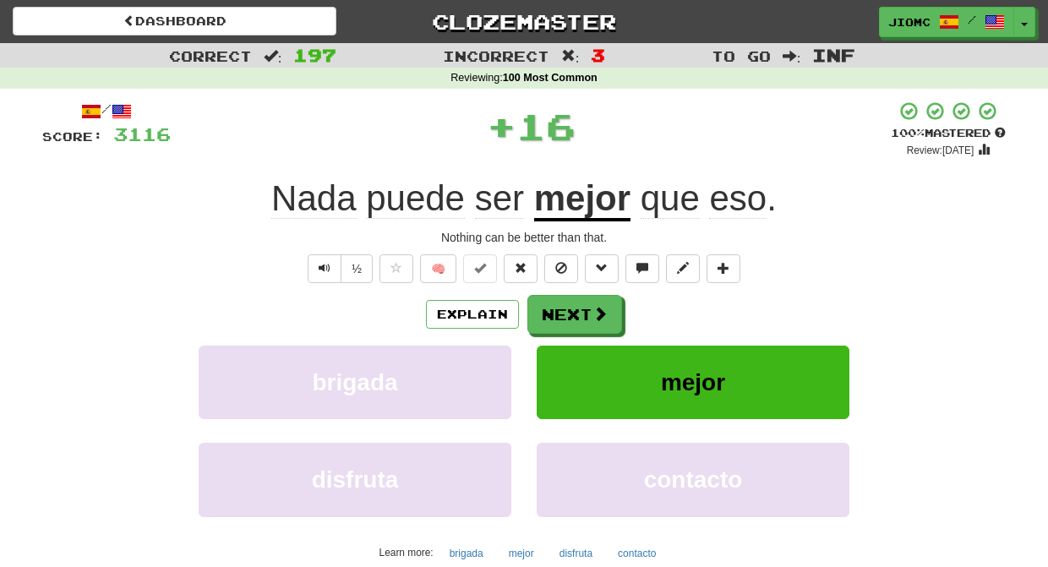
click at [569, 314] on button "Next" at bounding box center [574, 314] width 95 height 39
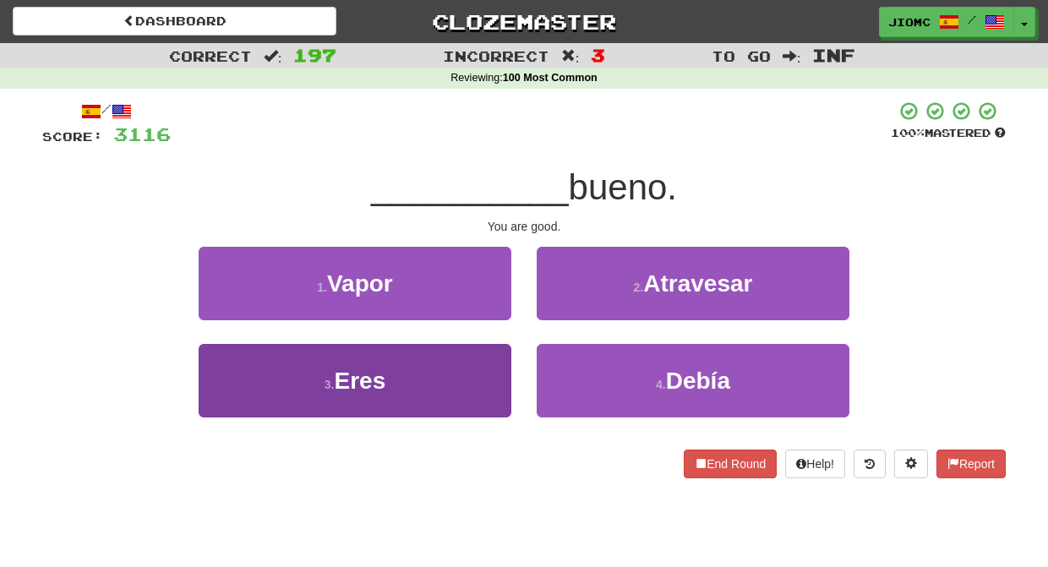
click at [497, 363] on button "3 . Eres" at bounding box center [355, 380] width 313 height 73
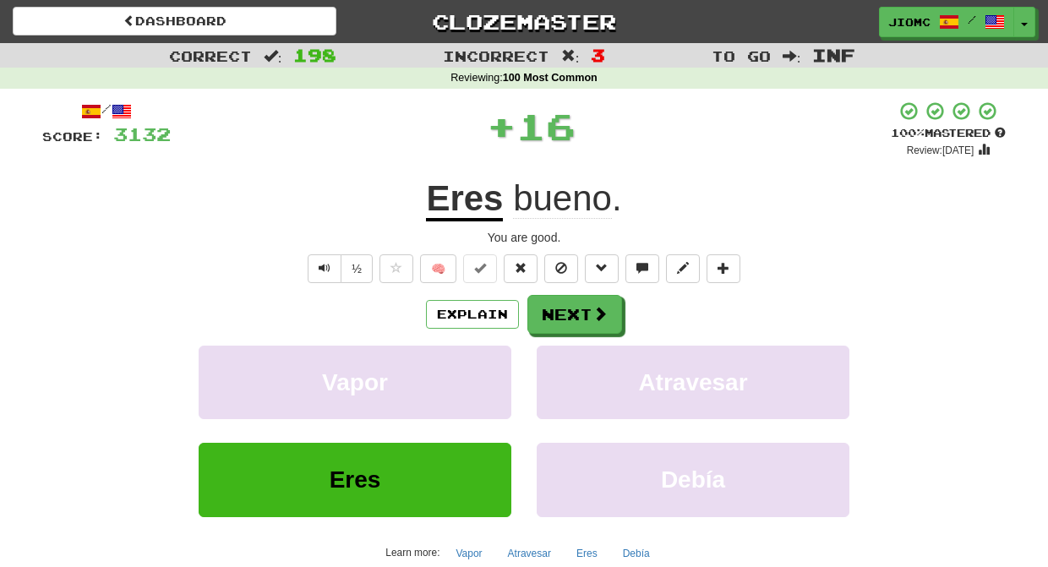
click at [497, 363] on button "Vapor" at bounding box center [355, 382] width 313 height 73
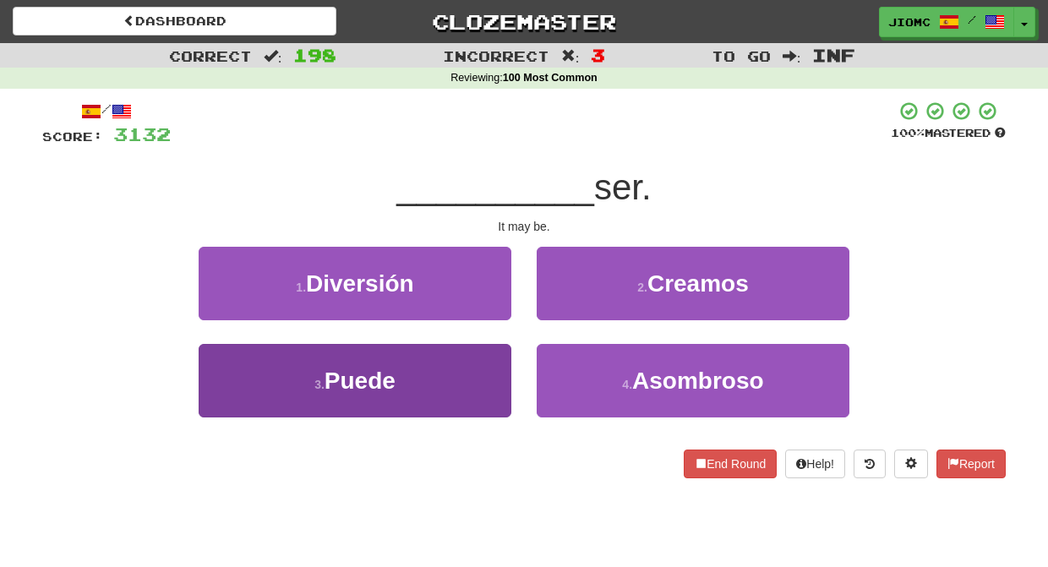
click at [496, 362] on button "3 . Puede" at bounding box center [355, 380] width 313 height 73
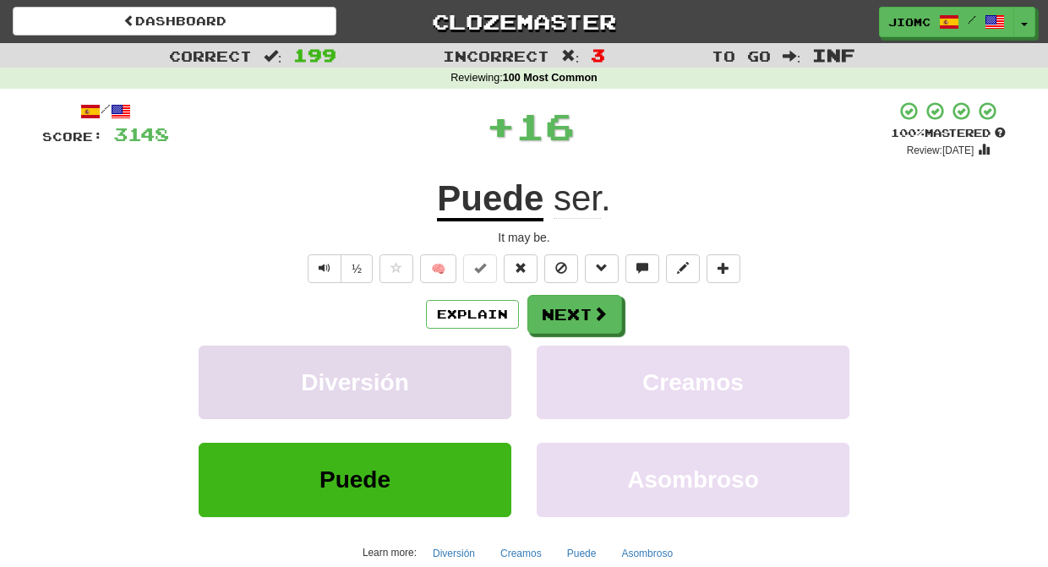
click at [498, 362] on button "Diversión" at bounding box center [355, 382] width 313 height 73
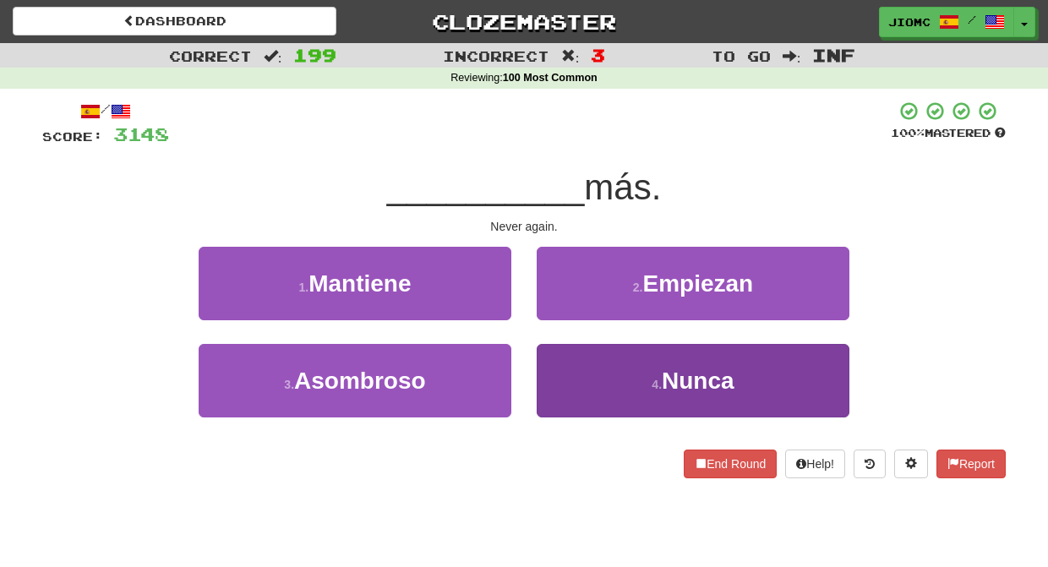
click at [574, 363] on button "4 . Nunca" at bounding box center [692, 380] width 313 height 73
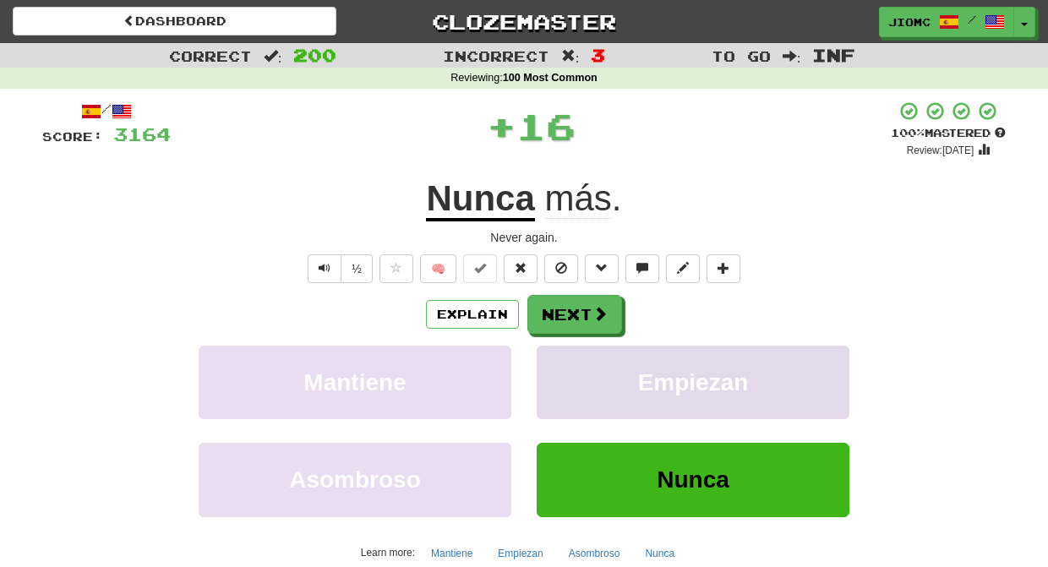
click at [563, 355] on button "Empiezan" at bounding box center [692, 382] width 313 height 73
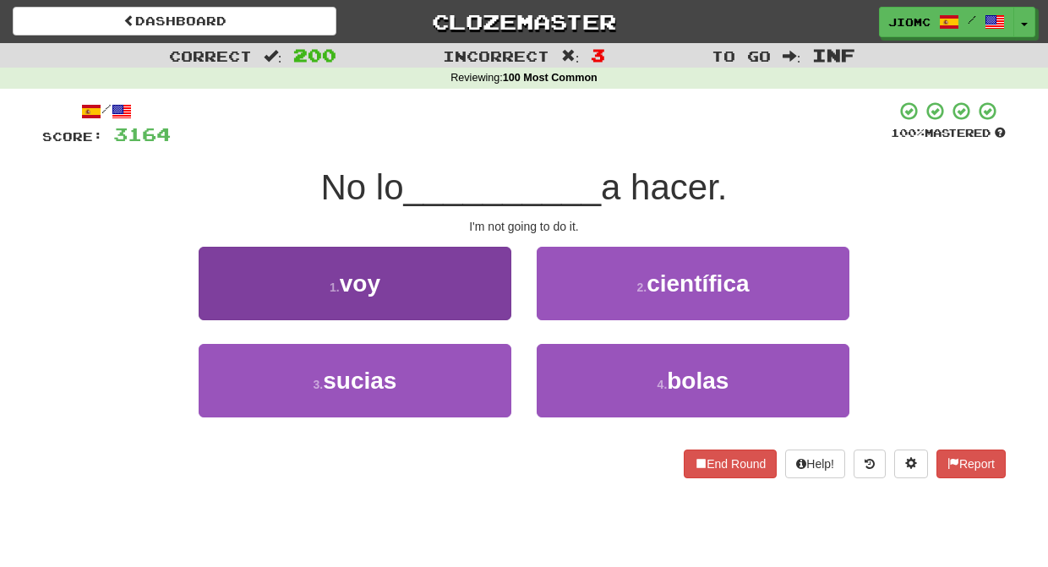
click at [489, 294] on button "1 . voy" at bounding box center [355, 283] width 313 height 73
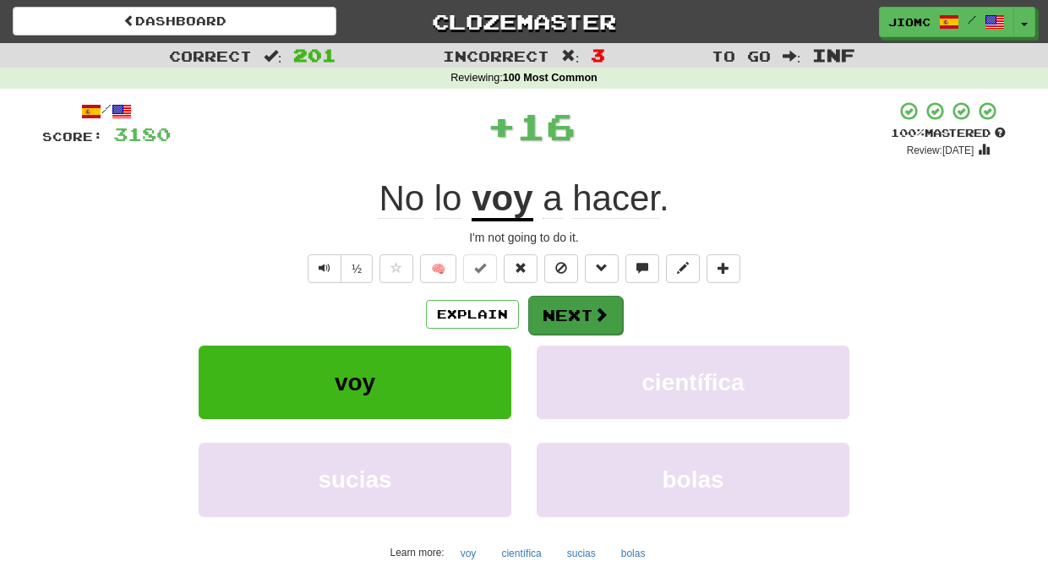
click at [550, 306] on button "Next" at bounding box center [575, 315] width 95 height 39
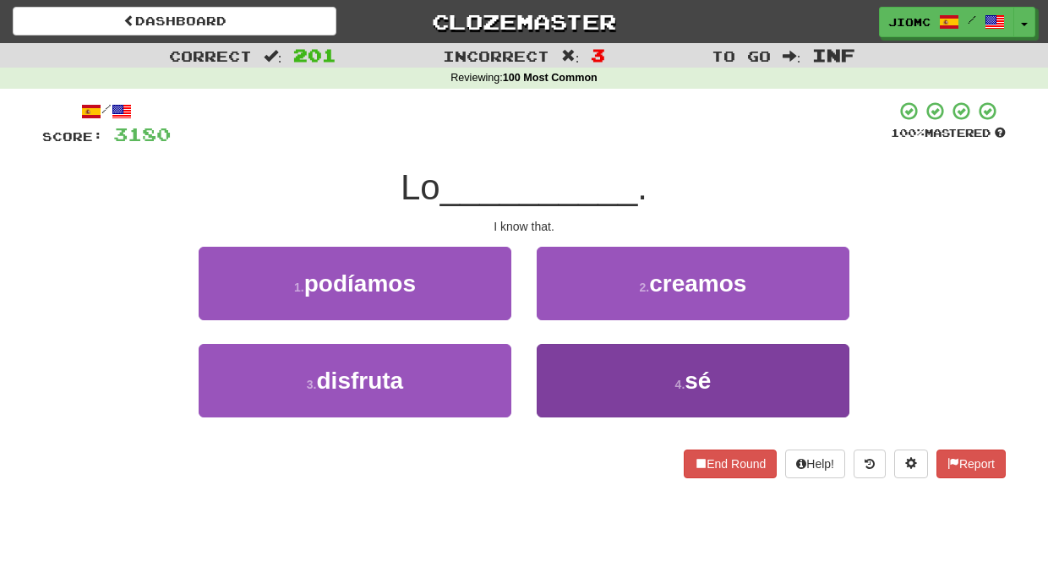
click at [561, 370] on button "4 . sé" at bounding box center [692, 380] width 313 height 73
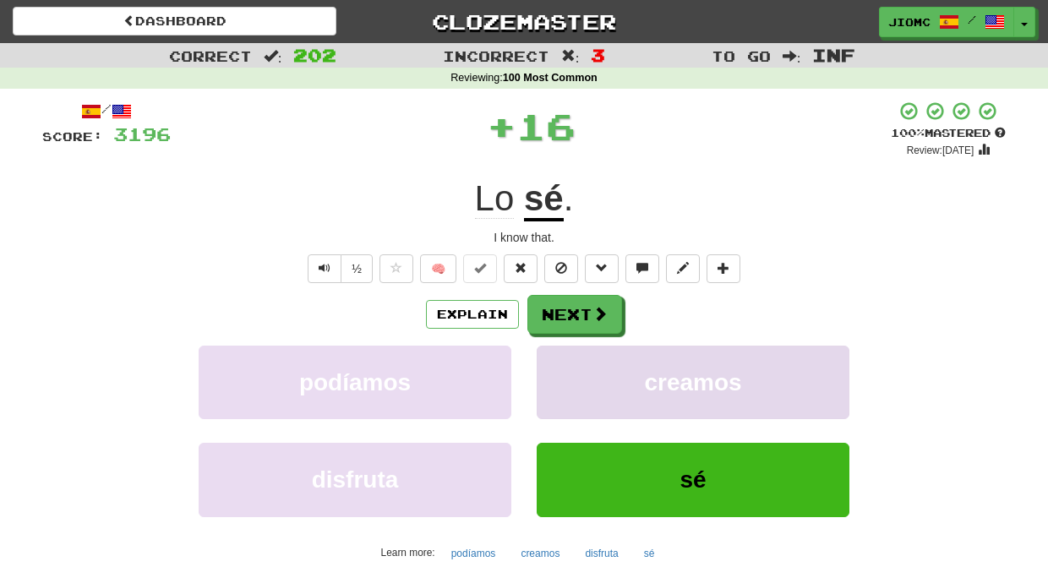
click at [561, 368] on button "creamos" at bounding box center [692, 382] width 313 height 73
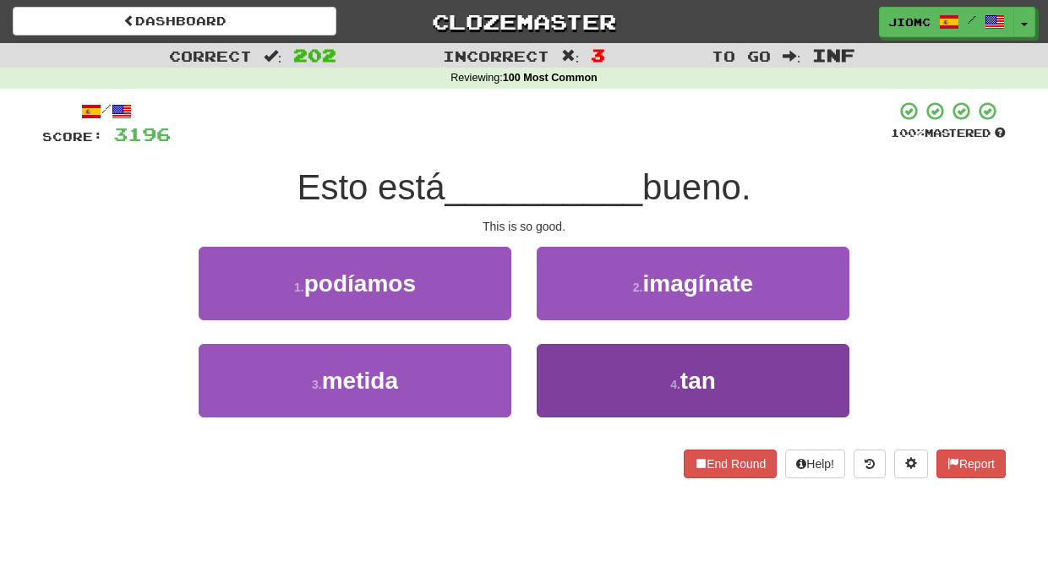
click at [562, 363] on button "4 . tan" at bounding box center [692, 380] width 313 height 73
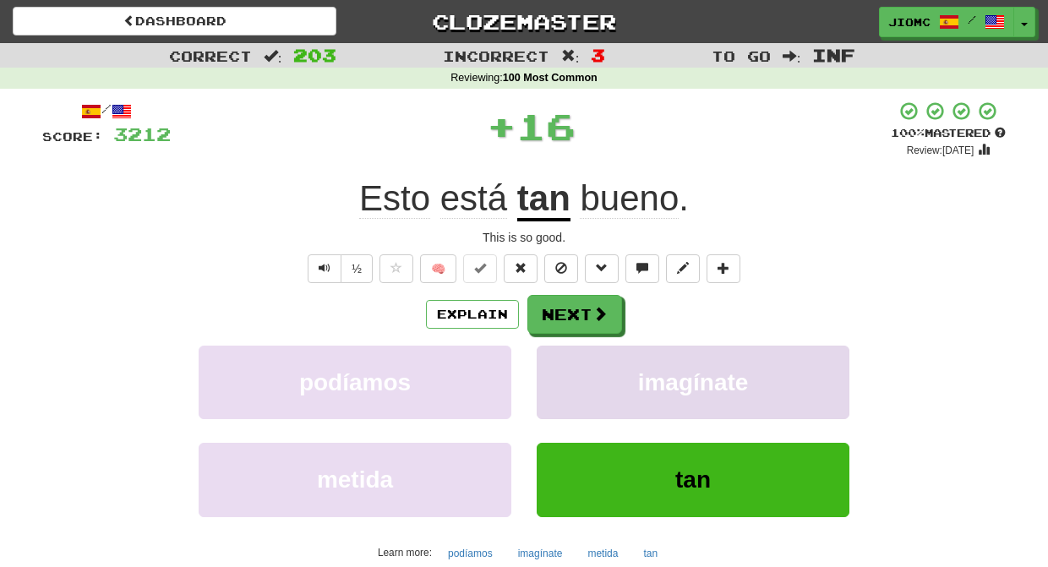
click at [563, 357] on button "imagínate" at bounding box center [692, 382] width 313 height 73
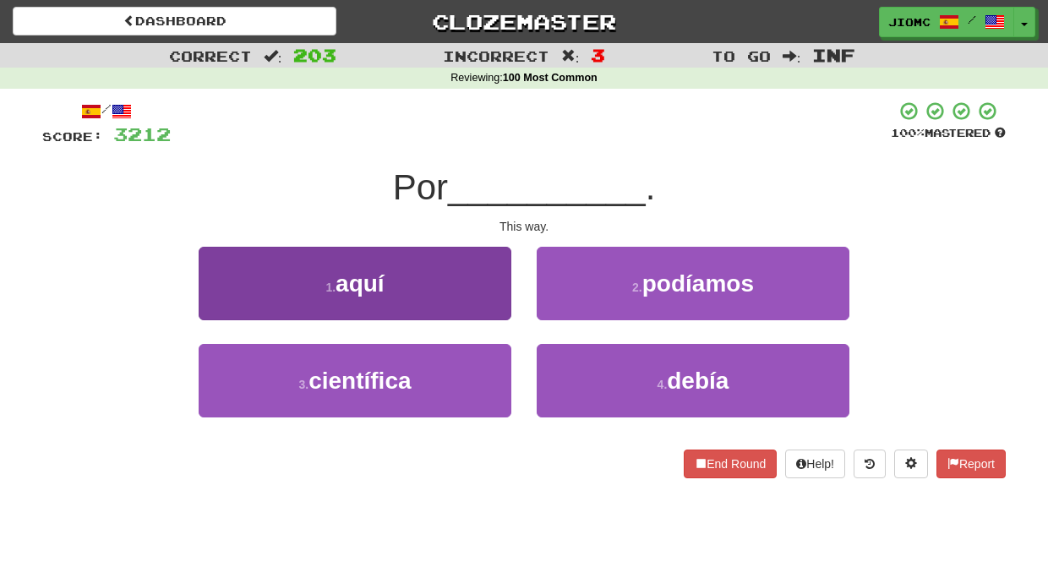
click at [479, 303] on button "1 . aquí" at bounding box center [355, 283] width 313 height 73
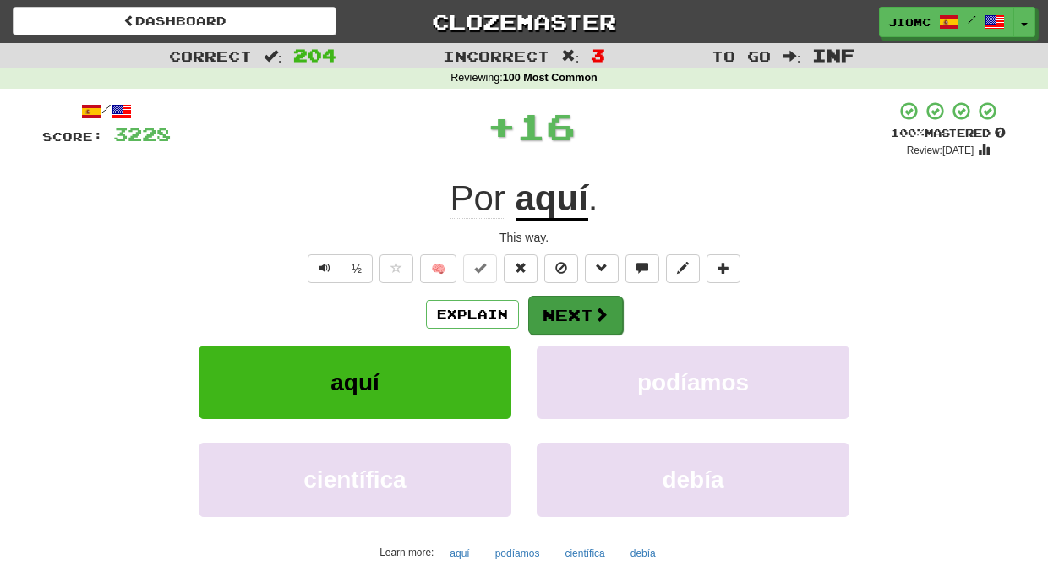
click at [537, 310] on button "Next" at bounding box center [575, 315] width 95 height 39
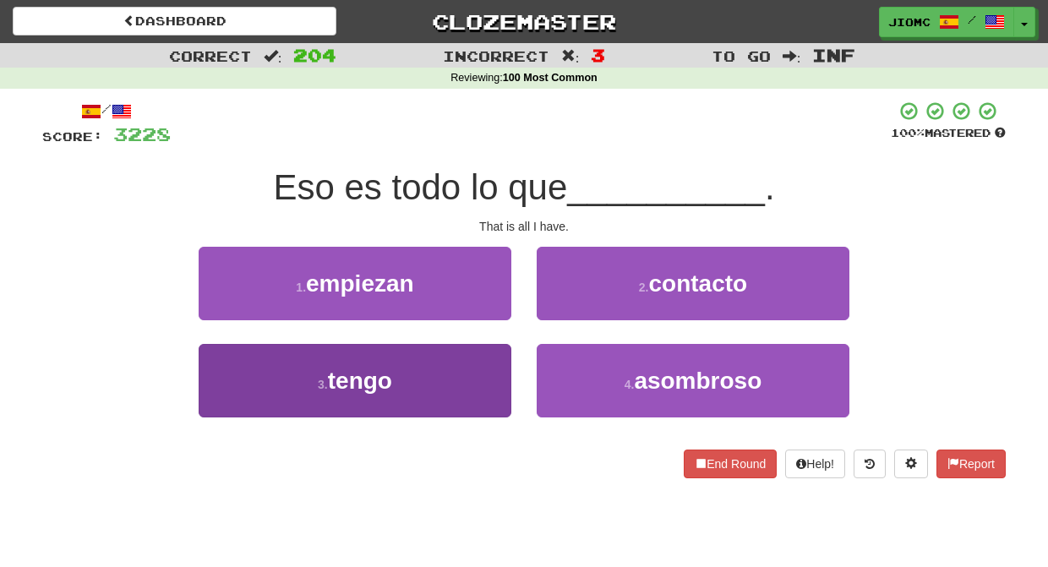
click at [476, 363] on button "3 . tengo" at bounding box center [355, 380] width 313 height 73
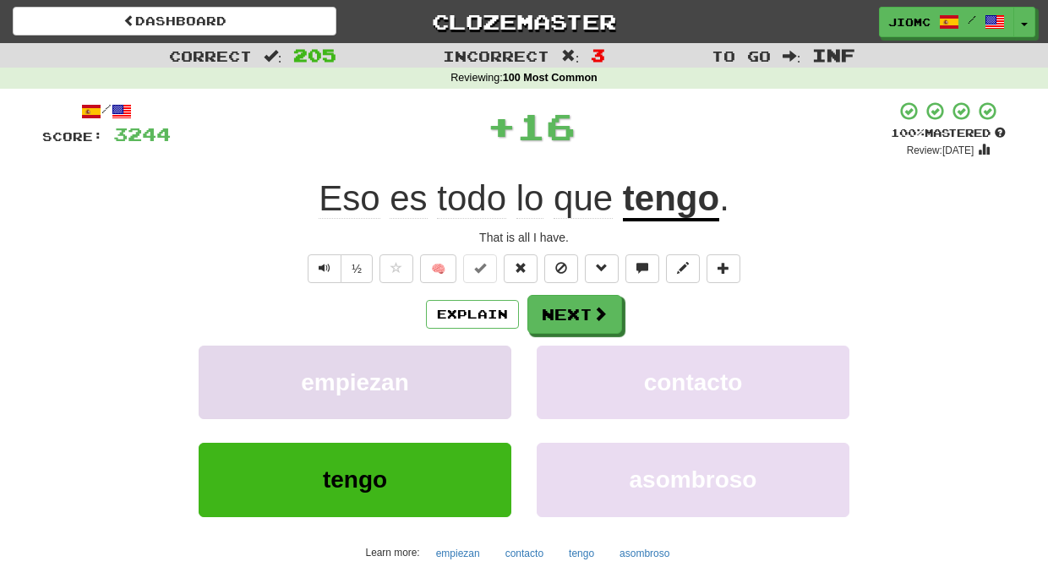
click at [482, 362] on button "empiezan" at bounding box center [355, 382] width 313 height 73
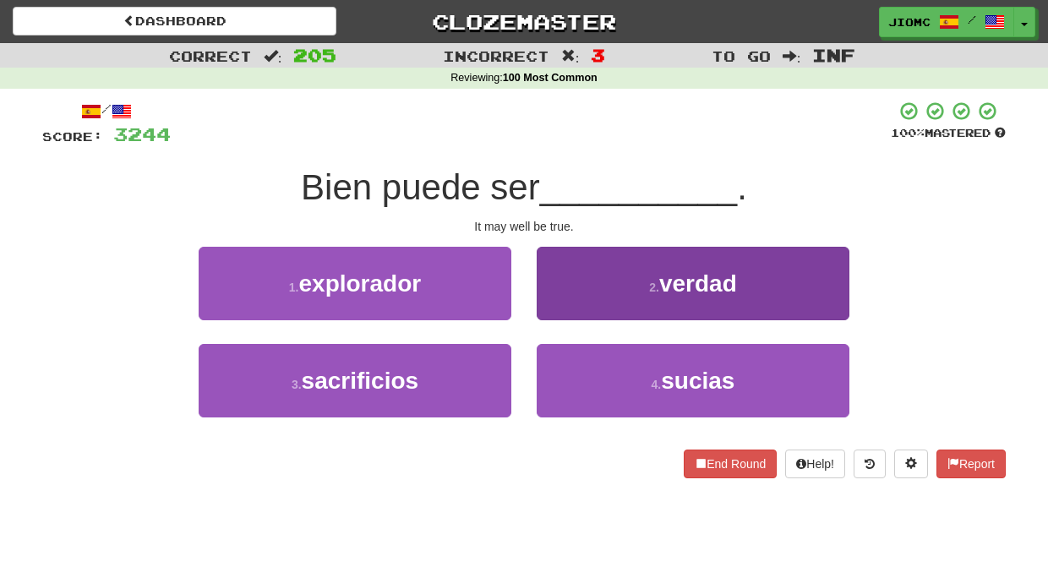
click at [565, 308] on button "2 . verdad" at bounding box center [692, 283] width 313 height 73
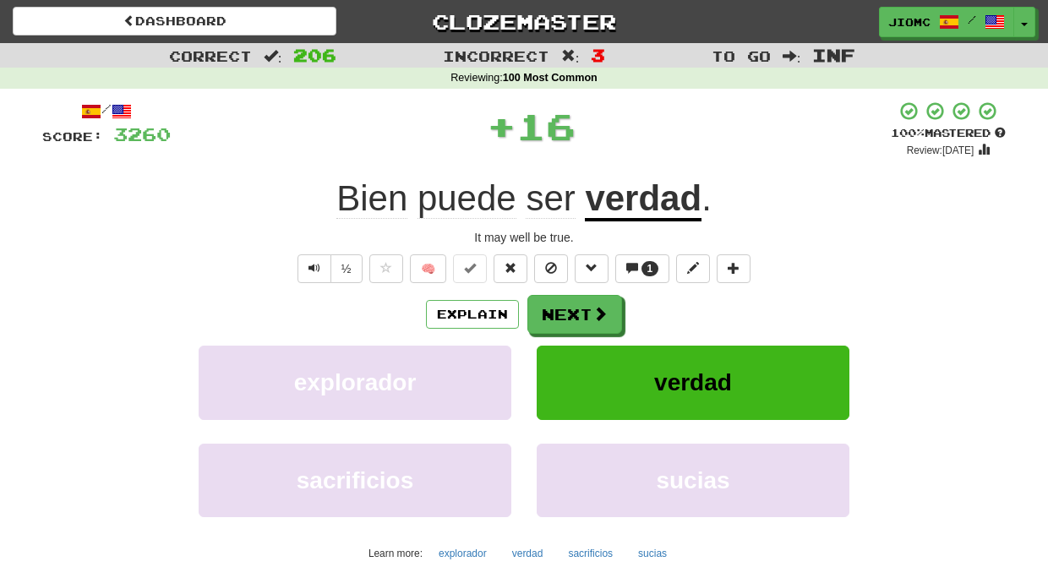
click at [565, 308] on button "Next" at bounding box center [574, 314] width 95 height 39
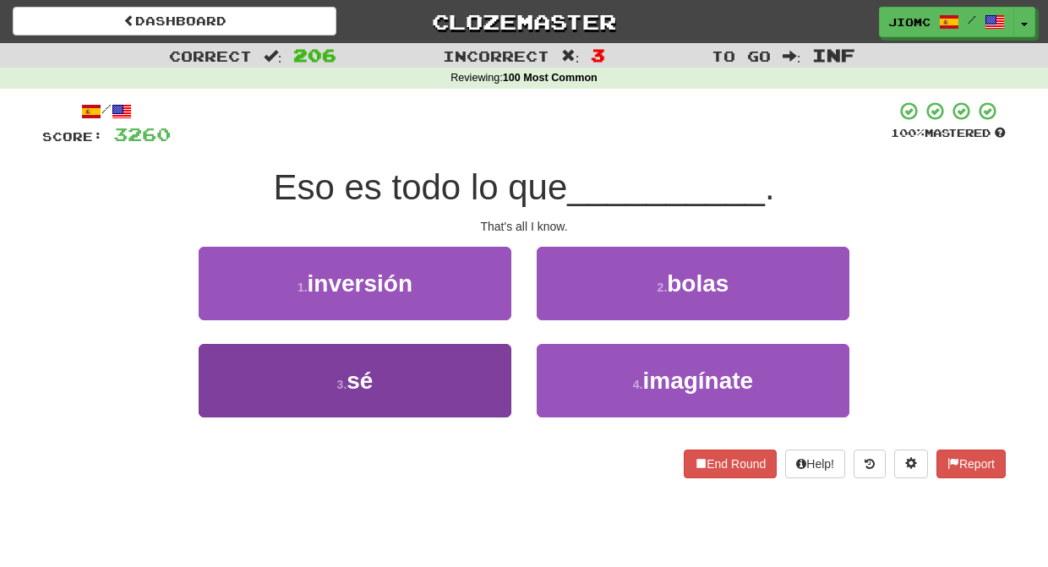
click at [476, 359] on button "3 . sé" at bounding box center [355, 380] width 313 height 73
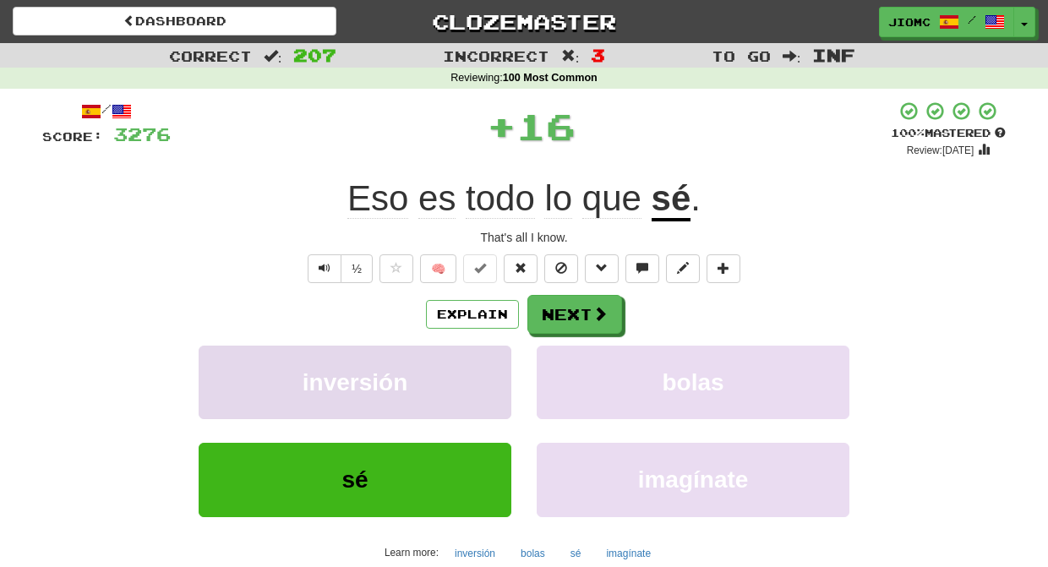
click at [479, 359] on button "inversión" at bounding box center [355, 382] width 313 height 73
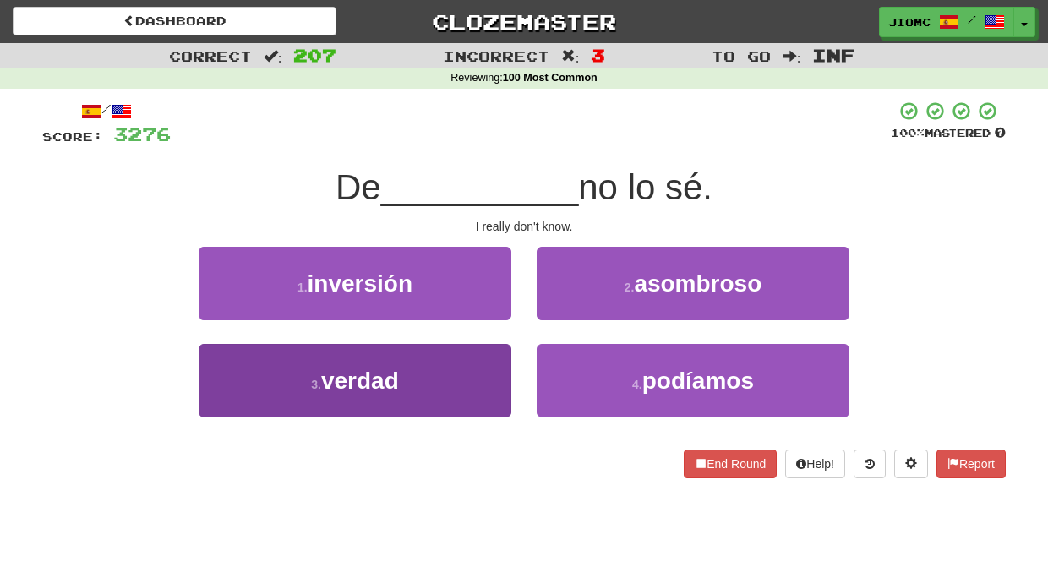
click at [499, 354] on button "3 . verdad" at bounding box center [355, 380] width 313 height 73
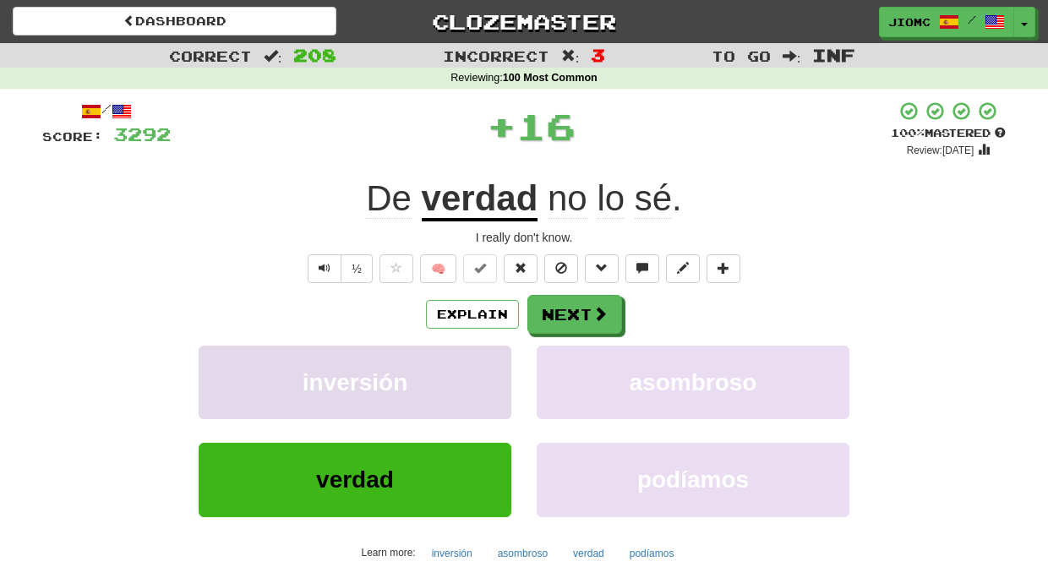
click at [499, 355] on button "inversión" at bounding box center [355, 382] width 313 height 73
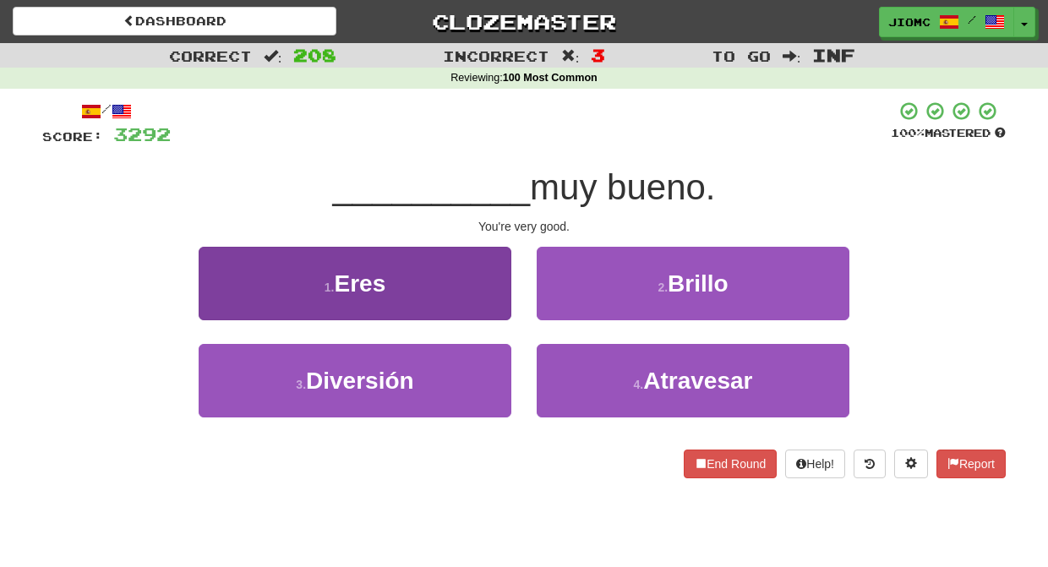
click at [492, 296] on button "1 . Eres" at bounding box center [355, 283] width 313 height 73
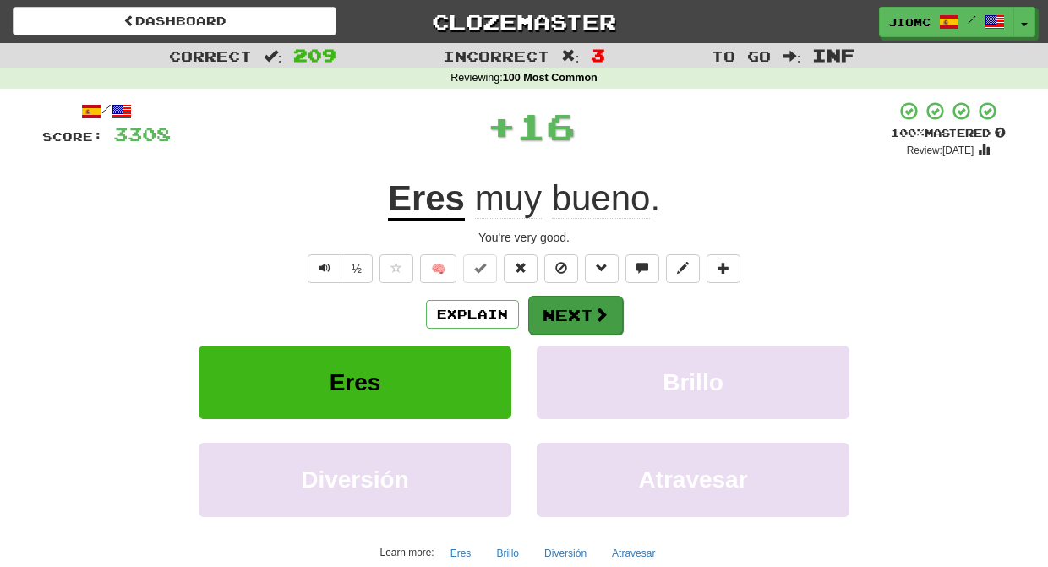
click at [542, 314] on button "Next" at bounding box center [575, 315] width 95 height 39
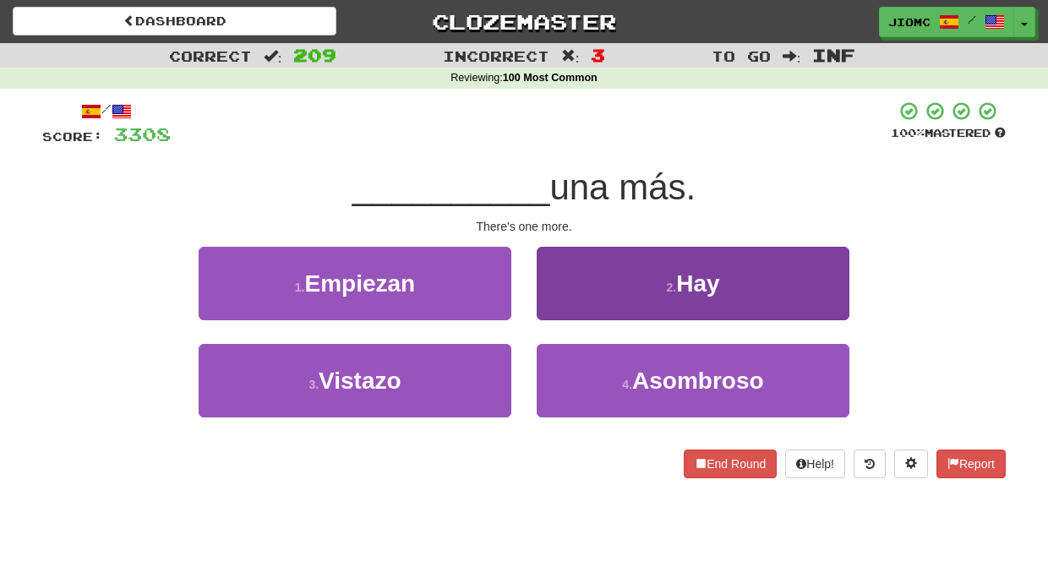
click at [558, 309] on button "2 . Hay" at bounding box center [692, 283] width 313 height 73
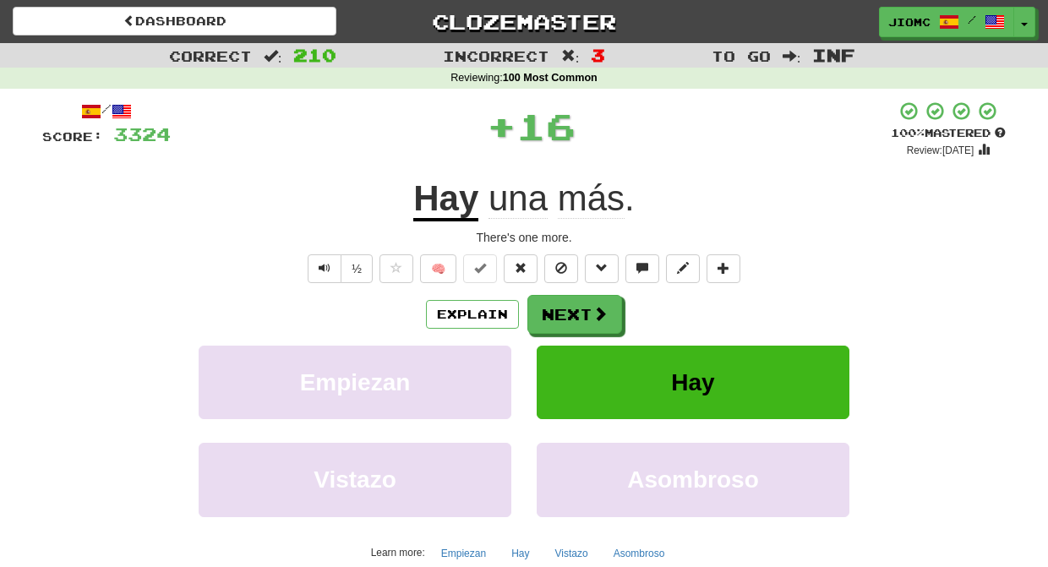
click at [558, 309] on button "Next" at bounding box center [574, 314] width 95 height 39
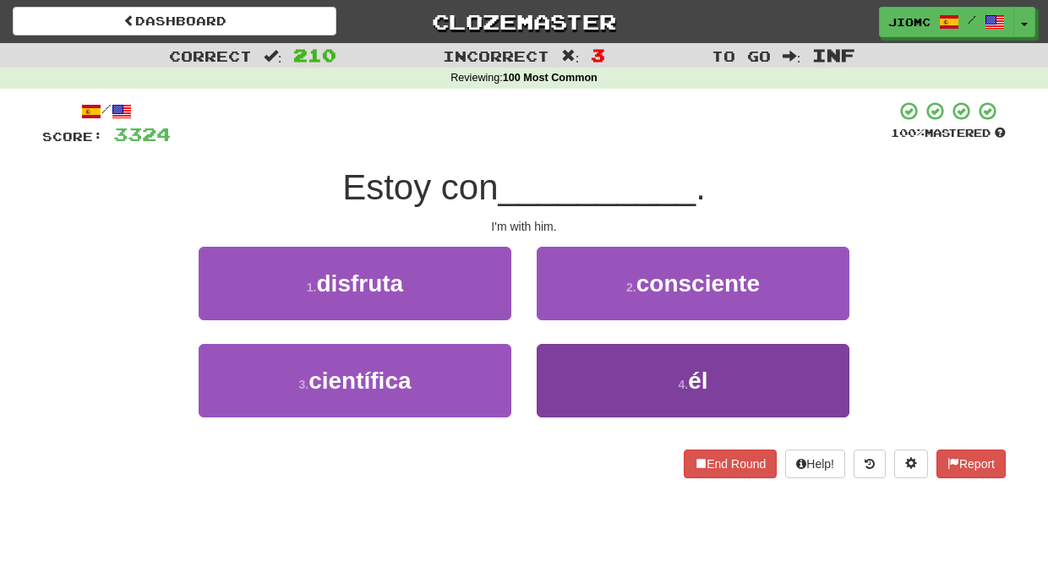
click at [560, 354] on button "4 . él" at bounding box center [692, 380] width 313 height 73
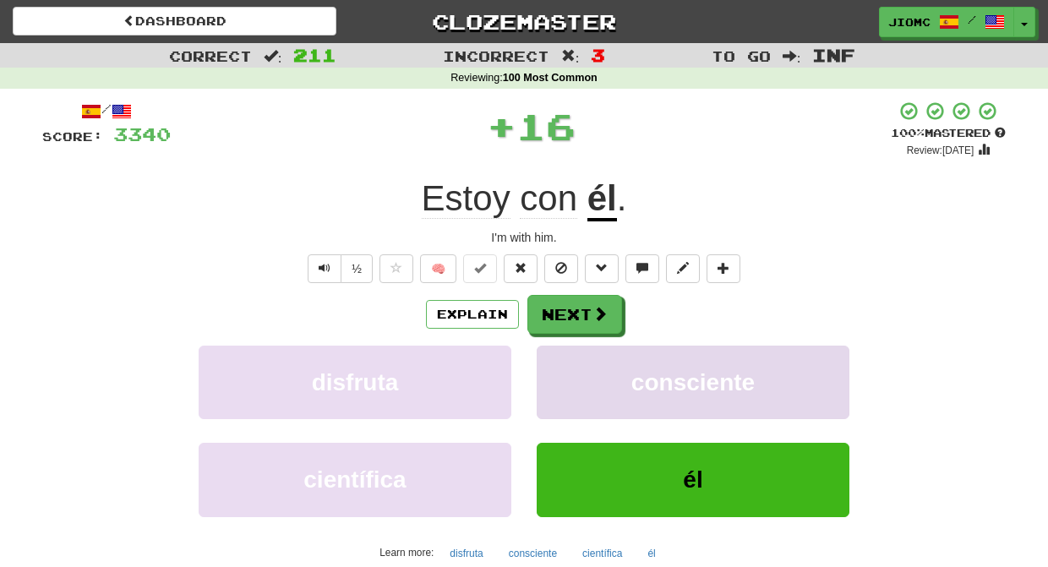
click at [561, 352] on button "consciente" at bounding box center [692, 382] width 313 height 73
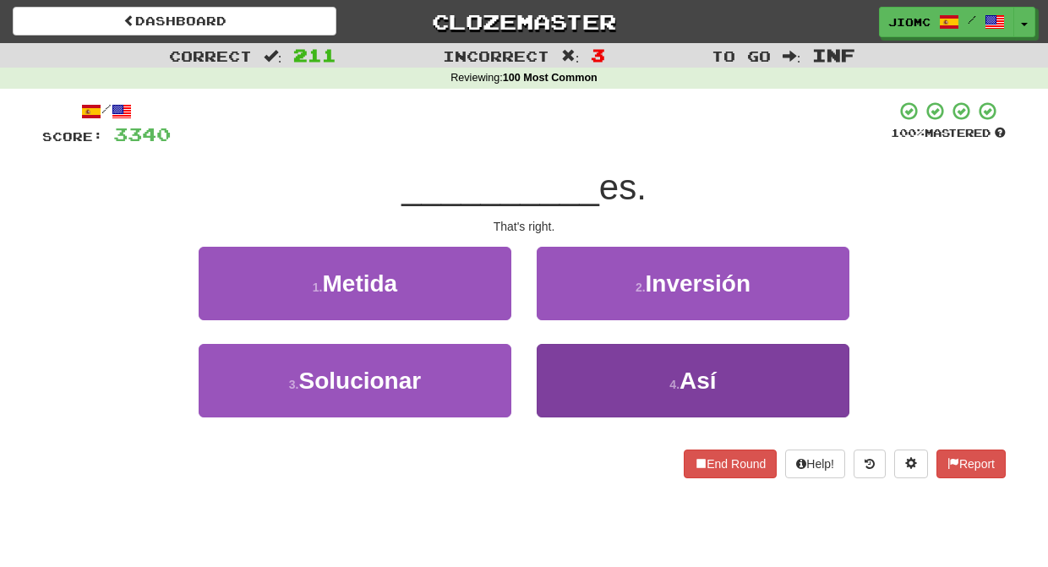
click at [563, 369] on button "4 . Así" at bounding box center [692, 380] width 313 height 73
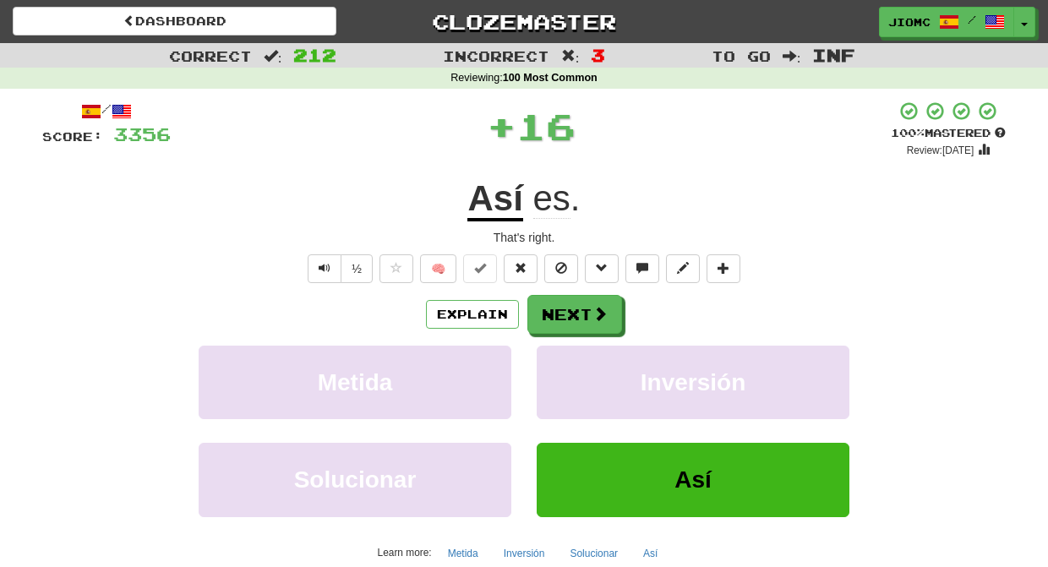
click at [563, 369] on button "Inversión" at bounding box center [692, 382] width 313 height 73
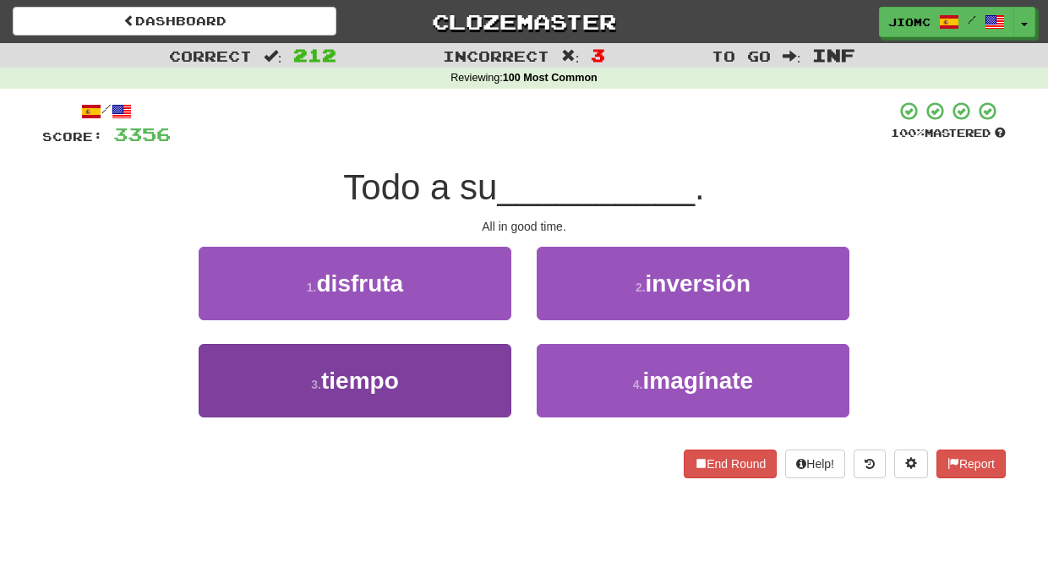
click at [509, 374] on button "3 . tiempo" at bounding box center [355, 380] width 313 height 73
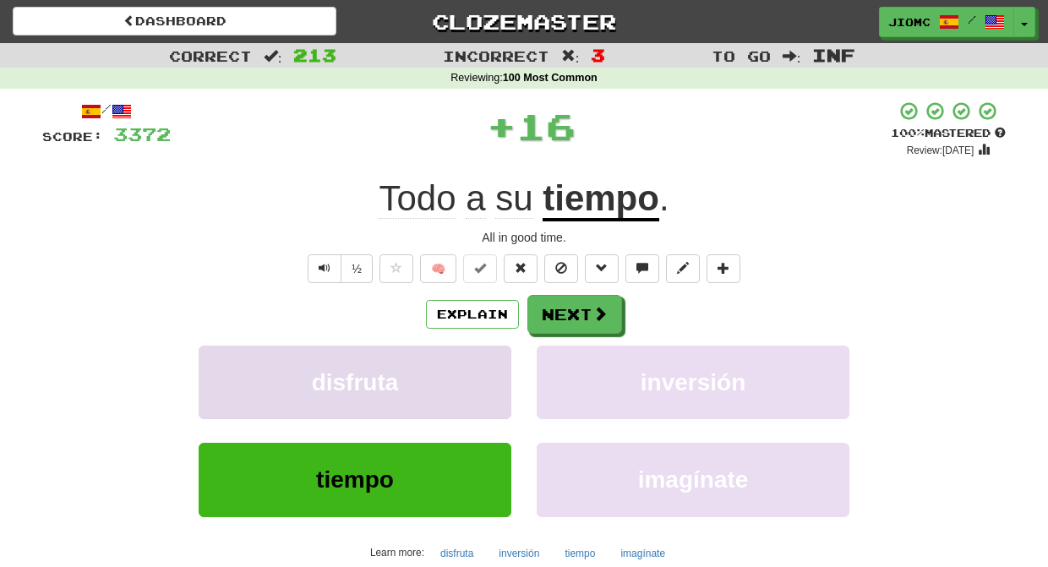
click at [498, 367] on button "disfruta" at bounding box center [355, 382] width 313 height 73
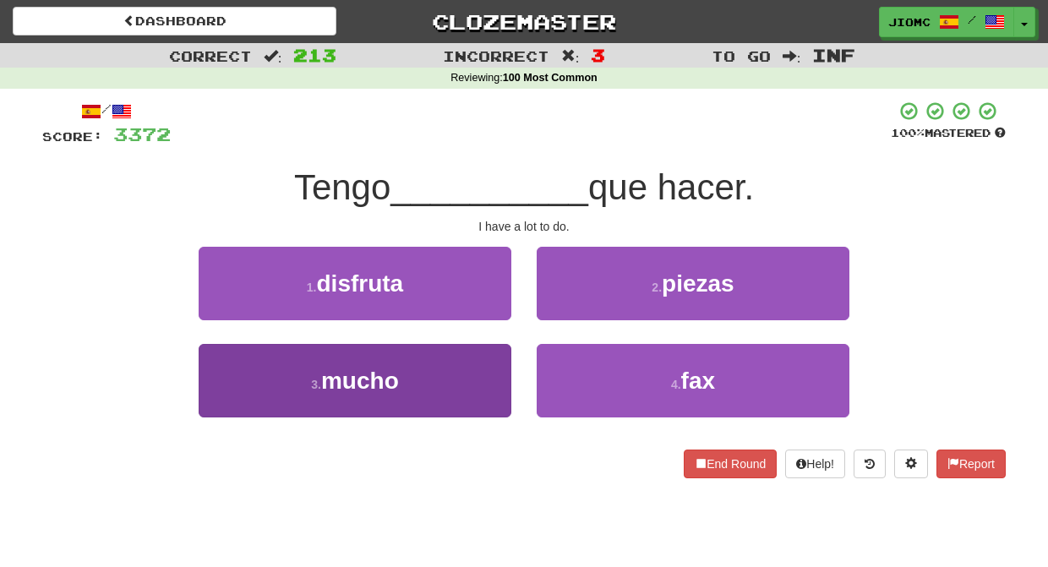
click at [493, 377] on button "3 . mucho" at bounding box center [355, 380] width 313 height 73
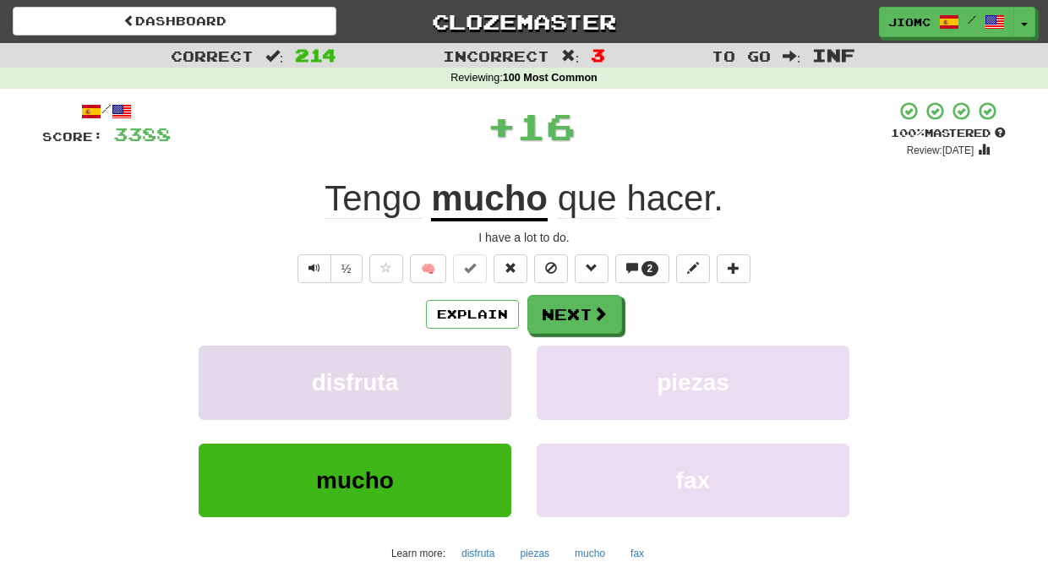
click at [498, 375] on button "disfruta" at bounding box center [355, 382] width 313 height 73
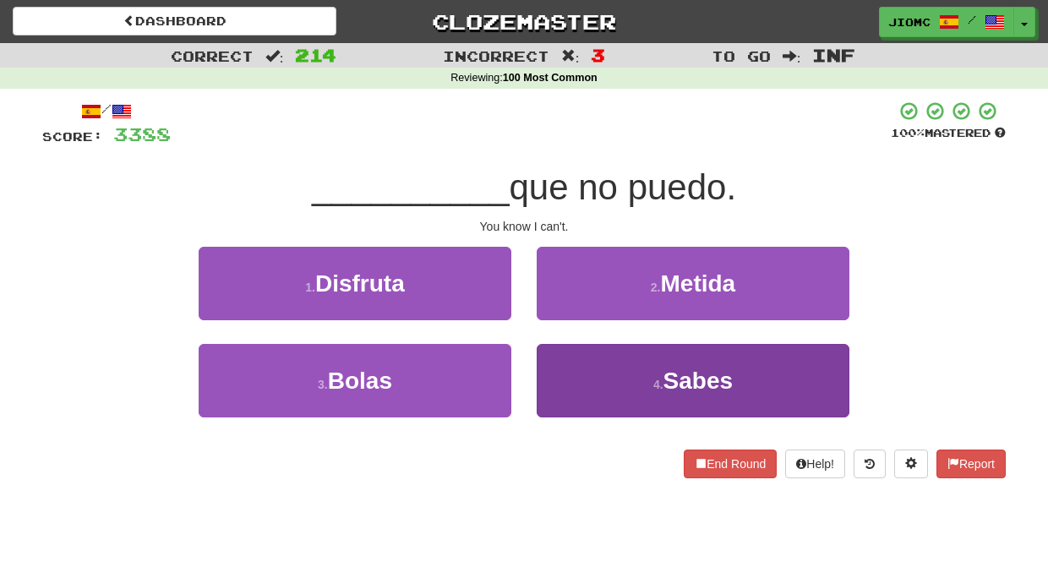
click at [569, 368] on button "4 . Sabes" at bounding box center [692, 380] width 313 height 73
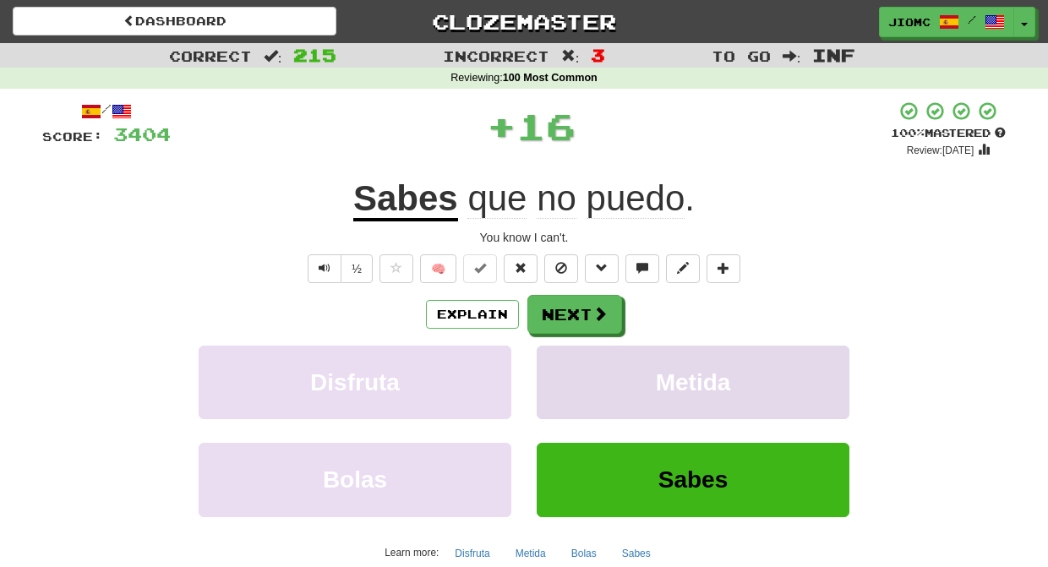
click at [560, 367] on button "Metida" at bounding box center [692, 382] width 313 height 73
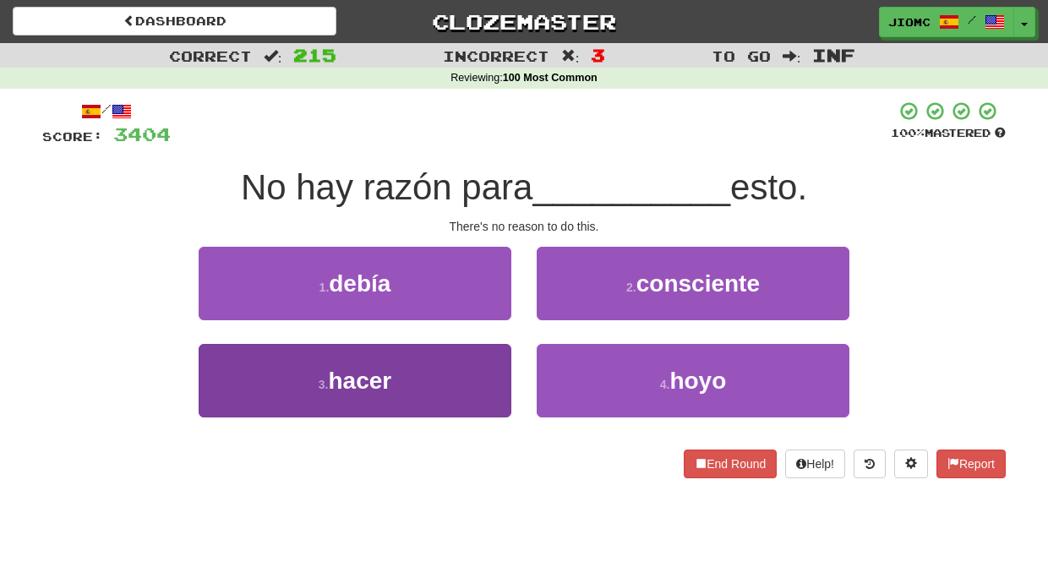
click at [501, 358] on button "3 . hacer" at bounding box center [355, 380] width 313 height 73
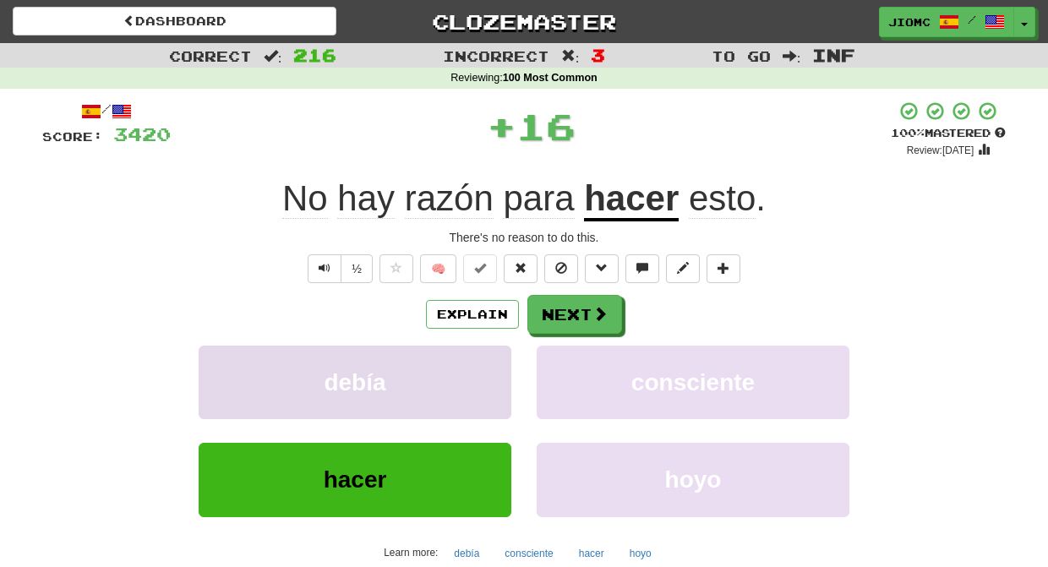
click at [501, 357] on button "debía" at bounding box center [355, 382] width 313 height 73
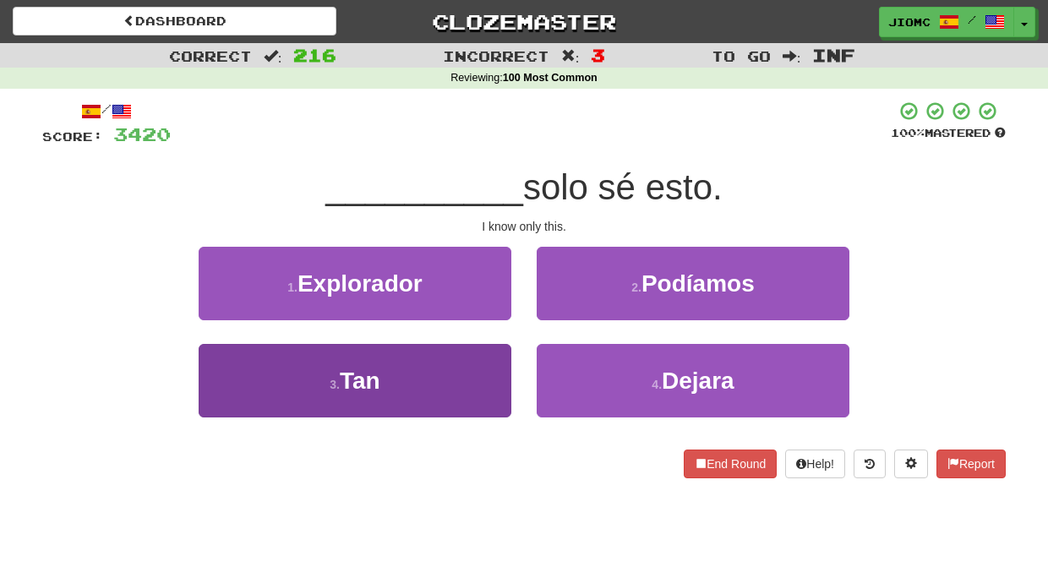
click at [504, 364] on button "3 . Tan" at bounding box center [355, 380] width 313 height 73
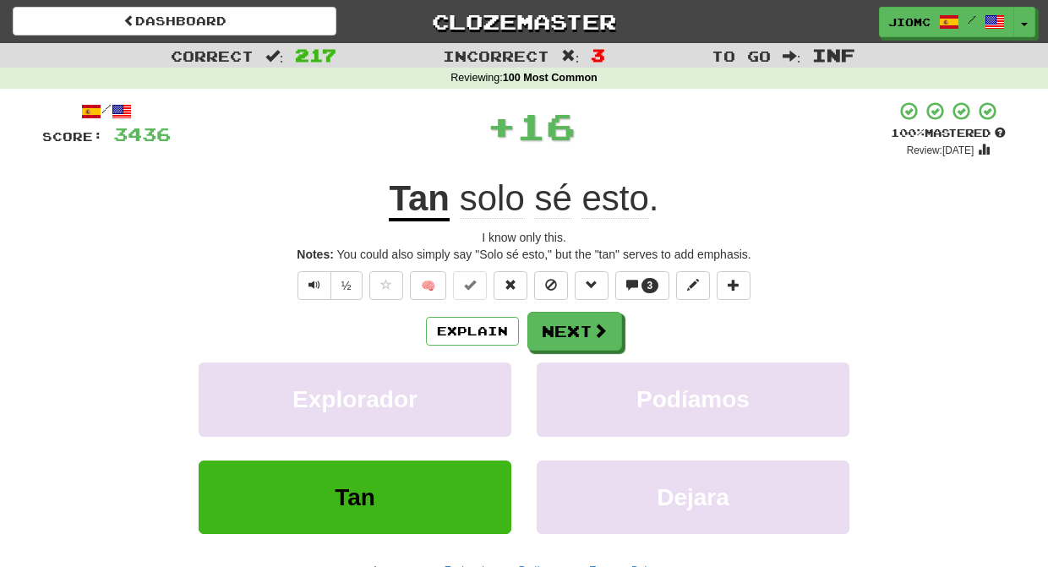
click at [504, 364] on button "Explorador" at bounding box center [355, 398] width 313 height 73
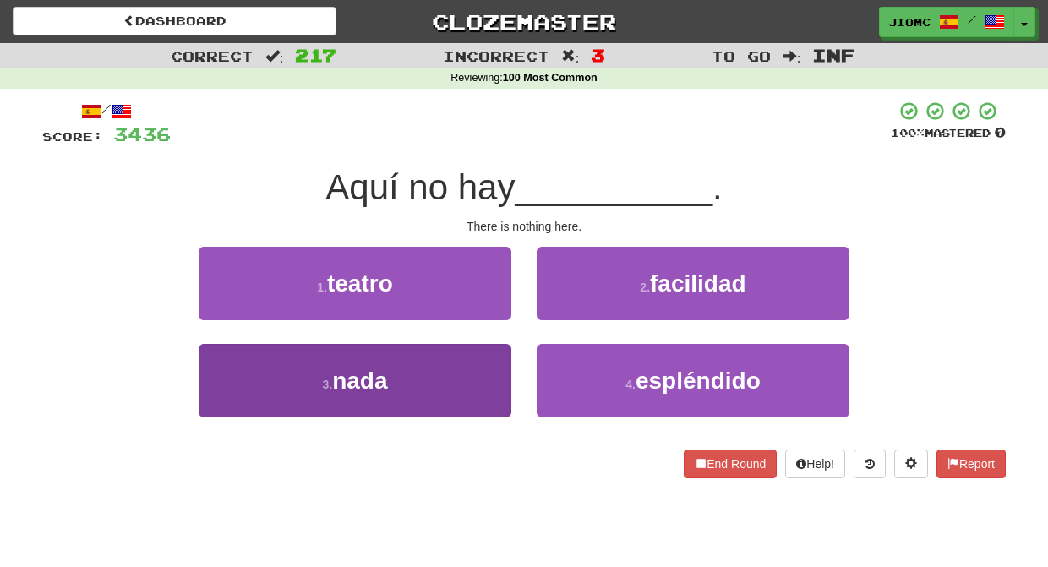
click at [497, 370] on button "3 . nada" at bounding box center [355, 380] width 313 height 73
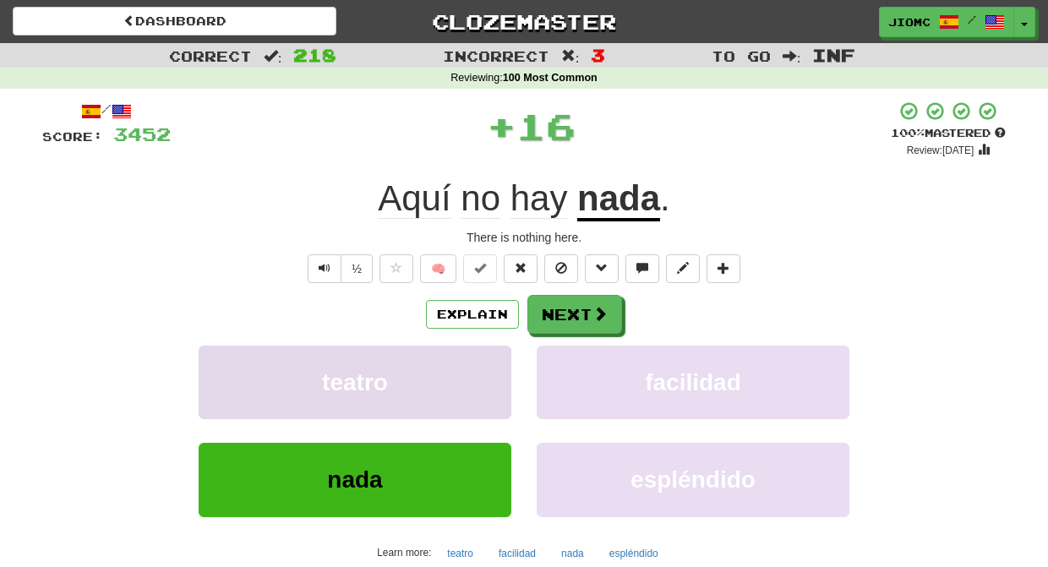
click at [498, 367] on button "teatro" at bounding box center [355, 382] width 313 height 73
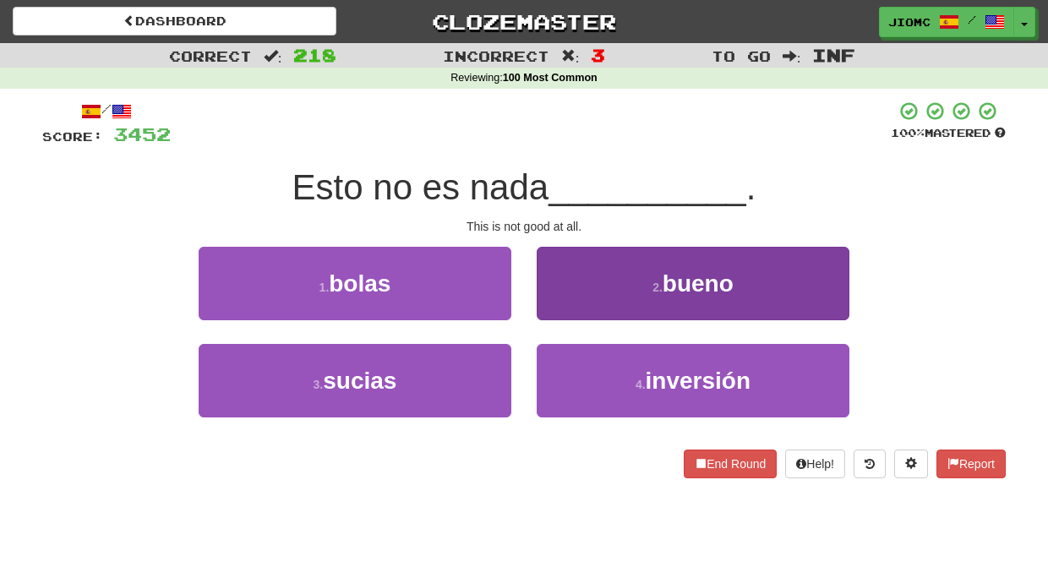
click at [557, 306] on button "2 . bueno" at bounding box center [692, 283] width 313 height 73
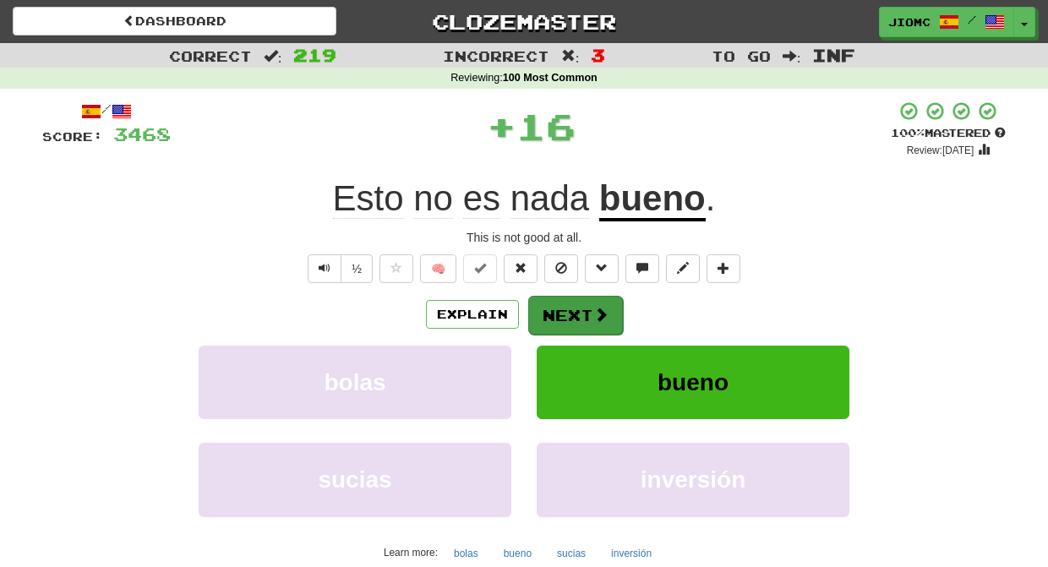
click at [554, 329] on button "Next" at bounding box center [575, 315] width 95 height 39
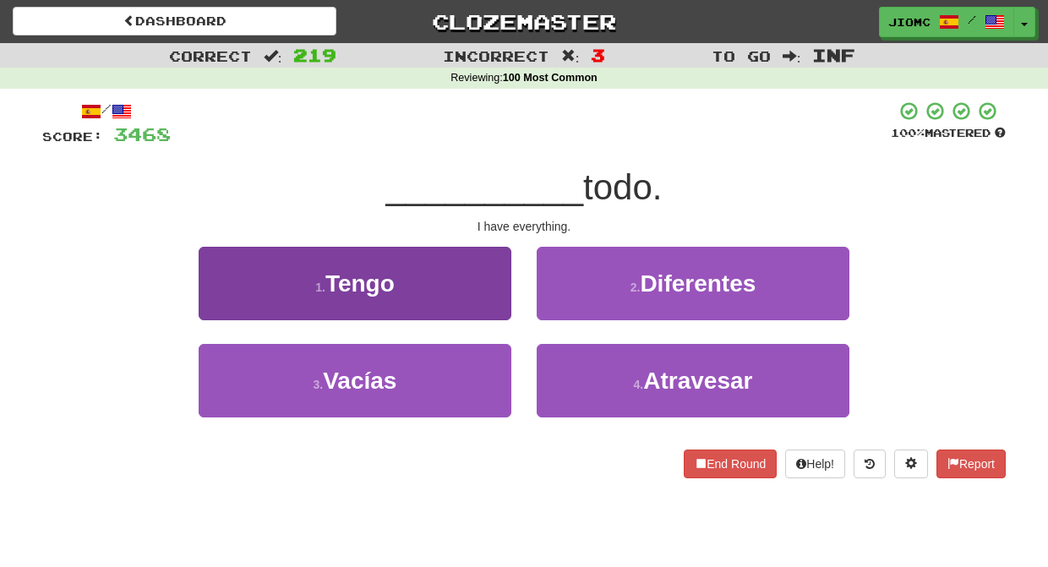
click at [484, 319] on button "1 . Tengo" at bounding box center [355, 283] width 313 height 73
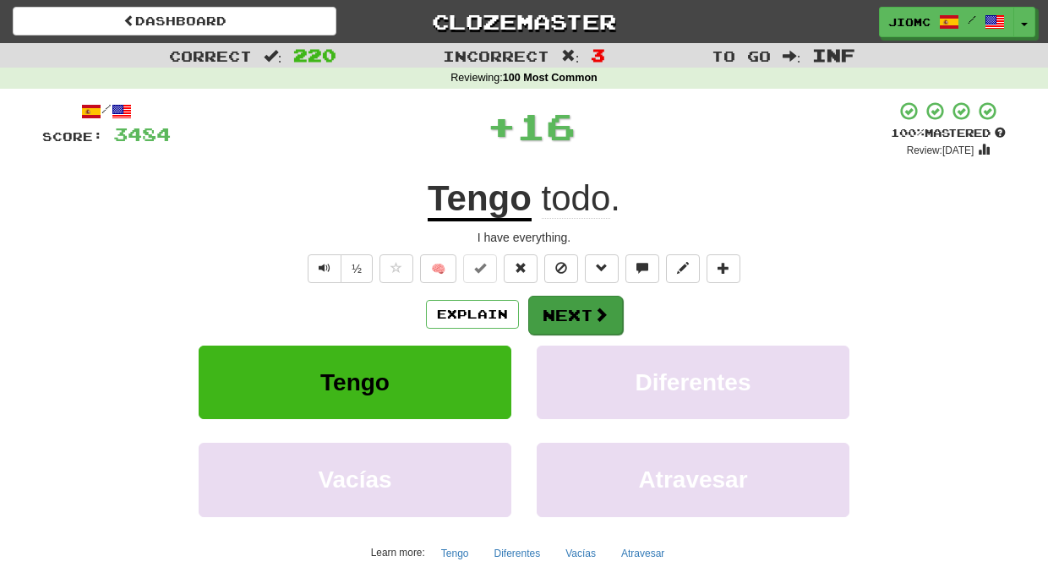
click at [560, 323] on button "Next" at bounding box center [575, 315] width 95 height 39
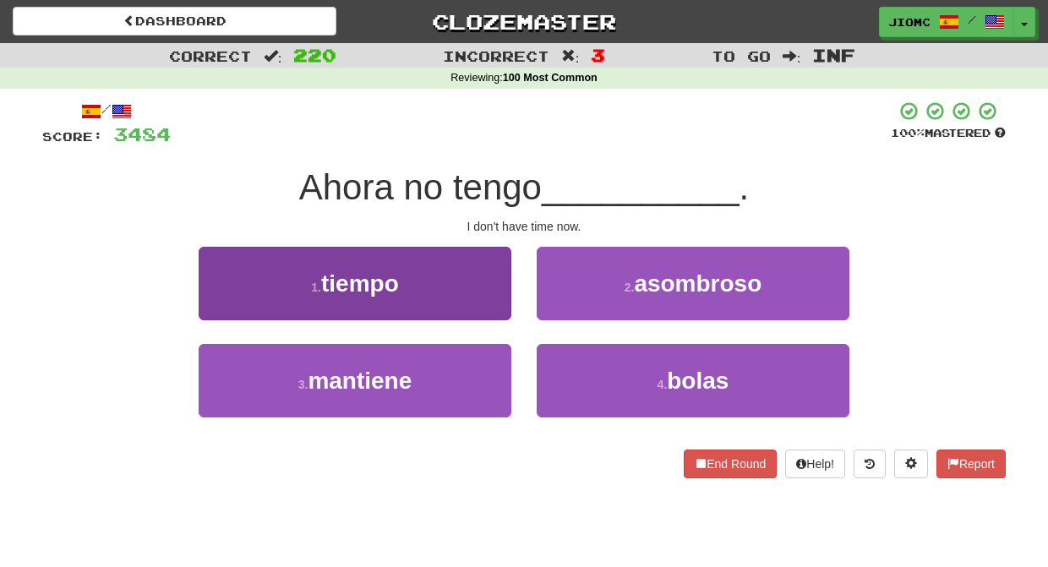
click at [498, 312] on button "1 . tiempo" at bounding box center [355, 283] width 313 height 73
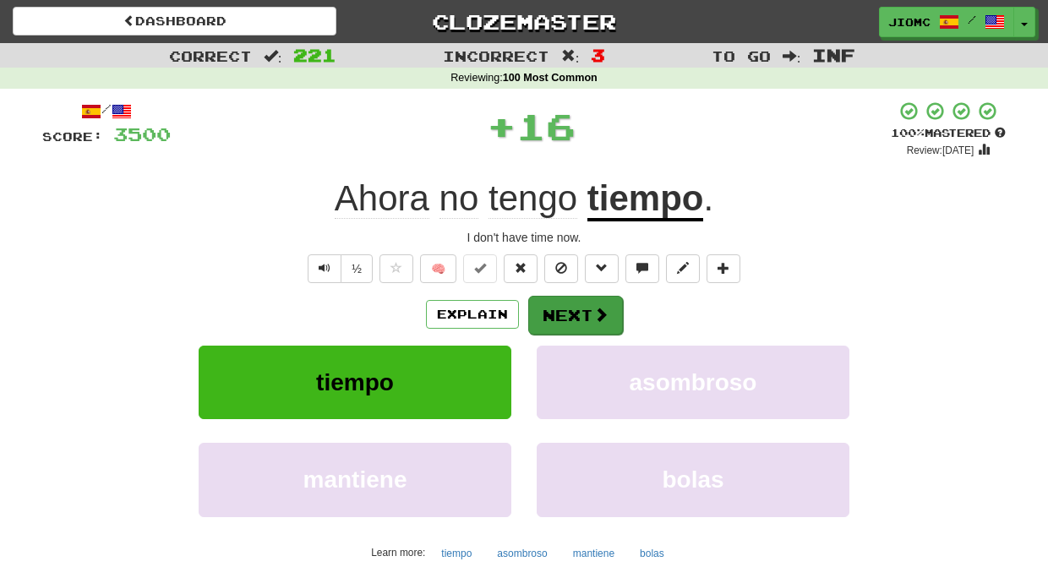
click at [556, 311] on button "Next" at bounding box center [575, 315] width 95 height 39
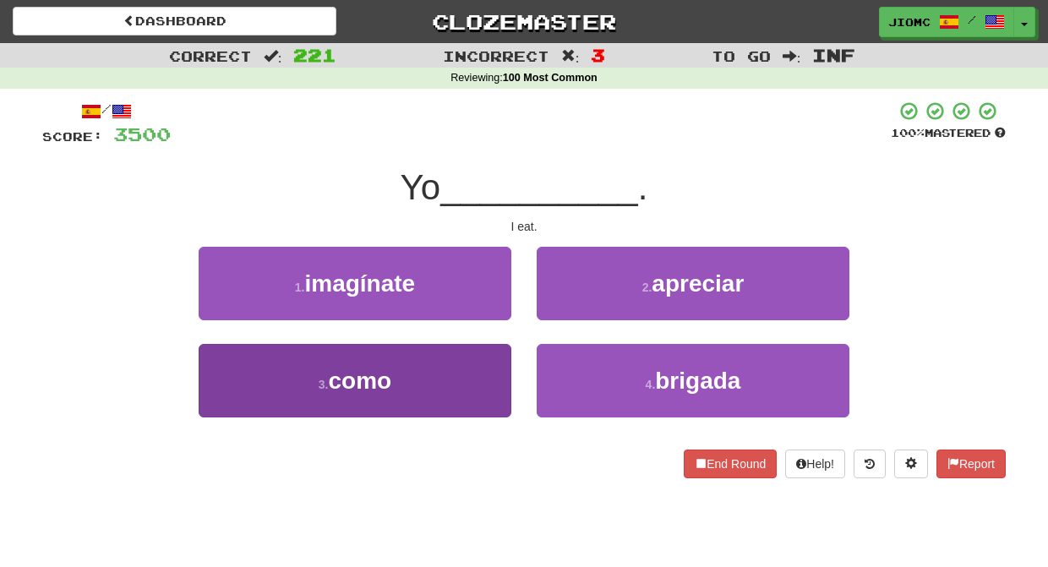
click at [509, 357] on button "3 . como" at bounding box center [355, 380] width 313 height 73
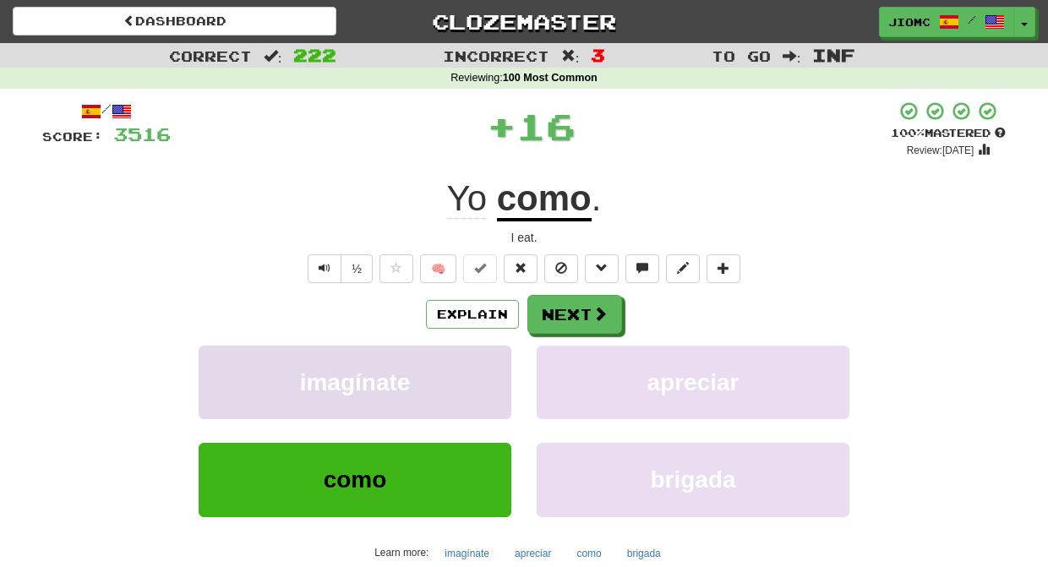
click at [503, 356] on button "imagínate" at bounding box center [355, 382] width 313 height 73
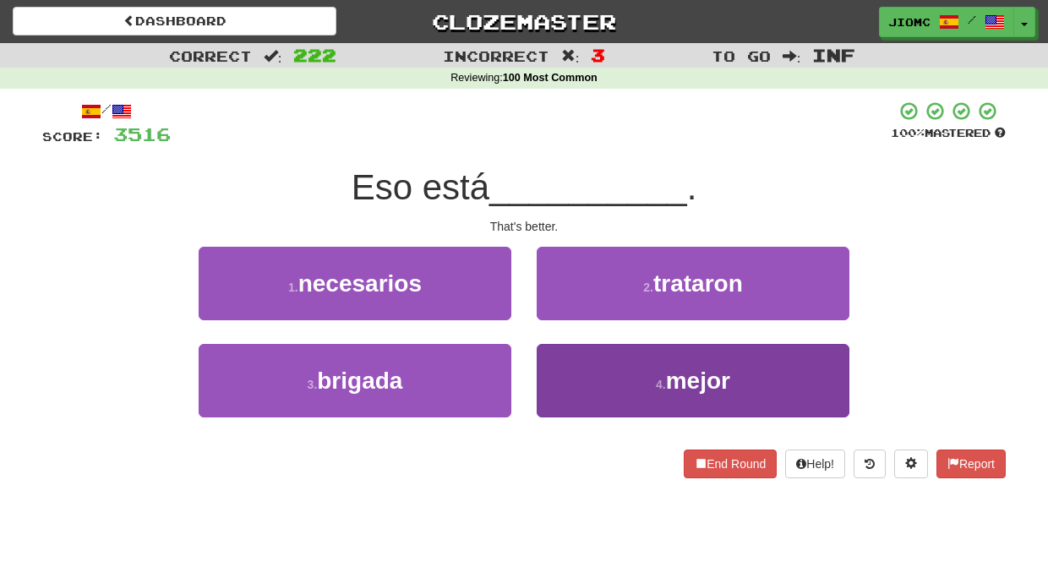
click at [558, 357] on button "4 . mejor" at bounding box center [692, 380] width 313 height 73
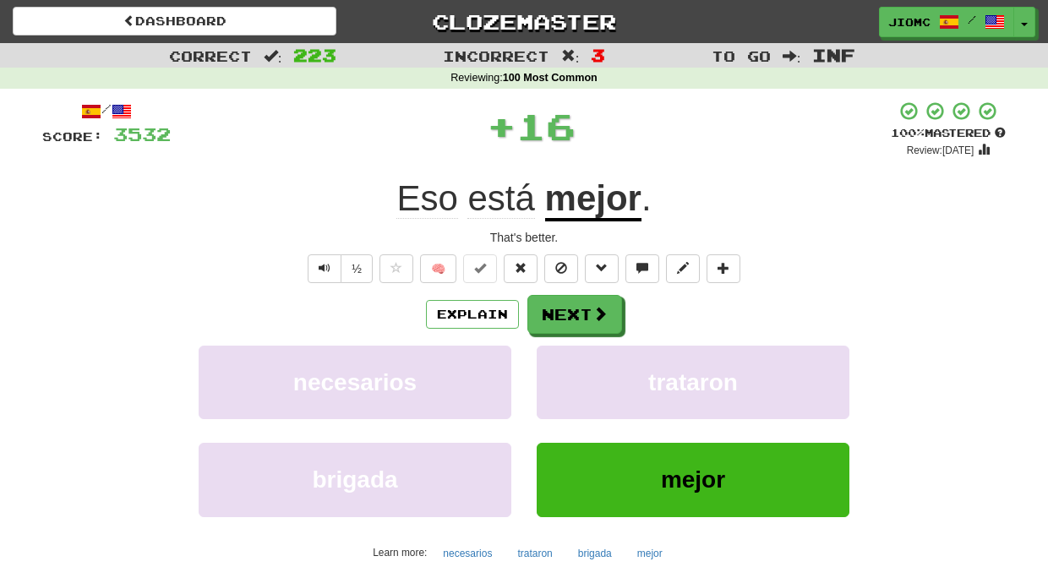
click at [558, 357] on button "trataron" at bounding box center [692, 382] width 313 height 73
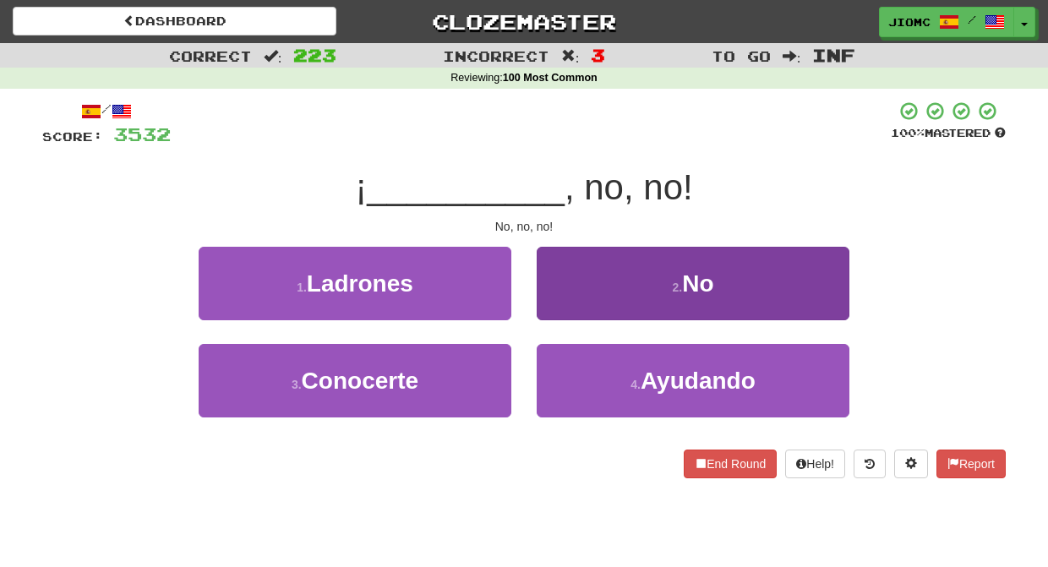
click at [563, 309] on button "2 . No" at bounding box center [692, 283] width 313 height 73
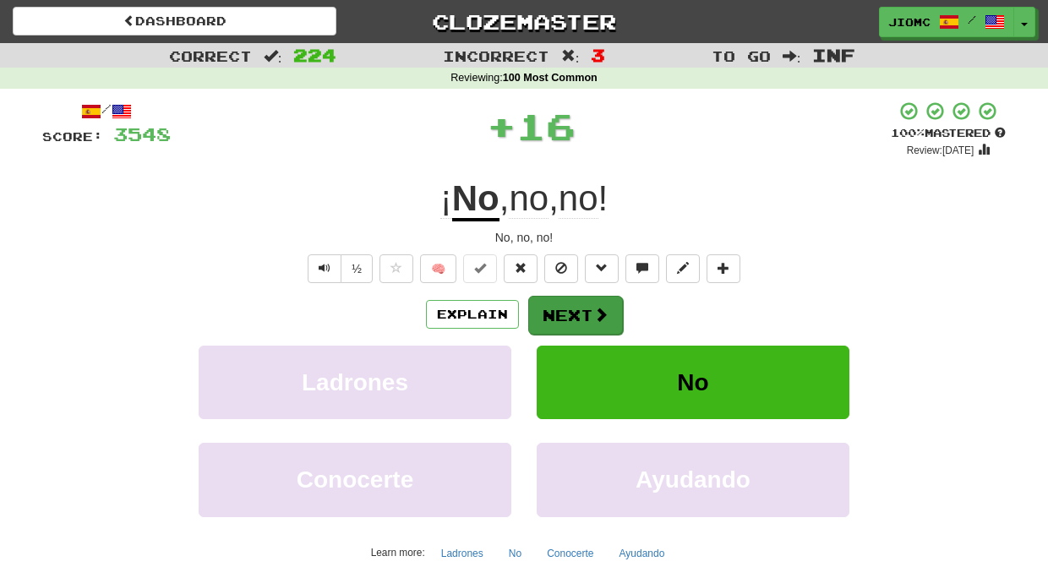
click at [562, 309] on button "Next" at bounding box center [575, 315] width 95 height 39
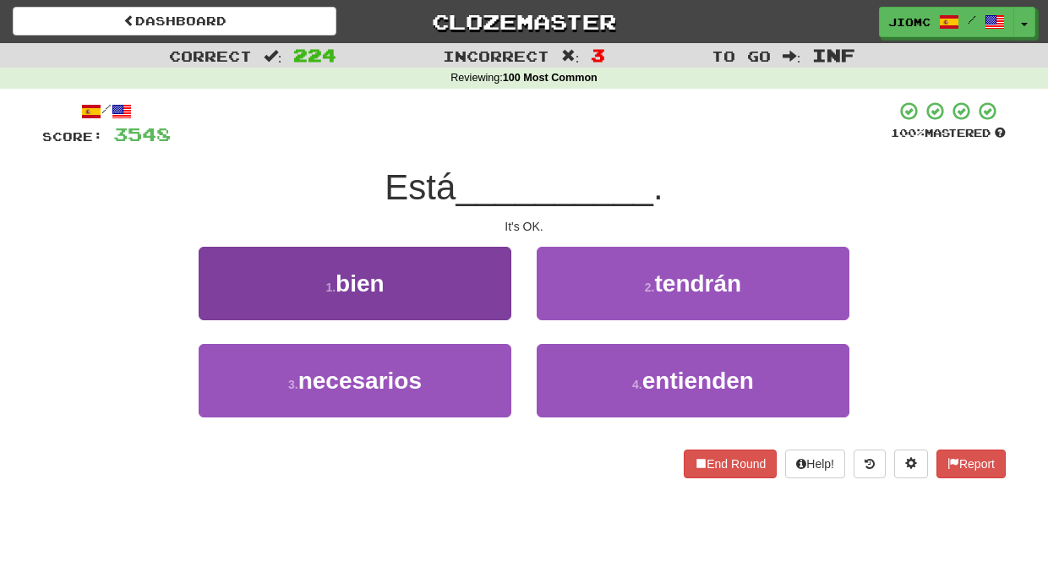
click at [495, 302] on button "1 . bien" at bounding box center [355, 283] width 313 height 73
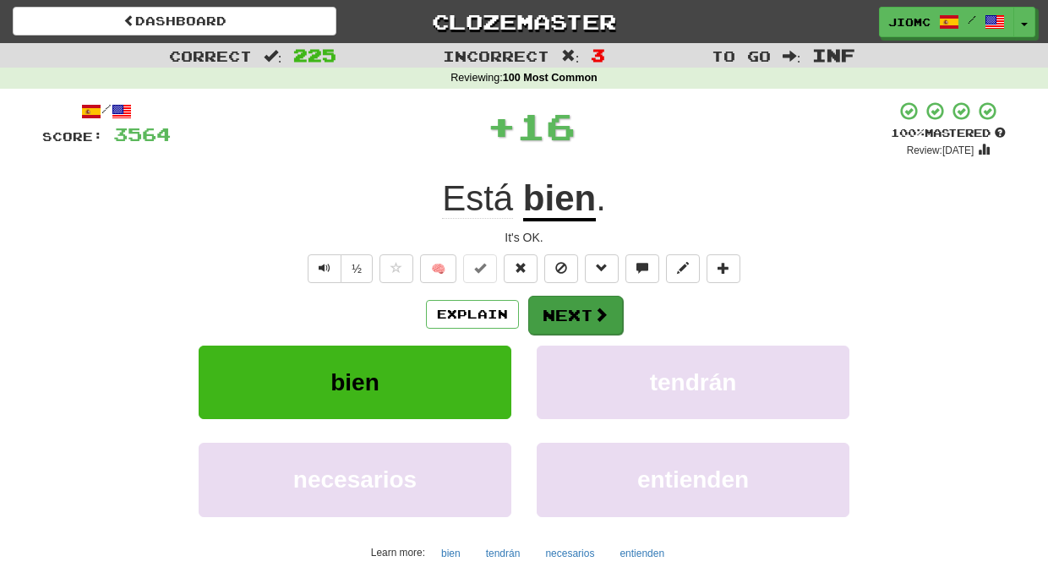
click at [549, 306] on button "Next" at bounding box center [575, 315] width 95 height 39
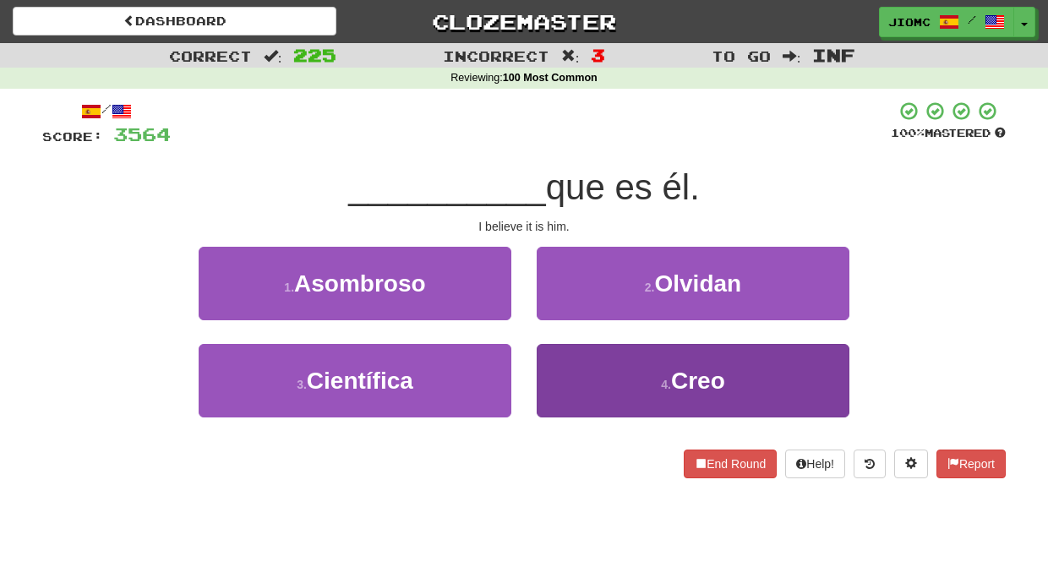
click at [556, 354] on button "4 . Creo" at bounding box center [692, 380] width 313 height 73
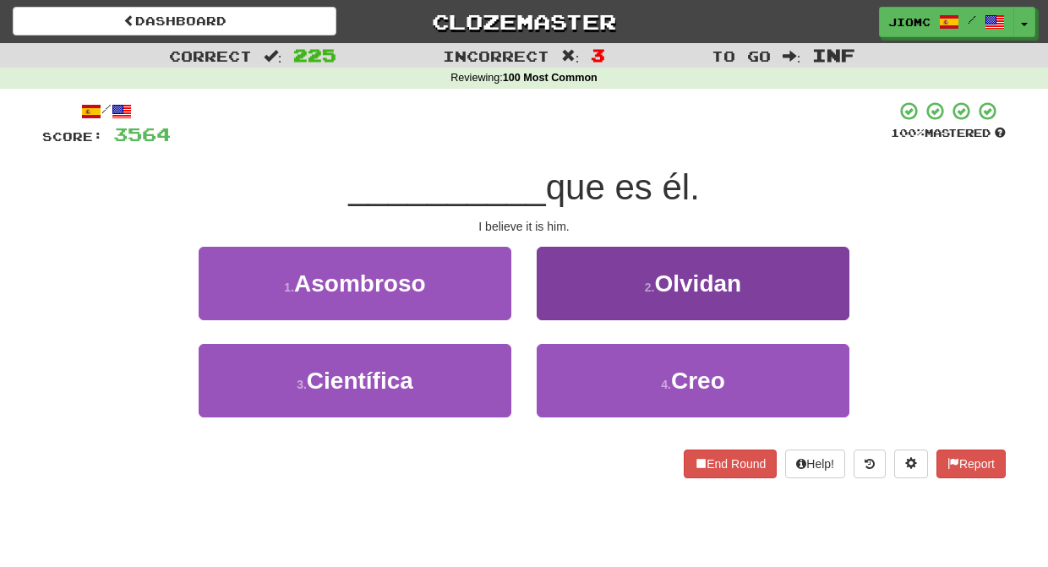
click at [554, 320] on button "2 . Olvidan" at bounding box center [692, 283] width 313 height 73
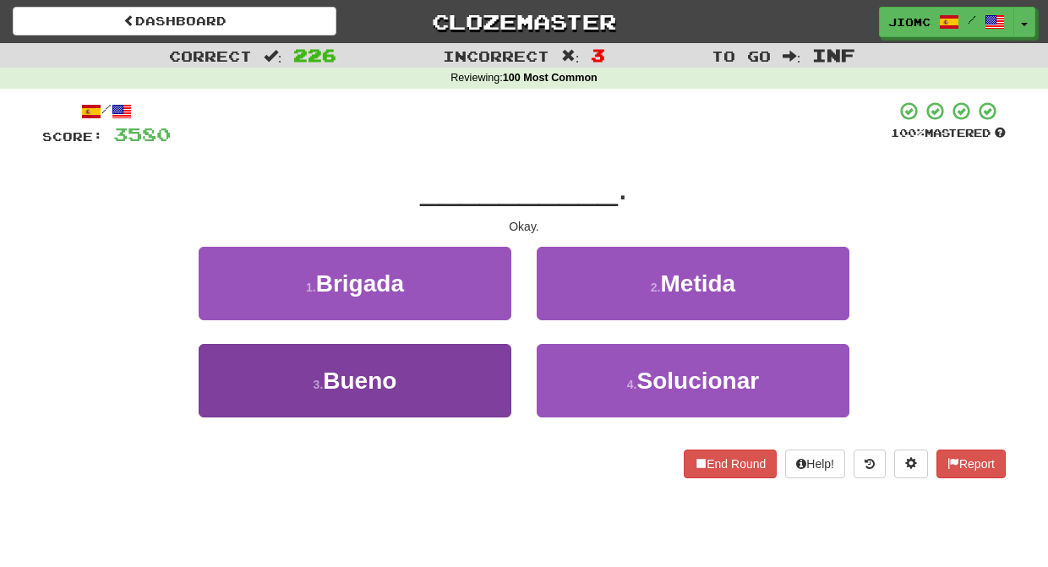
click at [482, 359] on button "3 . Bueno" at bounding box center [355, 380] width 313 height 73
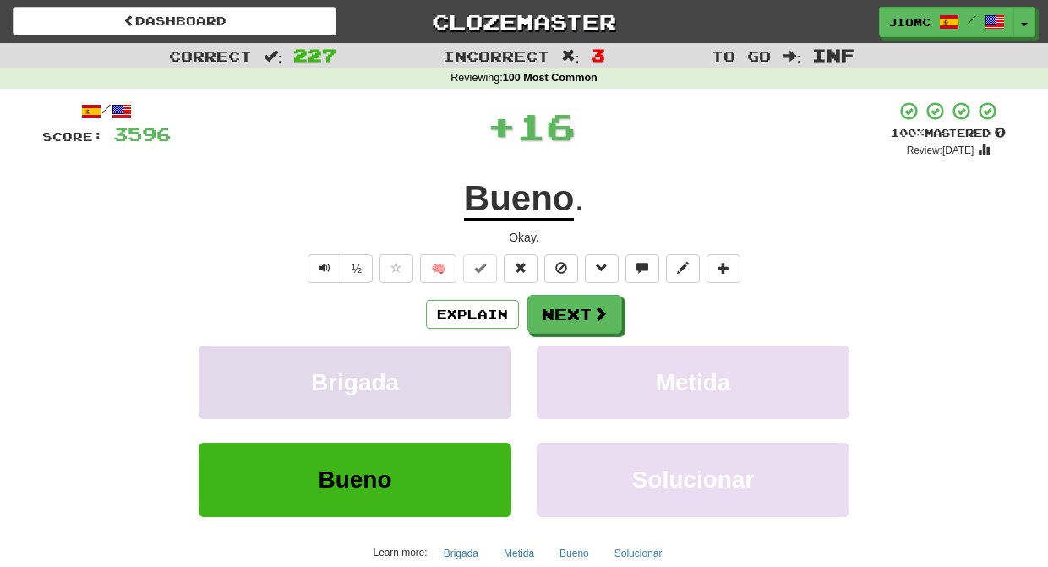
click at [486, 359] on button "Brigada" at bounding box center [355, 382] width 313 height 73
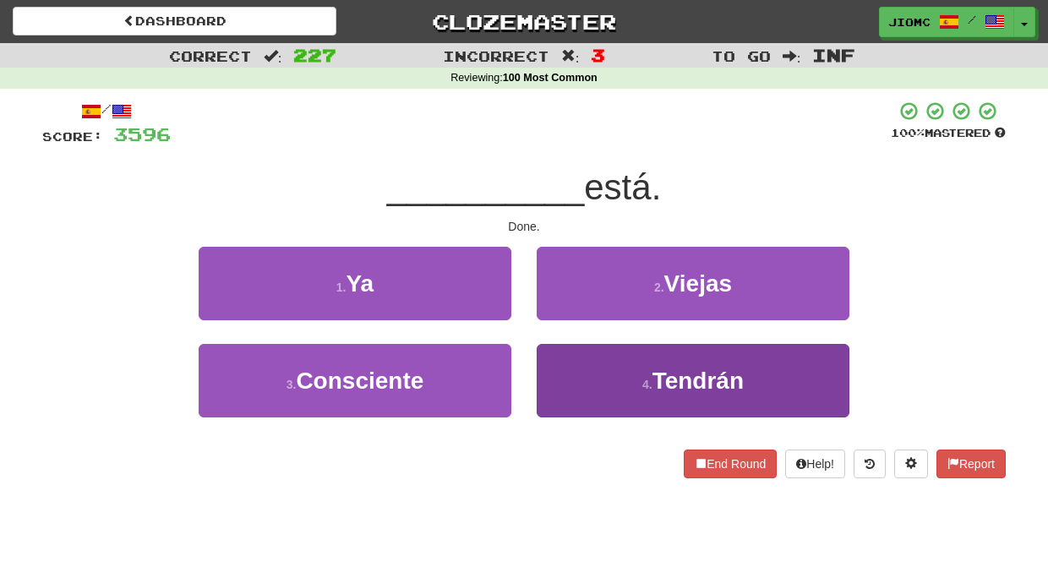
click at [565, 358] on button "4 . Tendrán" at bounding box center [692, 380] width 313 height 73
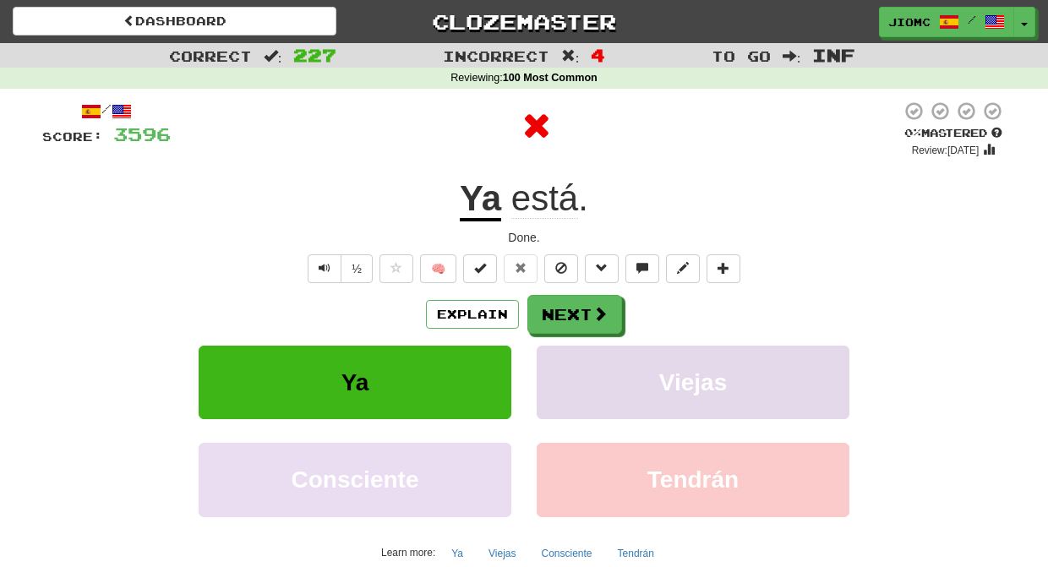
click at [563, 358] on button "Viejas" at bounding box center [692, 382] width 313 height 73
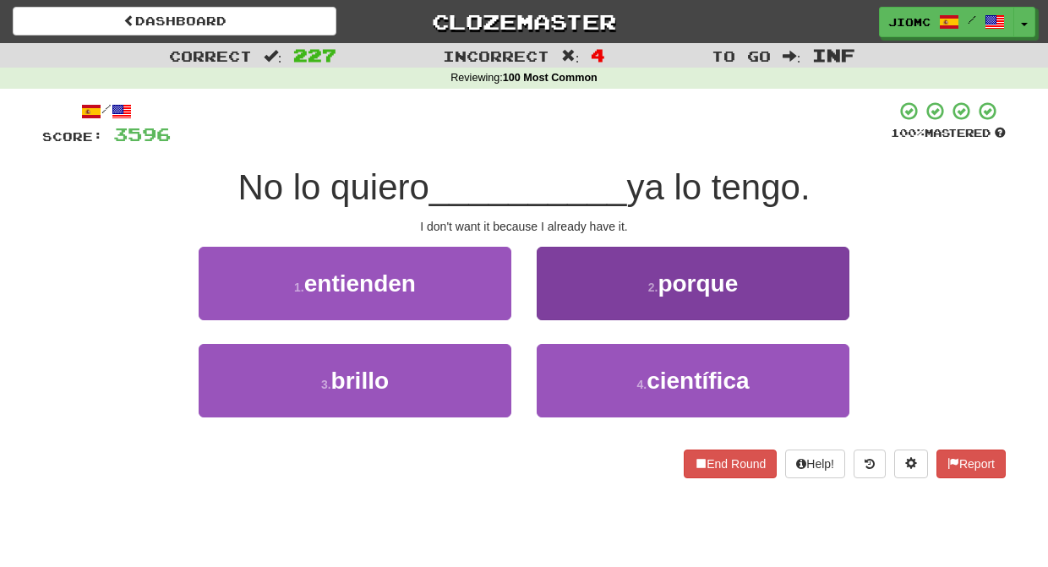
click at [566, 314] on button "2 . porque" at bounding box center [692, 283] width 313 height 73
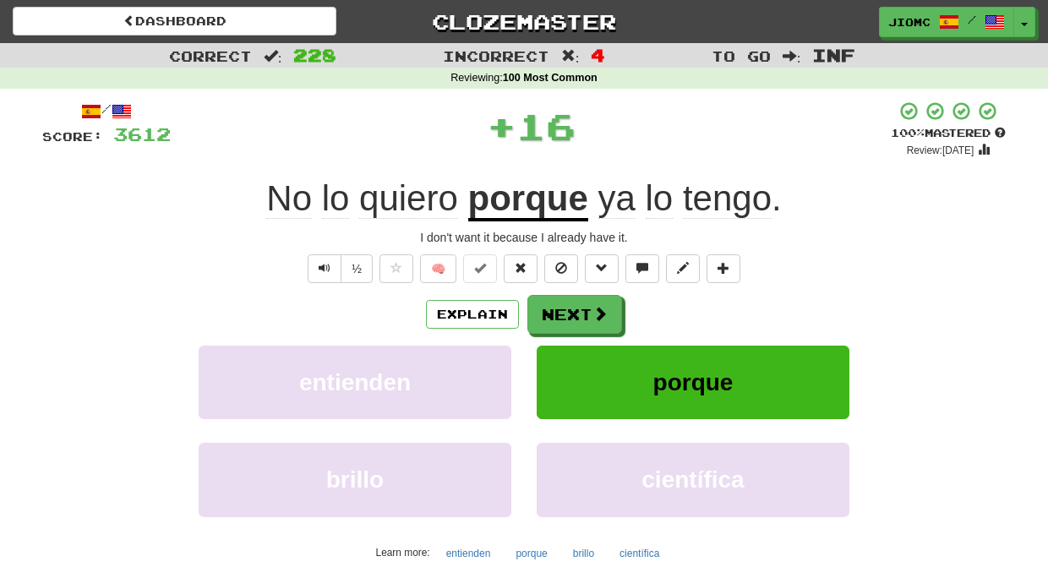
click at [566, 319] on button "Next" at bounding box center [574, 314] width 95 height 39
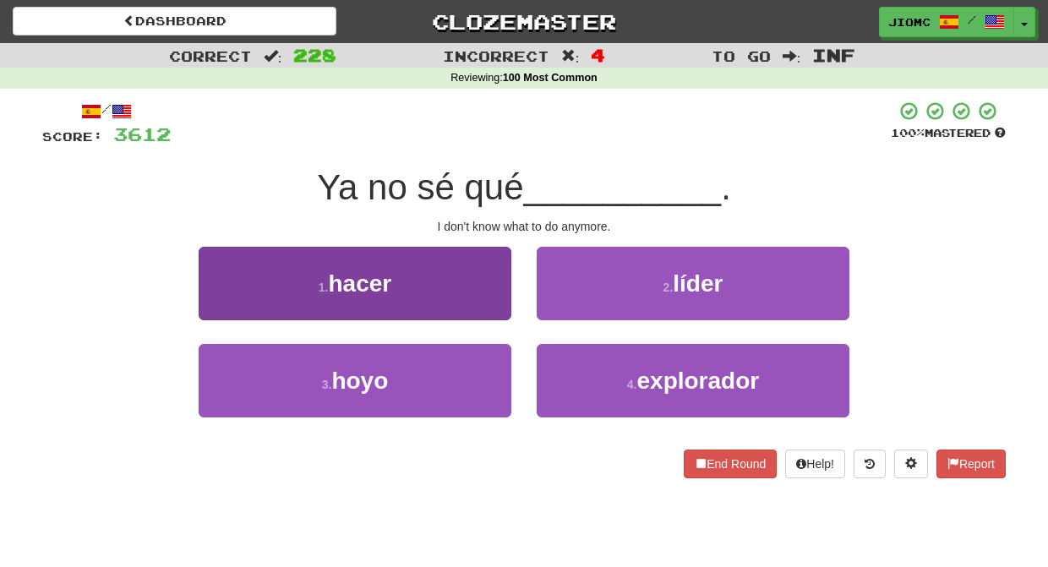
click at [502, 306] on button "1 . hacer" at bounding box center [355, 283] width 313 height 73
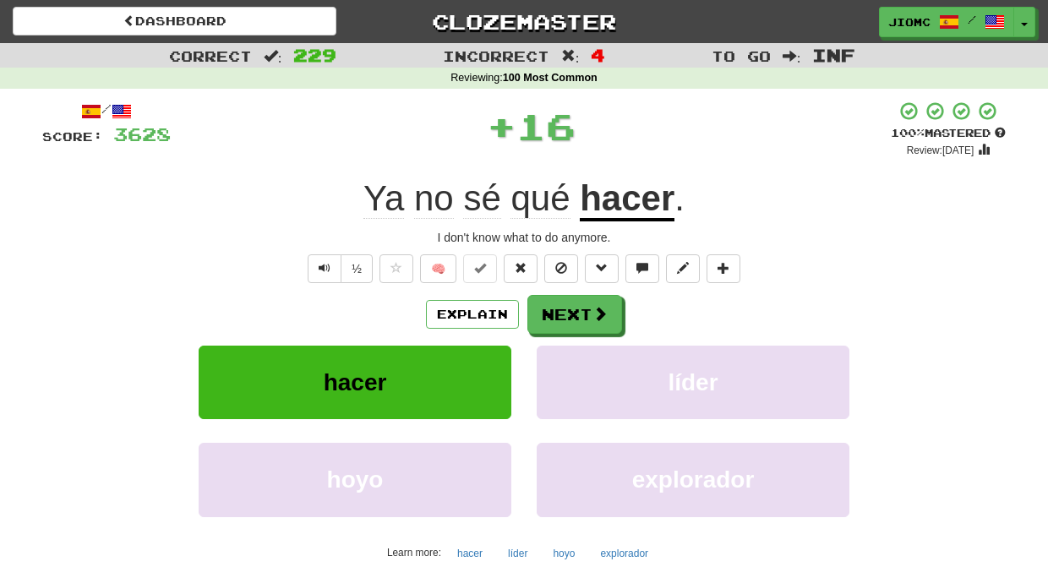
click at [600, 319] on span at bounding box center [599, 313] width 15 height 15
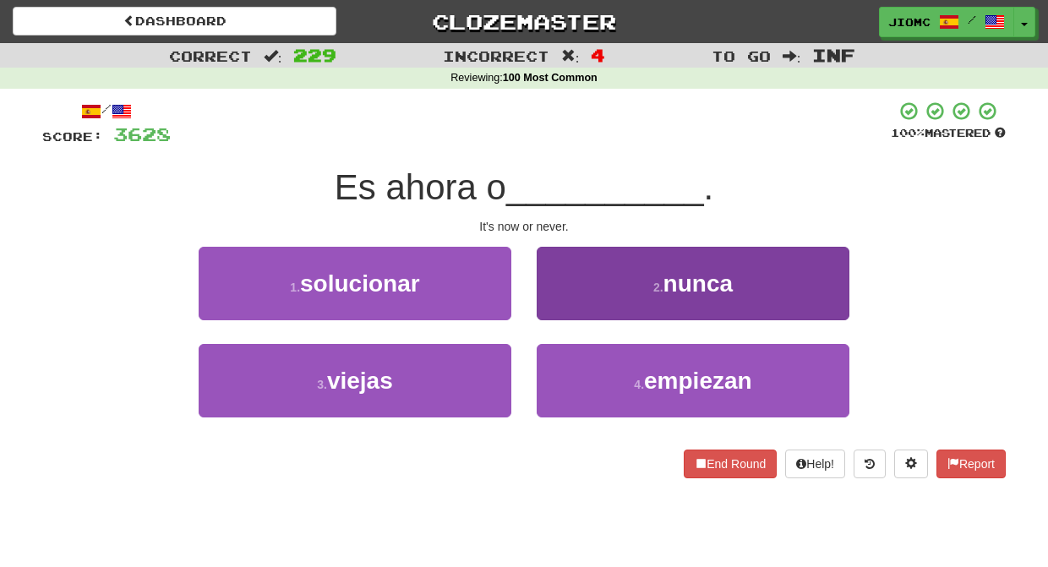
click at [575, 316] on button "2 . nunca" at bounding box center [692, 283] width 313 height 73
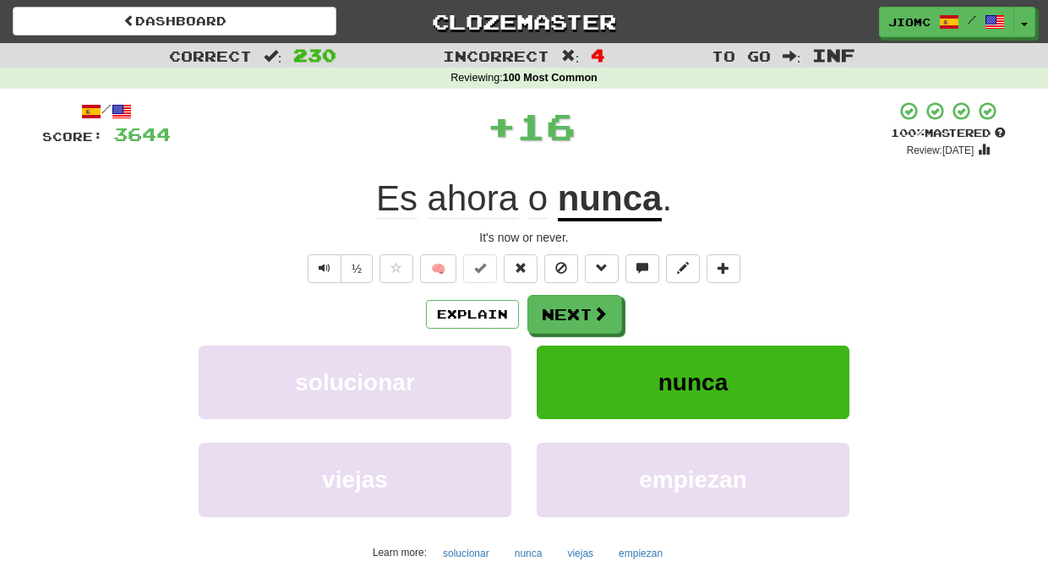
click at [575, 317] on button "Next" at bounding box center [574, 314] width 95 height 39
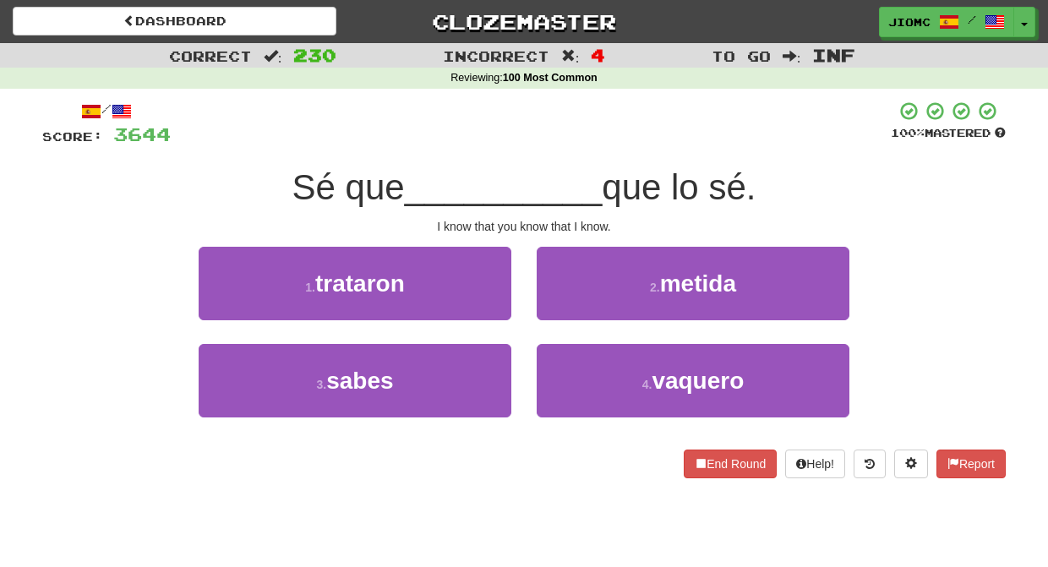
click at [518, 367] on div "3 . sabes" at bounding box center [355, 392] width 338 height 97
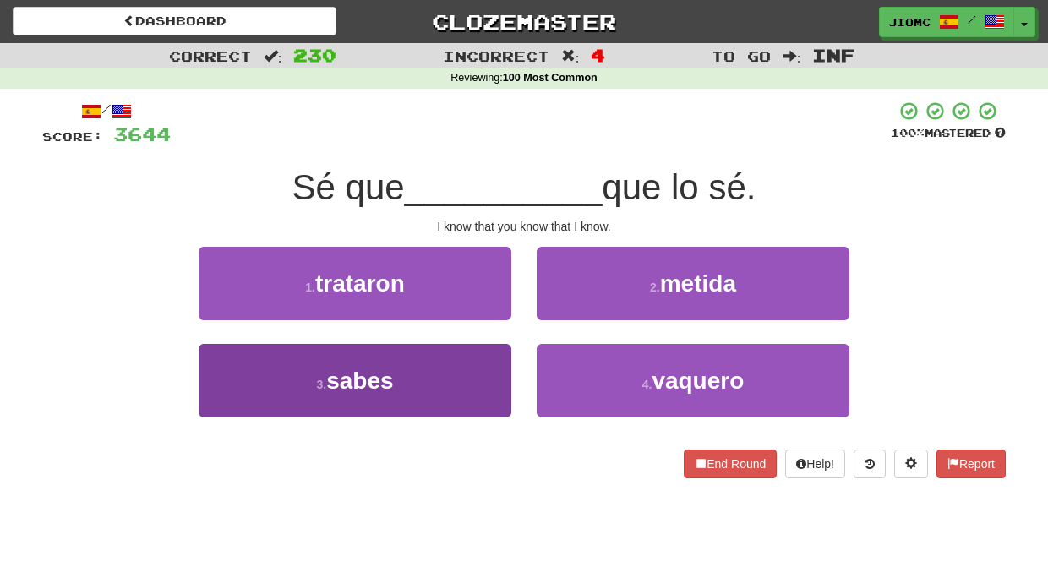
click at [501, 365] on button "3 . sabes" at bounding box center [355, 380] width 313 height 73
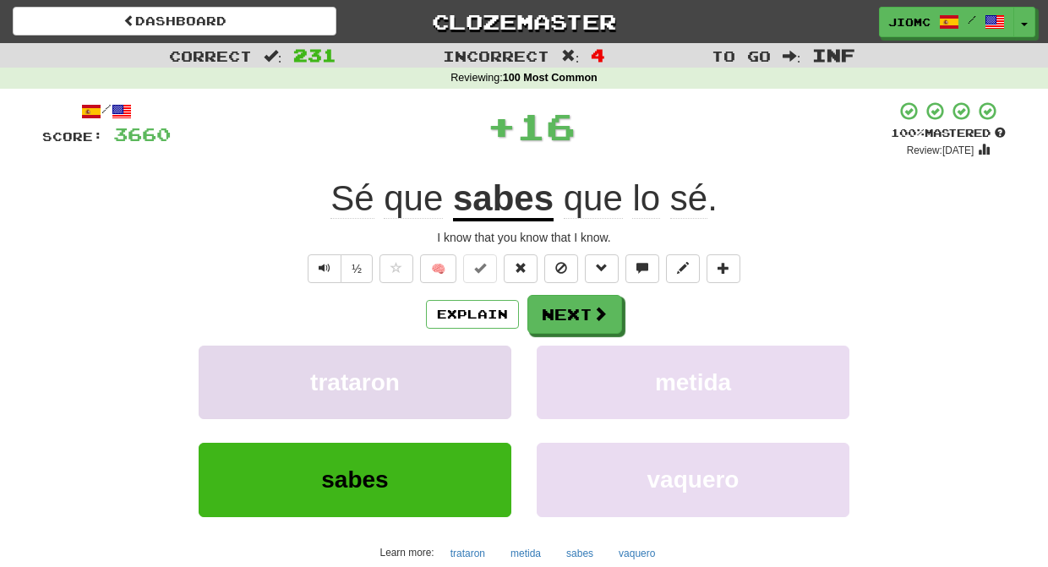
click at [500, 358] on button "trataron" at bounding box center [355, 382] width 313 height 73
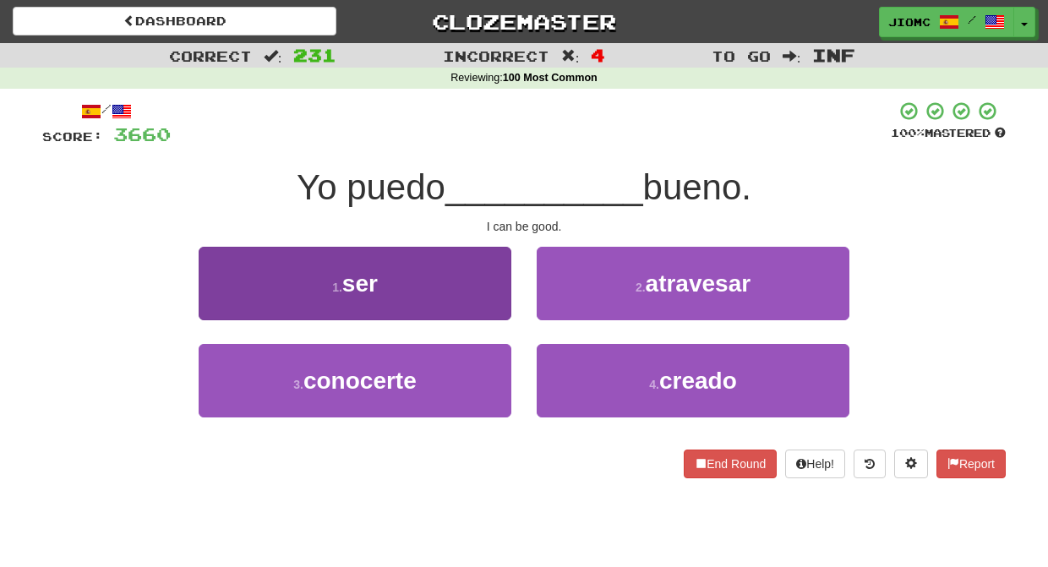
click at [504, 302] on button "1 . ser" at bounding box center [355, 283] width 313 height 73
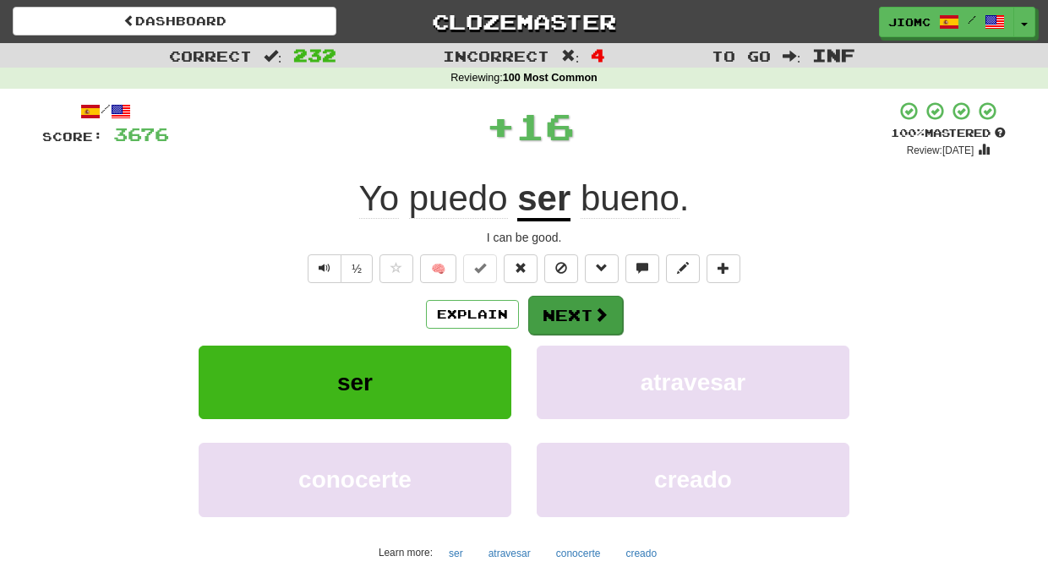
click at [564, 310] on button "Next" at bounding box center [575, 315] width 95 height 39
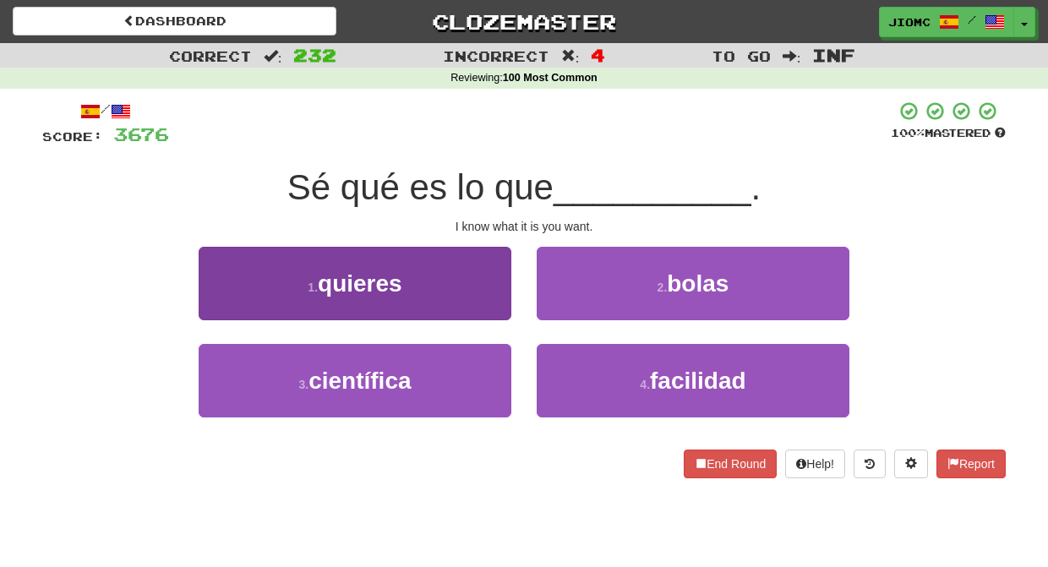
click at [493, 302] on button "1 . quieres" at bounding box center [355, 283] width 313 height 73
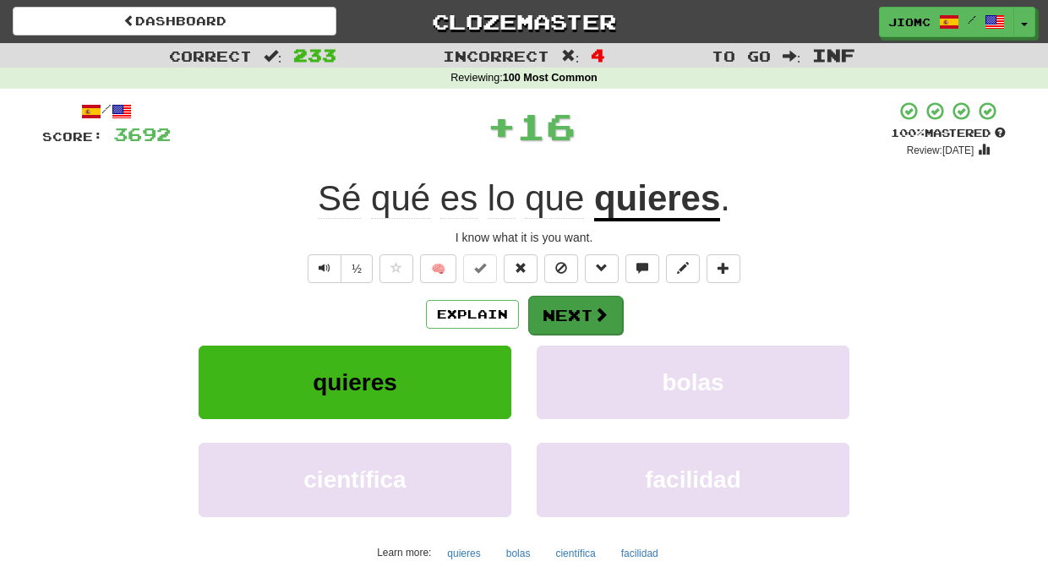
click at [561, 309] on button "Next" at bounding box center [575, 315] width 95 height 39
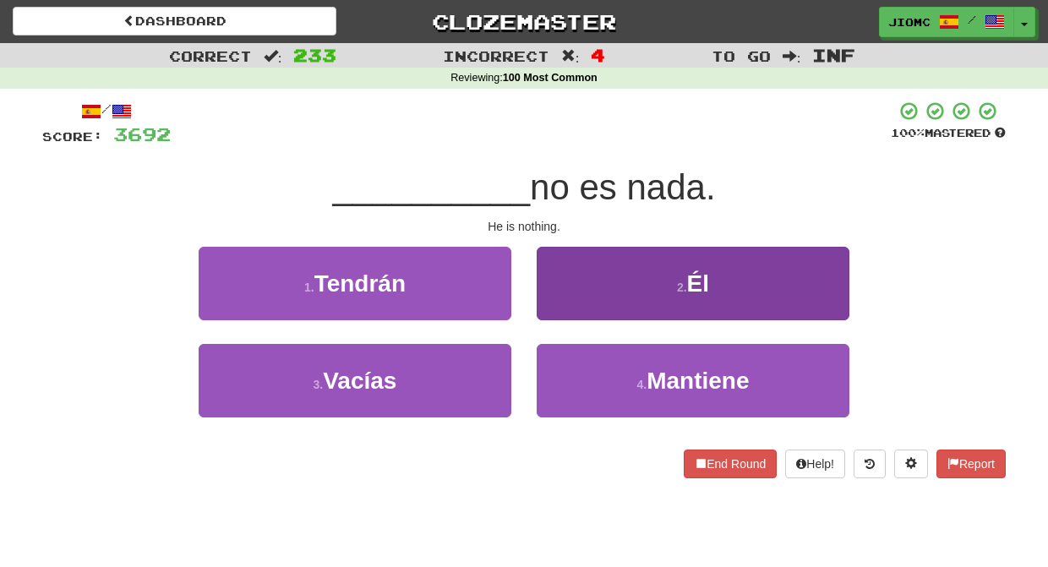
click at [549, 305] on button "2 . Él" at bounding box center [692, 283] width 313 height 73
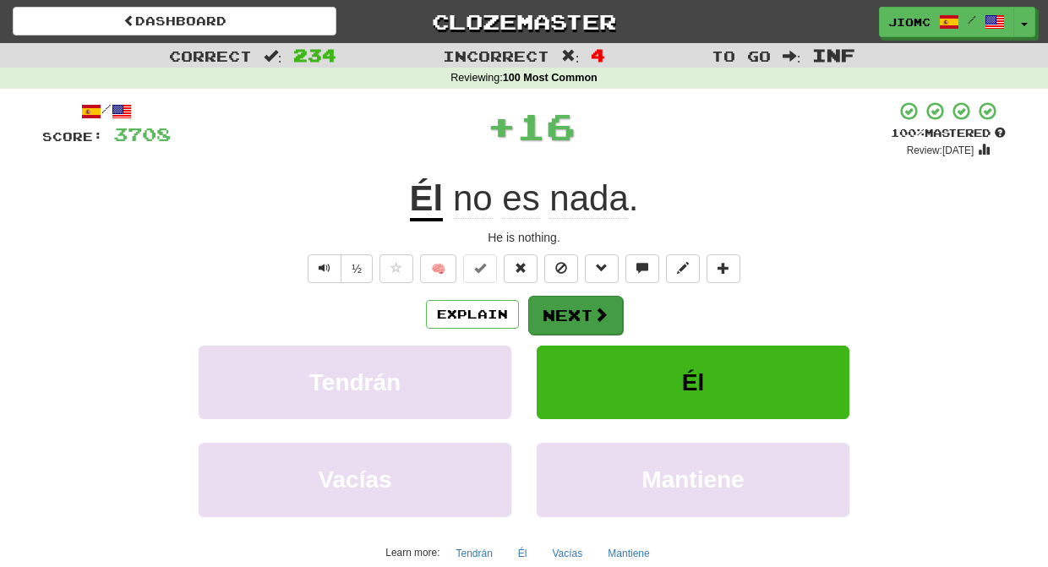
click at [552, 316] on button "Next" at bounding box center [575, 315] width 95 height 39
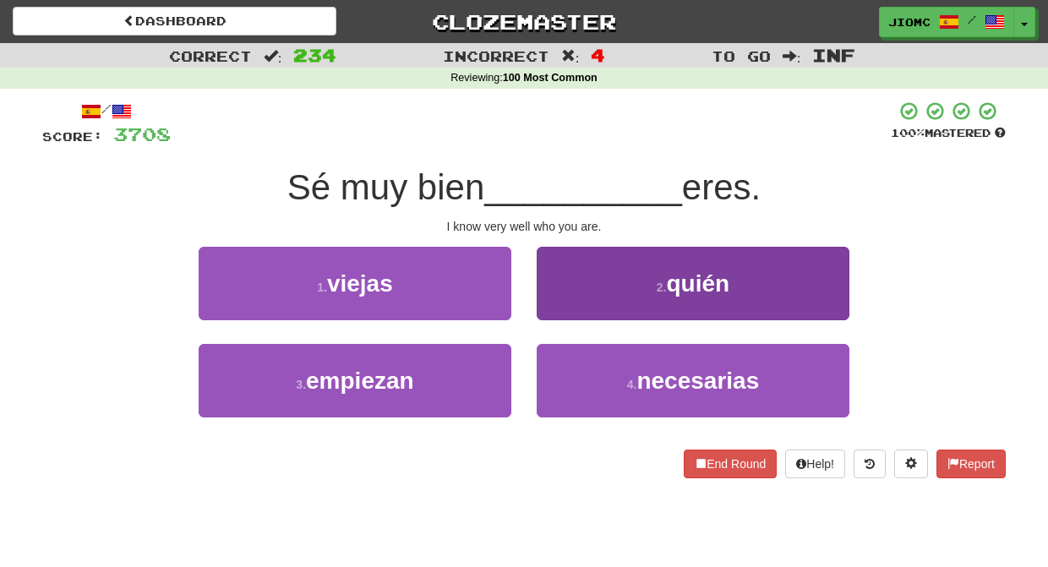
click at [553, 311] on button "2 . quién" at bounding box center [692, 283] width 313 height 73
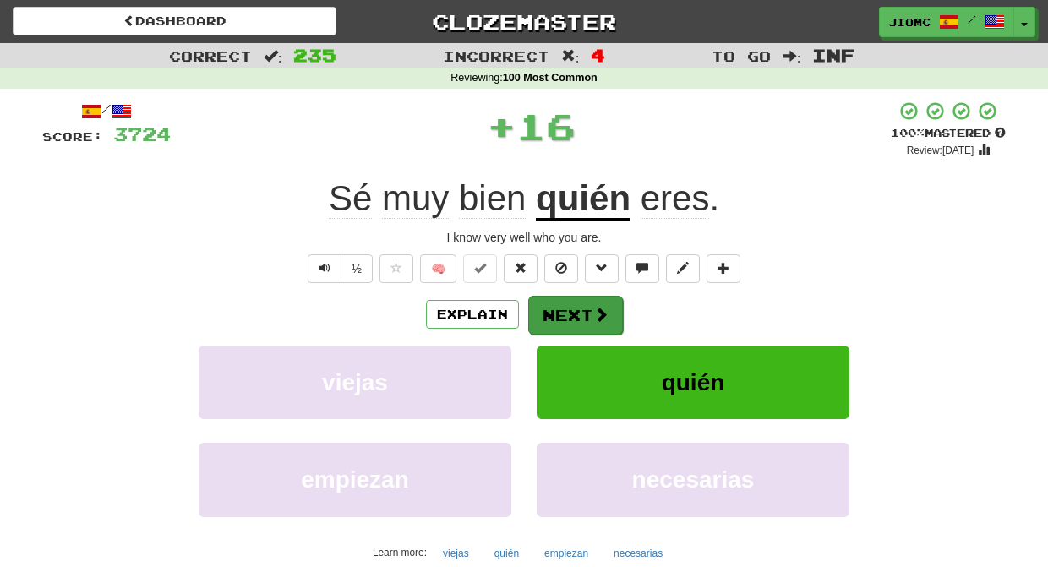
click at [556, 314] on button "Next" at bounding box center [575, 315] width 95 height 39
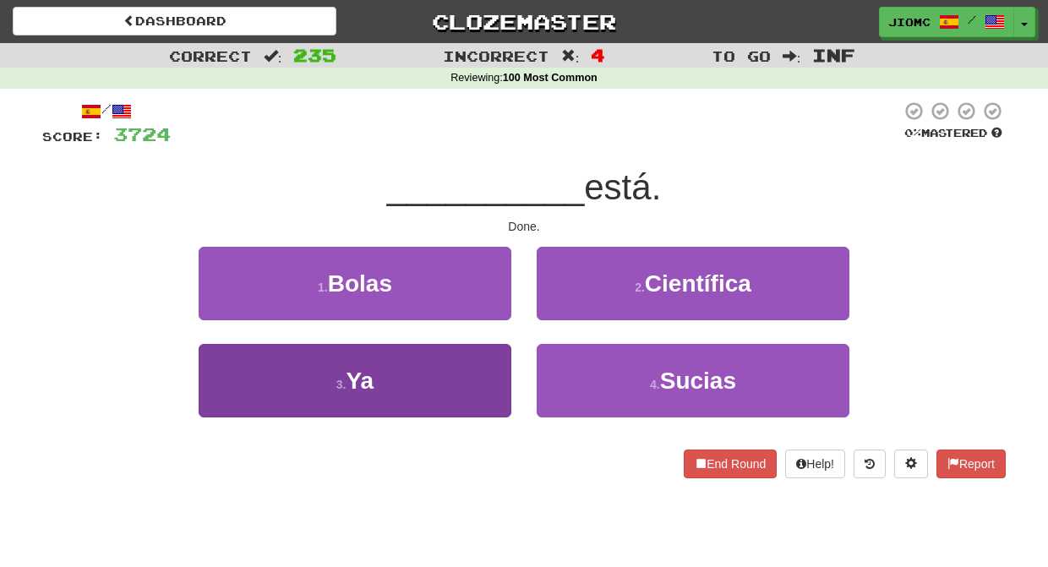
click at [480, 367] on button "3 . Ya" at bounding box center [355, 380] width 313 height 73
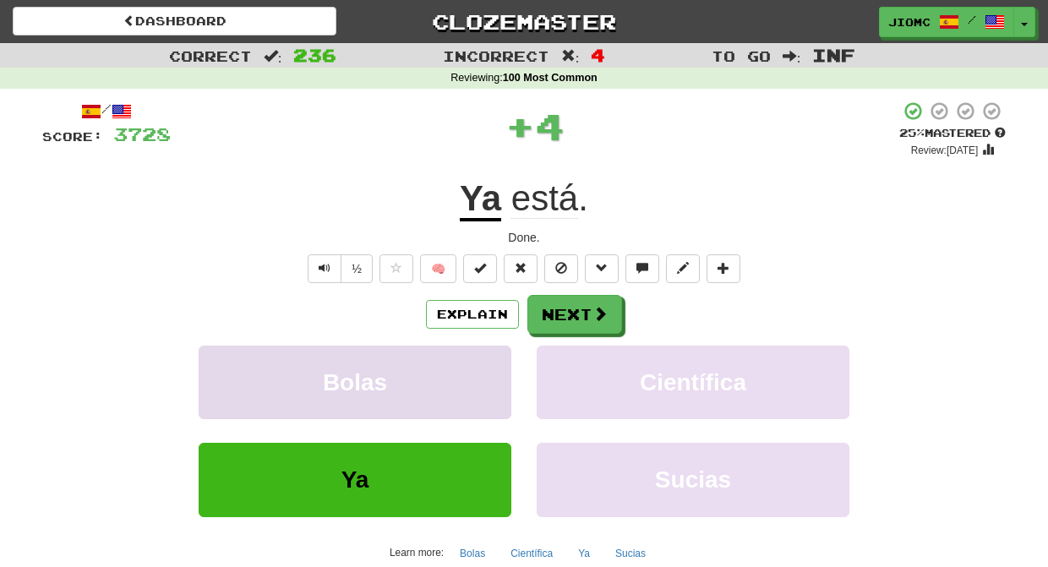
click at [485, 364] on button "Bolas" at bounding box center [355, 382] width 313 height 73
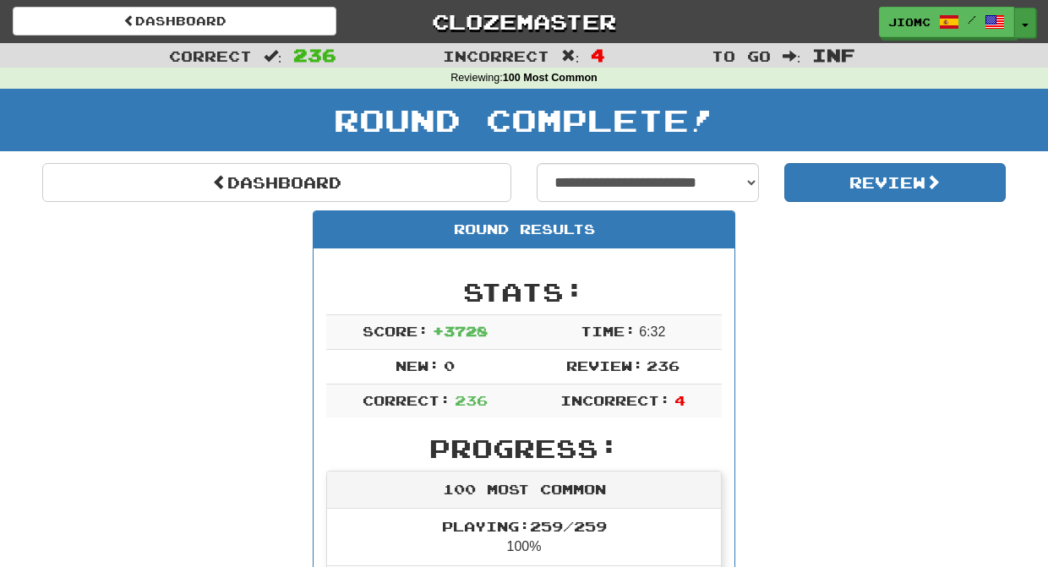
click at [1025, 23] on button "Toggle Dropdown" at bounding box center [1025, 23] width 22 height 30
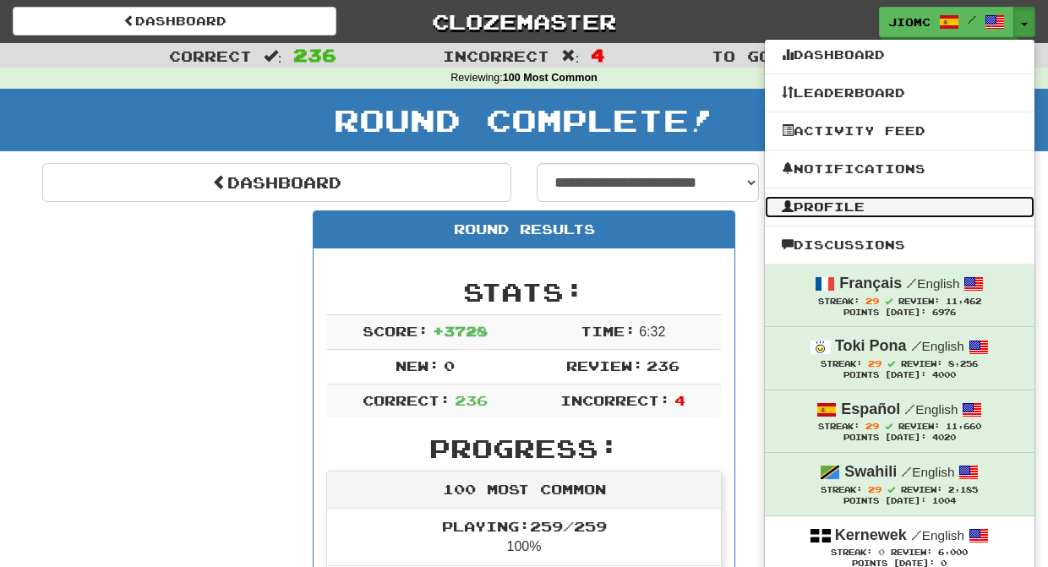
click at [837, 208] on link "Profile" at bounding box center [899, 207] width 269 height 22
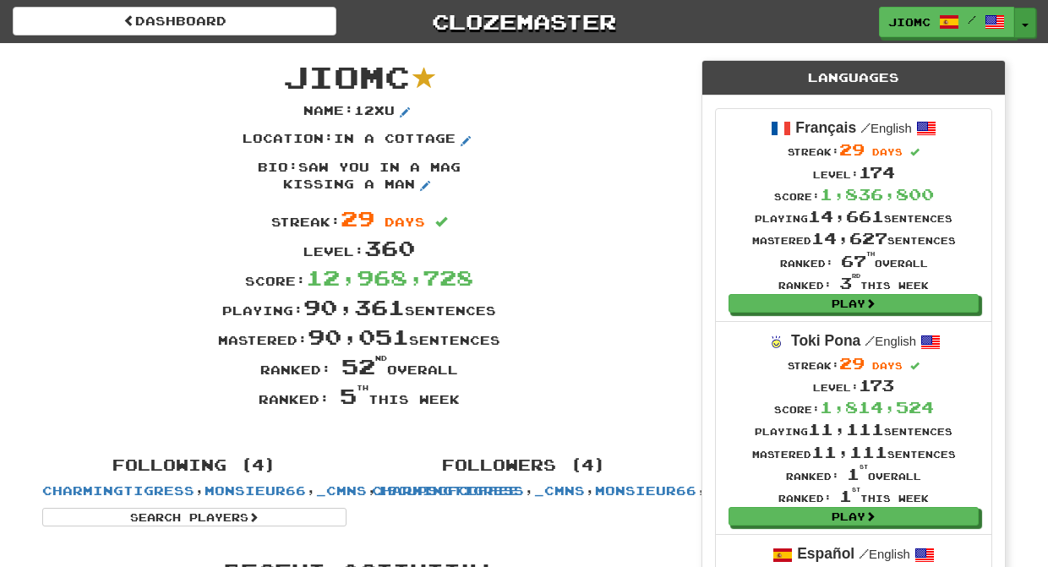
click at [1029, 19] on button "Toggle Dropdown" at bounding box center [1025, 23] width 22 height 30
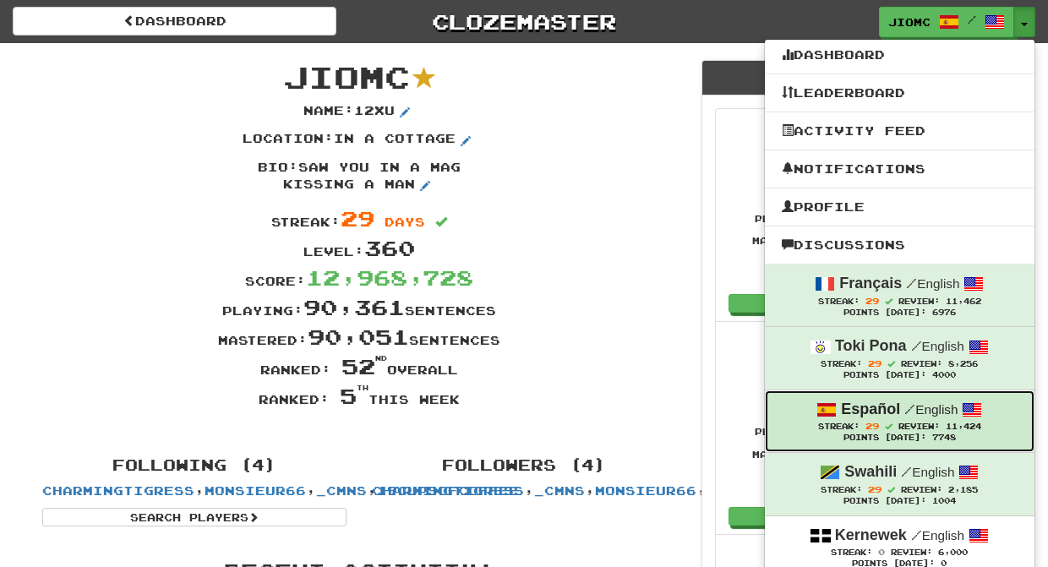
click at [870, 428] on span "29" at bounding box center [872, 426] width 14 height 10
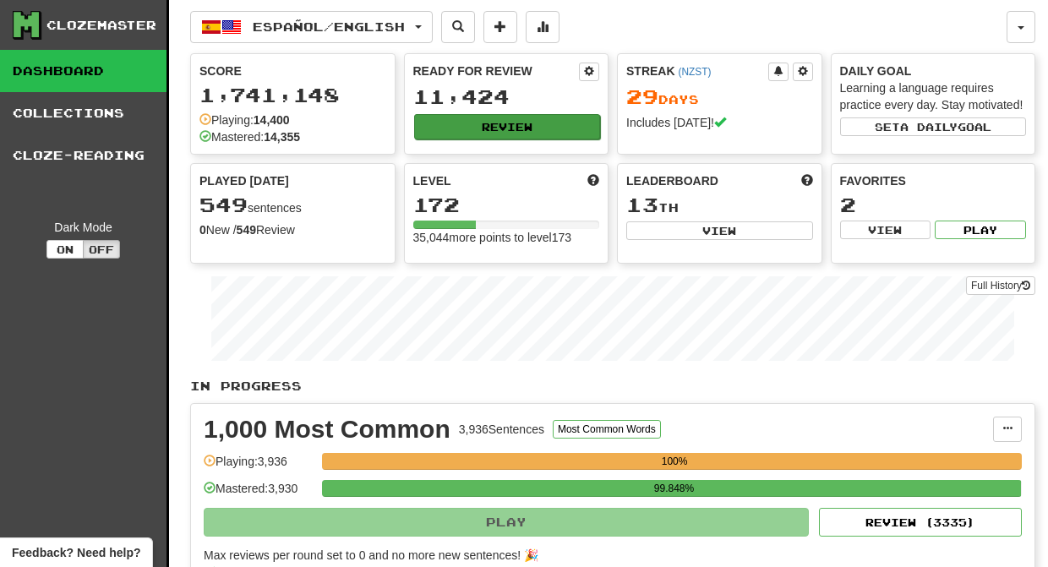
click at [514, 131] on button "Review" at bounding box center [507, 126] width 187 height 25
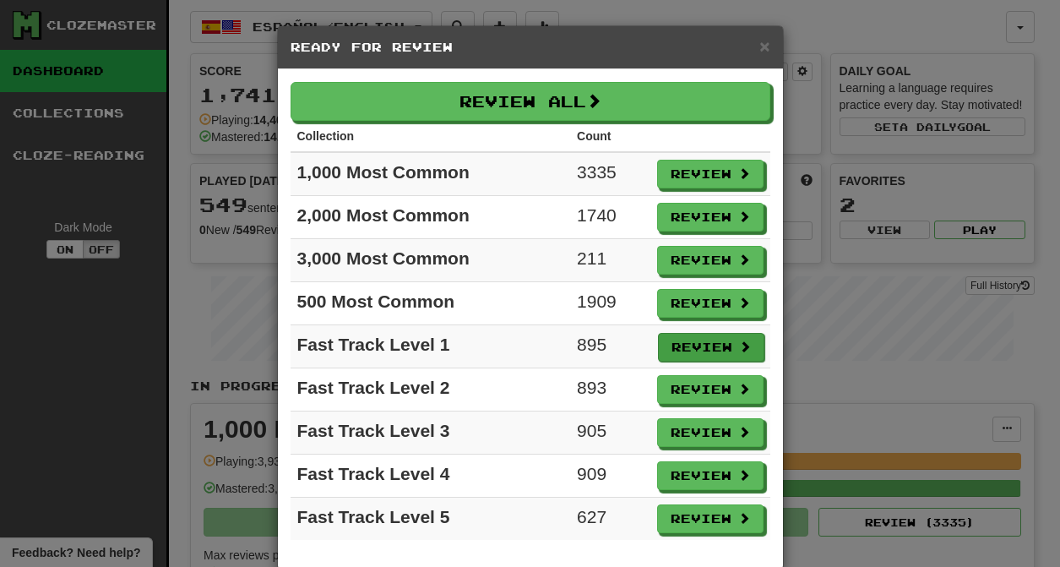
click at [680, 350] on button "Review" at bounding box center [711, 347] width 106 height 29
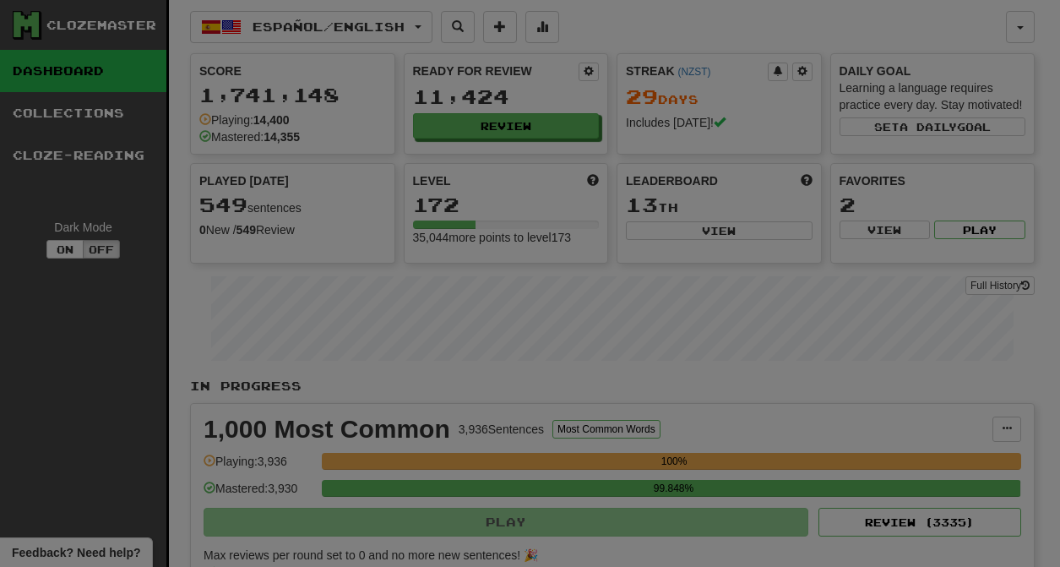
select select "********"
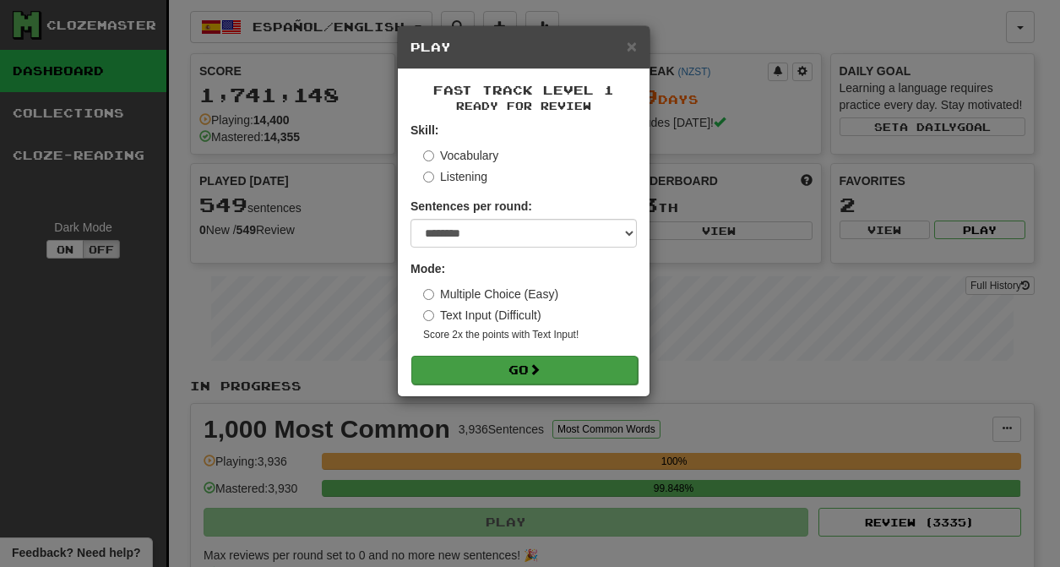
click at [522, 368] on button "Go" at bounding box center [524, 370] width 226 height 29
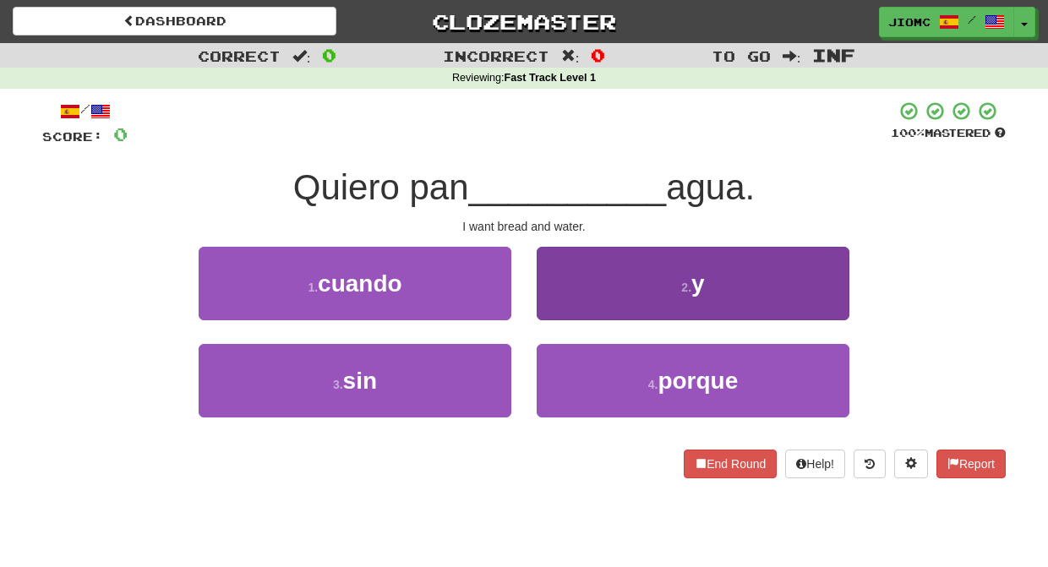
click at [563, 309] on button "2 . y" at bounding box center [692, 283] width 313 height 73
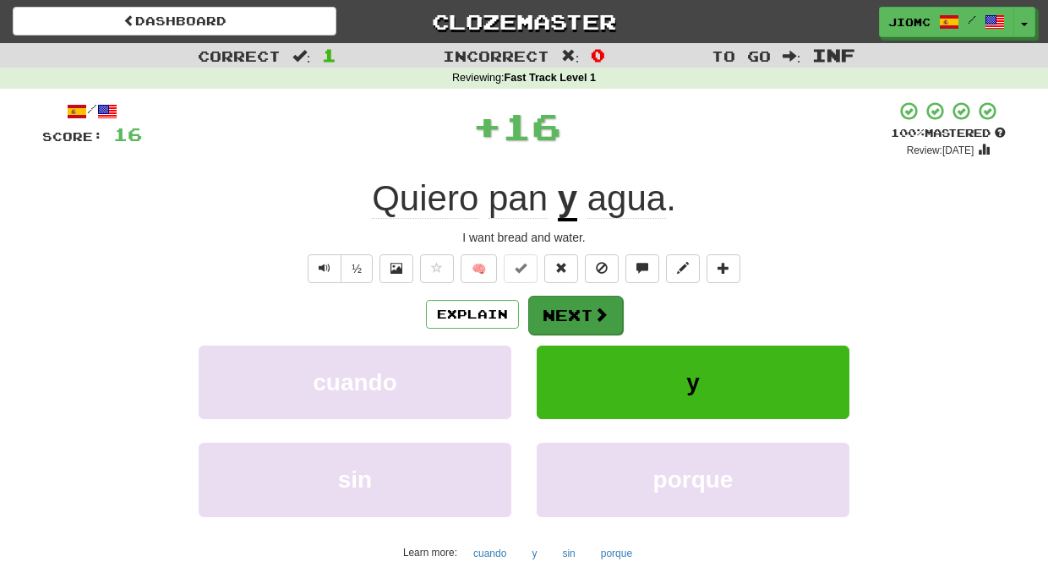
click at [563, 308] on button "Next" at bounding box center [575, 315] width 95 height 39
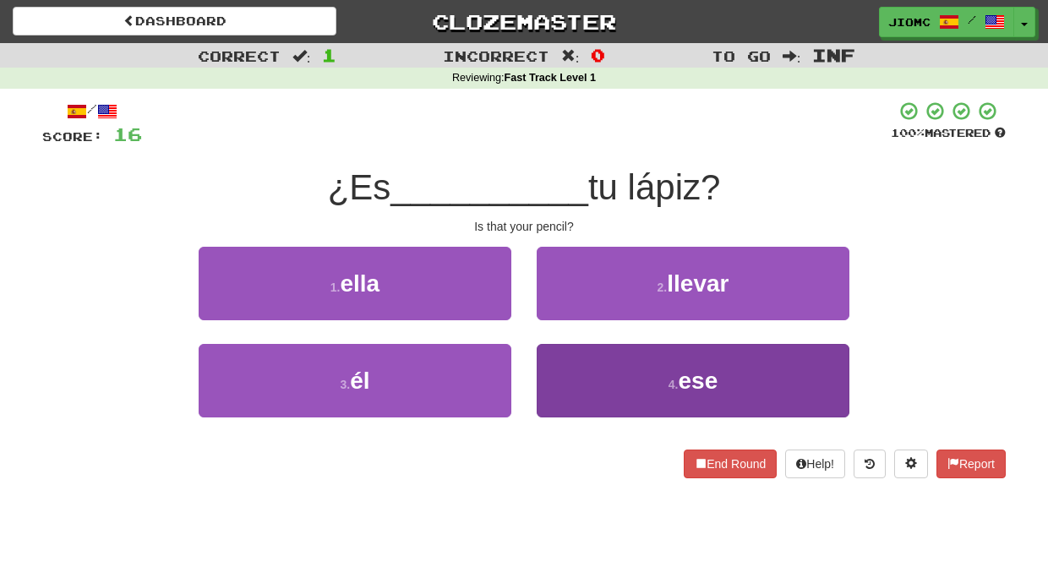
click at [563, 369] on button "4 . ese" at bounding box center [692, 380] width 313 height 73
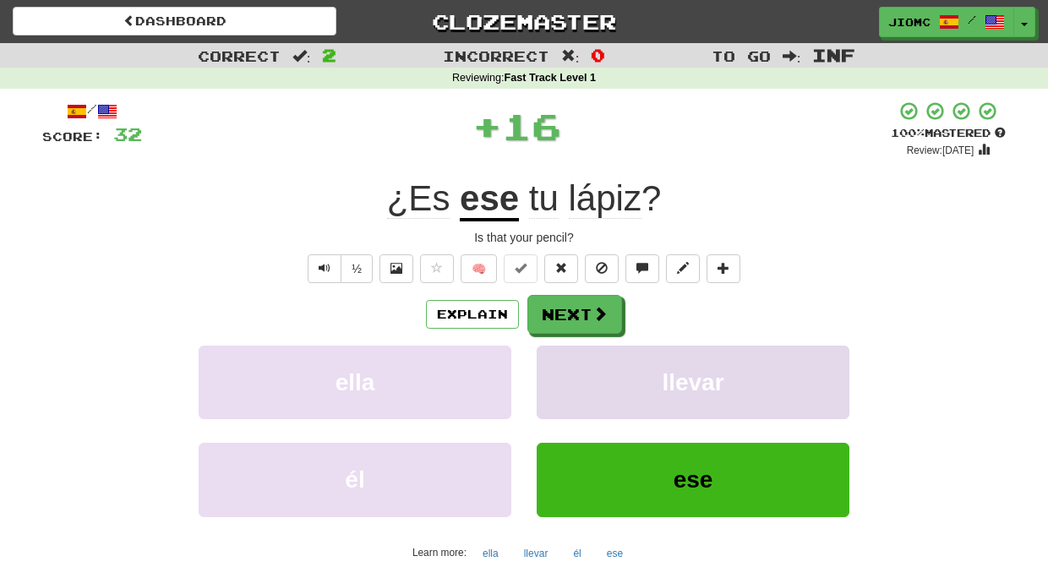
click at [567, 368] on button "llevar" at bounding box center [692, 382] width 313 height 73
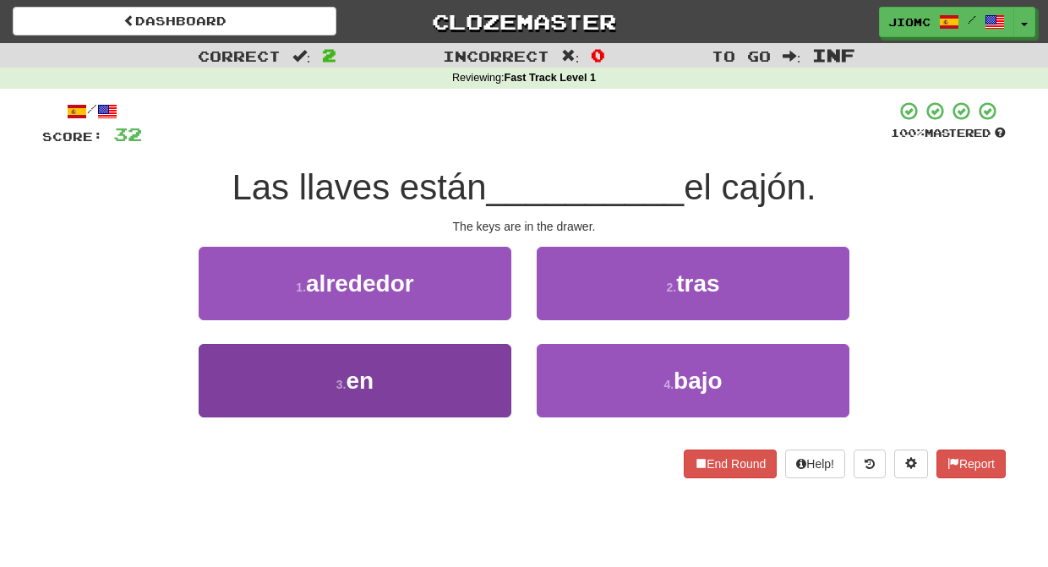
click at [486, 362] on button "3 . en" at bounding box center [355, 380] width 313 height 73
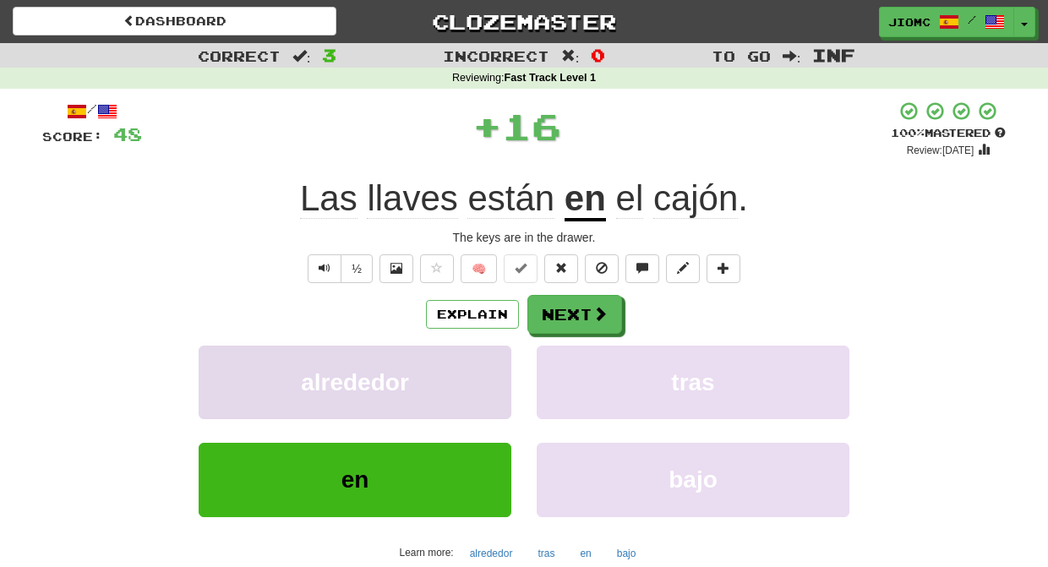
click at [483, 358] on button "alrededor" at bounding box center [355, 382] width 313 height 73
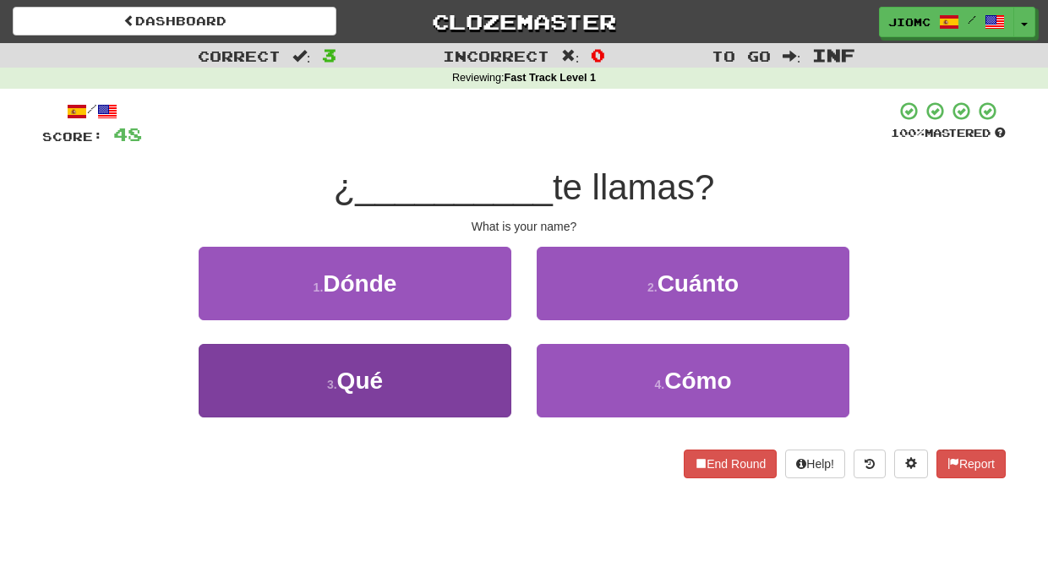
click at [478, 365] on button "3 . Qué" at bounding box center [355, 380] width 313 height 73
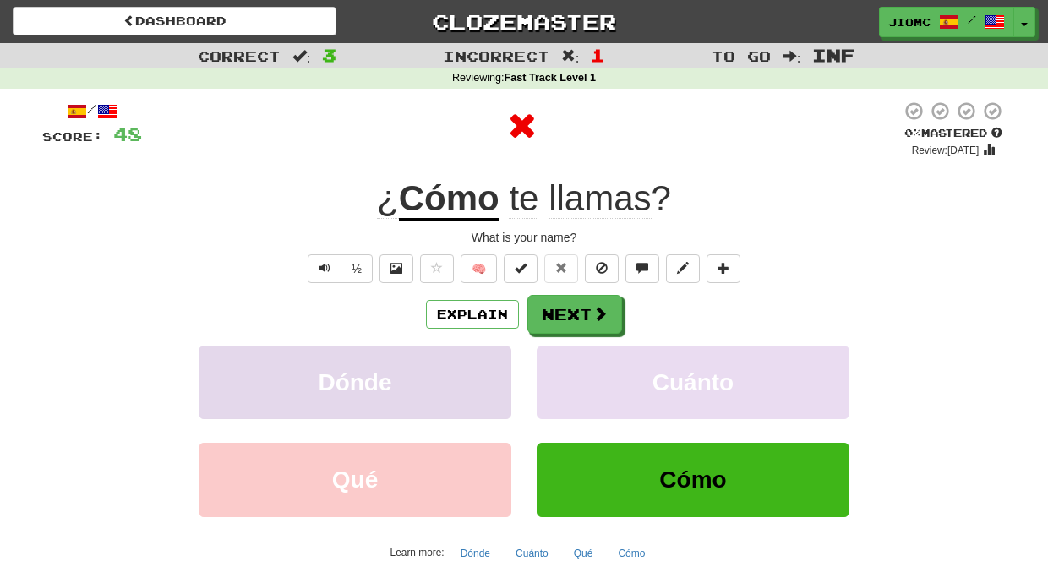
click at [479, 365] on button "Dónde" at bounding box center [355, 382] width 313 height 73
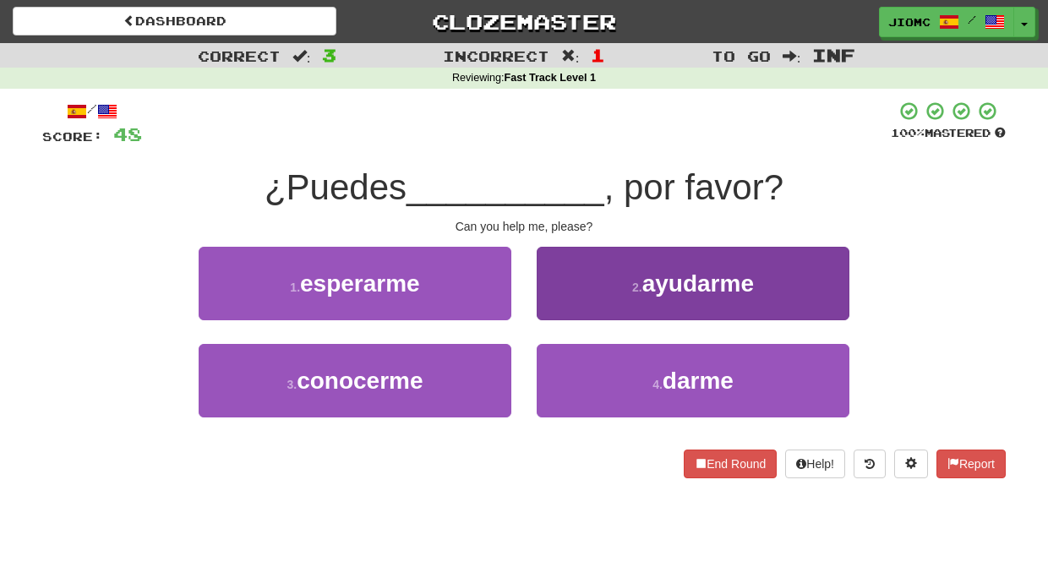
click at [578, 310] on button "2 . ayudarme" at bounding box center [692, 283] width 313 height 73
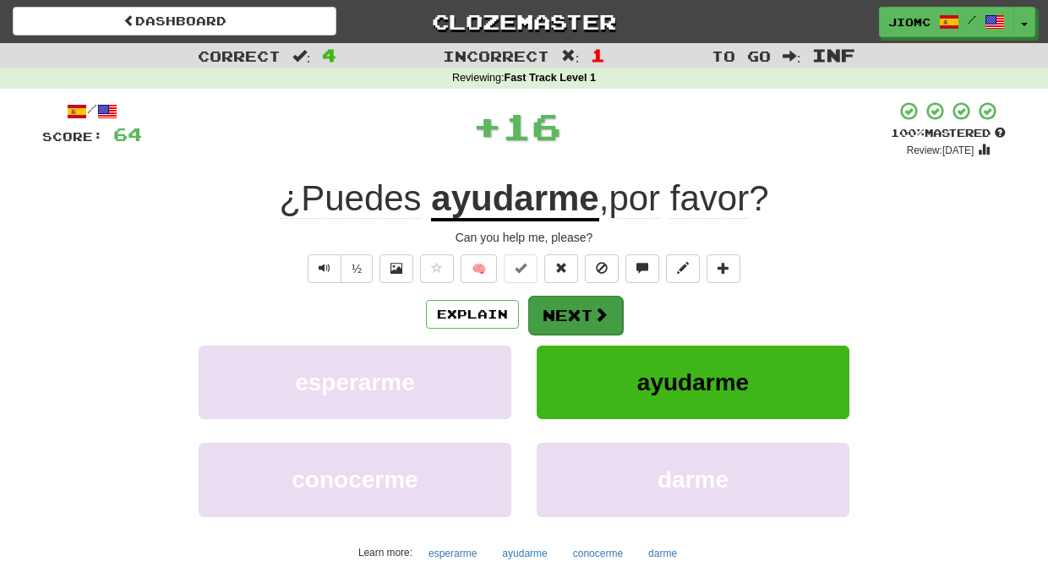
click at [567, 307] on button "Next" at bounding box center [575, 315] width 95 height 39
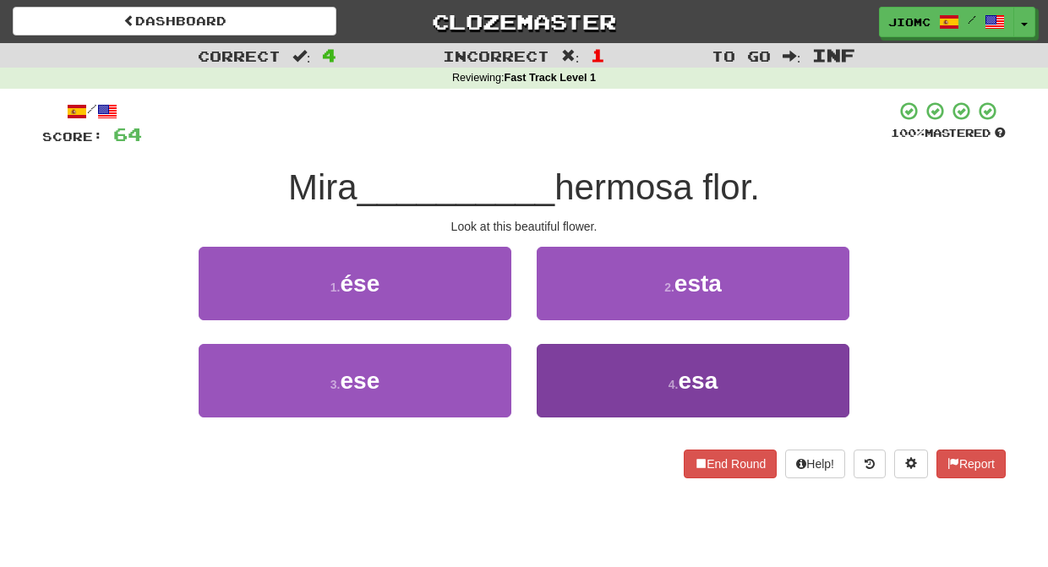
click at [562, 365] on button "4 . esa" at bounding box center [692, 380] width 313 height 73
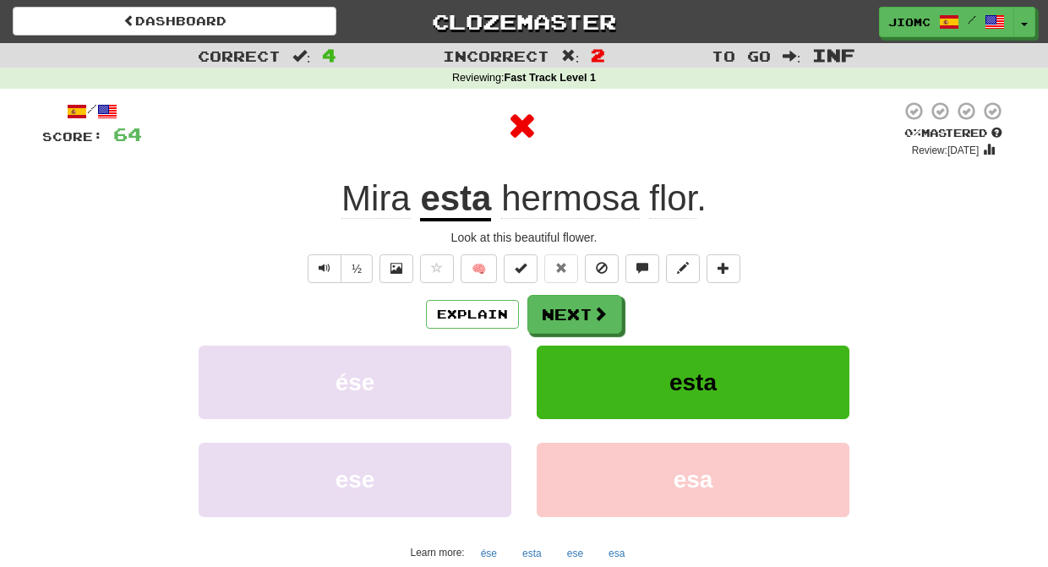
click at [562, 363] on button "esta" at bounding box center [692, 382] width 313 height 73
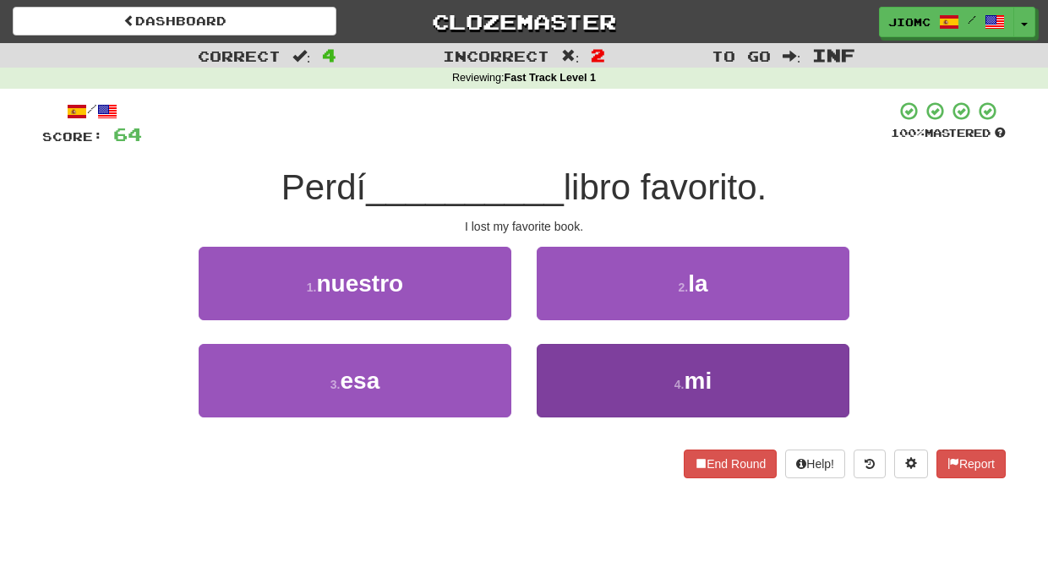
click at [568, 369] on button "4 . mi" at bounding box center [692, 380] width 313 height 73
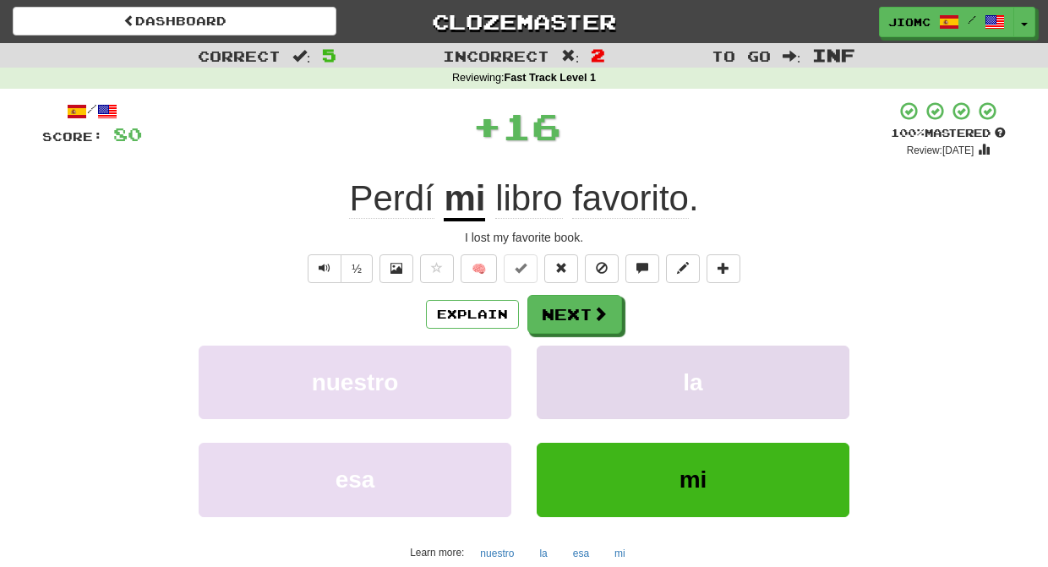
click at [568, 367] on button "la" at bounding box center [692, 382] width 313 height 73
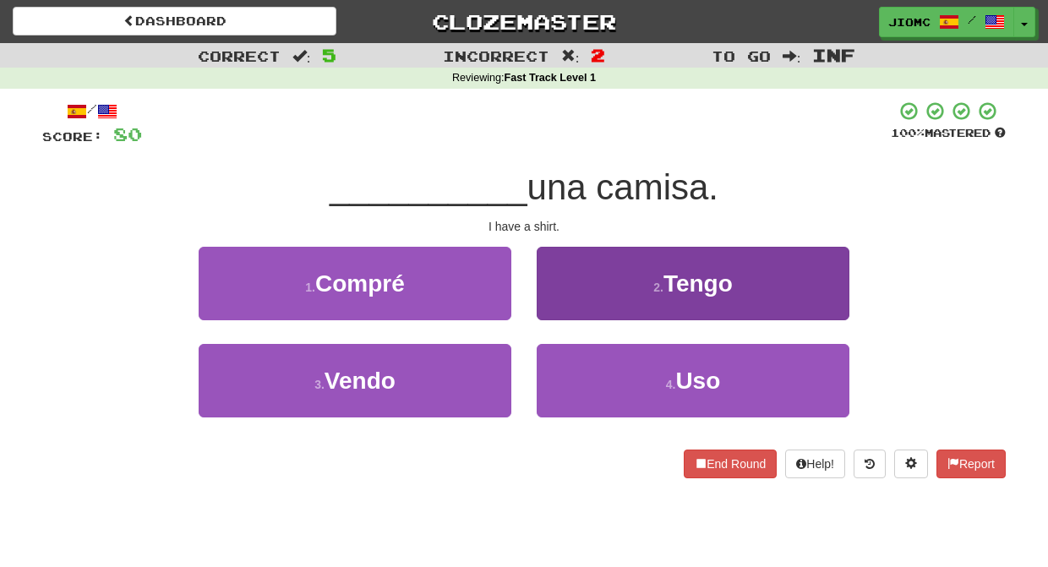
click at [585, 307] on button "2 . Tengo" at bounding box center [692, 283] width 313 height 73
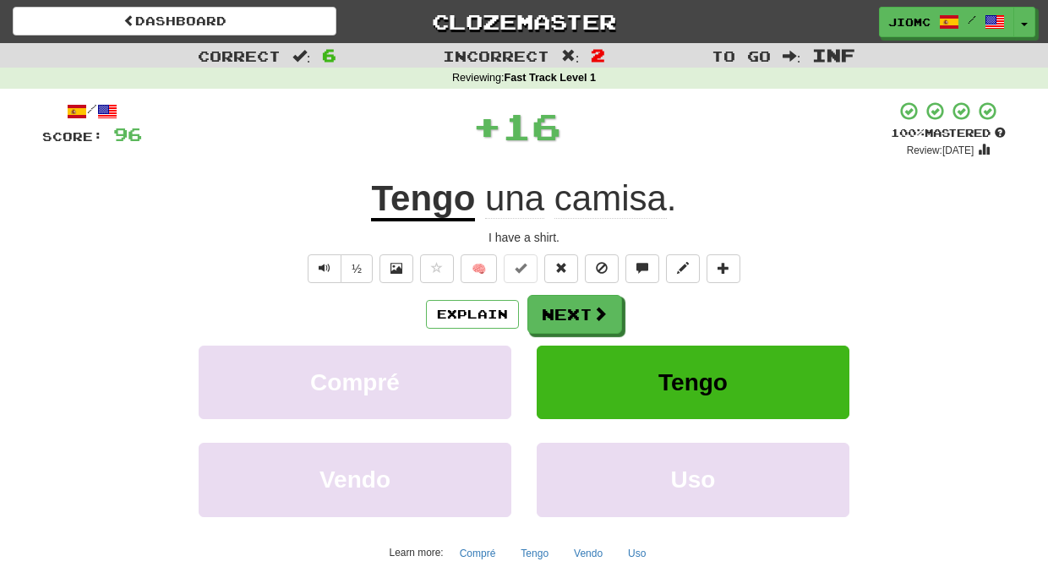
click at [584, 309] on button "Next" at bounding box center [574, 314] width 95 height 39
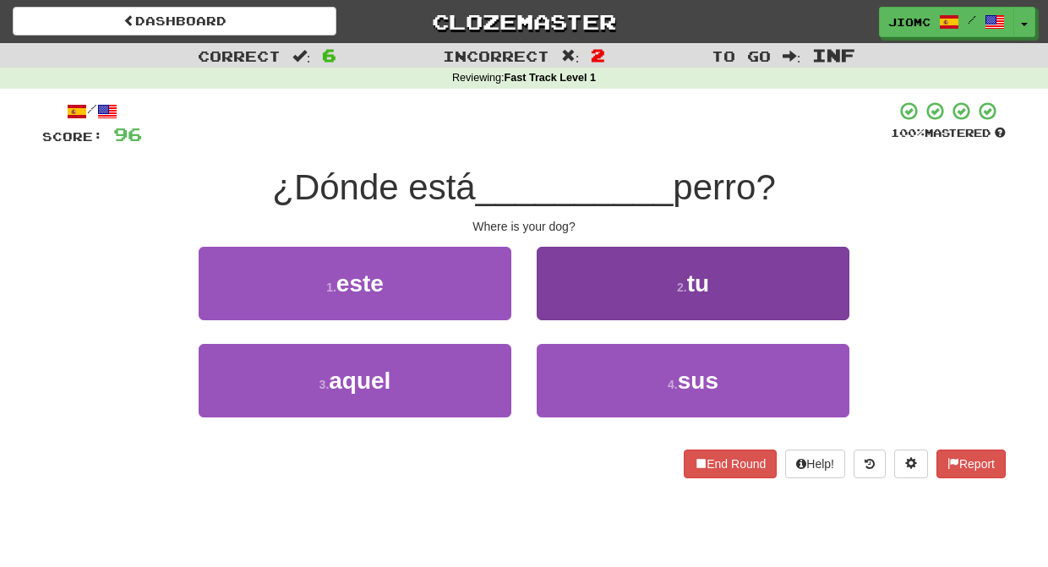
click at [570, 313] on button "2 . tu" at bounding box center [692, 283] width 313 height 73
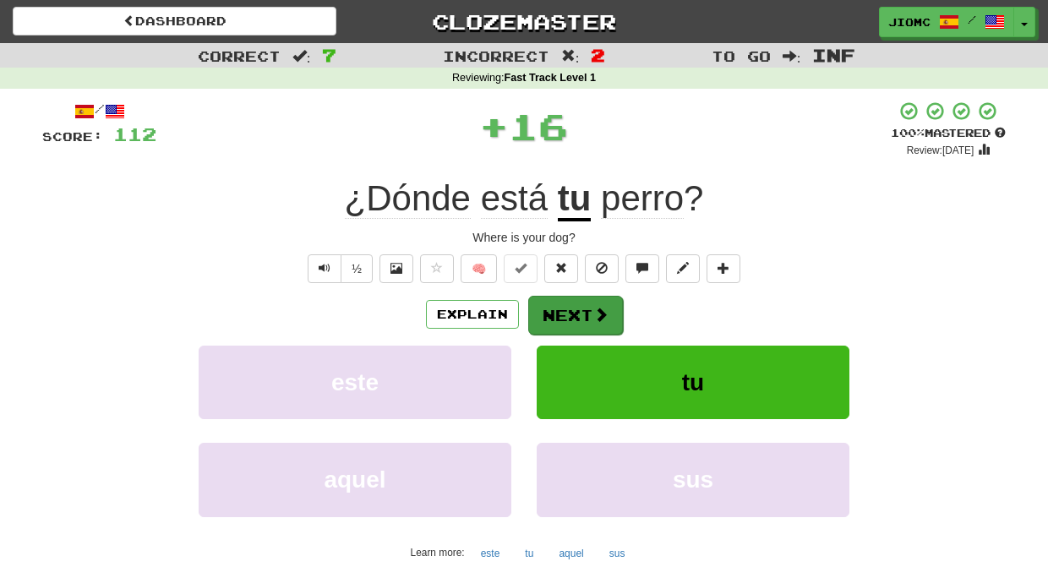
click at [569, 313] on button "Next" at bounding box center [575, 315] width 95 height 39
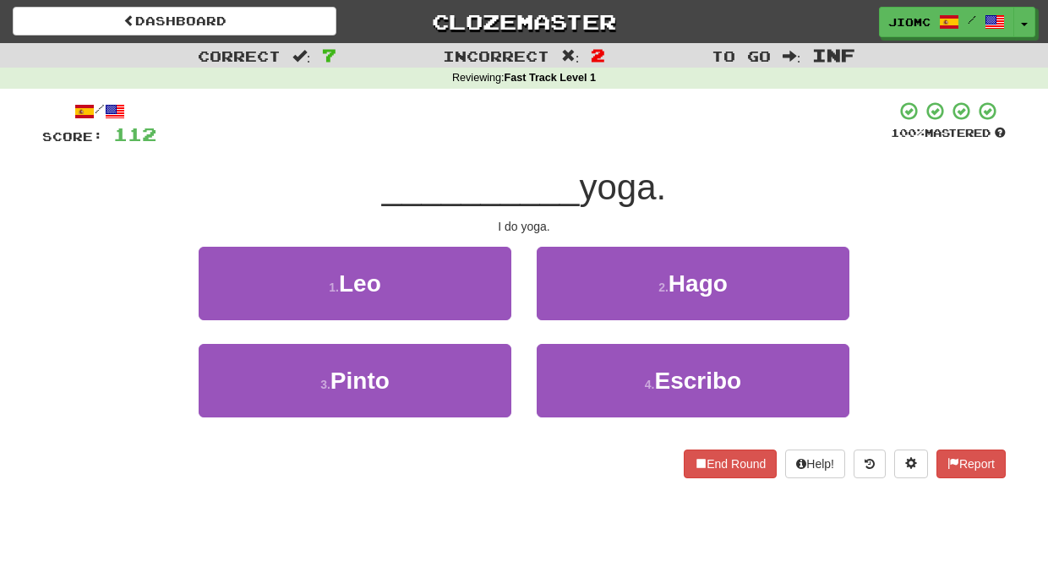
click at [569, 313] on button "2 . Hago" at bounding box center [692, 283] width 313 height 73
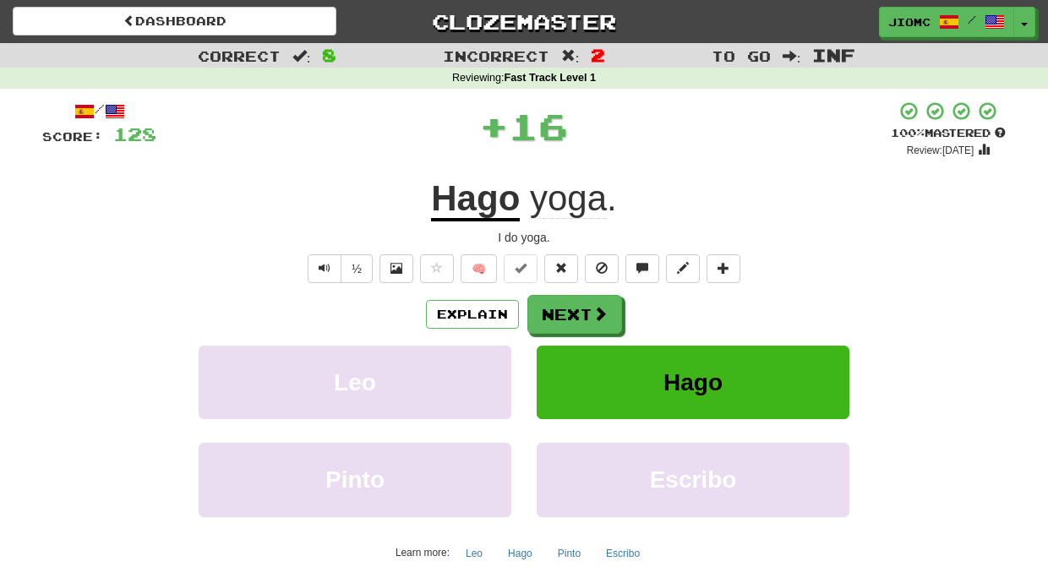
click at [569, 313] on button "Next" at bounding box center [574, 314] width 95 height 39
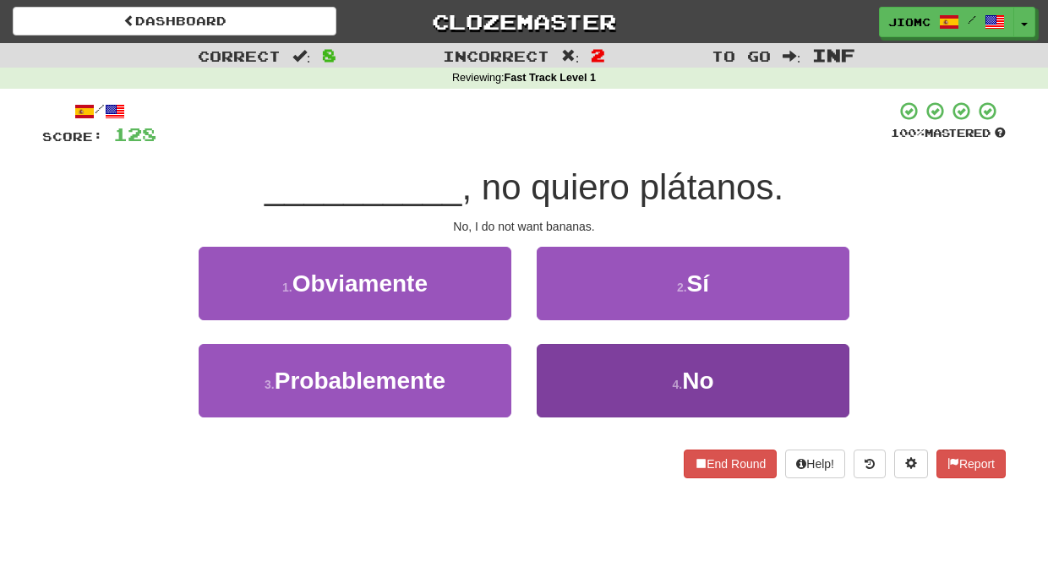
click at [582, 359] on button "4 . No" at bounding box center [692, 380] width 313 height 73
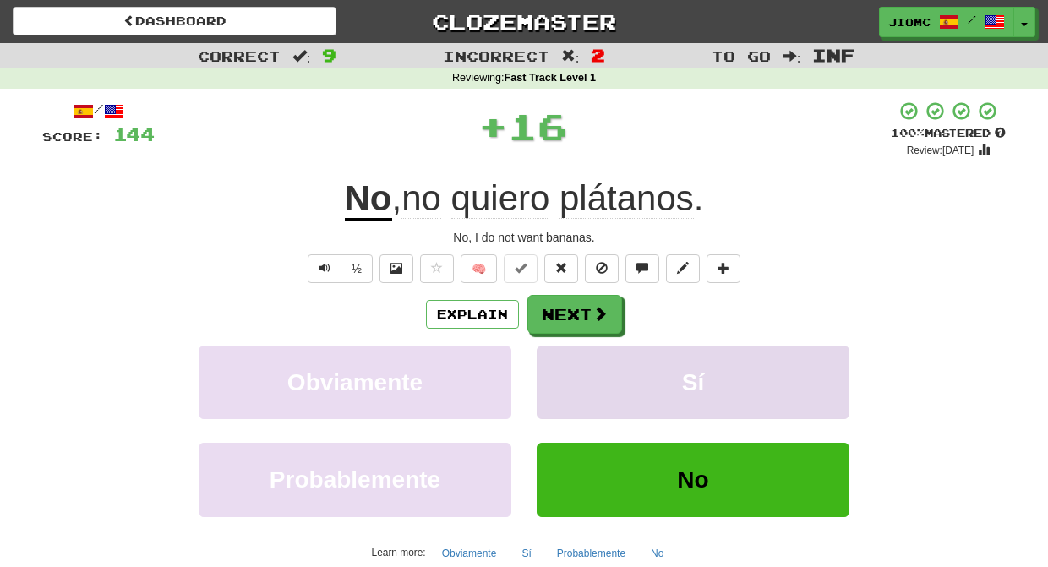
click at [578, 359] on button "Sí" at bounding box center [692, 382] width 313 height 73
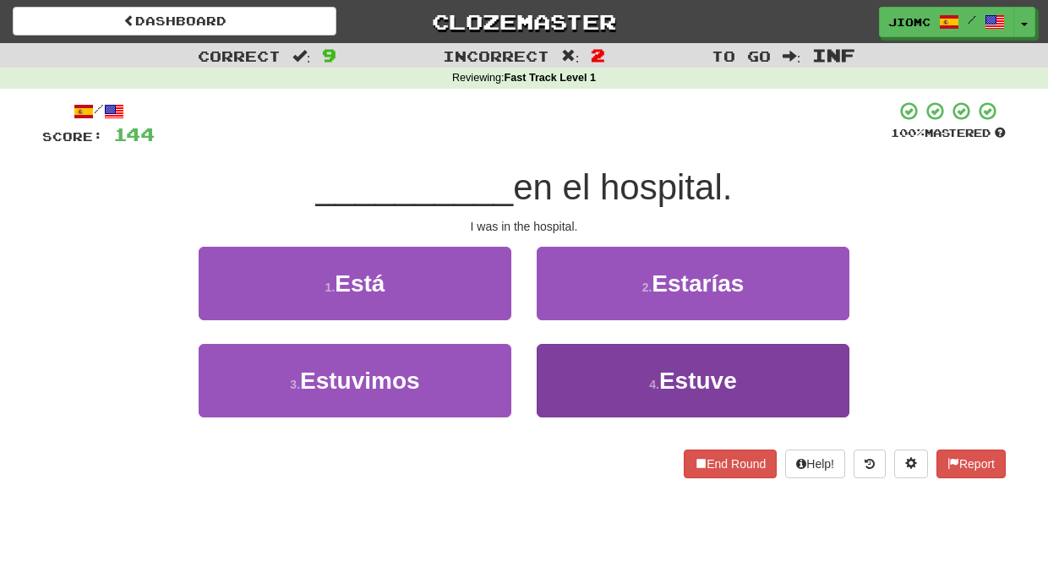
click at [571, 374] on button "4 . Estuve" at bounding box center [692, 380] width 313 height 73
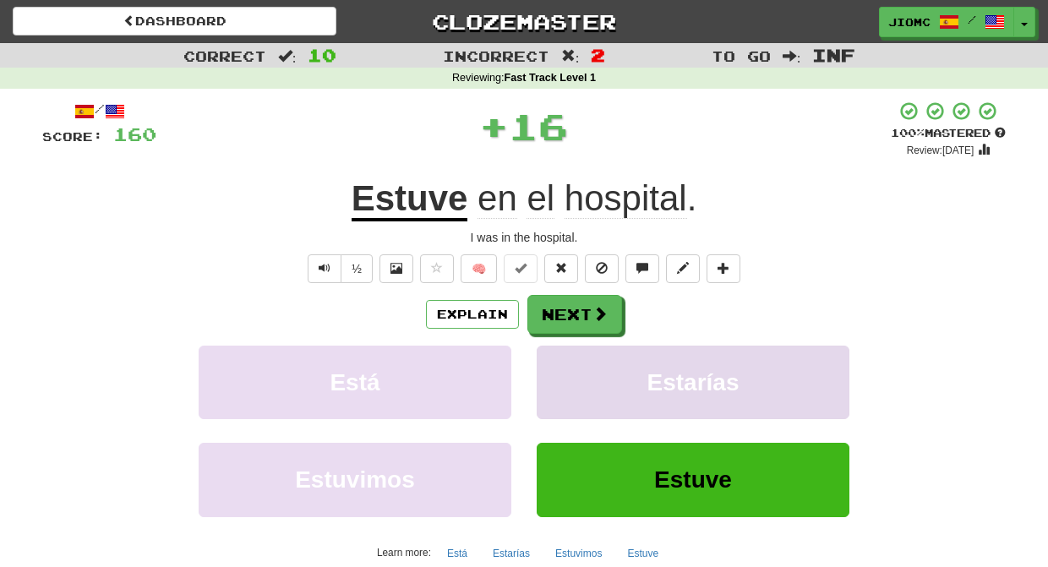
click at [569, 370] on button "Estarías" at bounding box center [692, 382] width 313 height 73
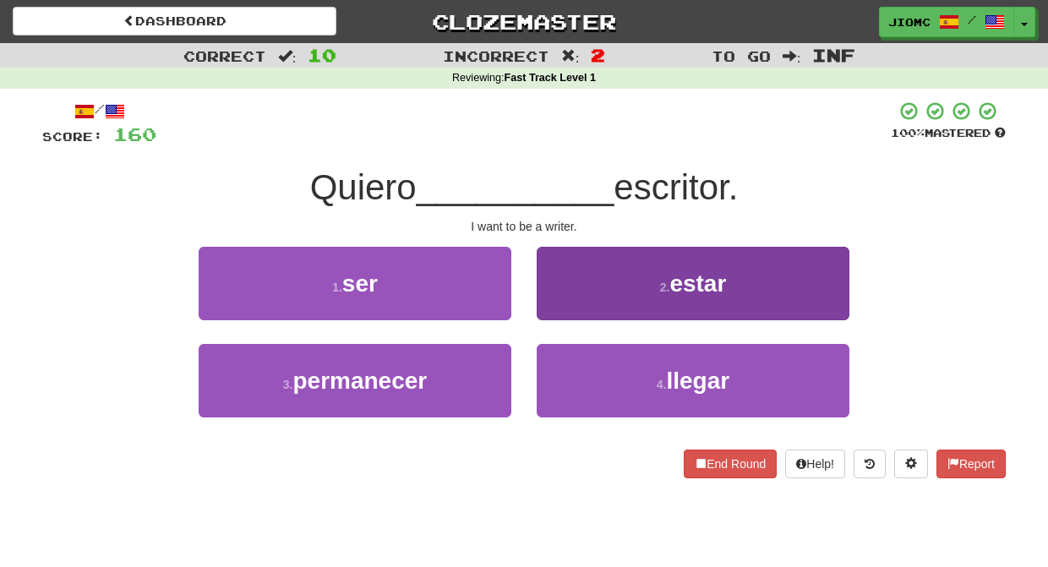
click at [563, 312] on button "2 . estar" at bounding box center [692, 283] width 313 height 73
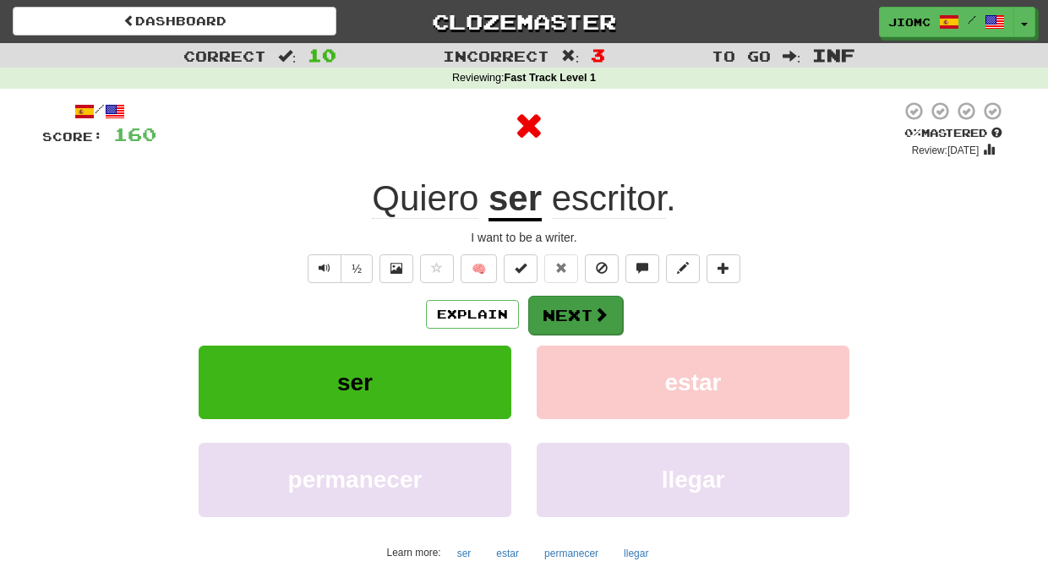
click at [565, 315] on button "Next" at bounding box center [575, 315] width 95 height 39
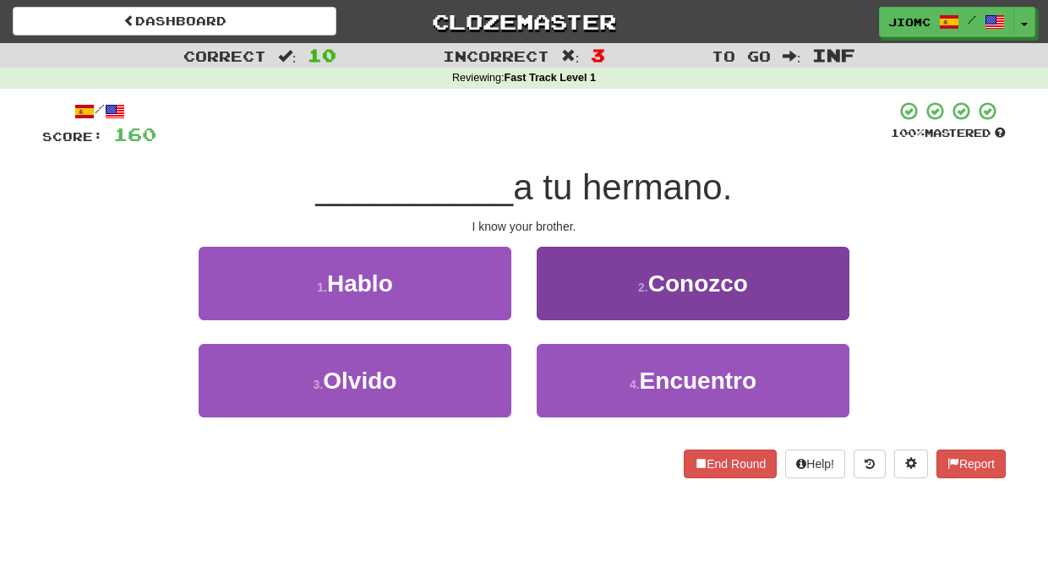
click at [561, 301] on button "2 . Conozco" at bounding box center [692, 283] width 313 height 73
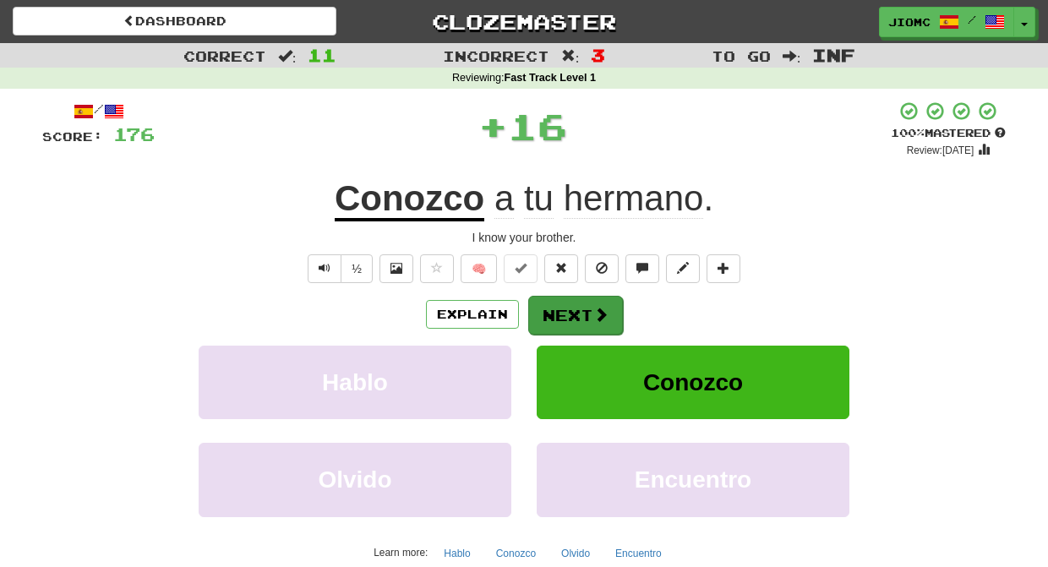
click at [563, 313] on button "Next" at bounding box center [575, 315] width 95 height 39
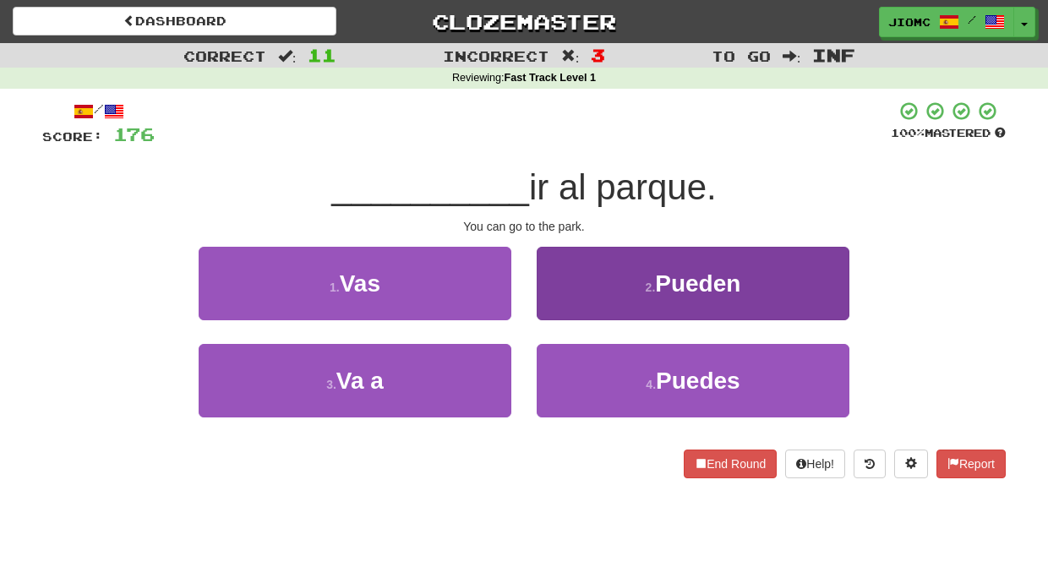
click at [563, 304] on button "2 . Pueden" at bounding box center [692, 283] width 313 height 73
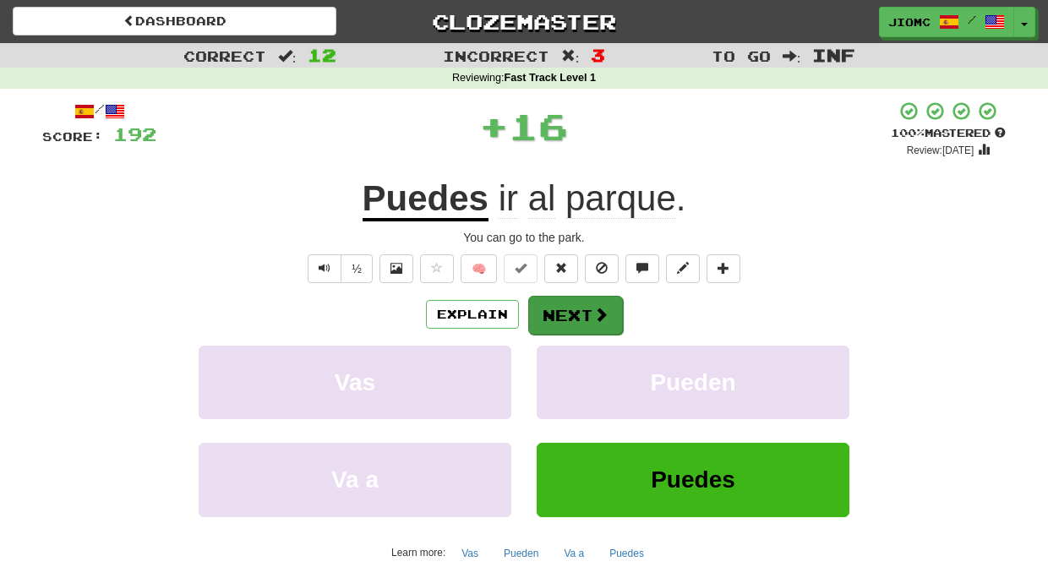
click at [561, 305] on button "Next" at bounding box center [575, 315] width 95 height 39
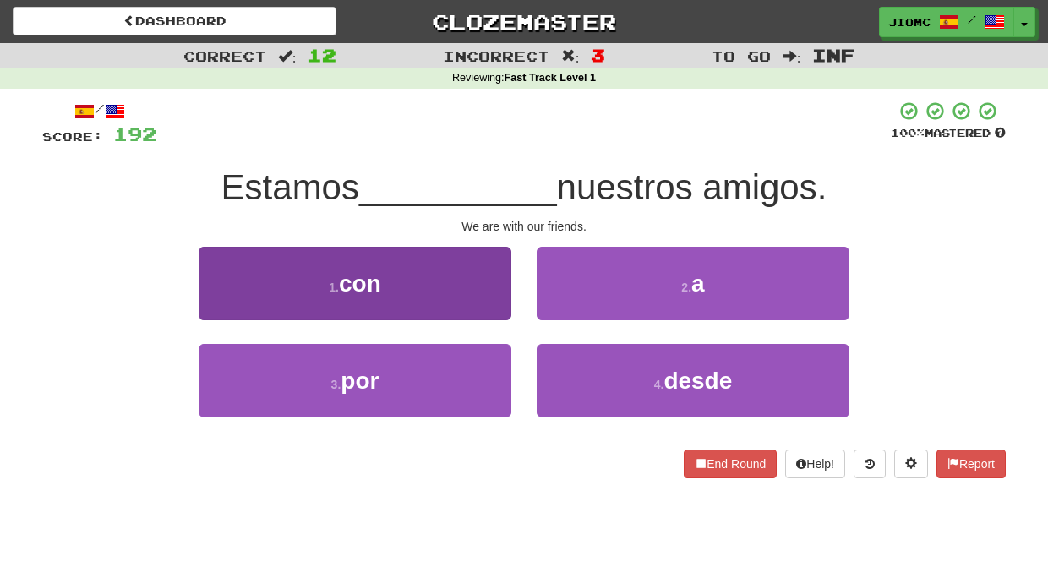
click at [481, 298] on button "1 . con" at bounding box center [355, 283] width 313 height 73
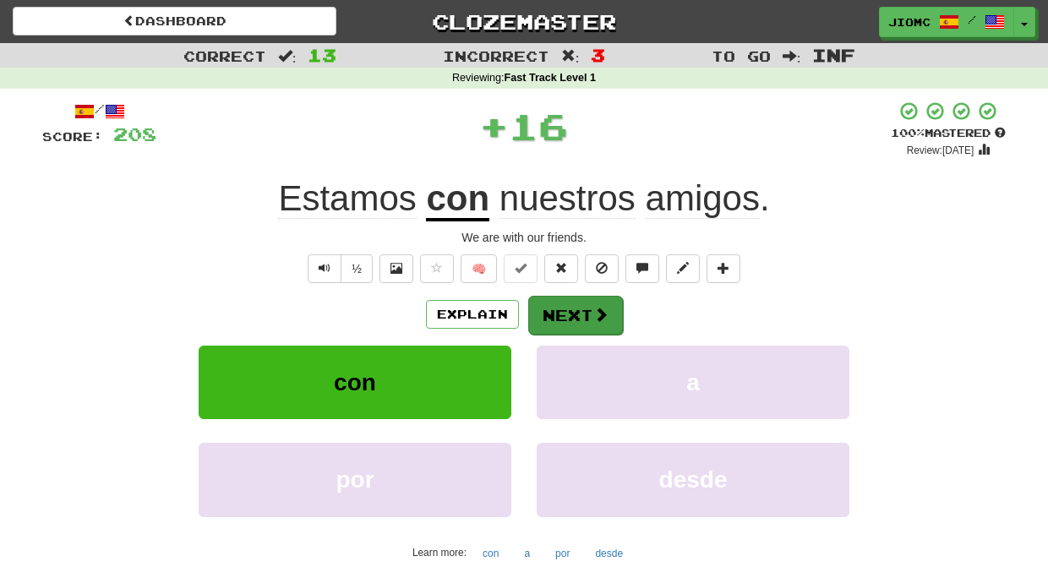
click at [562, 312] on button "Next" at bounding box center [575, 315] width 95 height 39
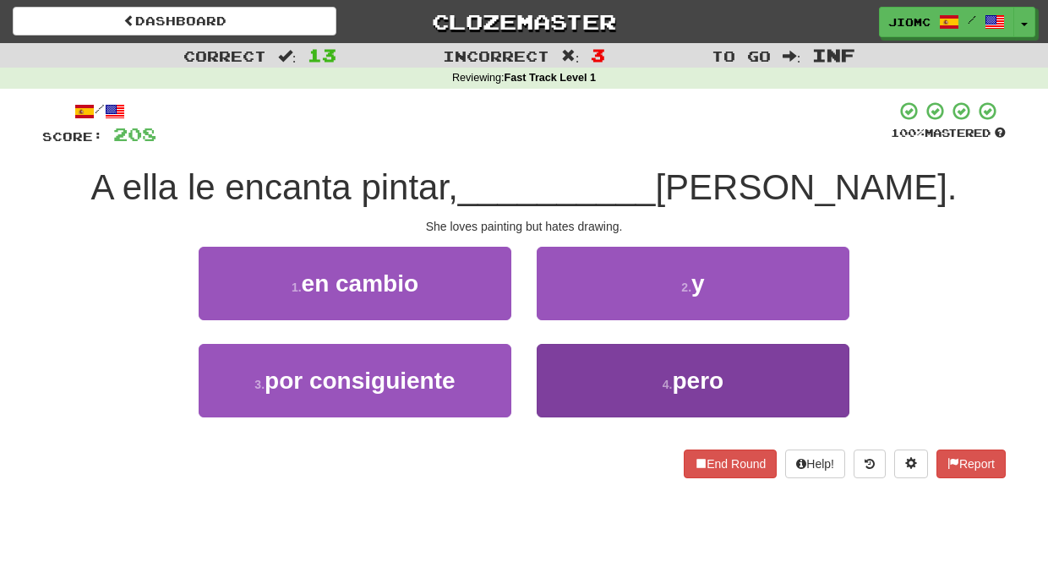
click at [569, 364] on button "4 . pero" at bounding box center [692, 380] width 313 height 73
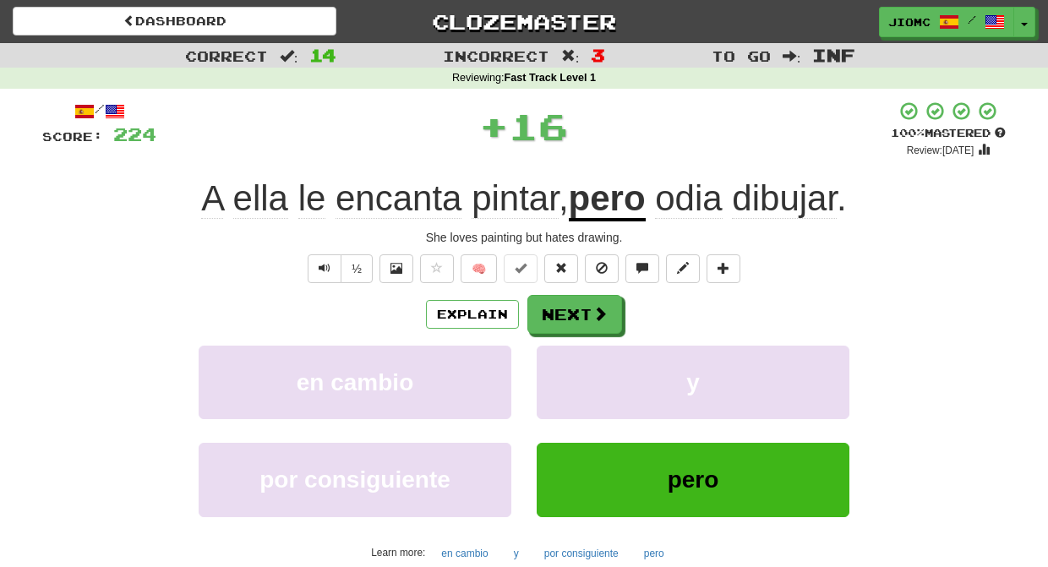
click at [569, 364] on button "y" at bounding box center [692, 382] width 313 height 73
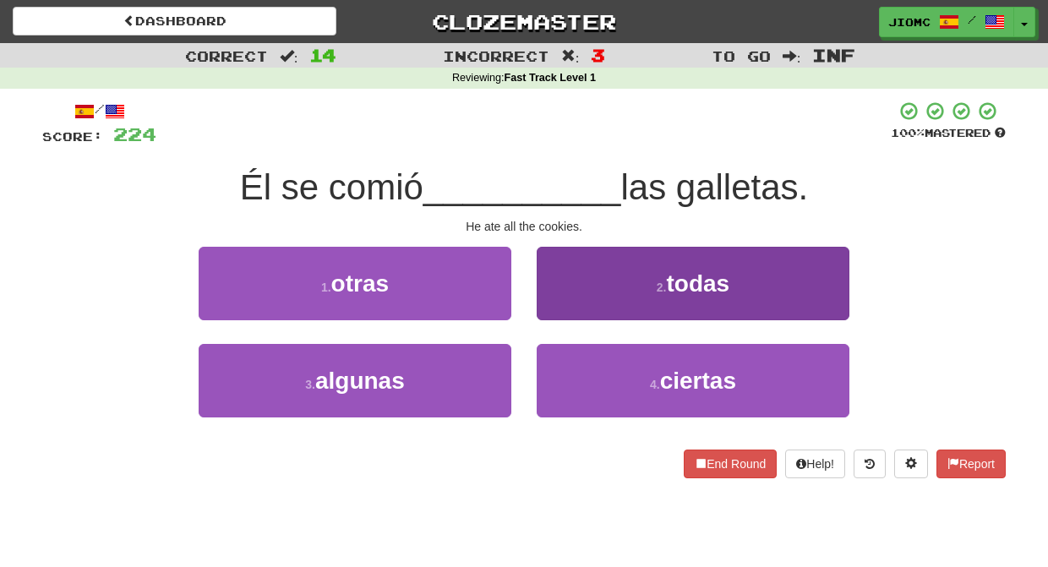
click at [568, 308] on button "2 . todas" at bounding box center [692, 283] width 313 height 73
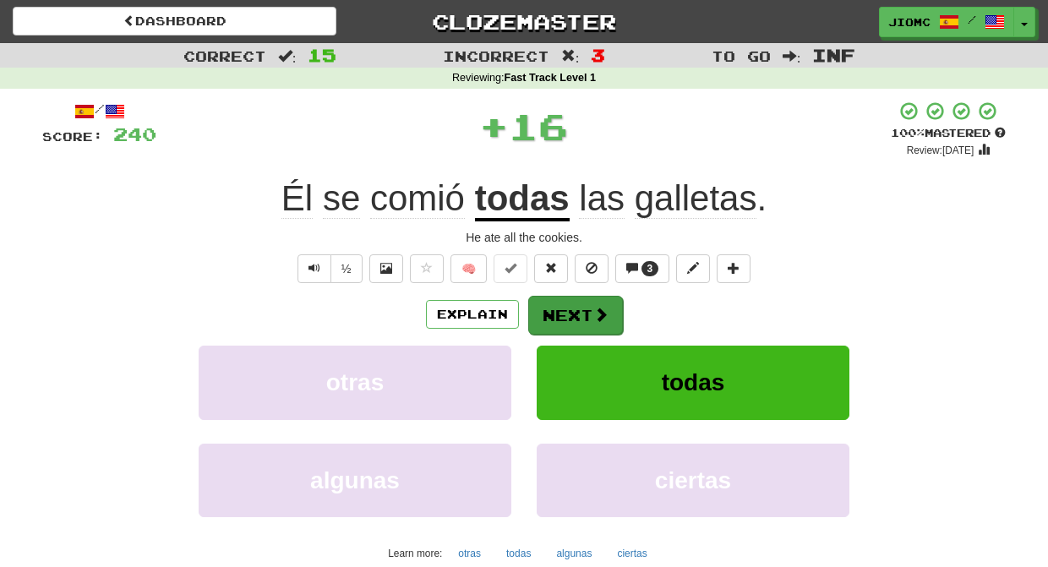
click at [569, 313] on button "Next" at bounding box center [575, 315] width 95 height 39
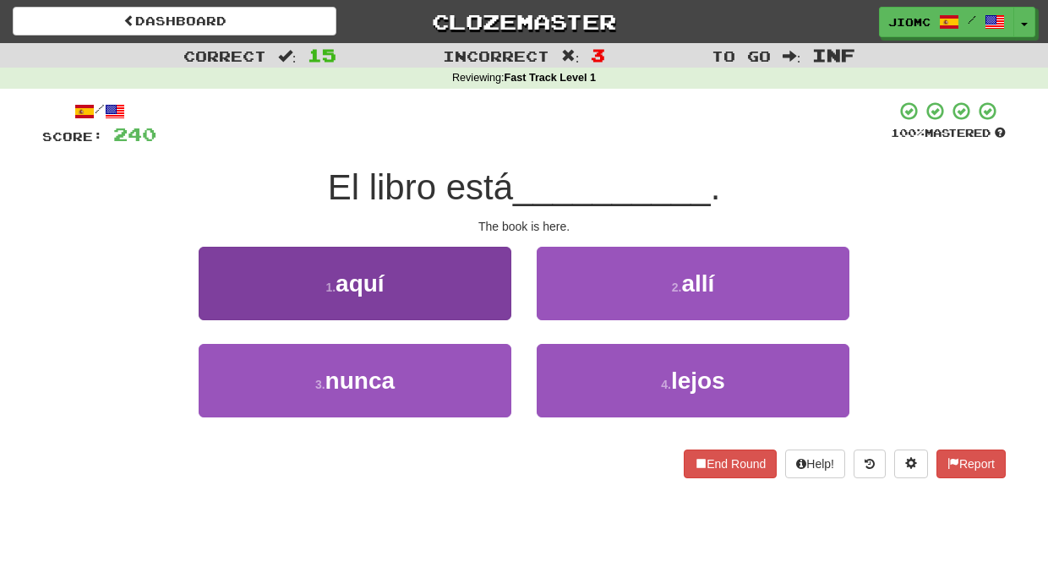
click at [477, 298] on button "1 . aquí" at bounding box center [355, 283] width 313 height 73
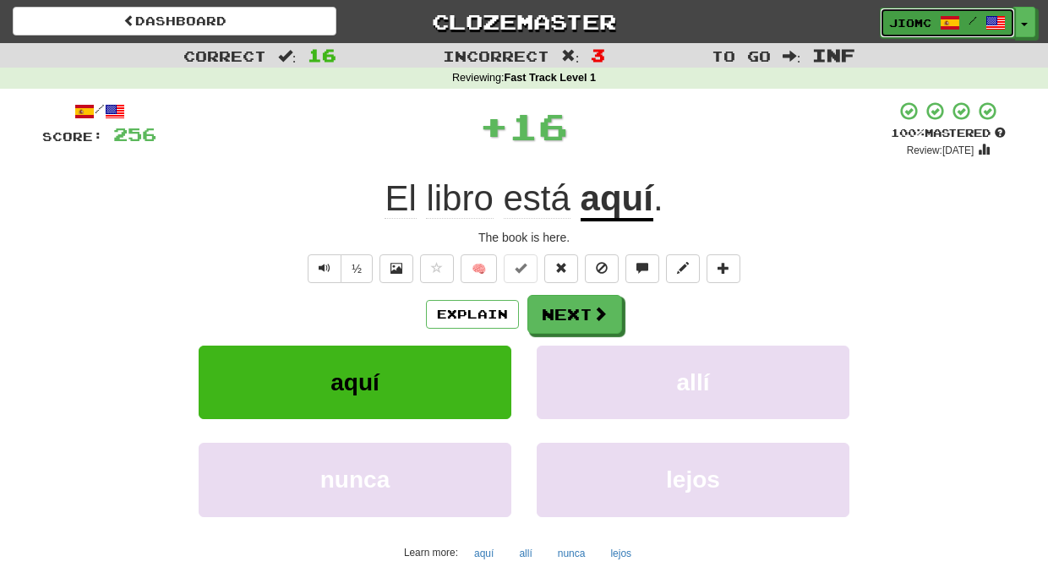
click at [1012, 21] on link "JioMc /" at bounding box center [946, 23] width 135 height 30
click at [1025, 21] on button "Toggle Dropdown" at bounding box center [1025, 23] width 22 height 30
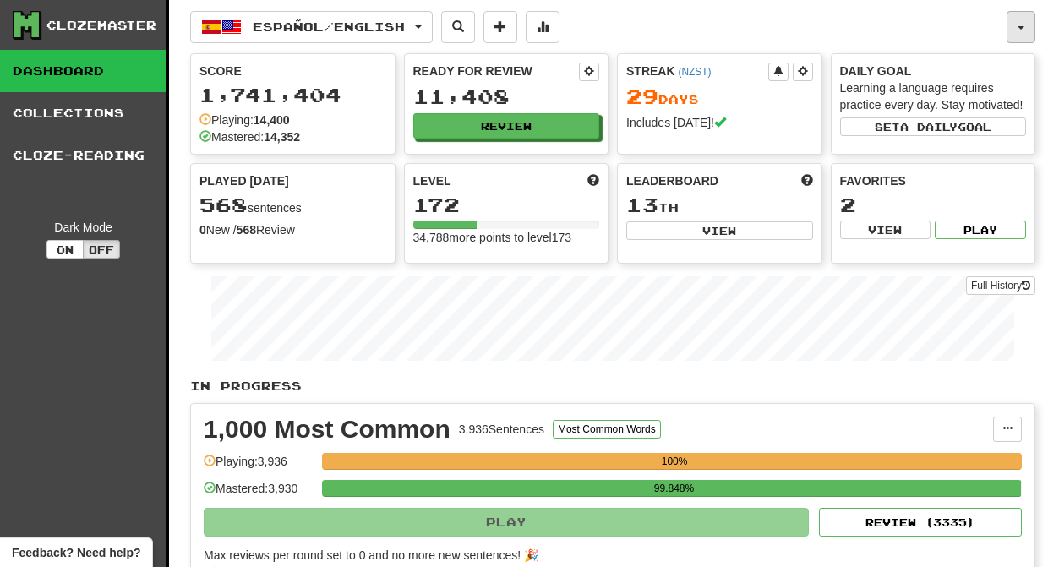
click at [1028, 28] on button "button" at bounding box center [1020, 27] width 29 height 32
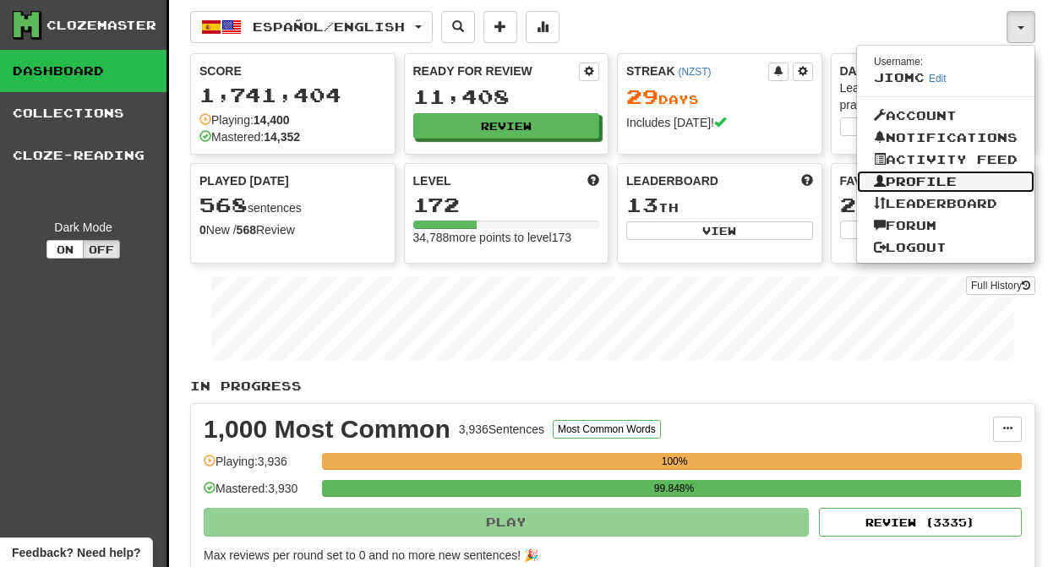
click at [944, 186] on link "Profile" at bounding box center [945, 182] width 177 height 22
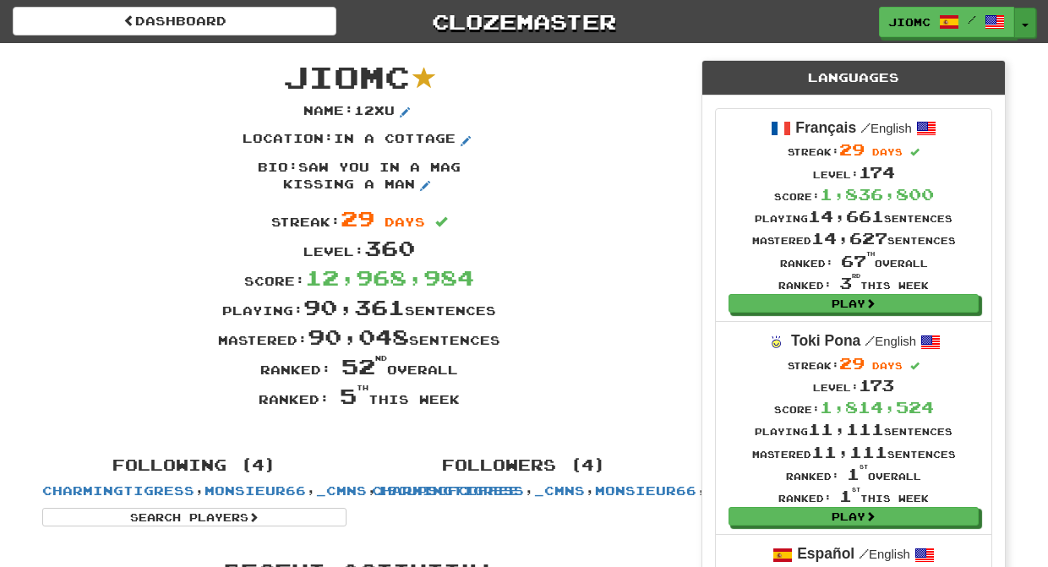
click at [1026, 19] on button "Toggle Dropdown" at bounding box center [1025, 23] width 22 height 30
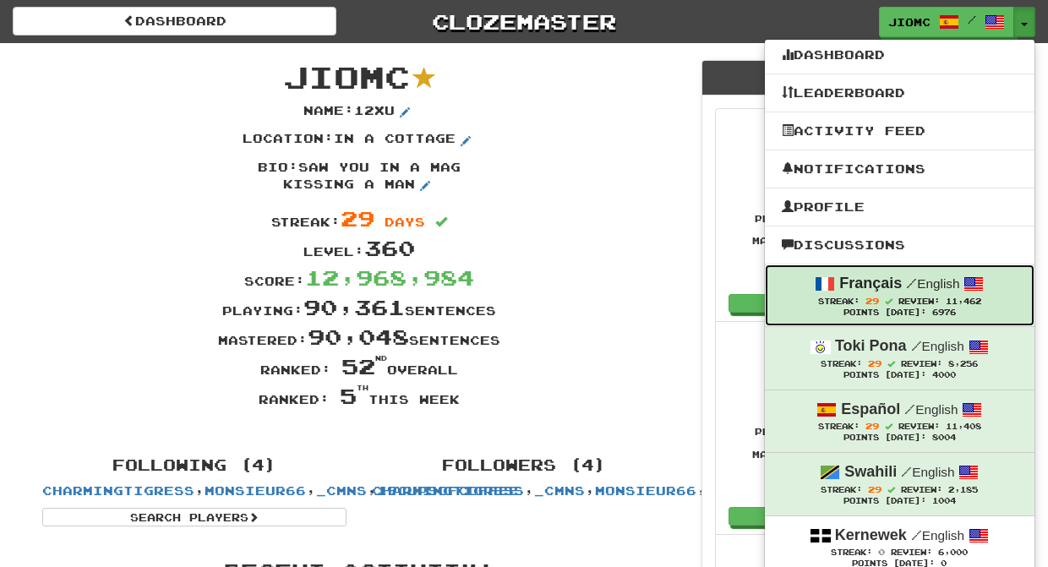
click at [890, 288] on strong "Français" at bounding box center [870, 283] width 63 height 17
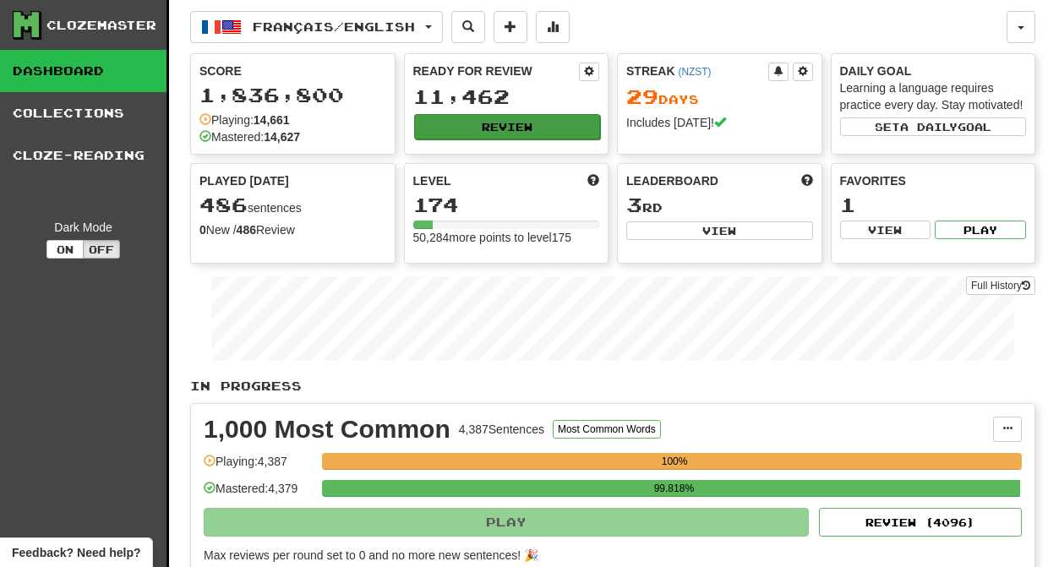
click at [456, 124] on button "Review" at bounding box center [507, 126] width 187 height 25
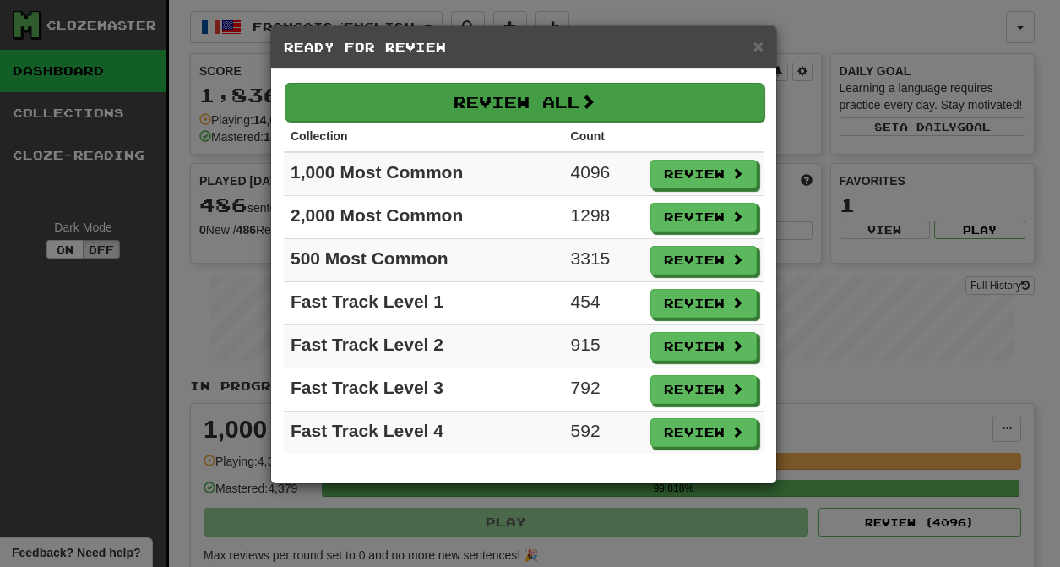
click at [444, 112] on button "Review All" at bounding box center [525, 102] width 480 height 39
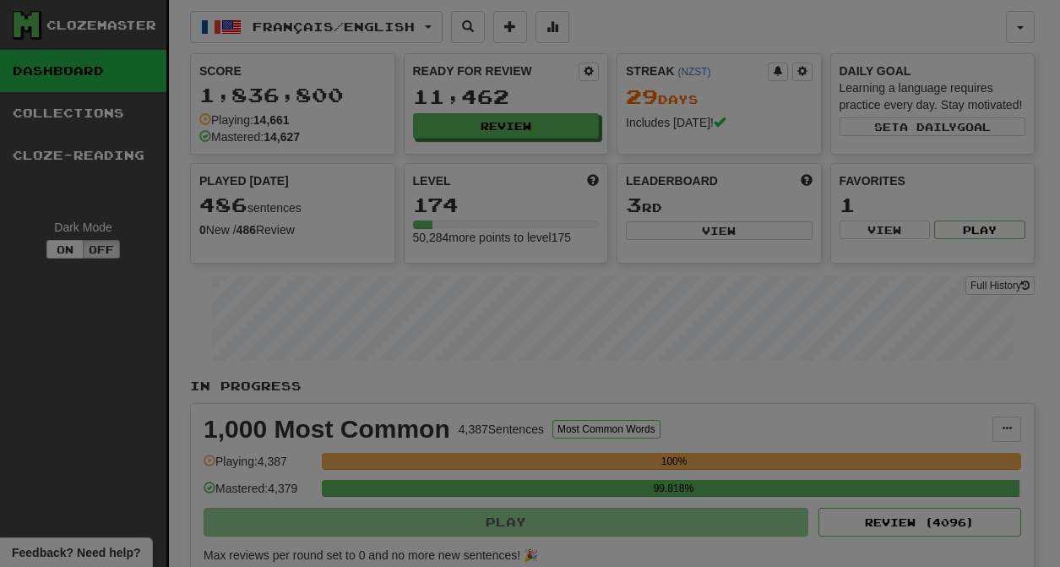
select select "********"
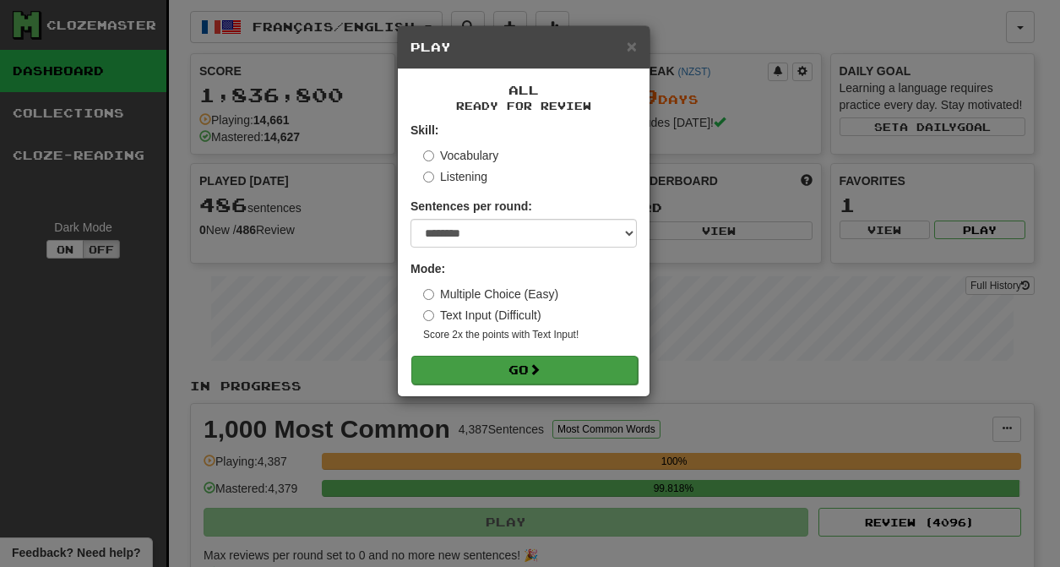
click at [534, 378] on button "Go" at bounding box center [524, 370] width 226 height 29
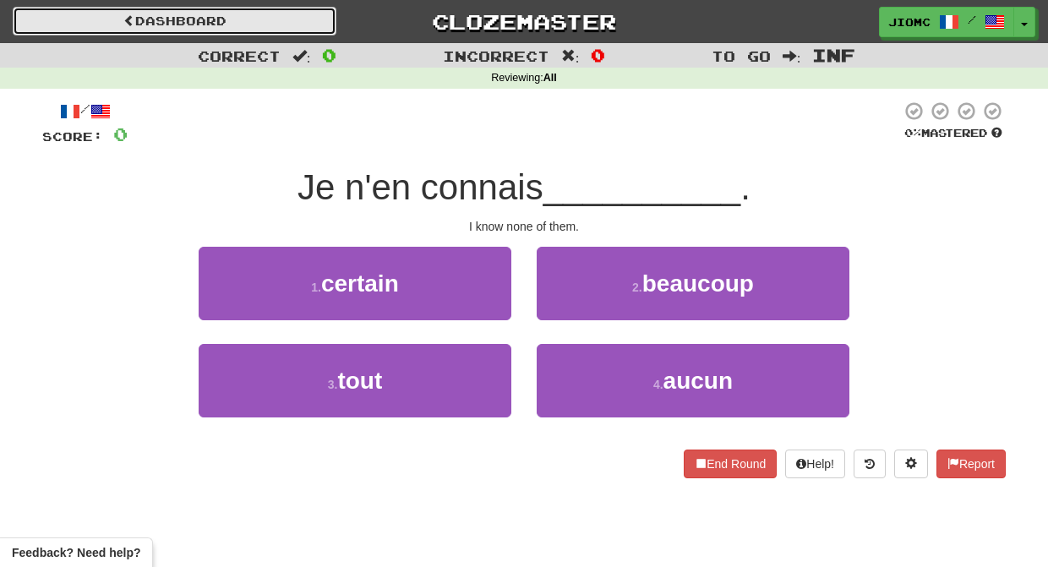
click at [177, 23] on link "Dashboard" at bounding box center [175, 21] width 324 height 29
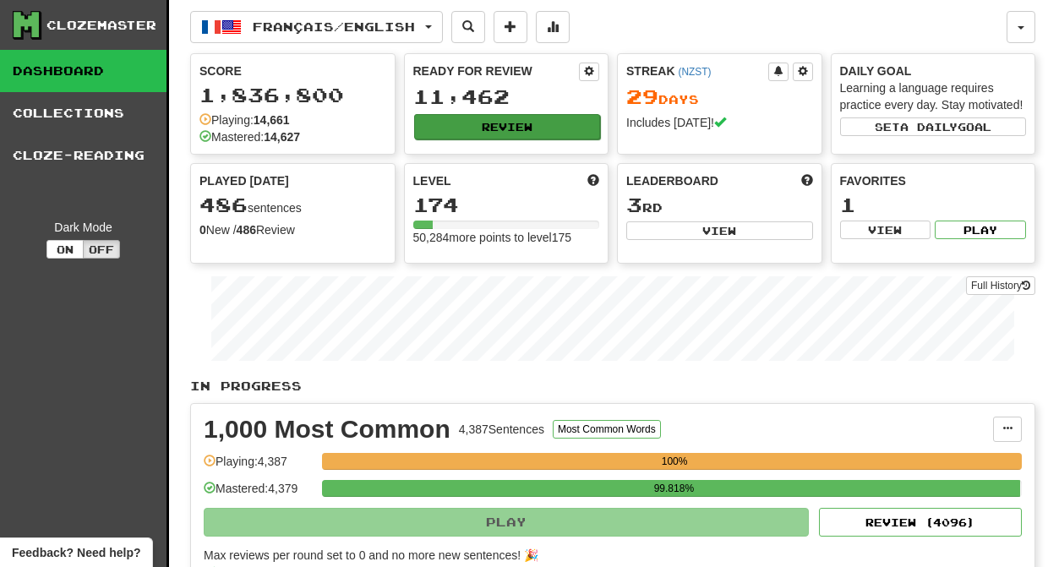
click at [448, 123] on button "Review" at bounding box center [507, 126] width 187 height 25
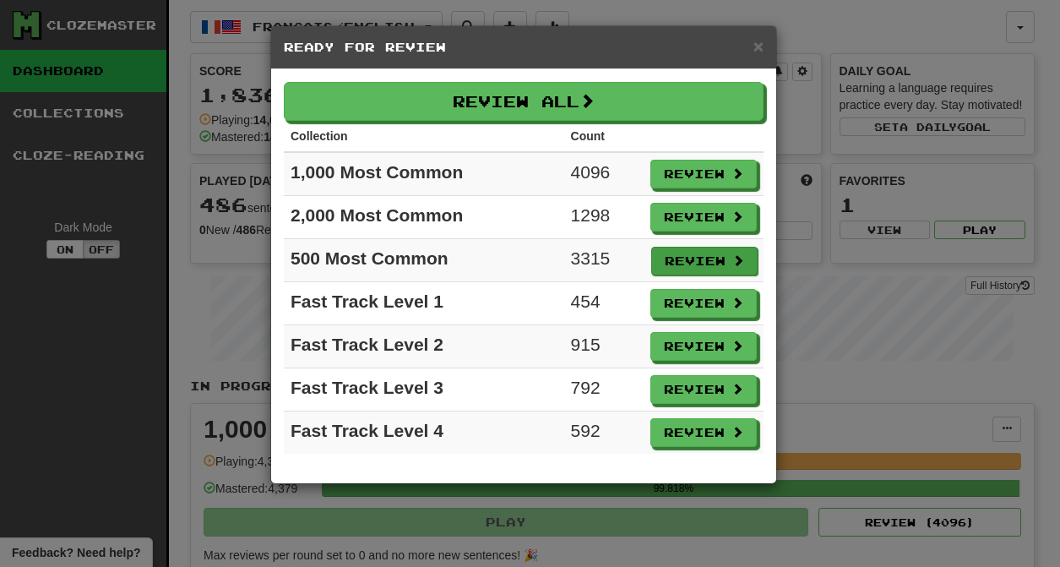
click at [679, 262] on button "Review" at bounding box center [704, 261] width 106 height 29
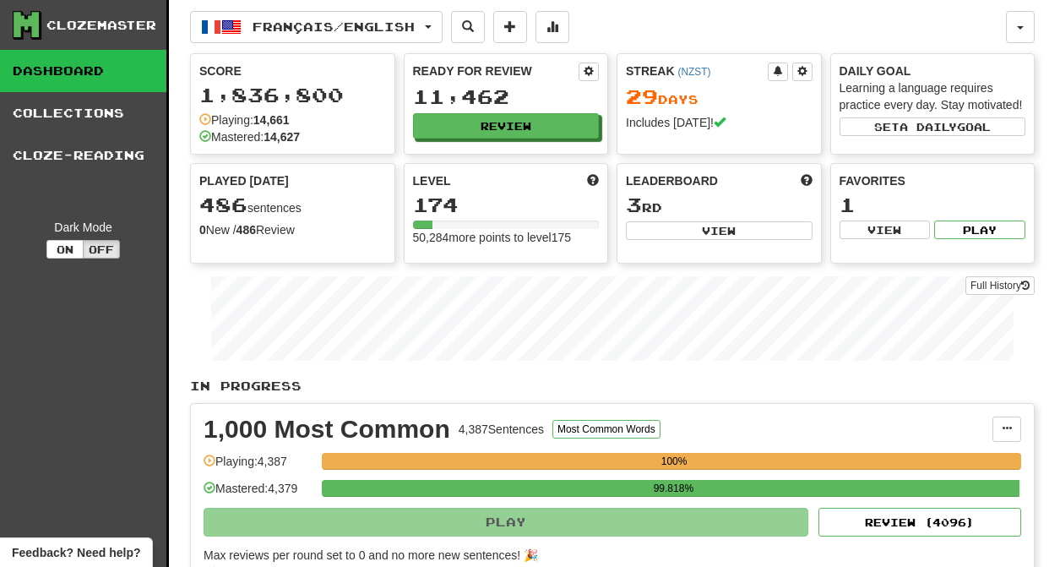
select select "********"
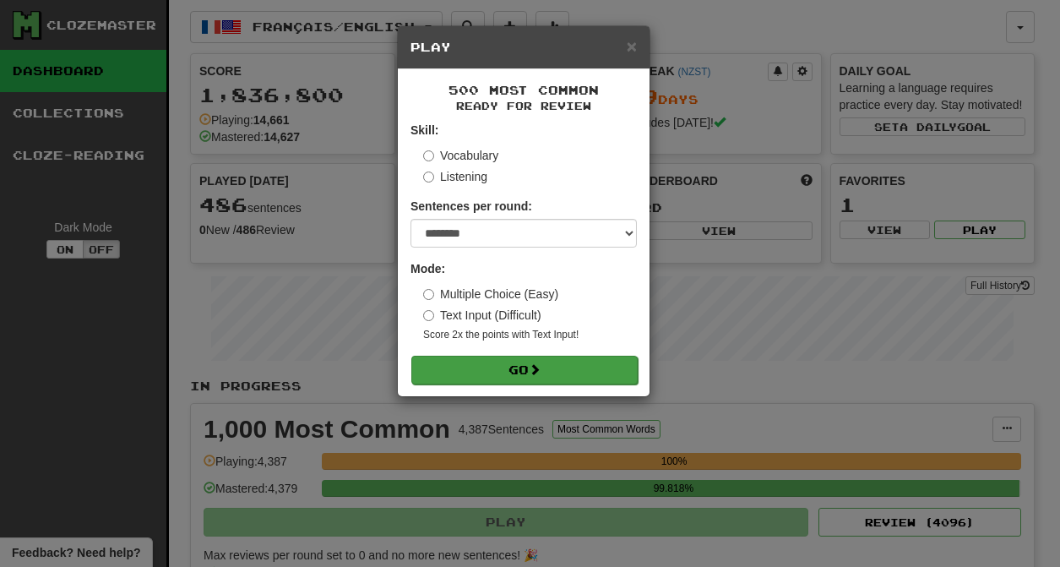
click at [520, 366] on button "Go" at bounding box center [524, 370] width 226 height 29
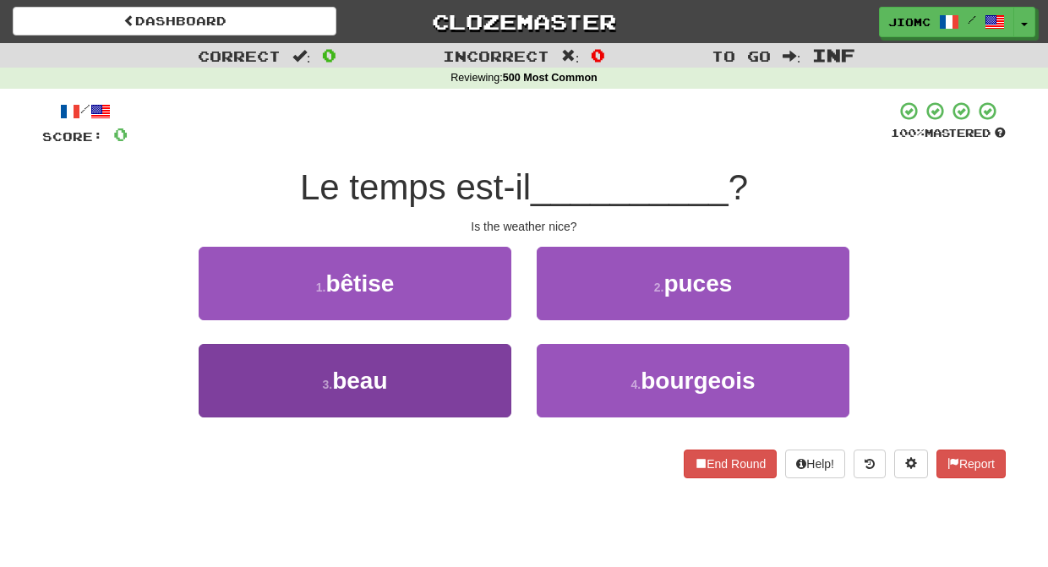
click at [488, 373] on button "3 . beau" at bounding box center [355, 380] width 313 height 73
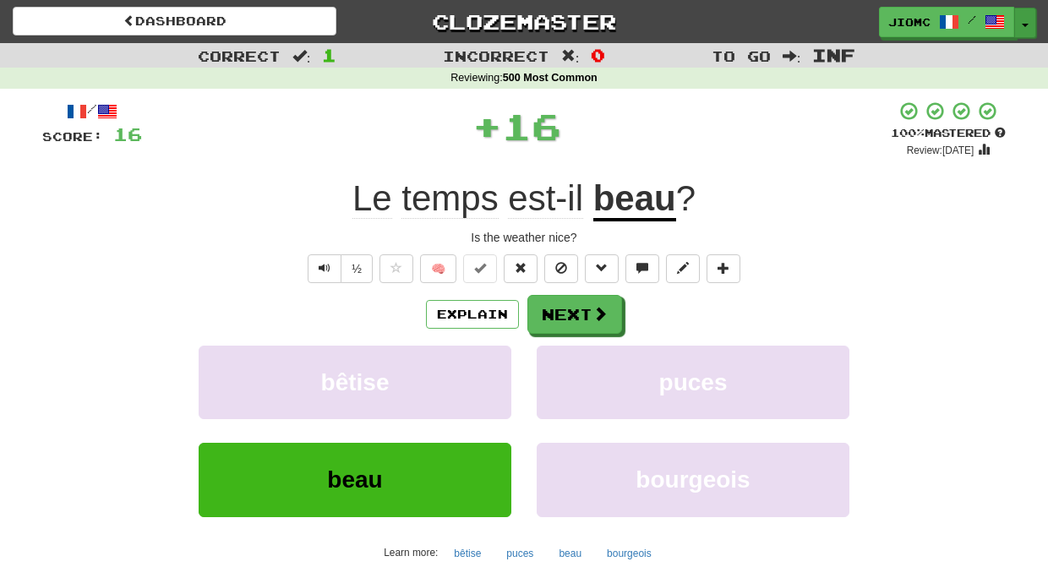
click at [1024, 24] on span "button" at bounding box center [1024, 25] width 7 height 3
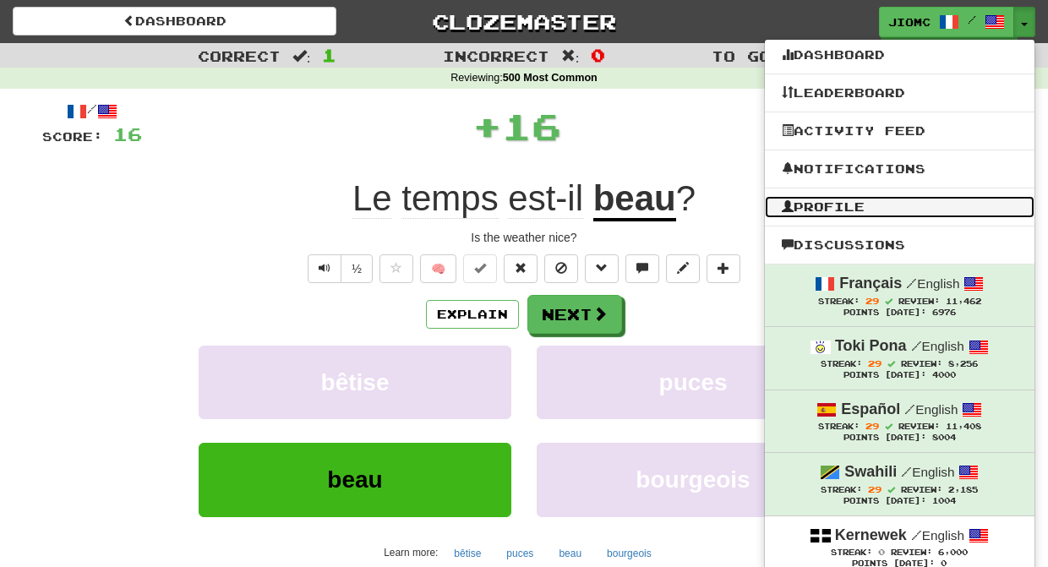
click at [875, 212] on link "Profile" at bounding box center [899, 207] width 269 height 22
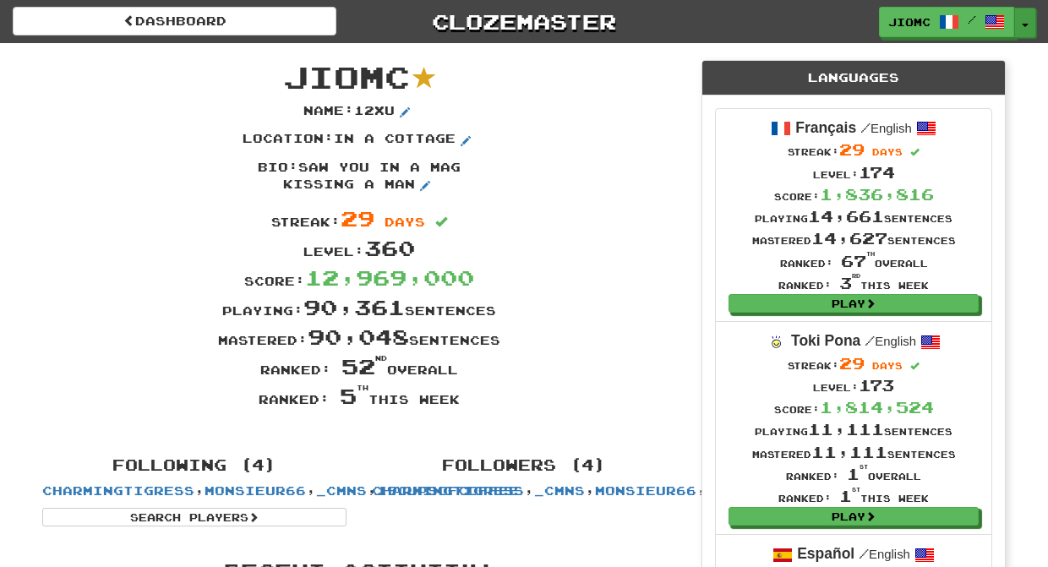
click at [1025, 22] on button "Toggle Dropdown" at bounding box center [1025, 23] width 22 height 30
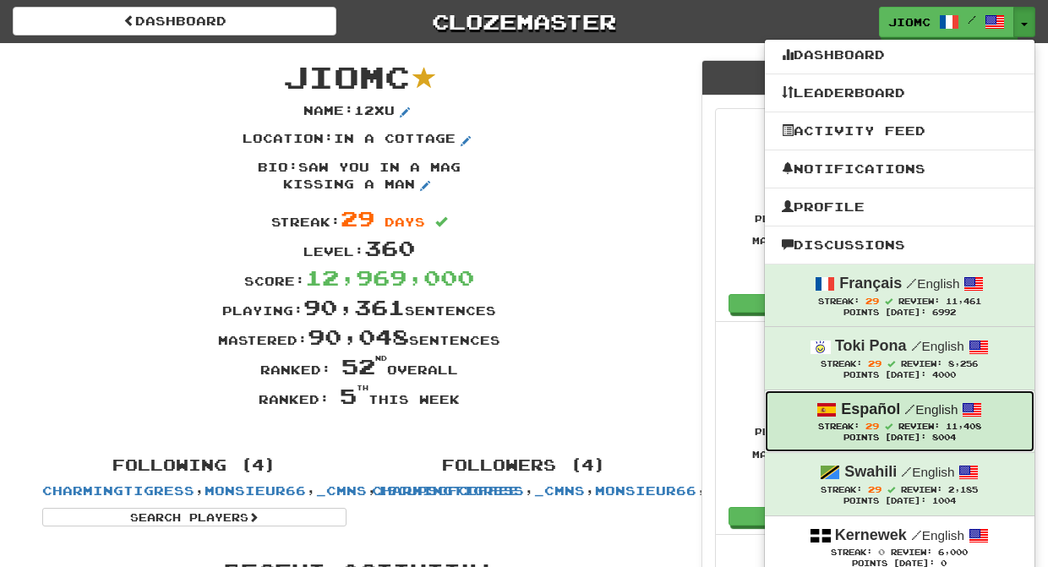
click at [872, 427] on span "29" at bounding box center [872, 426] width 14 height 10
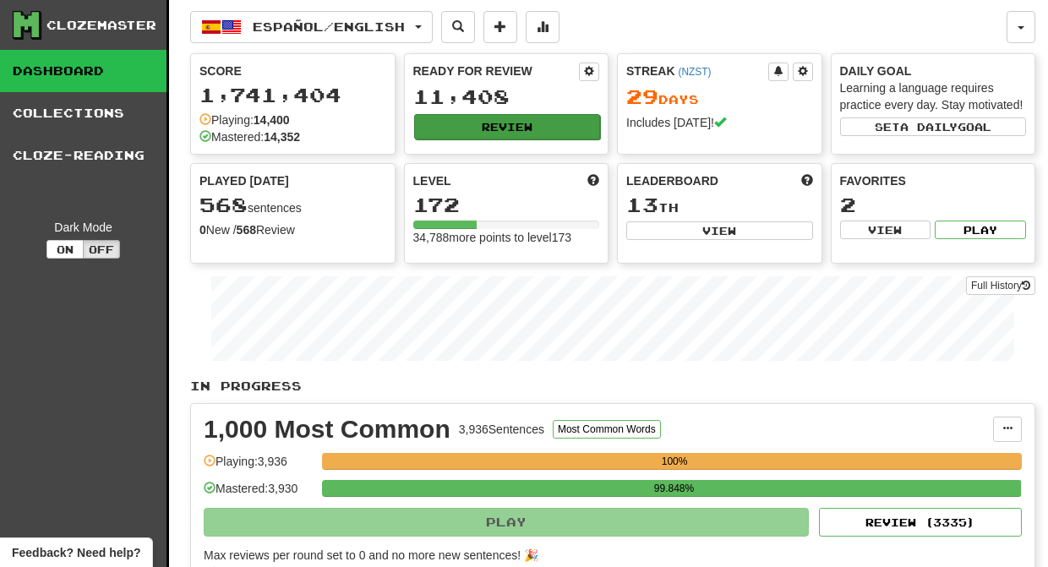
click at [476, 125] on button "Review" at bounding box center [507, 126] width 187 height 25
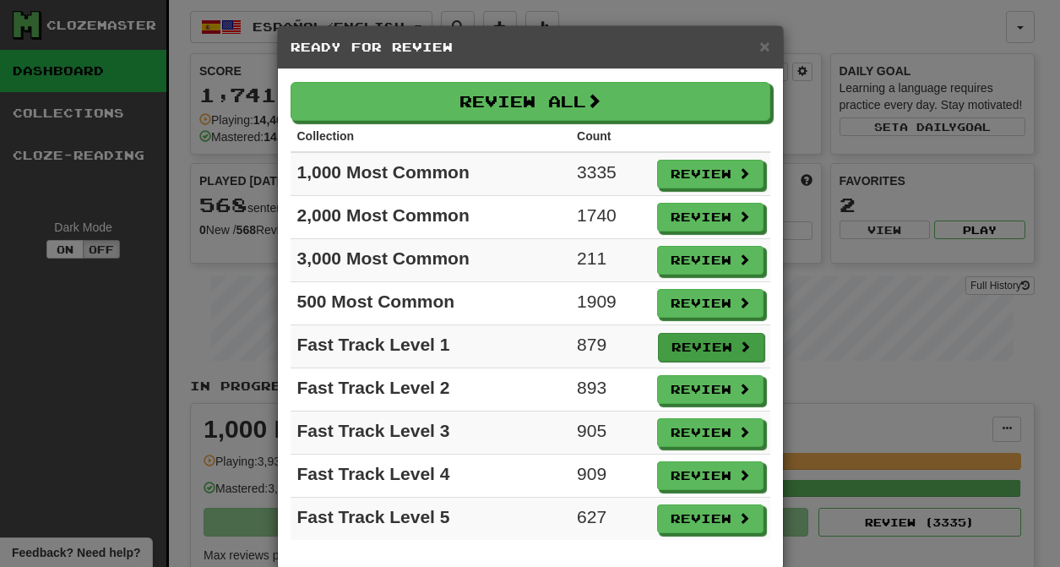
click at [678, 349] on button "Review" at bounding box center [711, 347] width 106 height 29
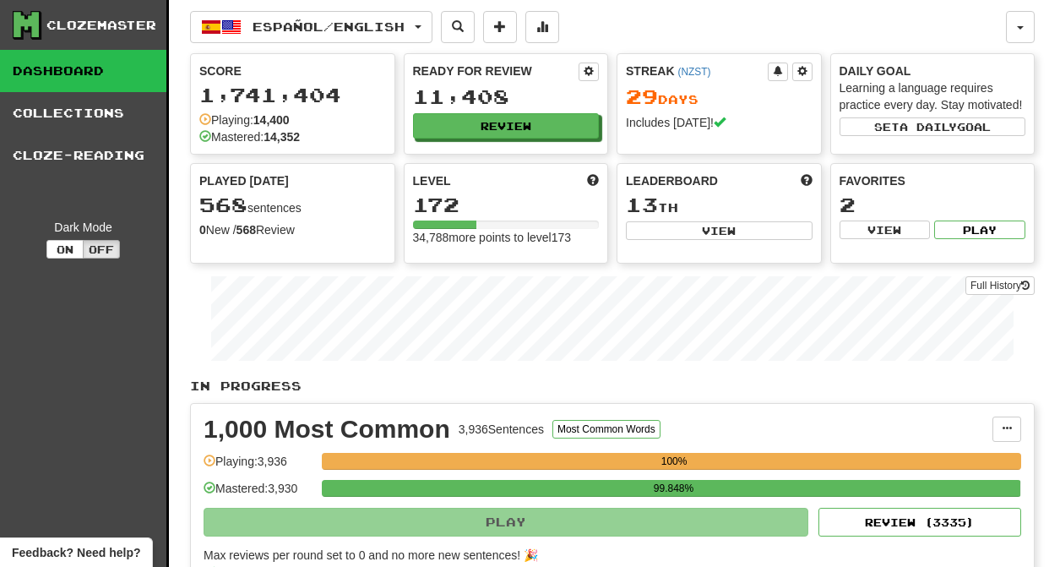
select select "********"
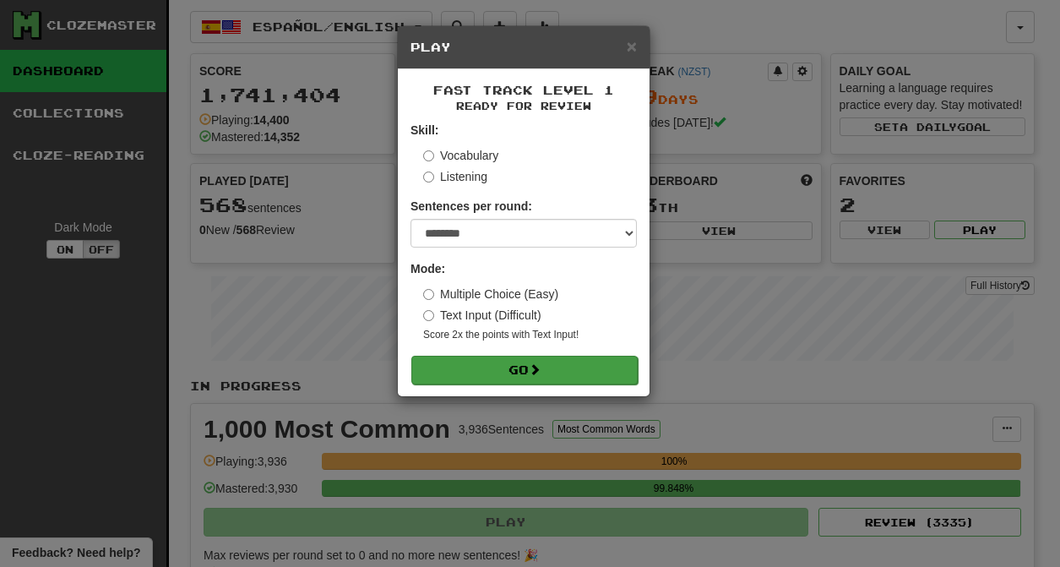
click at [541, 371] on span at bounding box center [535, 369] width 12 height 12
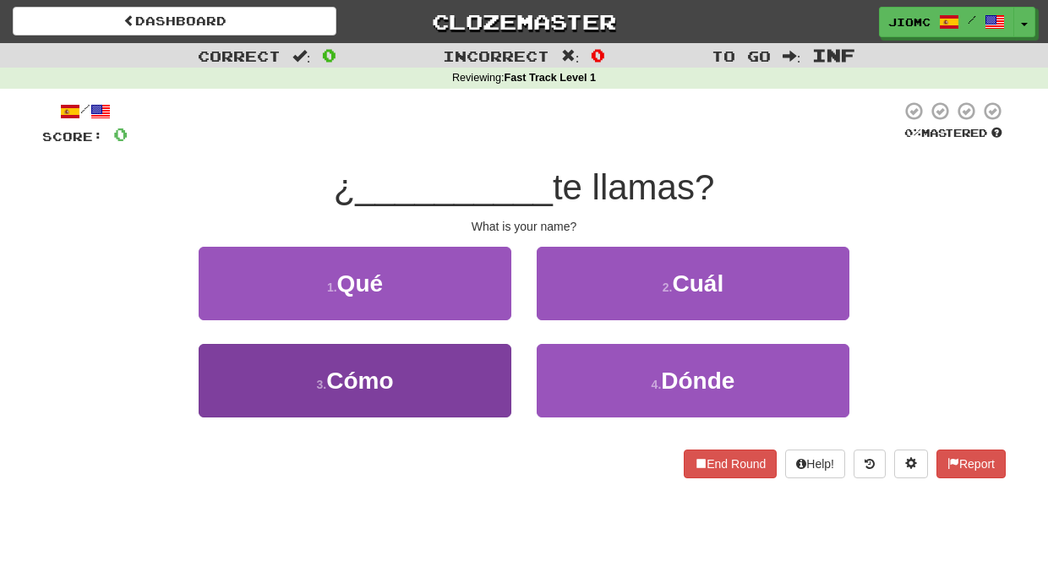
click at [464, 378] on button "3 . Cómo" at bounding box center [355, 380] width 313 height 73
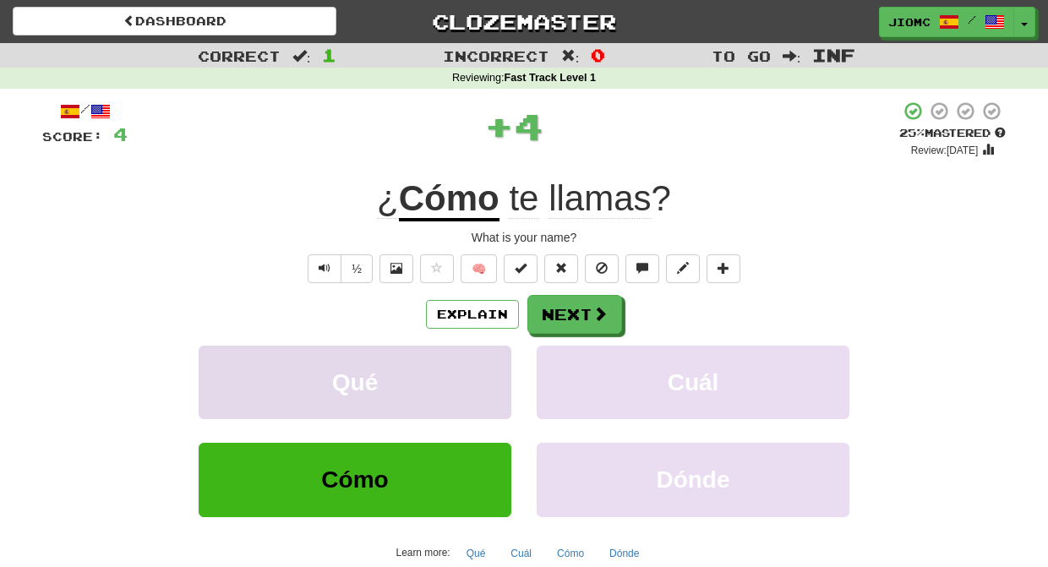
click at [465, 378] on button "Qué" at bounding box center [355, 382] width 313 height 73
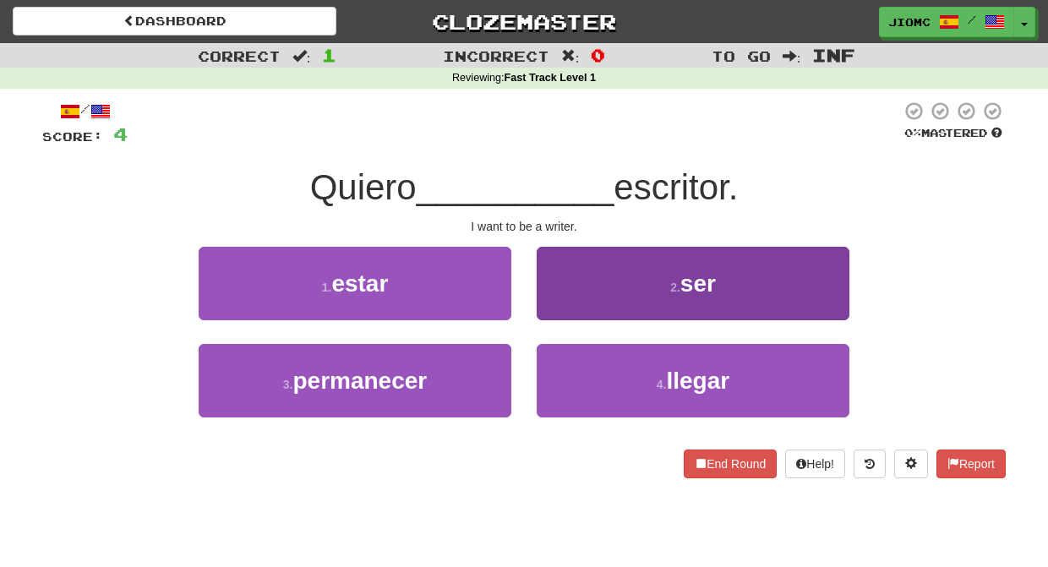
click at [585, 302] on button "2 . ser" at bounding box center [692, 283] width 313 height 73
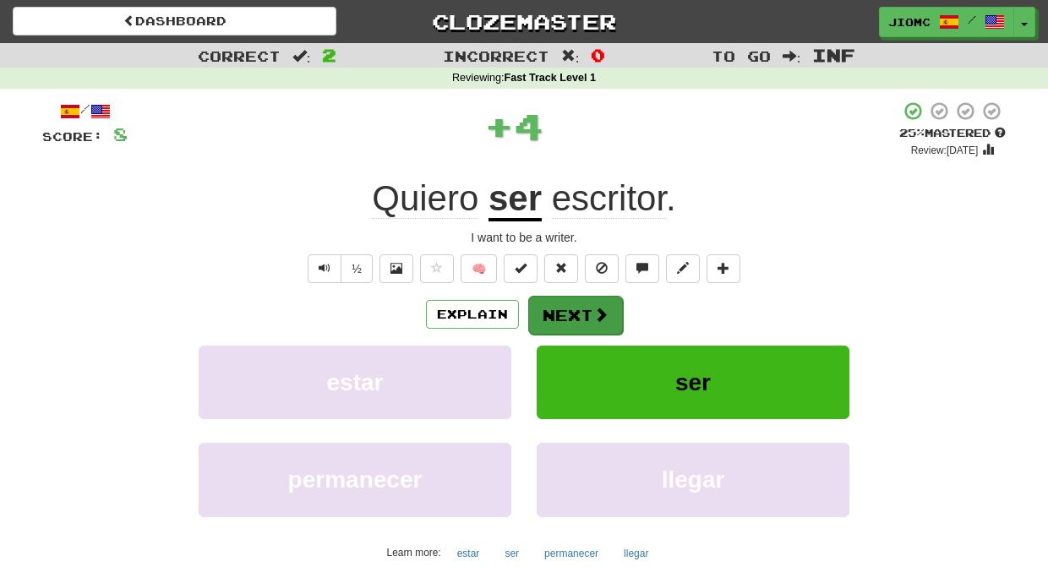
click at [558, 312] on button "Next" at bounding box center [575, 315] width 95 height 39
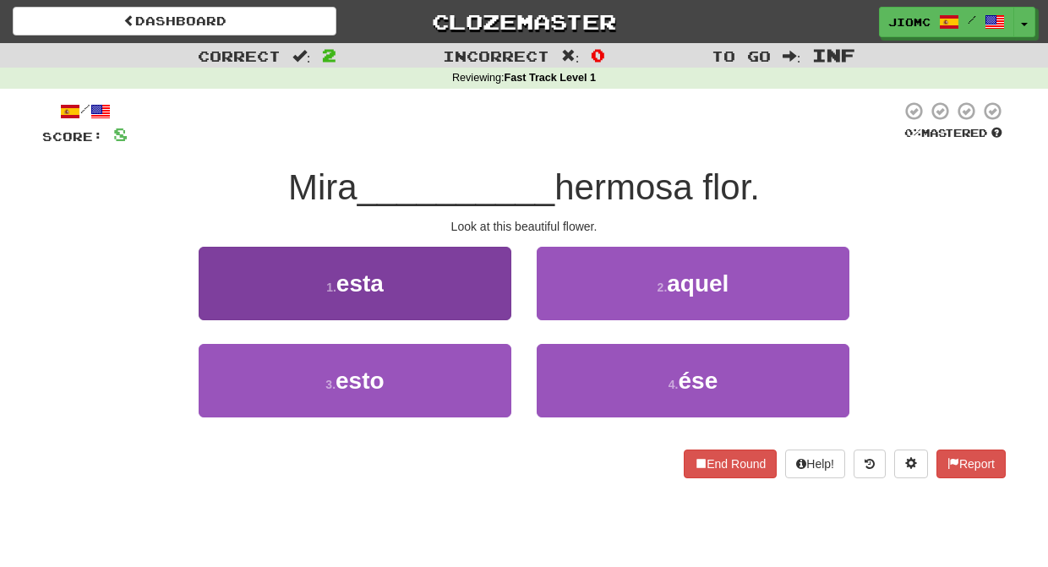
click at [476, 295] on button "1 . esta" at bounding box center [355, 283] width 313 height 73
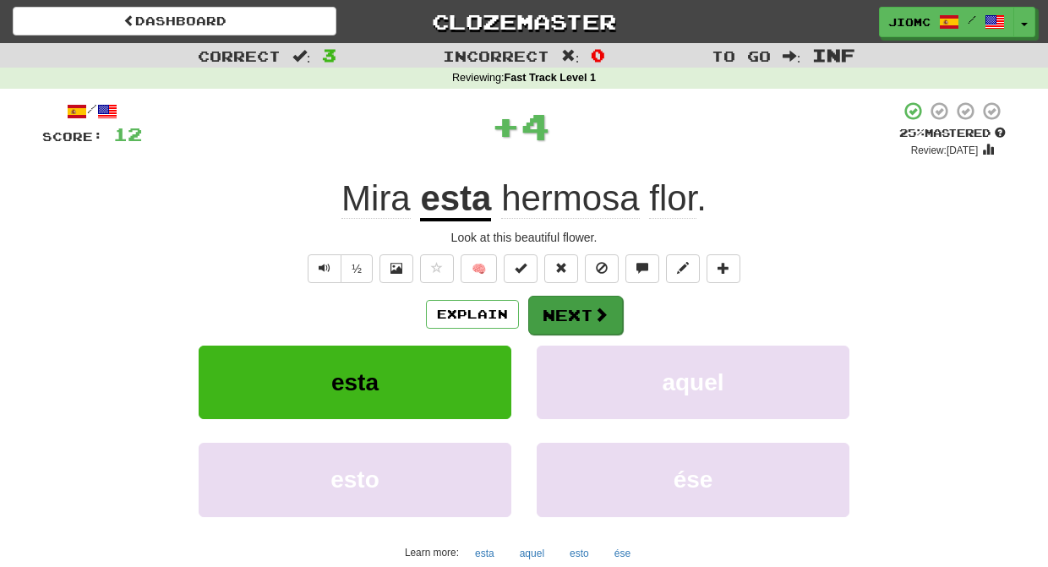
click at [542, 307] on button "Next" at bounding box center [575, 315] width 95 height 39
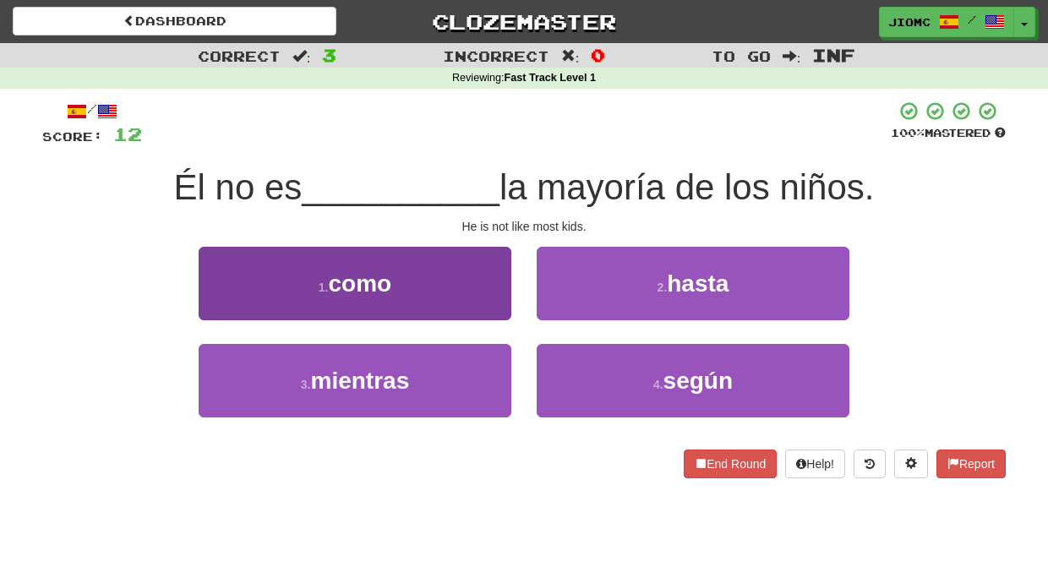
drag, startPoint x: 443, startPoint y: 303, endPoint x: 451, endPoint y: 298, distance: 9.9
click at [451, 298] on button "1 . como" at bounding box center [355, 283] width 313 height 73
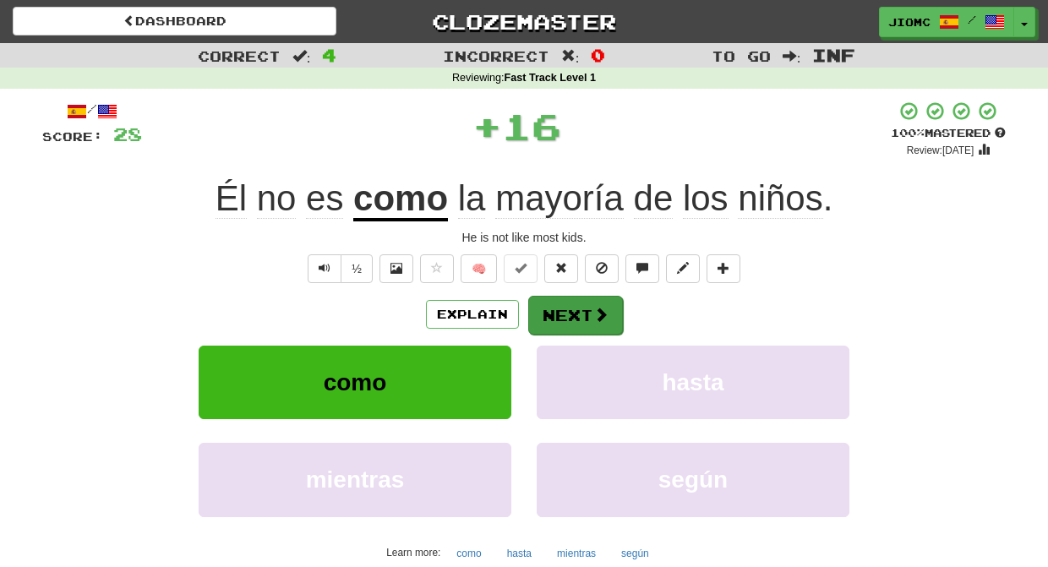
click at [538, 310] on button "Next" at bounding box center [575, 315] width 95 height 39
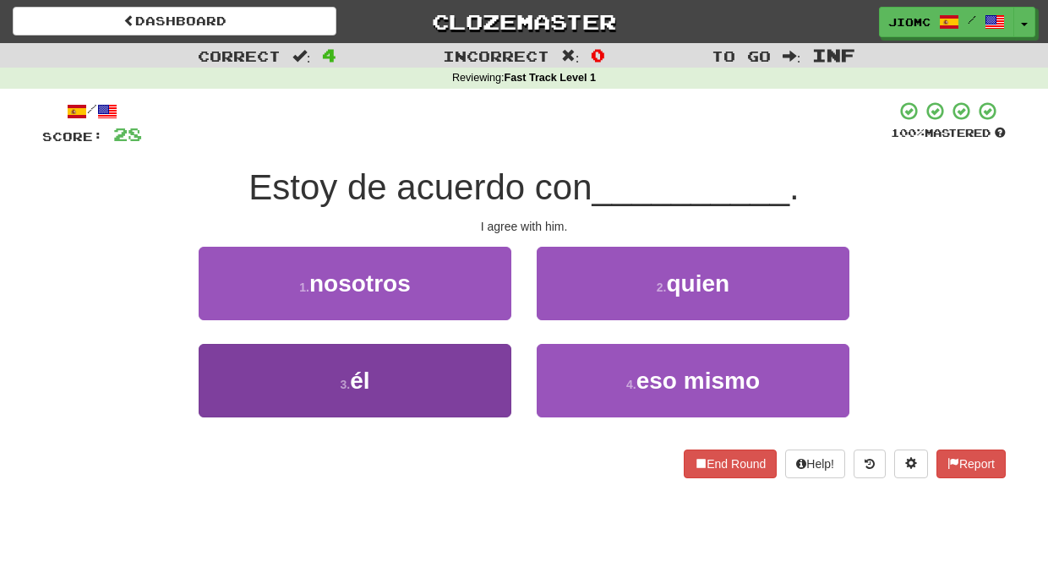
click at [465, 372] on button "3 . él" at bounding box center [355, 380] width 313 height 73
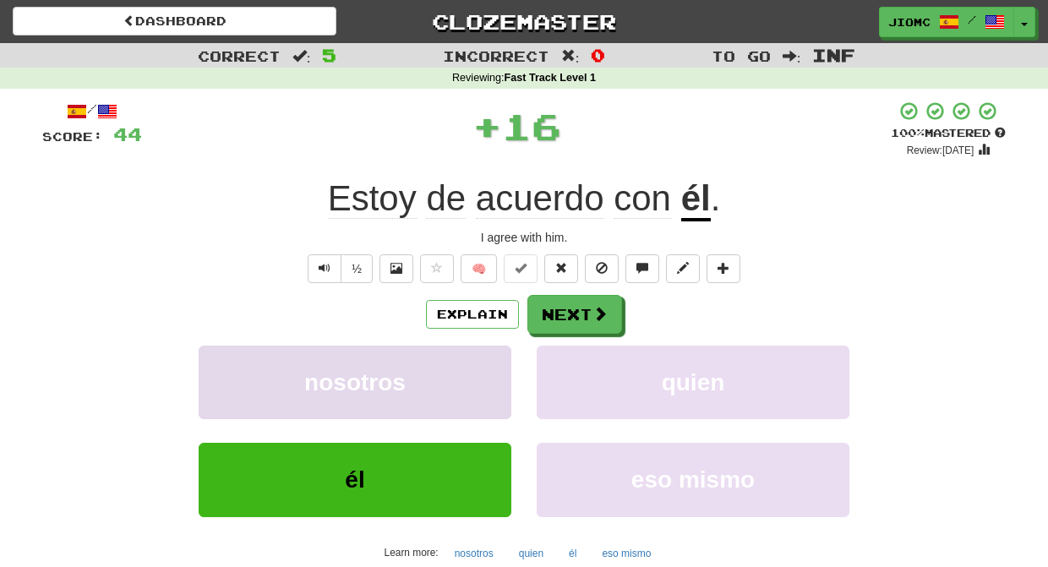
click at [465, 371] on button "nosotros" at bounding box center [355, 382] width 313 height 73
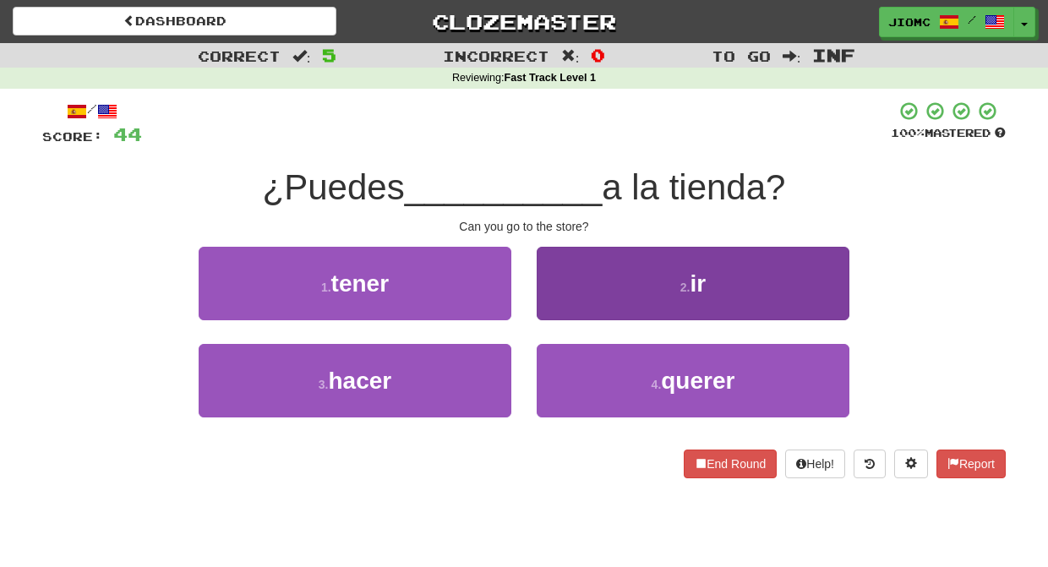
click at [550, 319] on button "2 . ir" at bounding box center [692, 283] width 313 height 73
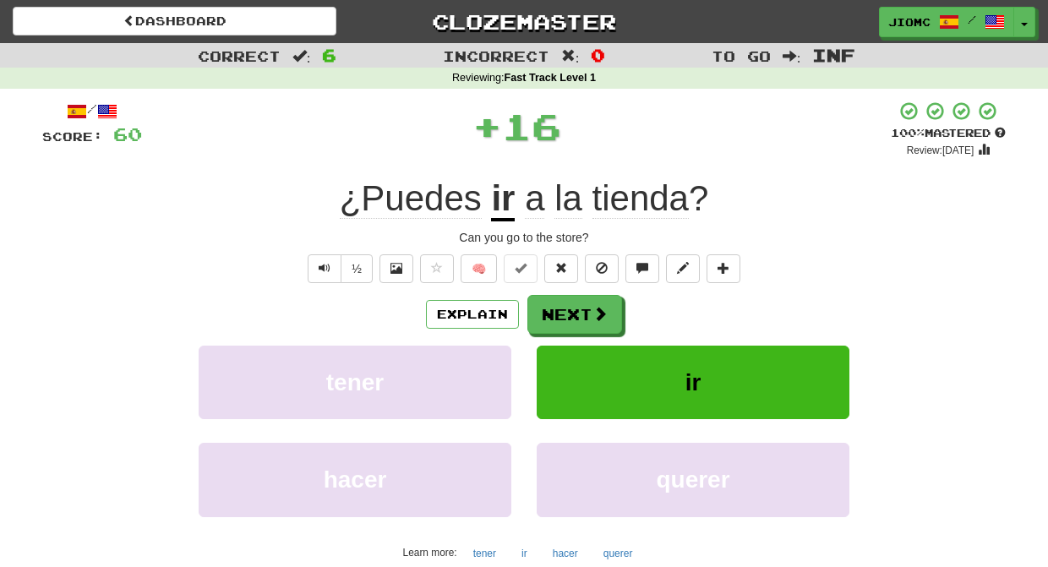
click at [550, 319] on button "Next" at bounding box center [574, 314] width 95 height 39
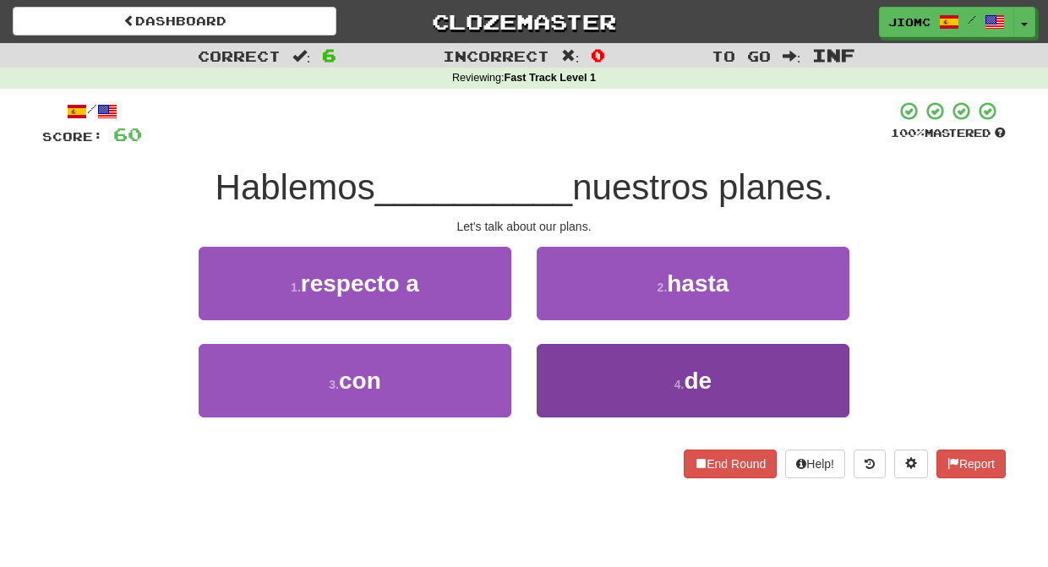
click at [548, 369] on button "4 . de" at bounding box center [692, 380] width 313 height 73
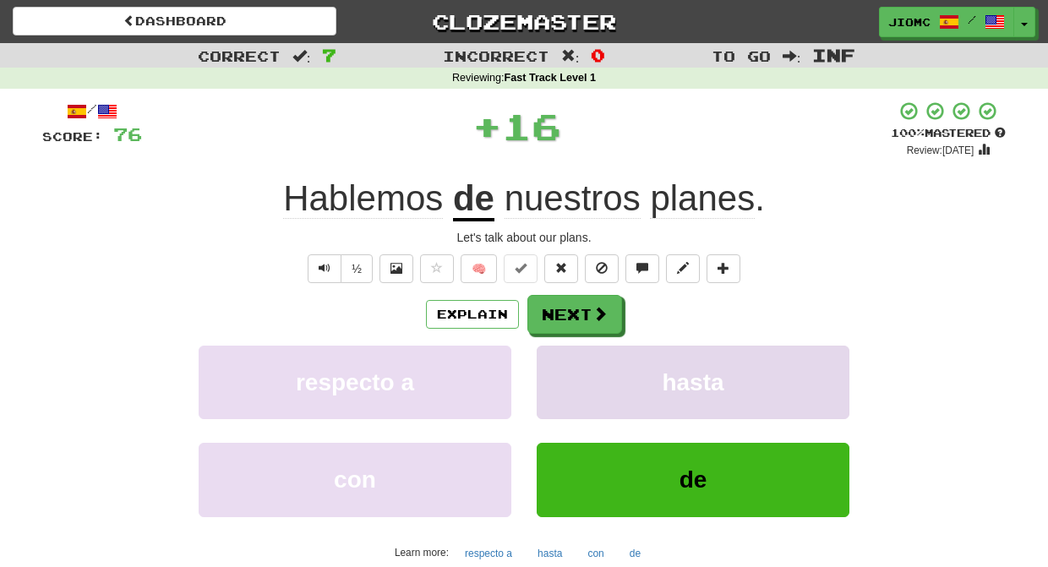
click at [552, 370] on button "hasta" at bounding box center [692, 382] width 313 height 73
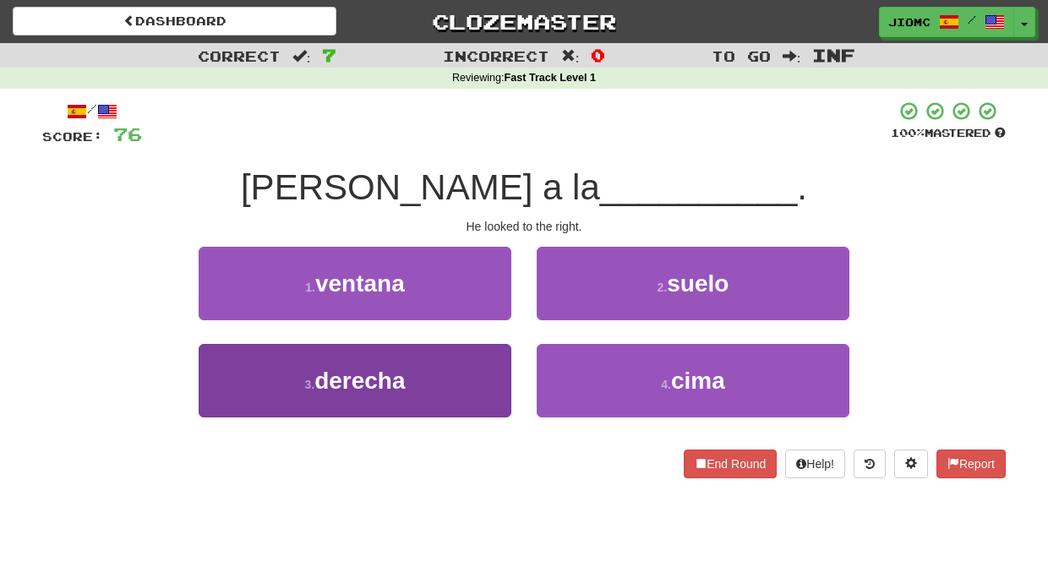
click at [493, 373] on button "3 . derecha" at bounding box center [355, 380] width 313 height 73
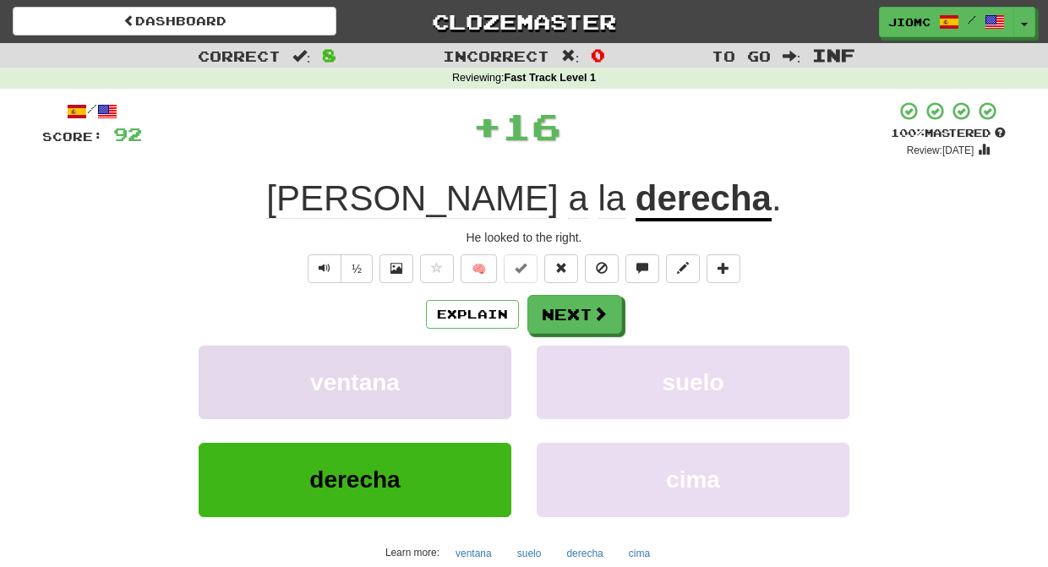
click at [493, 373] on button "ventana" at bounding box center [355, 382] width 313 height 73
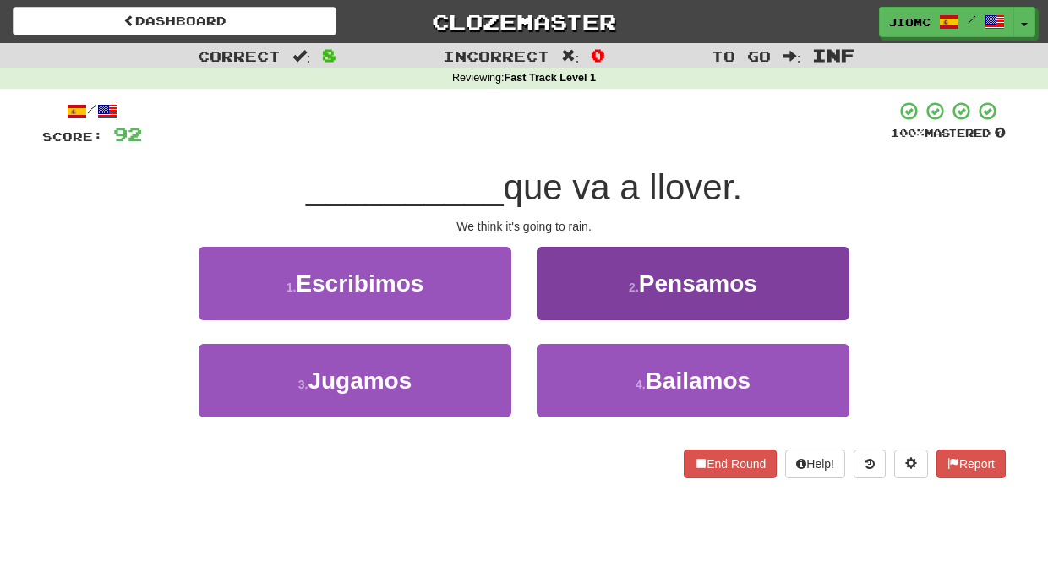
click at [544, 311] on button "2 . Pensamos" at bounding box center [692, 283] width 313 height 73
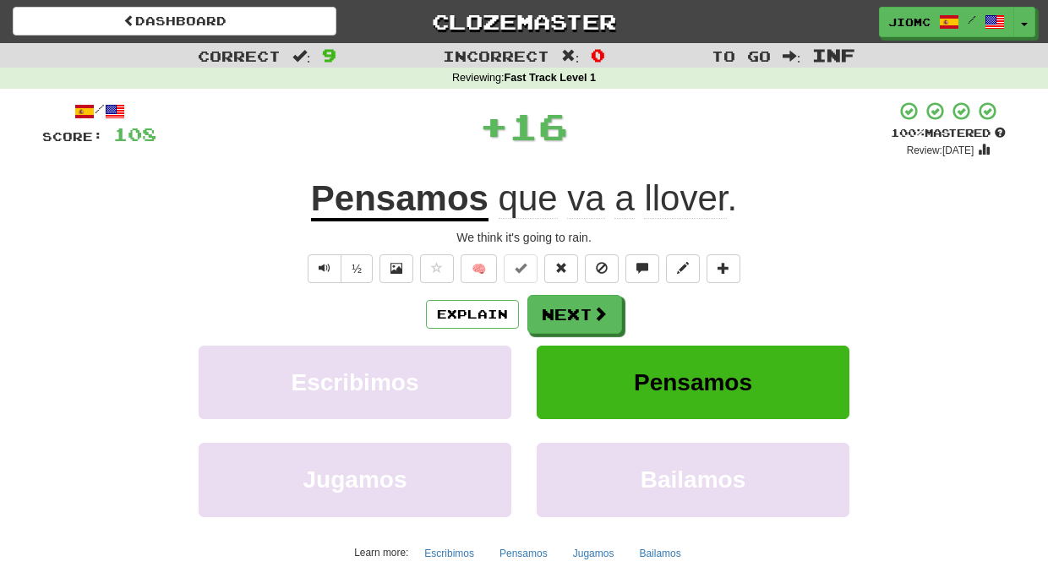
click at [544, 311] on button "Next" at bounding box center [574, 314] width 95 height 39
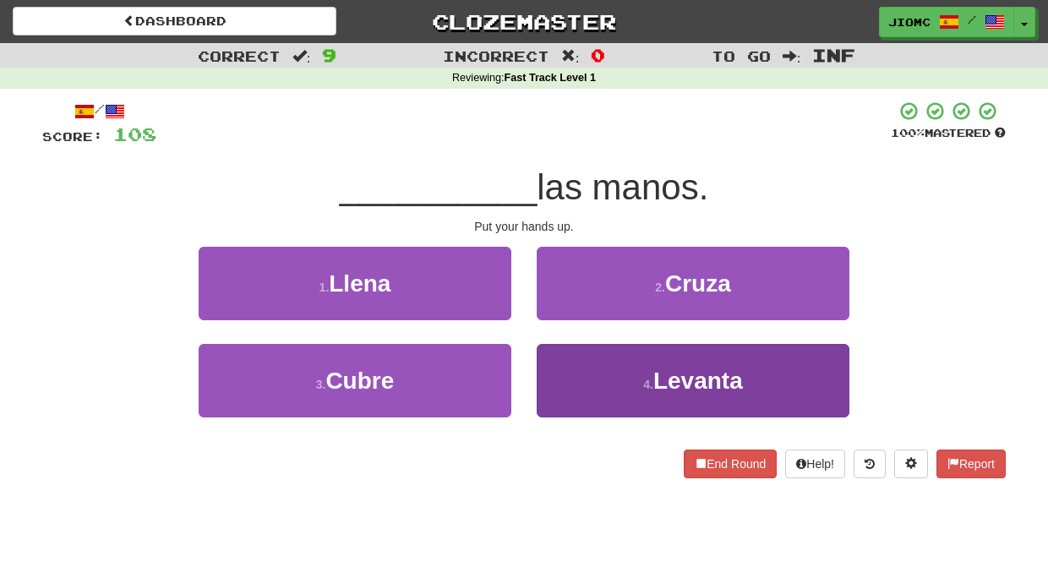
click at [559, 367] on button "4 . Levanta" at bounding box center [692, 380] width 313 height 73
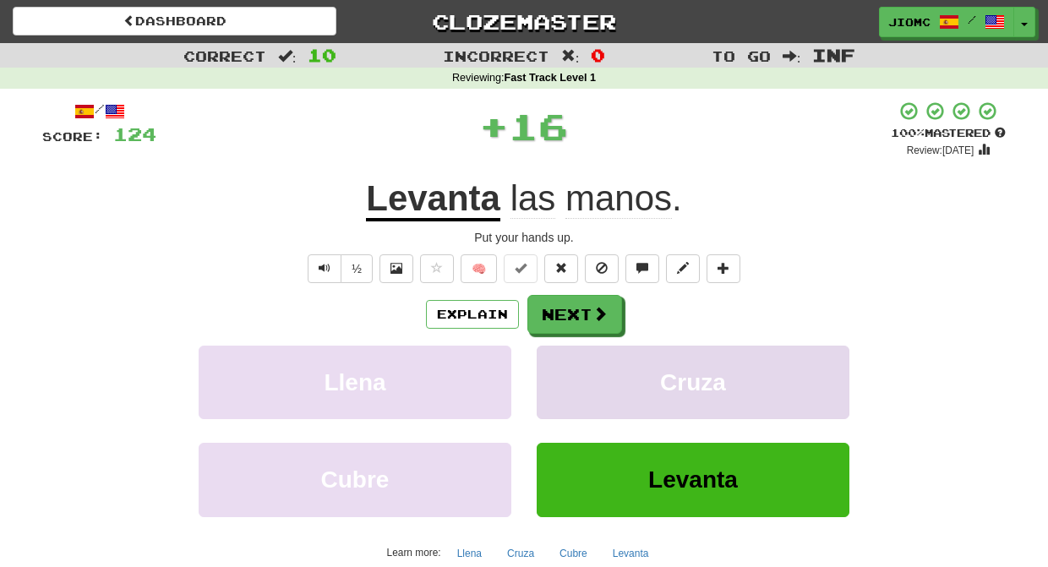
click at [555, 367] on button "Cruza" at bounding box center [692, 382] width 313 height 73
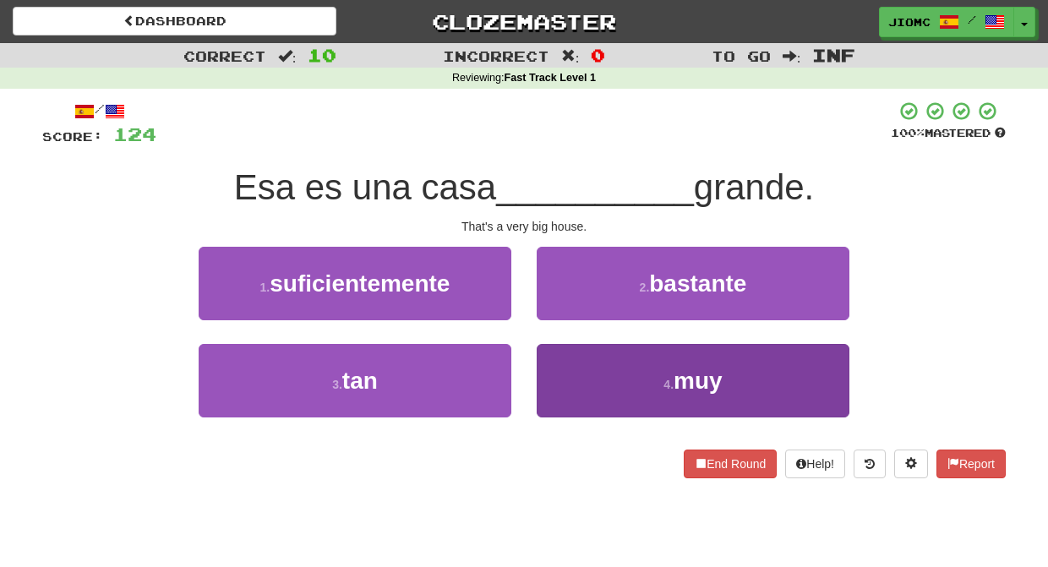
click at [557, 367] on button "4 . muy" at bounding box center [692, 380] width 313 height 73
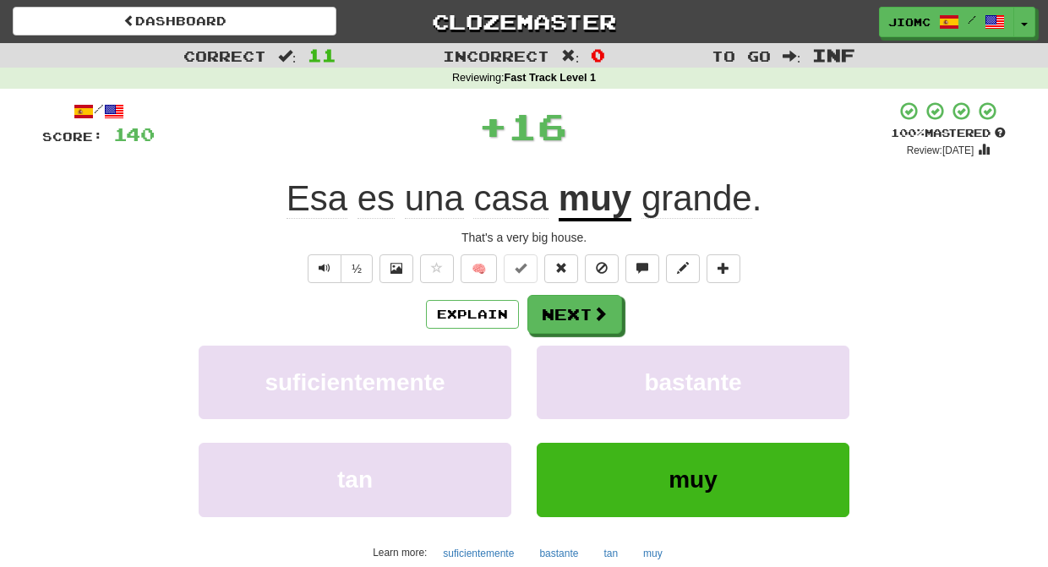
click at [557, 367] on button "bastante" at bounding box center [692, 382] width 313 height 73
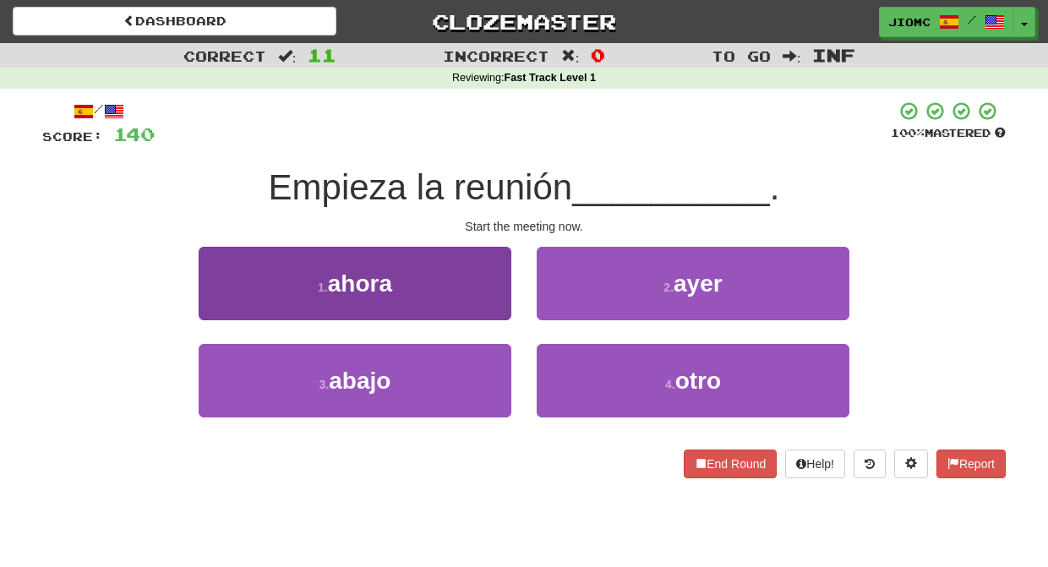
click at [487, 307] on button "1 . ahora" at bounding box center [355, 283] width 313 height 73
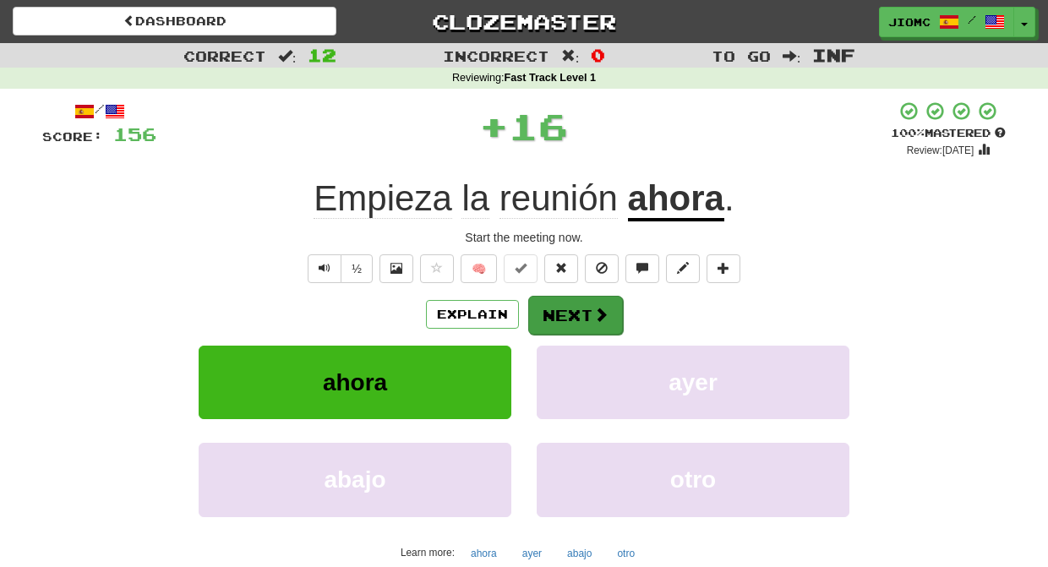
click at [553, 317] on button "Next" at bounding box center [575, 315] width 95 height 39
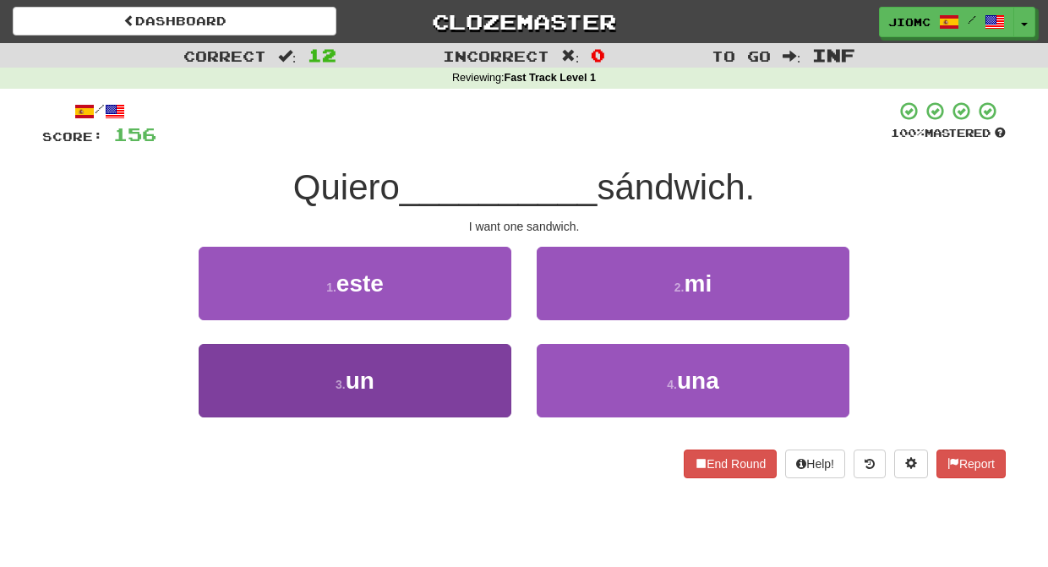
click at [489, 367] on button "3 . un" at bounding box center [355, 380] width 313 height 73
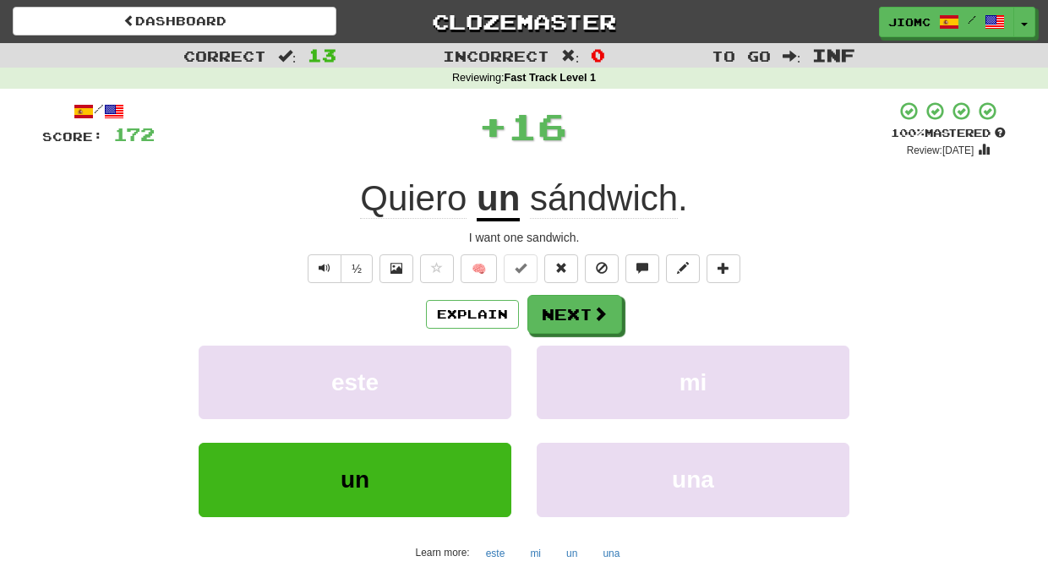
click at [489, 367] on button "este" at bounding box center [355, 382] width 313 height 73
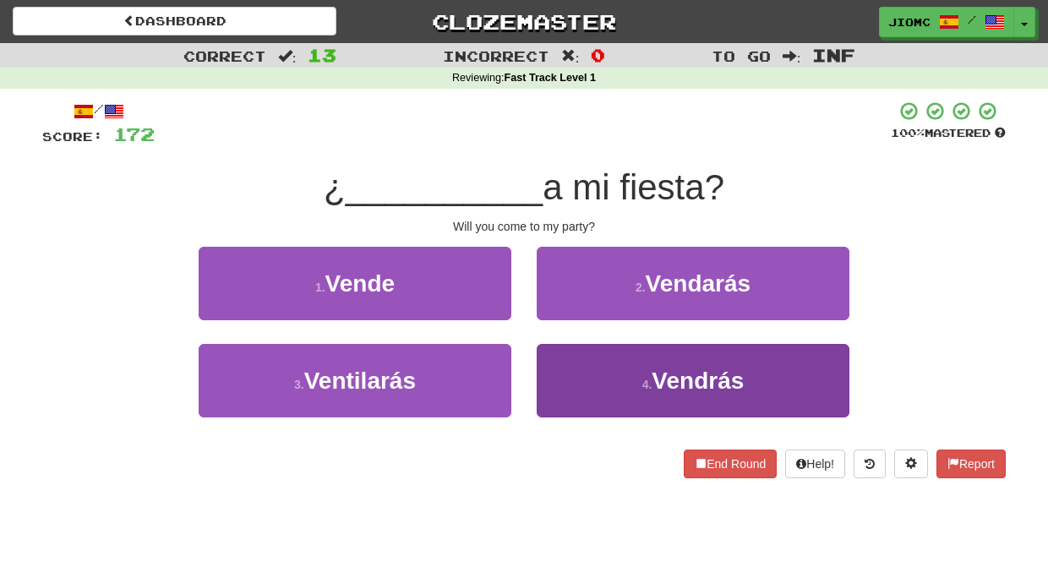
click at [594, 365] on button "4 . Vendrás" at bounding box center [692, 380] width 313 height 73
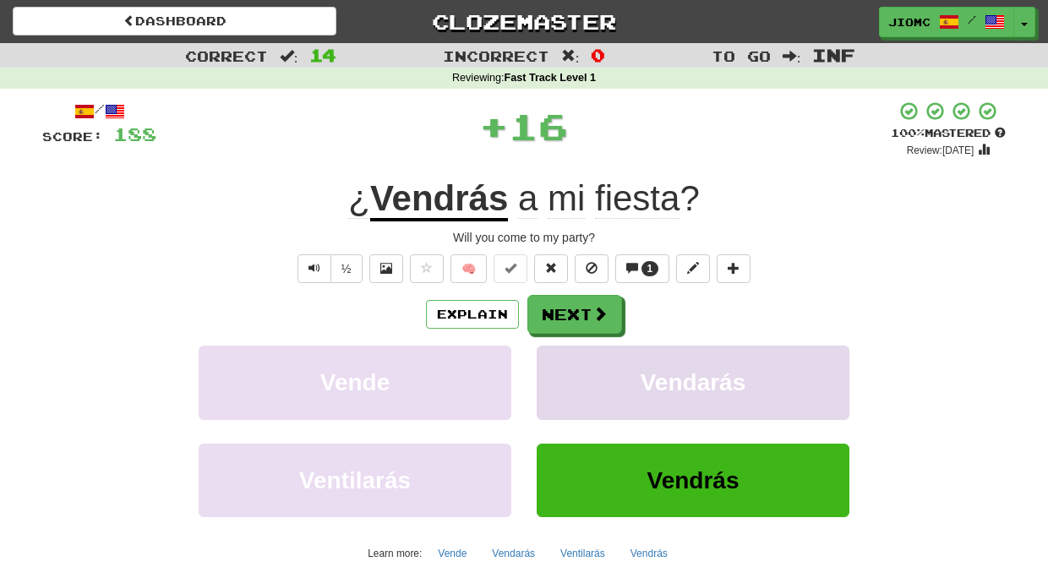
click at [591, 367] on button "Vendarás" at bounding box center [692, 382] width 313 height 73
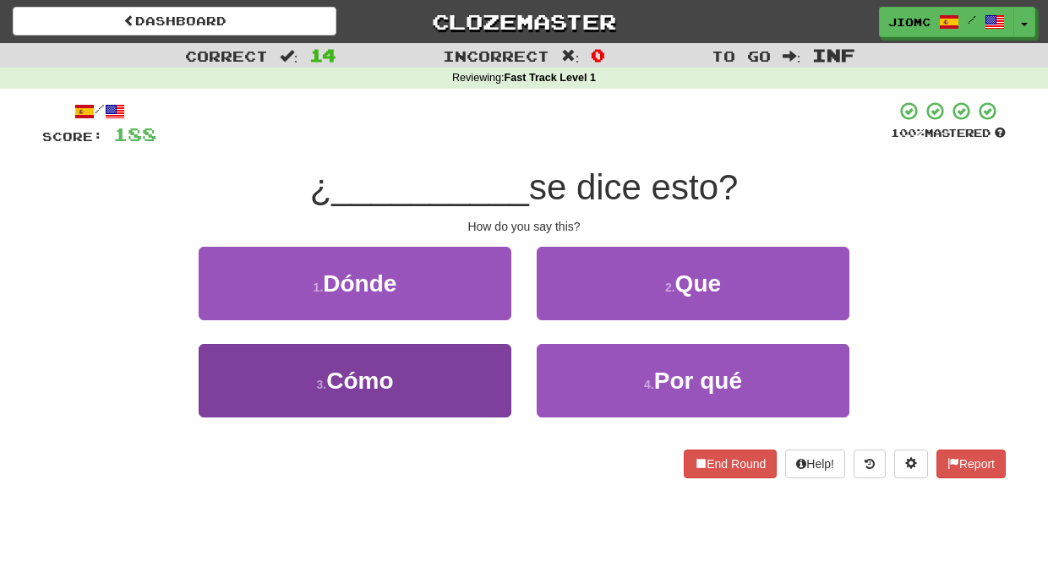
click at [487, 373] on button "3 . Cómo" at bounding box center [355, 380] width 313 height 73
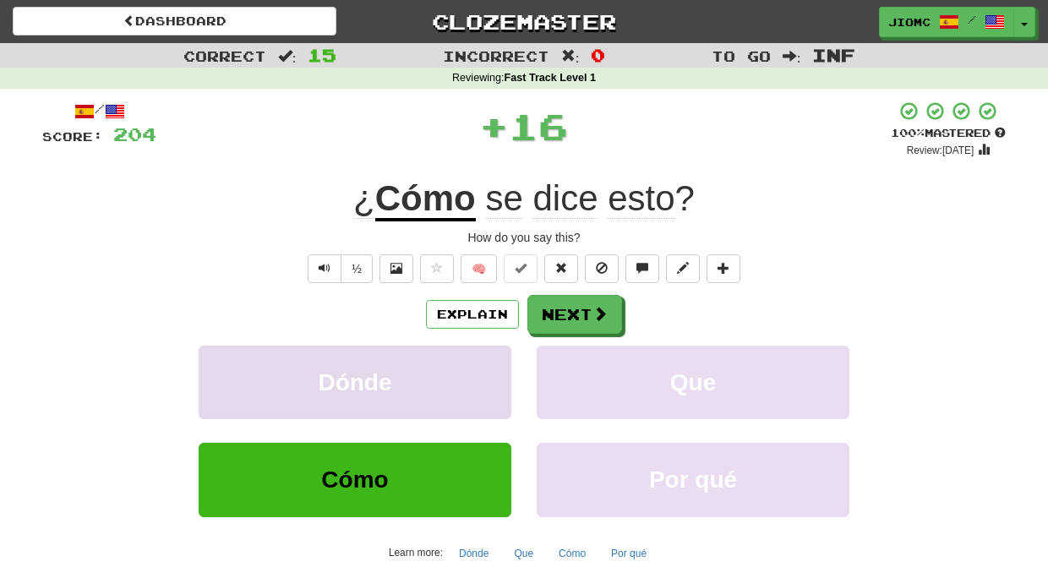
click at [488, 373] on button "Dónde" at bounding box center [355, 382] width 313 height 73
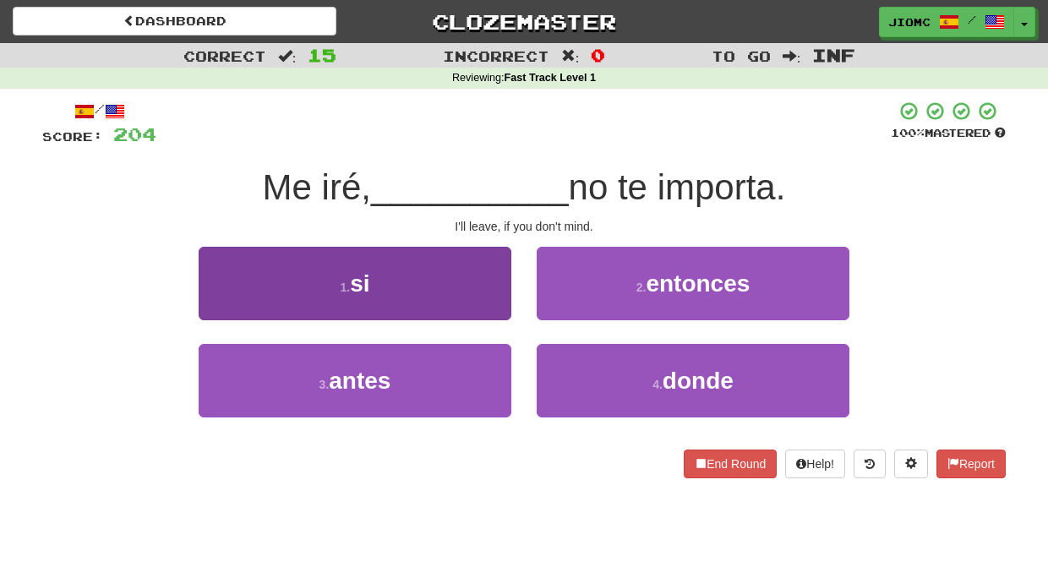
click at [505, 301] on button "1 . si" at bounding box center [355, 283] width 313 height 73
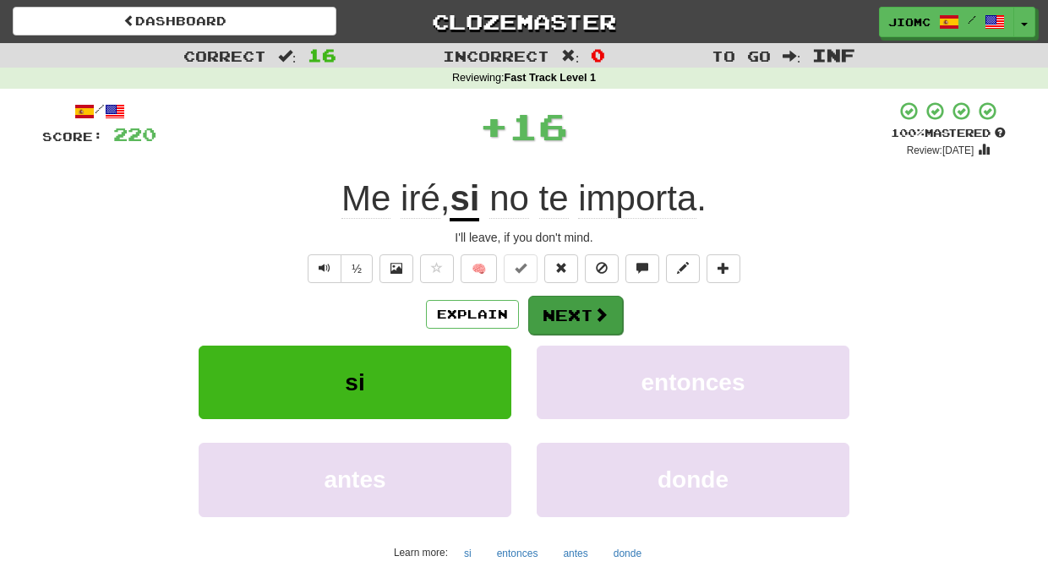
click at [577, 302] on button "Next" at bounding box center [575, 315] width 95 height 39
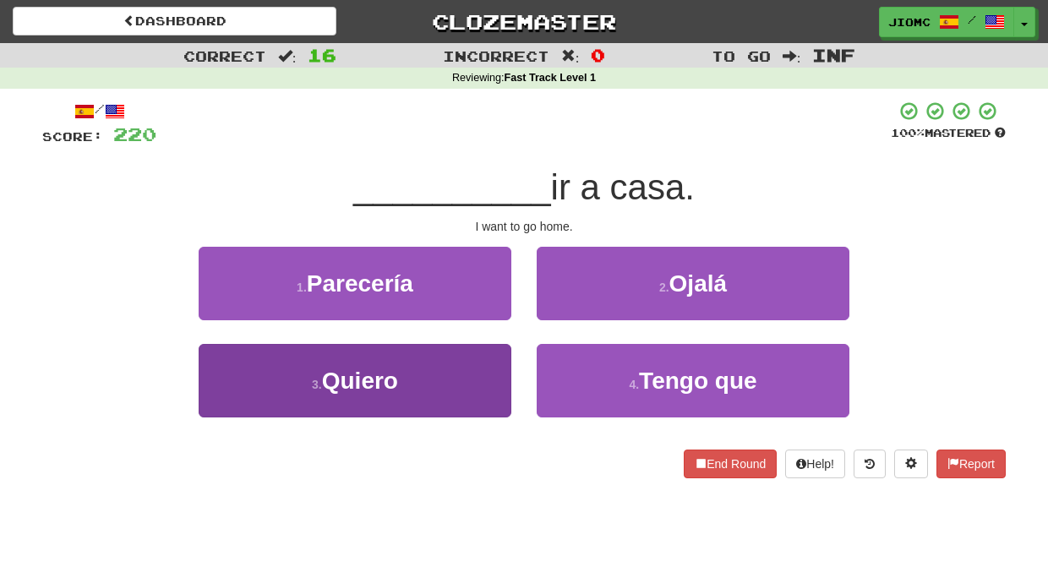
click at [476, 356] on button "3 . Quiero" at bounding box center [355, 380] width 313 height 73
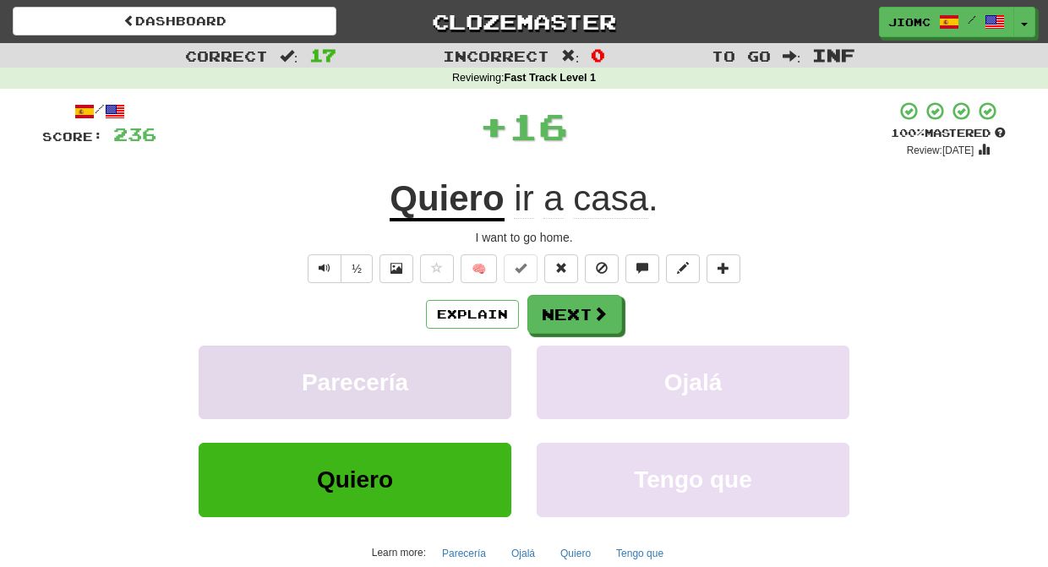
click at [479, 357] on button "Parecería" at bounding box center [355, 382] width 313 height 73
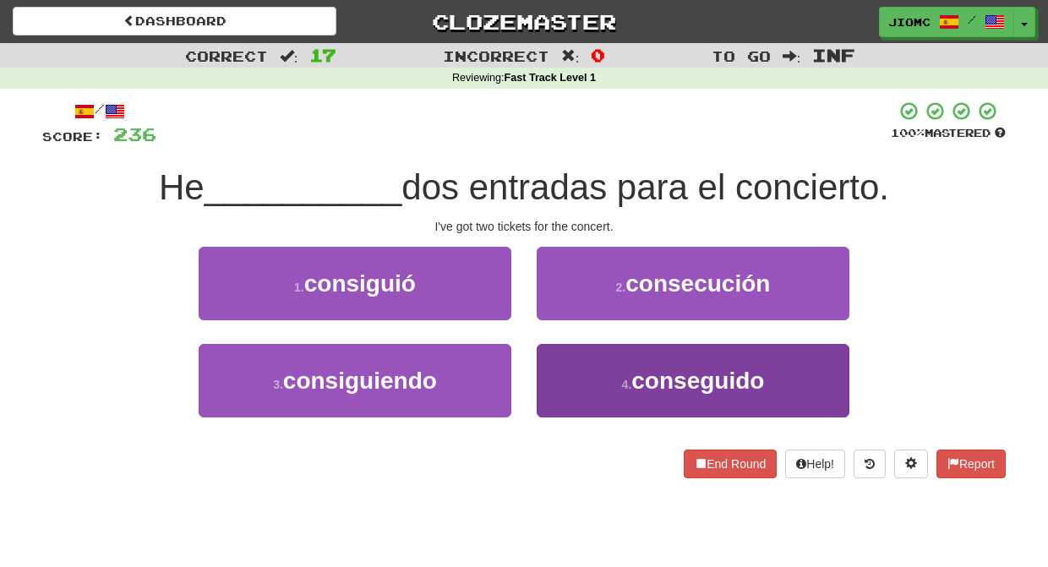
click at [566, 382] on button "4 . conseguido" at bounding box center [692, 380] width 313 height 73
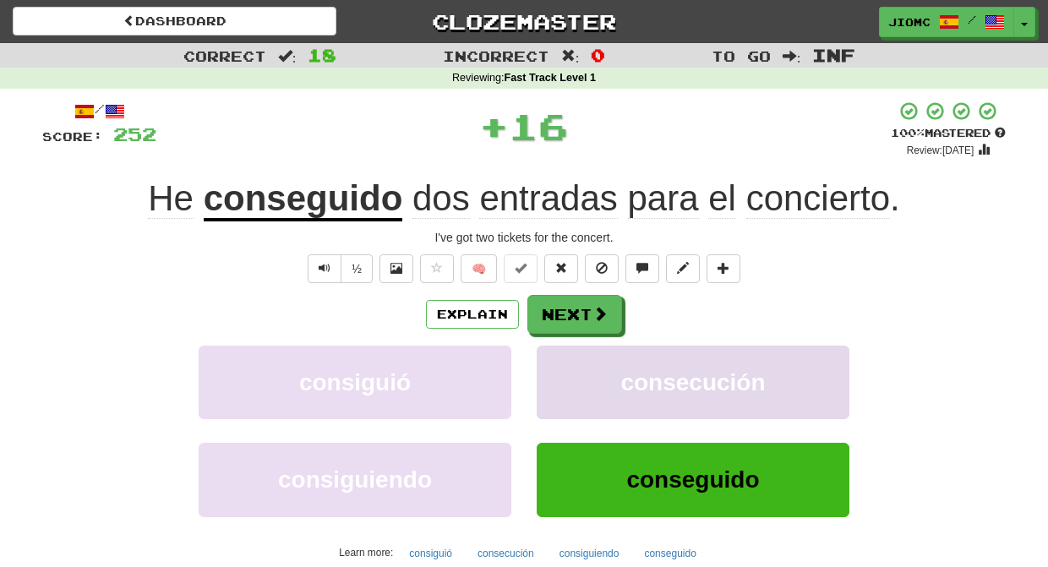
click at [563, 384] on button "consecución" at bounding box center [692, 382] width 313 height 73
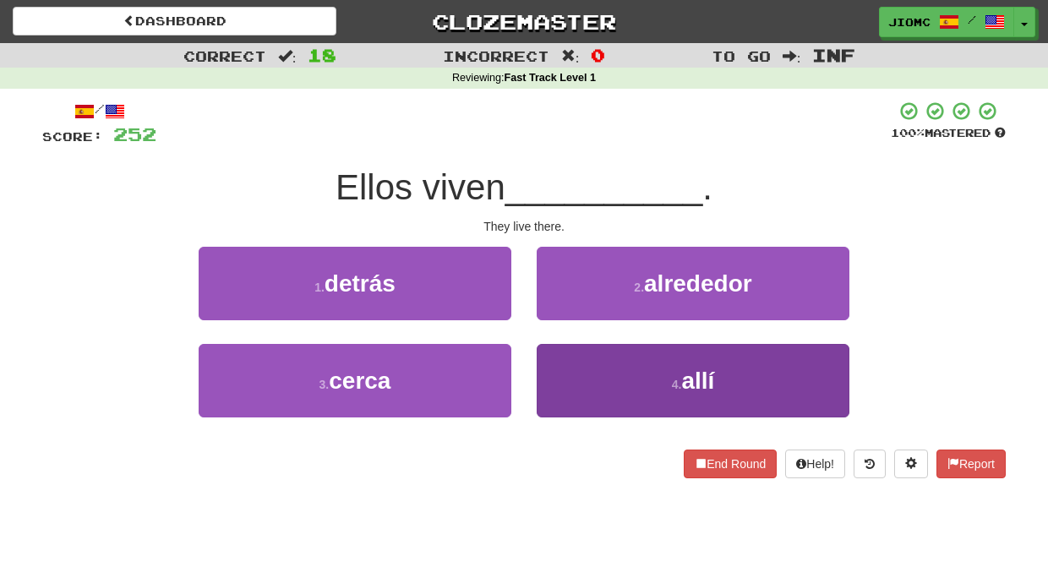
click at [566, 383] on button "4 . allí" at bounding box center [692, 380] width 313 height 73
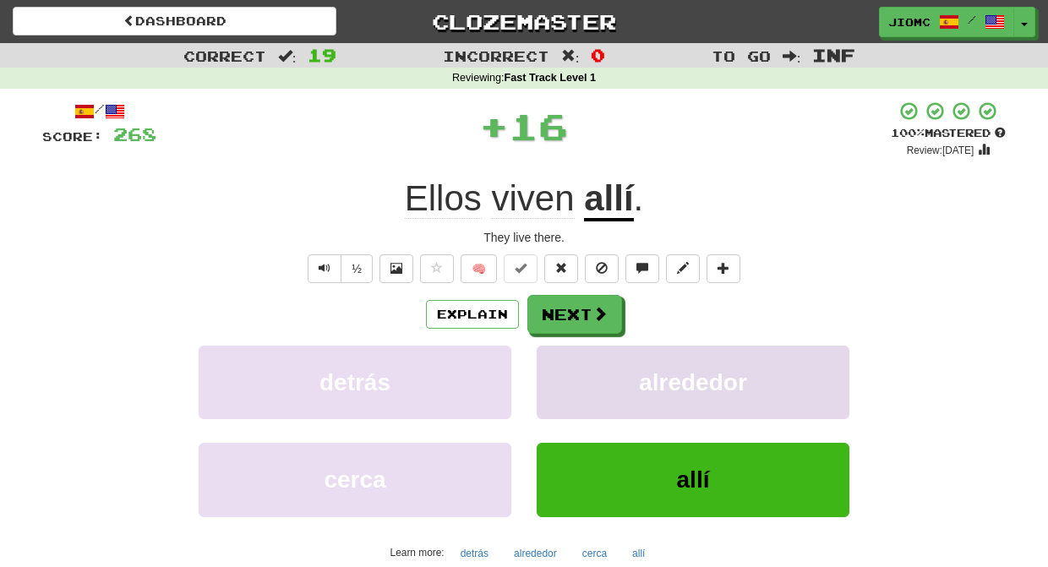
click at [566, 384] on button "alrededor" at bounding box center [692, 382] width 313 height 73
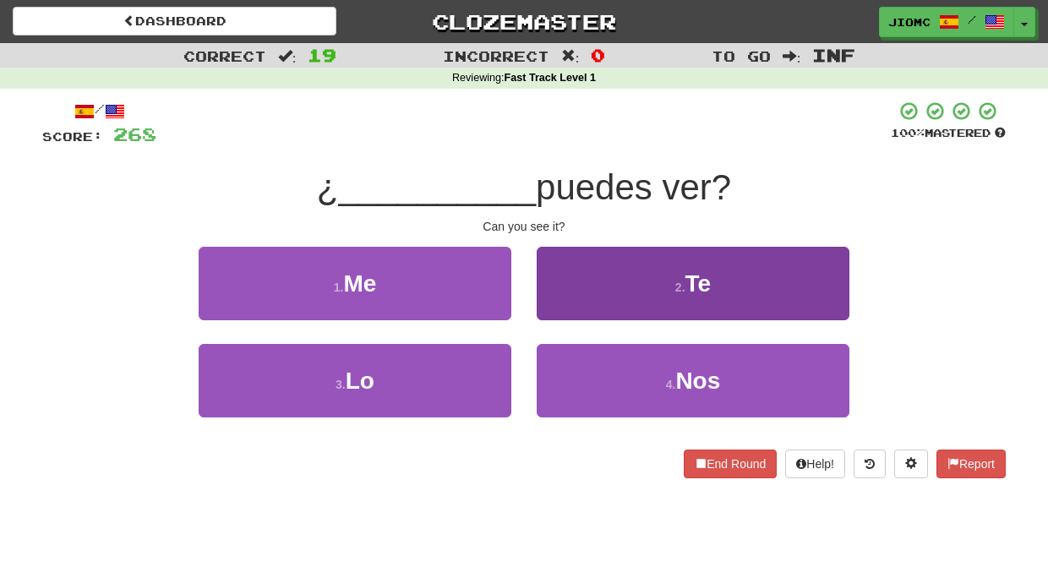
click at [552, 292] on button "2 . Te" at bounding box center [692, 283] width 313 height 73
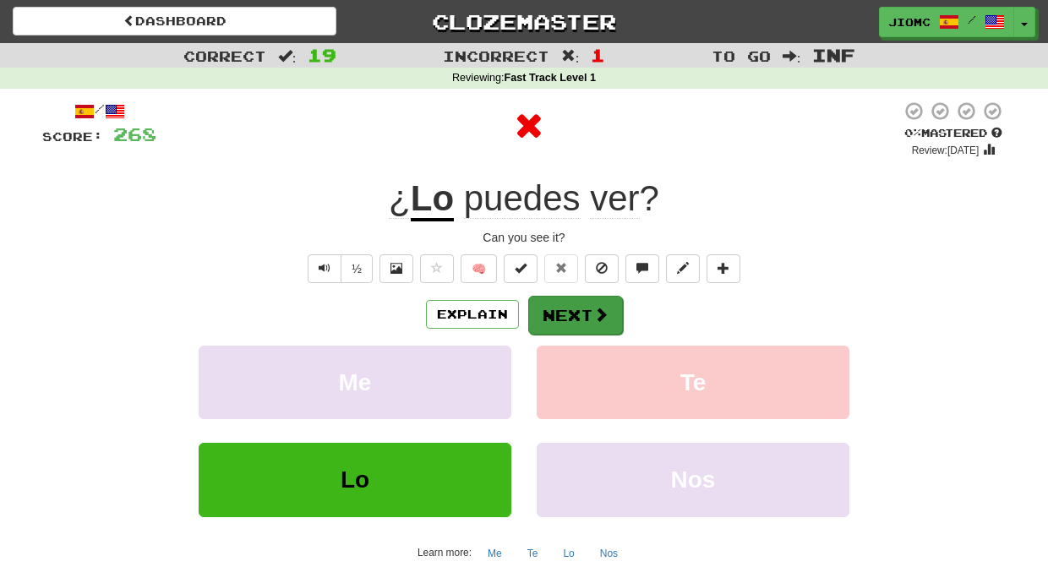
click at [563, 312] on button "Next" at bounding box center [575, 315] width 95 height 39
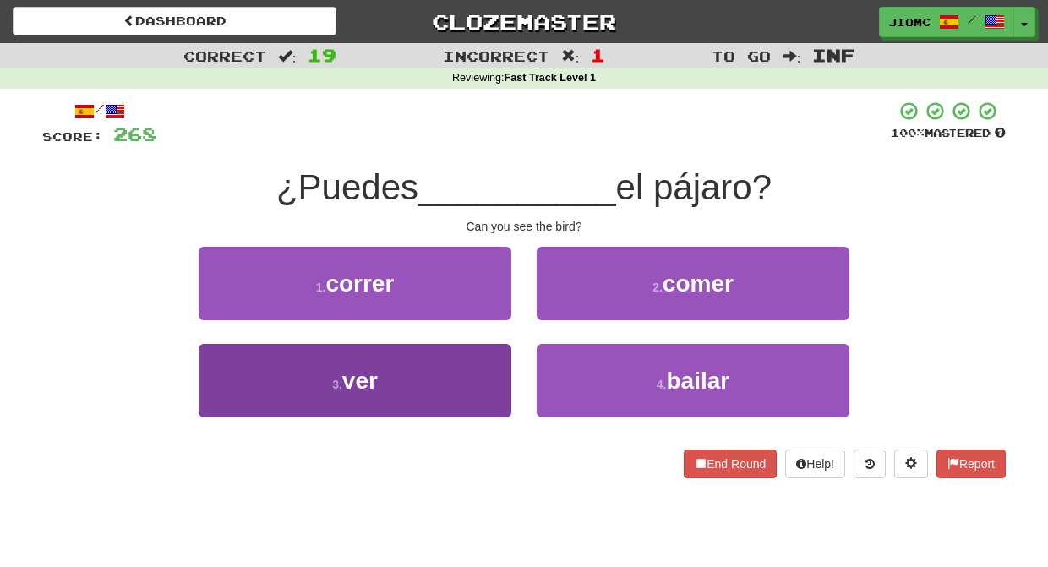
click at [489, 367] on button "3 . ver" at bounding box center [355, 380] width 313 height 73
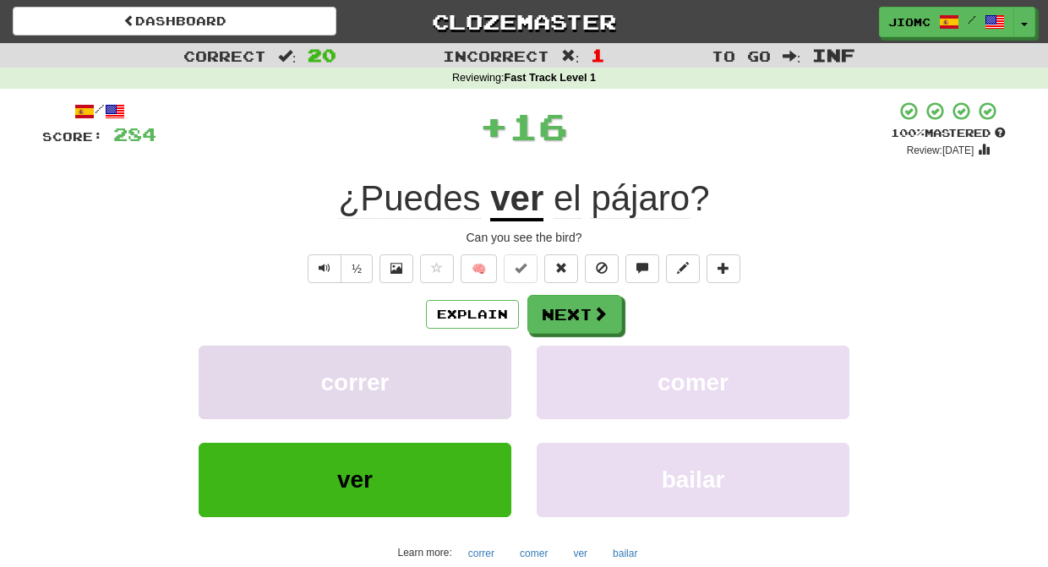
click at [488, 367] on button "correr" at bounding box center [355, 382] width 313 height 73
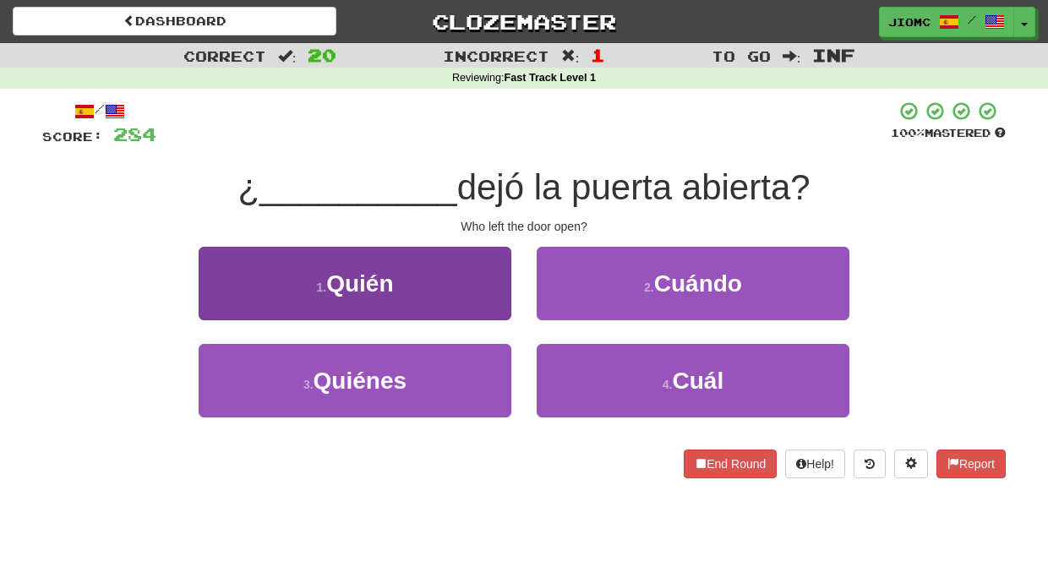
click at [493, 302] on button "1 . Quién" at bounding box center [355, 283] width 313 height 73
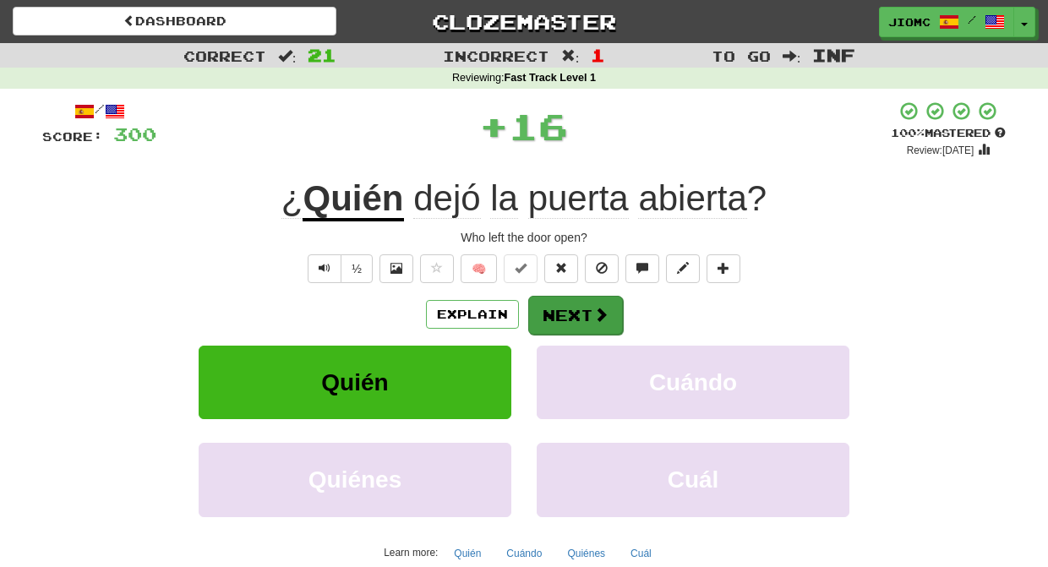
click at [547, 306] on button "Next" at bounding box center [575, 315] width 95 height 39
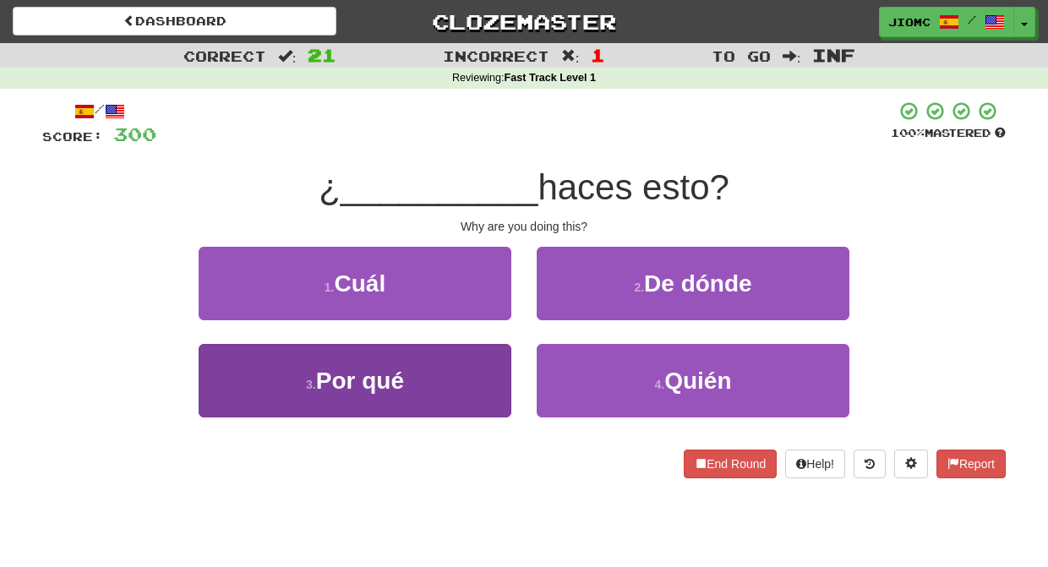
click at [460, 369] on button "3 . Por qué" at bounding box center [355, 380] width 313 height 73
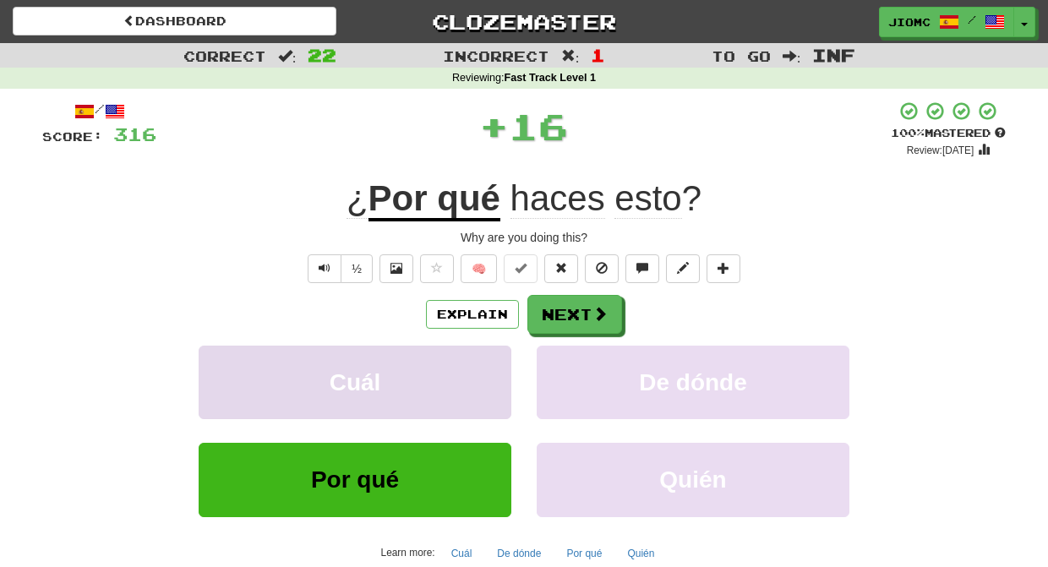
click at [472, 373] on button "Cuál" at bounding box center [355, 382] width 313 height 73
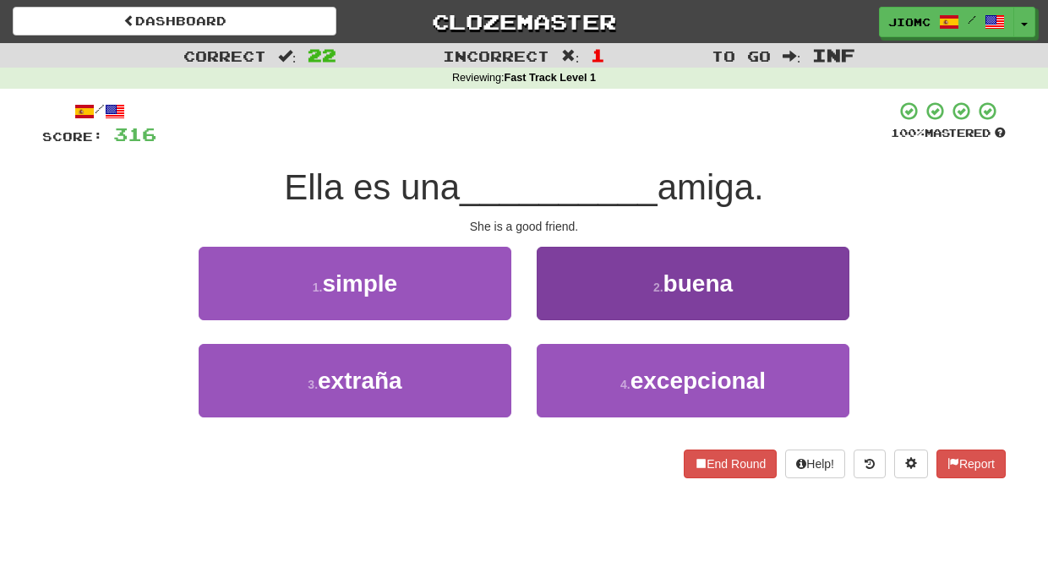
click at [551, 308] on button "2 . buena" at bounding box center [692, 283] width 313 height 73
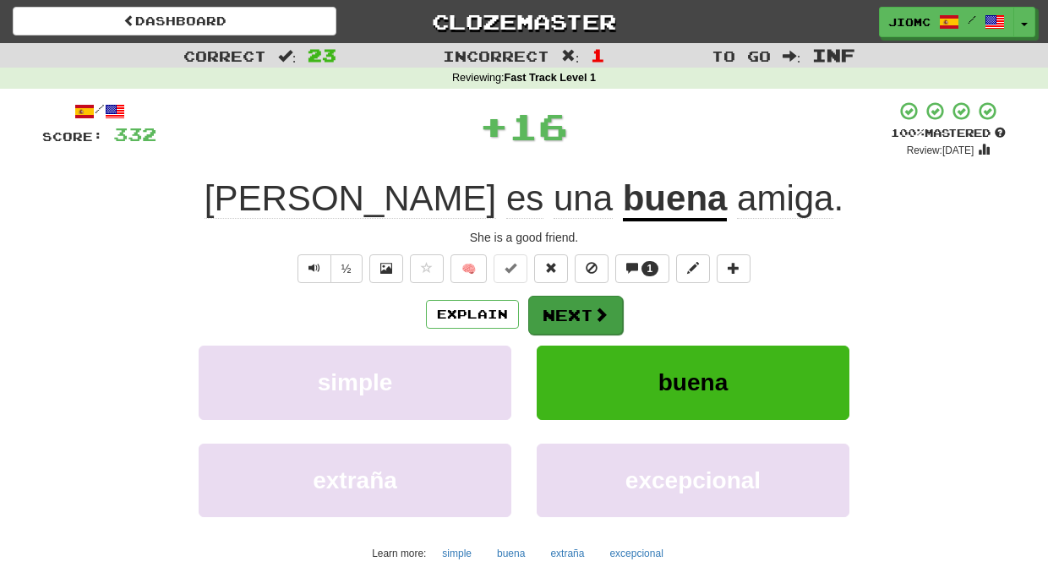
click at [560, 313] on button "Next" at bounding box center [575, 315] width 95 height 39
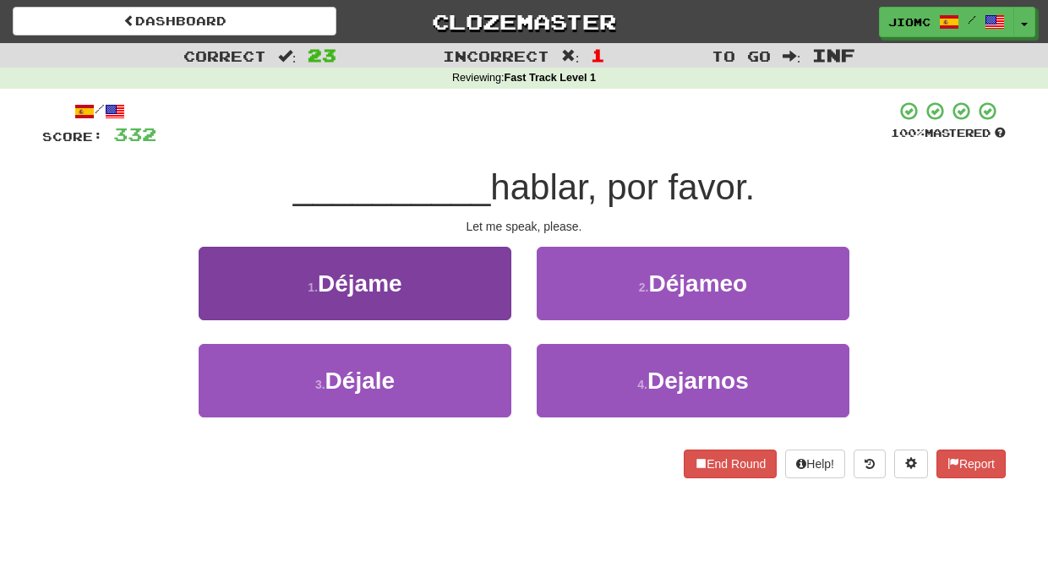
click at [479, 308] on button "1 . Déjame" at bounding box center [355, 283] width 313 height 73
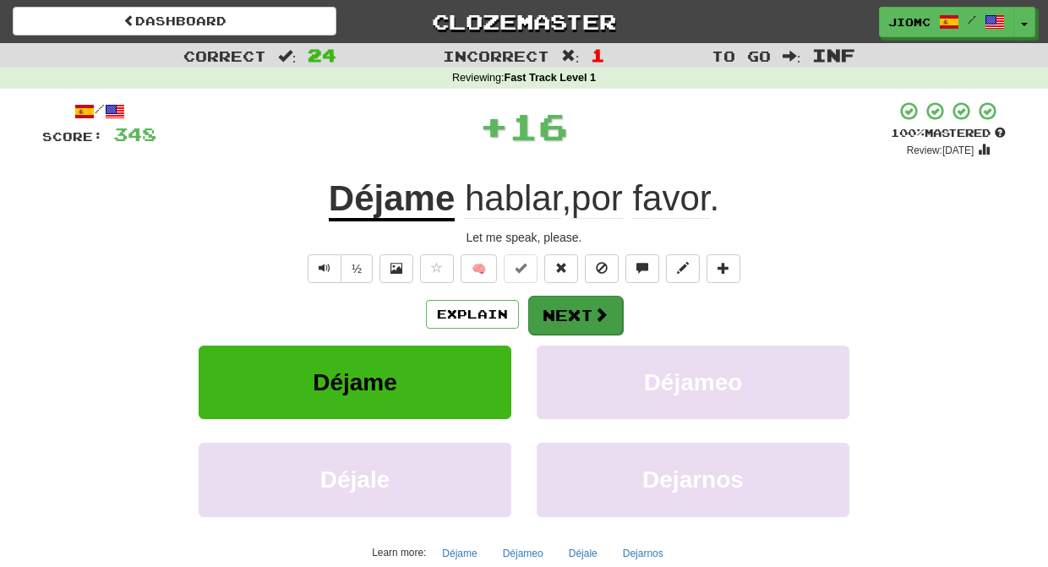
click at [555, 306] on button "Next" at bounding box center [575, 315] width 95 height 39
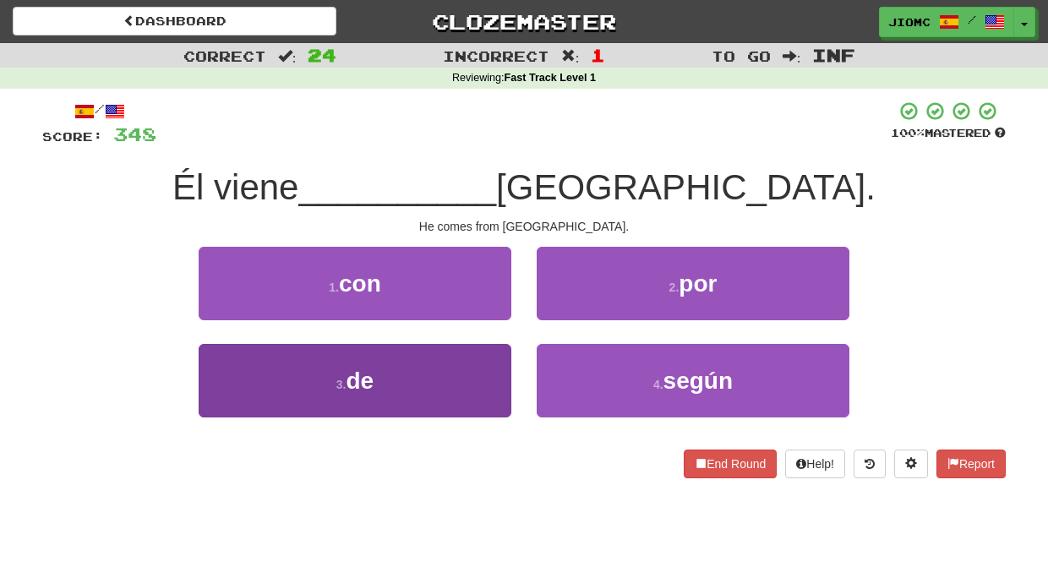
click at [476, 374] on button "3 . de" at bounding box center [355, 380] width 313 height 73
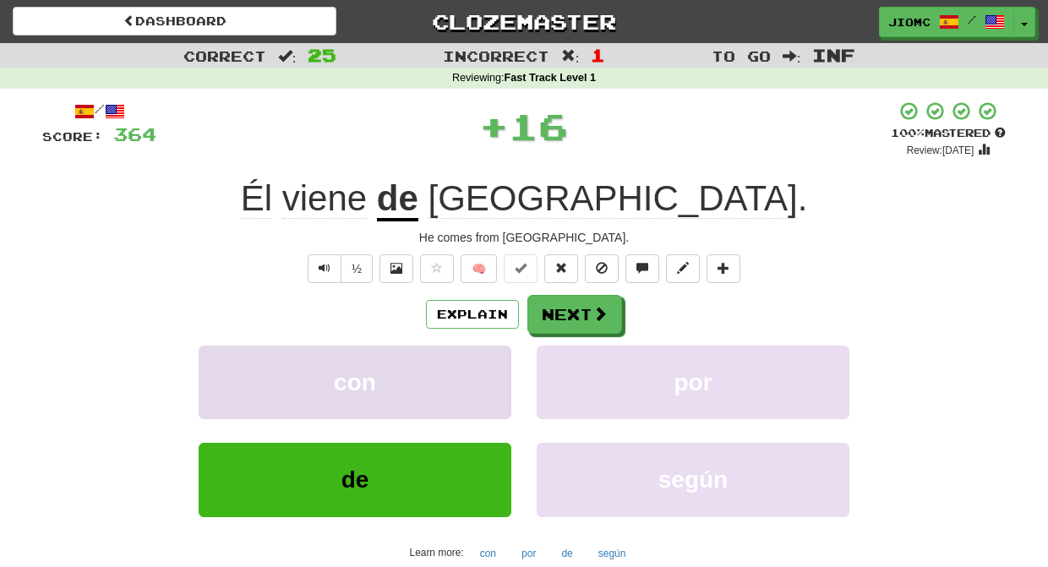
click at [478, 374] on button "con" at bounding box center [355, 382] width 313 height 73
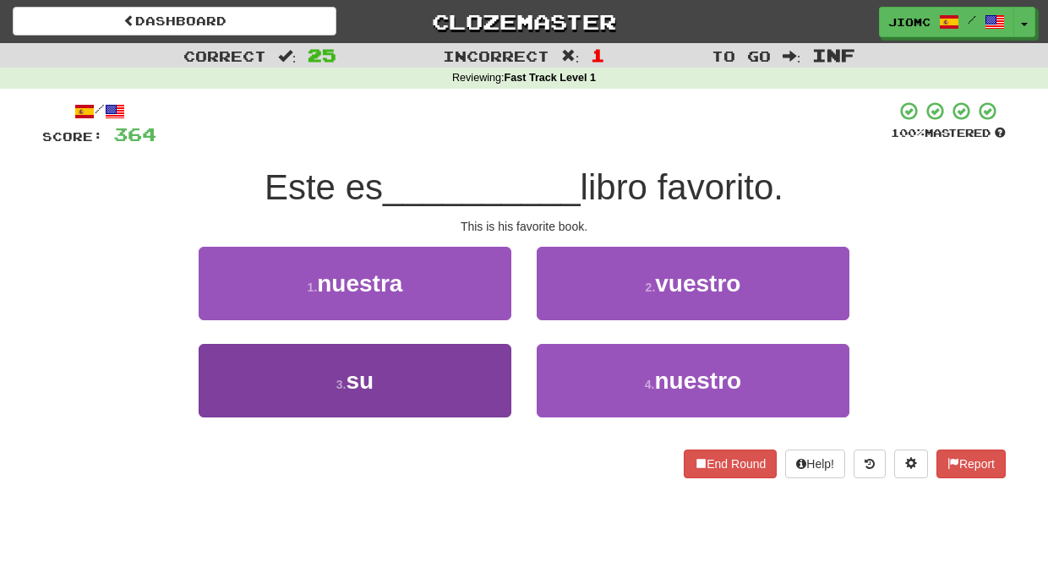
click at [502, 384] on button "3 . su" at bounding box center [355, 380] width 313 height 73
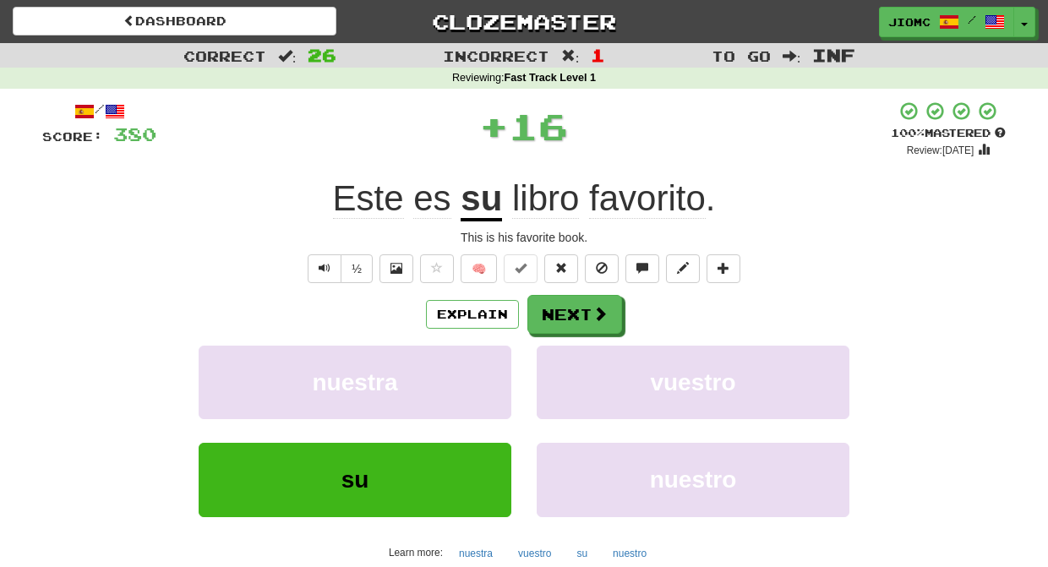
click at [502, 384] on button "nuestra" at bounding box center [355, 382] width 313 height 73
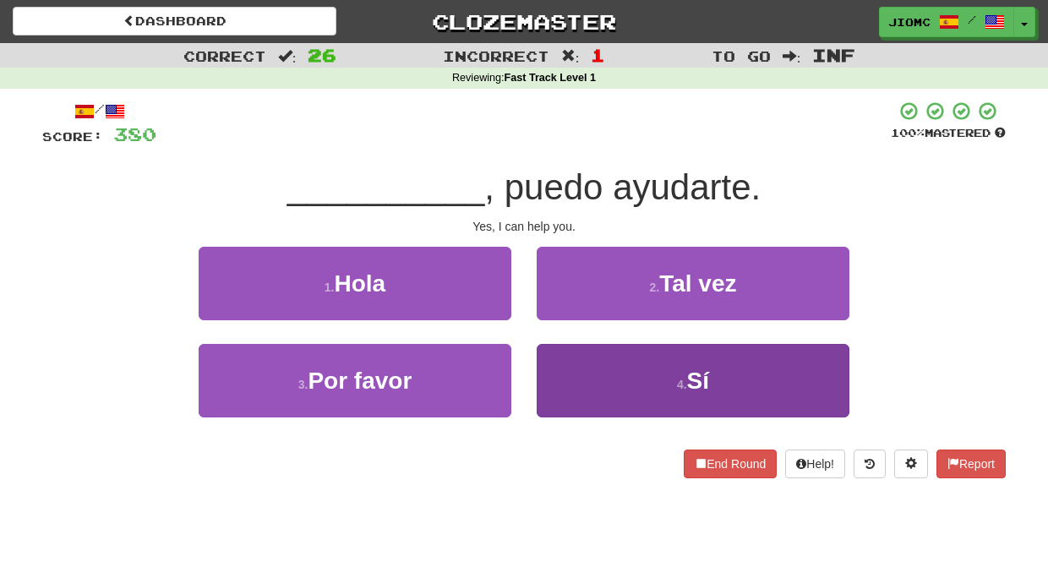
click at [595, 374] on button "4 . Sí" at bounding box center [692, 380] width 313 height 73
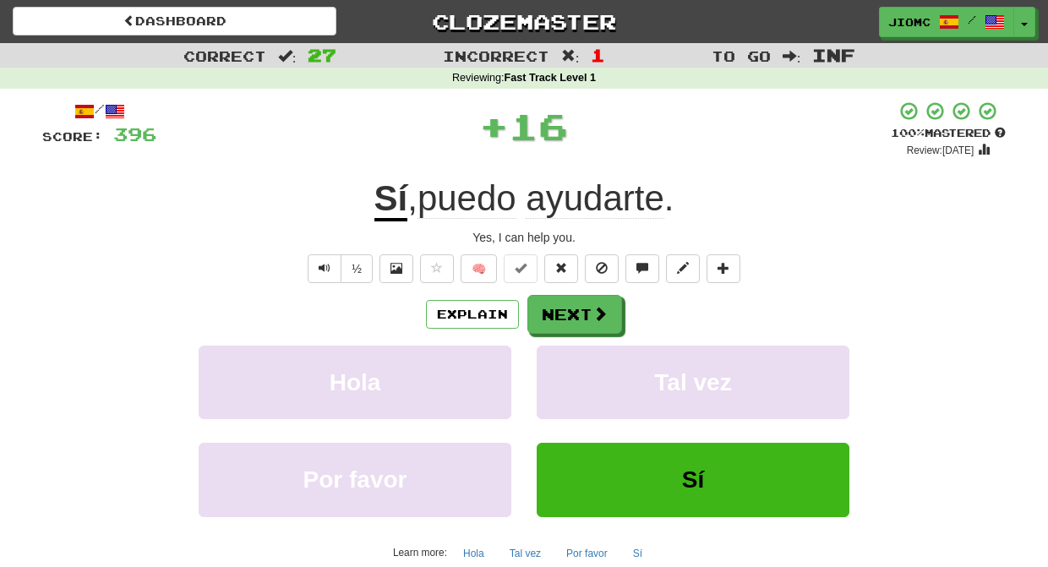
click at [595, 374] on button "Tal vez" at bounding box center [692, 382] width 313 height 73
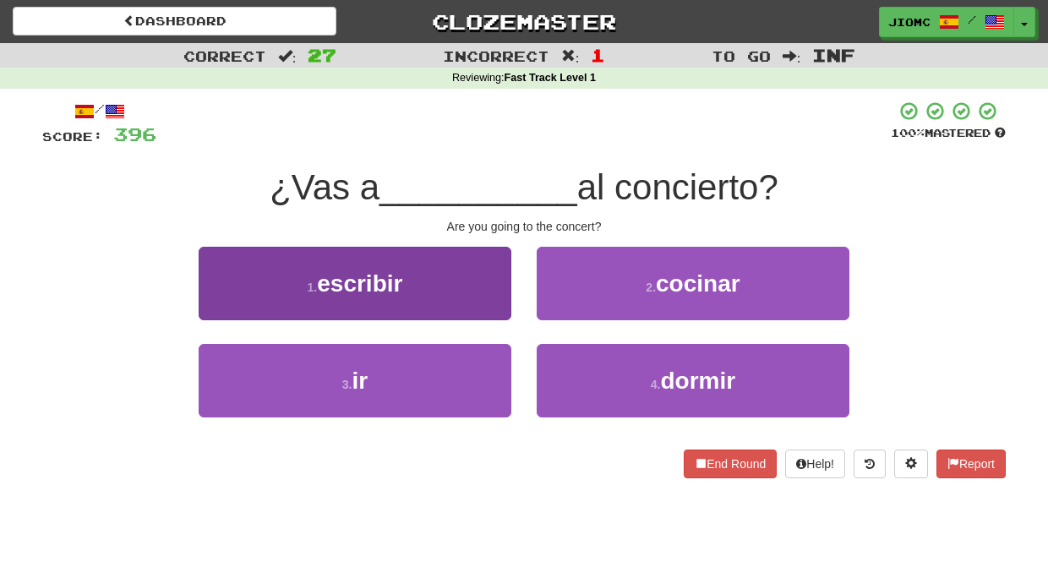
click at [495, 367] on button "3 . ir" at bounding box center [355, 380] width 313 height 73
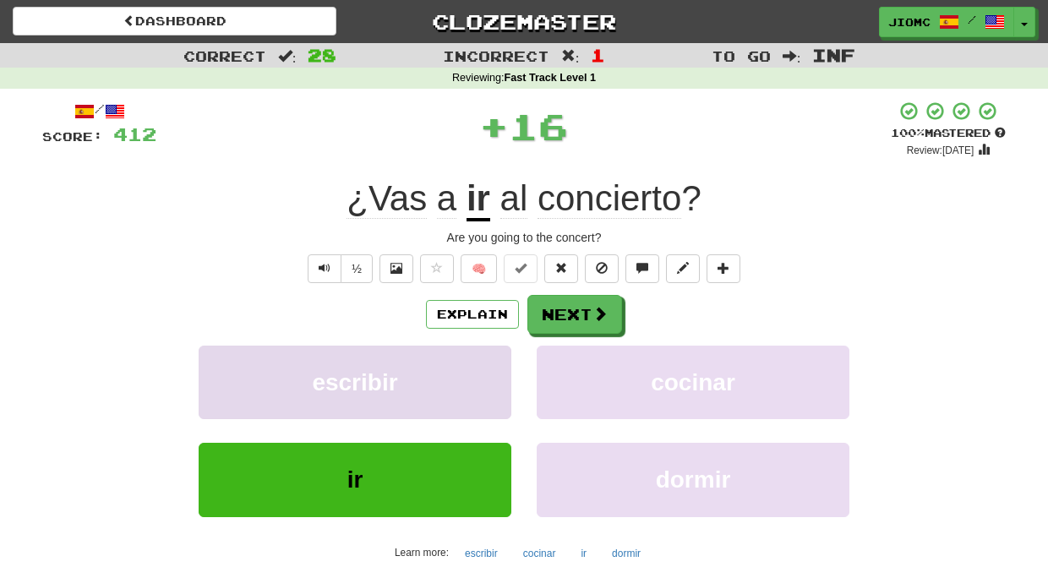
click at [497, 367] on button "escribir" at bounding box center [355, 382] width 313 height 73
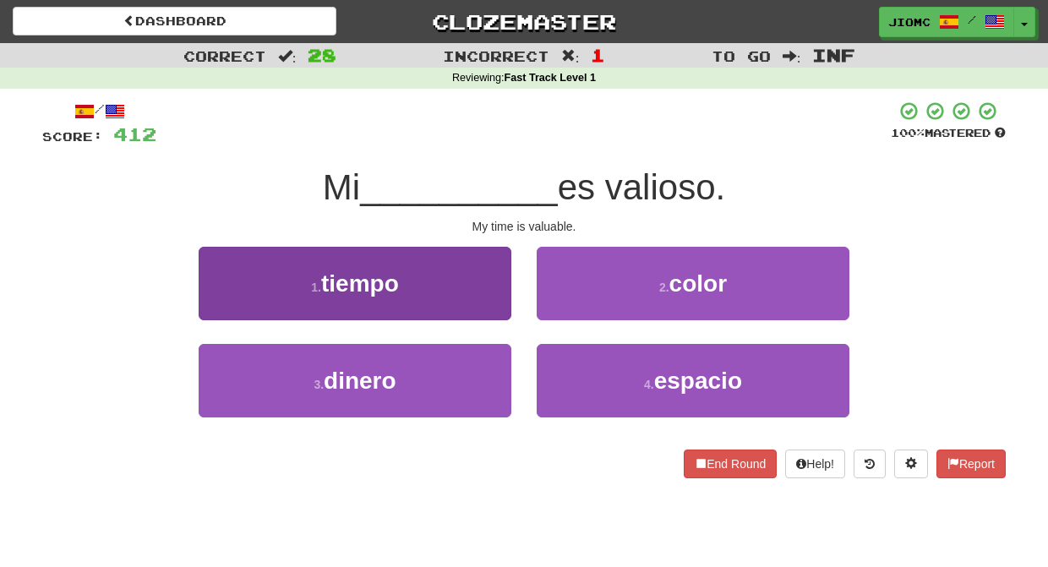
click at [503, 299] on button "1 . tiempo" at bounding box center [355, 283] width 313 height 73
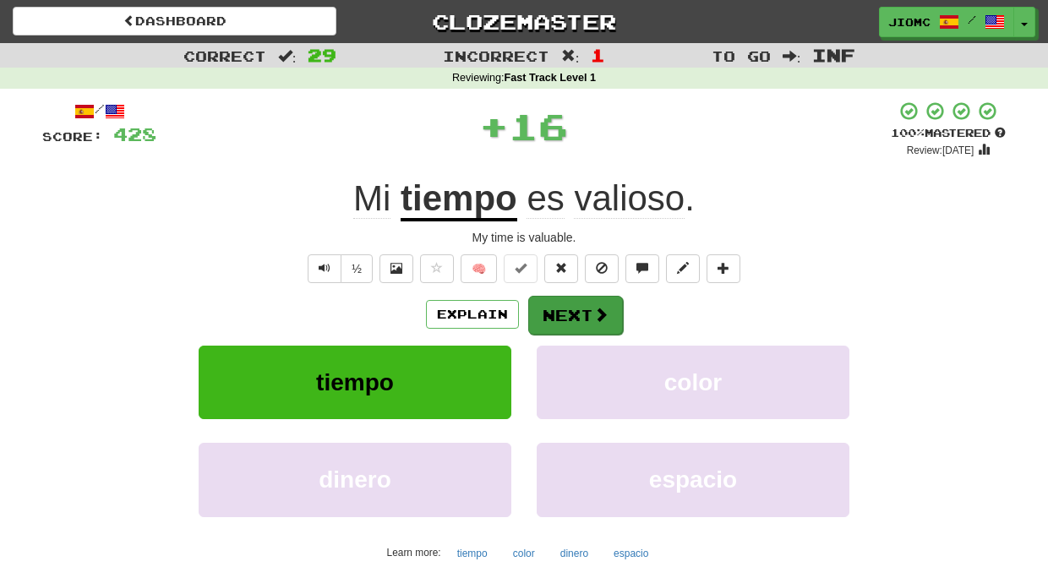
click at [545, 308] on button "Next" at bounding box center [575, 315] width 95 height 39
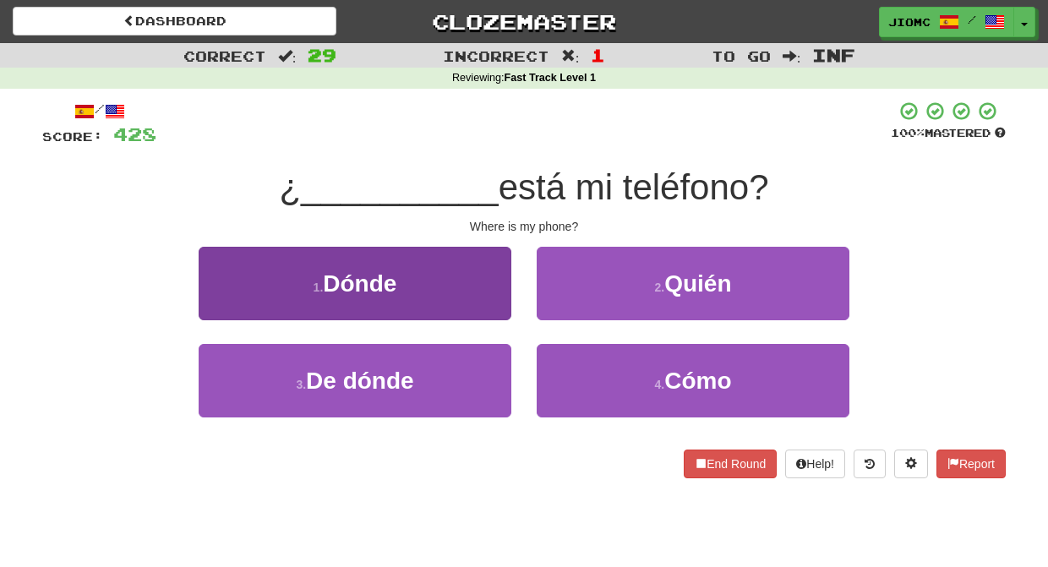
click at [477, 296] on button "1 . Dónde" at bounding box center [355, 283] width 313 height 73
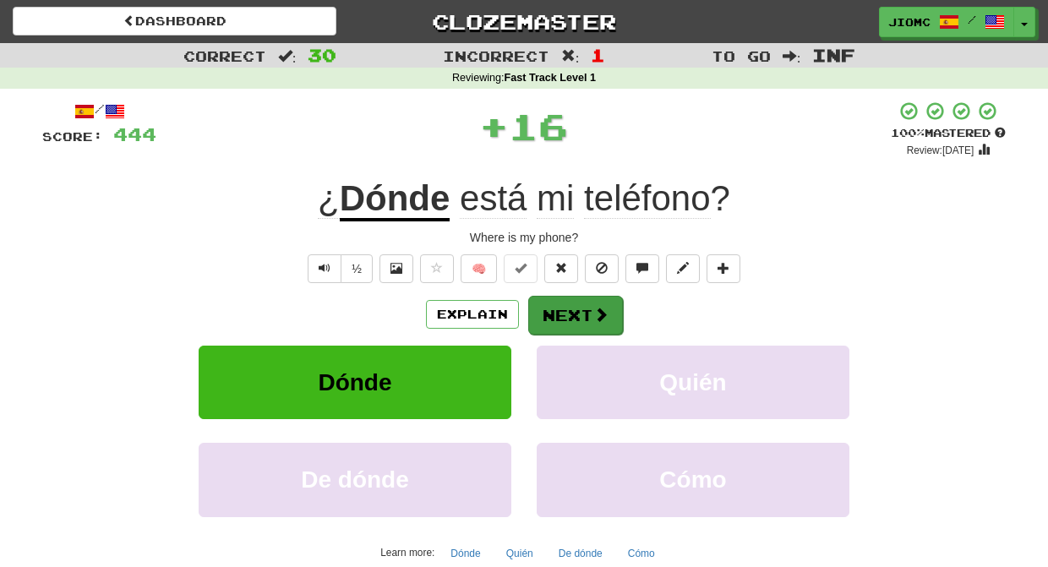
click at [548, 305] on button "Next" at bounding box center [575, 315] width 95 height 39
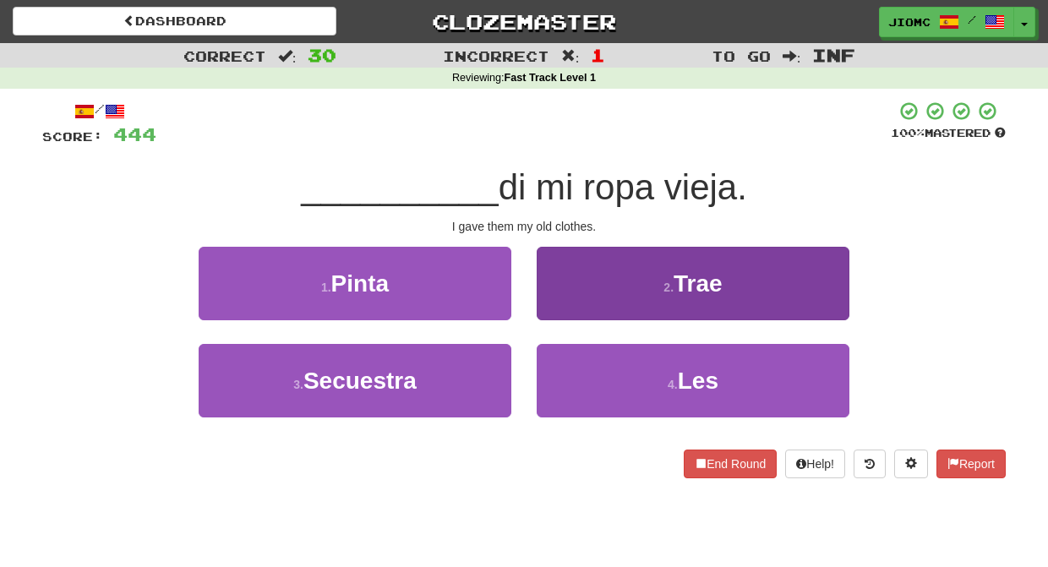
click at [558, 312] on button "2 . Trae" at bounding box center [692, 283] width 313 height 73
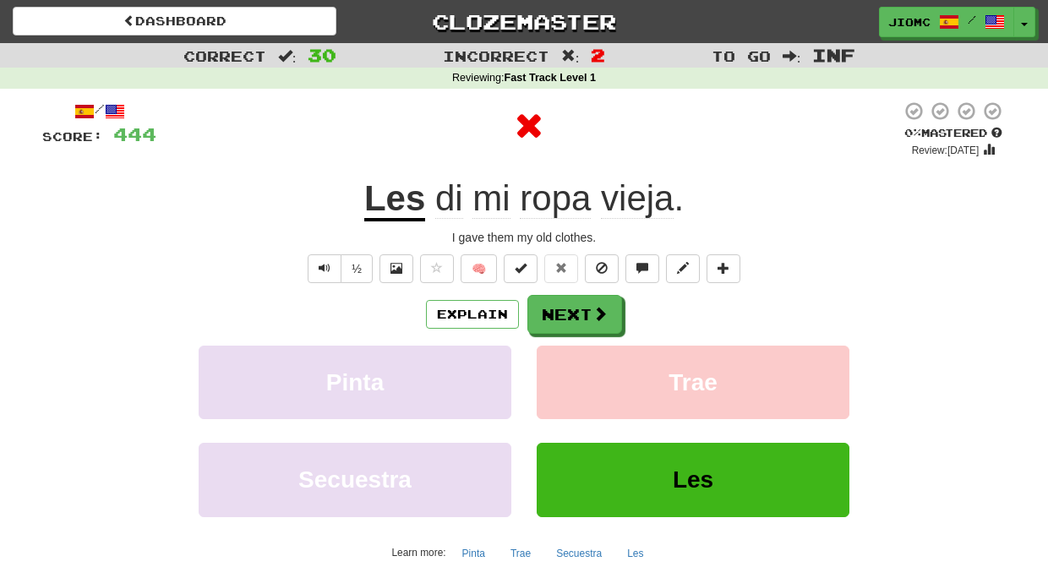
click at [556, 313] on button "Next" at bounding box center [574, 314] width 95 height 39
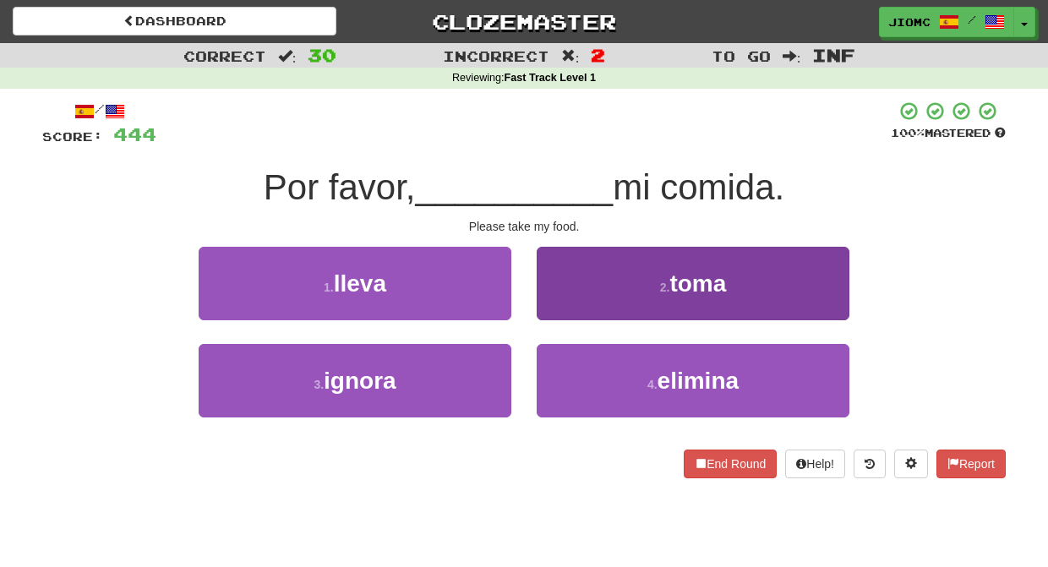
click at [558, 318] on button "2 . toma" at bounding box center [692, 283] width 313 height 73
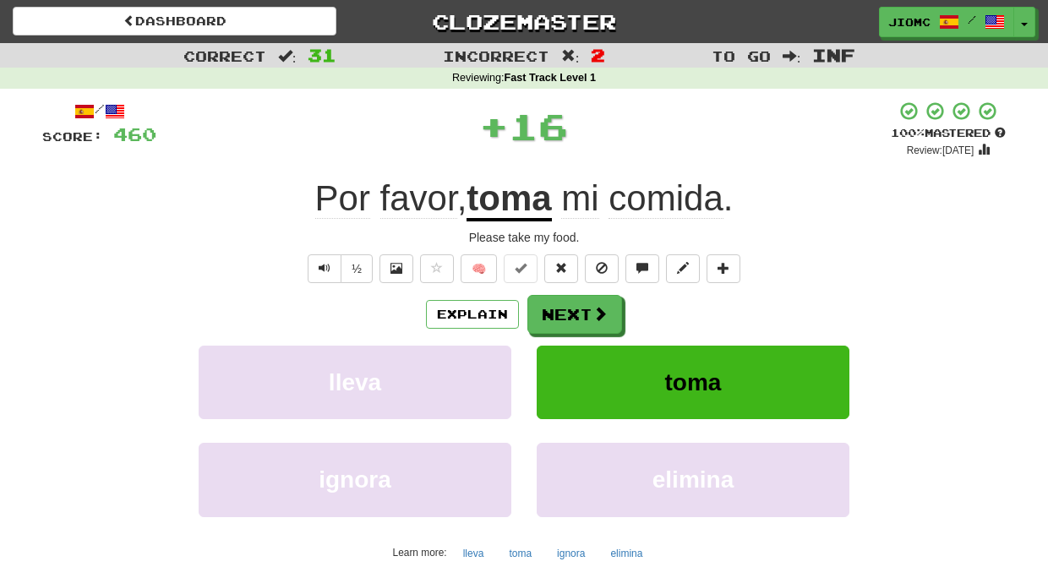
click at [558, 318] on button "Next" at bounding box center [574, 314] width 95 height 39
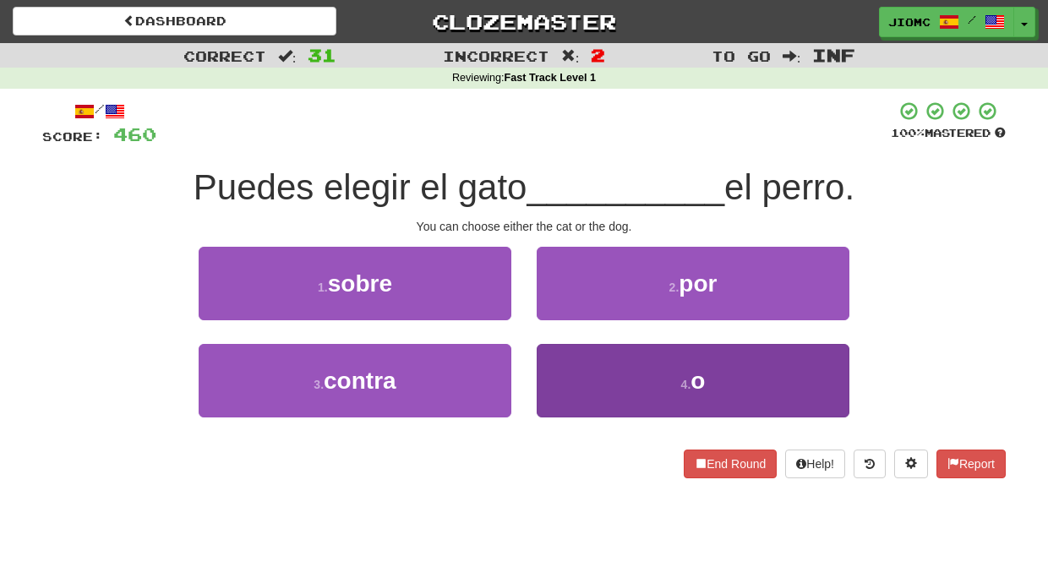
click at [568, 378] on button "4 . o" at bounding box center [692, 380] width 313 height 73
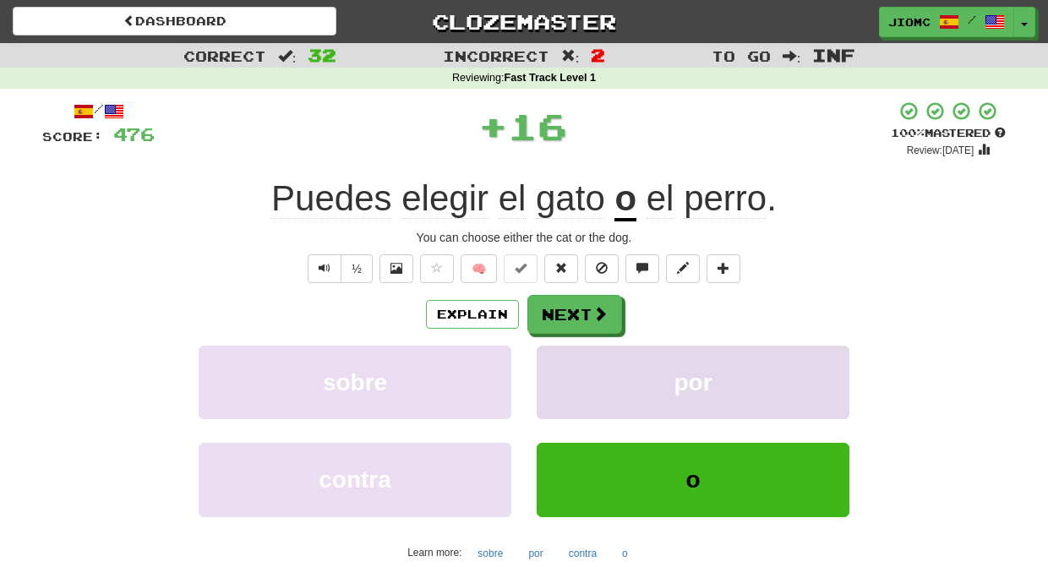
click at [569, 375] on button "por" at bounding box center [692, 382] width 313 height 73
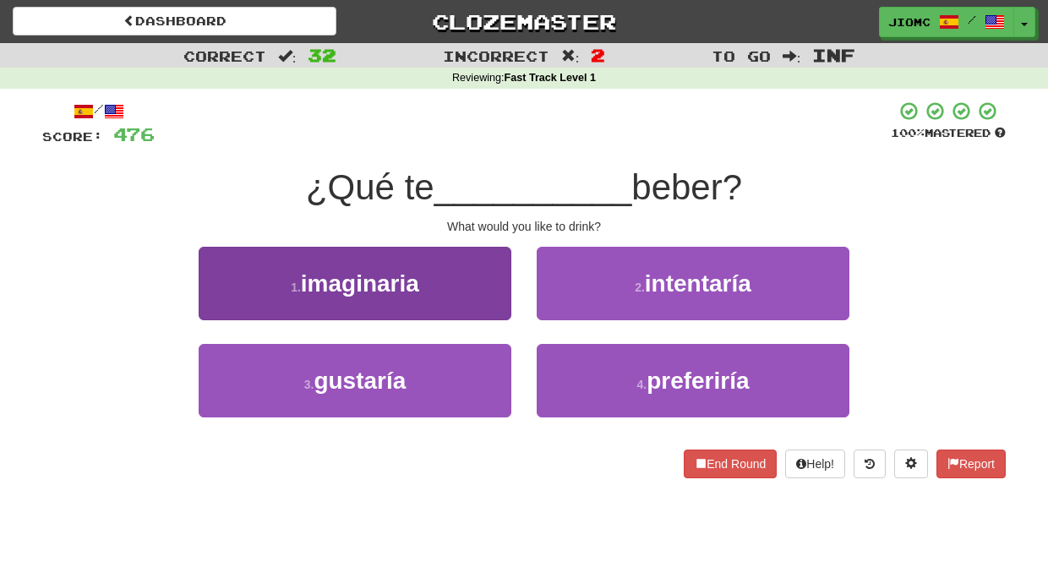
click at [458, 373] on button "3 . gustaría" at bounding box center [355, 380] width 313 height 73
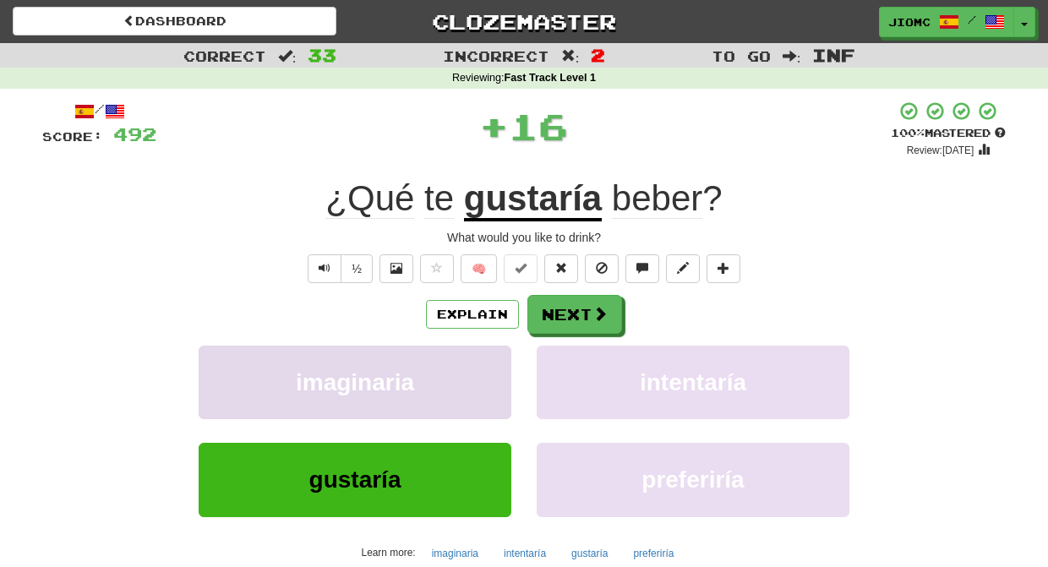
click at [461, 373] on button "imaginaria" at bounding box center [355, 382] width 313 height 73
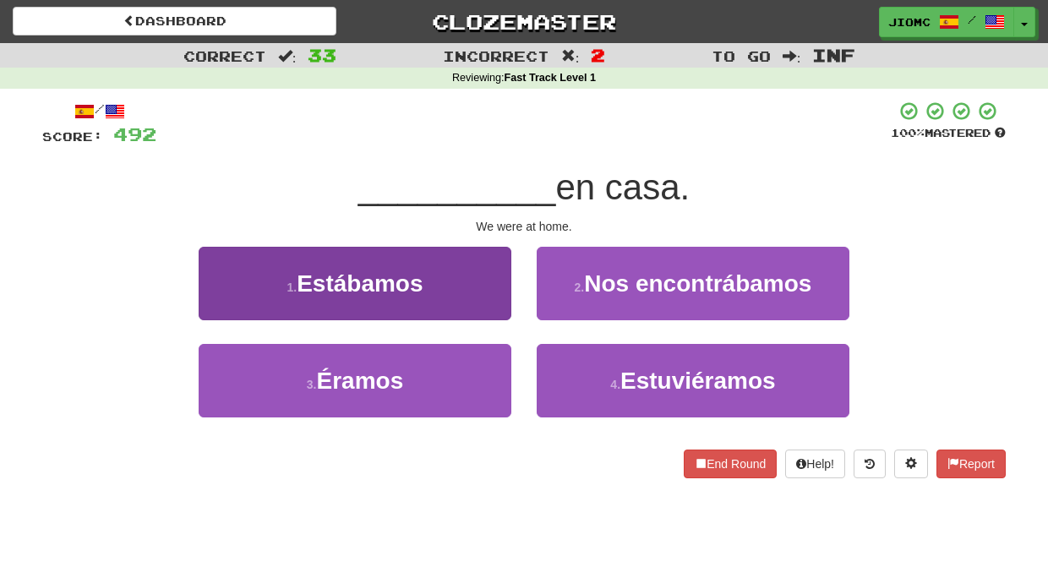
click at [488, 312] on button "1 . Estábamos" at bounding box center [355, 283] width 313 height 73
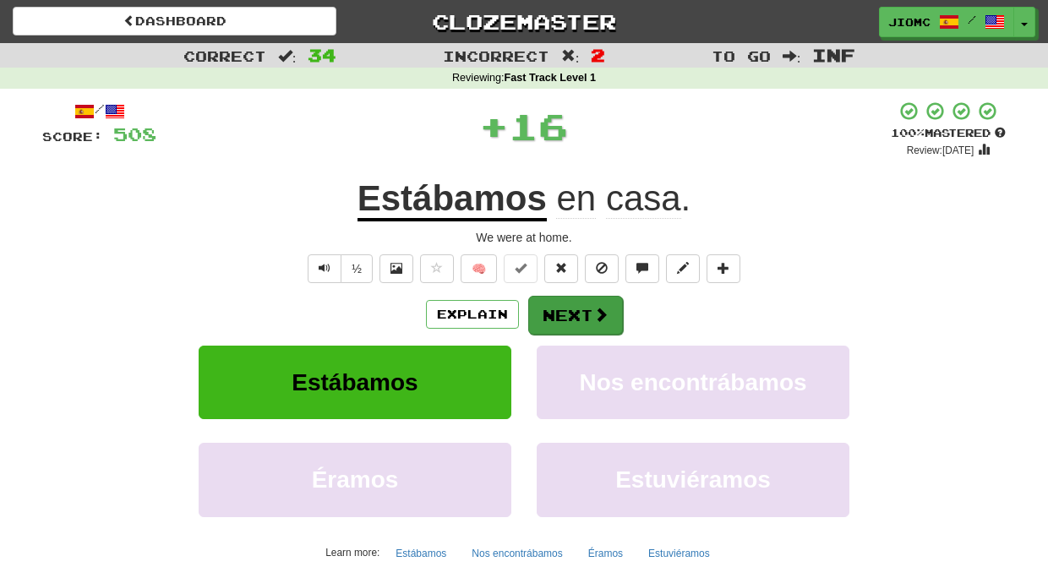
click at [544, 311] on button "Next" at bounding box center [575, 315] width 95 height 39
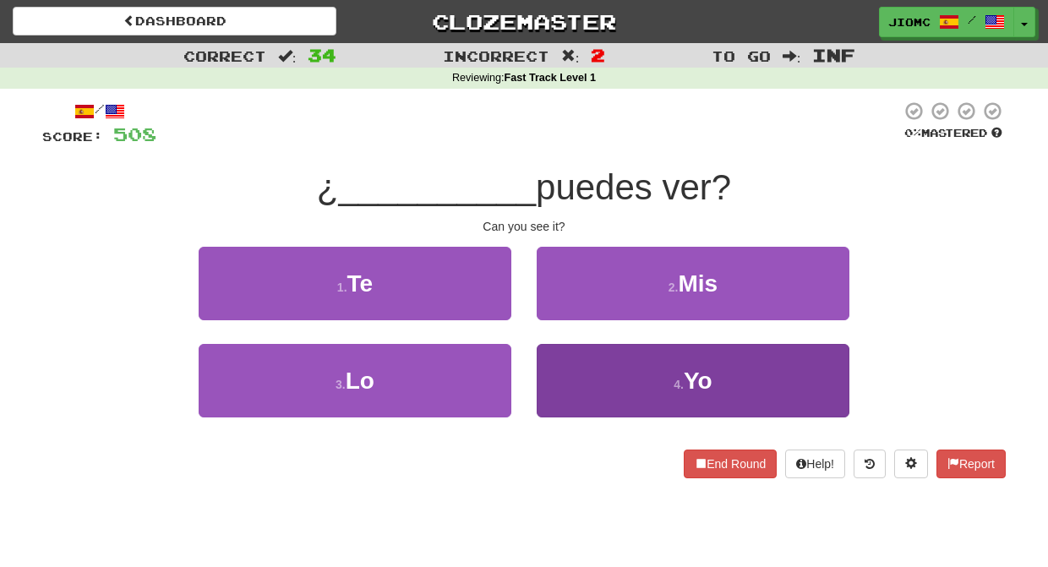
click at [555, 366] on button "4 . Yo" at bounding box center [692, 380] width 313 height 73
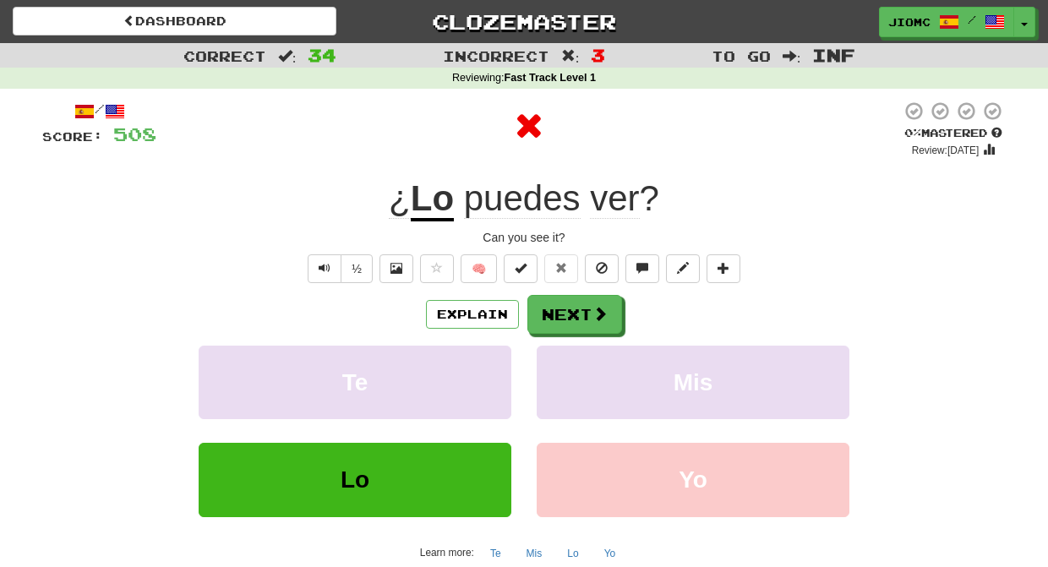
click at [555, 366] on button "Mis" at bounding box center [692, 382] width 313 height 73
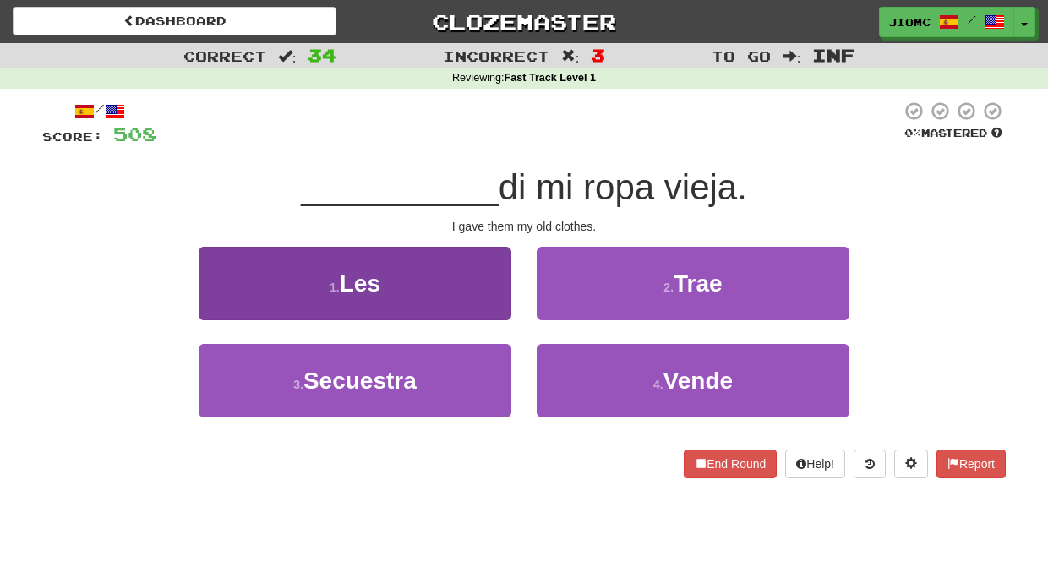
click at [482, 294] on button "1 . Les" at bounding box center [355, 283] width 313 height 73
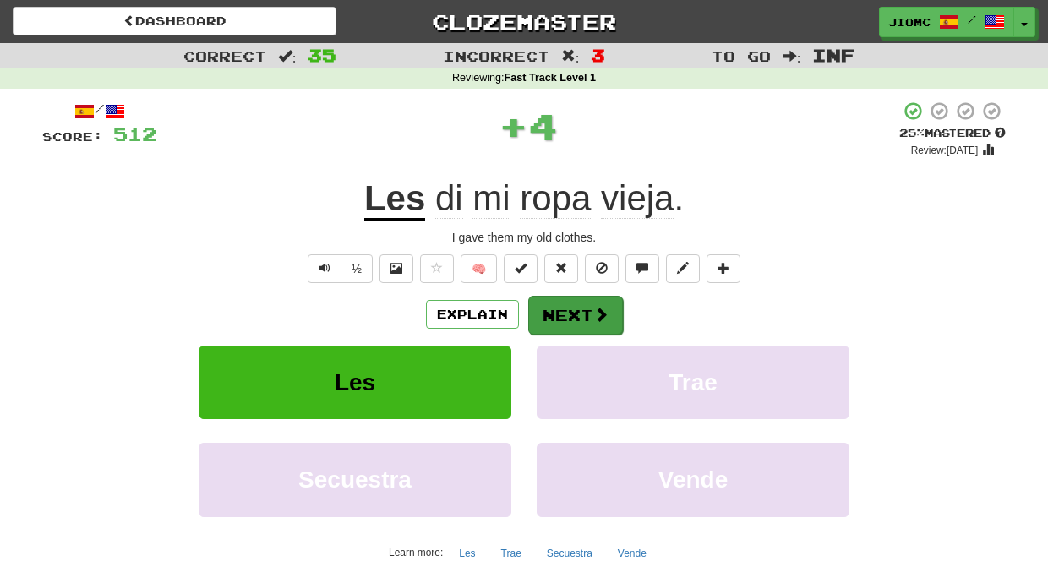
click at [552, 309] on button "Next" at bounding box center [575, 315] width 95 height 39
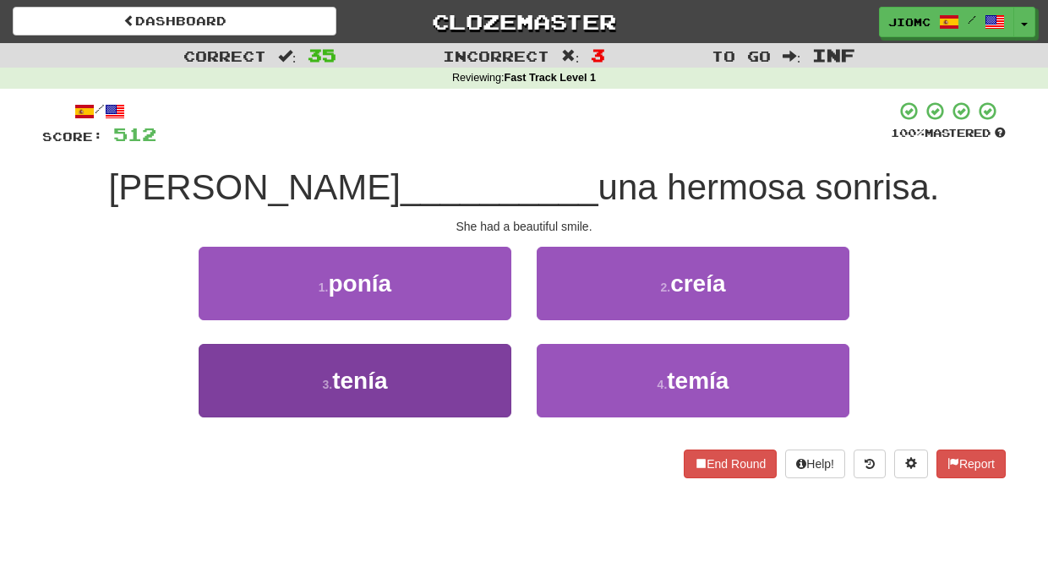
click at [450, 374] on button "3 . tenía" at bounding box center [355, 380] width 313 height 73
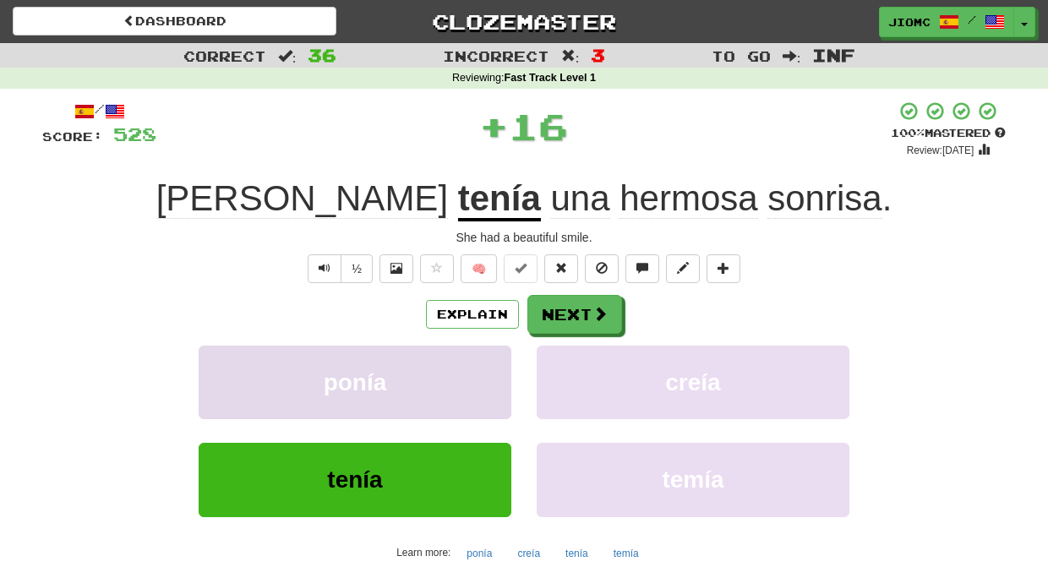
click at [450, 373] on button "ponía" at bounding box center [355, 382] width 313 height 73
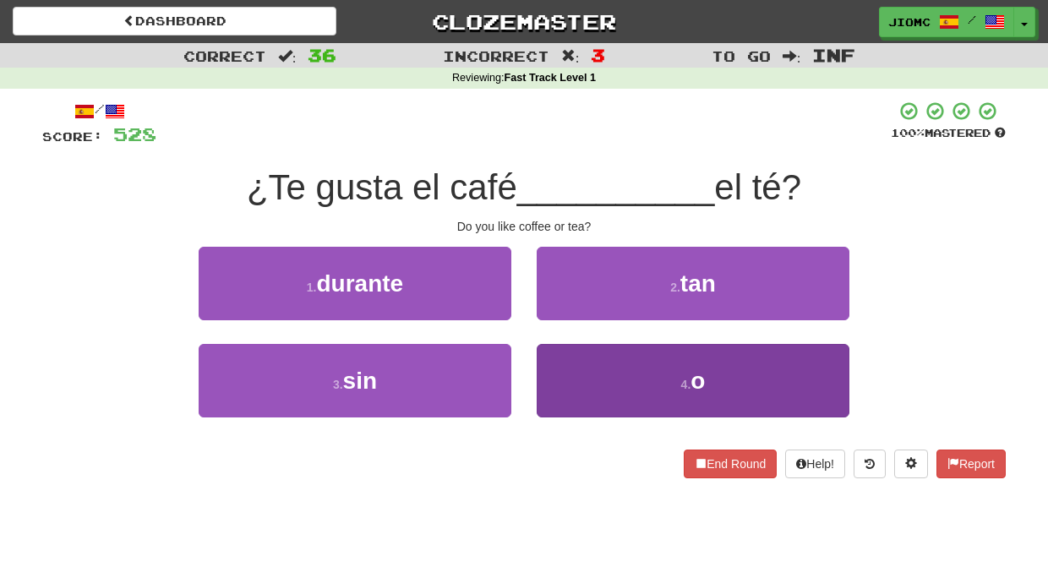
click at [557, 370] on button "4 . o" at bounding box center [692, 380] width 313 height 73
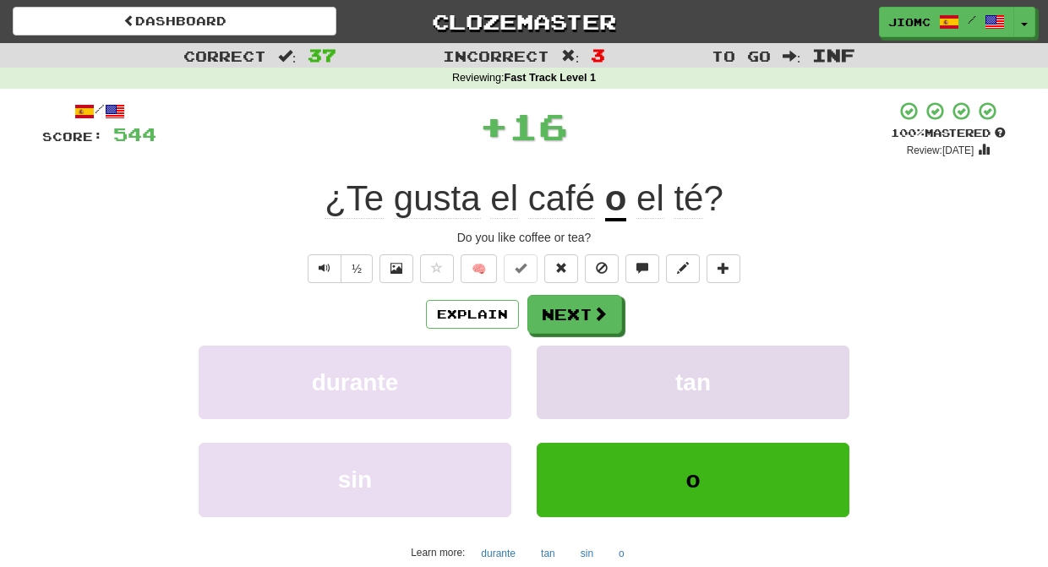
click at [548, 370] on button "tan" at bounding box center [692, 382] width 313 height 73
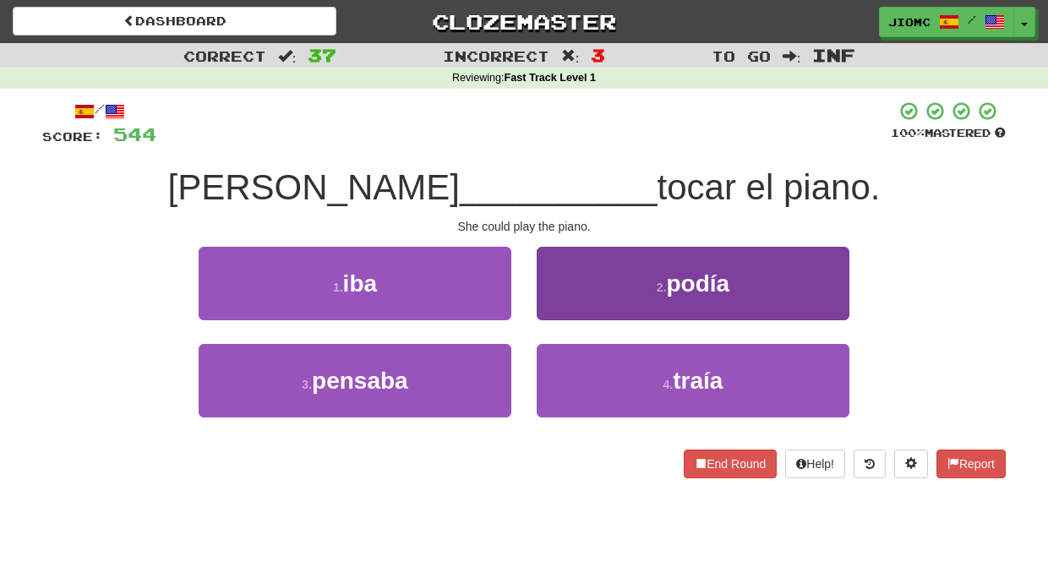
click at [554, 297] on button "2 . podía" at bounding box center [692, 283] width 313 height 73
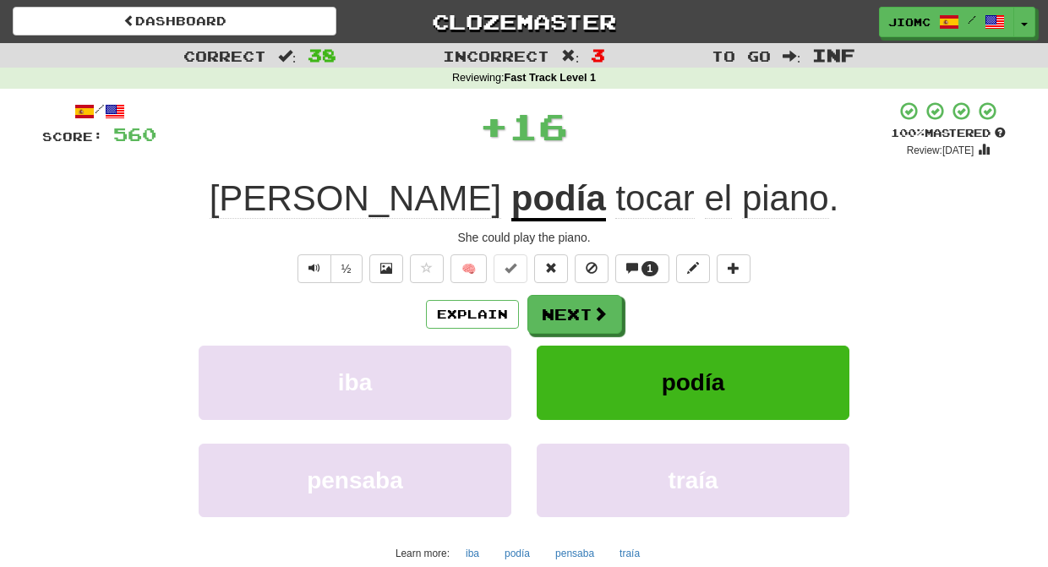
click at [555, 301] on button "Next" at bounding box center [574, 314] width 95 height 39
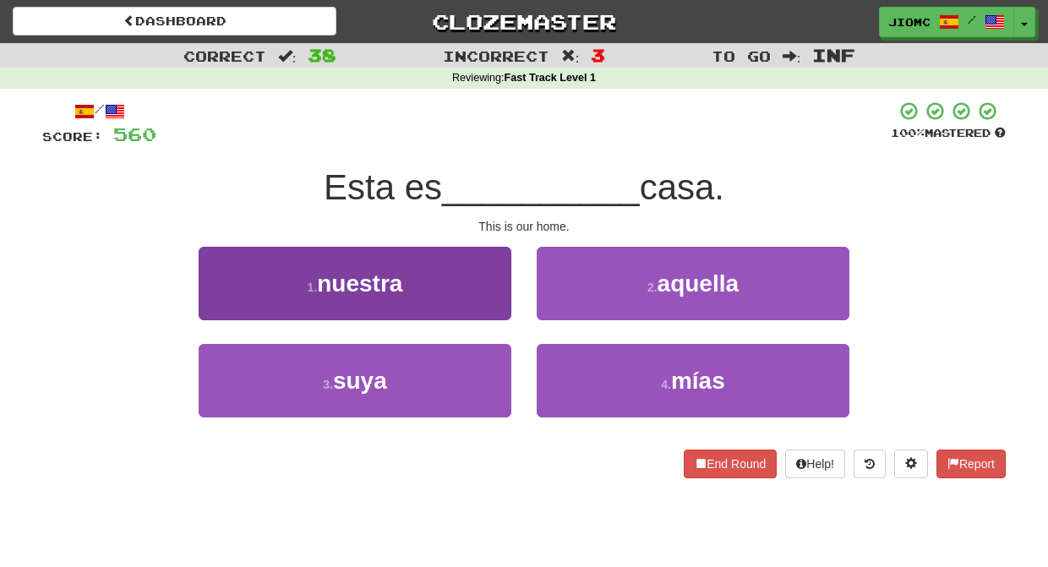
click at [476, 297] on button "1 . nuestra" at bounding box center [355, 283] width 313 height 73
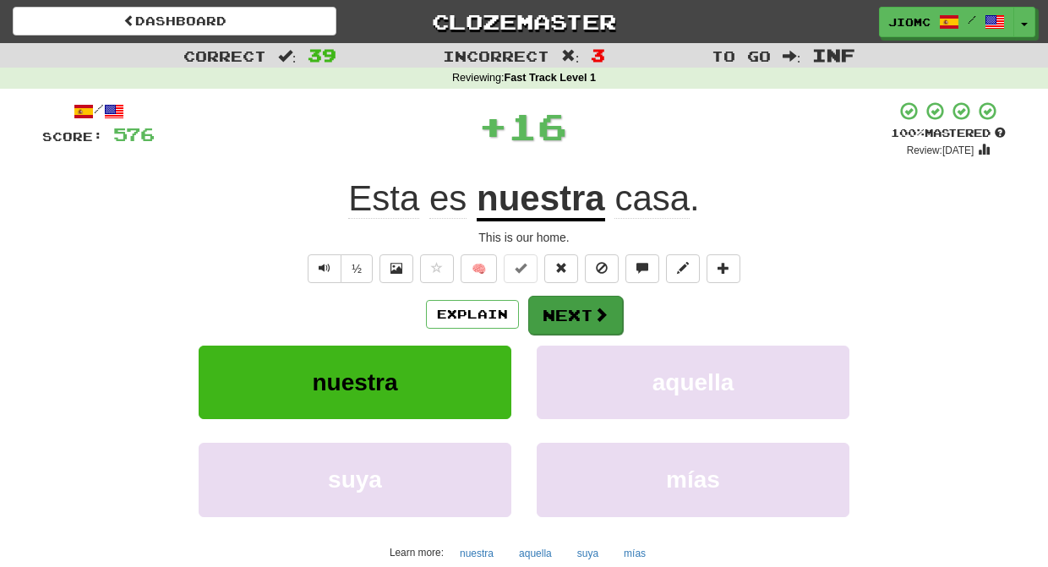
click at [573, 312] on button "Next" at bounding box center [575, 315] width 95 height 39
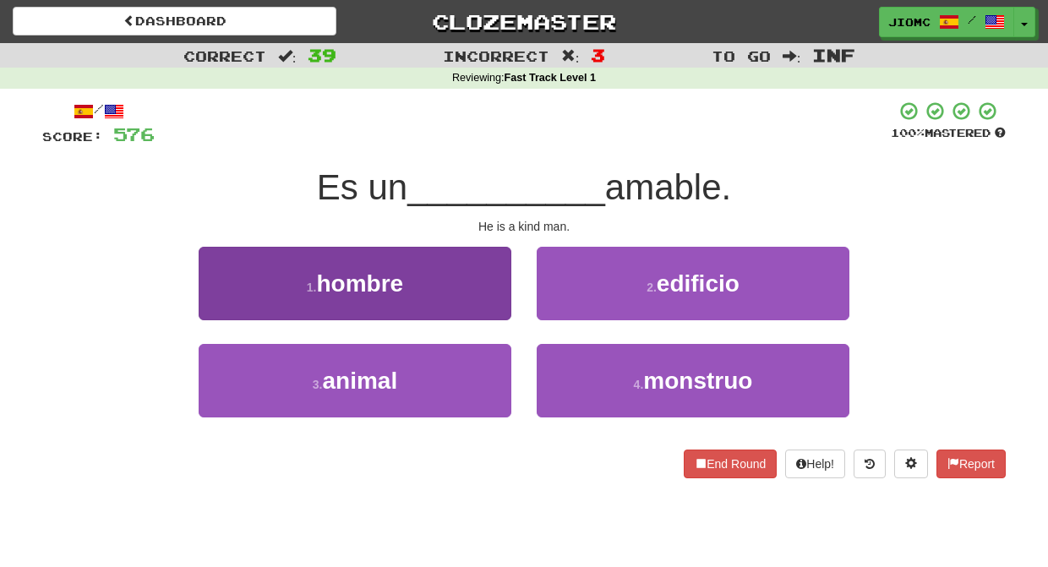
click at [480, 301] on button "1 . hombre" at bounding box center [355, 283] width 313 height 73
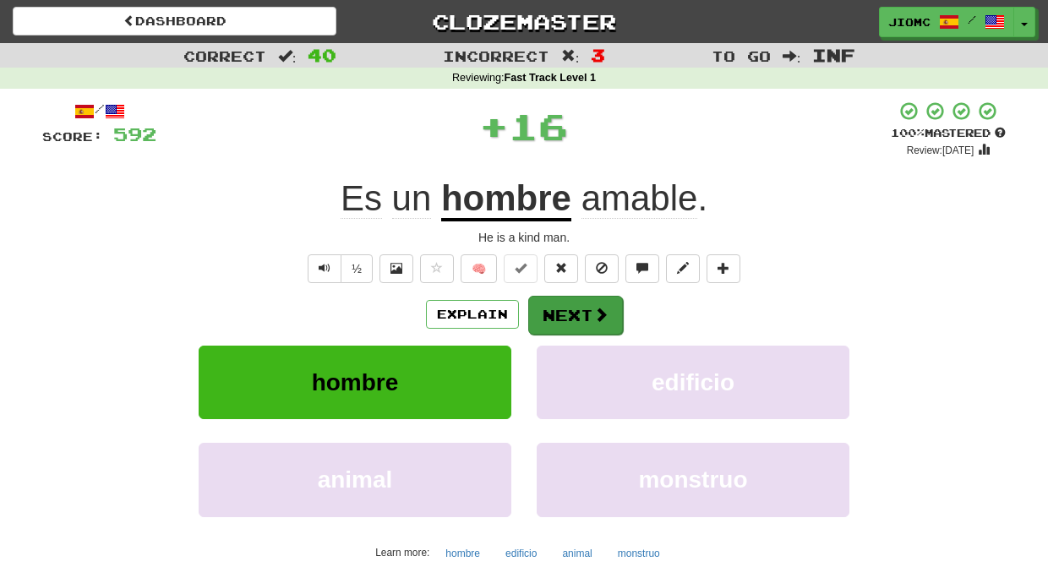
click at [563, 311] on button "Next" at bounding box center [575, 315] width 95 height 39
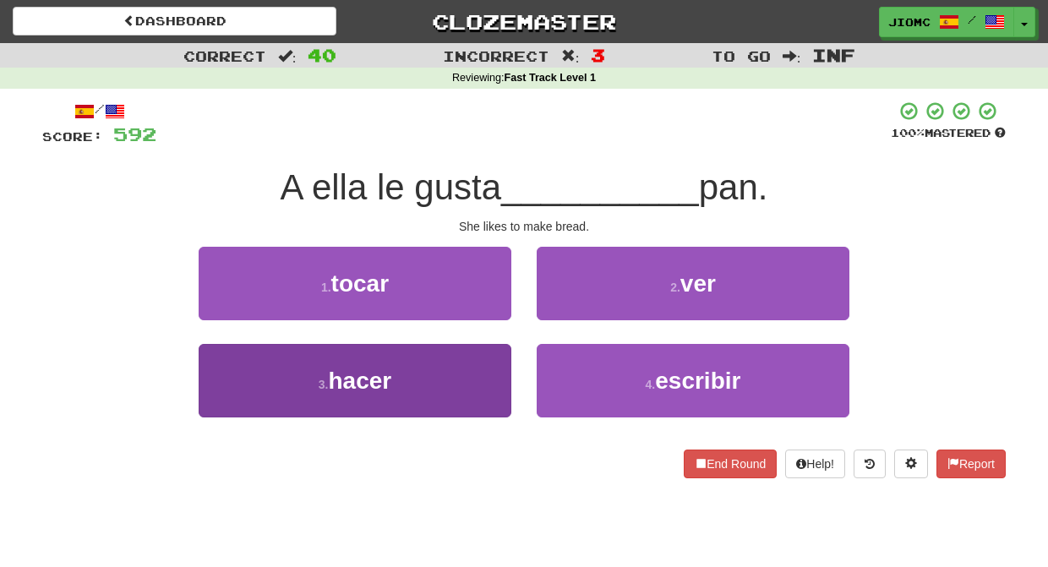
click at [476, 376] on button "3 . hacer" at bounding box center [355, 380] width 313 height 73
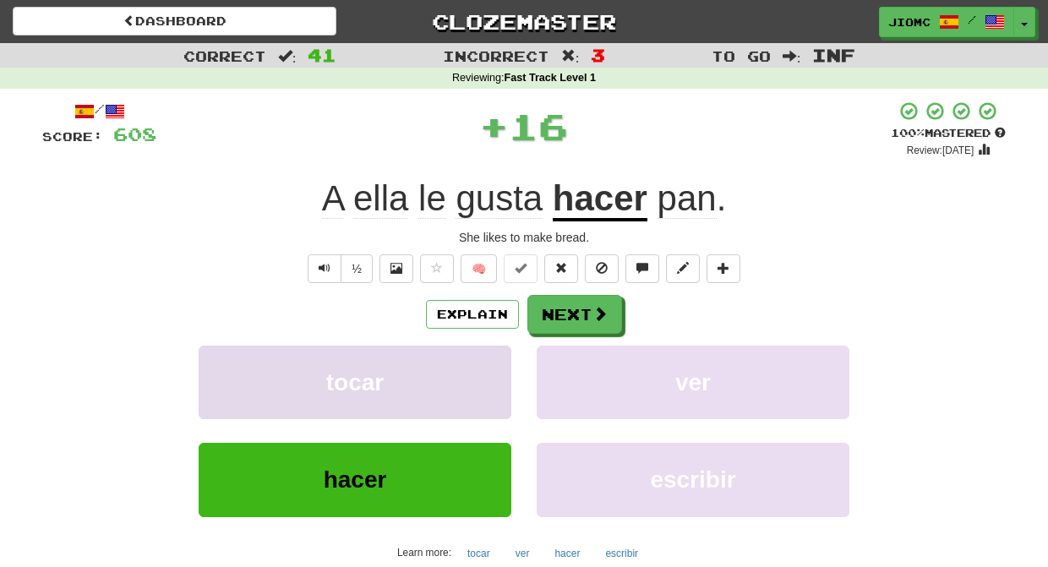
click at [476, 377] on button "tocar" at bounding box center [355, 382] width 313 height 73
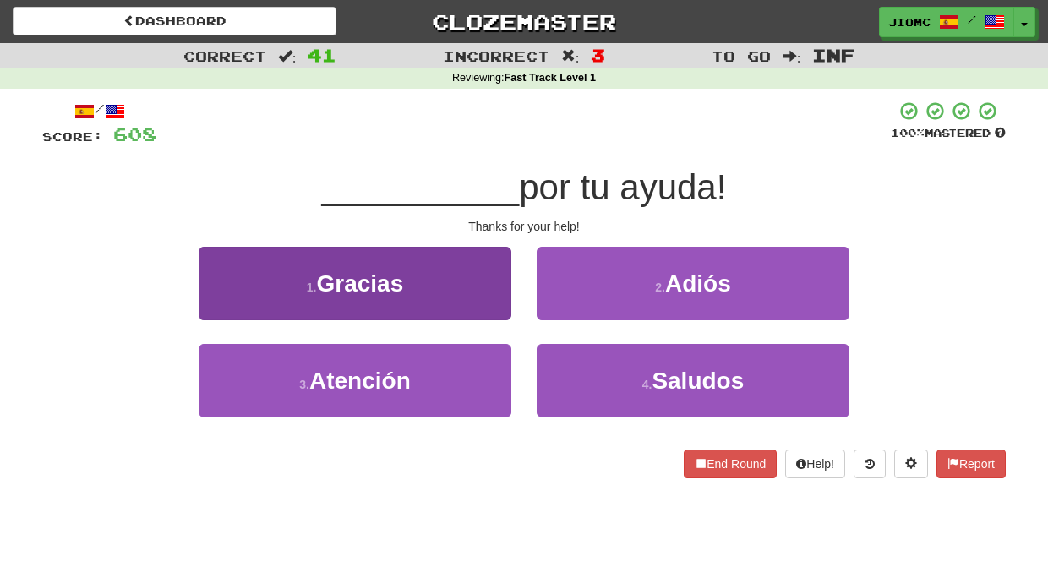
click at [487, 302] on button "1 . Gracias" at bounding box center [355, 283] width 313 height 73
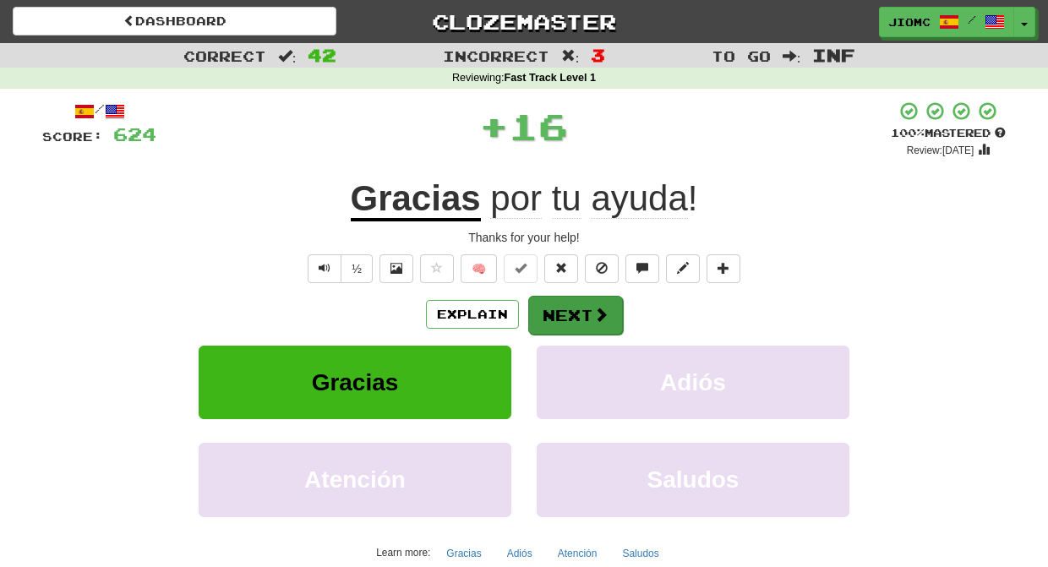
click at [559, 303] on button "Next" at bounding box center [575, 315] width 95 height 39
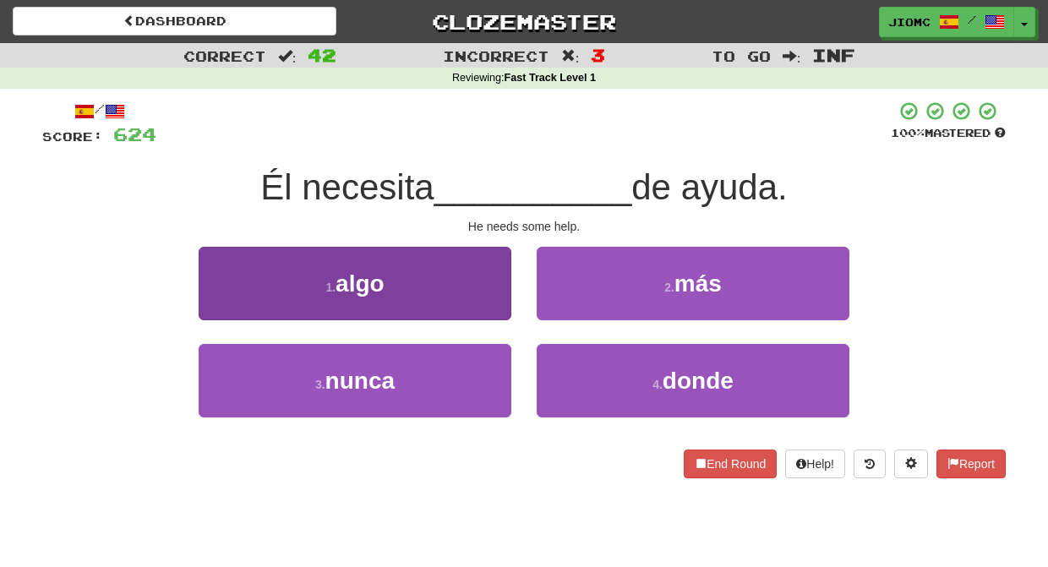
click at [484, 297] on button "1 . algo" at bounding box center [355, 283] width 313 height 73
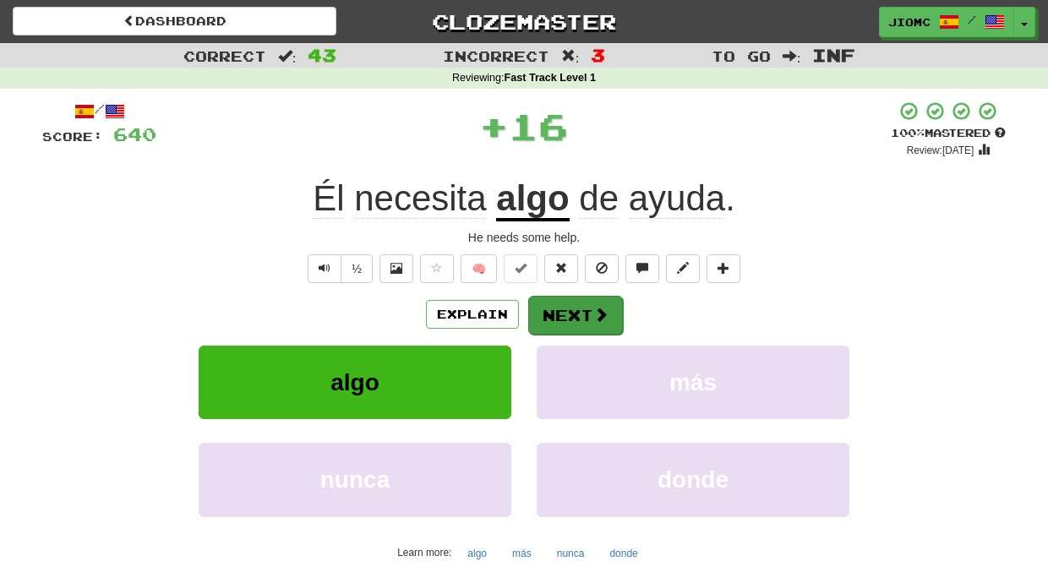
click at [570, 307] on button "Next" at bounding box center [575, 315] width 95 height 39
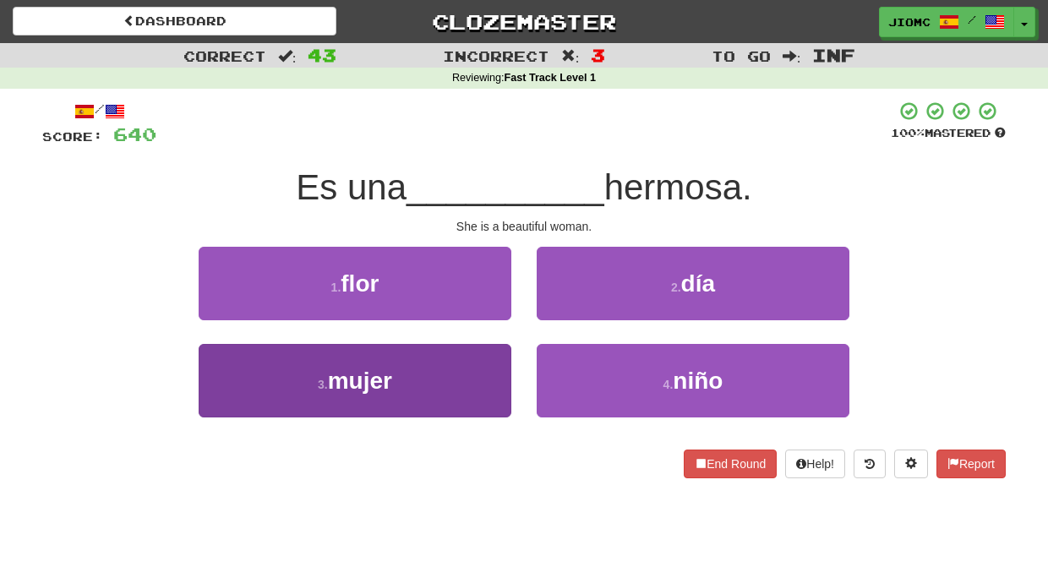
click at [472, 385] on button "3 . mujer" at bounding box center [355, 380] width 313 height 73
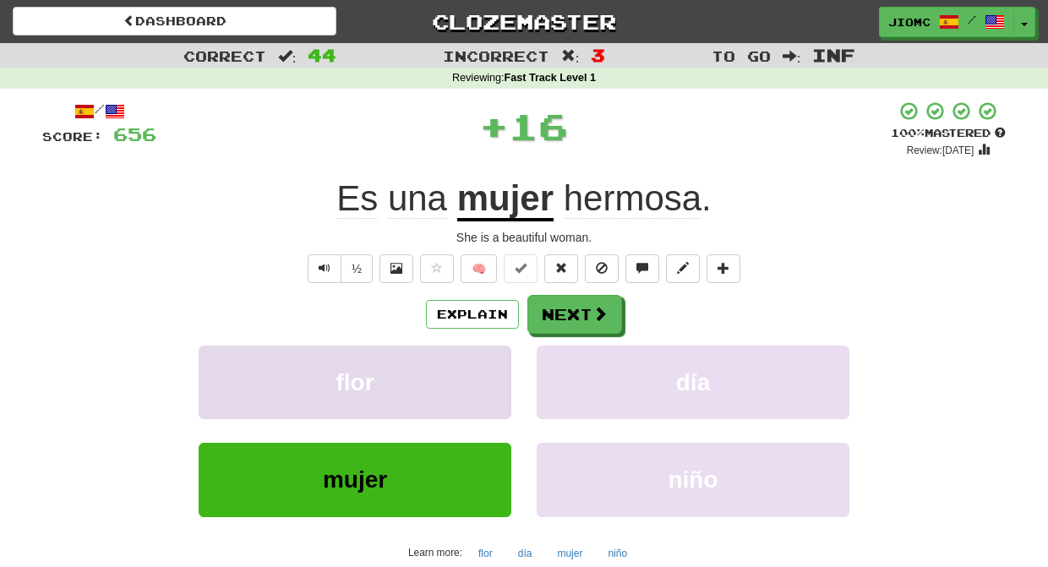
click at [472, 384] on button "flor" at bounding box center [355, 382] width 313 height 73
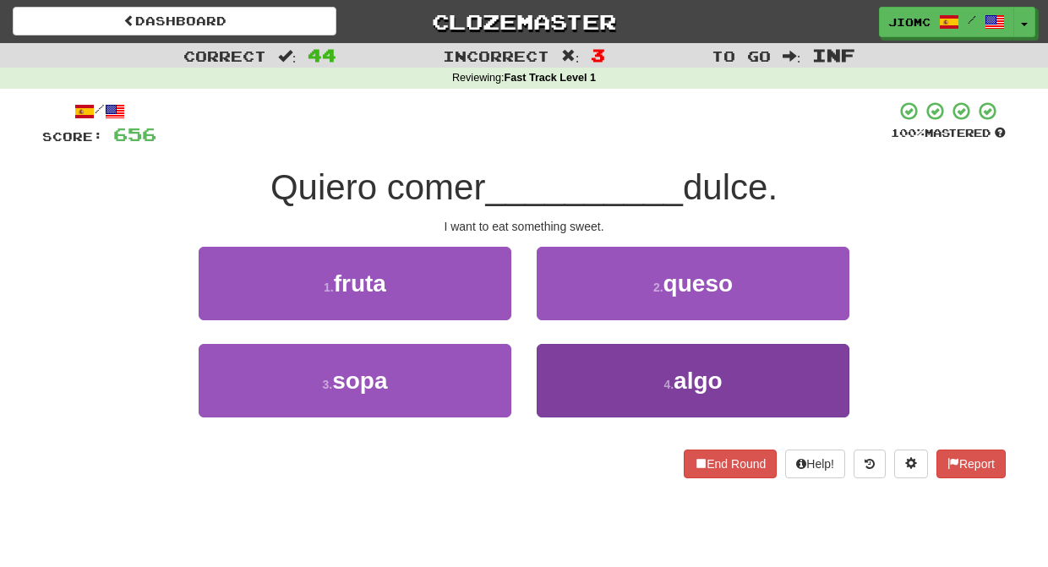
click at [561, 367] on button "4 . algo" at bounding box center [692, 380] width 313 height 73
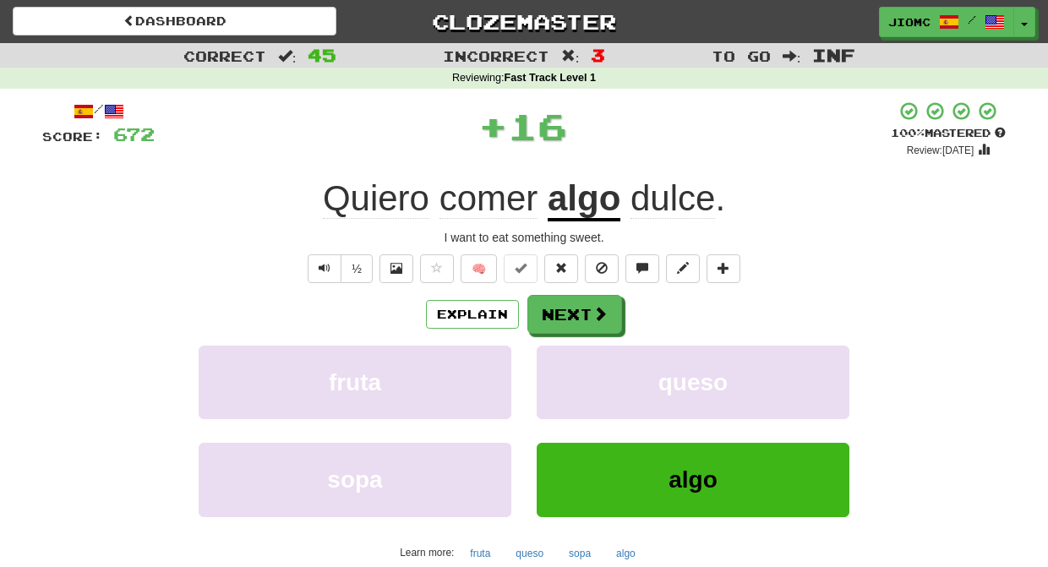
click at [561, 367] on button "queso" at bounding box center [692, 382] width 313 height 73
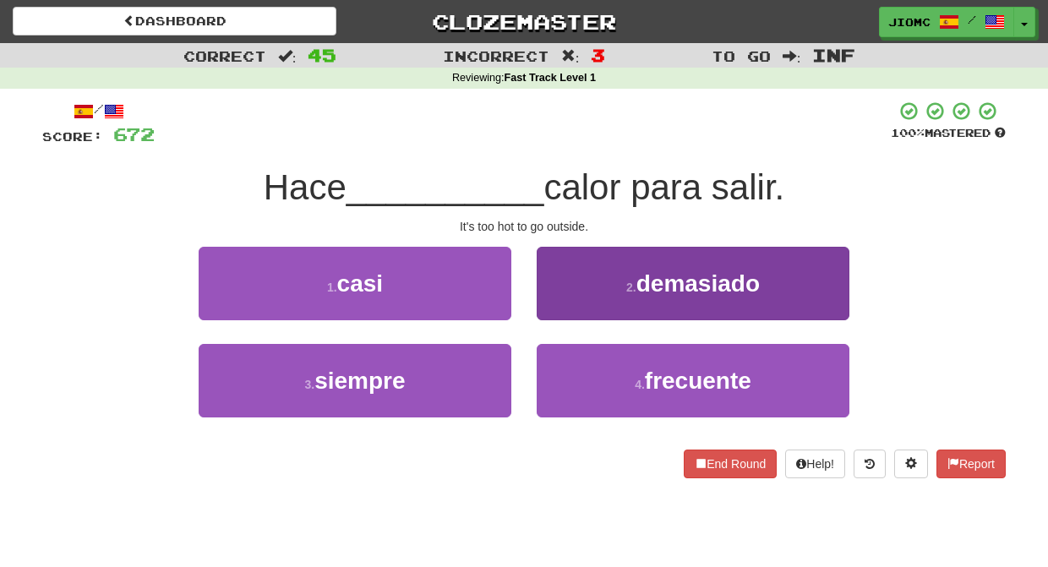
click at [550, 311] on button "2 . demasiado" at bounding box center [692, 283] width 313 height 73
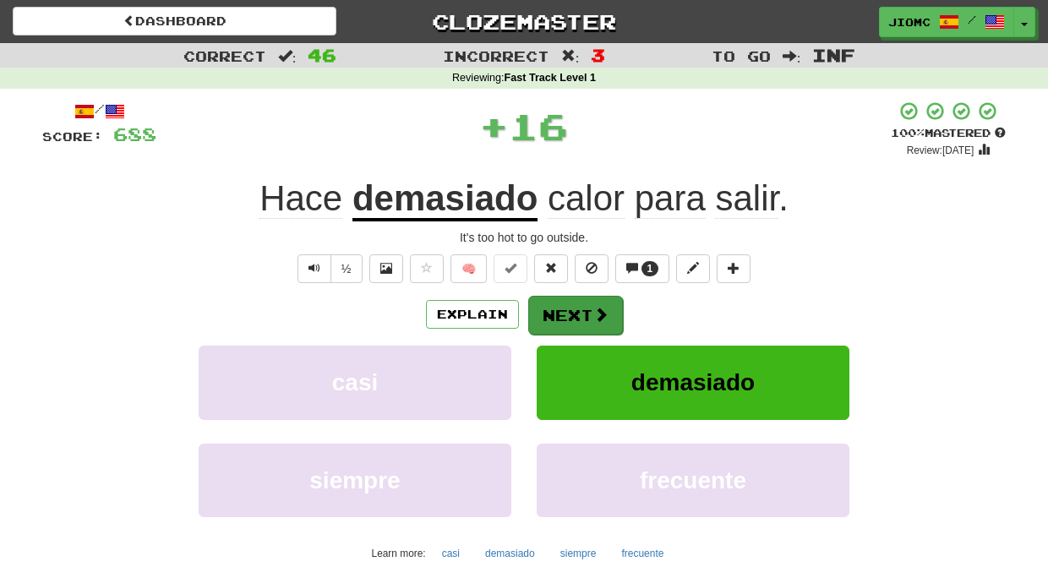
click at [549, 314] on button "Next" at bounding box center [575, 315] width 95 height 39
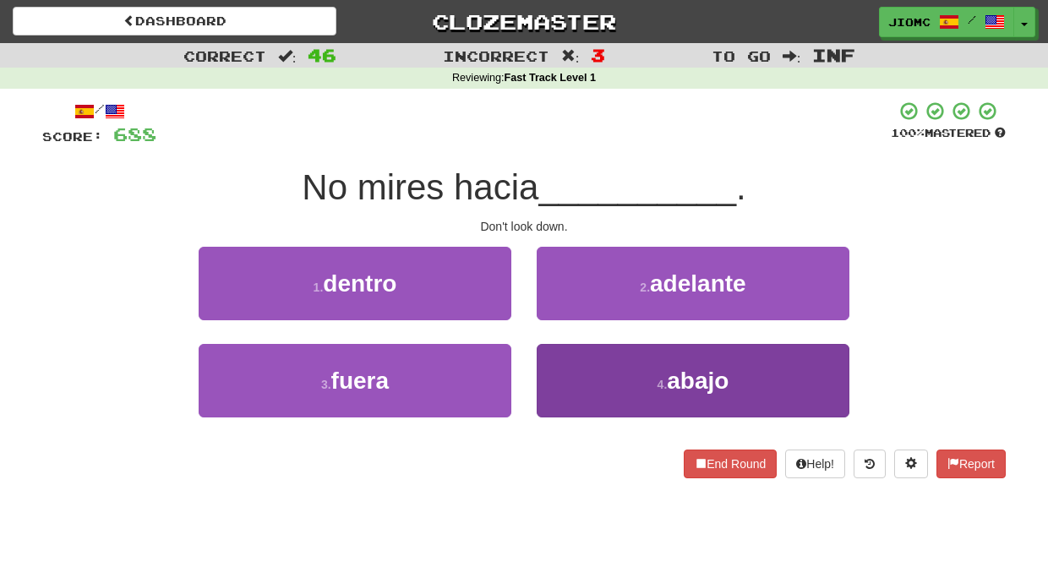
click at [557, 366] on button "4 . abajo" at bounding box center [692, 380] width 313 height 73
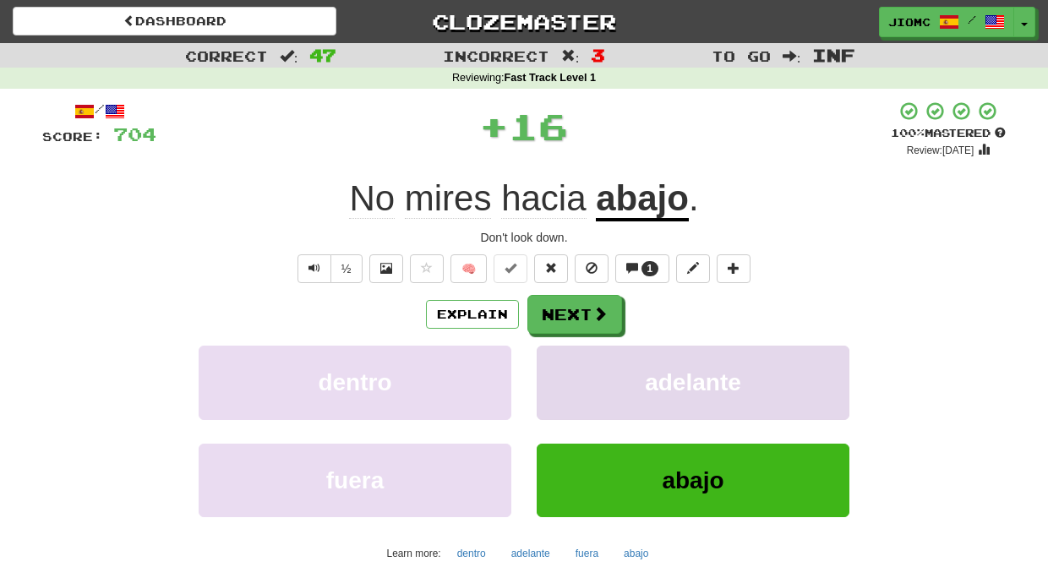
click at [558, 364] on button "adelante" at bounding box center [692, 382] width 313 height 73
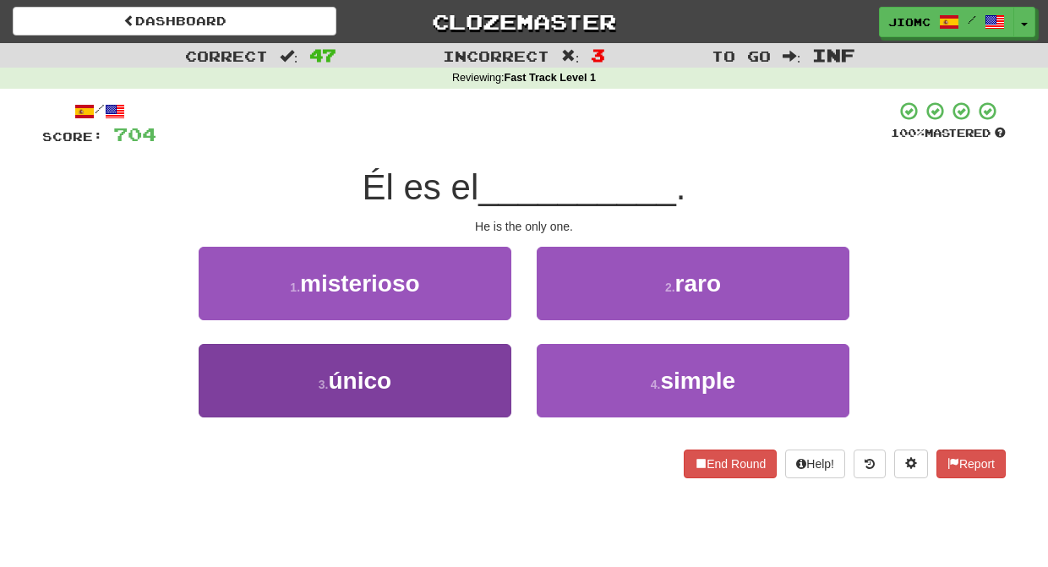
click at [487, 367] on button "3 . único" at bounding box center [355, 380] width 313 height 73
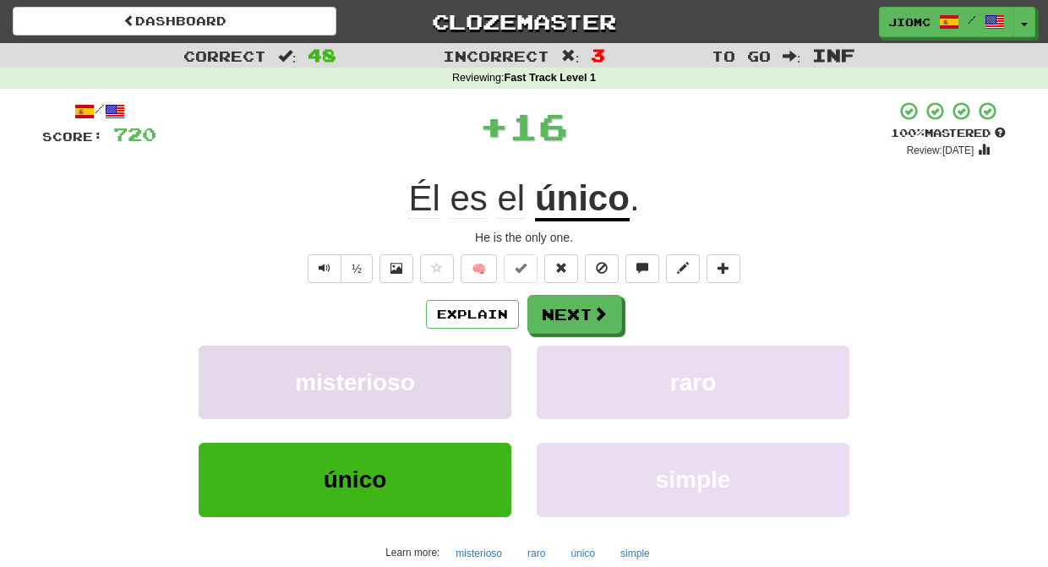
click at [487, 365] on button "misterioso" at bounding box center [355, 382] width 313 height 73
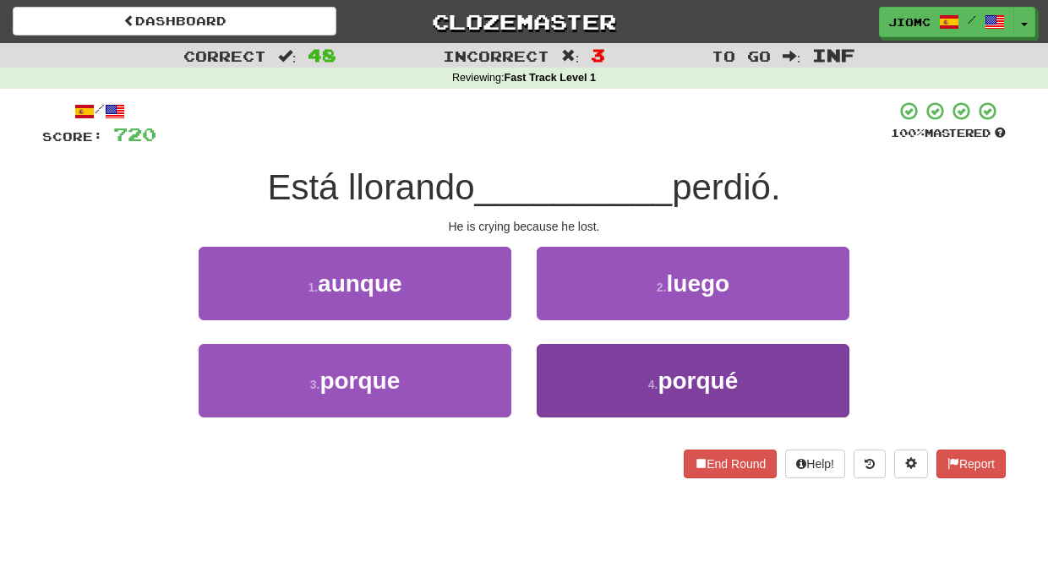
click at [608, 384] on button "4 . porqué" at bounding box center [692, 380] width 313 height 73
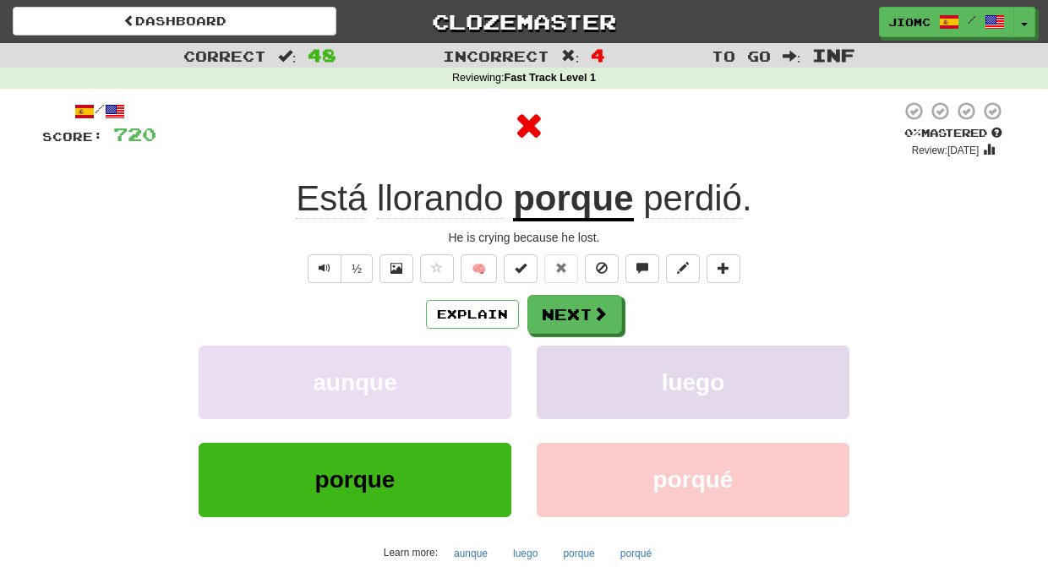
click at [596, 367] on button "luego" at bounding box center [692, 382] width 313 height 73
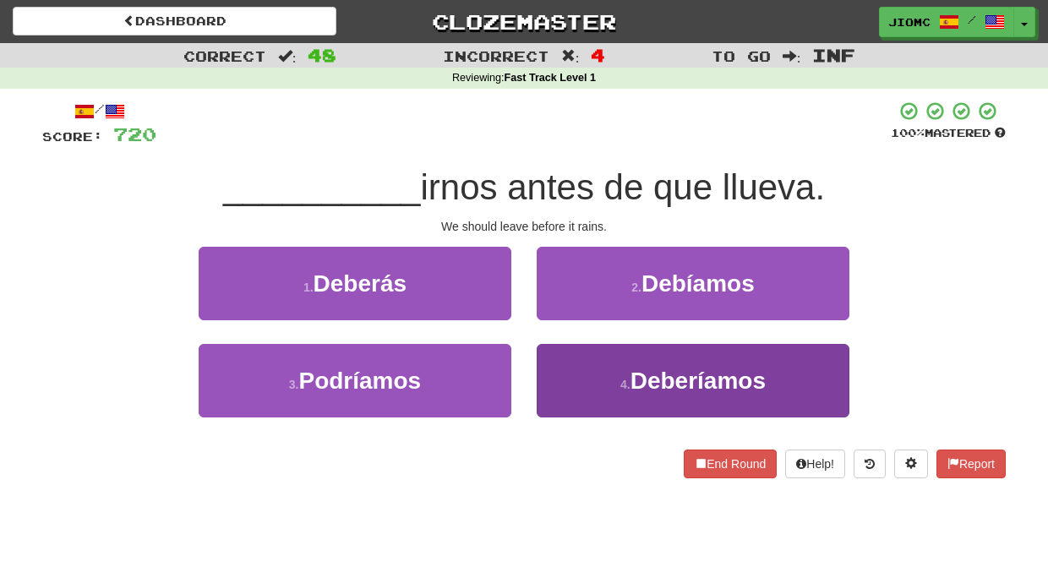
click at [580, 382] on button "4 . Deberíamos" at bounding box center [692, 380] width 313 height 73
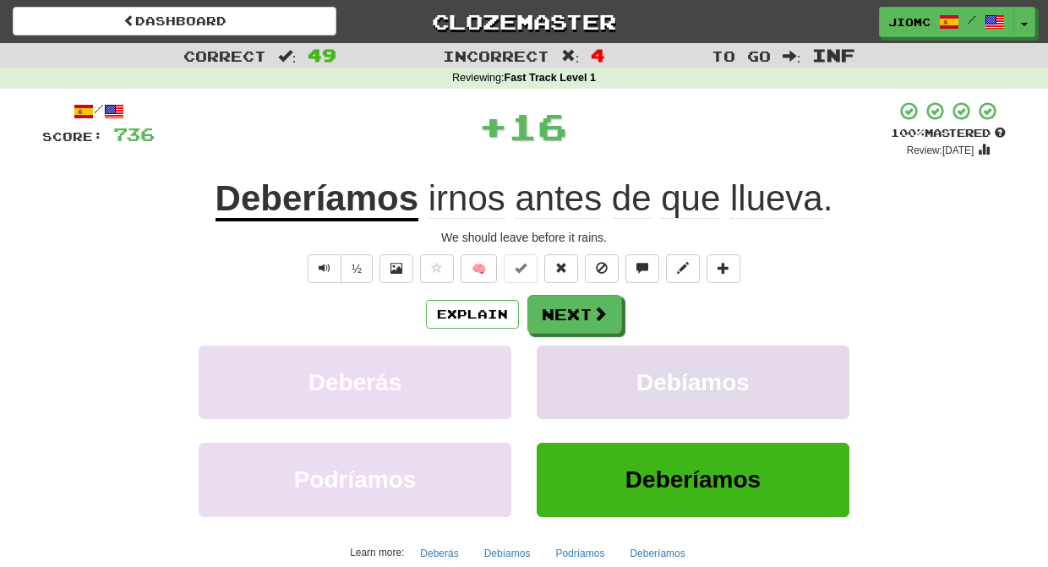
click at [574, 378] on button "Debíamos" at bounding box center [692, 382] width 313 height 73
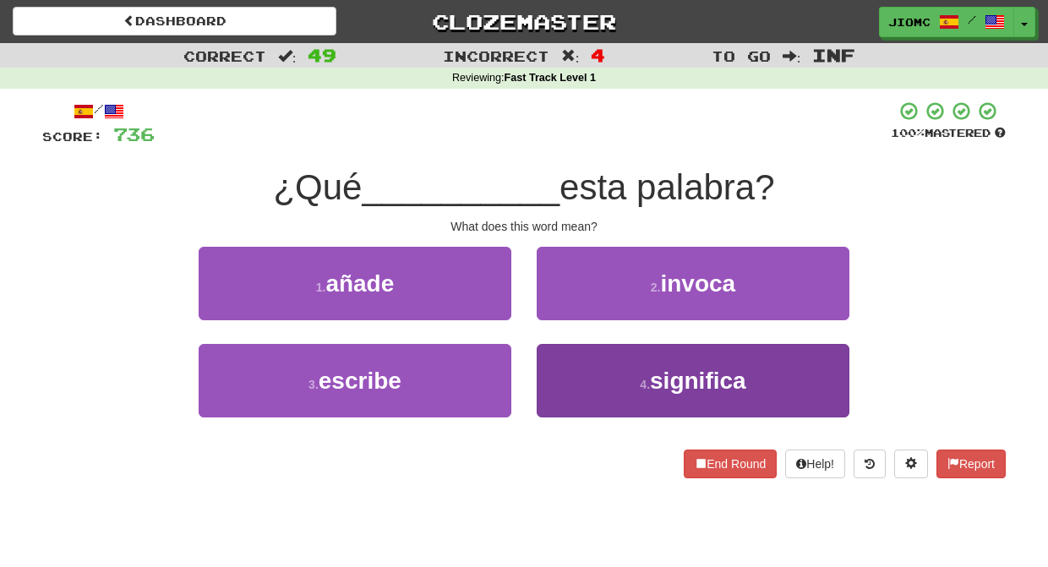
click at [563, 372] on button "4 . significa" at bounding box center [692, 380] width 313 height 73
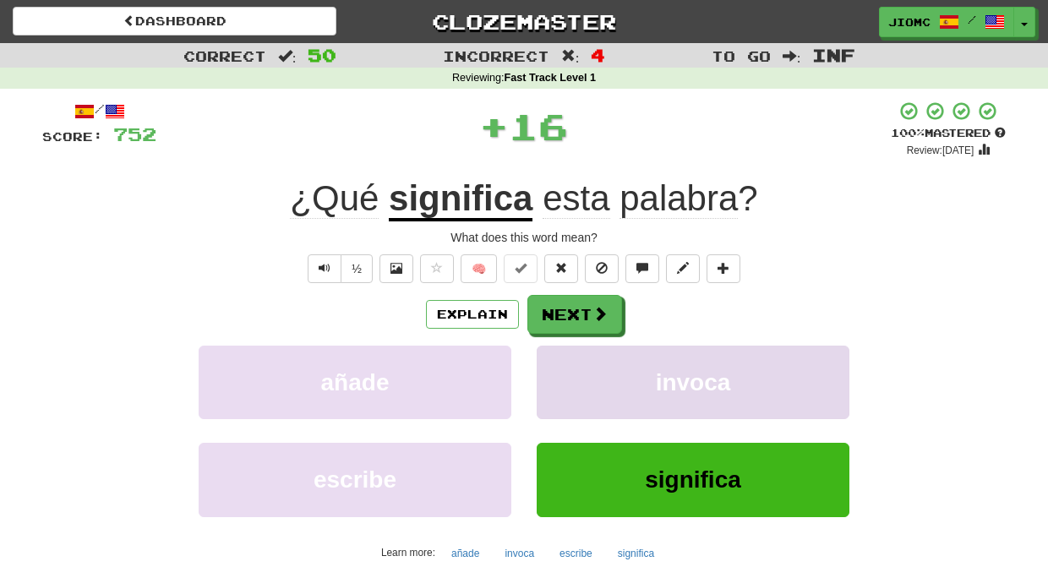
click at [564, 370] on button "invoca" at bounding box center [692, 382] width 313 height 73
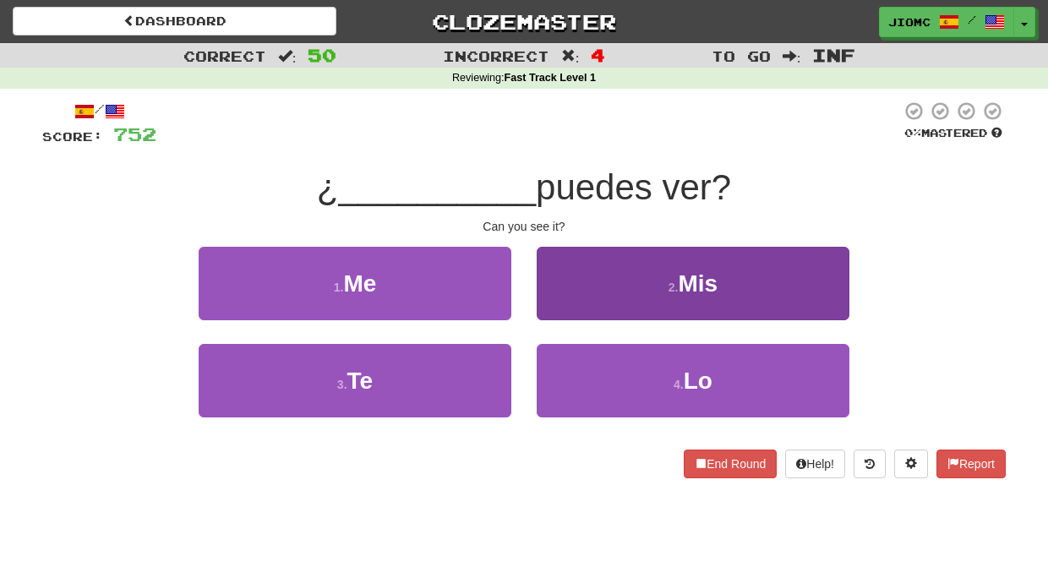
click at [571, 373] on button "4 . Lo" at bounding box center [692, 380] width 313 height 73
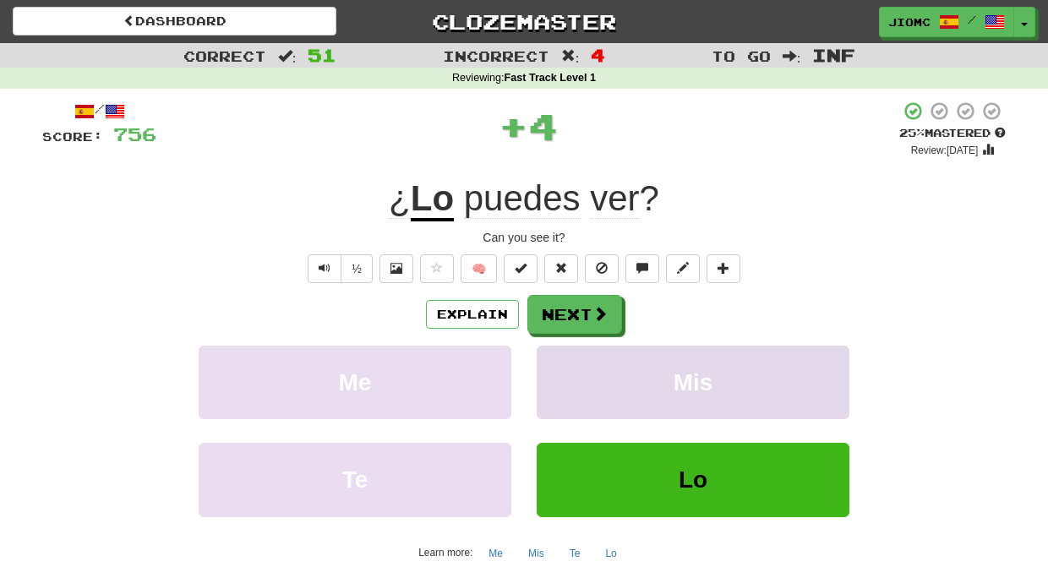
click at [569, 371] on button "Mis" at bounding box center [692, 382] width 313 height 73
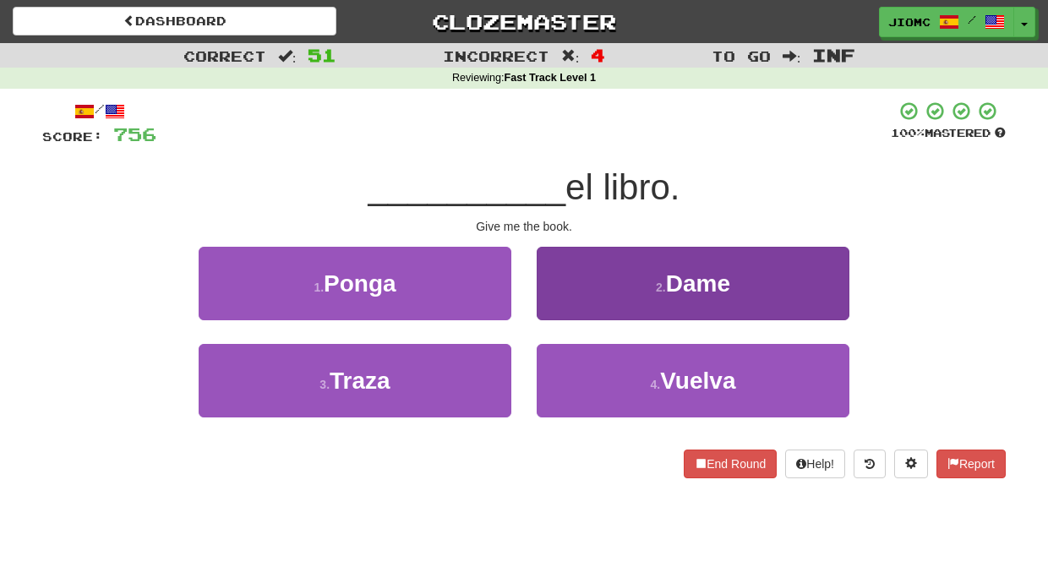
click at [585, 306] on button "2 . Dame" at bounding box center [692, 283] width 313 height 73
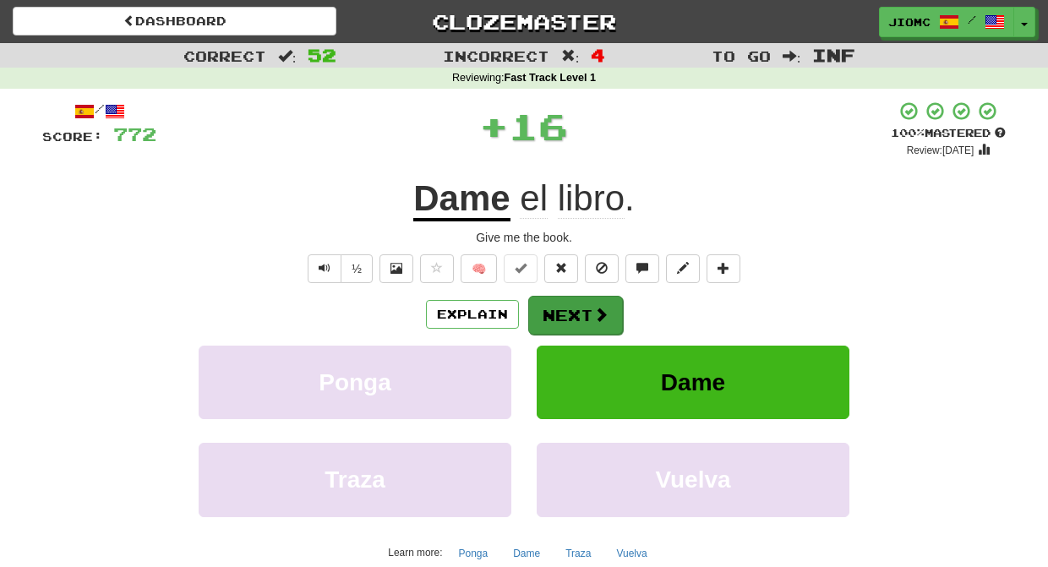
click at [580, 312] on button "Next" at bounding box center [575, 315] width 95 height 39
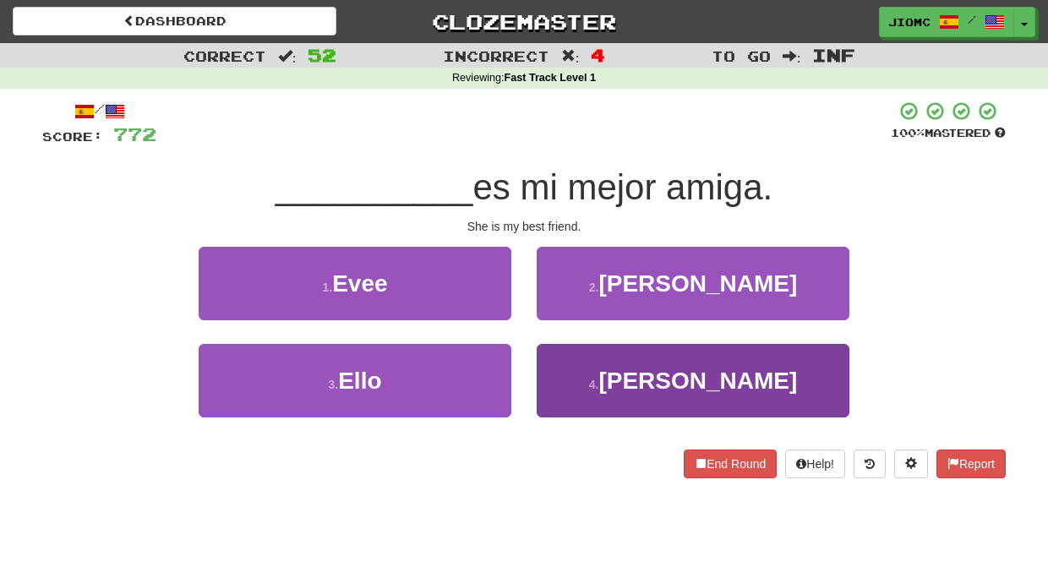
click at [572, 366] on button "4 . Ella" at bounding box center [692, 380] width 313 height 73
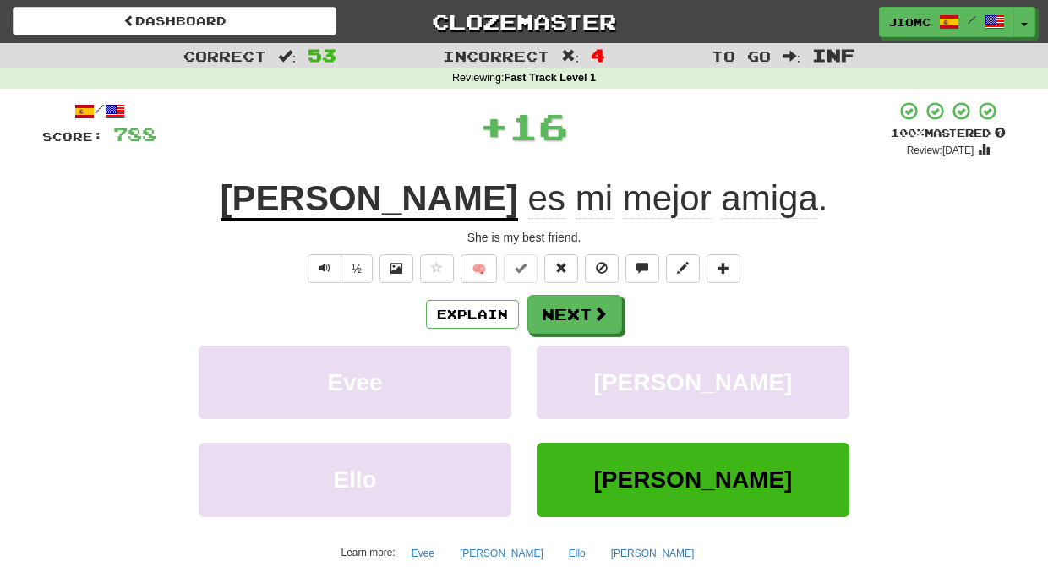
click at [572, 366] on button "Lela" at bounding box center [692, 382] width 313 height 73
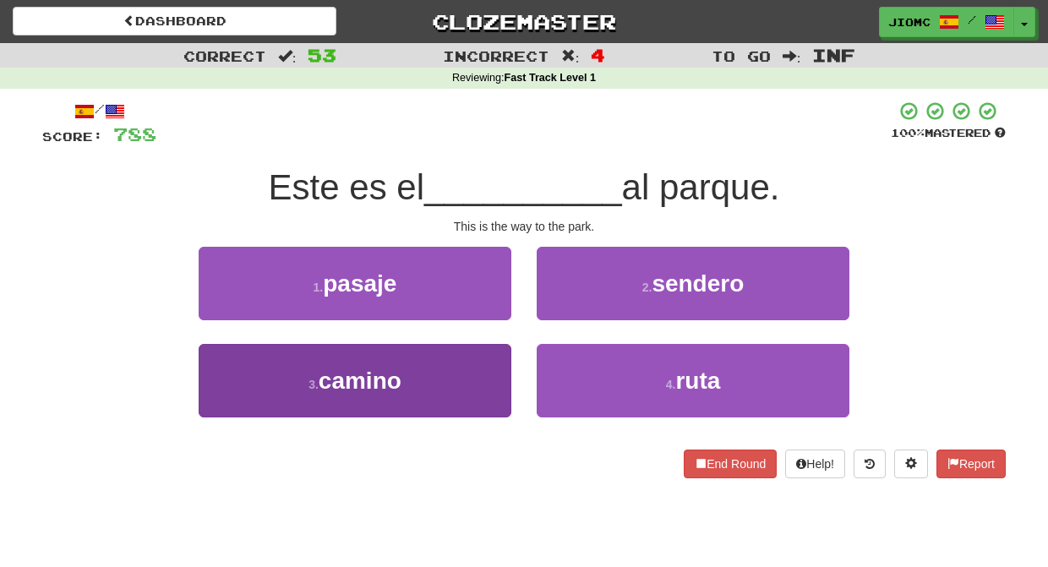
click at [475, 372] on button "3 . camino" at bounding box center [355, 380] width 313 height 73
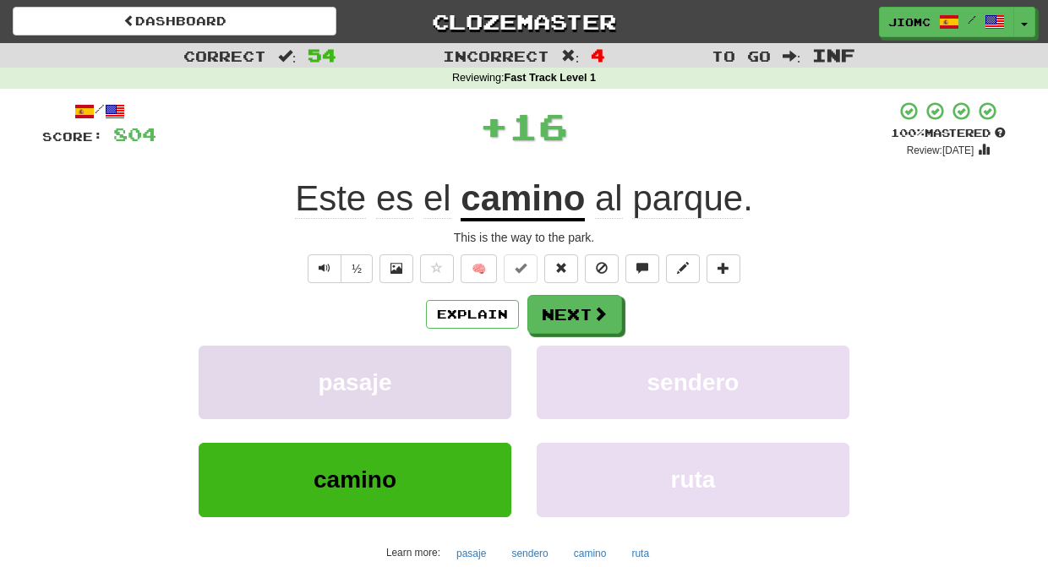
click at [478, 370] on button "pasaje" at bounding box center [355, 382] width 313 height 73
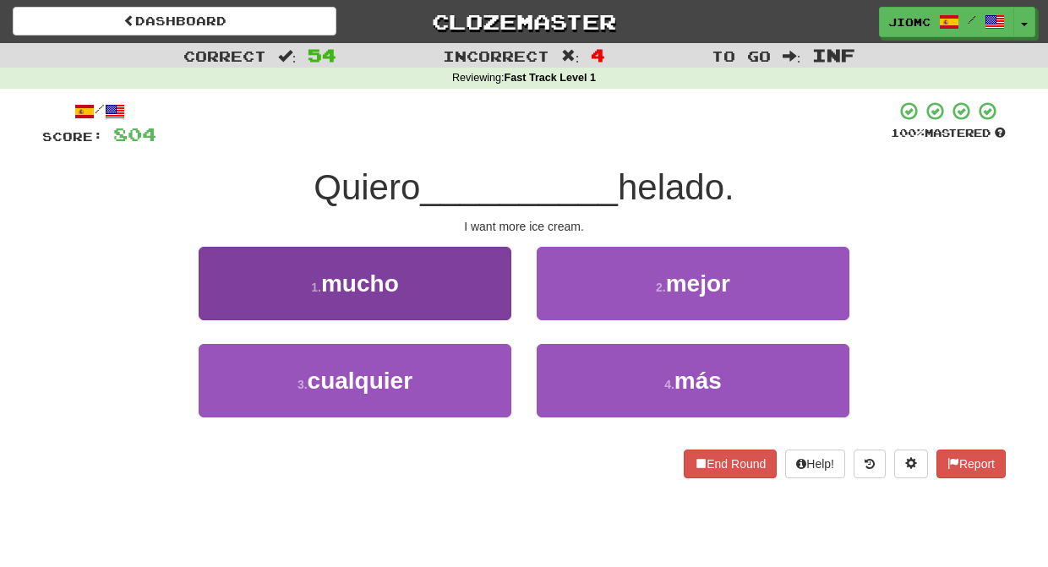
click at [496, 282] on button "1 . mucho" at bounding box center [355, 283] width 313 height 73
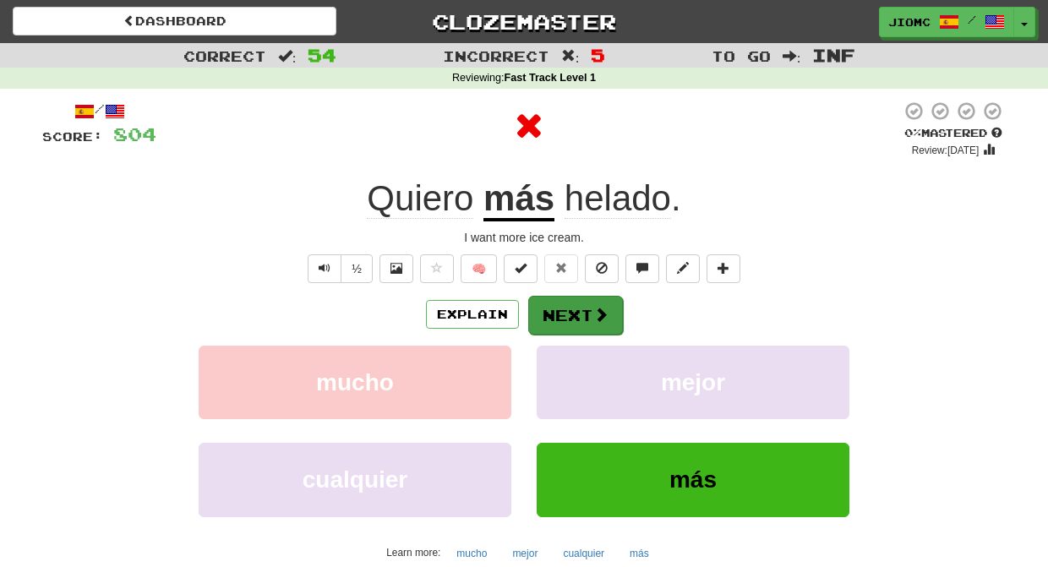
click at [568, 312] on button "Next" at bounding box center [575, 315] width 95 height 39
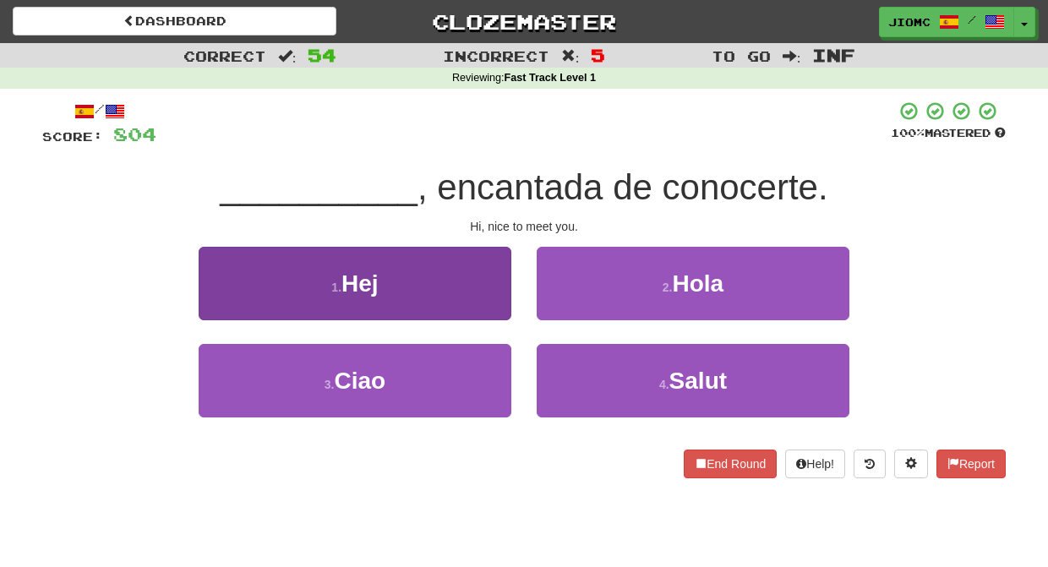
click at [478, 294] on button "1 . Hej" at bounding box center [355, 283] width 313 height 73
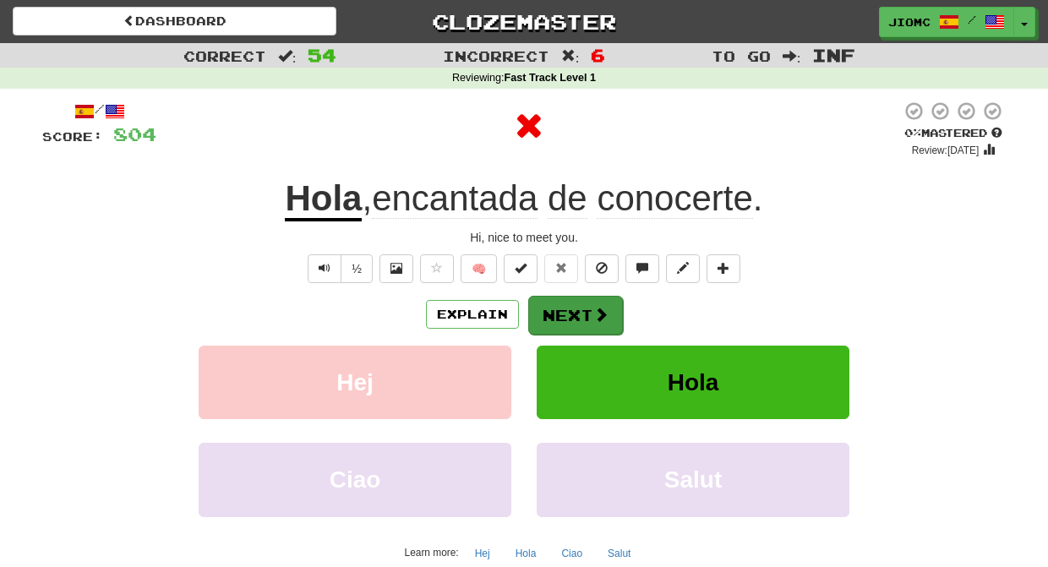
click at [547, 304] on button "Next" at bounding box center [575, 315] width 95 height 39
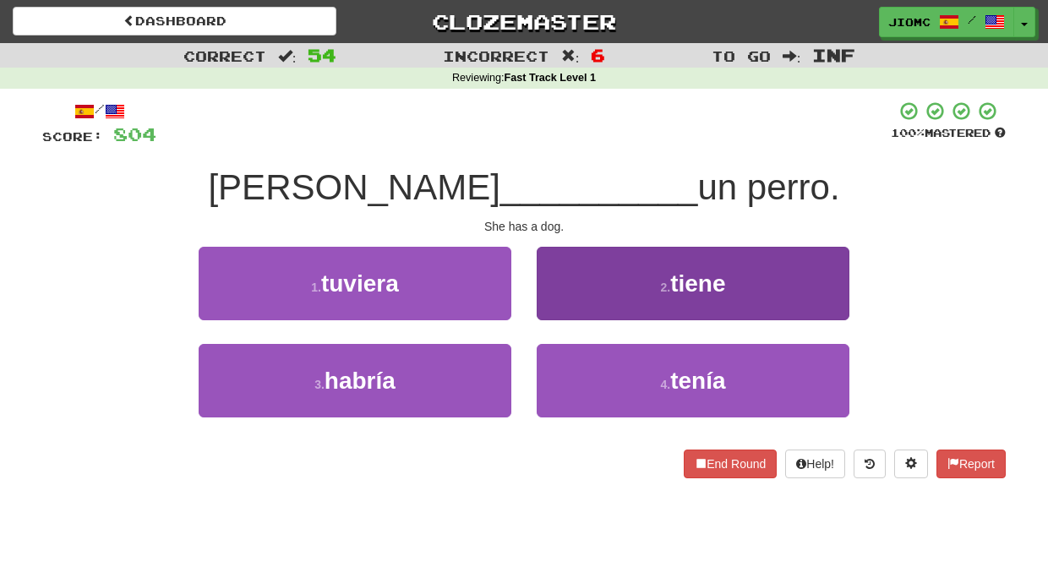
click at [554, 303] on button "2 . tiene" at bounding box center [692, 283] width 313 height 73
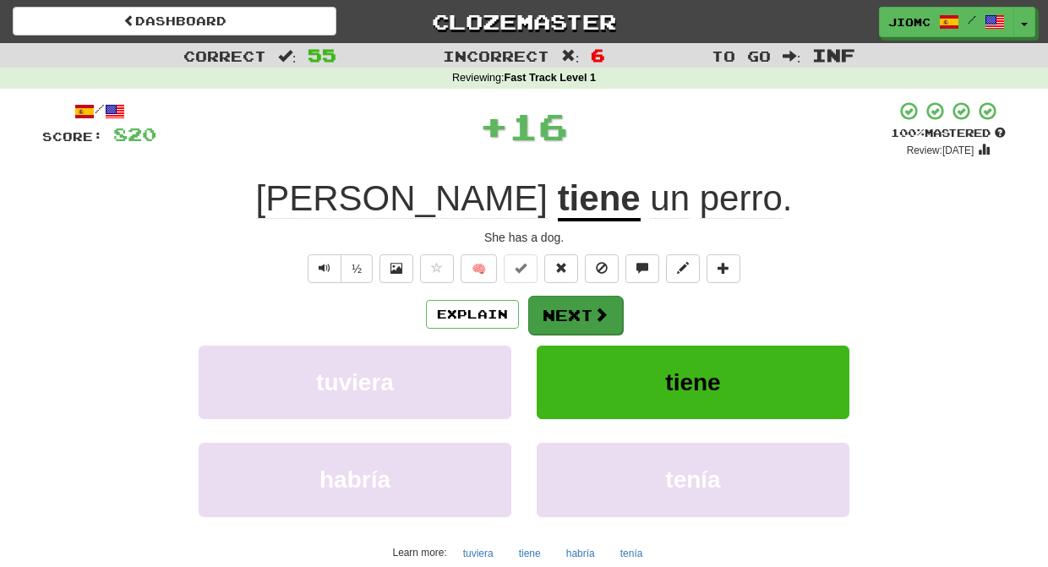
click at [555, 302] on button "Next" at bounding box center [575, 315] width 95 height 39
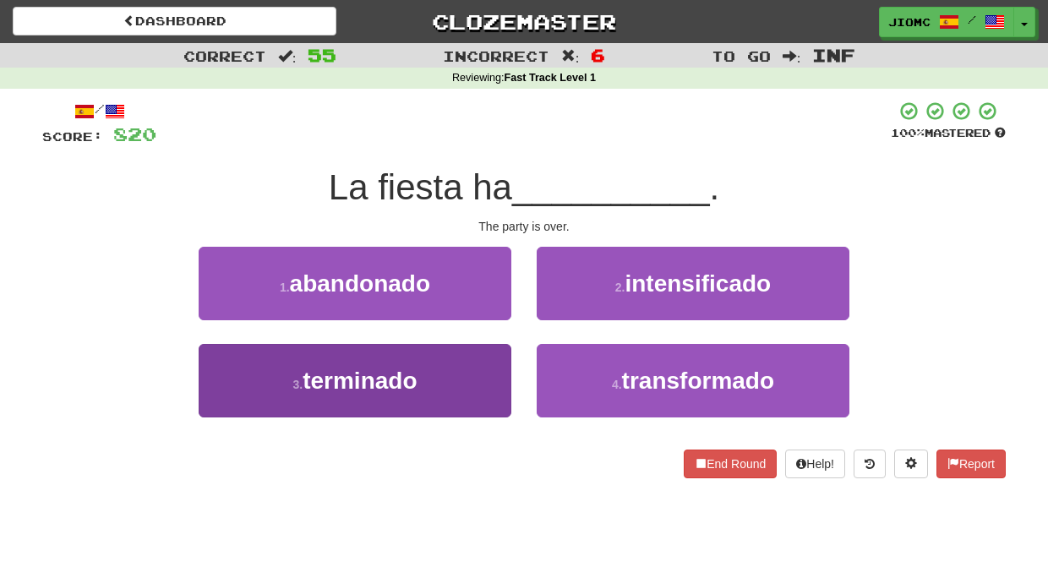
click at [483, 355] on button "3 . terminado" at bounding box center [355, 380] width 313 height 73
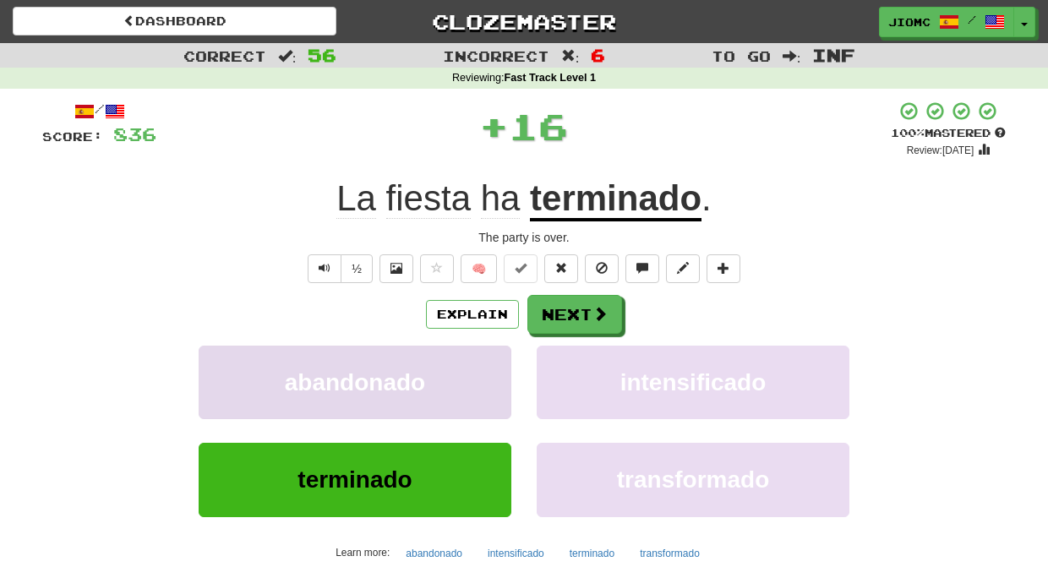
click at [482, 355] on button "abandonado" at bounding box center [355, 382] width 313 height 73
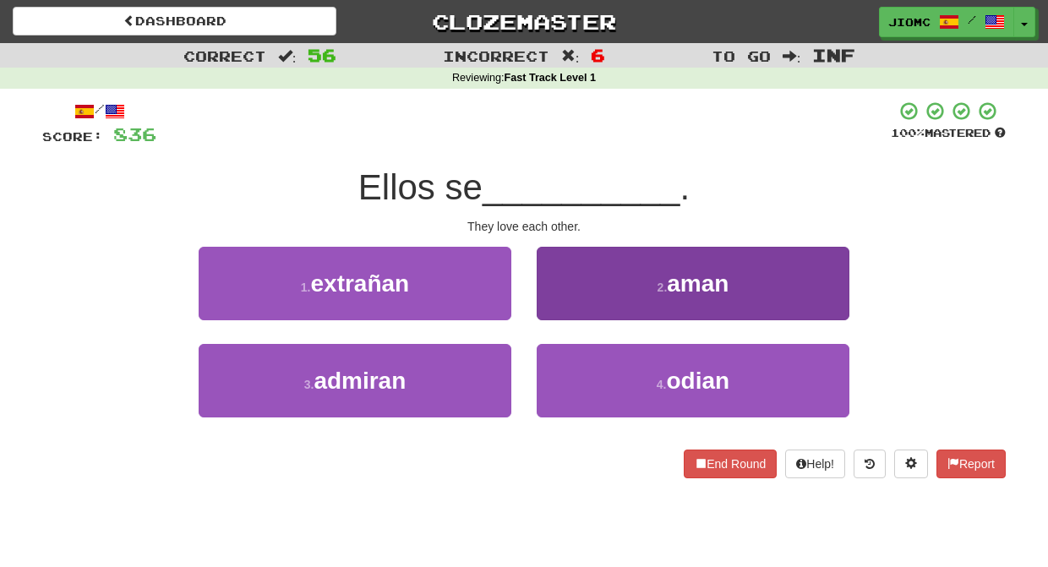
click at [559, 302] on button "2 . aman" at bounding box center [692, 283] width 313 height 73
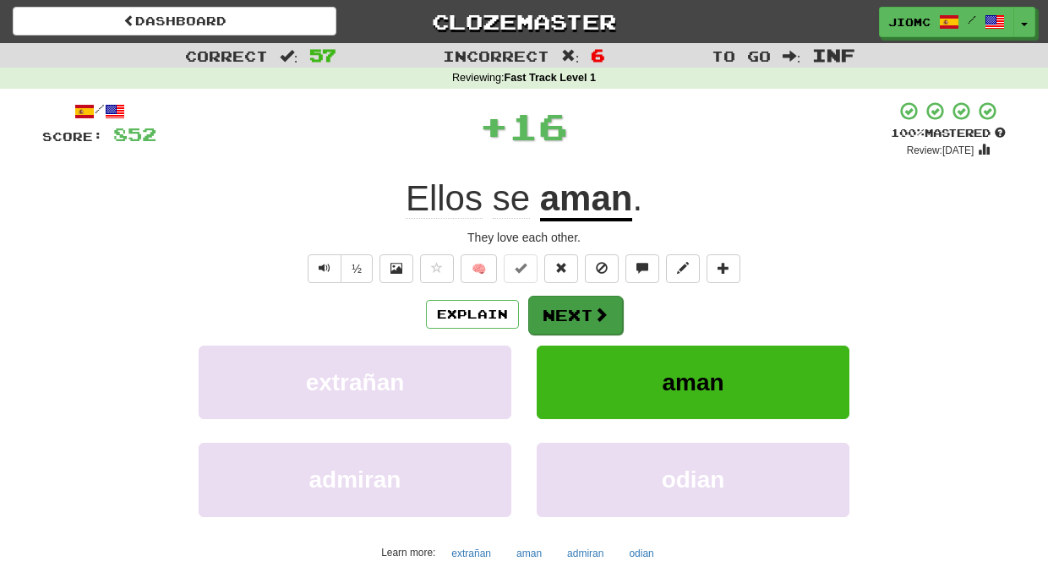
click at [562, 313] on button "Next" at bounding box center [575, 315] width 95 height 39
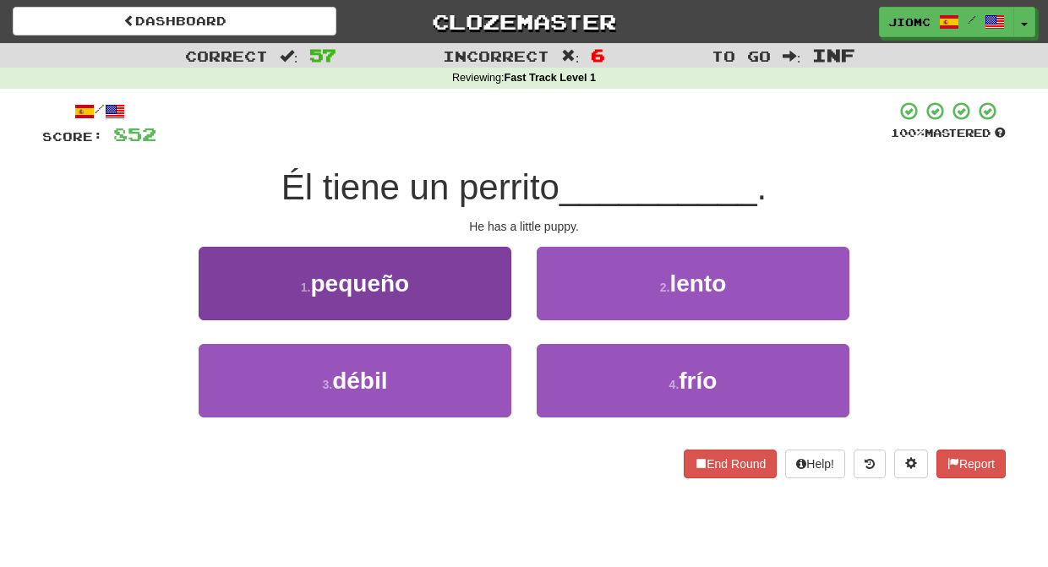
click at [480, 300] on button "1 . pequeño" at bounding box center [355, 283] width 313 height 73
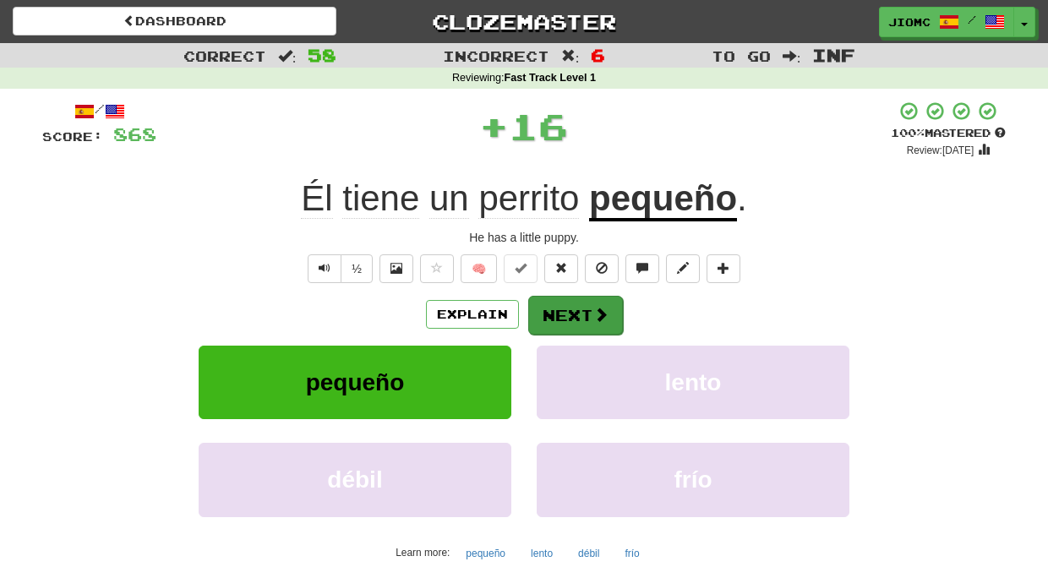
click at [575, 314] on button "Next" at bounding box center [575, 315] width 95 height 39
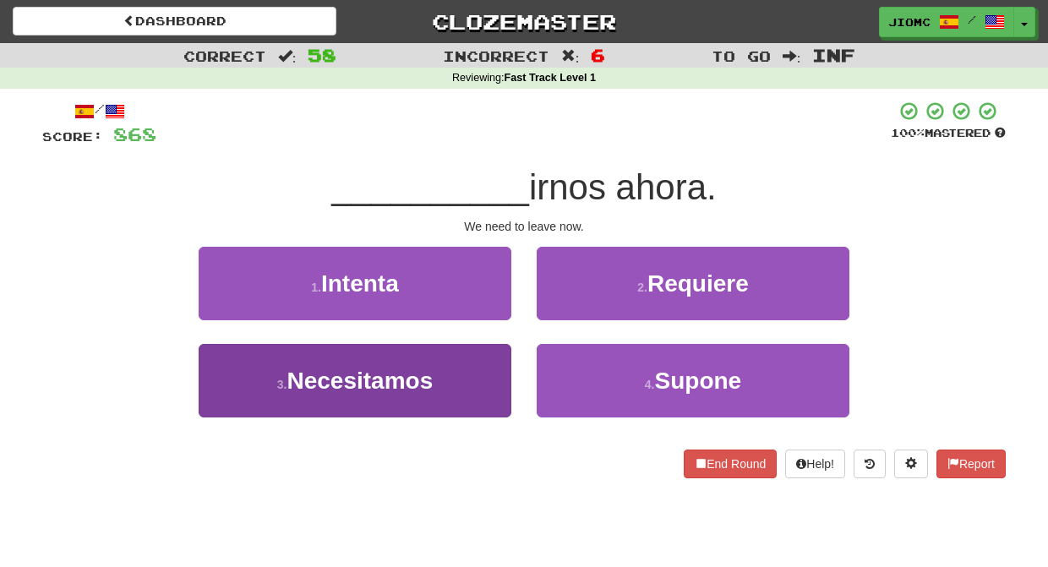
click at [476, 363] on button "3 . Necesitamos" at bounding box center [355, 380] width 313 height 73
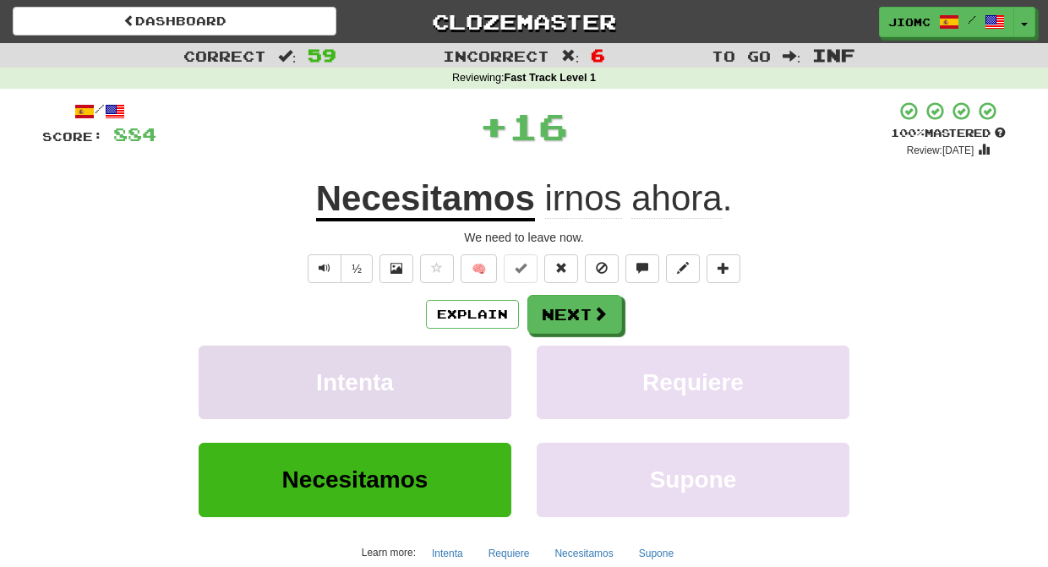
click at [481, 365] on button "Intenta" at bounding box center [355, 382] width 313 height 73
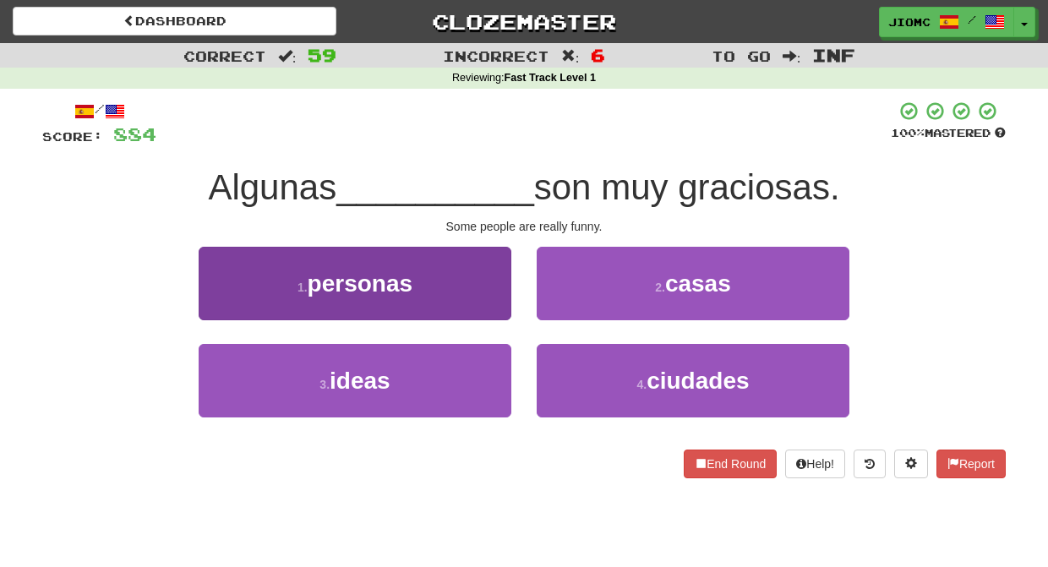
click at [488, 297] on button "1 . personas" at bounding box center [355, 283] width 313 height 73
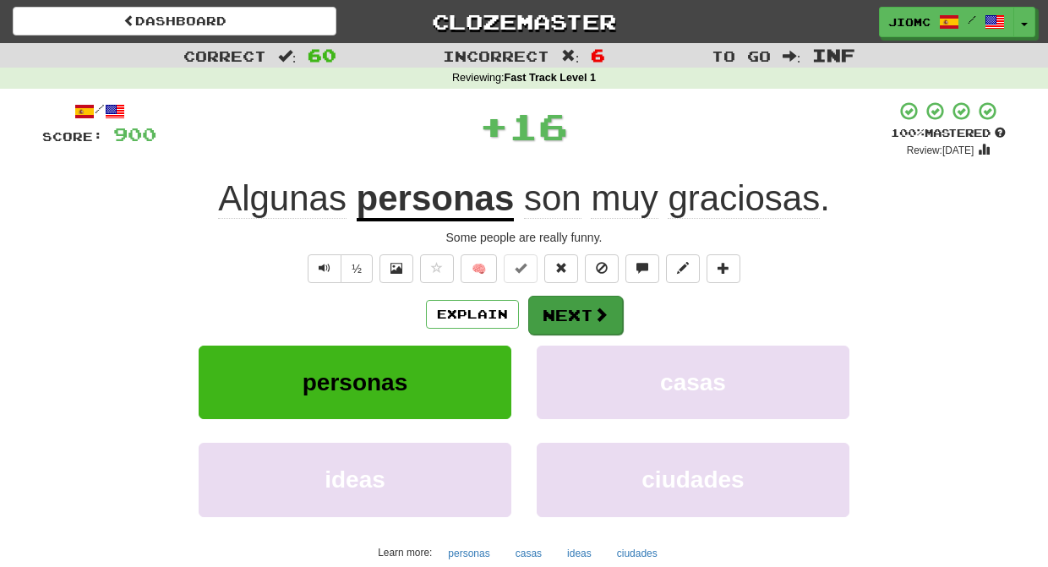
click at [547, 308] on button "Next" at bounding box center [575, 315] width 95 height 39
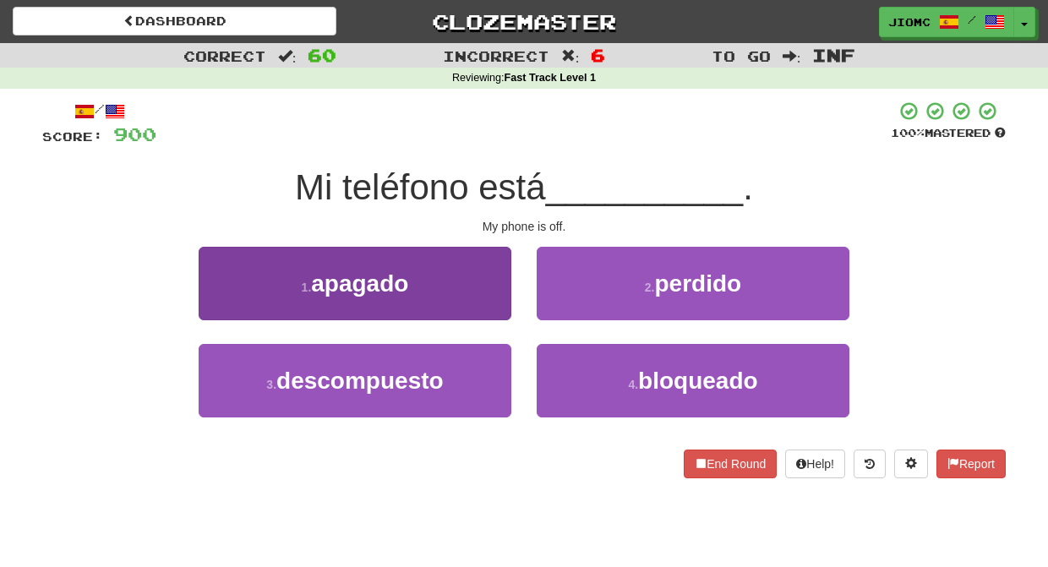
click at [481, 304] on button "1 . apagado" at bounding box center [355, 283] width 313 height 73
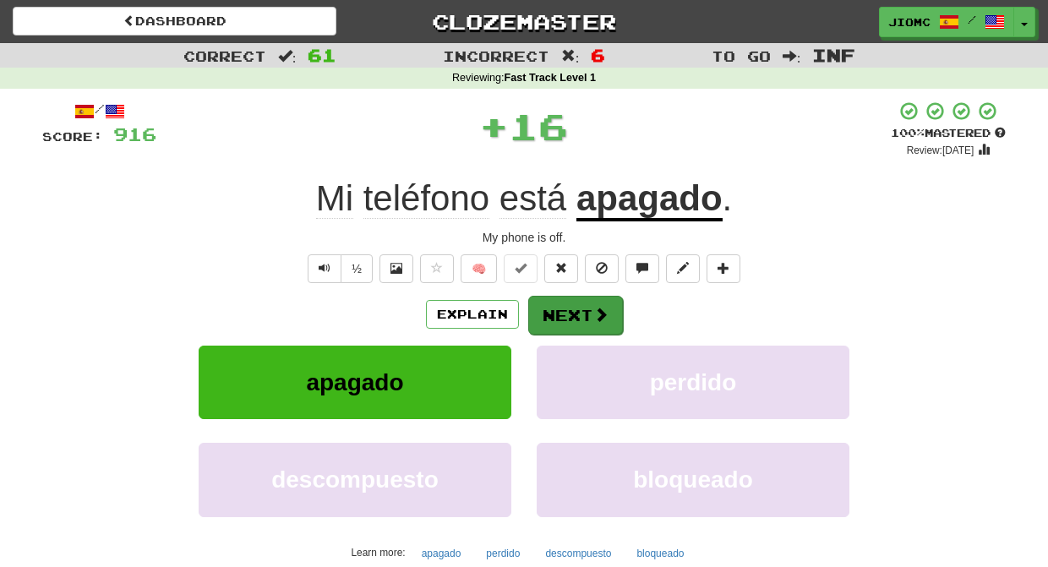
click at [542, 309] on button "Next" at bounding box center [575, 315] width 95 height 39
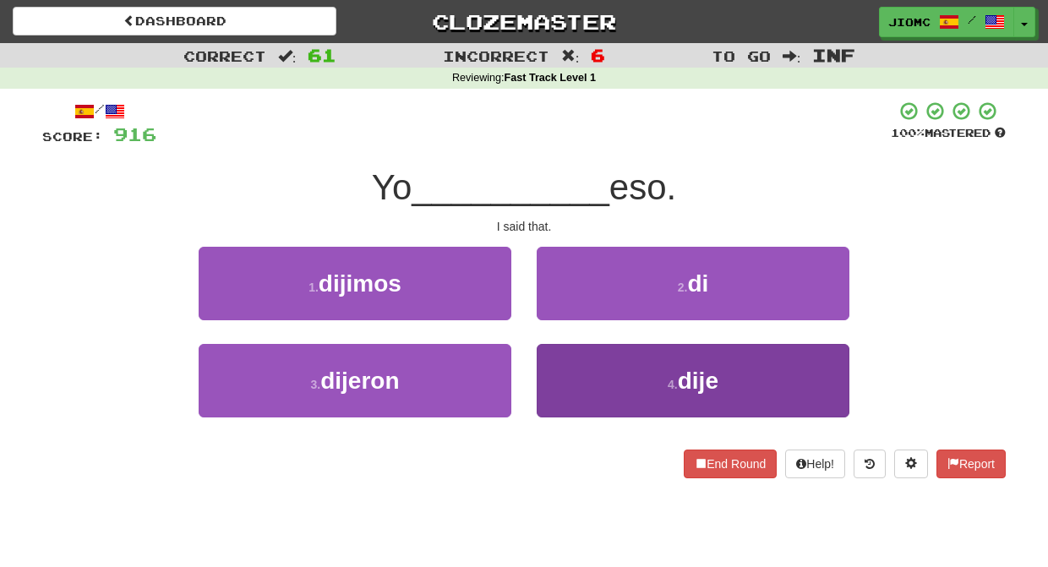
click at [555, 358] on button "4 . dije" at bounding box center [692, 380] width 313 height 73
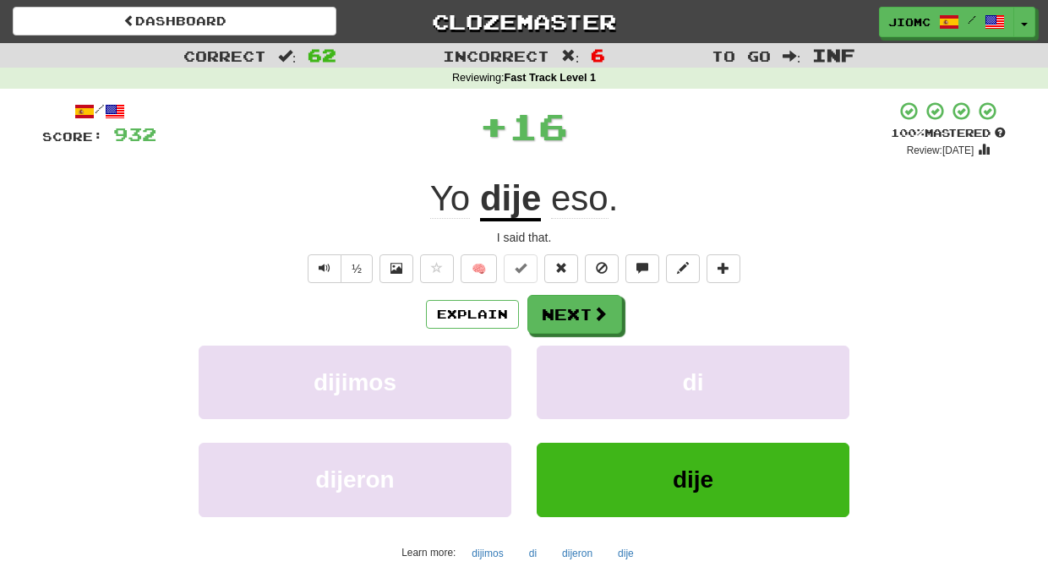
click at [555, 358] on button "di" at bounding box center [692, 382] width 313 height 73
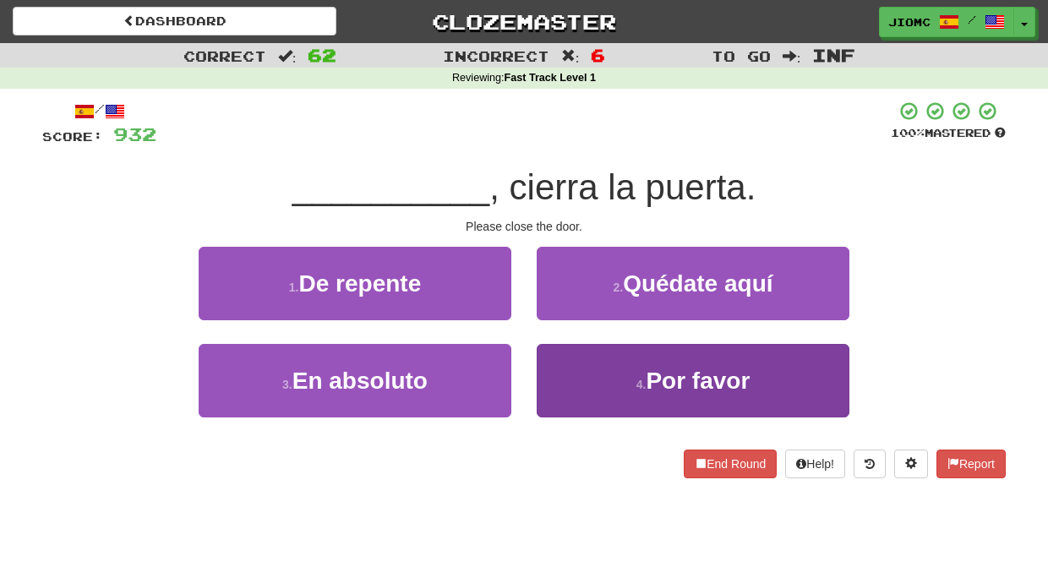
click at [557, 375] on button "4 . Por favor" at bounding box center [692, 380] width 313 height 73
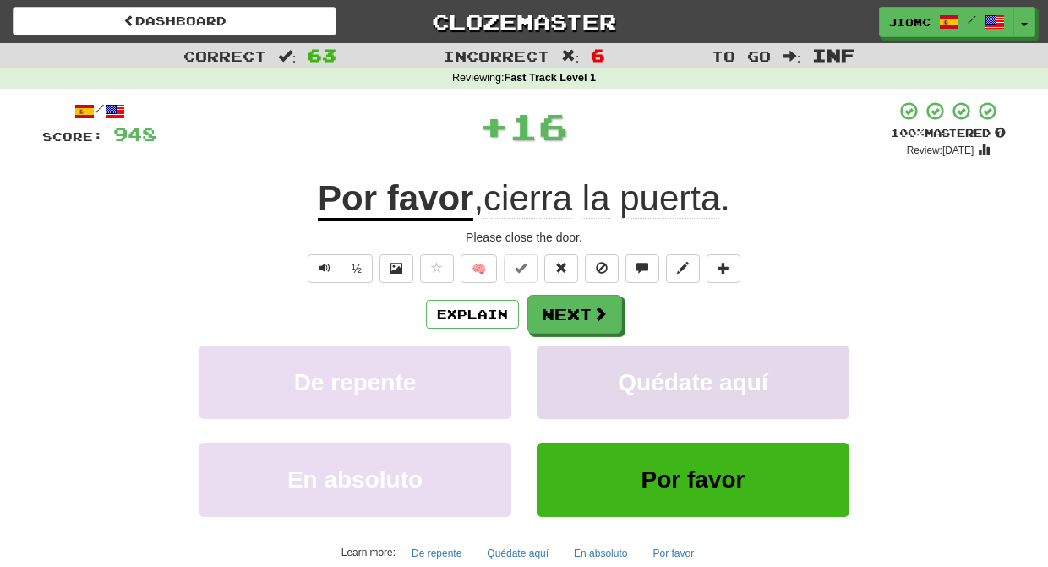
click at [557, 371] on button "Quédate aquí" at bounding box center [692, 382] width 313 height 73
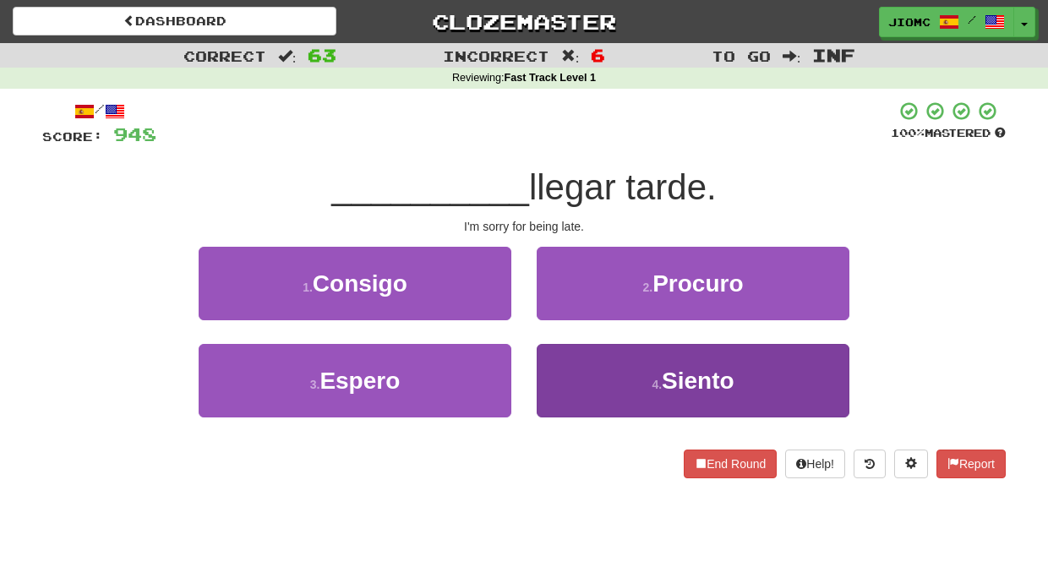
click at [569, 375] on button "4 . Siento" at bounding box center [692, 380] width 313 height 73
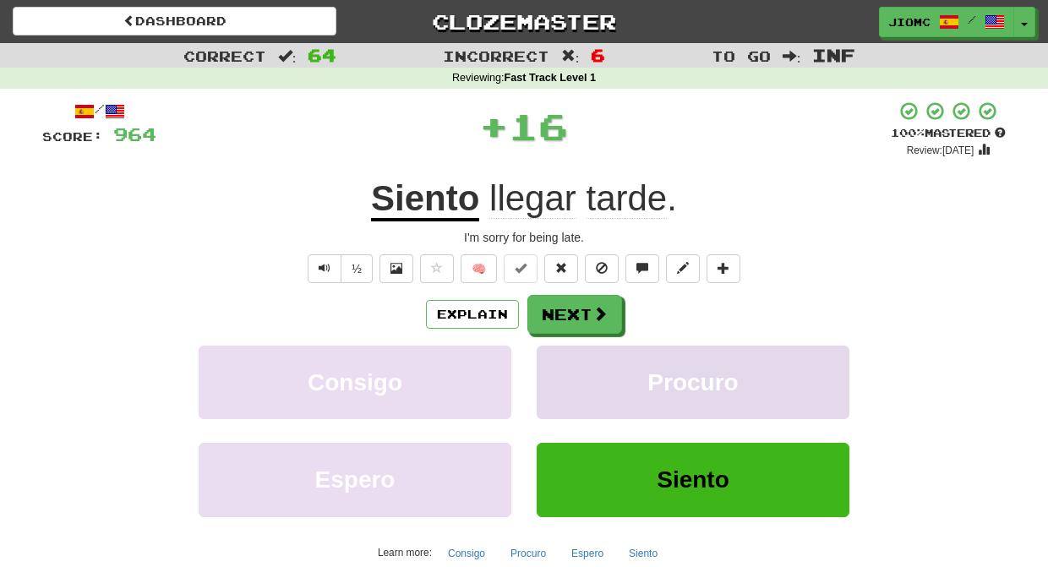
click at [567, 375] on button "Procuro" at bounding box center [692, 382] width 313 height 73
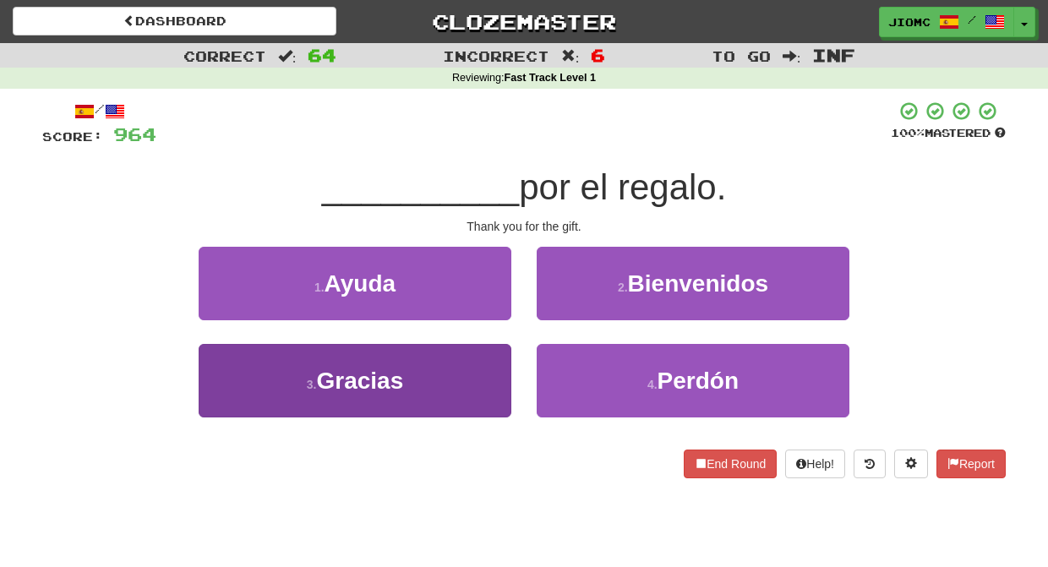
click at [482, 382] on button "3 . Gracias" at bounding box center [355, 380] width 313 height 73
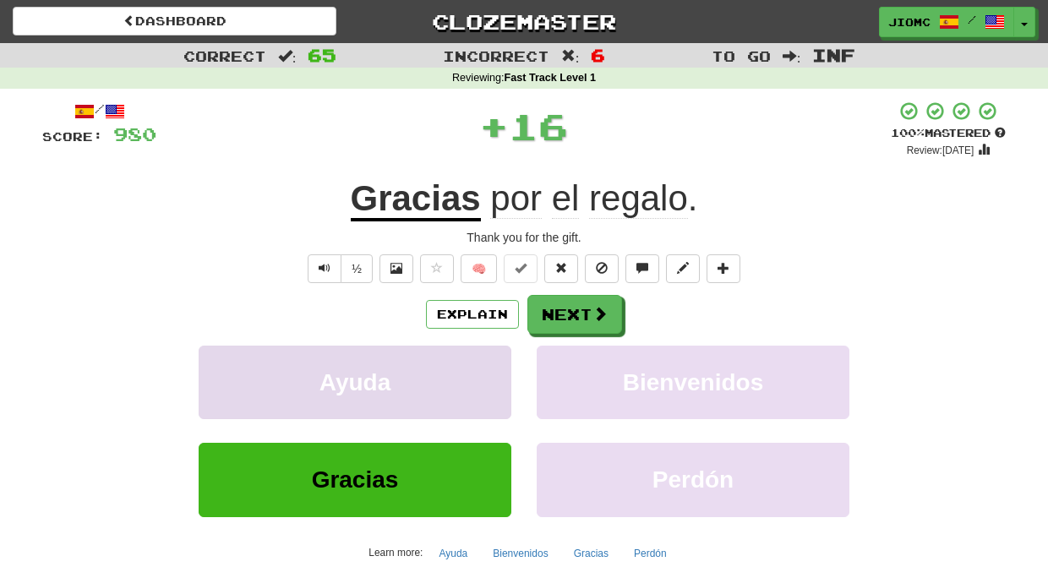
click at [488, 373] on button "Ayuda" at bounding box center [355, 382] width 313 height 73
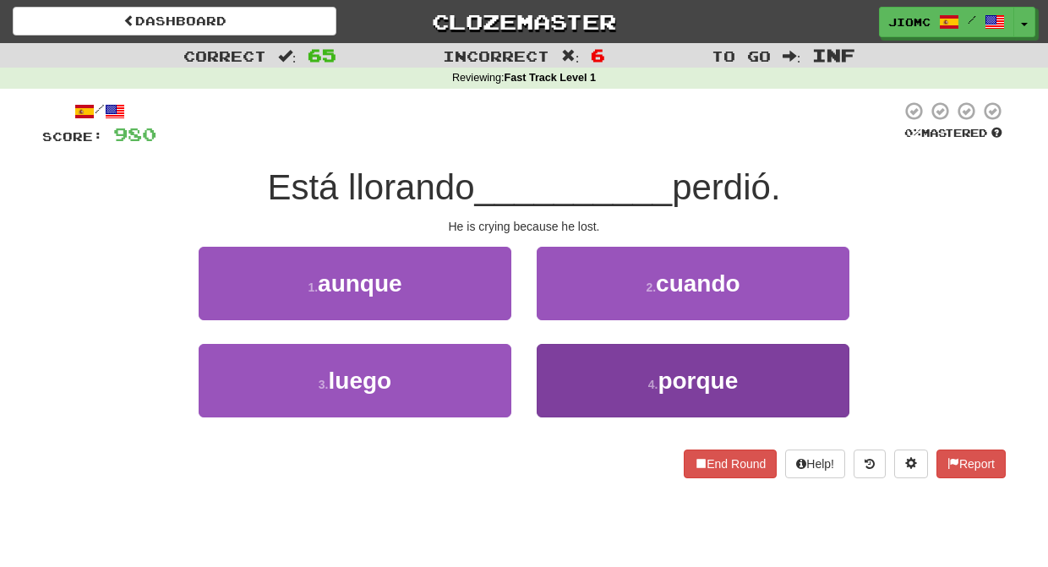
click at [572, 378] on button "4 . porque" at bounding box center [692, 380] width 313 height 73
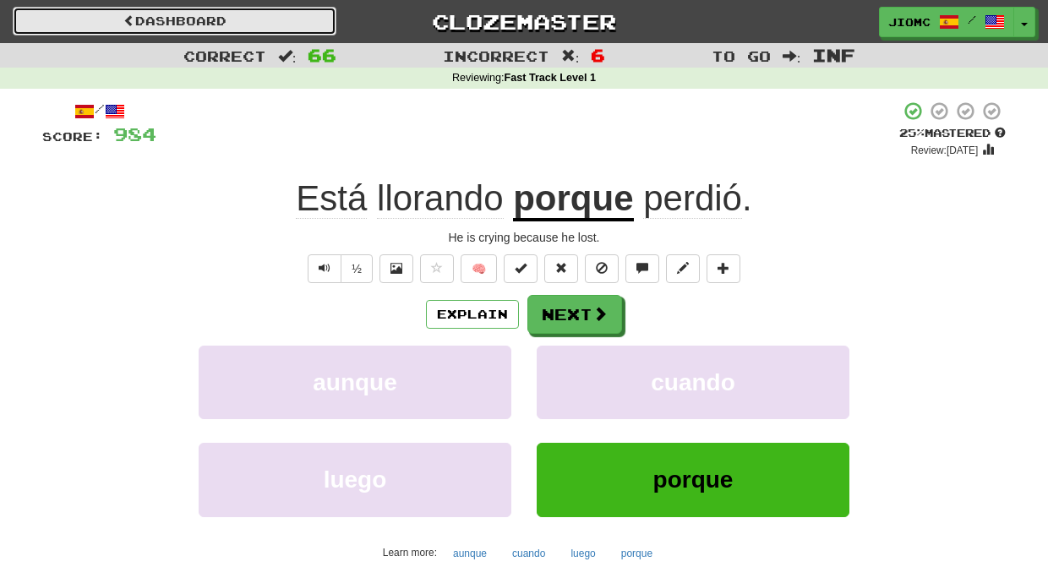
click at [229, 23] on link "Dashboard" at bounding box center [175, 21] width 324 height 29
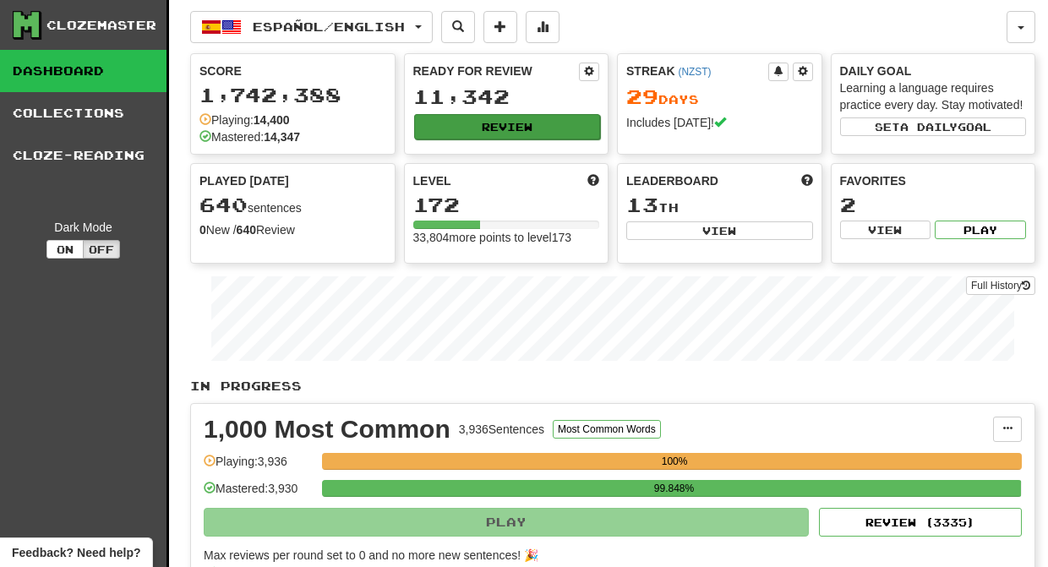
click at [449, 128] on button "Review" at bounding box center [507, 126] width 187 height 25
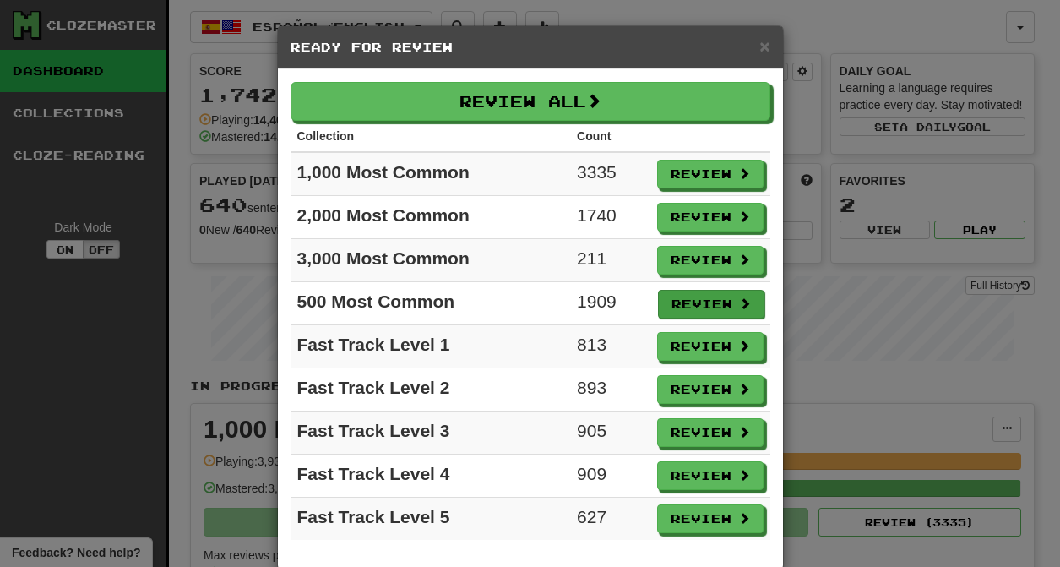
click at [692, 304] on button "Review" at bounding box center [711, 304] width 106 height 29
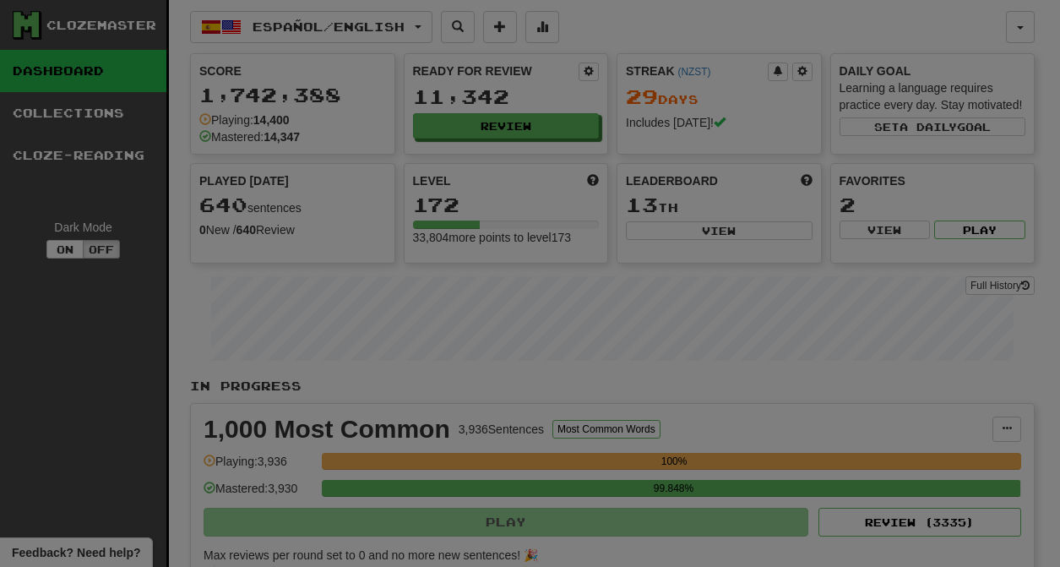
select select "********"
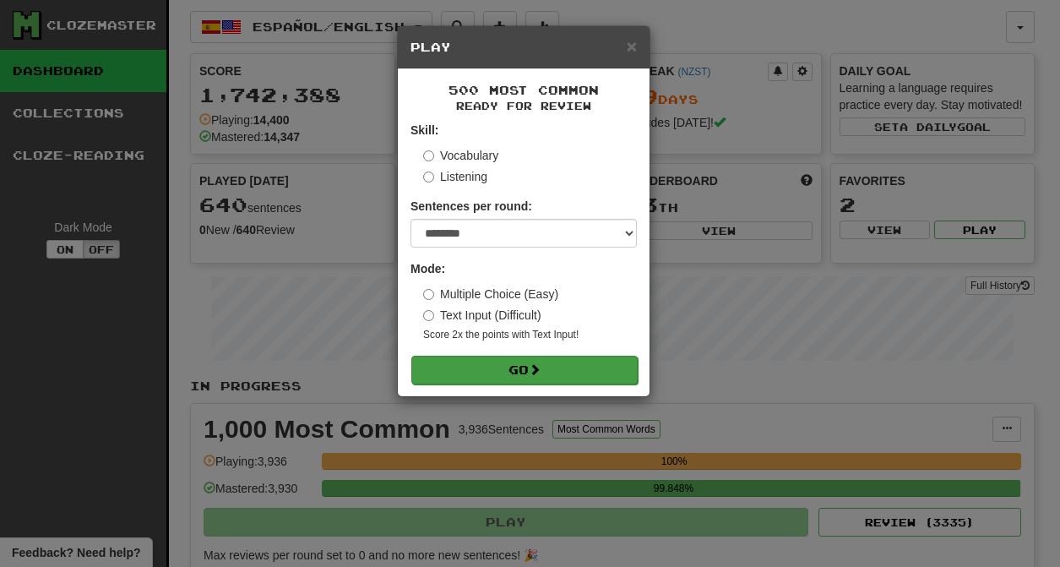
click at [538, 374] on span at bounding box center [535, 369] width 12 height 12
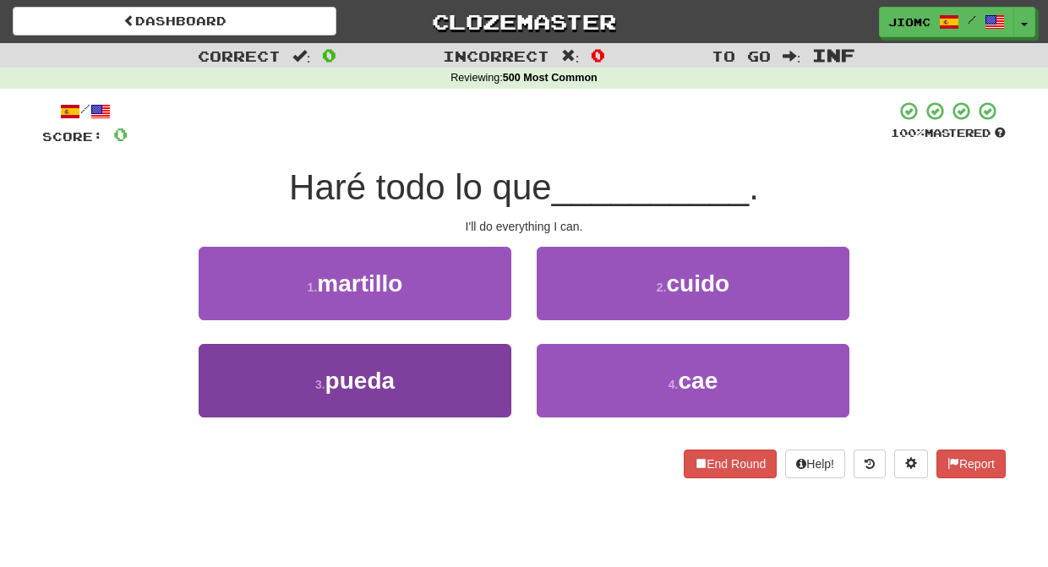
click at [460, 384] on button "3 . pueda" at bounding box center [355, 380] width 313 height 73
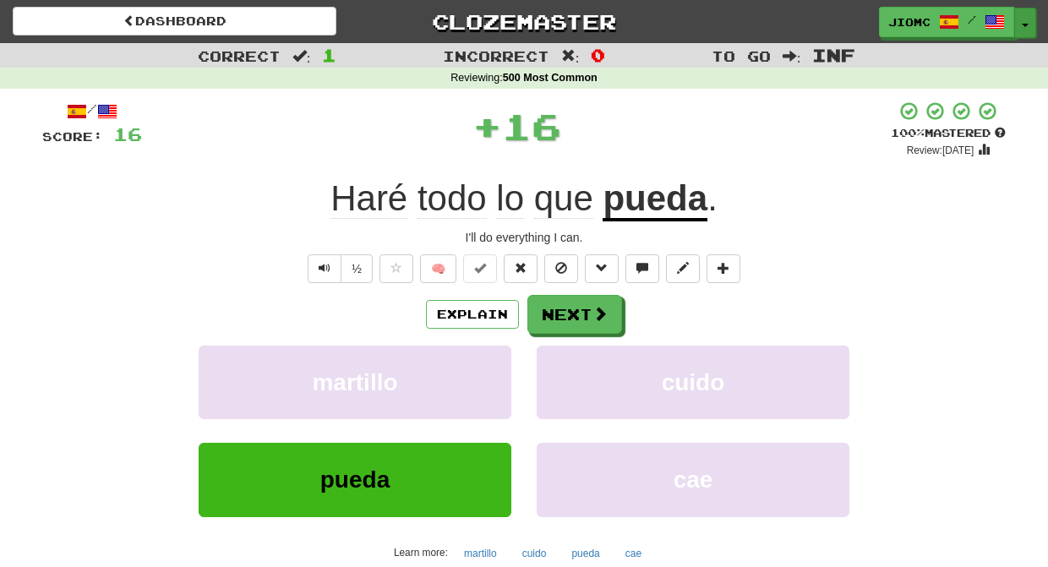
click at [1025, 23] on button "Toggle Dropdown" at bounding box center [1025, 23] width 22 height 30
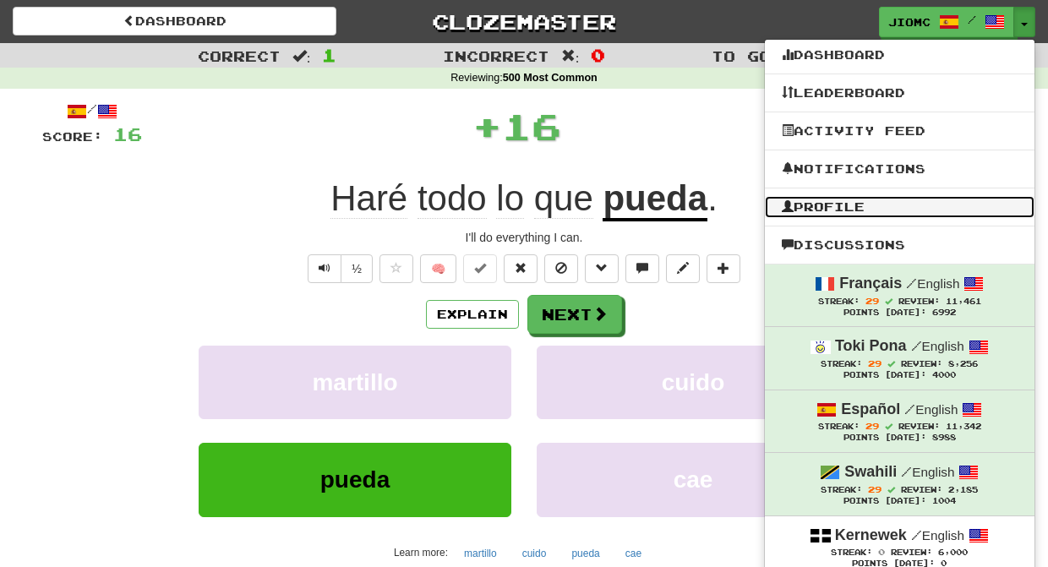
click at [841, 204] on link "Profile" at bounding box center [899, 207] width 269 height 22
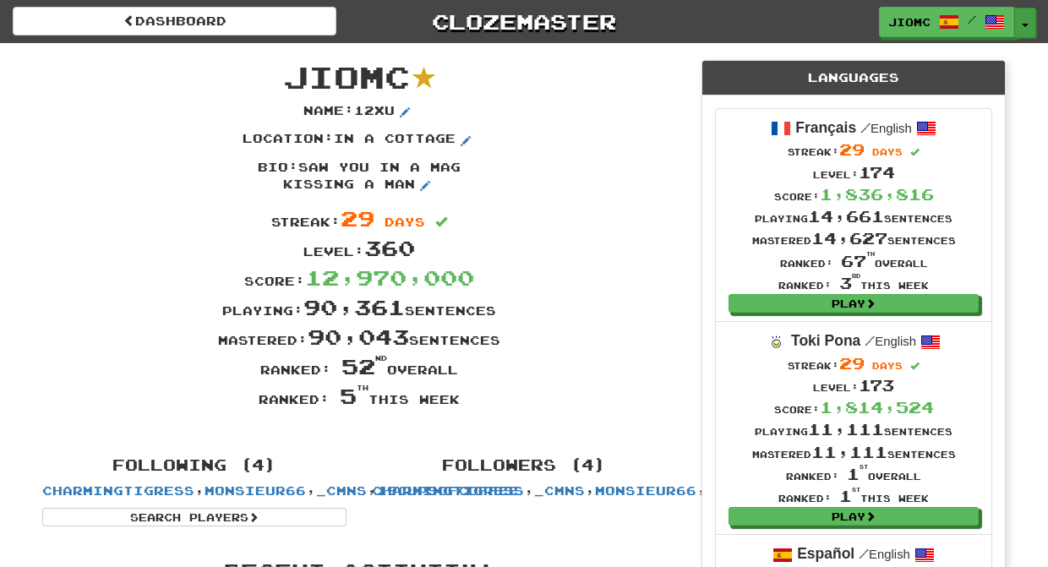
click at [1030, 21] on button "Toggle Dropdown" at bounding box center [1025, 23] width 22 height 30
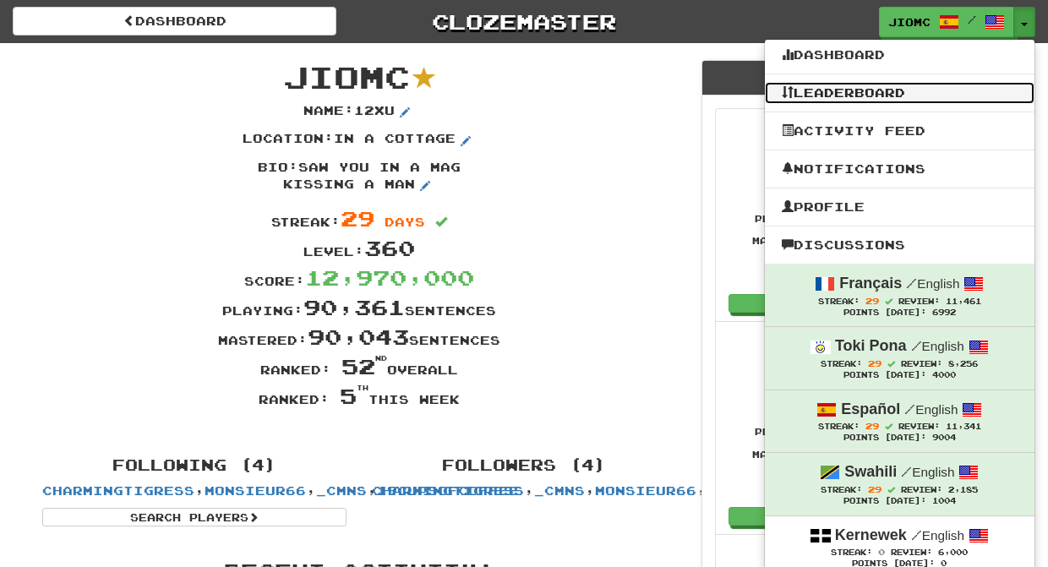
click at [901, 95] on link "Leaderboard" at bounding box center [899, 93] width 269 height 22
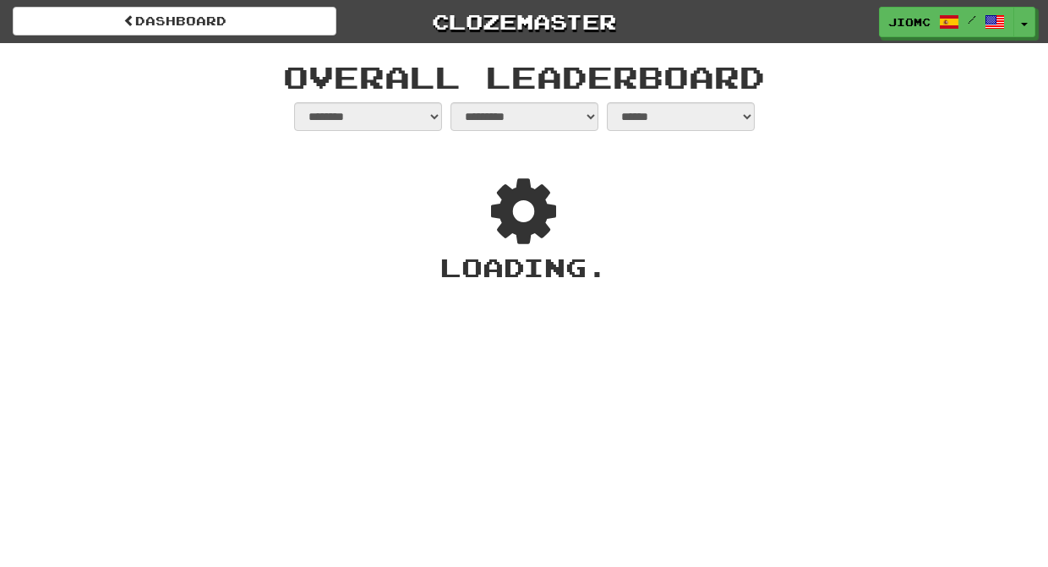
select select "**********"
